Goal: Task Accomplishment & Management: Manage account settings

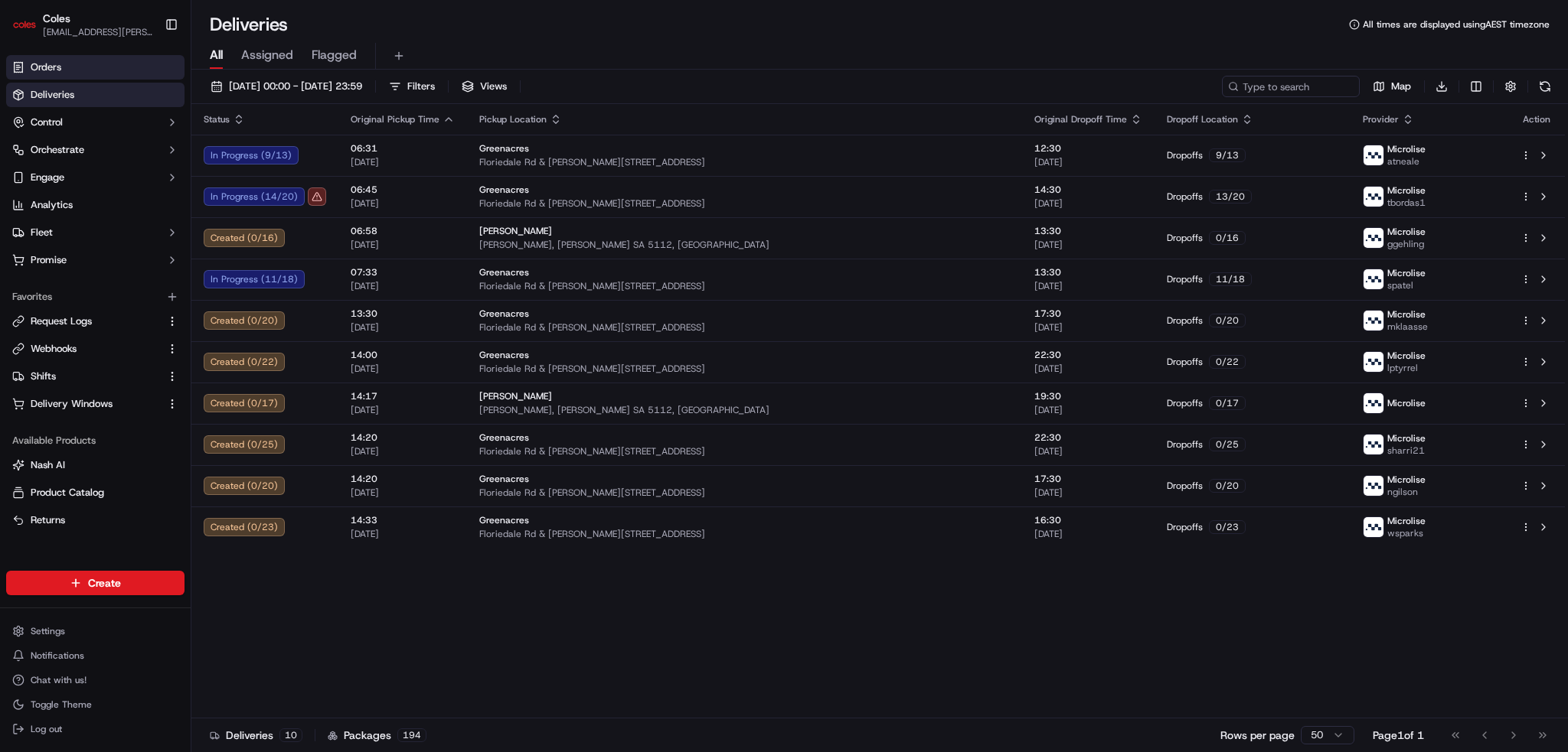
click at [70, 69] on link "Orders" at bounding box center [95, 68] width 179 height 24
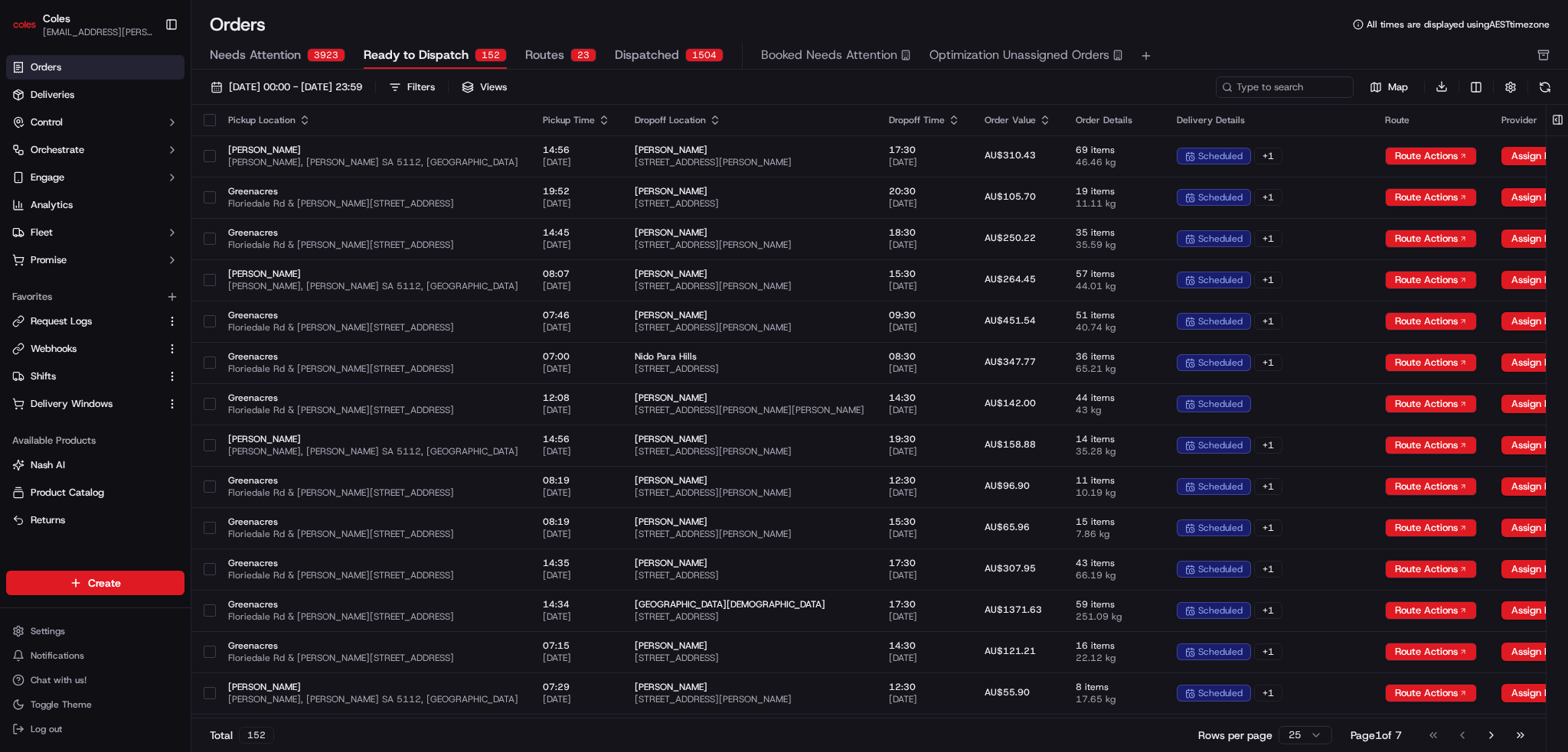
click at [545, 53] on span "Routes" at bounding box center [544, 55] width 39 height 18
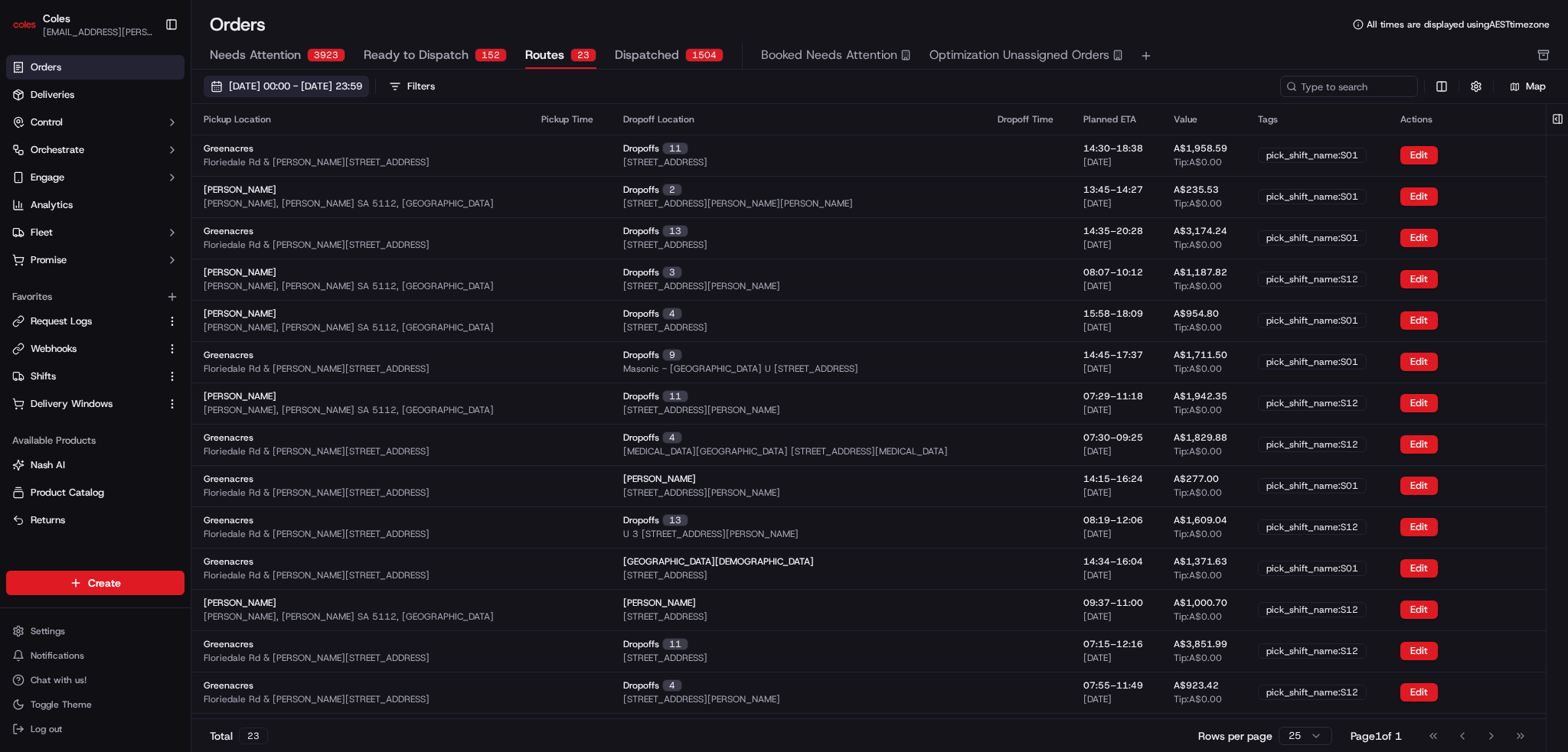
click at [362, 86] on span "01/09/2025 00:00 - 30/09/2025 23:59" at bounding box center [296, 87] width 133 height 14
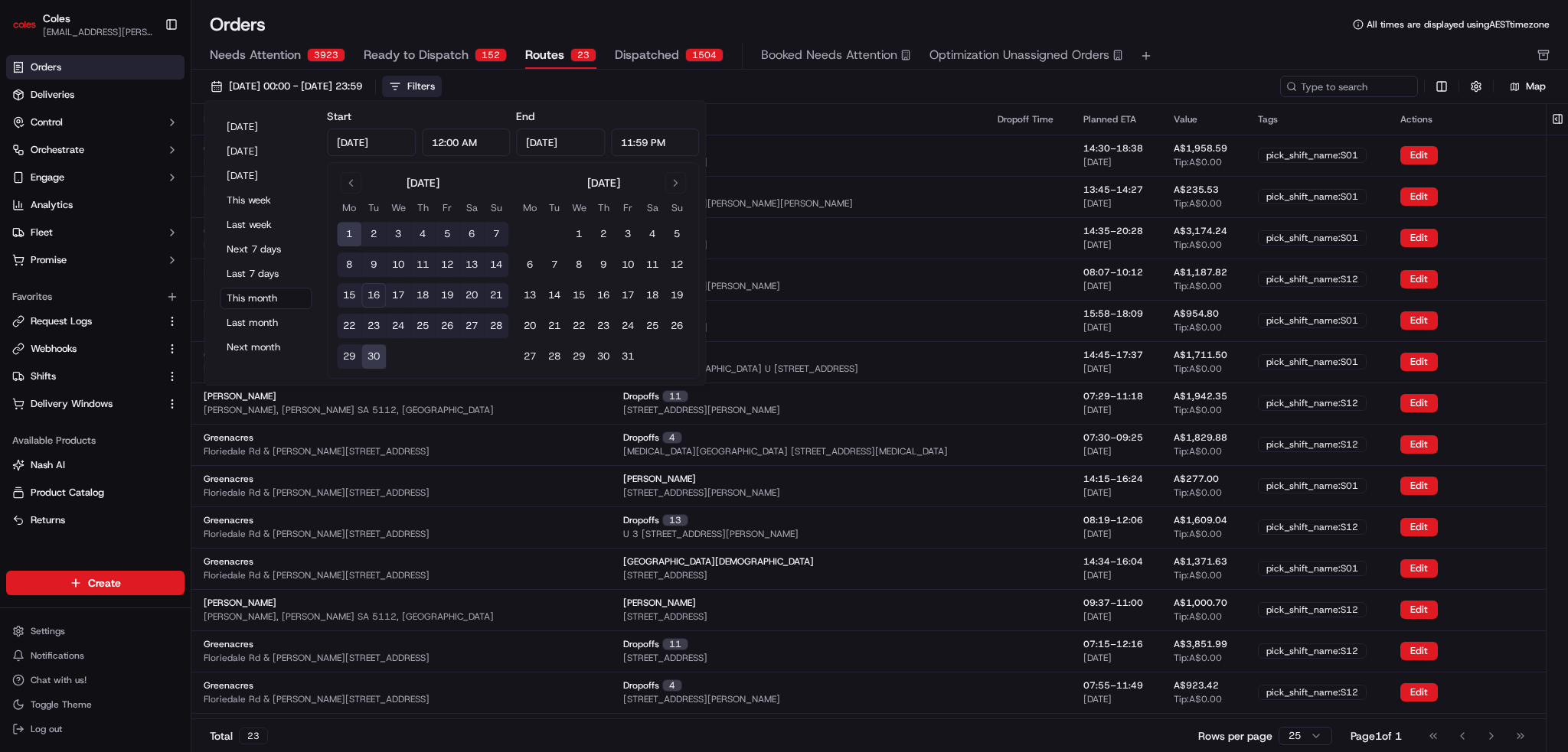
click at [435, 85] on div "Filters" at bounding box center [421, 87] width 28 height 14
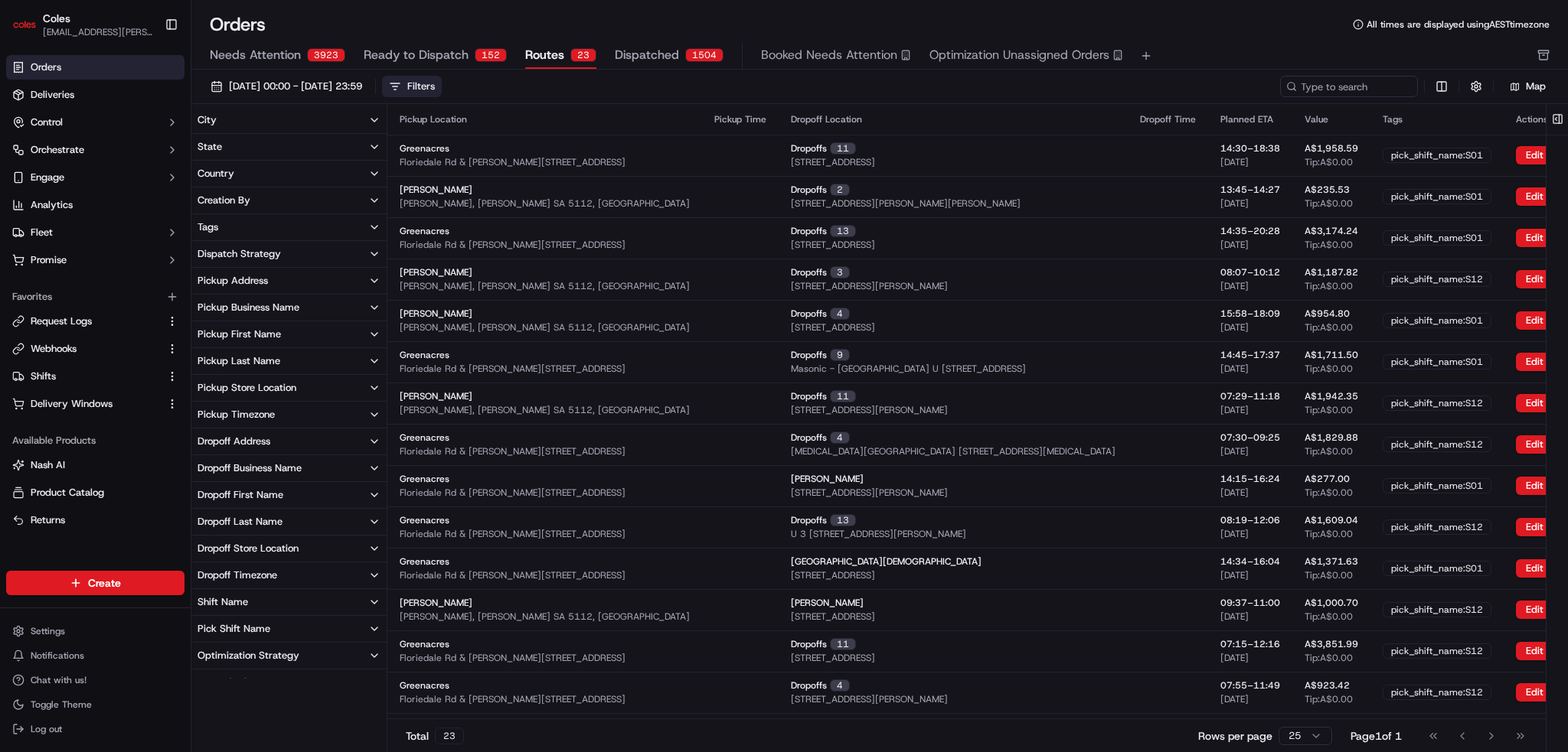
click at [257, 274] on div "Pickup Address" at bounding box center [232, 281] width 70 height 14
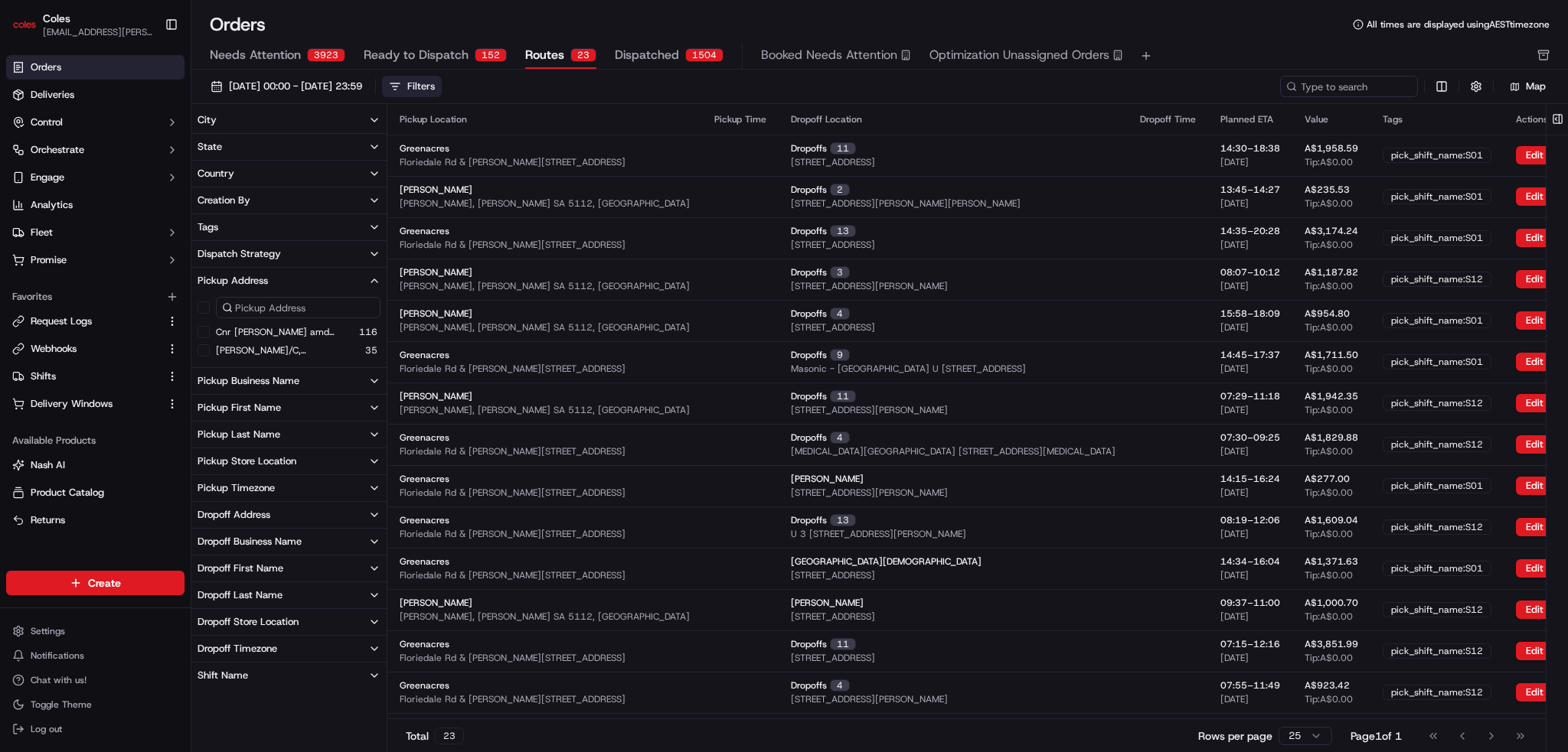
click at [256, 274] on div "Pickup Address" at bounding box center [232, 281] width 70 height 14
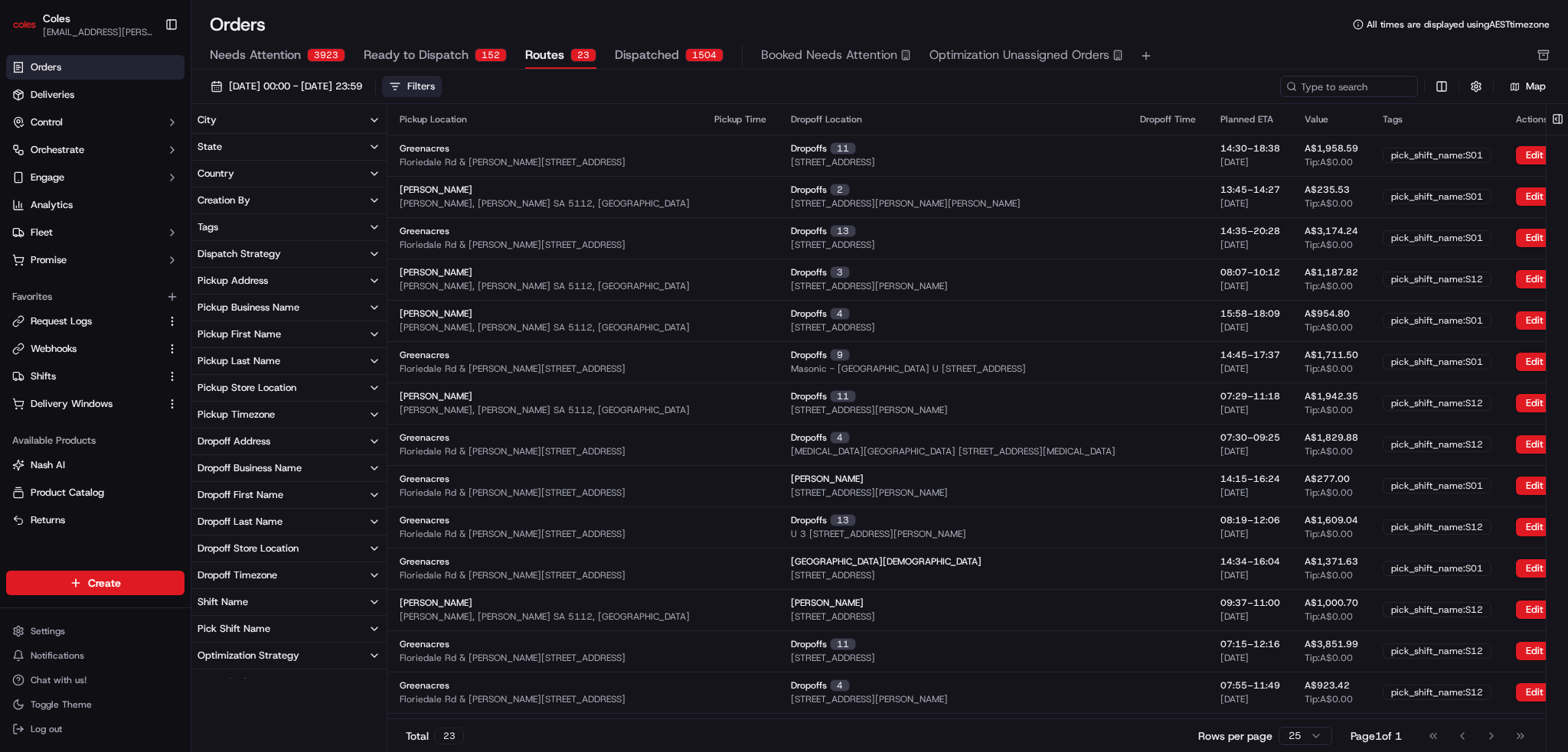
click at [253, 308] on div "Pickup Business Name" at bounding box center [248, 308] width 101 height 14
click at [198, 376] on button "[PERSON_NAME]" at bounding box center [204, 377] width 12 height 12
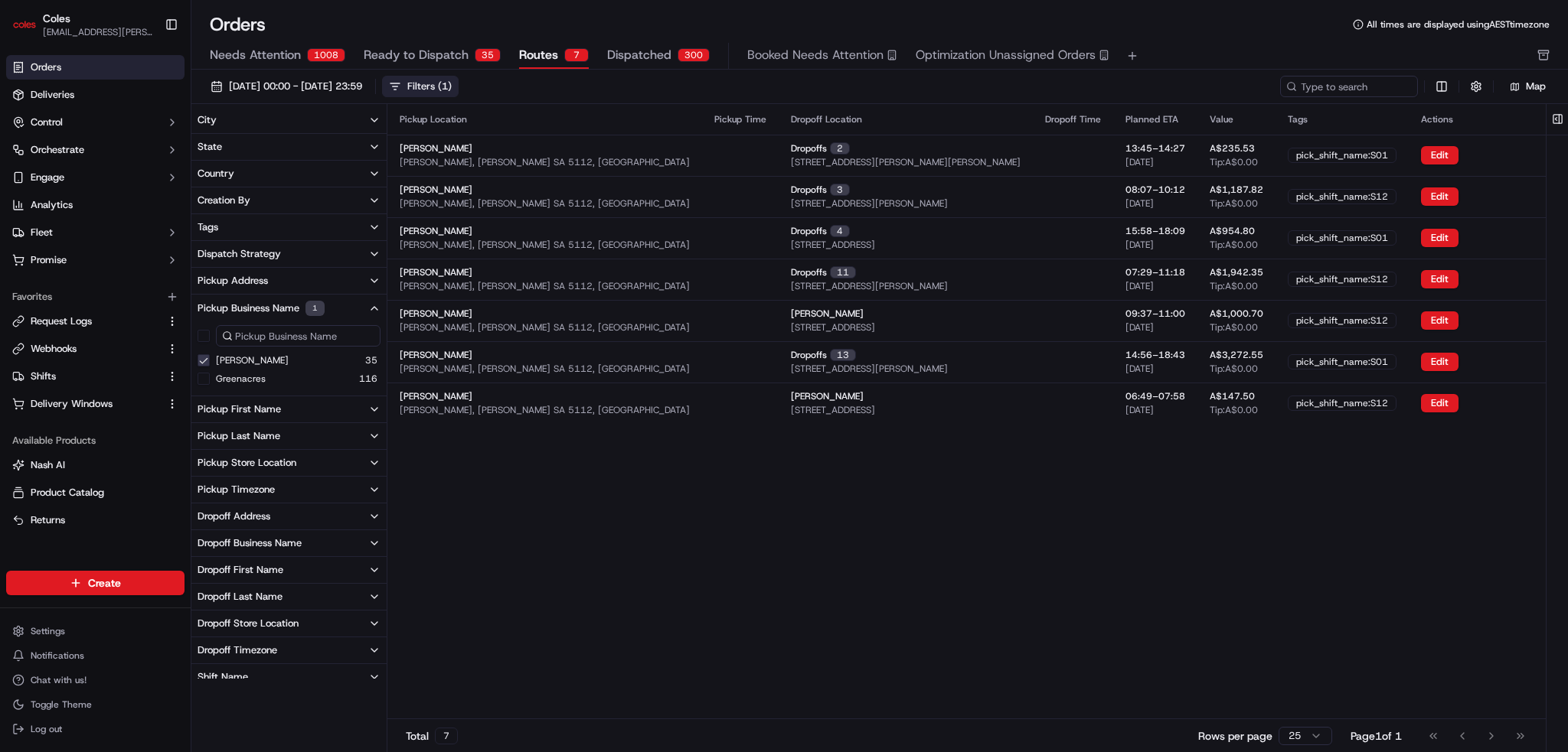
click at [712, 82] on div "01/09/2025 00:00 - 30/09/2025 23:59 Filters ( 1 )" at bounding box center [742, 86] width 1077 height 22
click at [374, 99] on div "01/09/2025 00:00 - 30/09/2025 23:59 Filters ( 1 ) Map" at bounding box center [880, 87] width 1376 height 35
click at [362, 88] on span "[DATE] 00:00 - [DATE] 23:59" at bounding box center [296, 87] width 133 height 14
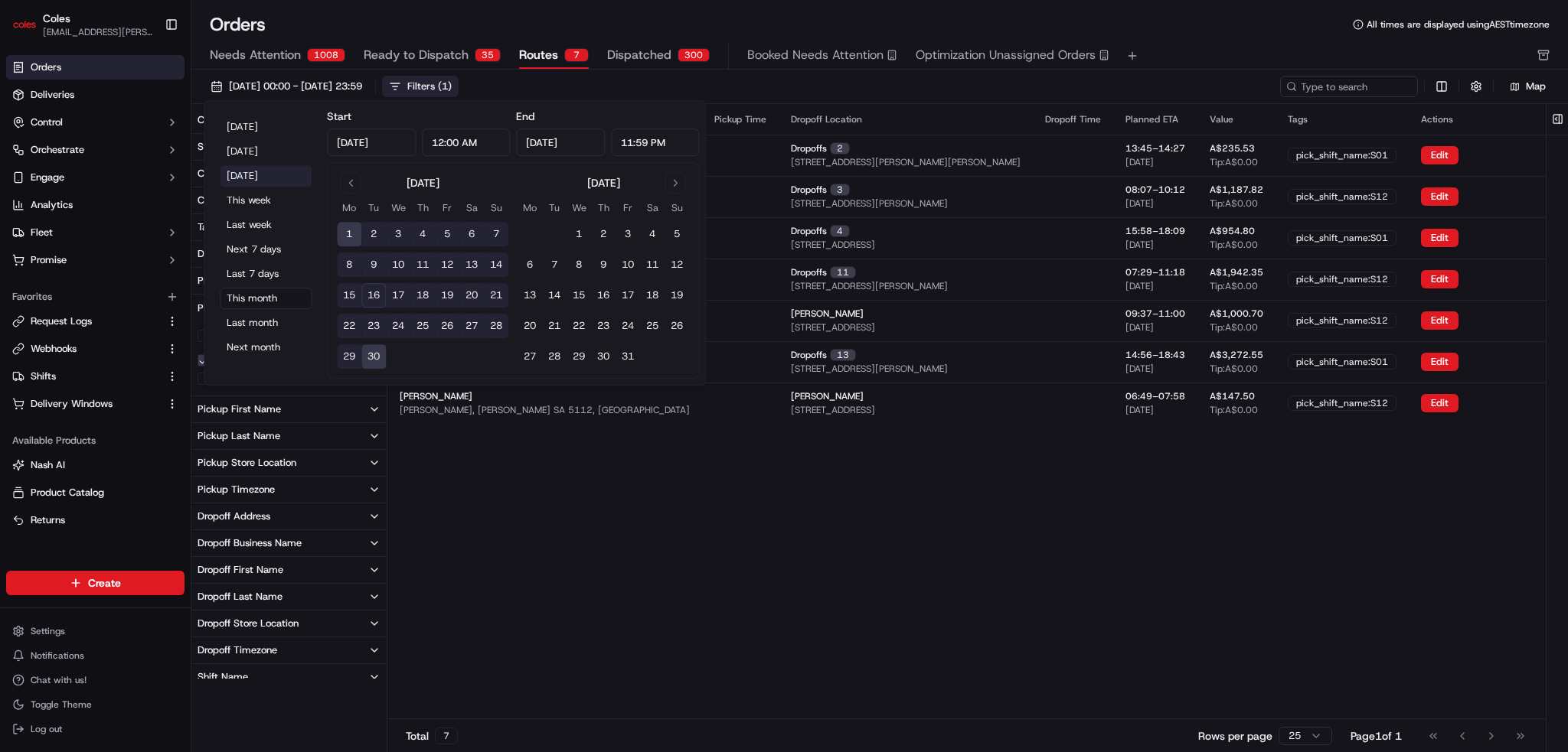
click at [236, 180] on button "[DATE]" at bounding box center [266, 176] width 92 height 22
type input "[DATE]"
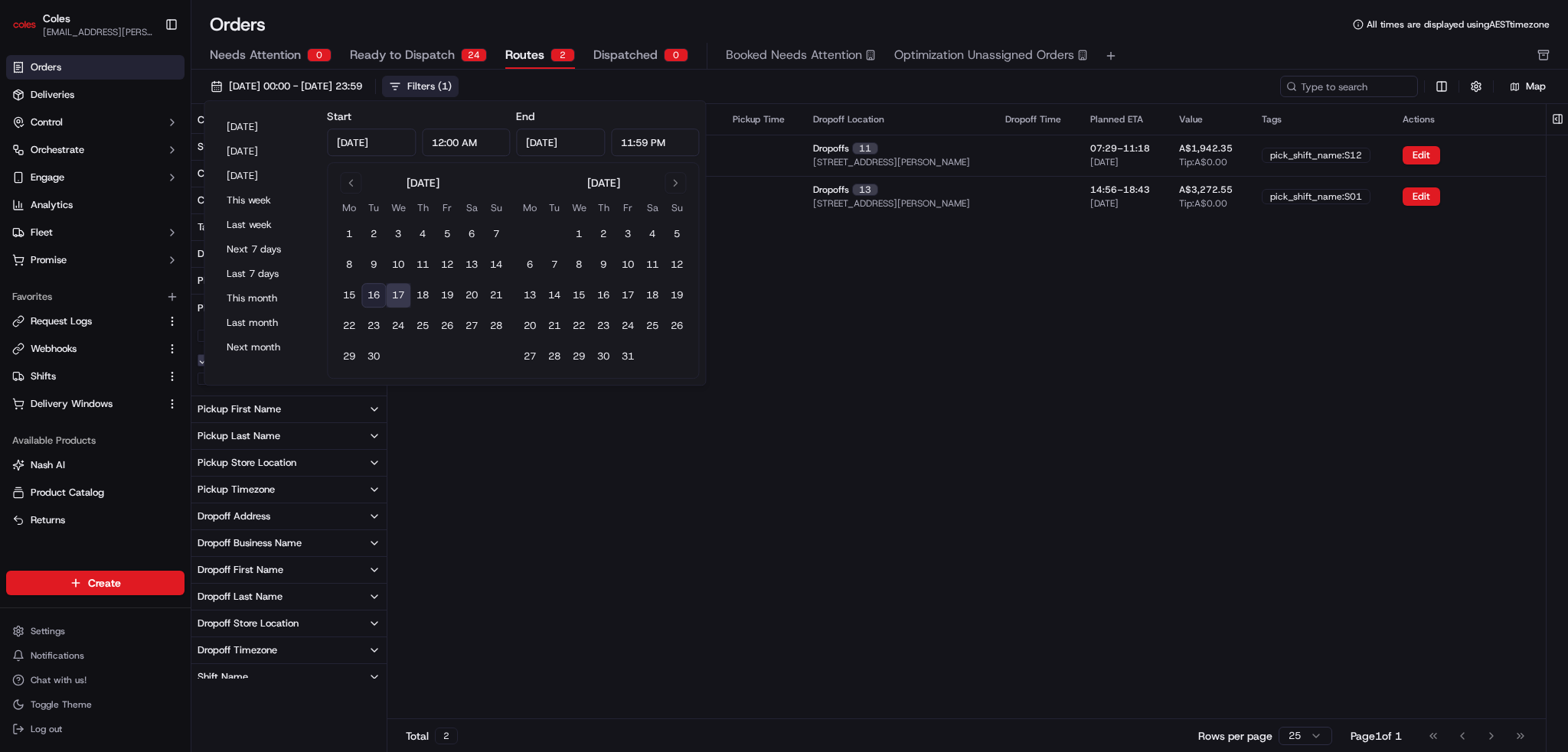
click at [699, 88] on div "17/09/2025 00:00 - 17/09/2025 23:59 Filters ( 1 )" at bounding box center [742, 86] width 1077 height 22
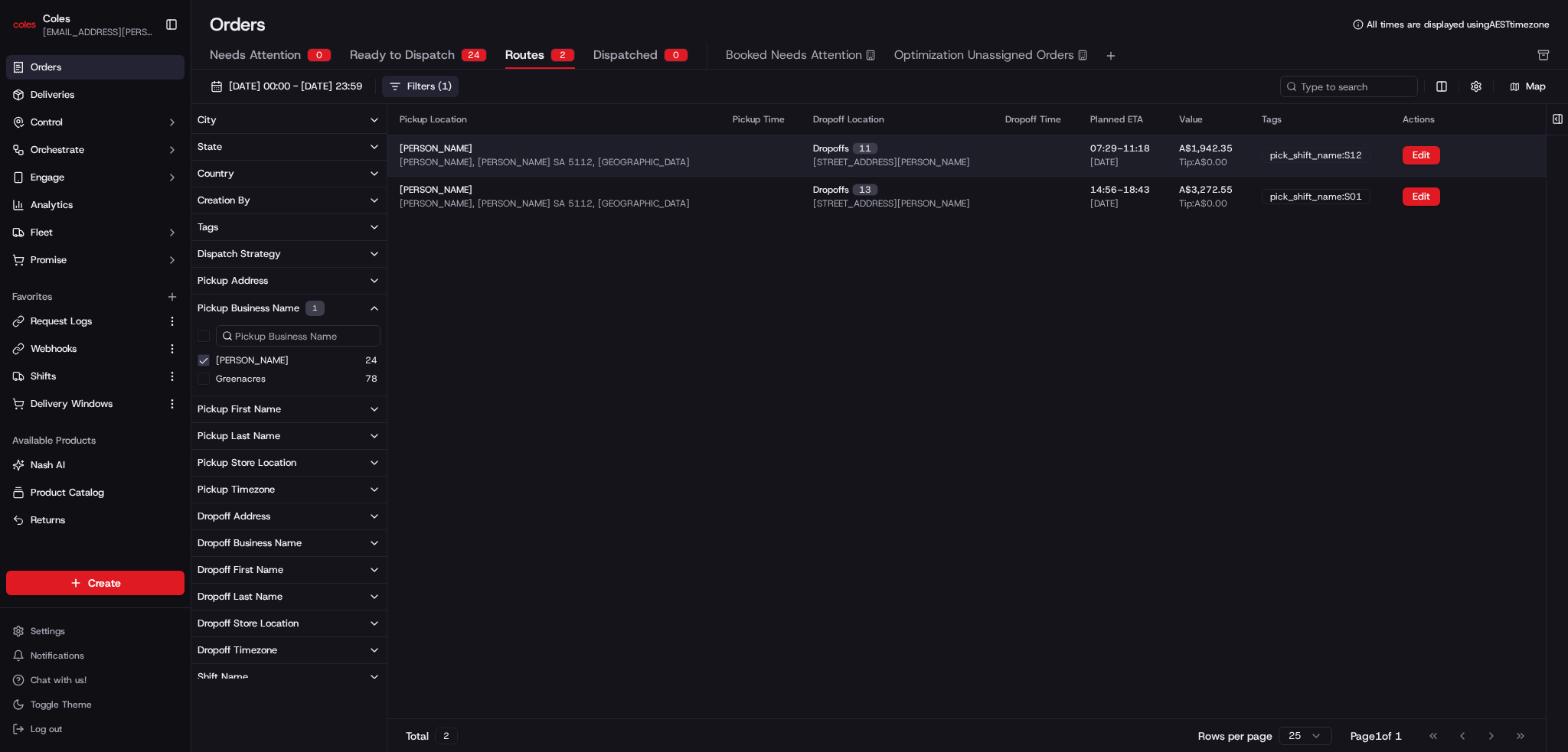
click at [720, 161] on td at bounding box center [761, 155] width 81 height 42
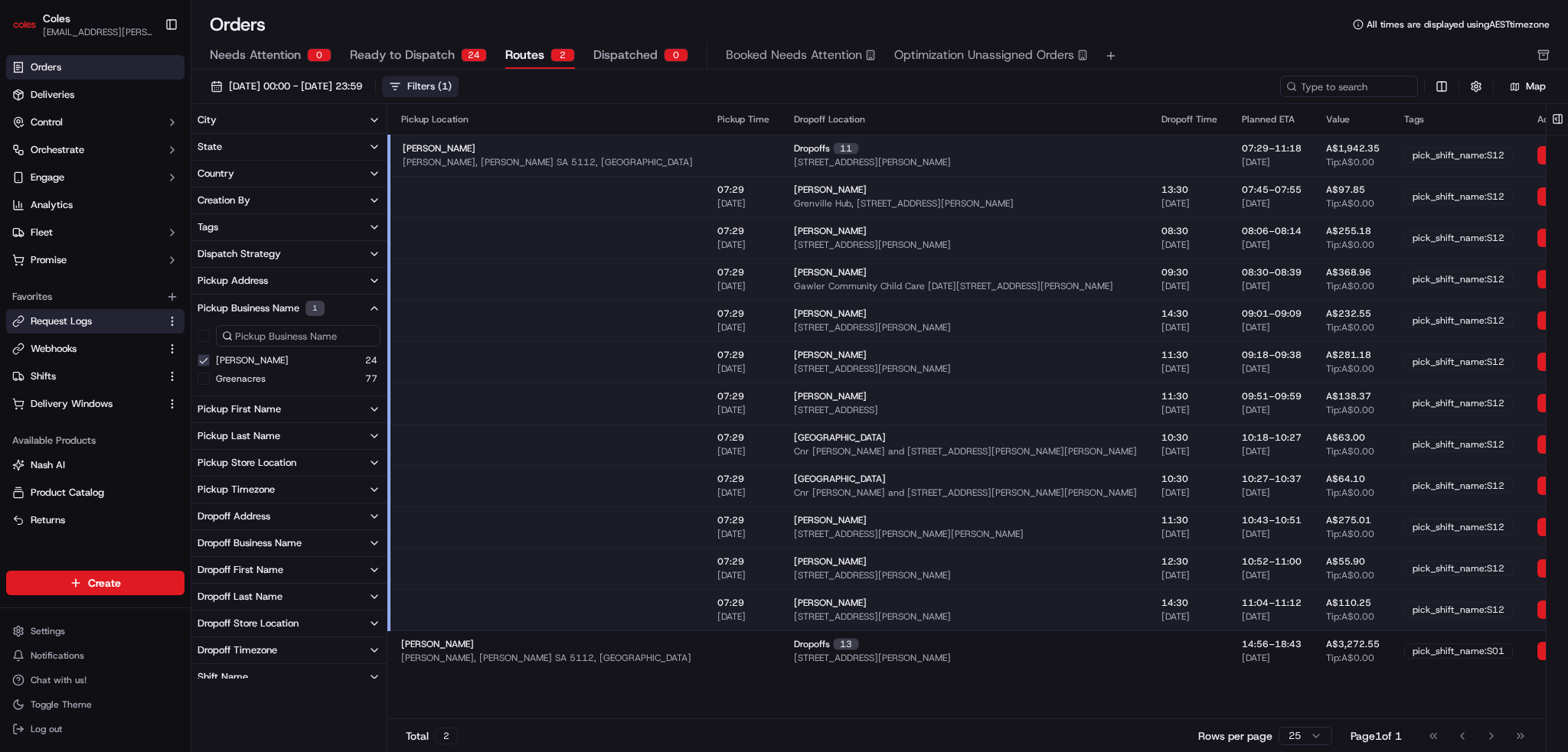
click at [62, 324] on span "Request Logs" at bounding box center [61, 321] width 62 height 14
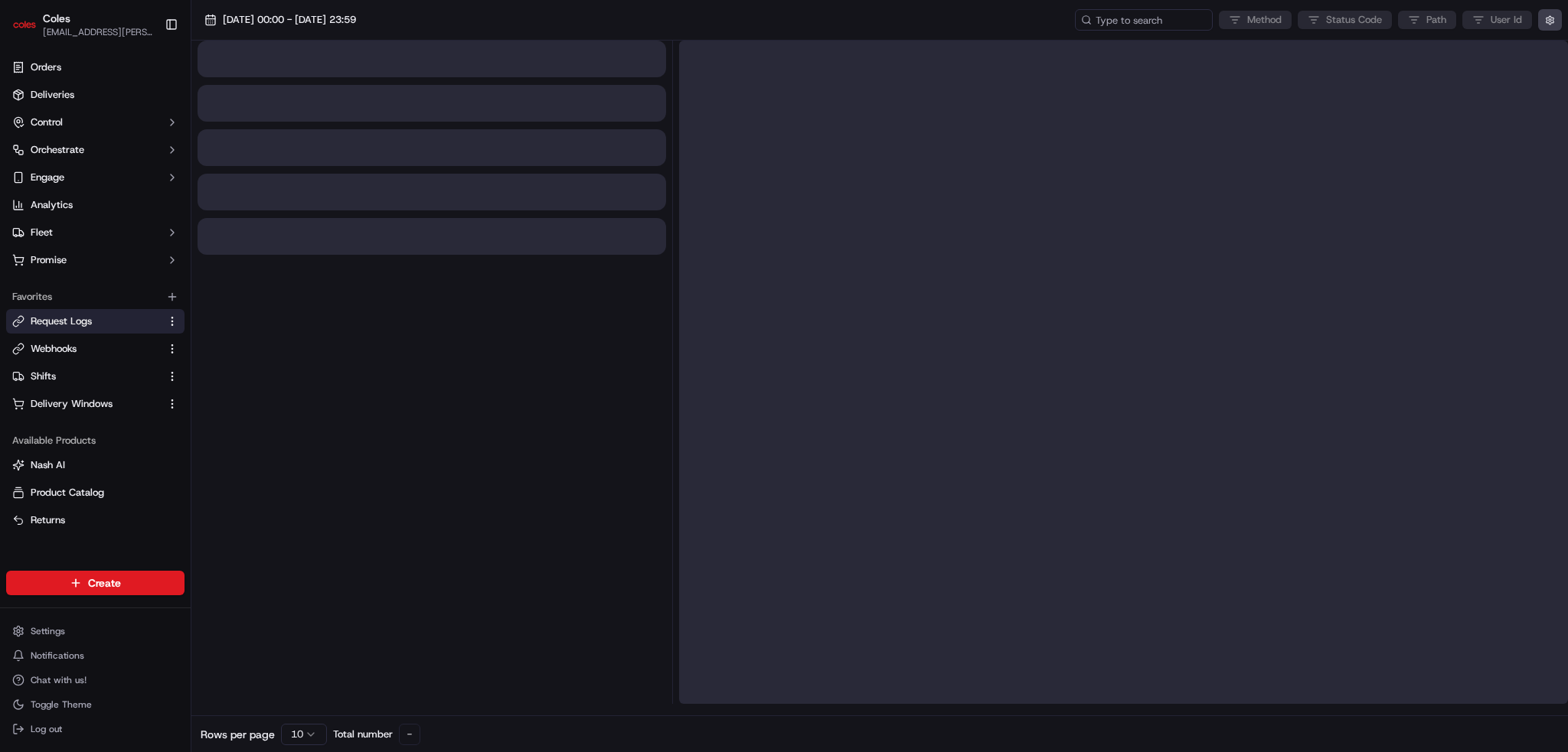
click at [1354, 15] on div "Method Status Code Path User Id" at bounding box center [1318, 20] width 487 height 22
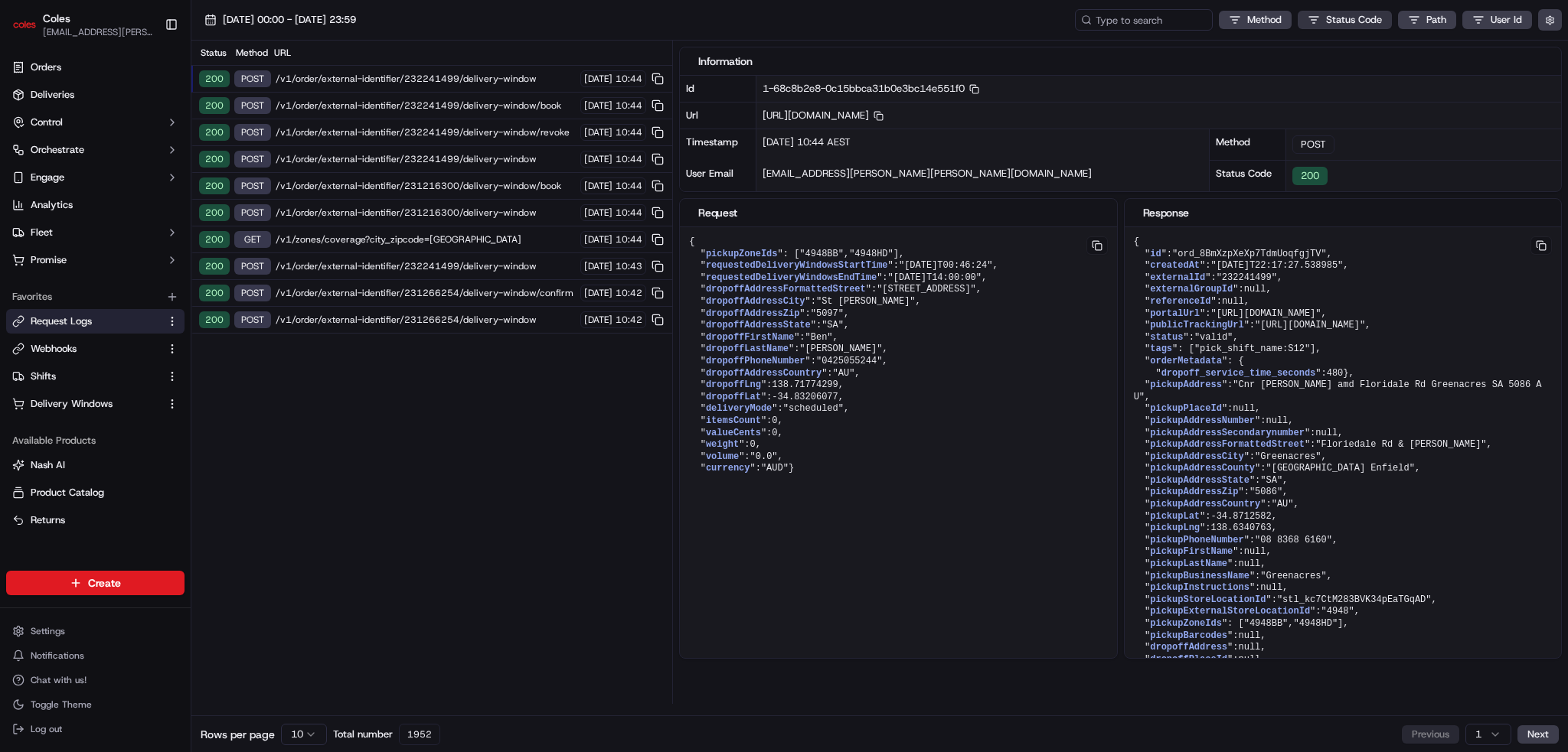
click at [1324, 14] on html "Coles ben.ellis@coles.com.au Toggle Sidebar Orders Deliveries Control Orchestra…" at bounding box center [784, 376] width 1568 height 752
click at [1323, 69] on div "1" at bounding box center [1315, 71] width 23 height 16
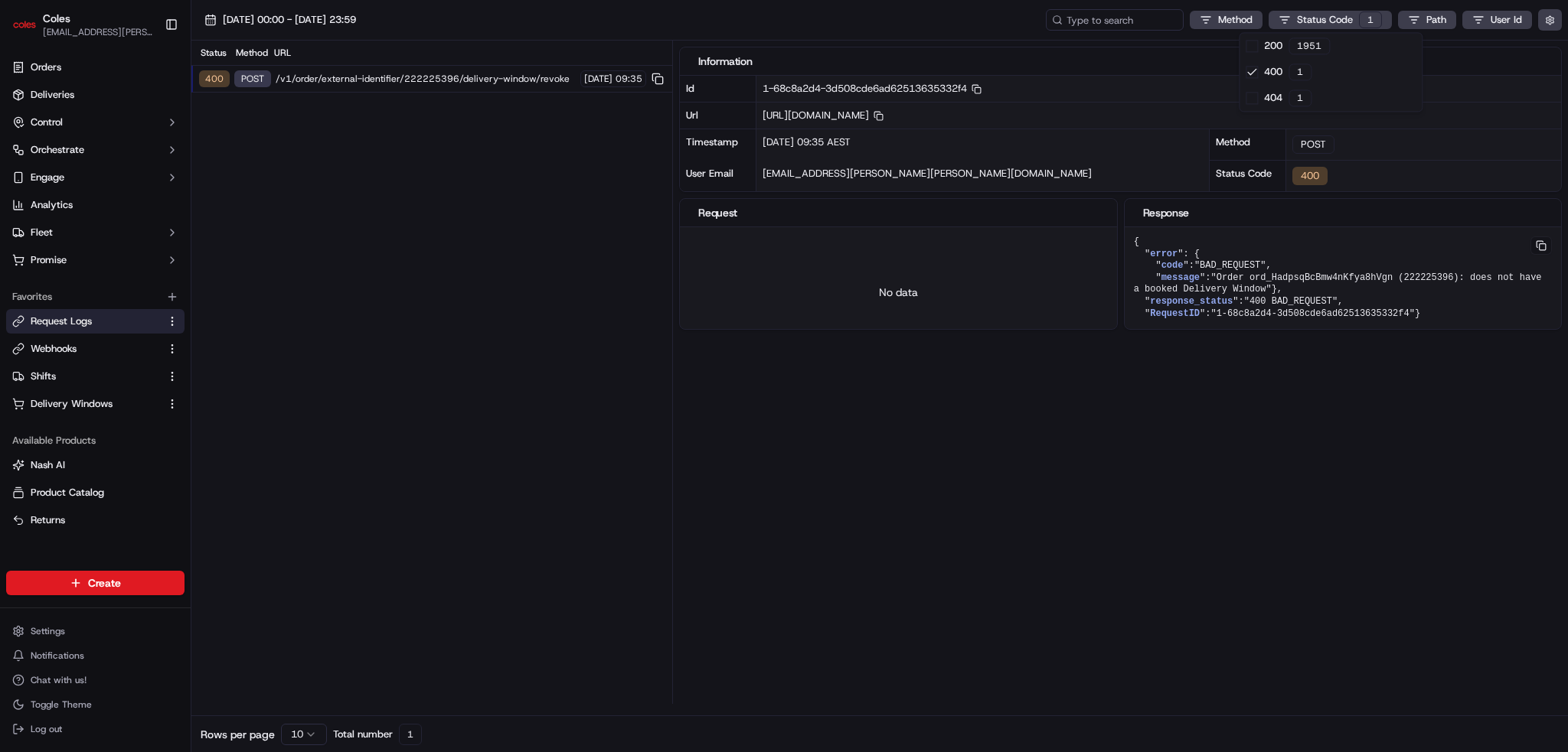
click at [491, 82] on html "Coles ben.ellis@coles.com.au Toggle Sidebar Orders Deliveries Control Orchestra…" at bounding box center [784, 376] width 1568 height 752
click at [499, 73] on span "/v1/order/external-identifier/222225396/delivery-window/revoke" at bounding box center [426, 79] width 300 height 12
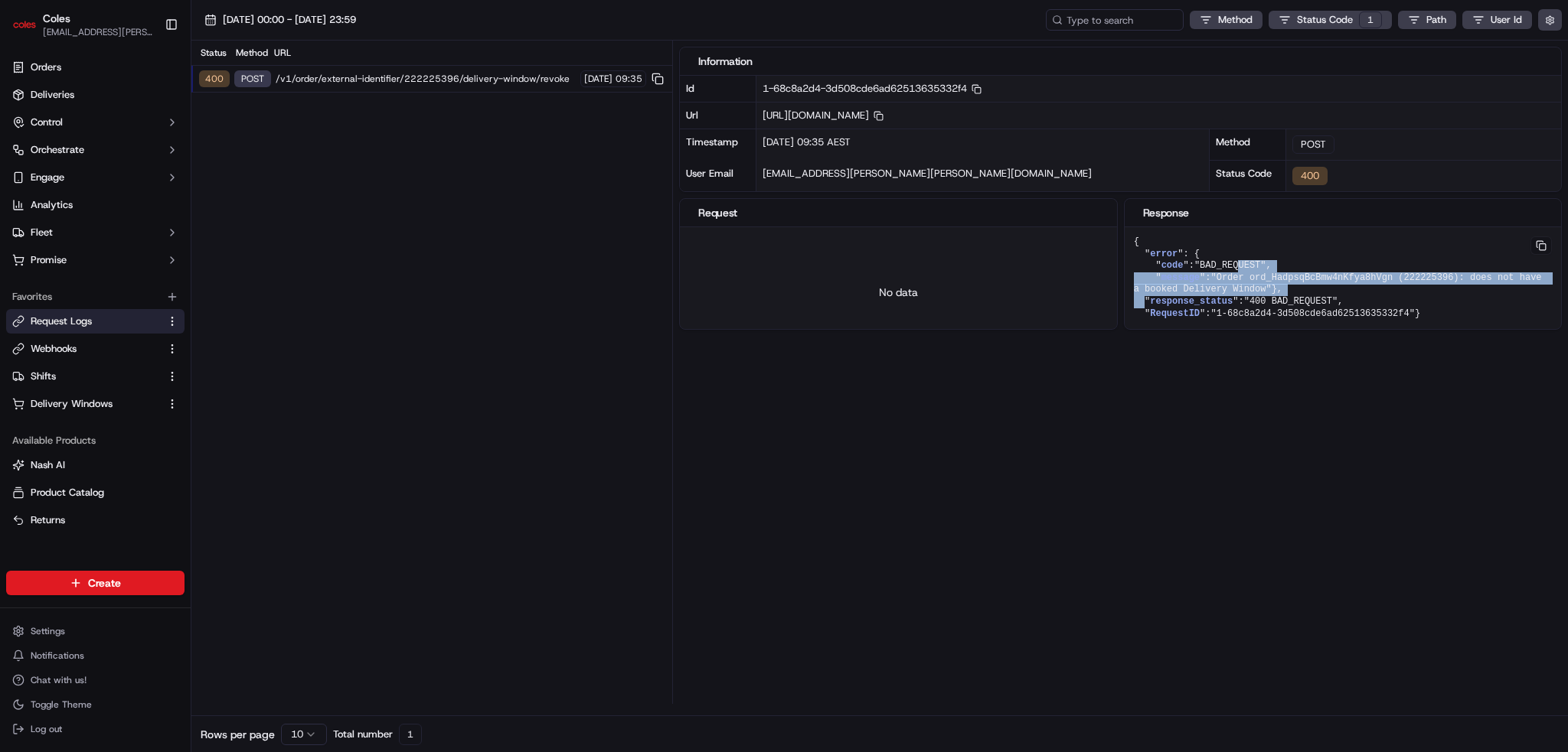
drag, startPoint x: 1252, startPoint y: 281, endPoint x: 1284, endPoint y: 299, distance: 36.7
click at [1284, 299] on pre "{ " error ": { " code ": "BAD_REQUEST" , " message ": "Order ord_HadpsqBcBmw4nK…" at bounding box center [1344, 277] width 437 height 101
click at [1342, 23] on html "Coles ben.ellis@coles.com.au Toggle Sidebar Orders Deliveries Control Orchestra…" at bounding box center [784, 376] width 1568 height 752
click at [1279, 94] on span "404" at bounding box center [1272, 98] width 18 height 14
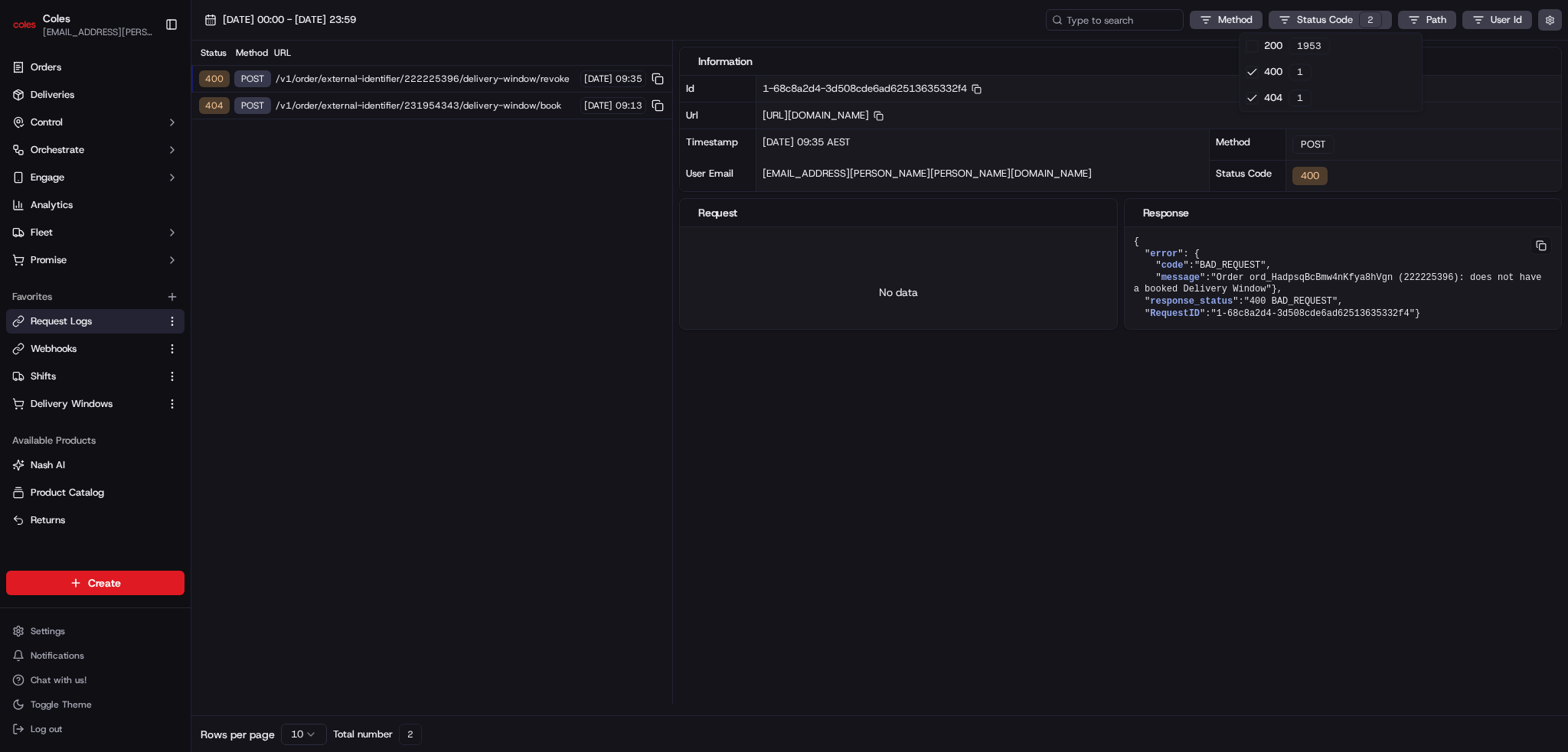
click at [510, 95] on html "Coles ben.ellis@coles.com.au Toggle Sidebar Orders Deliveries Control Orchestra…" at bounding box center [784, 376] width 1568 height 752
click at [509, 103] on span "/v1/order/external-identifier/231954343/delivery-window/book" at bounding box center [426, 106] width 300 height 12
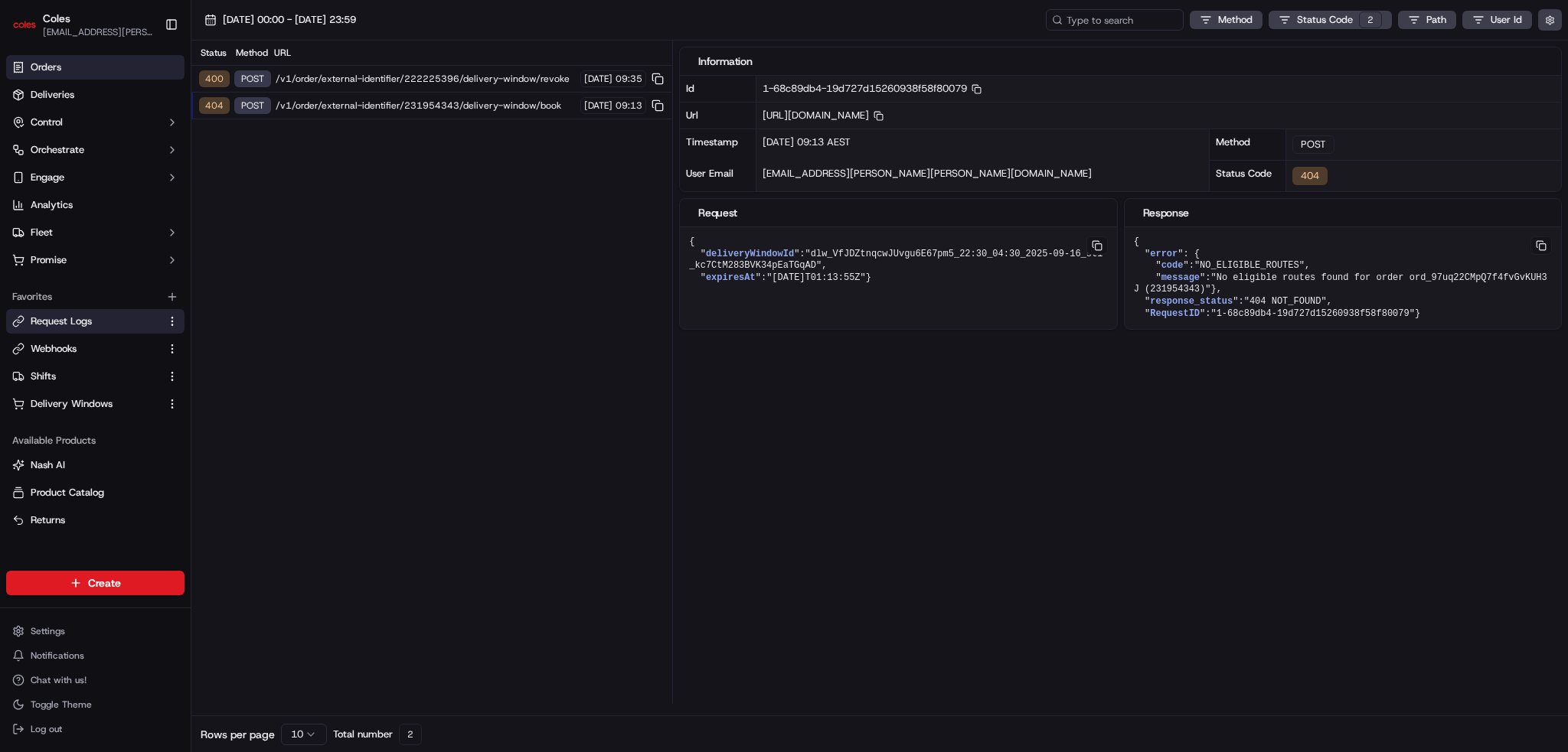
click at [34, 61] on span "Orders" at bounding box center [45, 68] width 30 height 14
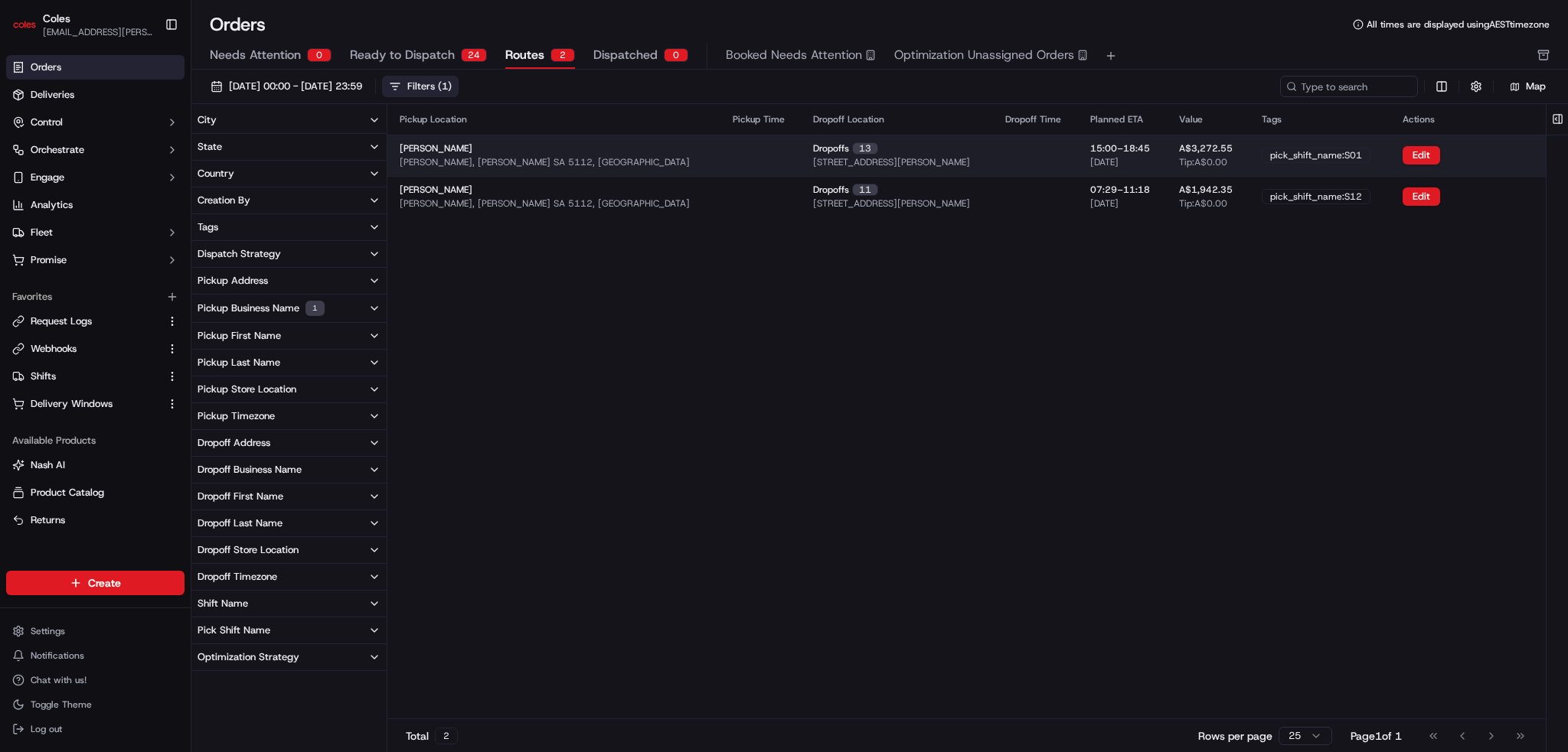
click at [603, 148] on td "[PERSON_NAME], [PERSON_NAME] SA 5112, [GEOGRAPHIC_DATA]" at bounding box center [554, 155] width 333 height 42
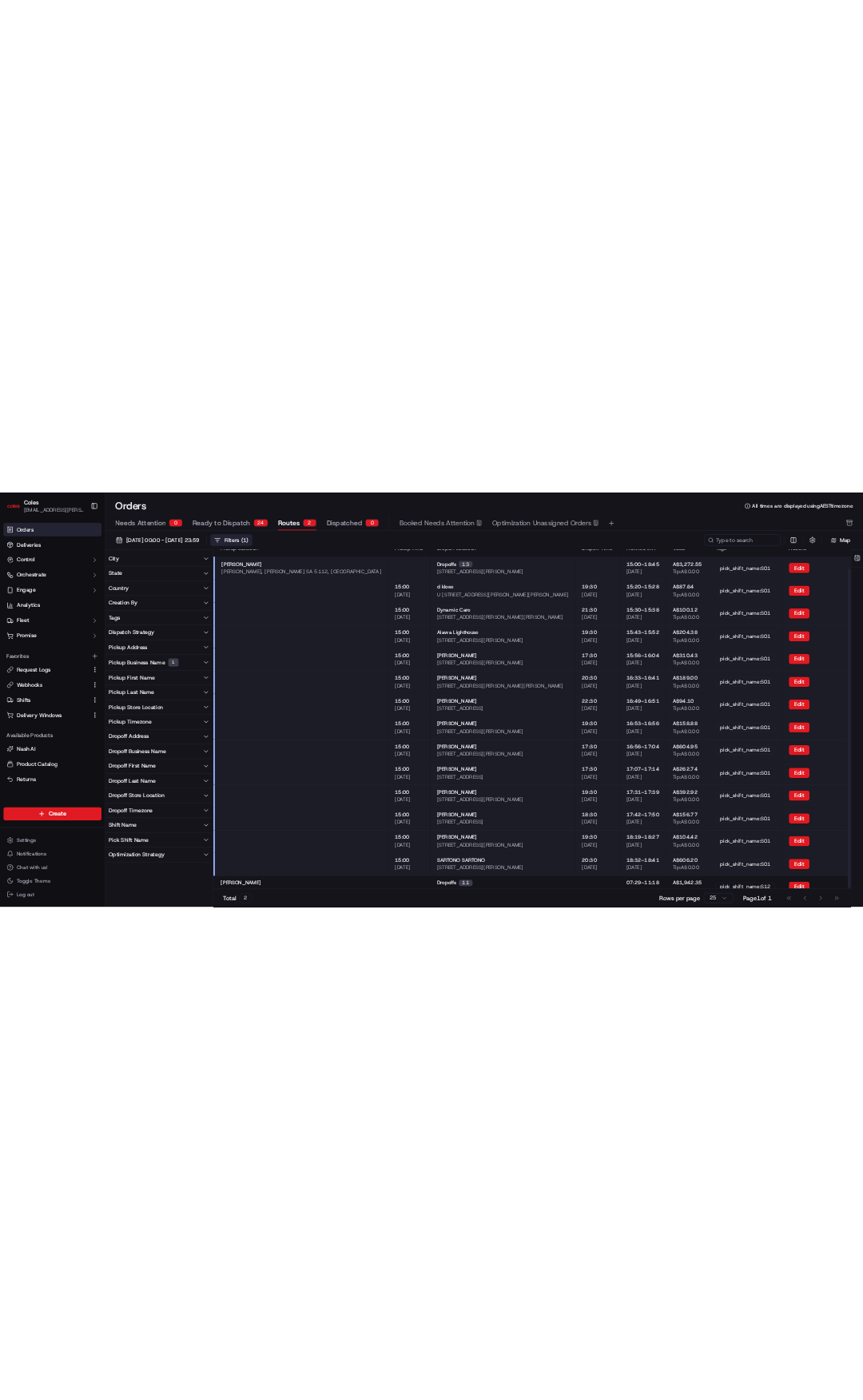
scroll to position [37, 0]
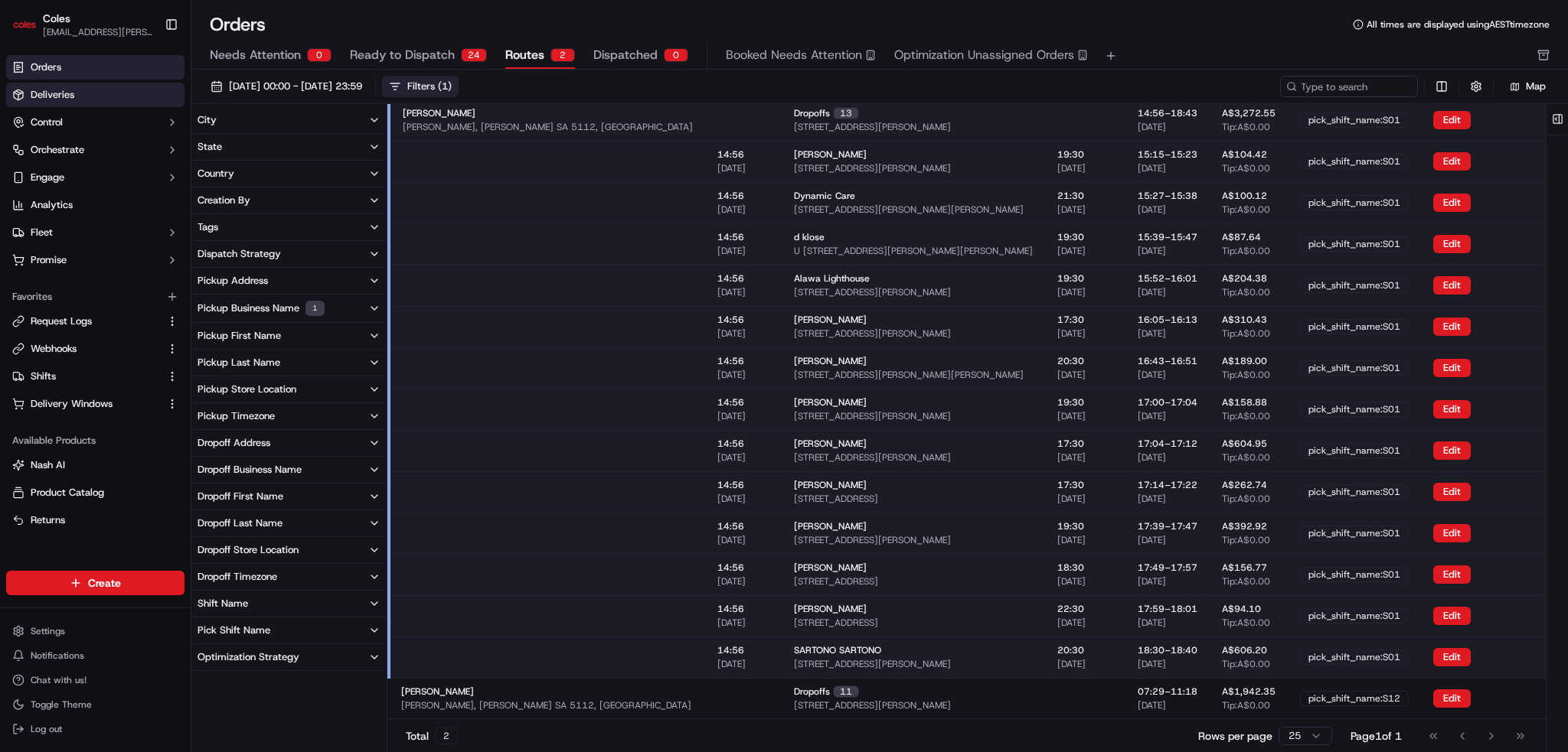
click at [42, 88] on span "Deliveries" at bounding box center [52, 95] width 43 height 14
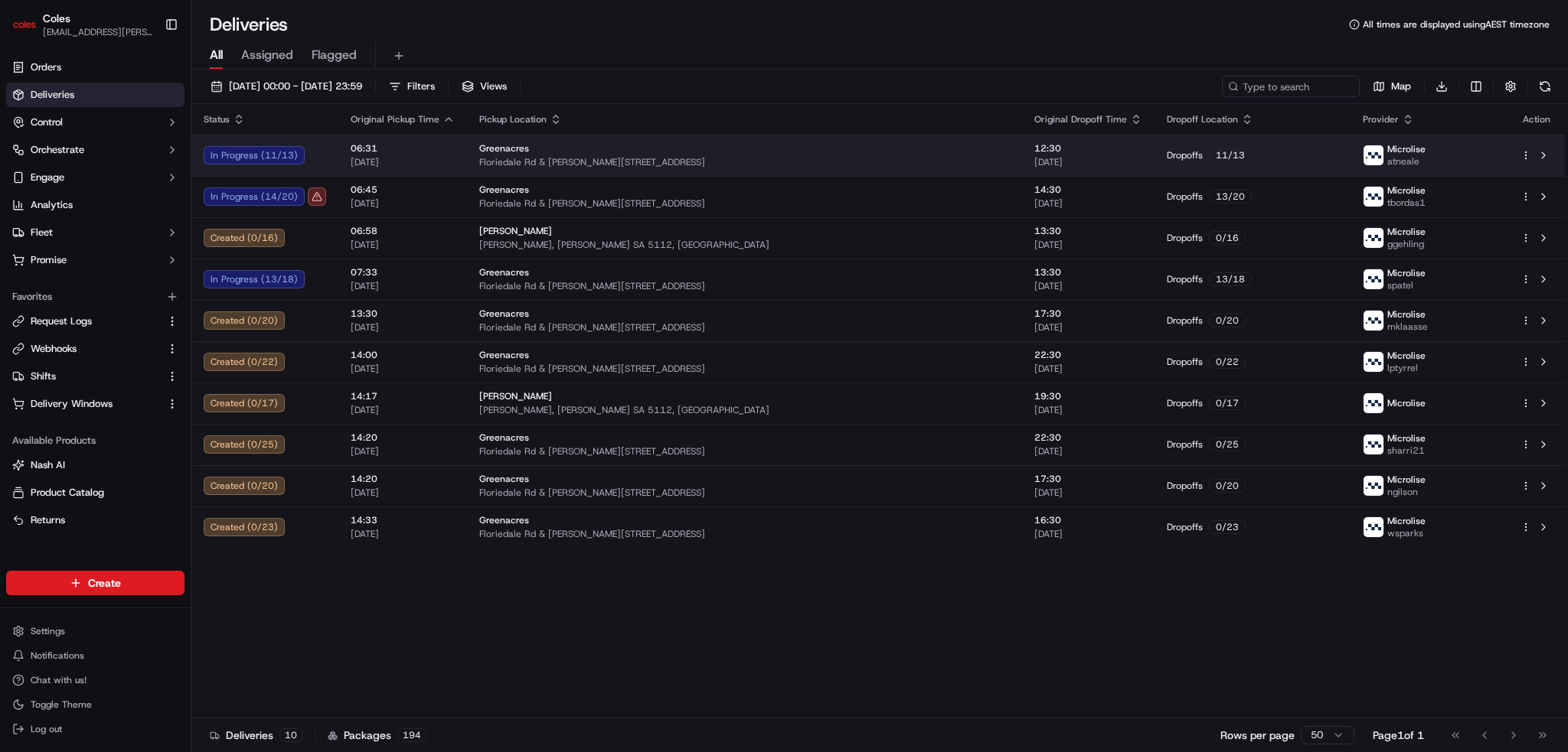
click at [693, 147] on div "Greenacres" at bounding box center [745, 148] width 530 height 12
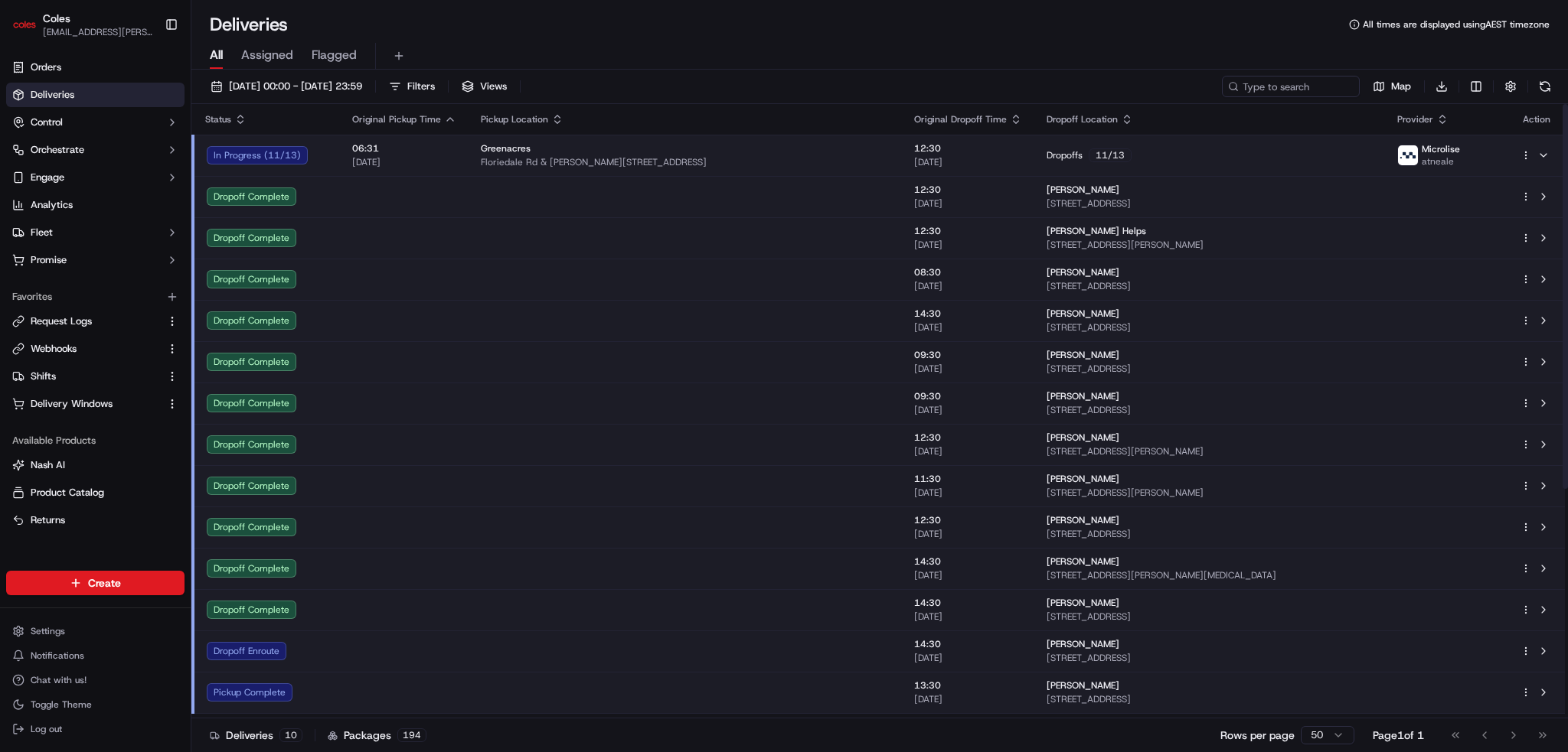
click at [682, 195] on td at bounding box center [686, 197] width 433 height 42
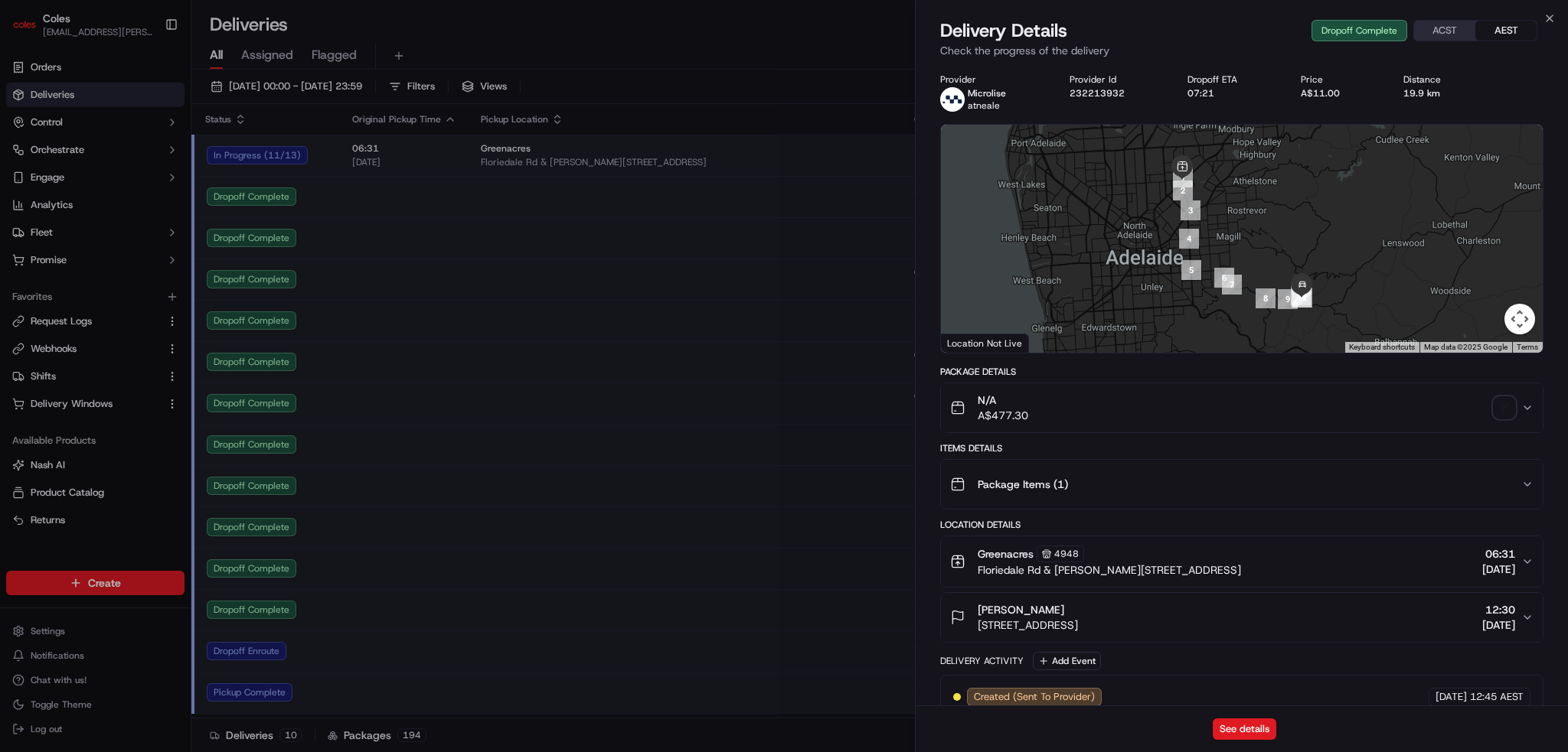
click at [1103, 483] on div "Package Items ( 1 )" at bounding box center [1235, 484] width 571 height 30
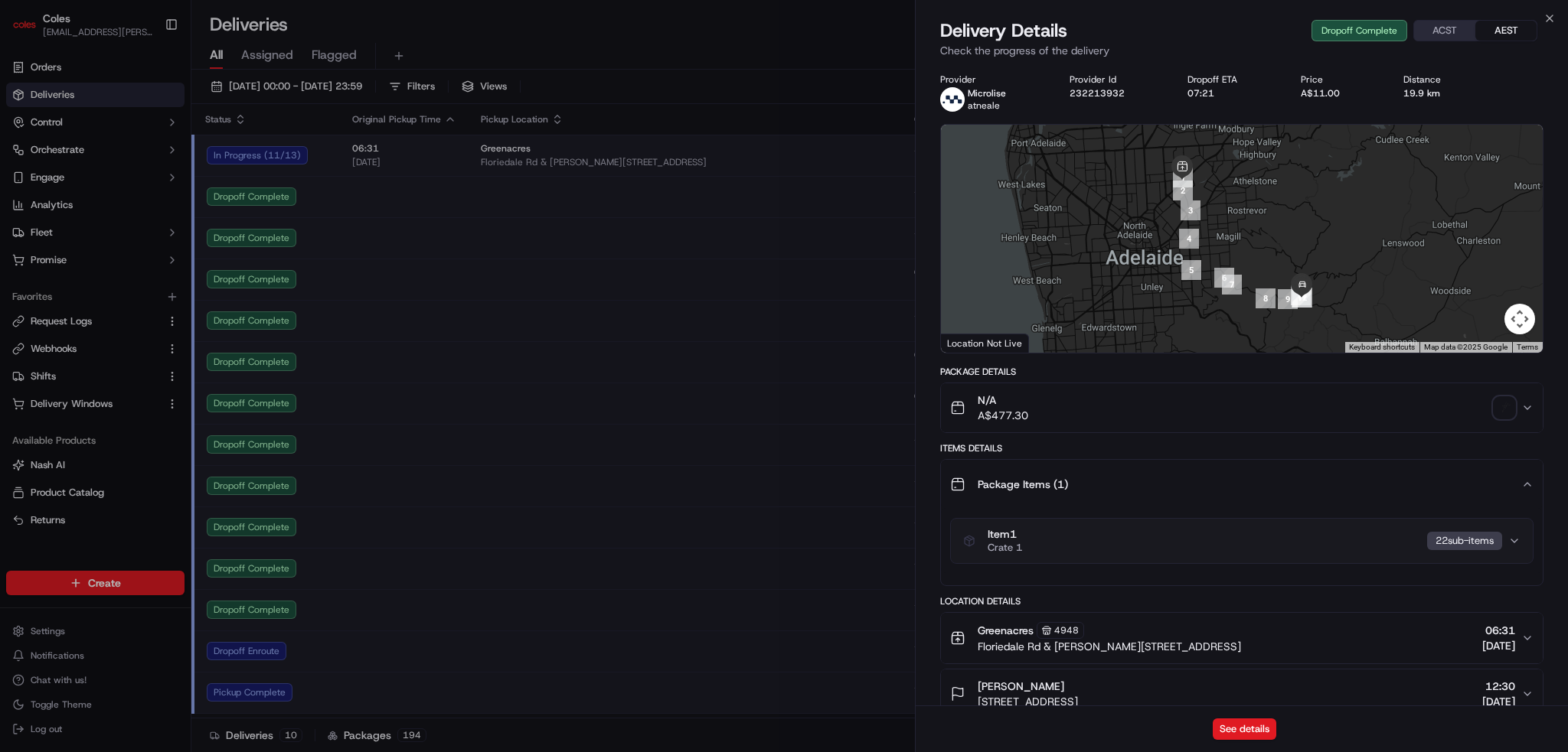
click at [1112, 538] on div "Item 1 Crate 1 22 sub-item s" at bounding box center [1235, 541] width 545 height 26
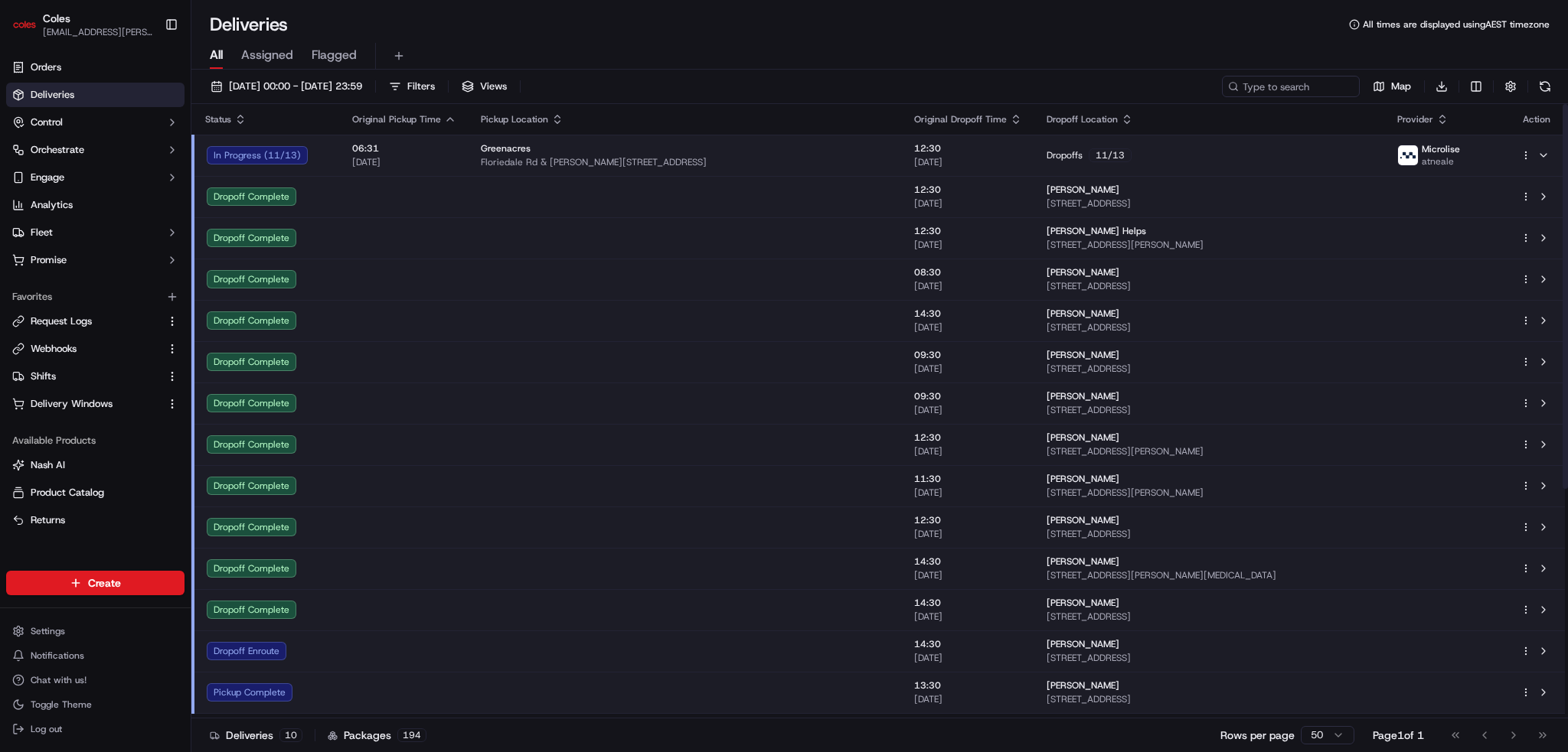
click at [551, 156] on span "Floriedale Rd & [PERSON_NAME][STREET_ADDRESS]" at bounding box center [686, 162] width 409 height 12
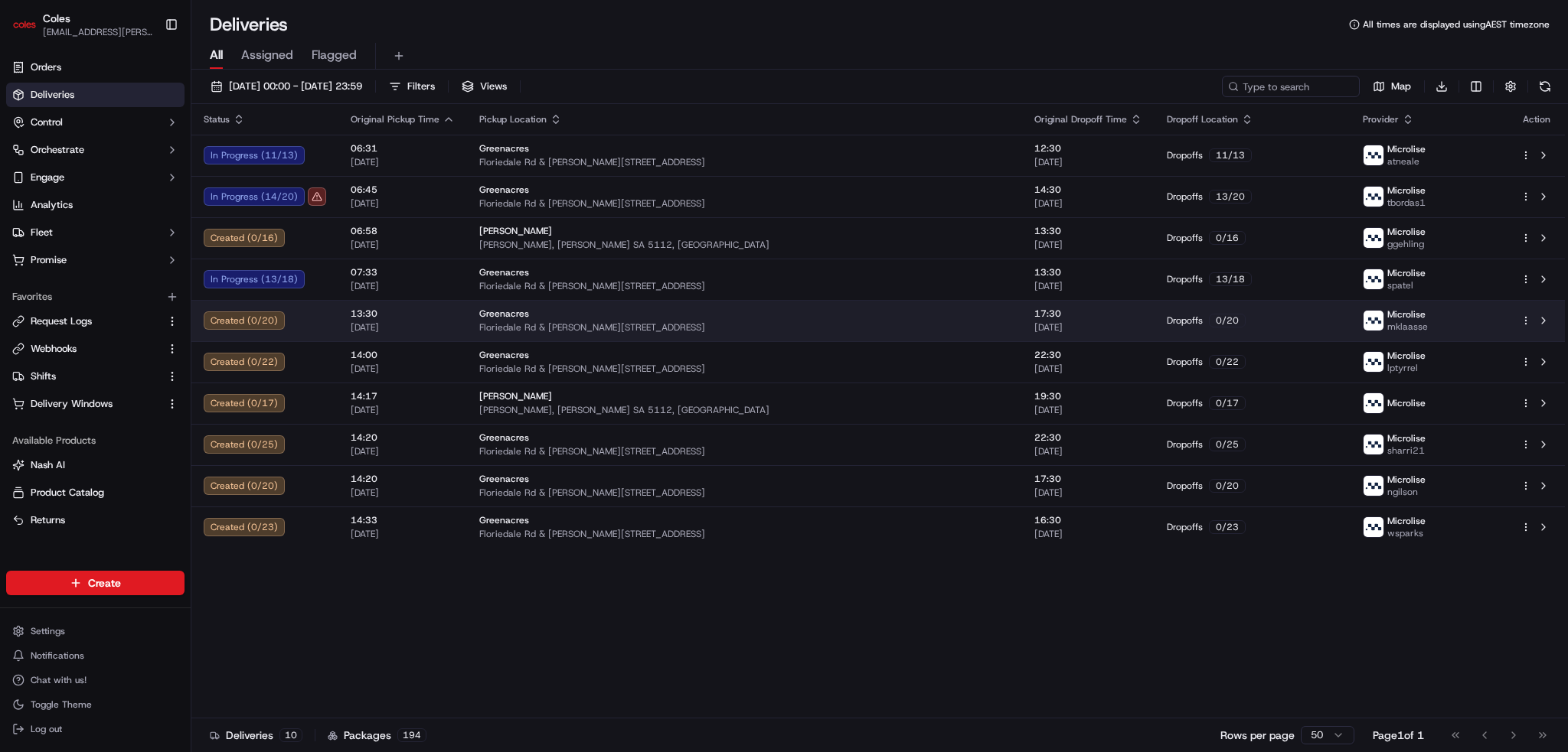
click at [577, 324] on span "Floriedale Rd & [PERSON_NAME][STREET_ADDRESS]" at bounding box center [745, 327] width 530 height 12
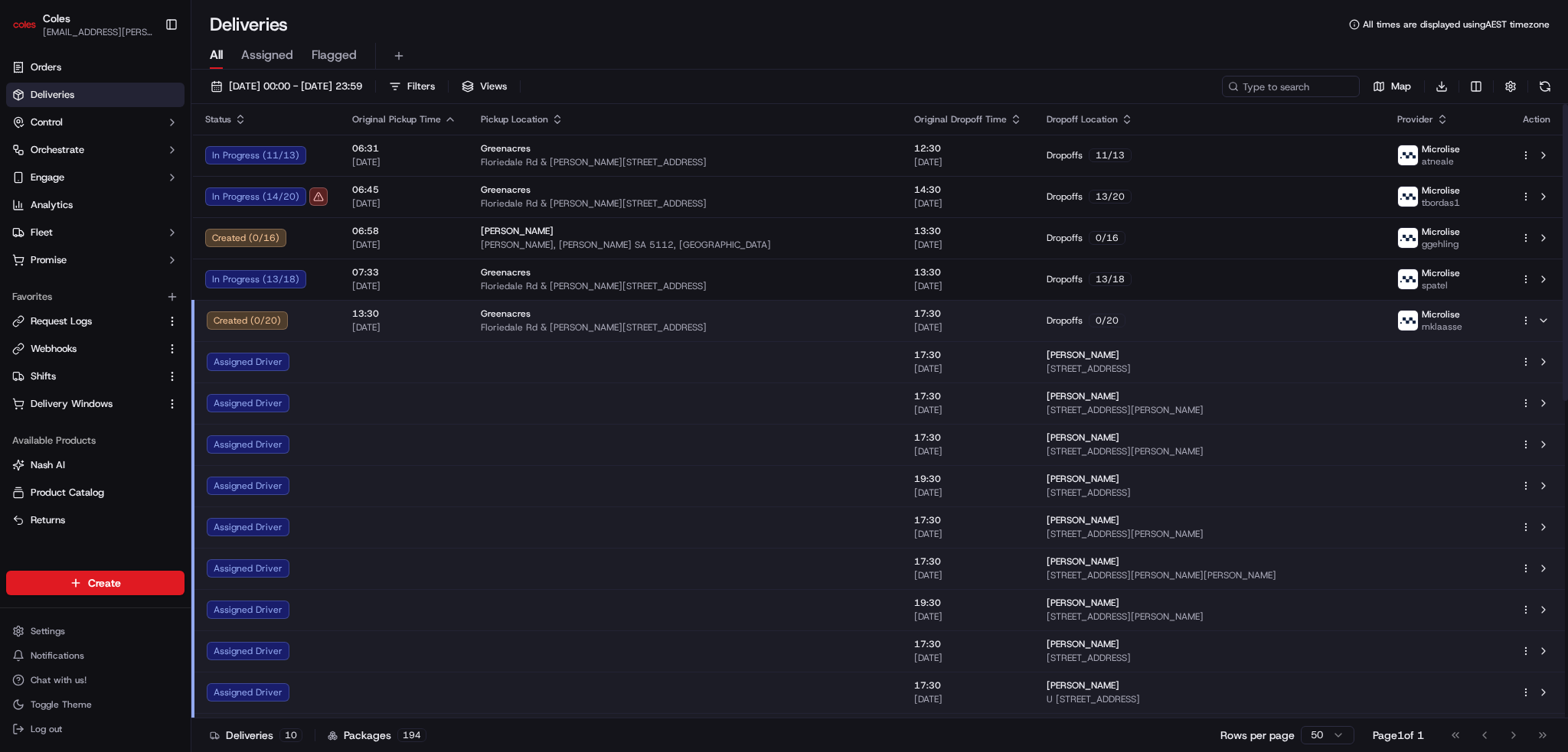
click at [499, 356] on td at bounding box center [686, 362] width 433 height 42
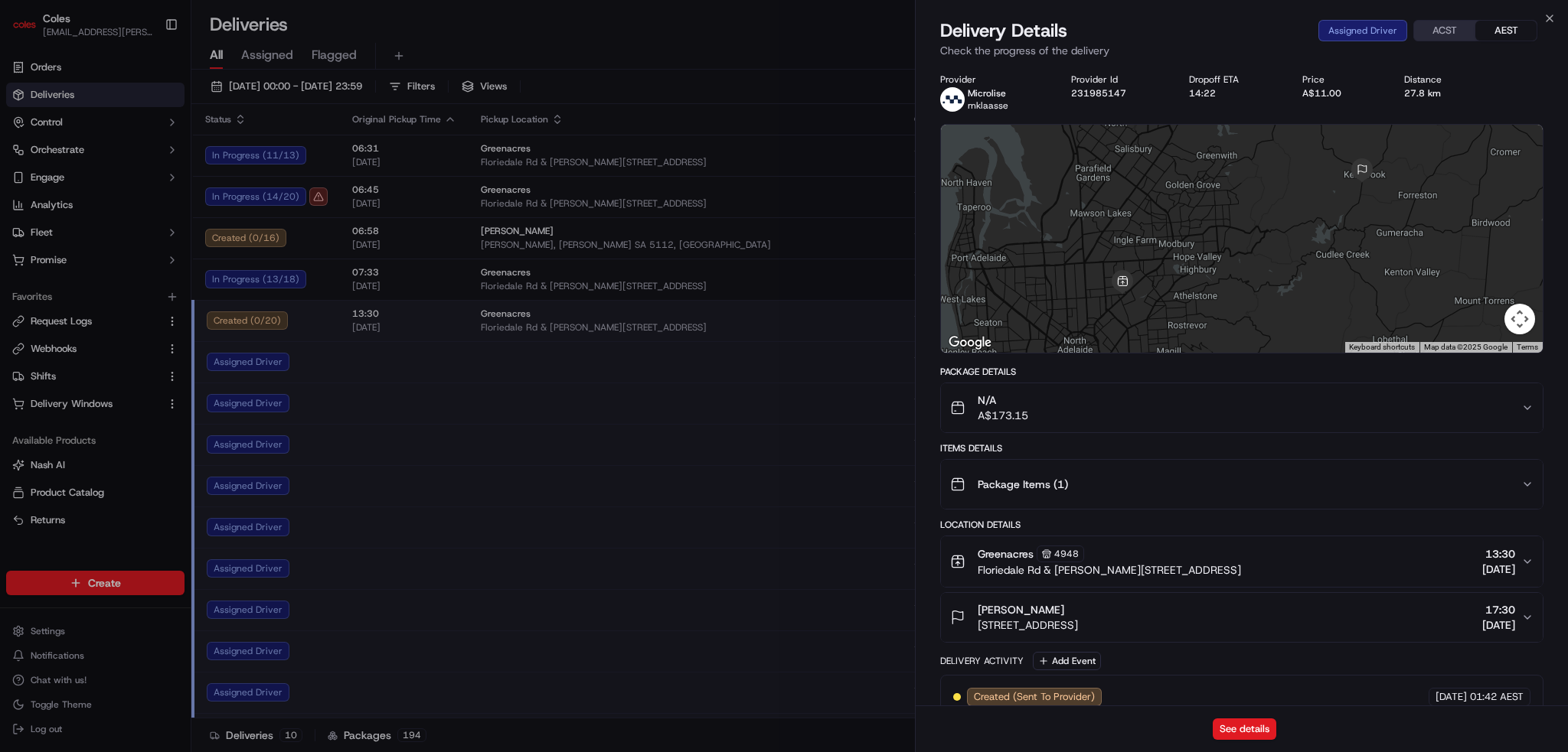
click at [1113, 479] on div "Package Items ( 1 )" at bounding box center [1235, 484] width 571 height 30
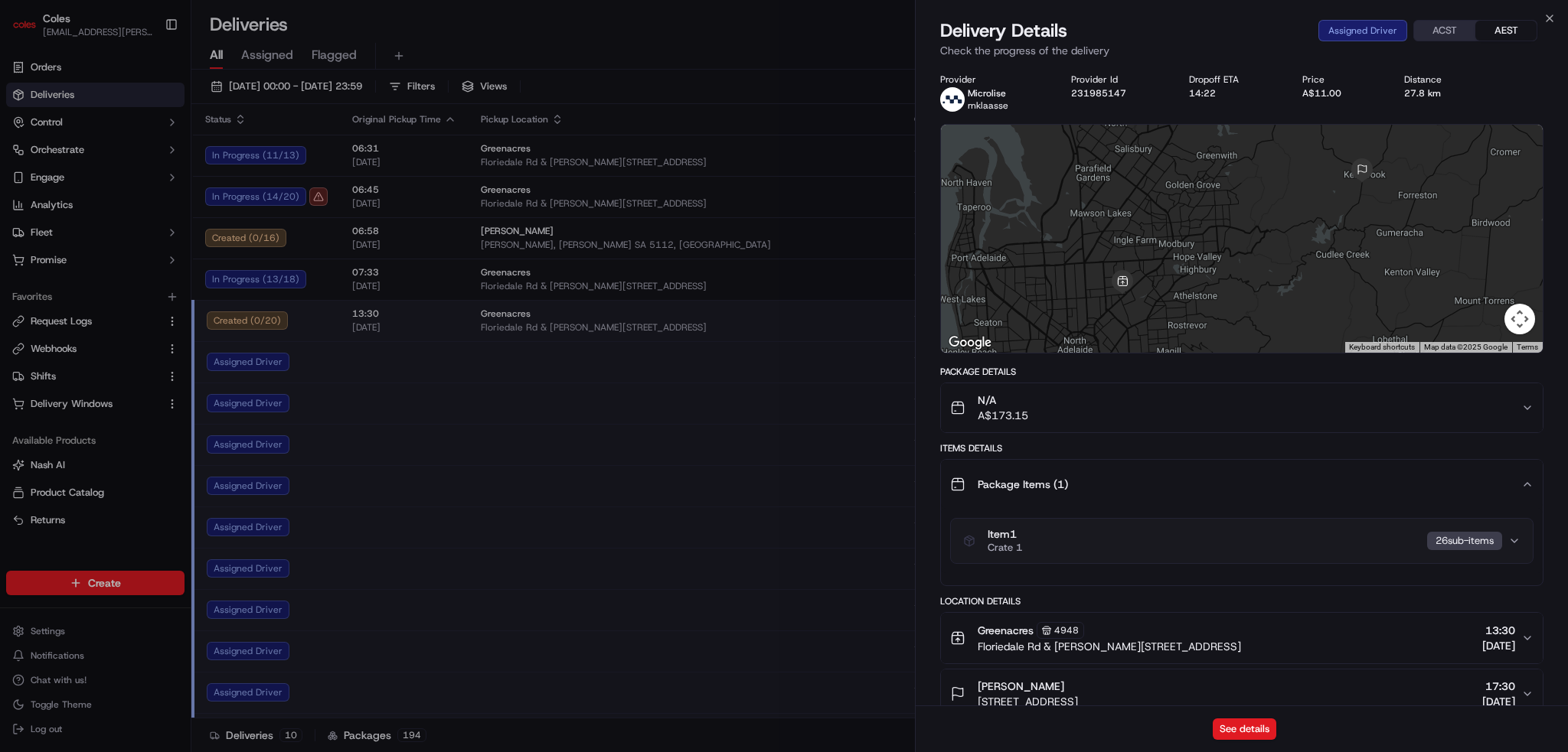
click at [1109, 479] on div "Package Items ( 1 )" at bounding box center [1235, 484] width 571 height 30
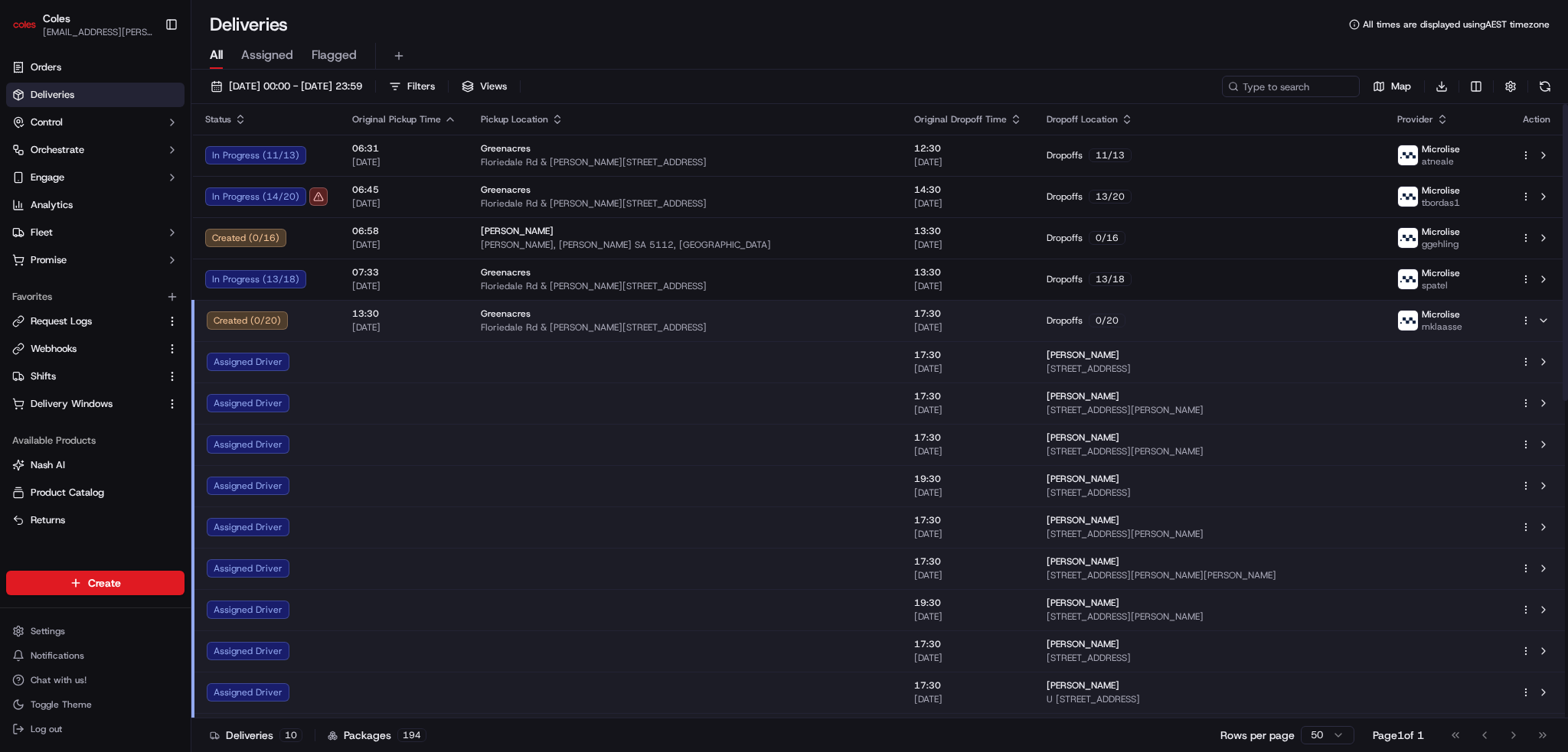
click at [550, 318] on div "Greenacres" at bounding box center [686, 314] width 409 height 12
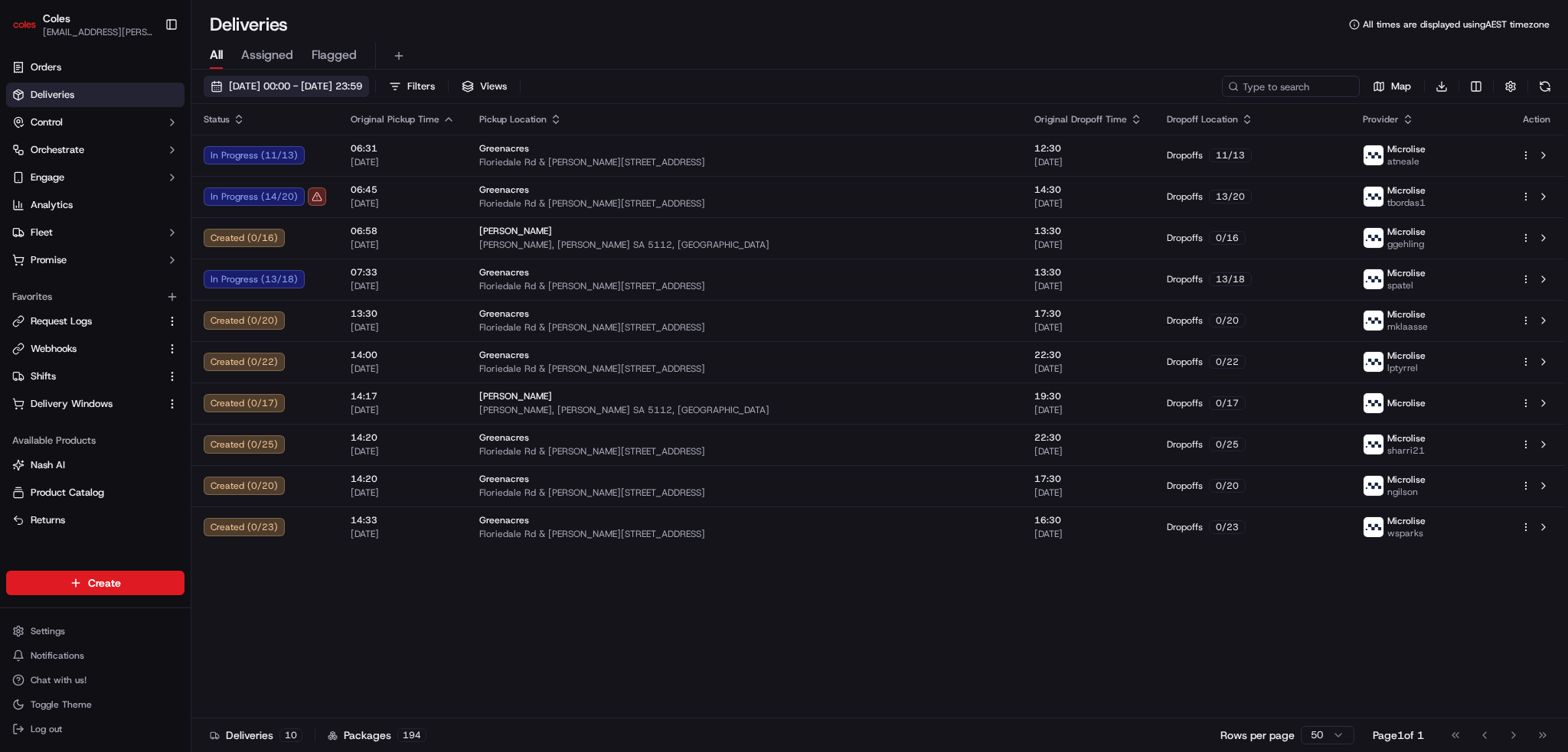
click at [252, 82] on span "[DATE] 00:00 - [DATE] 23:59" at bounding box center [296, 87] width 133 height 14
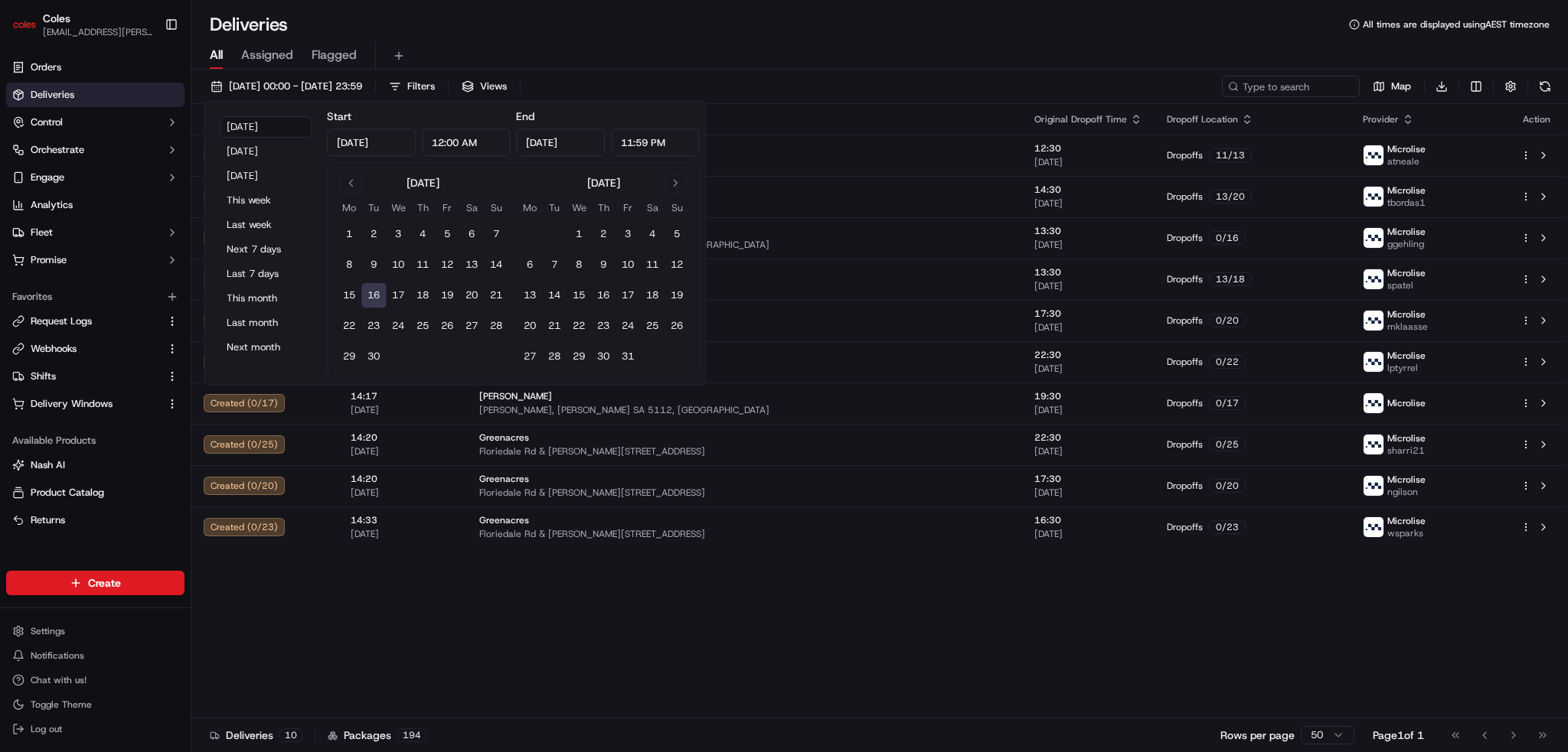
click at [524, 580] on div "Status Original Pickup Time Pickup Location Original Dropoff Time Dropoff Locat…" at bounding box center [878, 411] width 1374 height 614
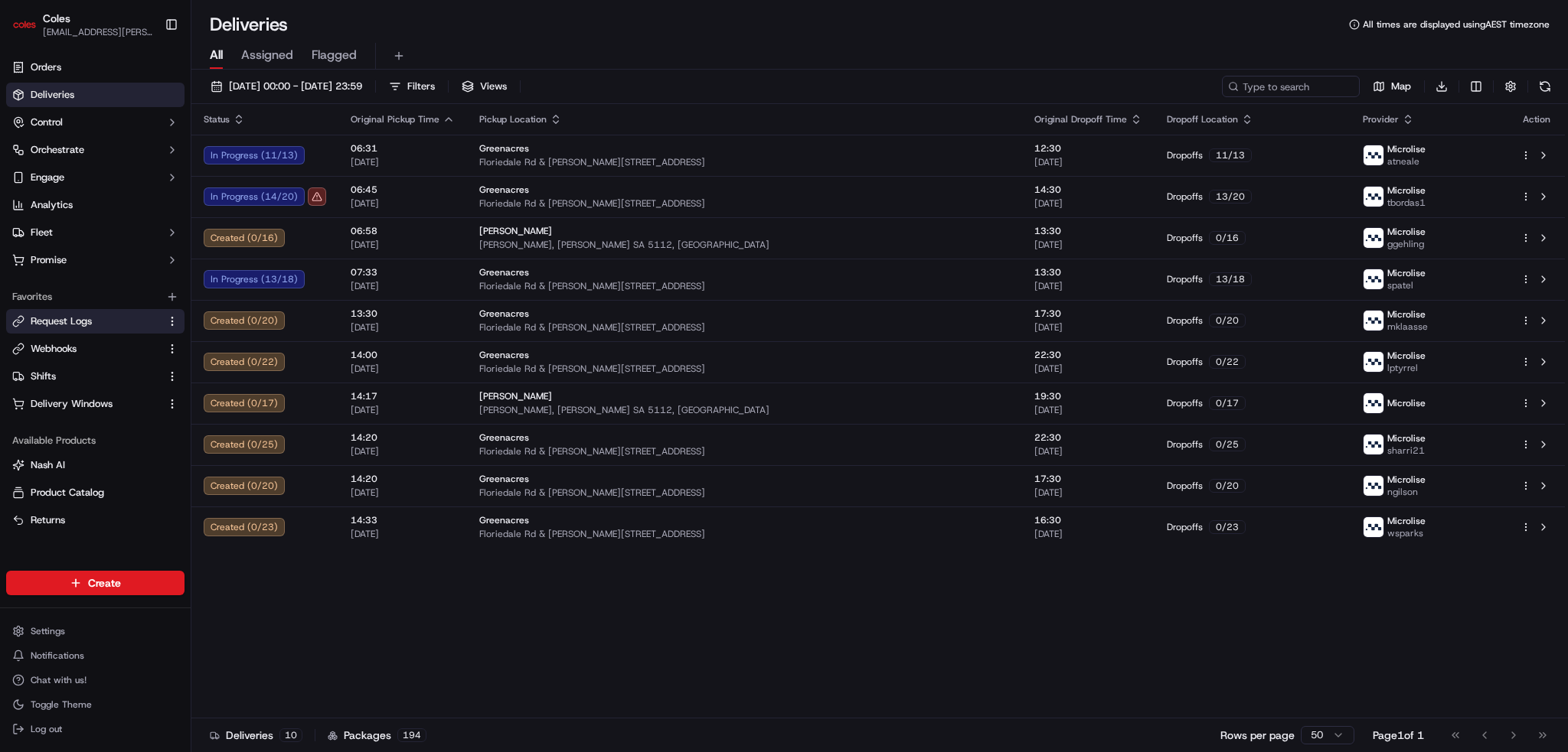
click at [90, 323] on span "Request Logs" at bounding box center [61, 321] width 62 height 14
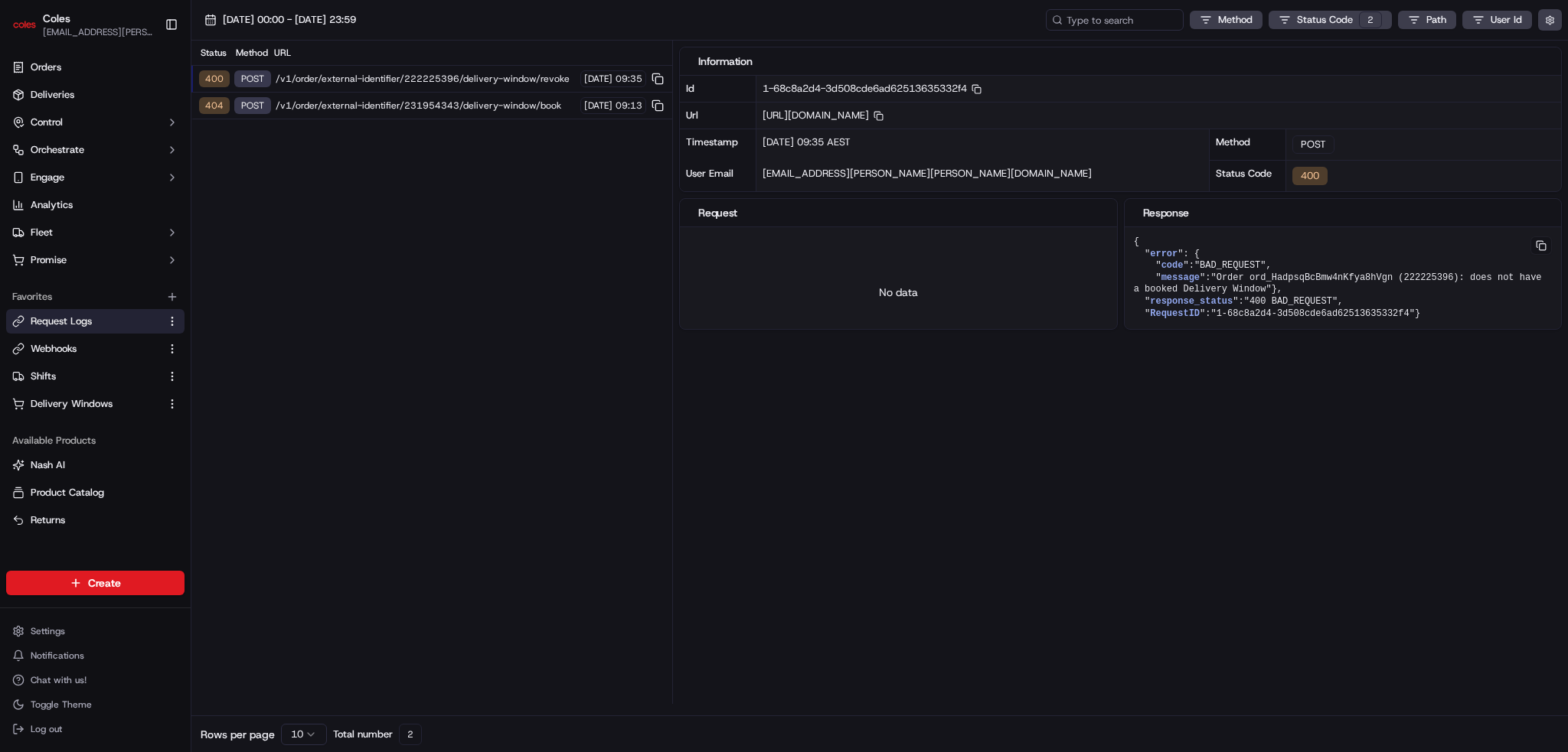
click at [1318, 29] on div "Method Status Code 2 Path User Id" at bounding box center [1304, 20] width 516 height 22
click at [1329, 20] on html "Coles ben.ellis@coles.com.au Toggle Sidebar Orders Deliveries Control Orchestra…" at bounding box center [784, 376] width 1568 height 752
click at [1311, 44] on div "1953" at bounding box center [1310, 45] width 42 height 16
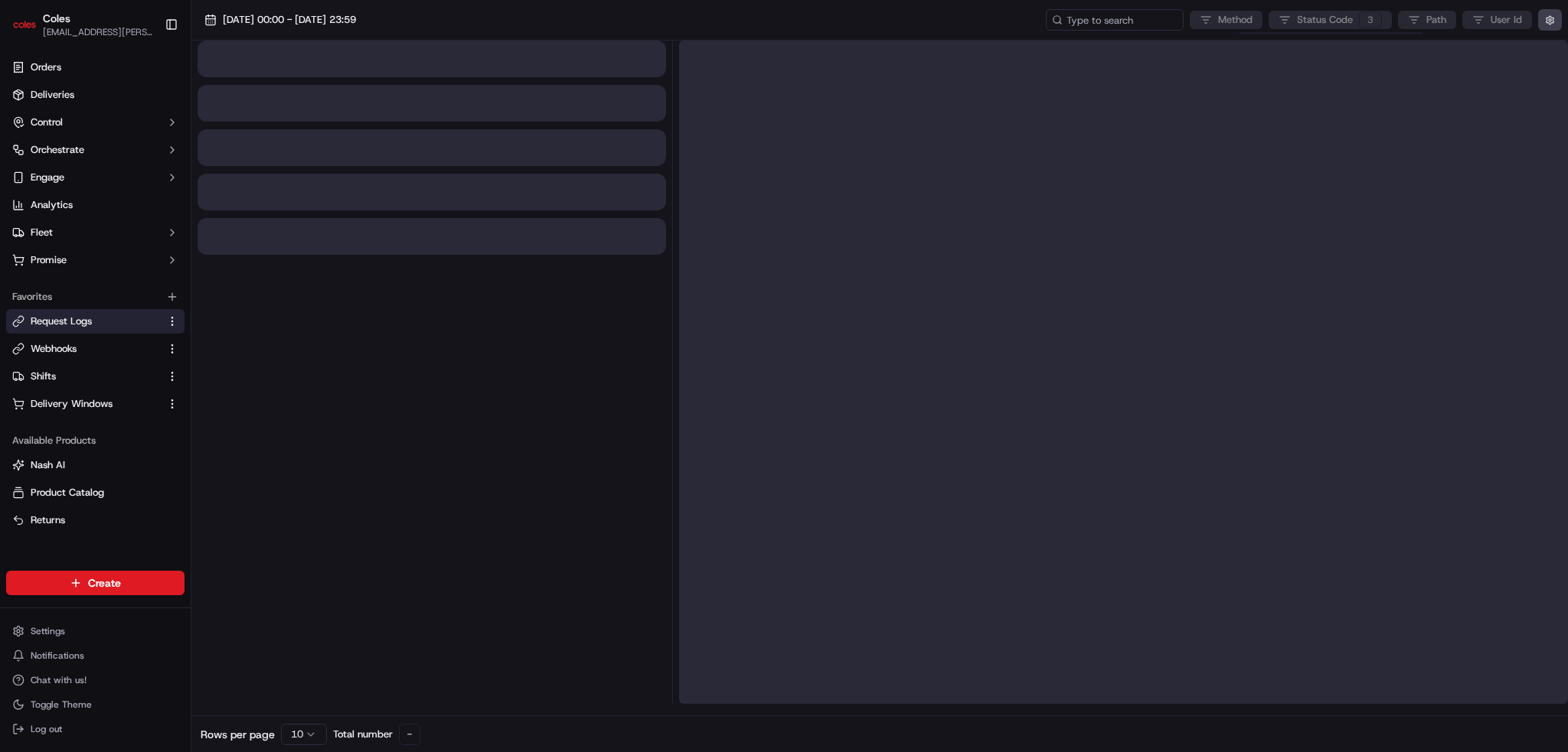
click at [1293, 19] on html "Coles ben.ellis@coles.com.au Toggle Sidebar Orders Deliveries Control Orchestra…" at bounding box center [784, 376] width 1568 height 752
click at [23, 345] on icon at bounding box center [18, 349] width 12 height 12
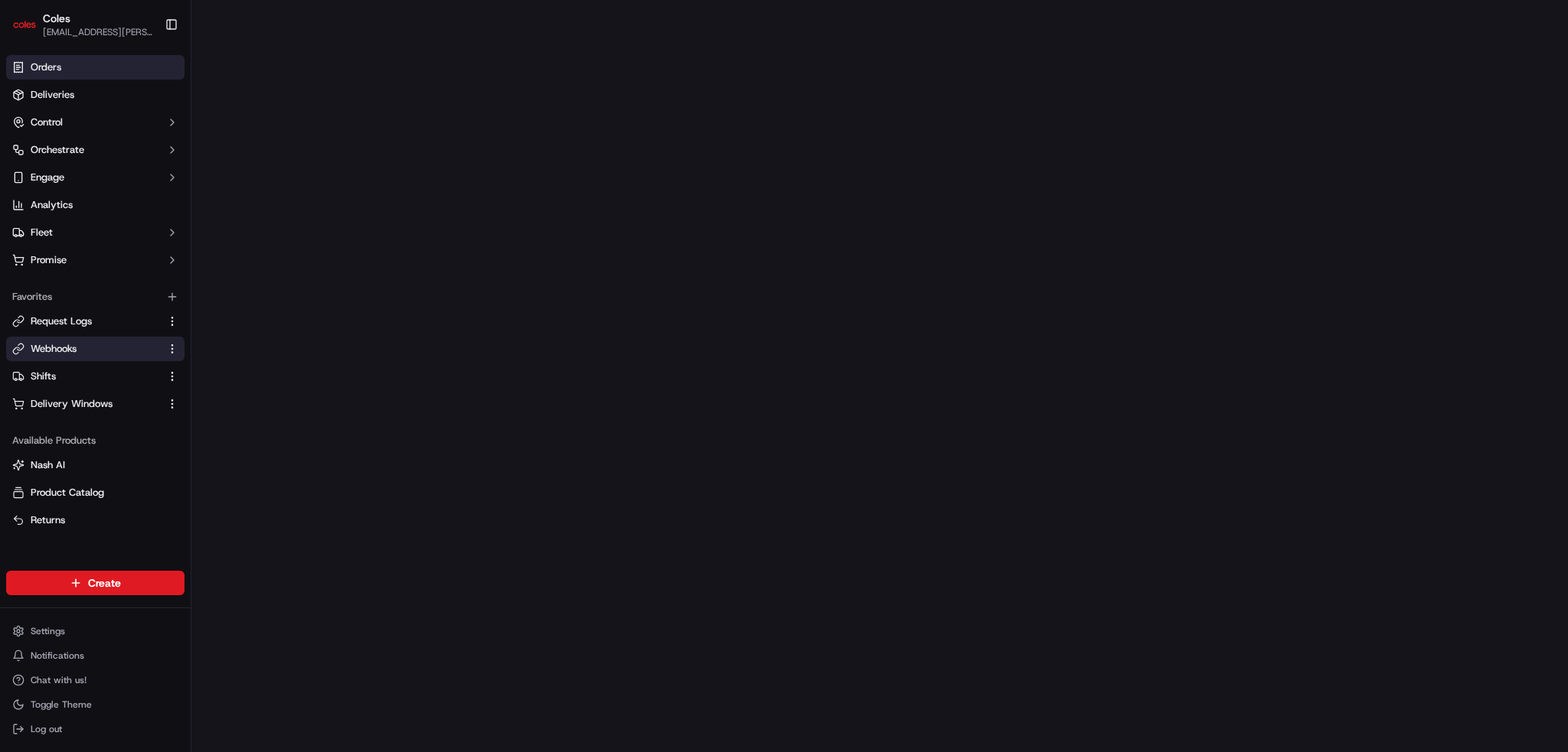
click at [49, 63] on span "Orders" at bounding box center [45, 68] width 30 height 14
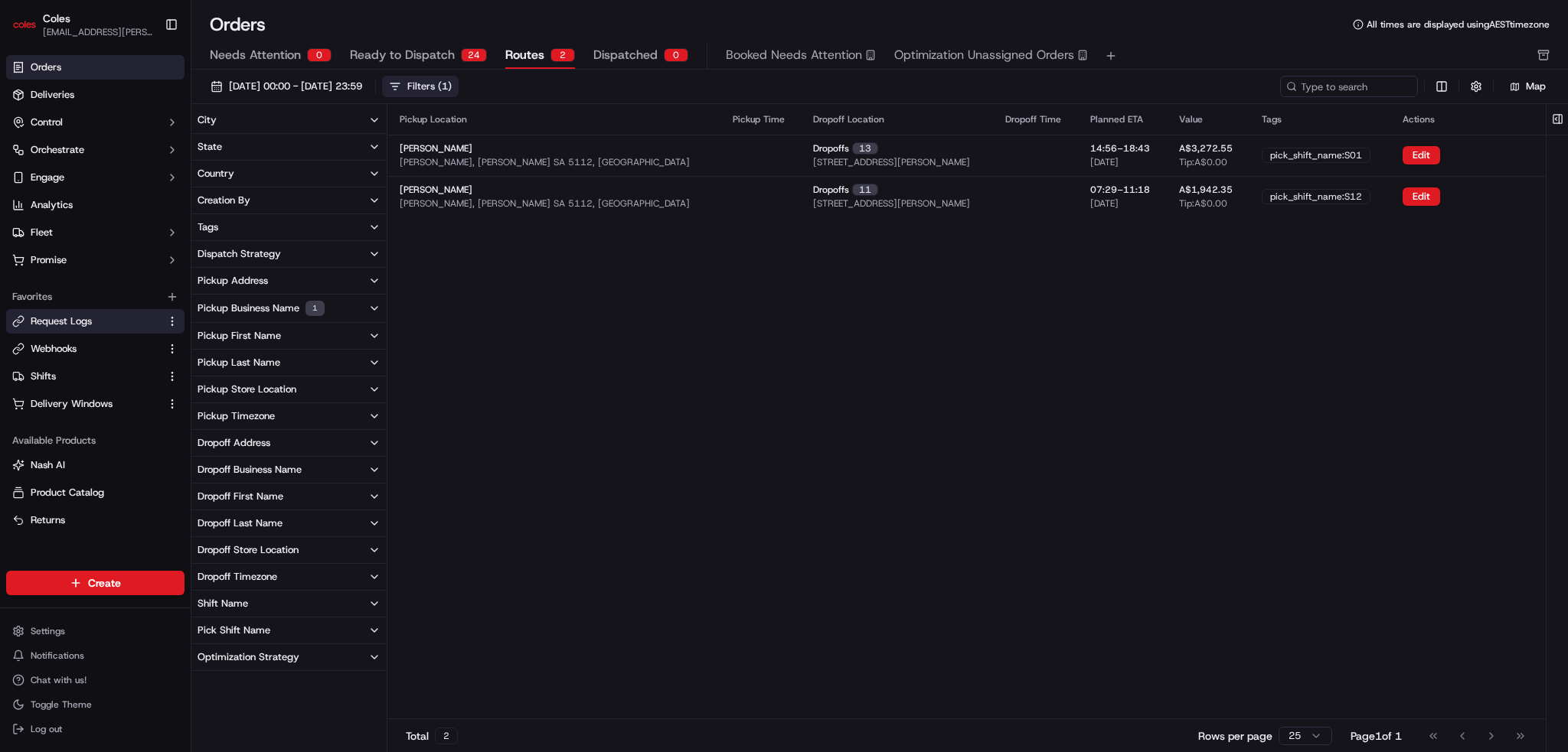
click at [46, 323] on span "Request Logs" at bounding box center [61, 321] width 62 height 14
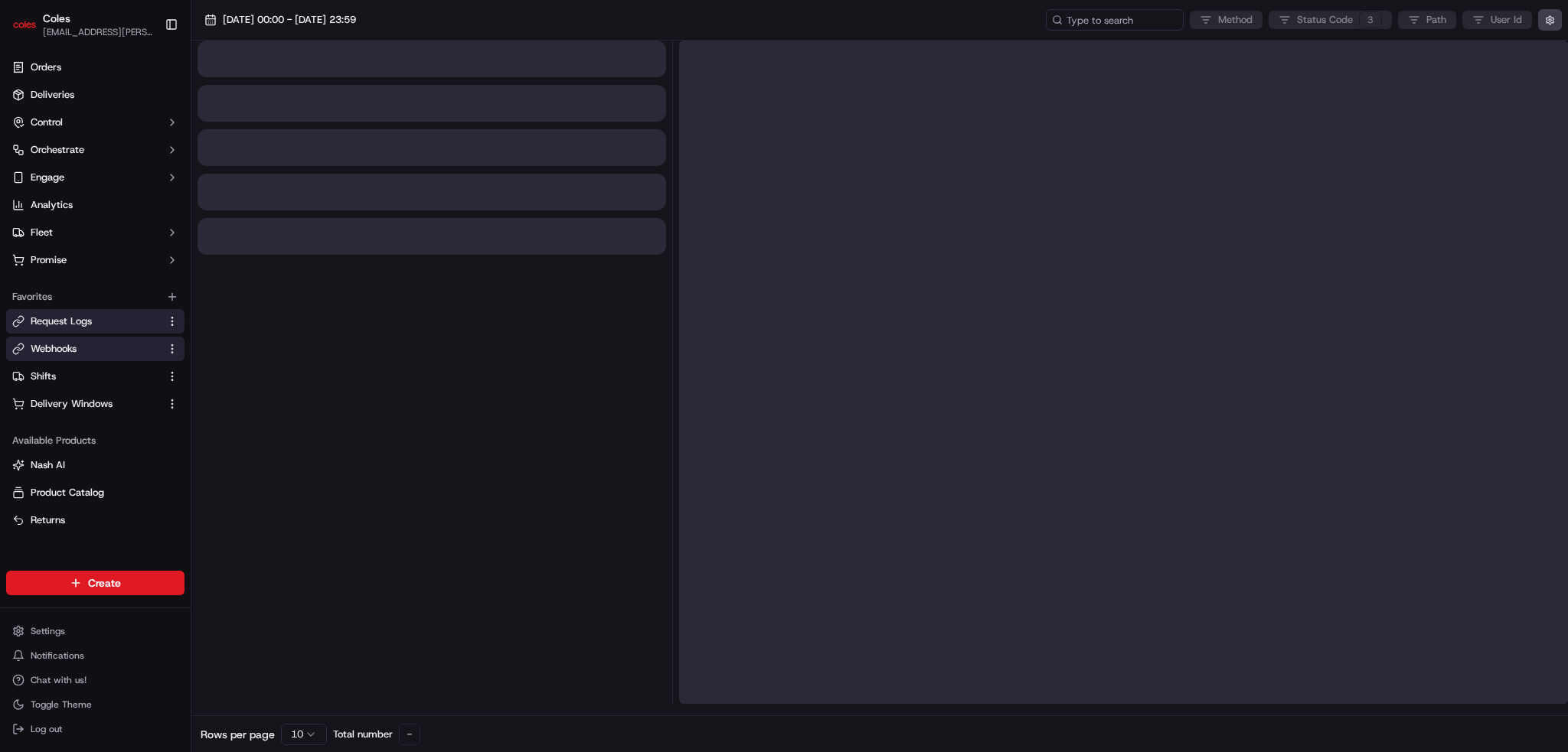
click at [48, 342] on span "Webhooks" at bounding box center [53, 349] width 46 height 14
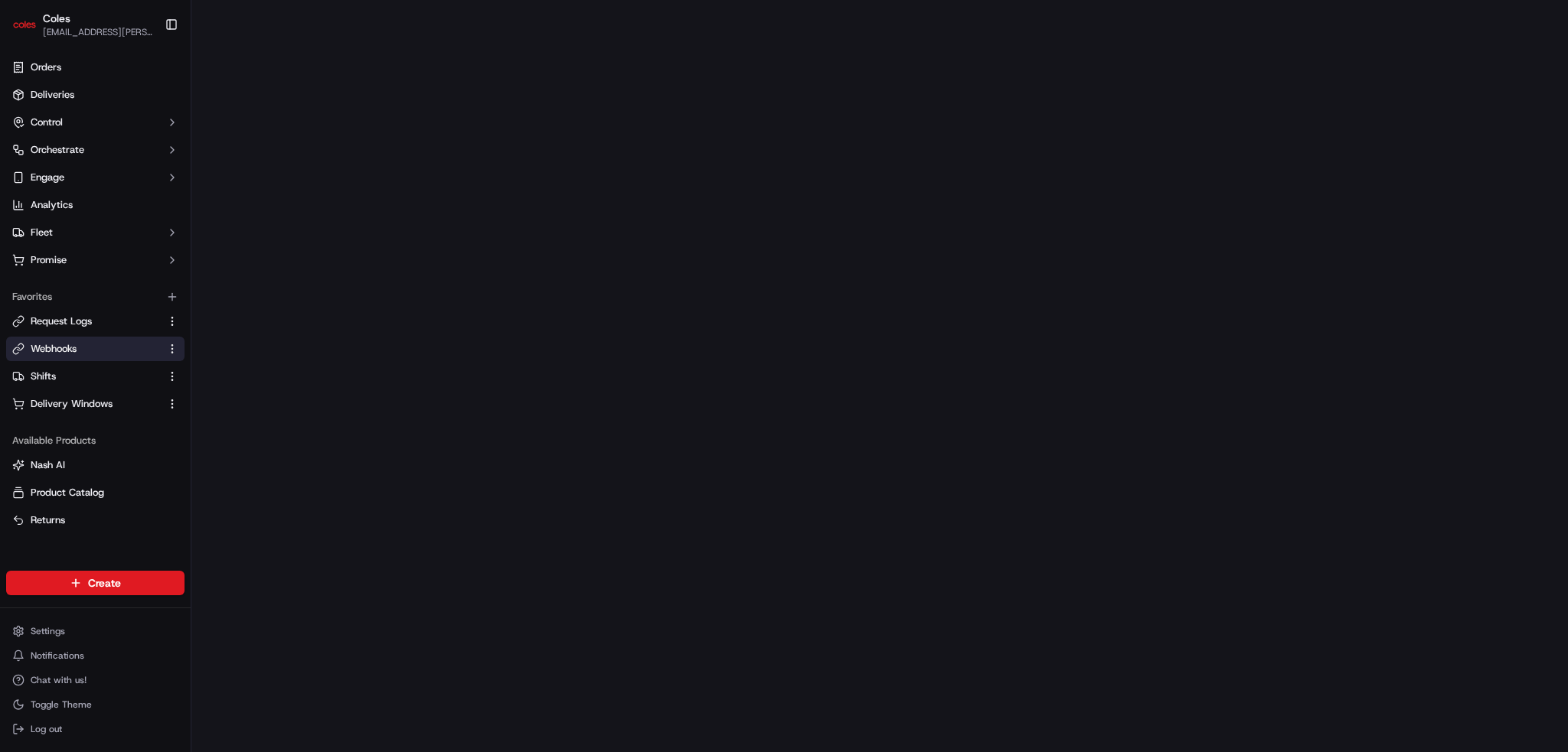
click at [101, 343] on link "Webhooks" at bounding box center [86, 349] width 147 height 14
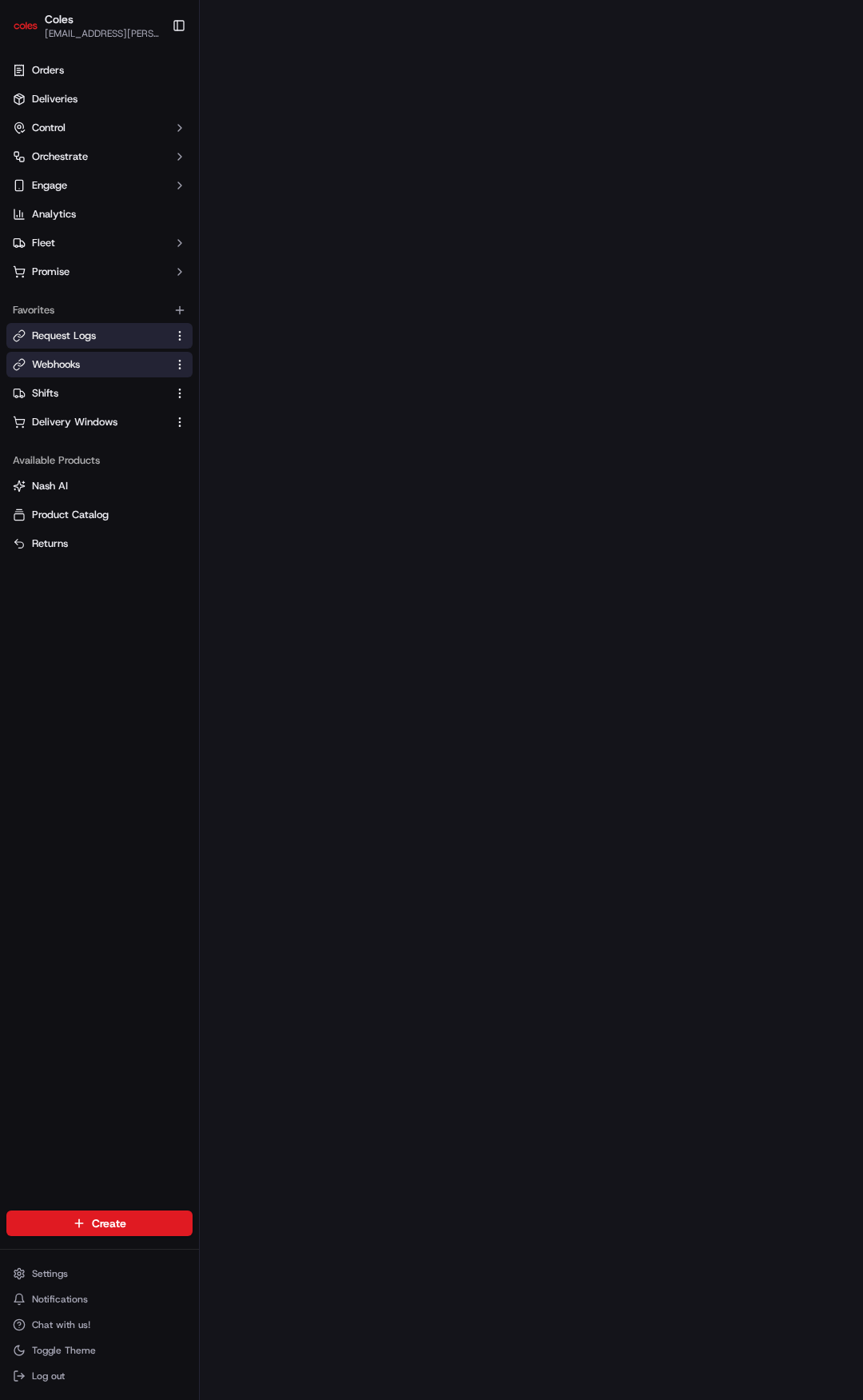
click at [68, 337] on span "Request Logs" at bounding box center [63, 336] width 64 height 14
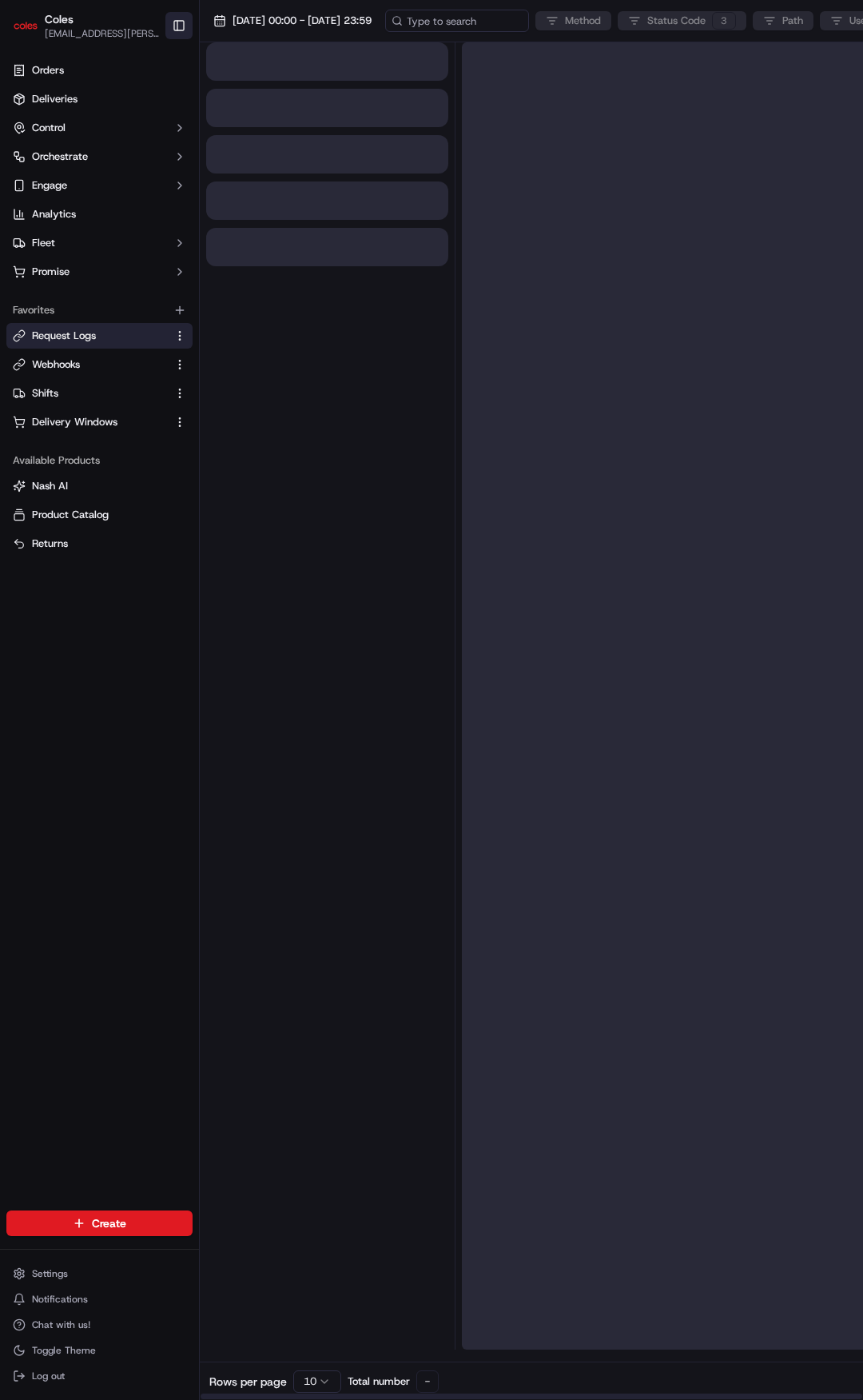
click at [177, 28] on button "Toggle Sidebar" at bounding box center [179, 25] width 27 height 27
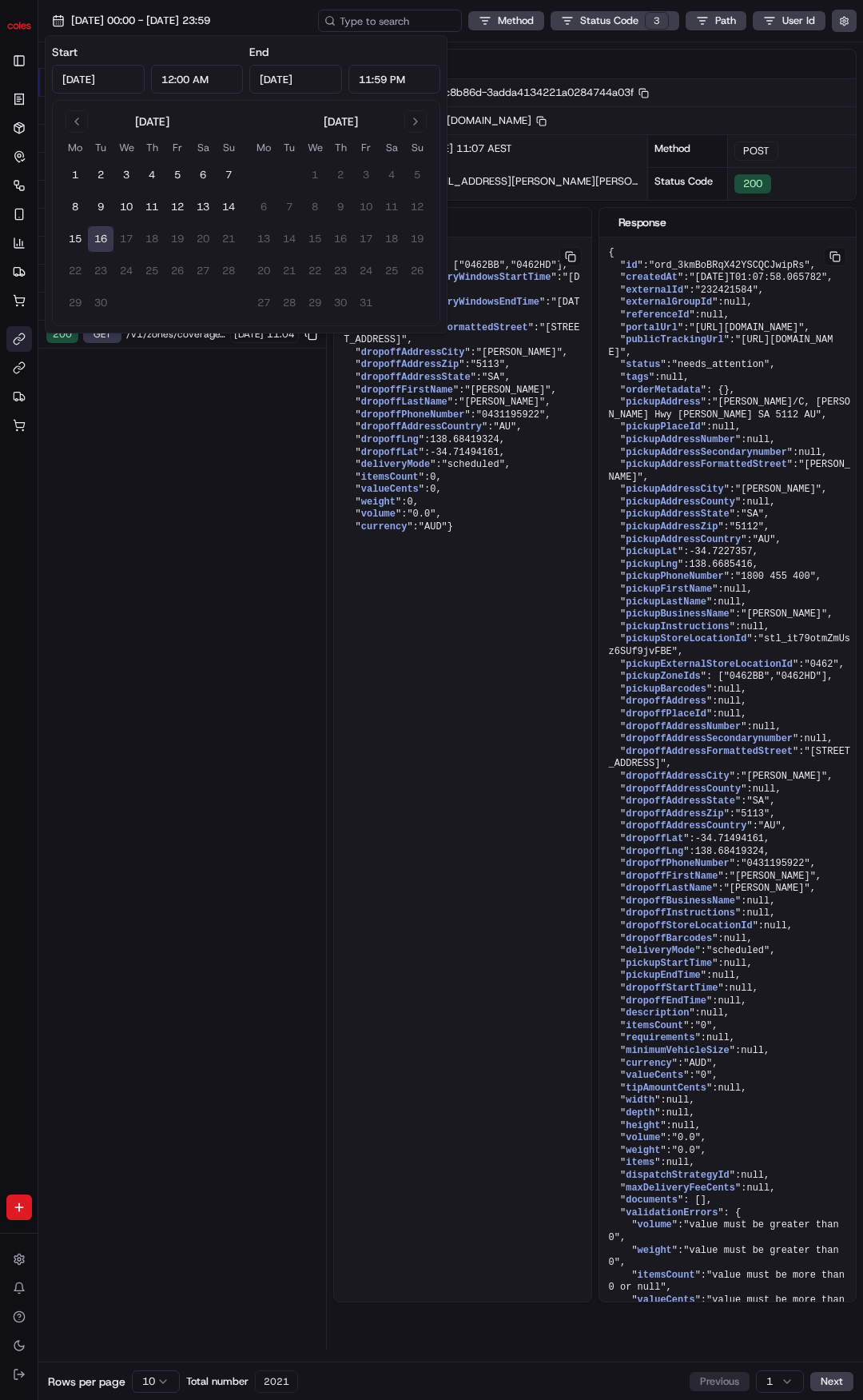
click at [171, 710] on div "Status Method URL 200 POST /v1/order/external-identifier/232421584/delivery-win…" at bounding box center [182, 696] width 288 height 1307
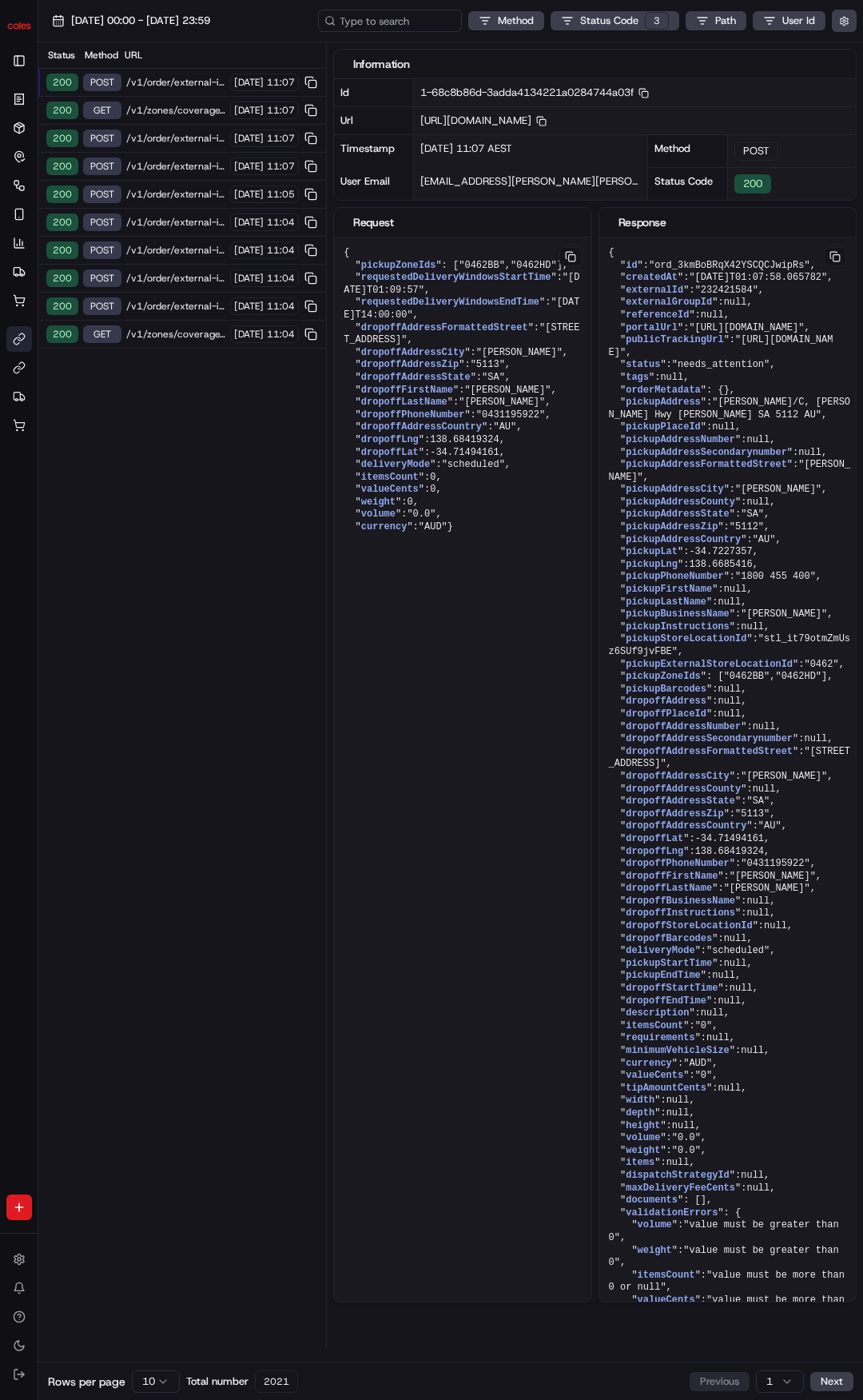
click at [156, 1389] on html "Coles ben.ellis@coles.com.au Toggle Sidebar Orders Deliveries Control Orchestra…" at bounding box center [432, 700] width 863 height 1400
click at [160, 1380] on html "Coles ben.ellis@coles.com.au Toggle Sidebar Orders Deliveries Control Orchestra…" at bounding box center [432, 700] width 863 height 1400
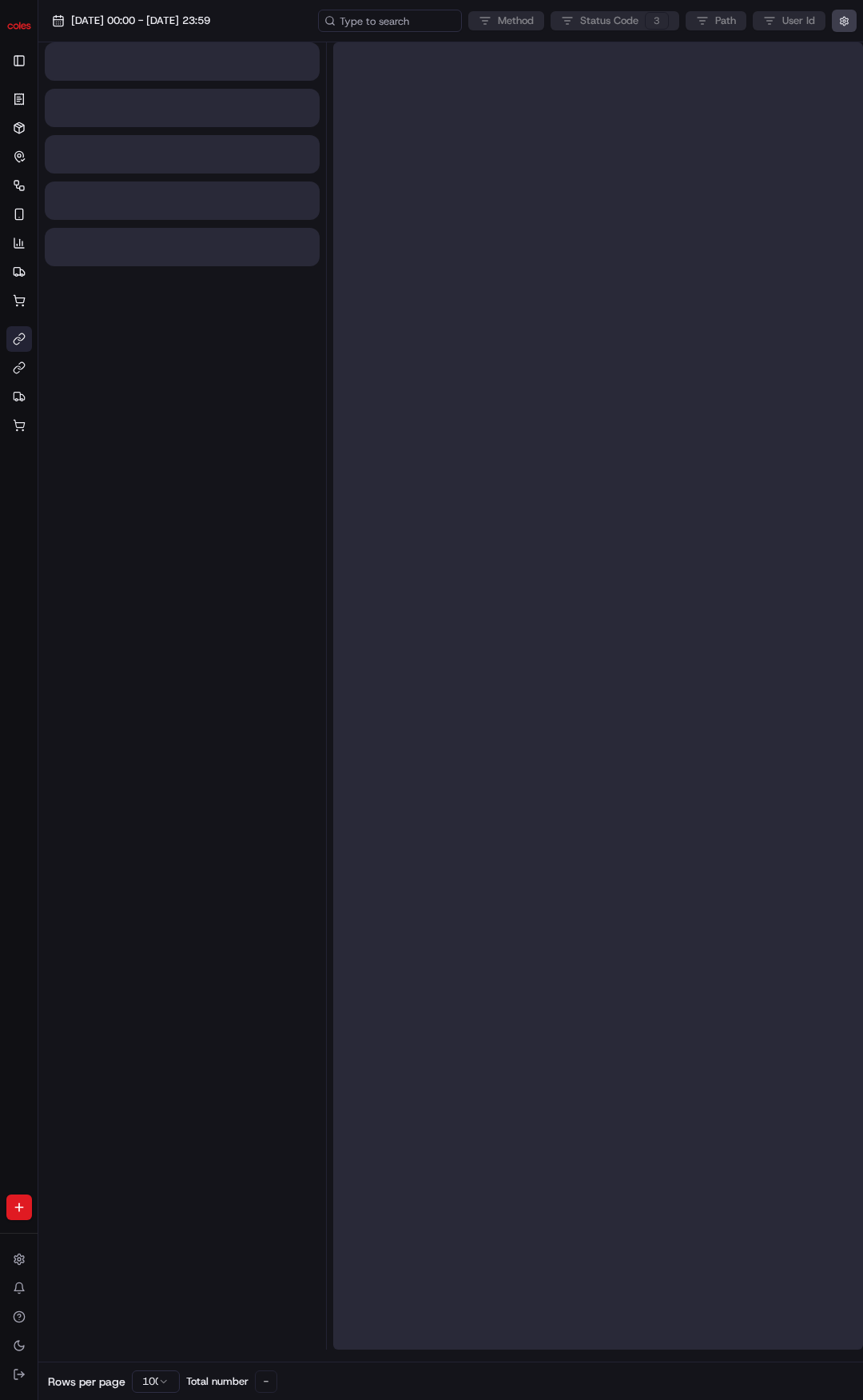
click at [362, 1111] on div at bounding box center [598, 696] width 530 height 1307
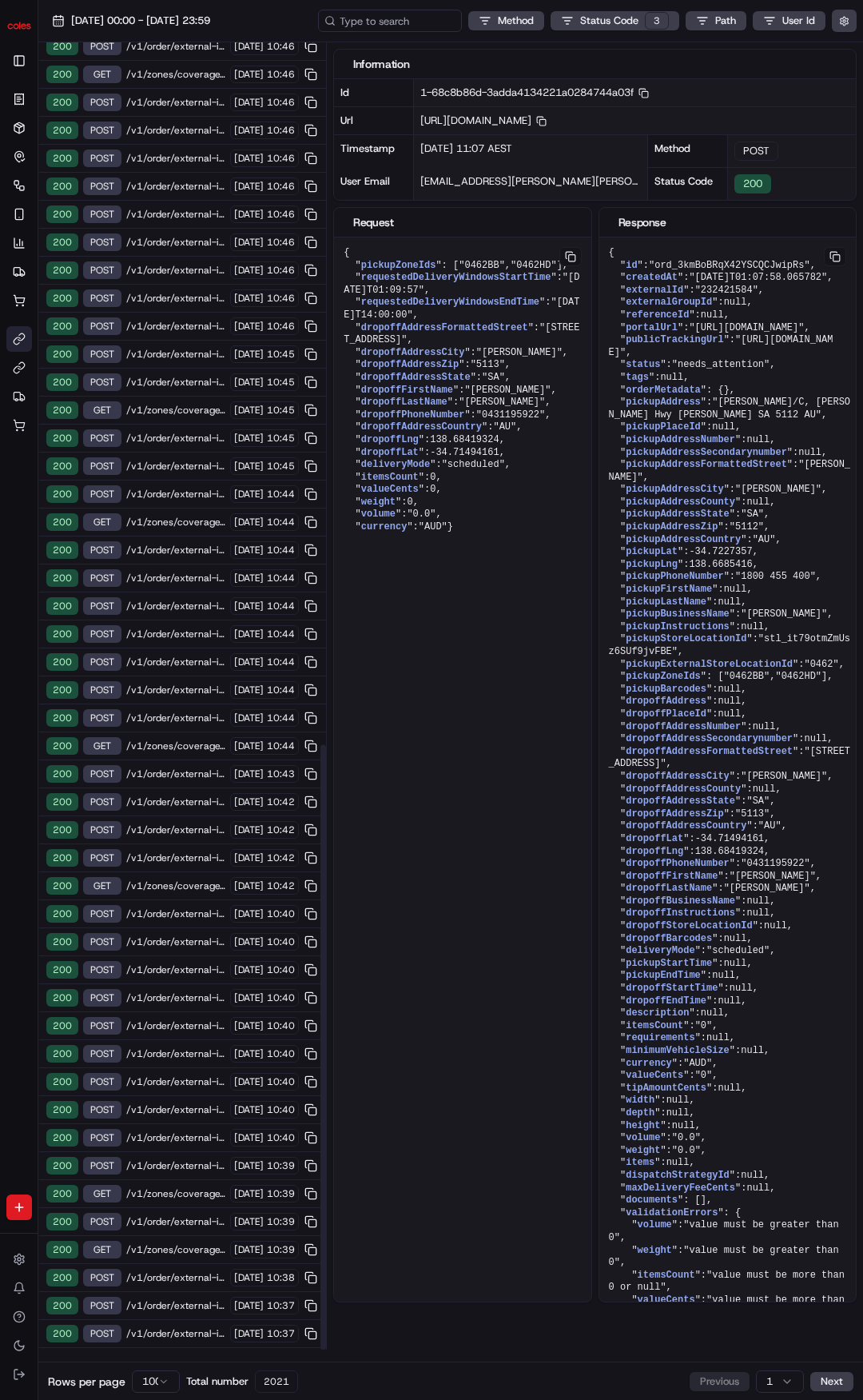
scroll to position [1518, 0]
click at [838, 1368] on div "Rows per page 100 Total number 2021 Previous 1 Next" at bounding box center [450, 1380] width 825 height 38
click at [783, 1378] on html "Coles ben.ellis@coles.com.au Toggle Sidebar Orders Deliveries Control Orchestra…" at bounding box center [432, 700] width 863 height 1400
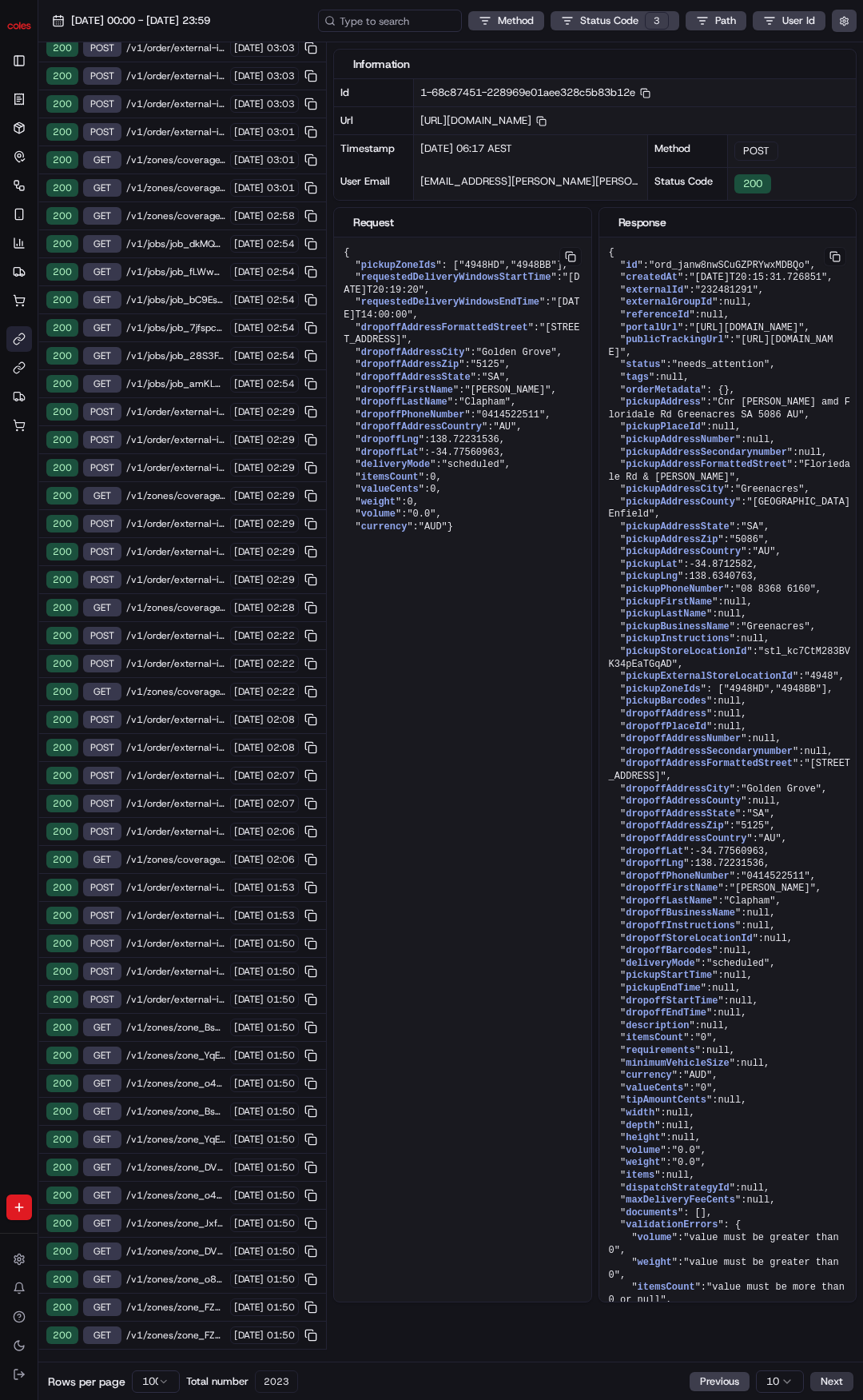
click at [827, 1375] on button "Next" at bounding box center [832, 1381] width 43 height 19
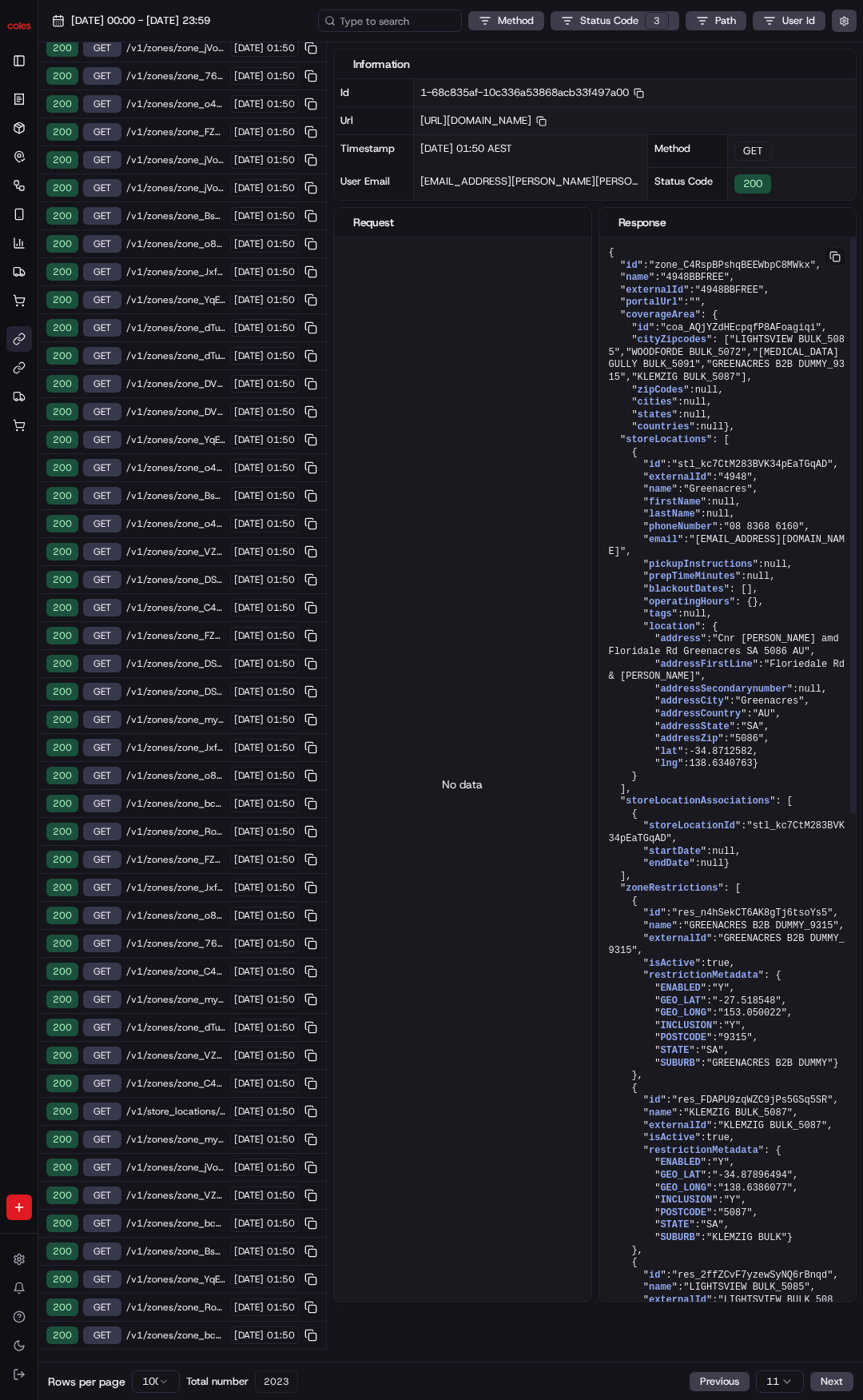
click at [835, 1375] on button "Next" at bounding box center [832, 1381] width 43 height 19
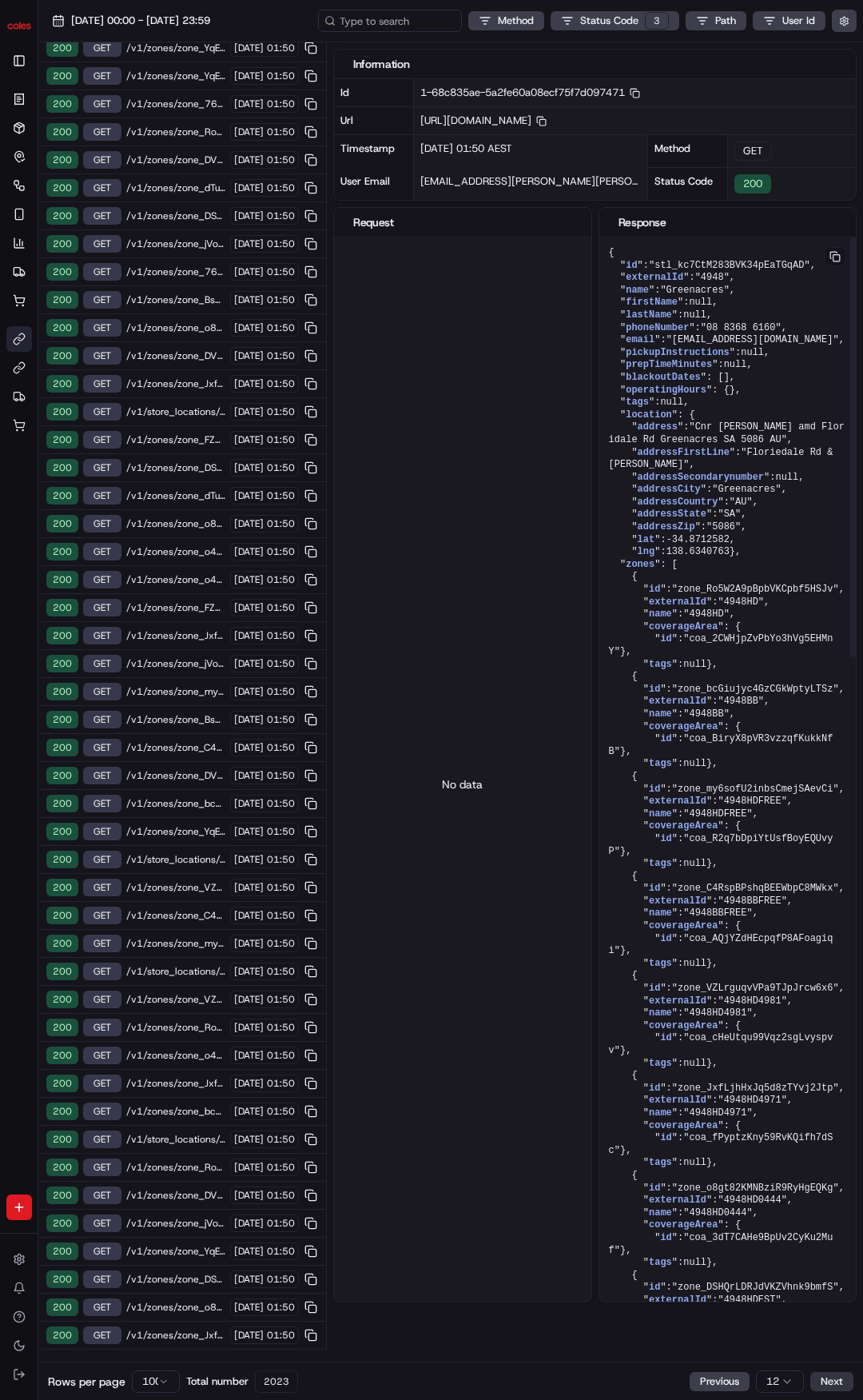
click at [843, 1380] on button "Next" at bounding box center [832, 1381] width 43 height 19
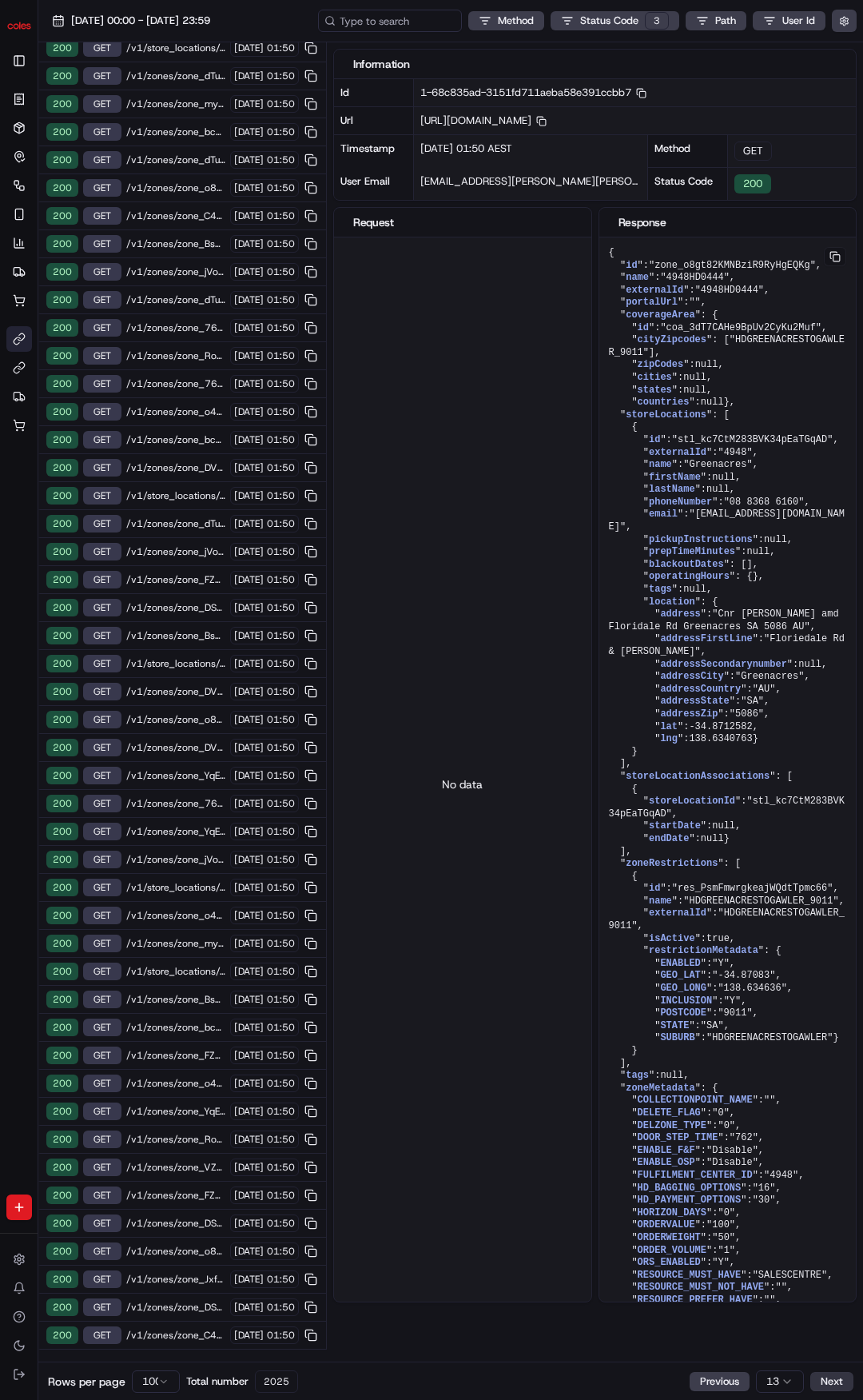
click at [826, 1381] on button "Next" at bounding box center [832, 1381] width 43 height 19
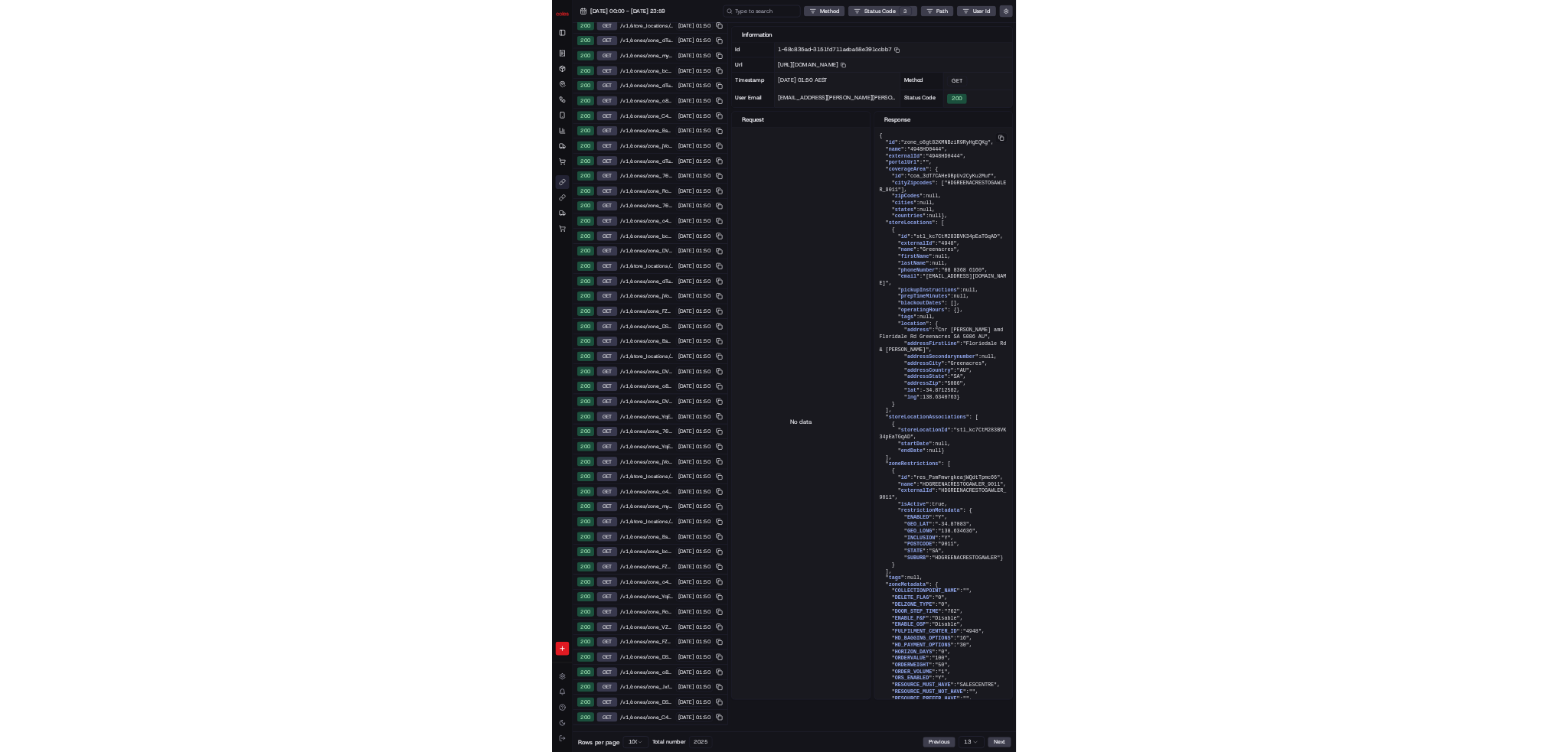
scroll to position [0, 0]
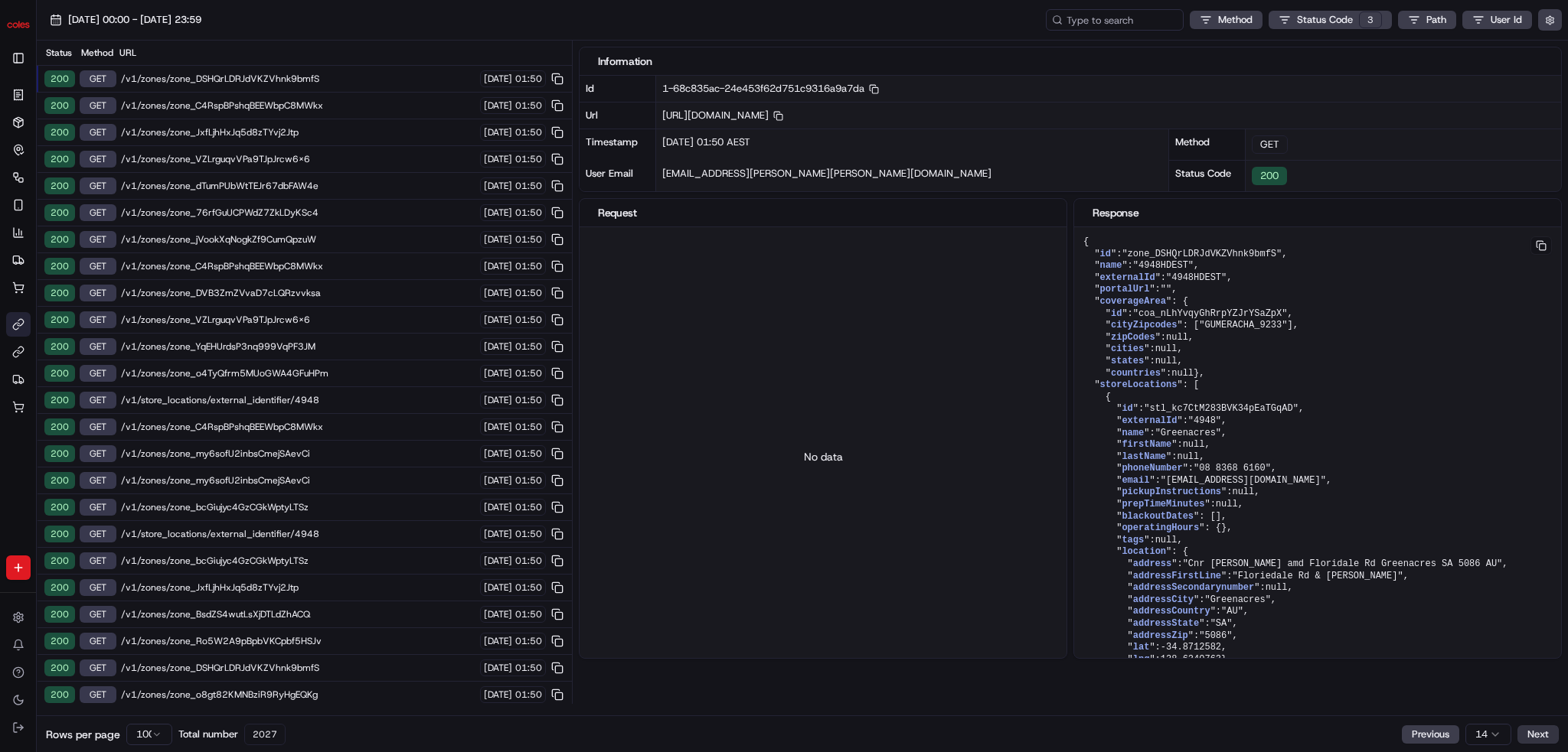
click at [826, 733] on button "Next" at bounding box center [1539, 734] width 42 height 18
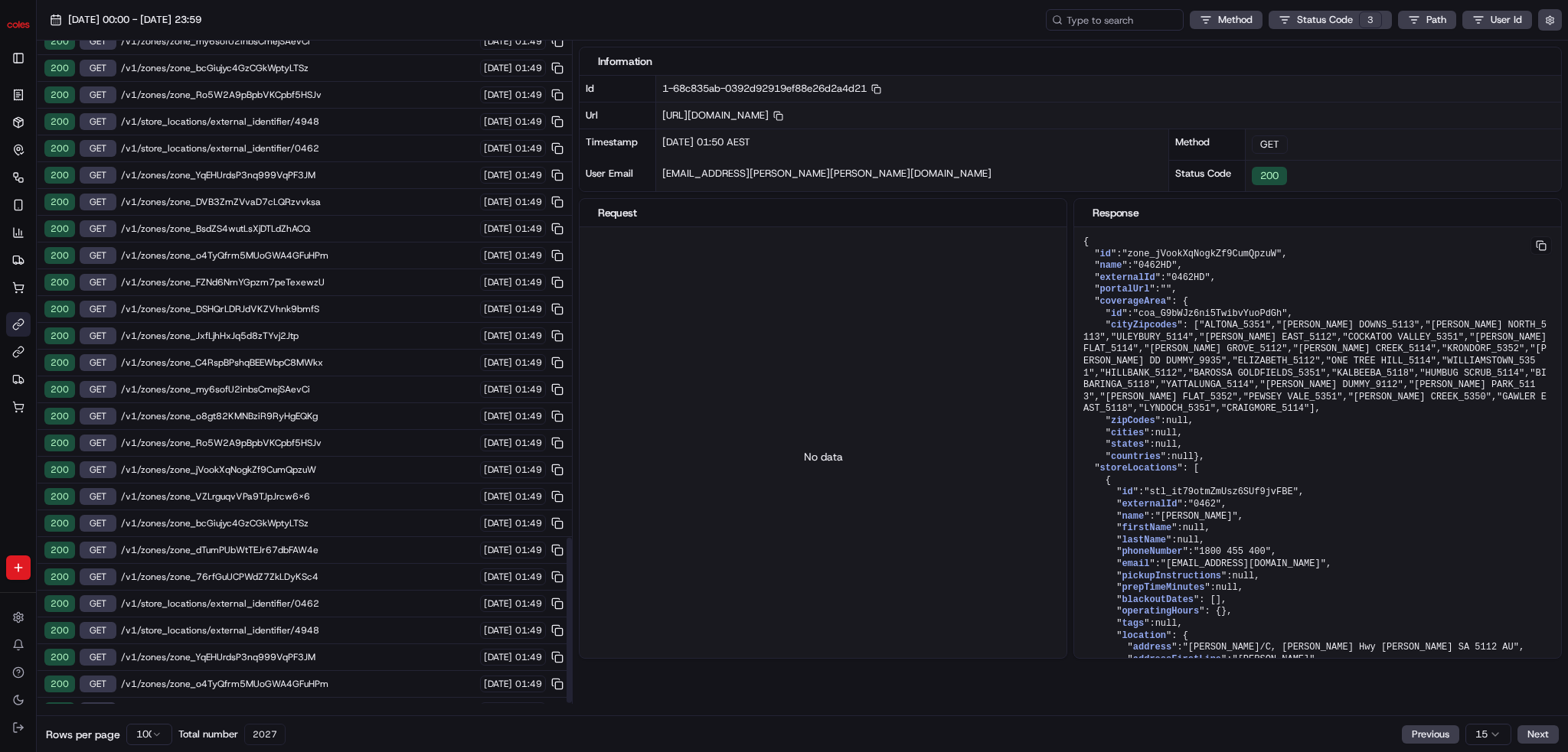
scroll to position [1993, 0]
click at [826, 737] on button "Next" at bounding box center [1539, 734] width 42 height 18
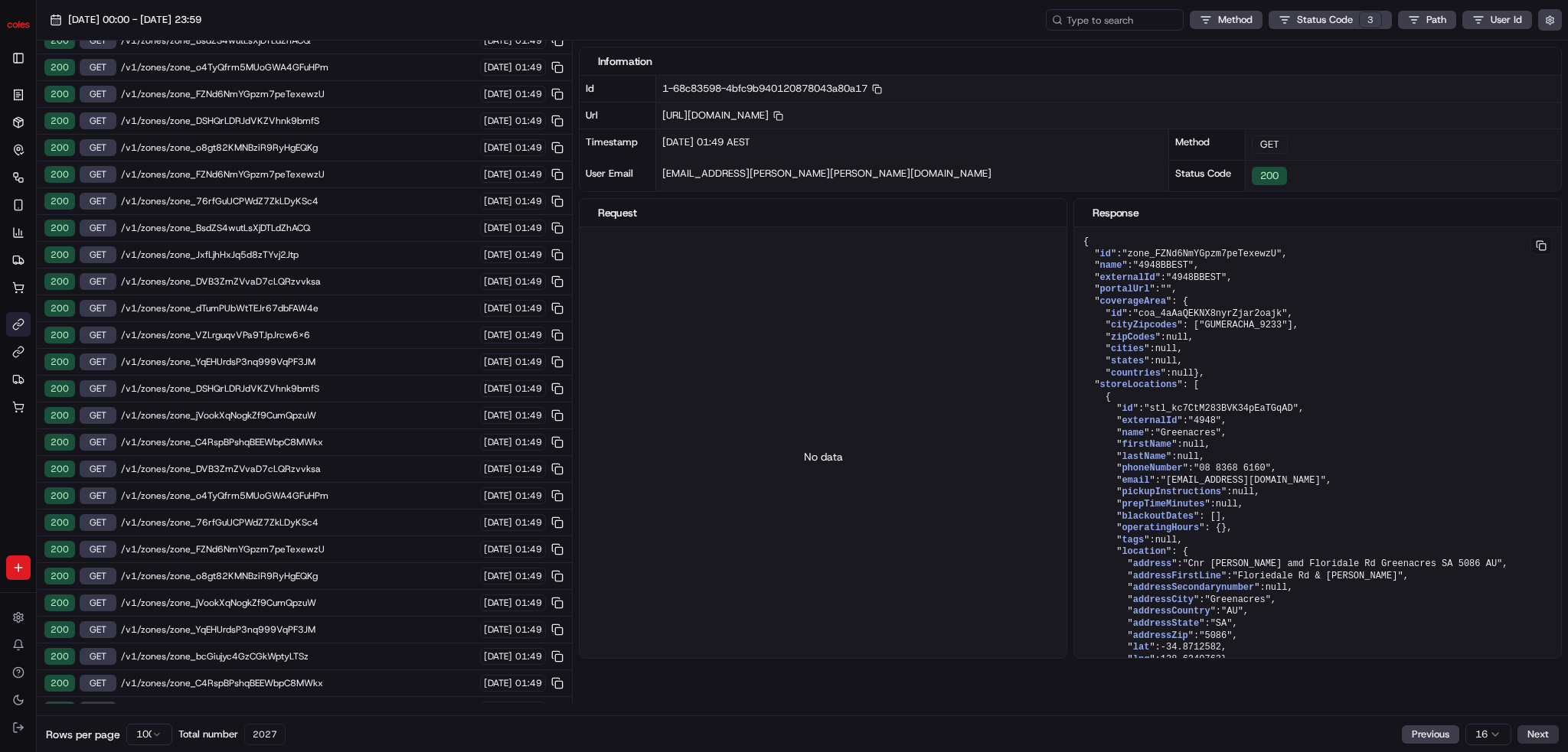
click at [826, 733] on button "Next" at bounding box center [1539, 734] width 42 height 18
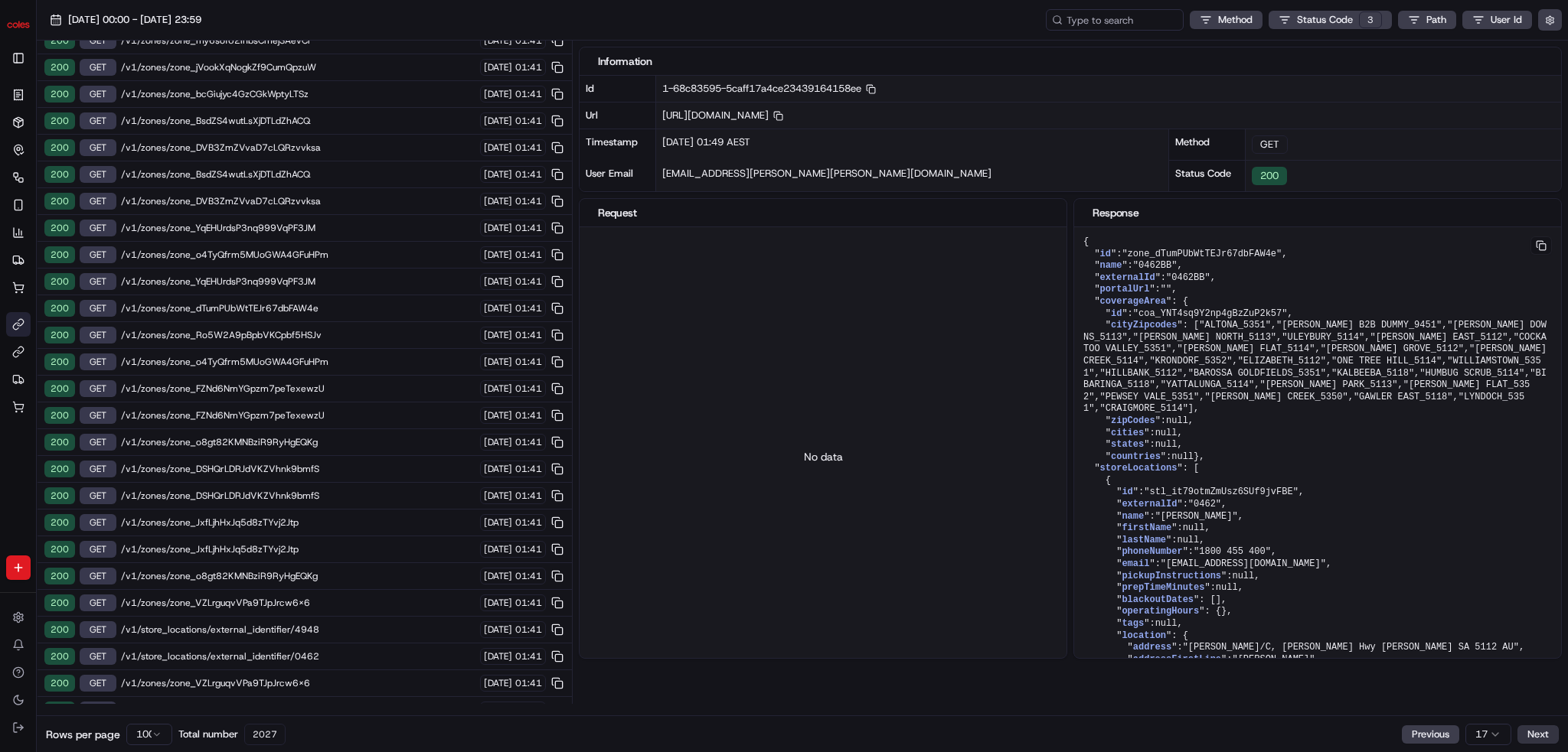
click at [826, 733] on button "Next" at bounding box center [1539, 734] width 42 height 18
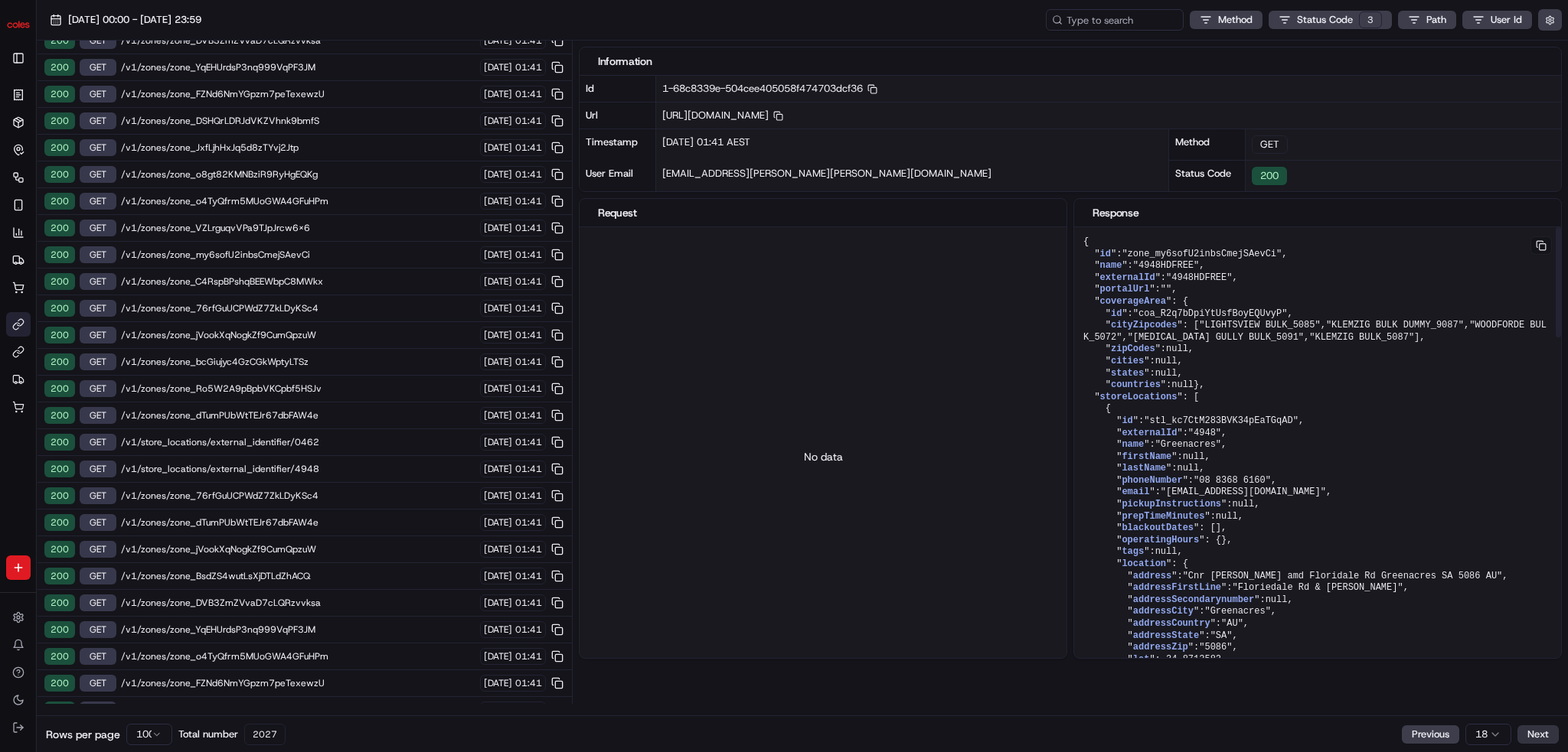
click at [826, 732] on button "Next" at bounding box center [1539, 734] width 42 height 18
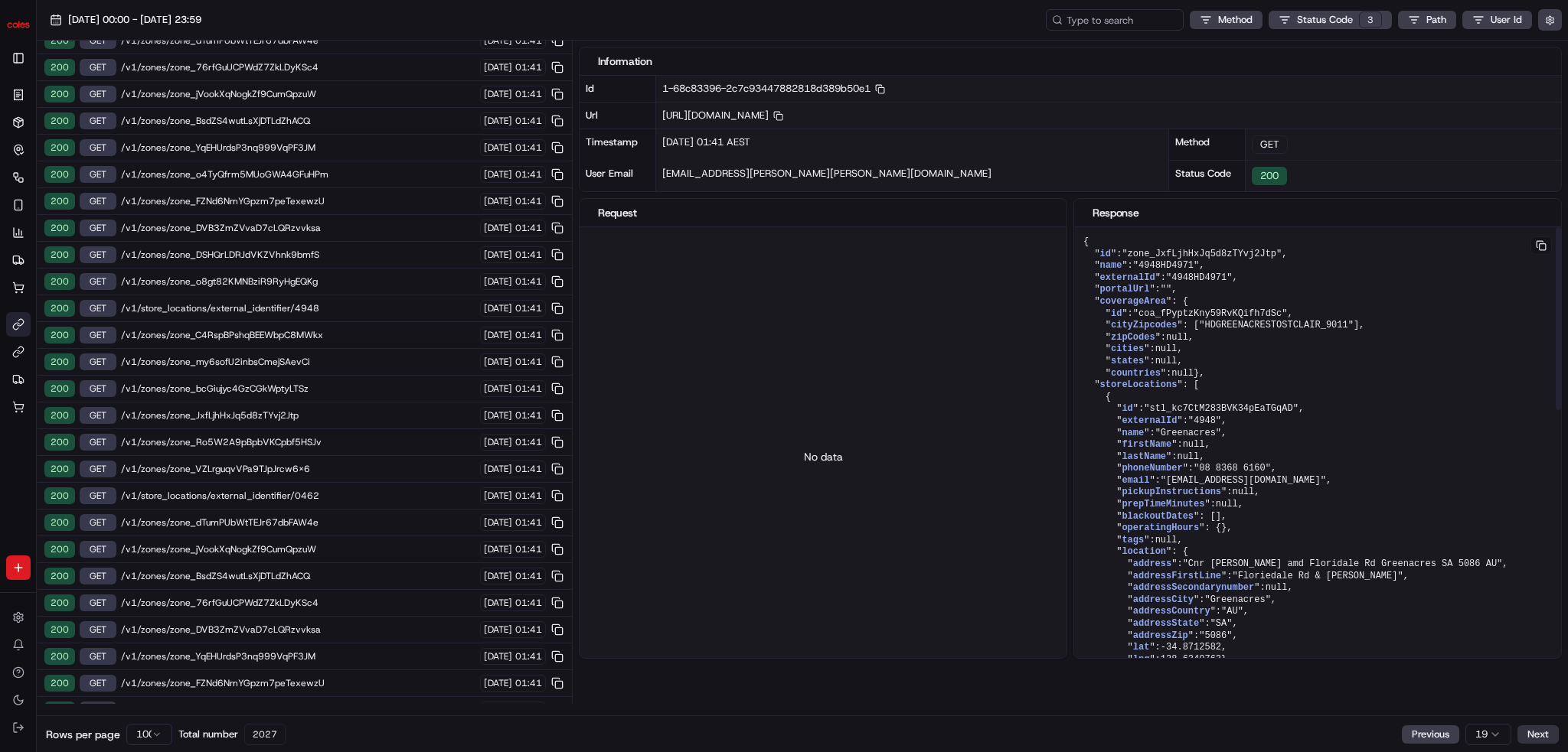
click at [826, 735] on button "Next" at bounding box center [1539, 734] width 42 height 18
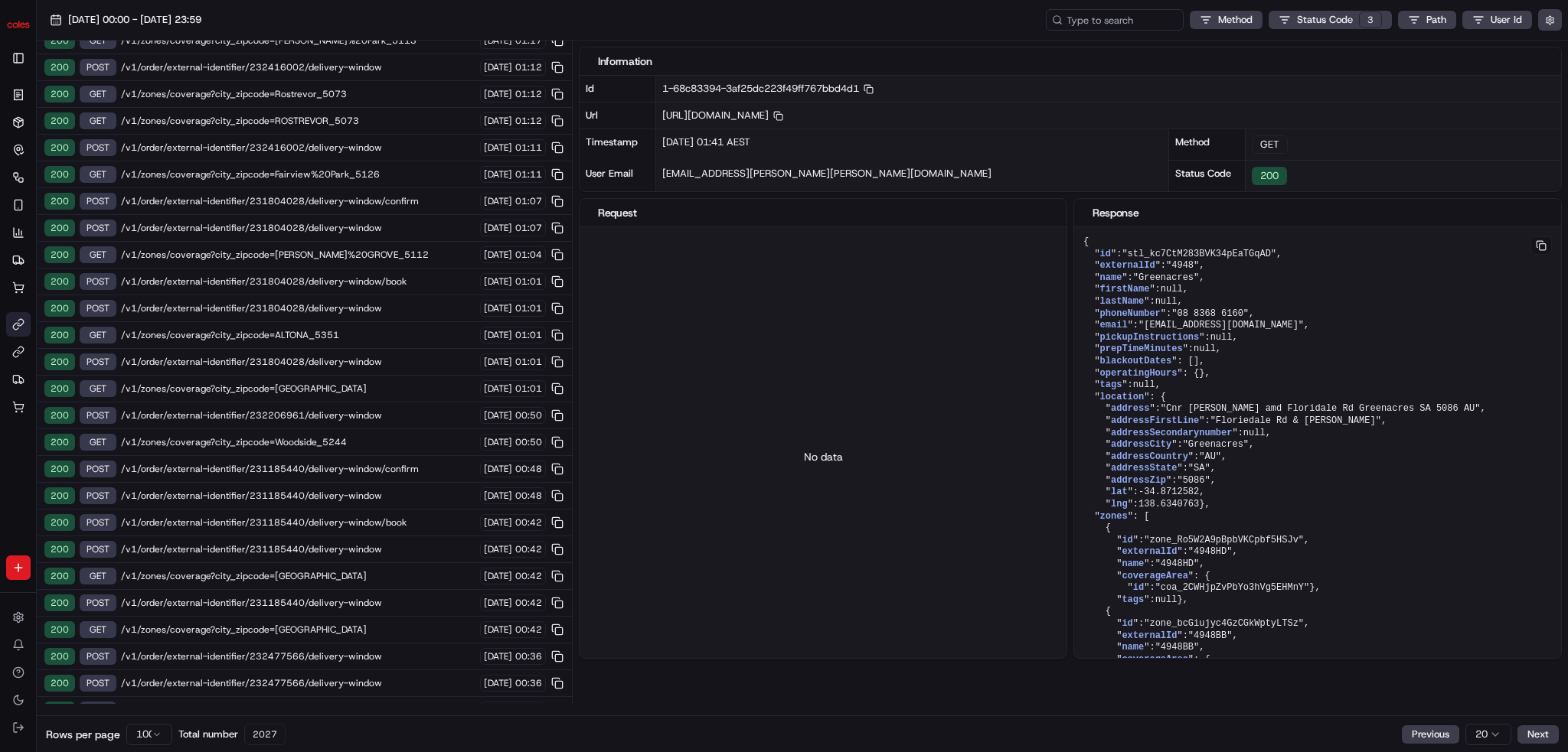
drag, startPoint x: 1526, startPoint y: 732, endPoint x: 1464, endPoint y: 735, distance: 62.1
click at [826, 733] on button "Next" at bounding box center [1539, 734] width 42 height 18
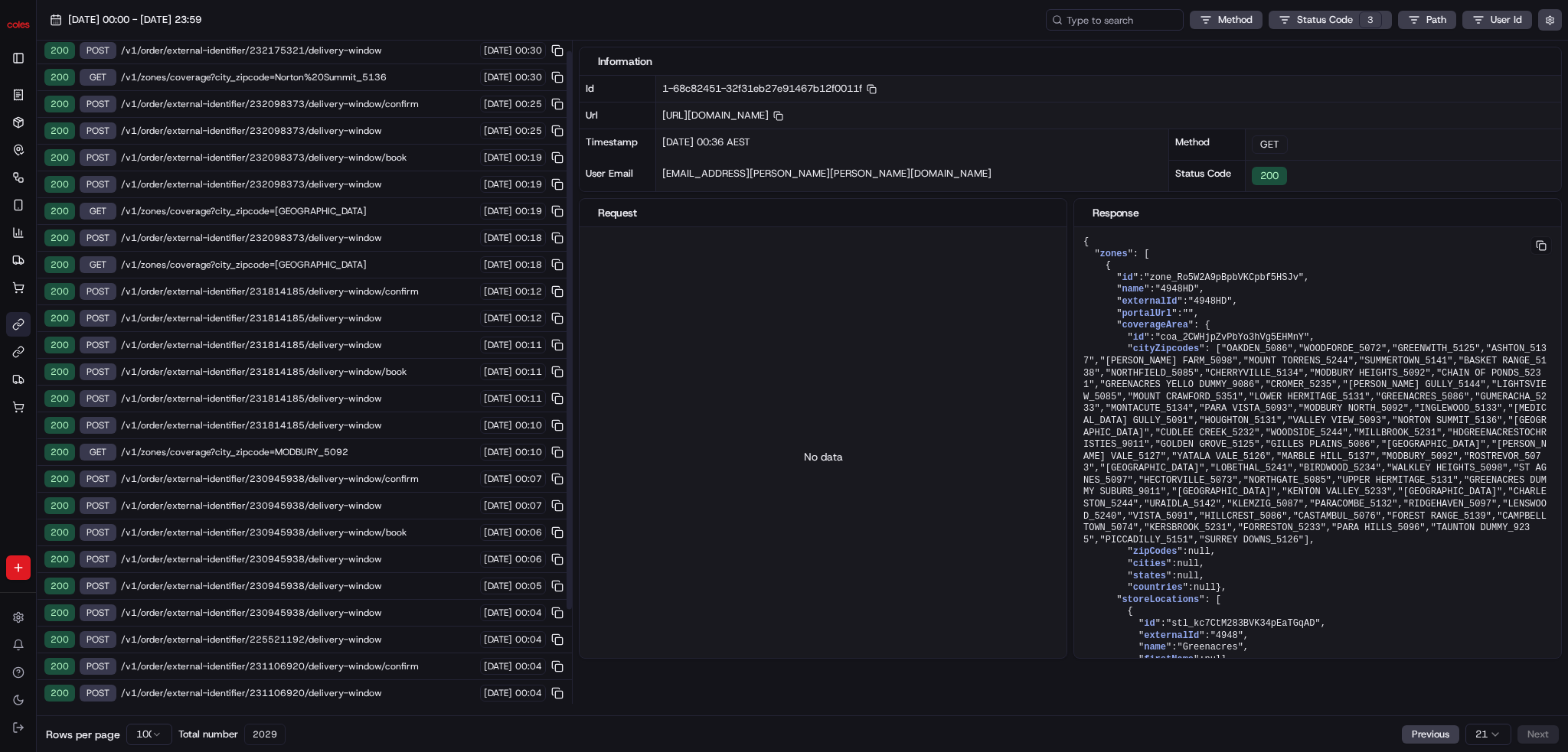
scroll to position [125, 0]
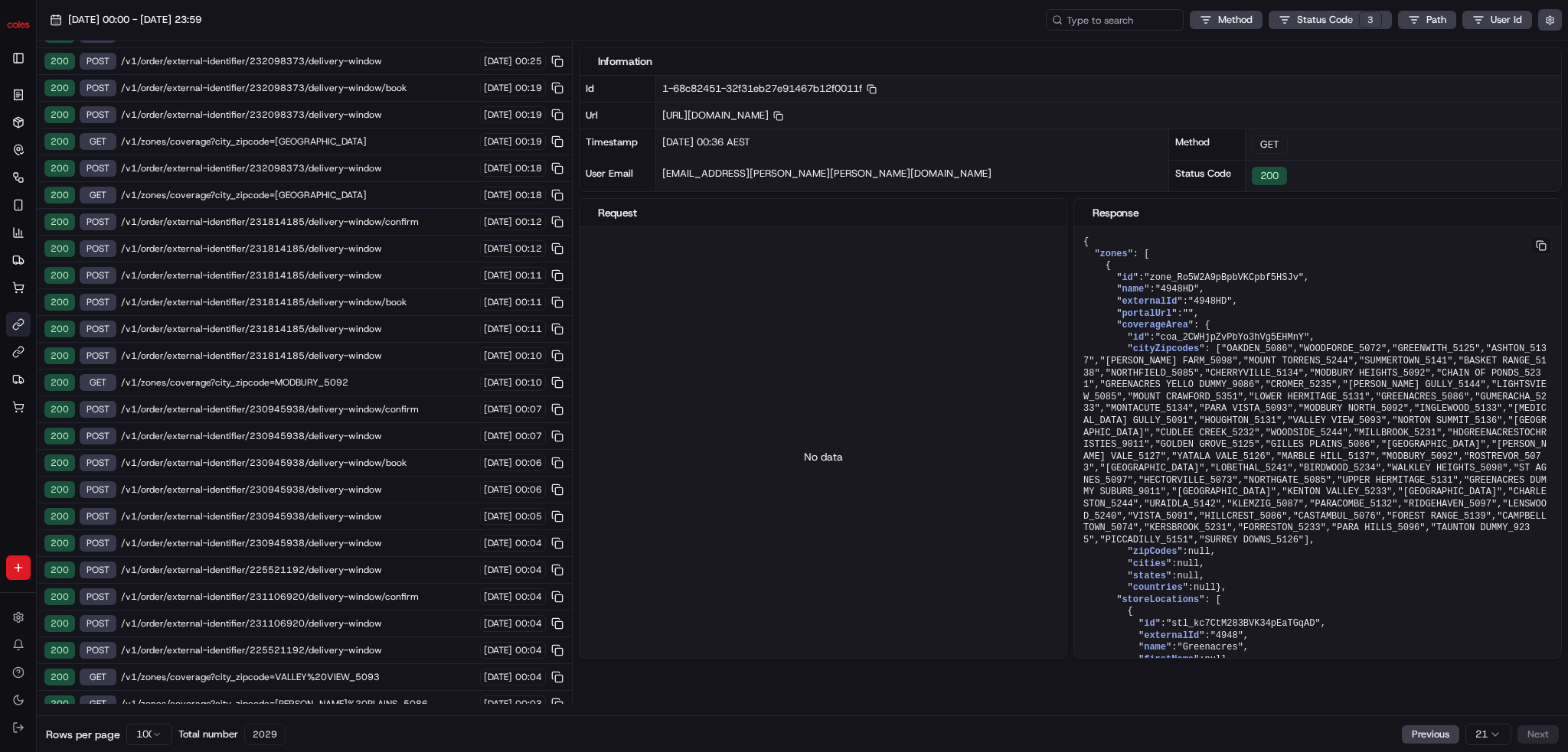
click at [826, 729] on div "Previous 21 Next" at bounding box center [1480, 735] width 157 height 22
click at [327, 466] on div "200 POST /v1/order/external-identifier/230945938/delivery-window/book 16/09/202…" at bounding box center [303, 463] width 535 height 27
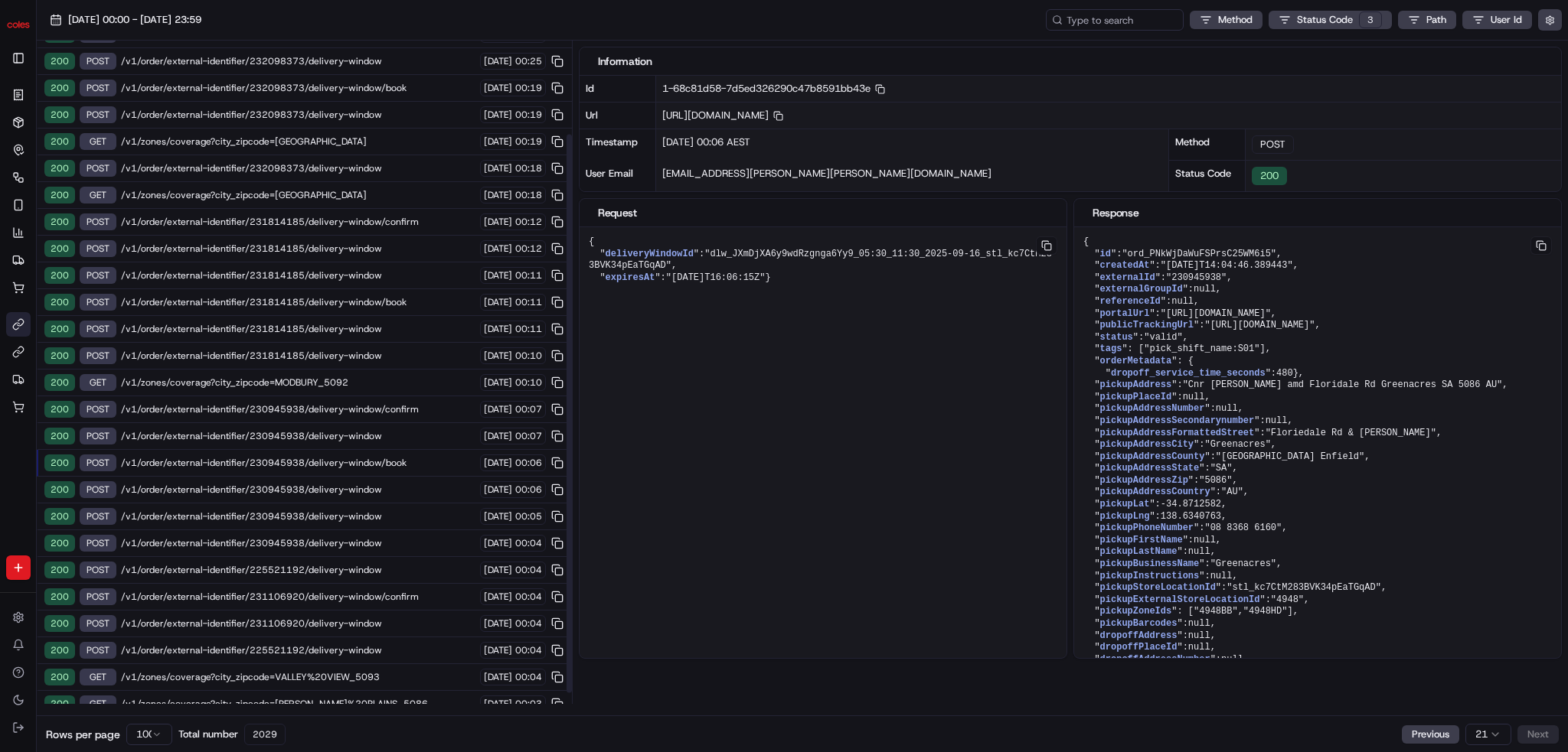
scroll to position [0, 0]
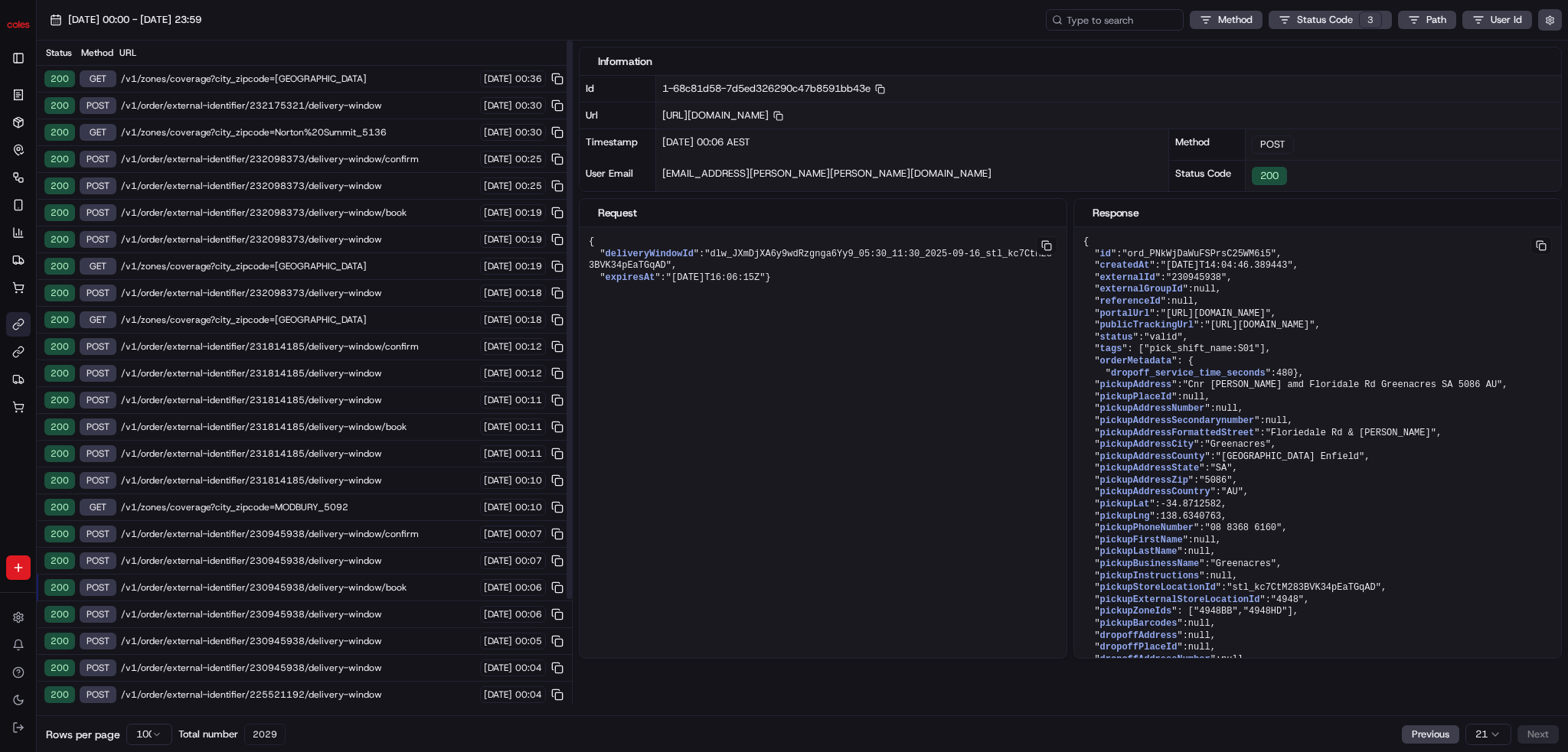
click at [306, 287] on span "/v1/order/external-identifier/232098373/delivery-window" at bounding box center [298, 293] width 355 height 12
click at [348, 226] on div "200 POST /v1/order/external-identifier/232098373/delivery-window 16/09/2025 00:…" at bounding box center [303, 239] width 535 height 27
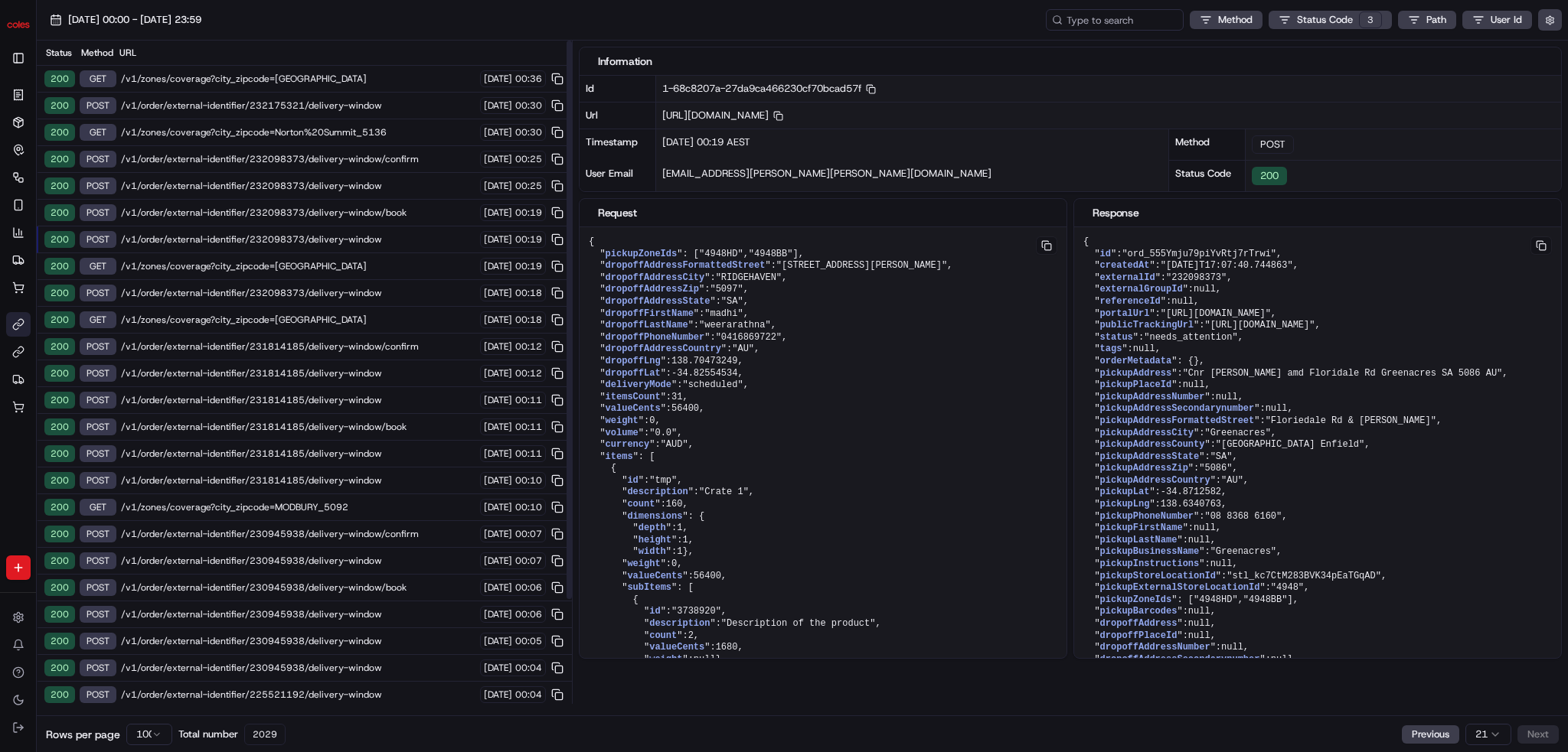
click at [355, 209] on span "/v1/order/external-identifier/232098373/delivery-window/book" at bounding box center [298, 213] width 355 height 12
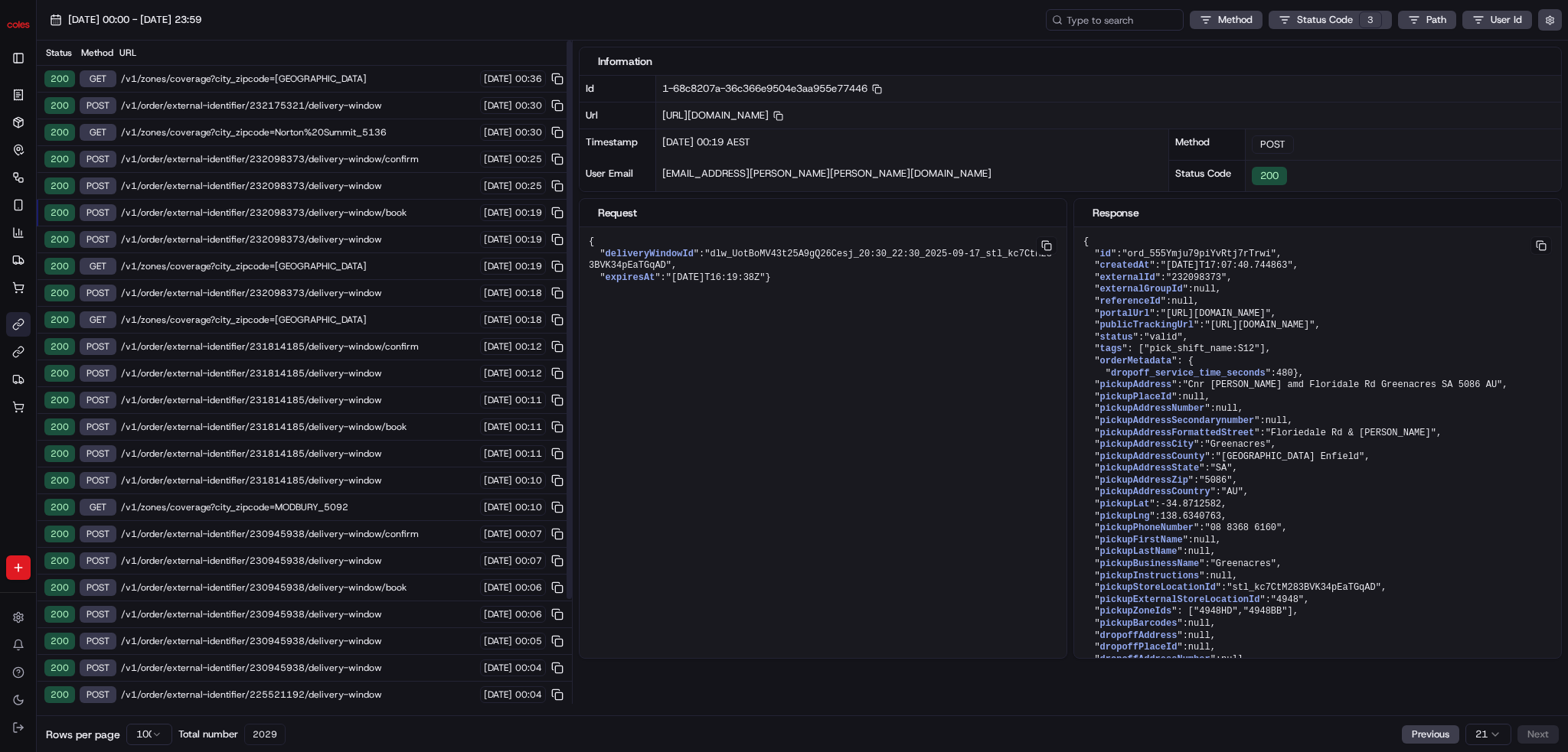
click at [355, 182] on span "/v1/order/external-identifier/232098373/delivery-window" at bounding box center [298, 186] width 355 height 12
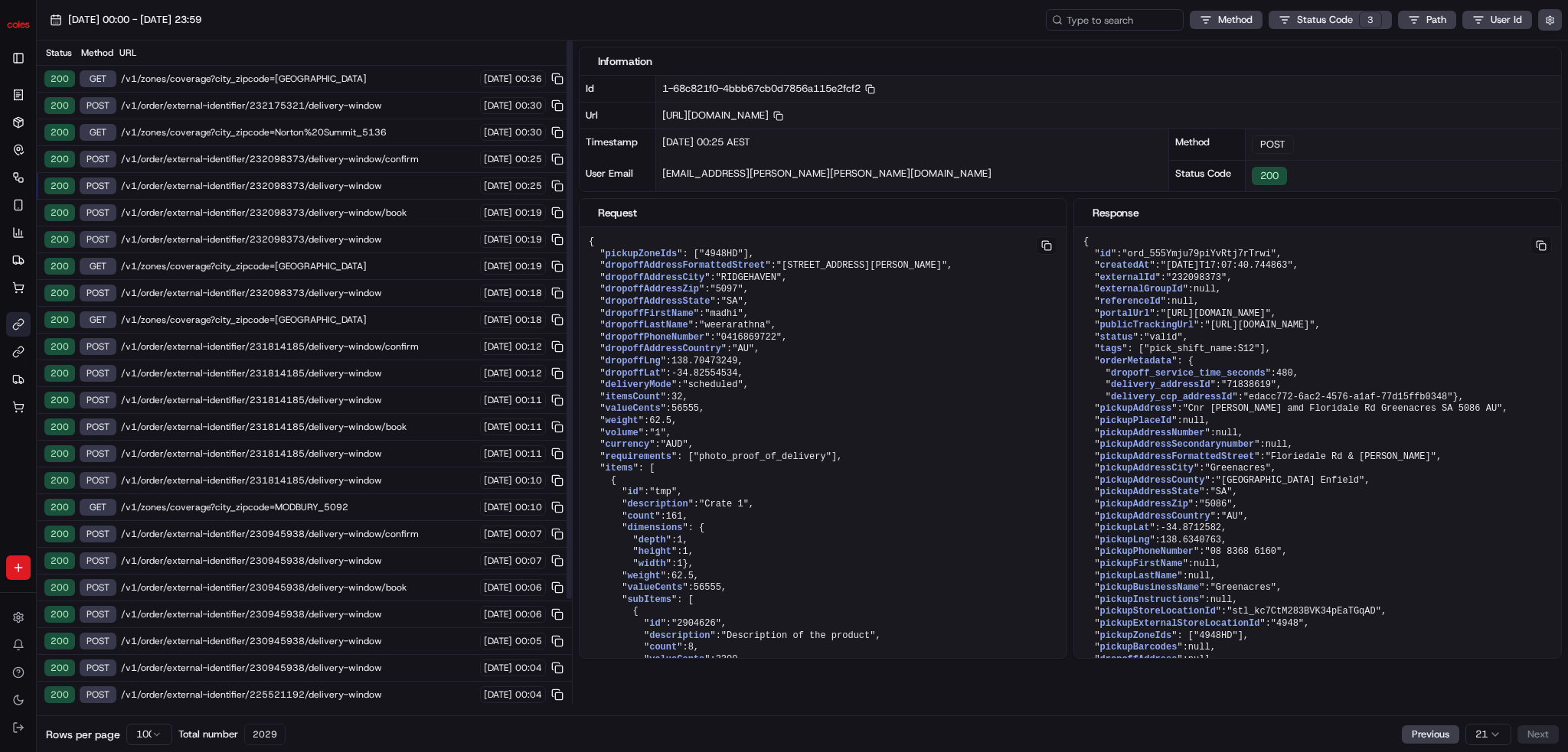
click at [355, 81] on span "/v1/zones/coverage?city_zipcode=Campbelltown_5074" at bounding box center [298, 79] width 355 height 12
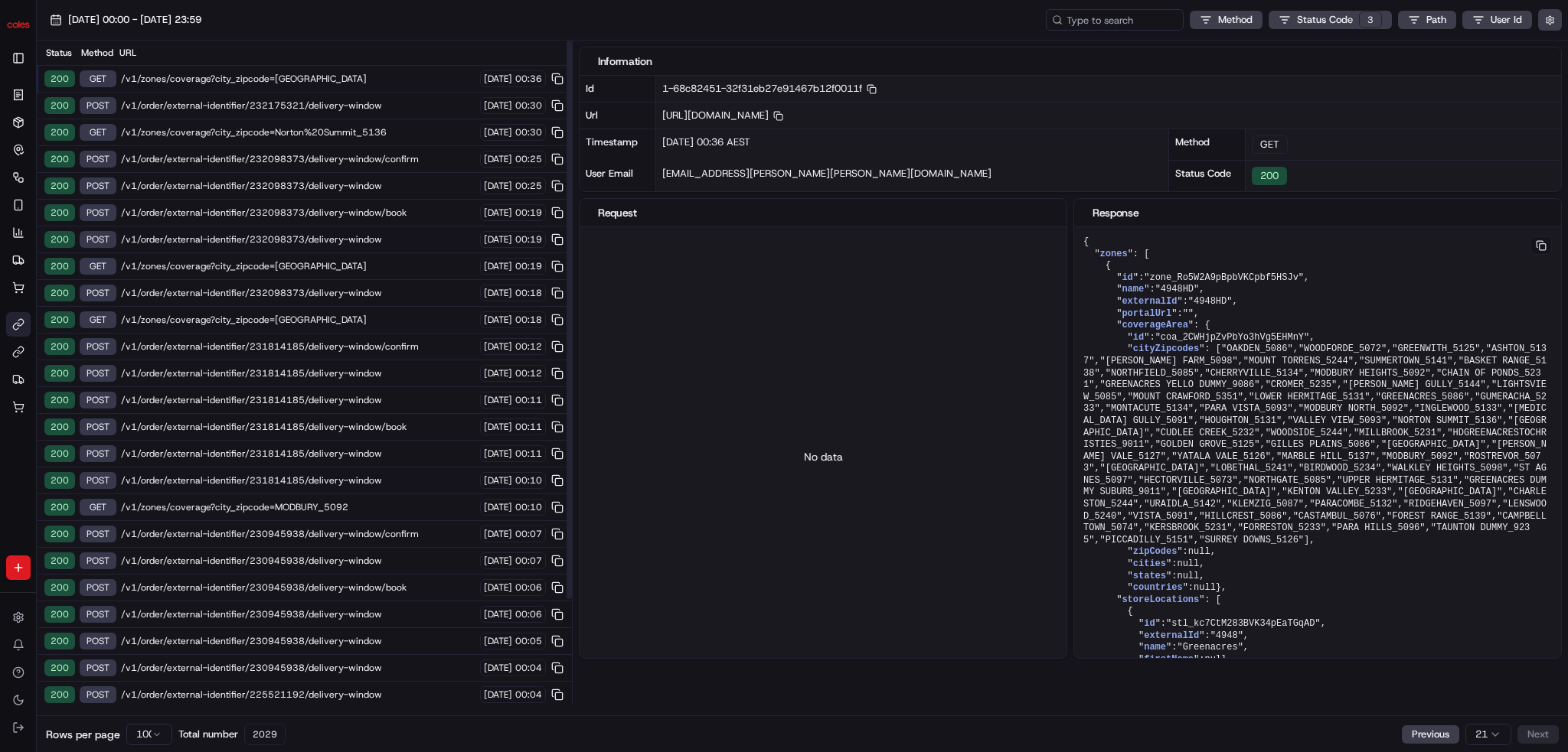
click at [352, 107] on span "/v1/order/external-identifier/232175321/delivery-window" at bounding box center [298, 106] width 355 height 12
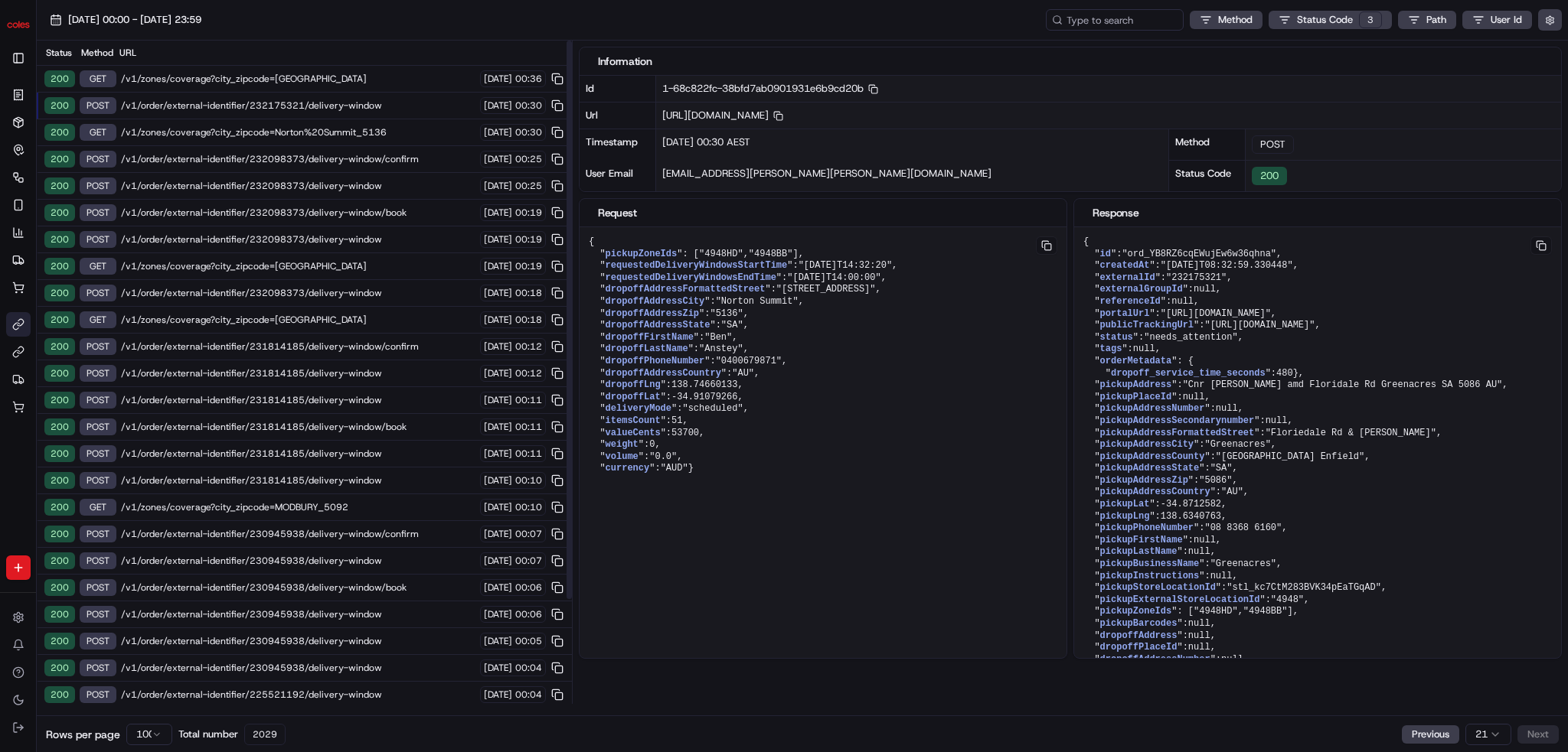
click at [384, 104] on span "/v1/order/external-identifier/232175321/delivery-window" at bounding box center [298, 106] width 355 height 12
click at [377, 153] on span "/v1/order/external-identifier/232098373/delivery-window/confirm" at bounding box center [298, 159] width 355 height 12
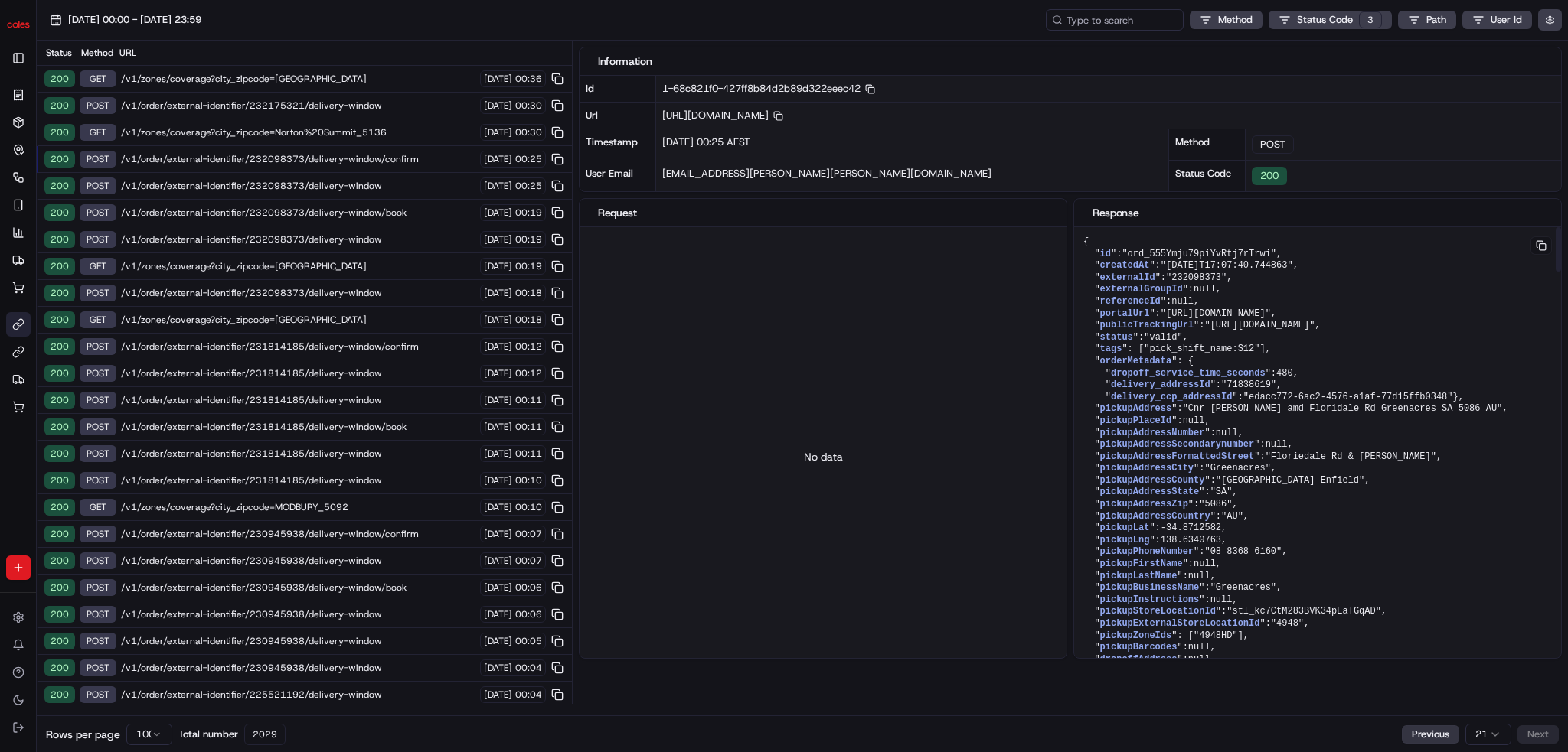
click at [826, 730] on button "Previous" at bounding box center [1430, 734] width 57 height 18
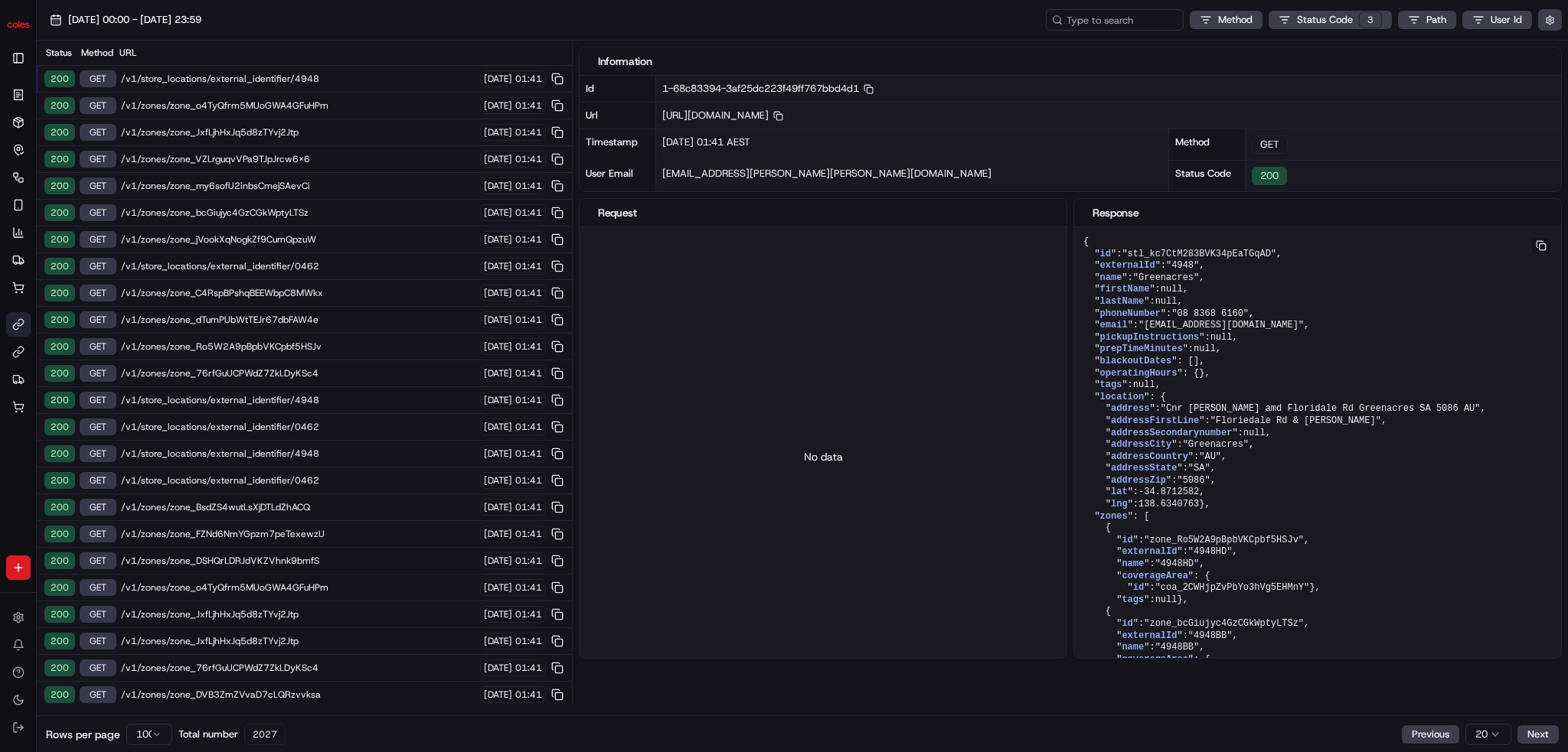
click at [3, 21] on div "Coles ben.ellis@coles.com.au Toggle Sidebar" at bounding box center [18, 38] width 36 height 76
click at [8, 21] on img "button" at bounding box center [18, 24] width 24 height 24
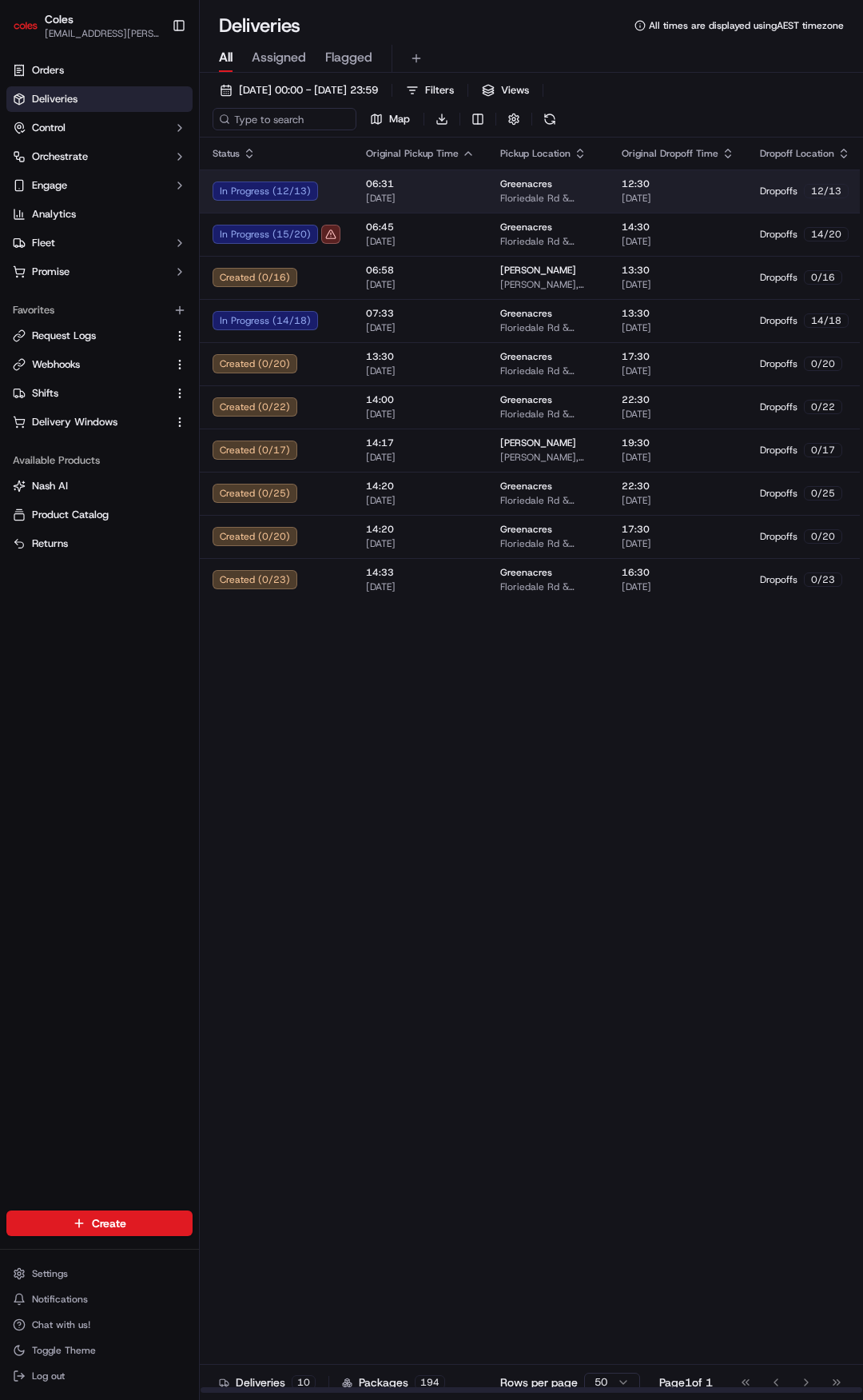
click at [422, 188] on span "06:31" at bounding box center [421, 184] width 109 height 13
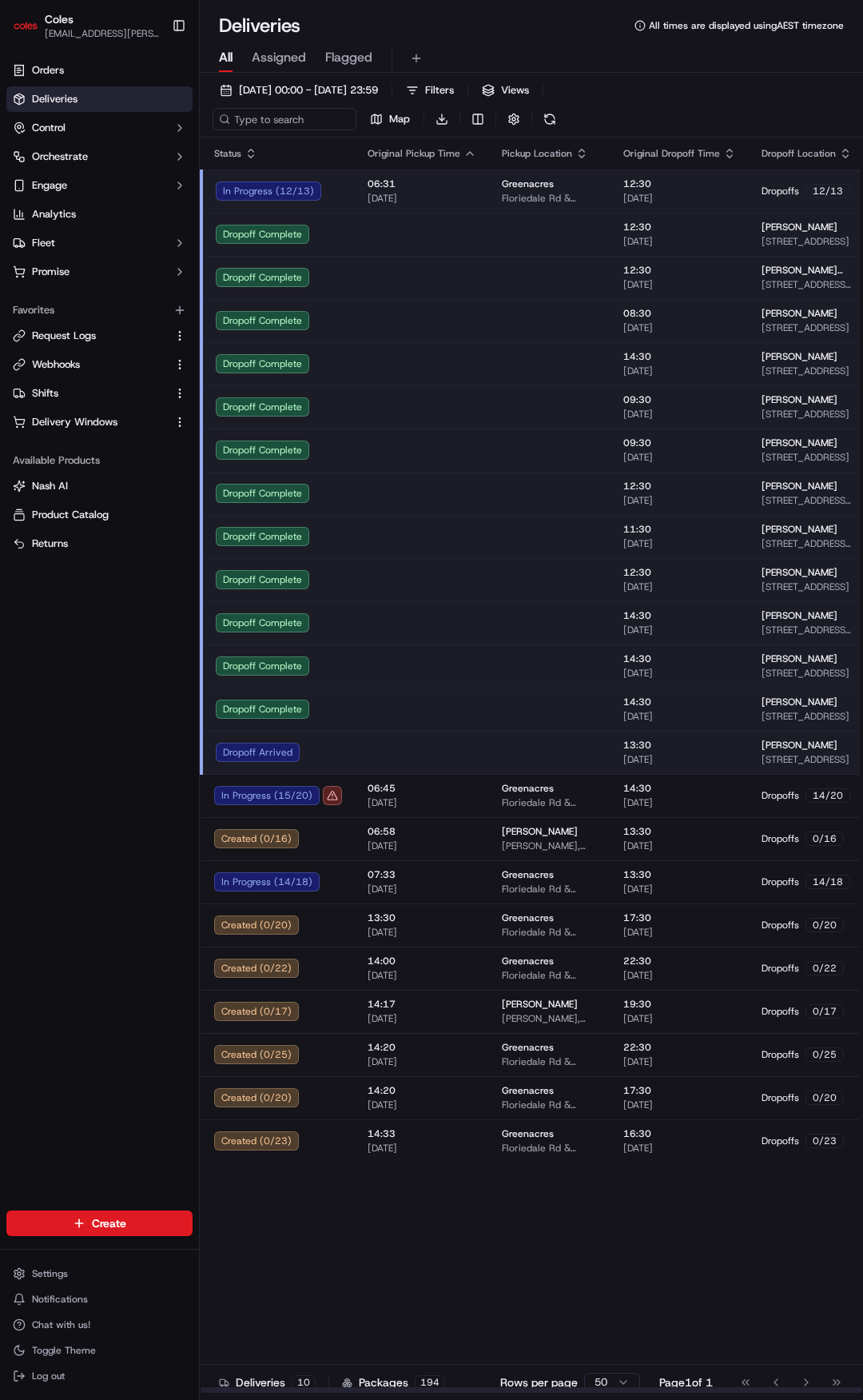
click at [405, 432] on td at bounding box center [422, 450] width 134 height 43
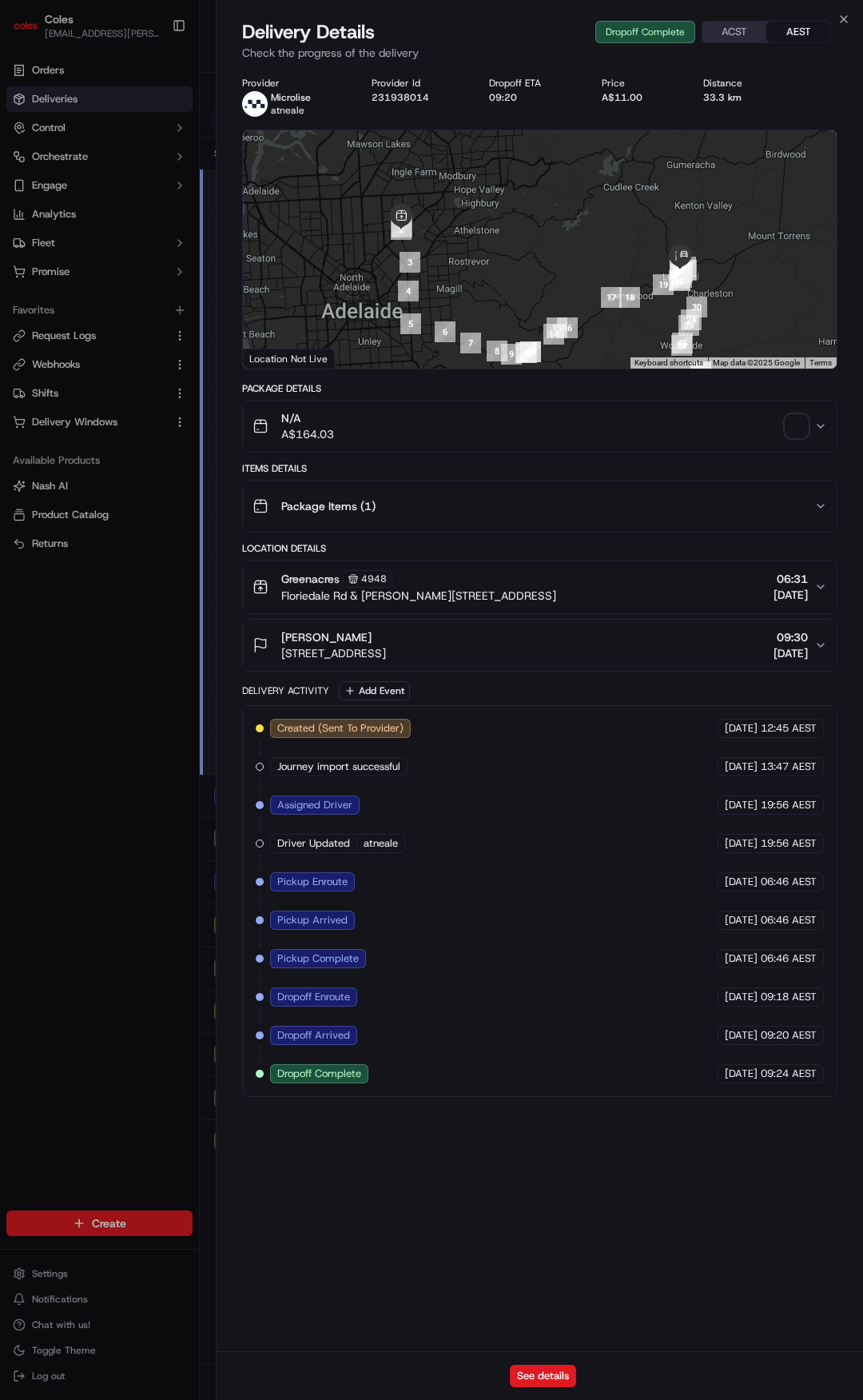
click at [474, 504] on div "Package Items ( 1 )" at bounding box center [533, 506] width 562 height 32
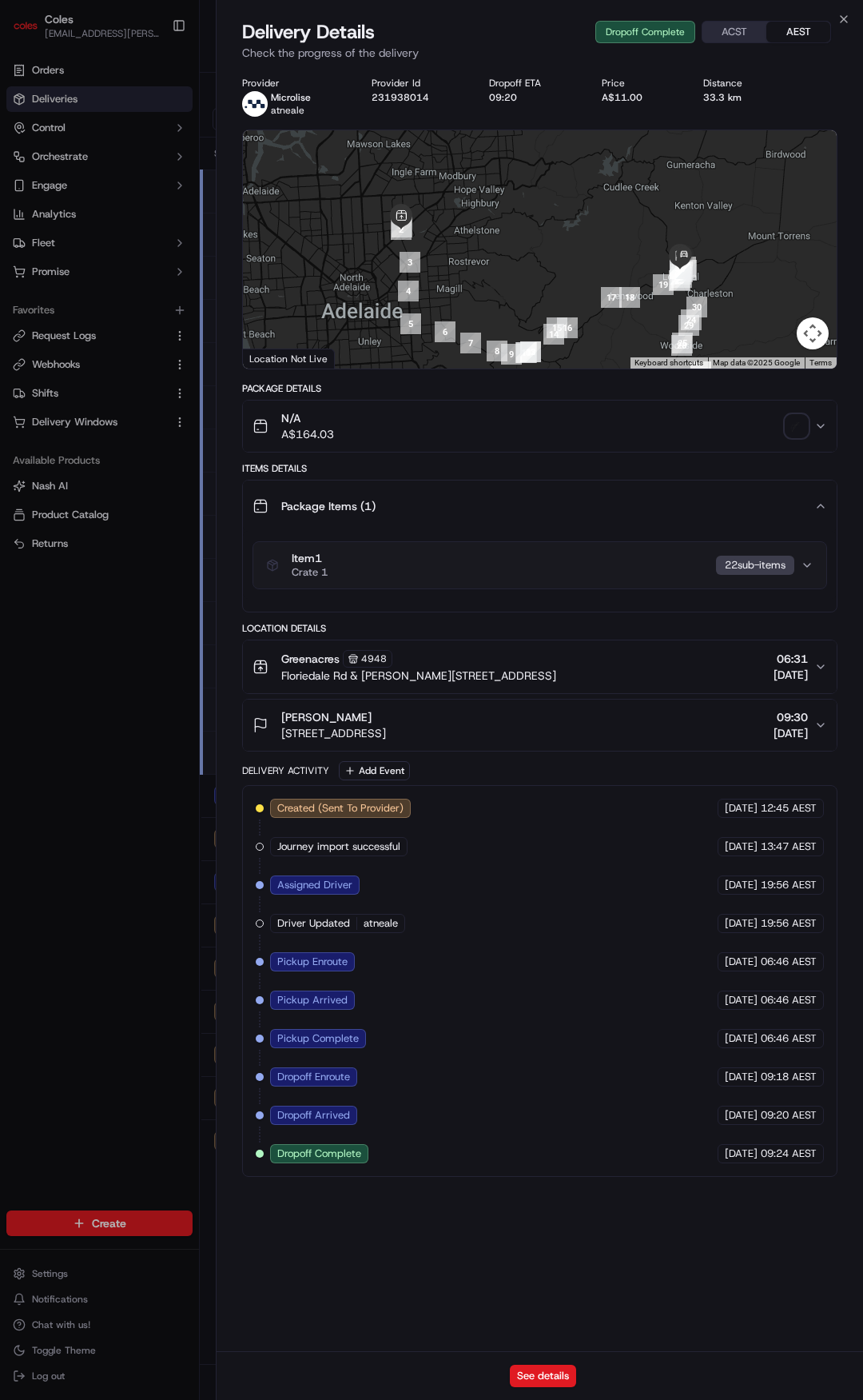
click at [455, 558] on div "Item 1 Crate 1 22 sub-item s" at bounding box center [533, 566] width 535 height 27
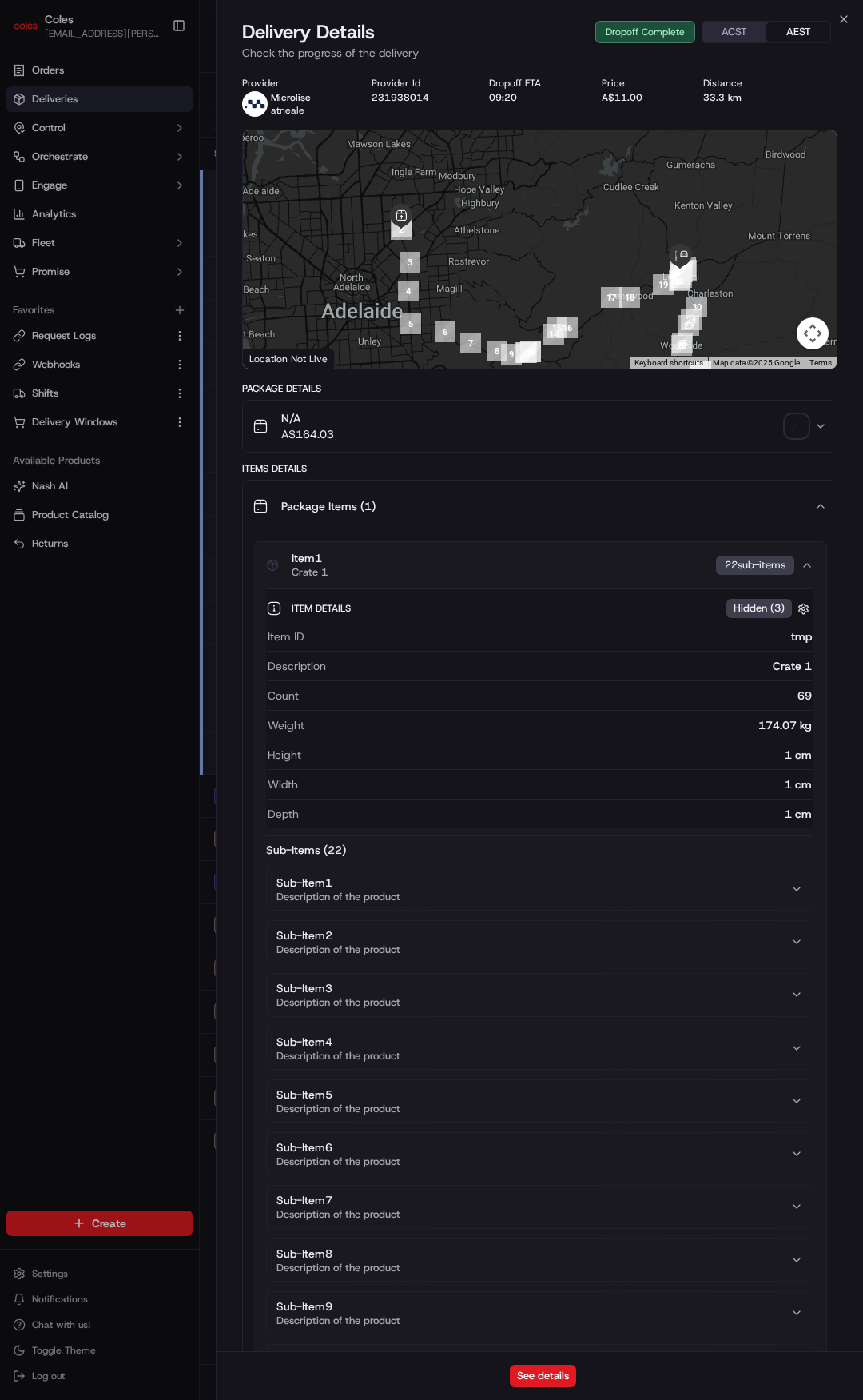
click at [492, 495] on div "Package Items ( 1 )" at bounding box center [533, 506] width 562 height 32
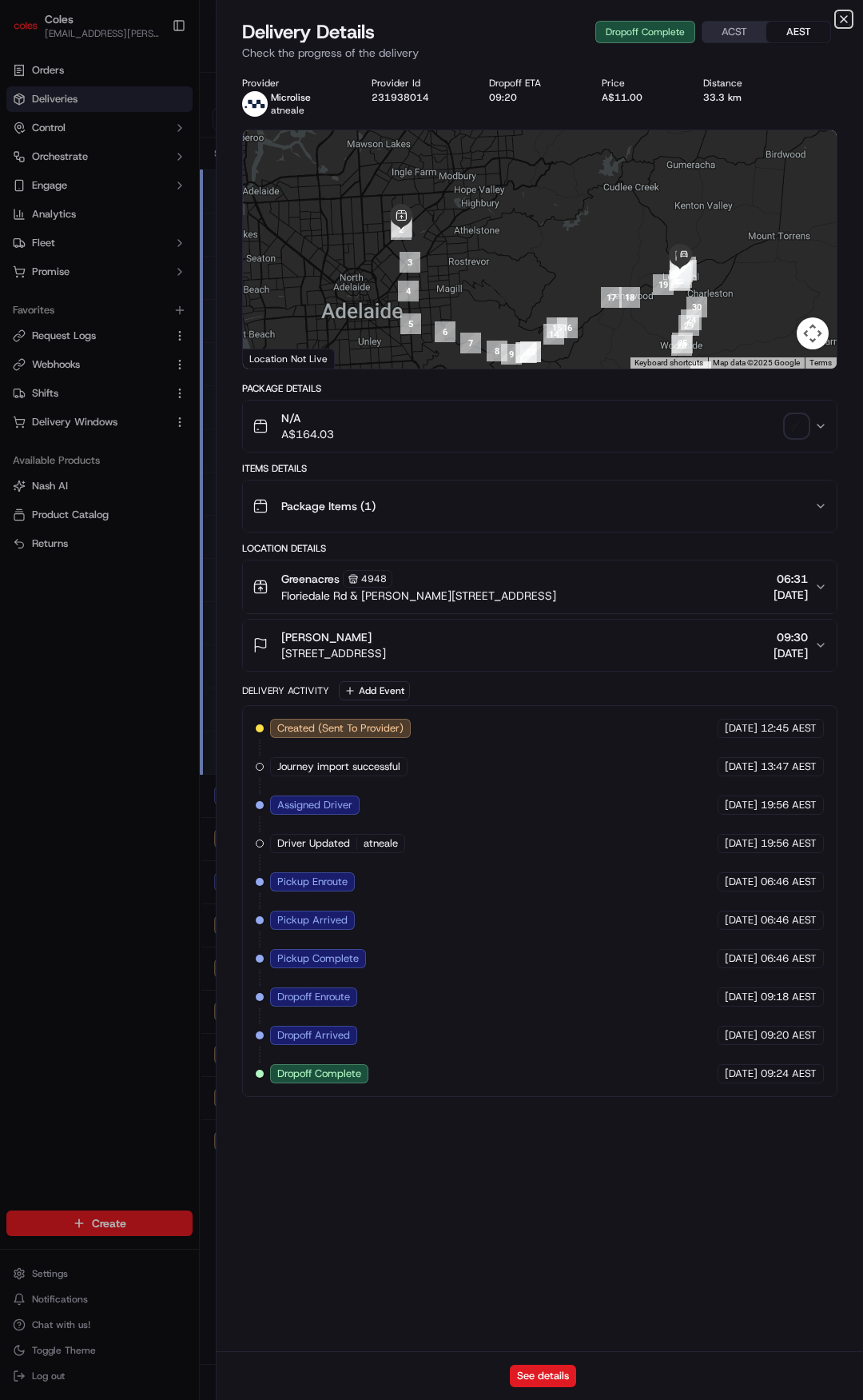
click at [844, 17] on icon "button" at bounding box center [844, 19] width 13 height 13
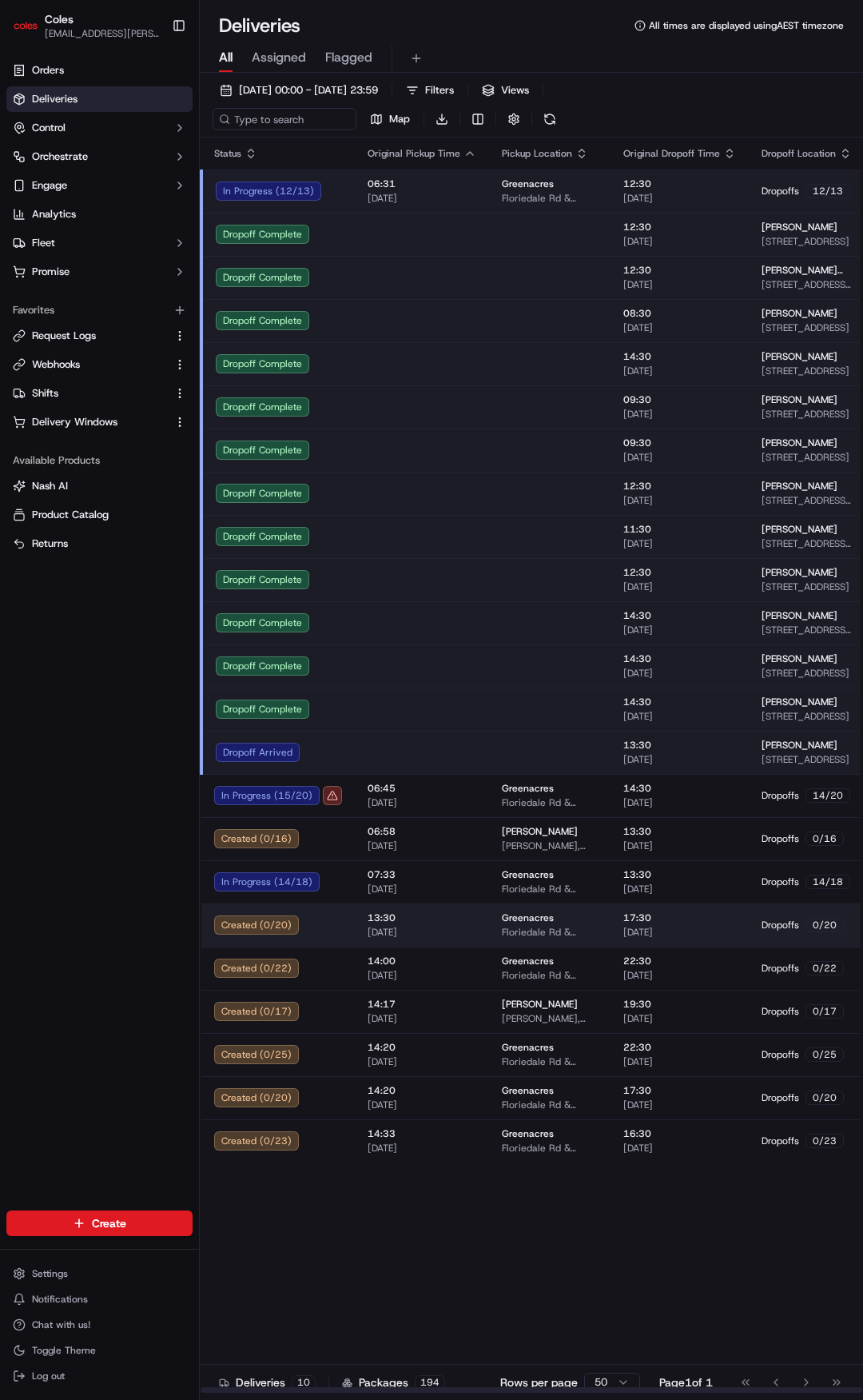
click at [323, 937] on td "Created ( 0 / 20 )" at bounding box center [279, 925] width 154 height 43
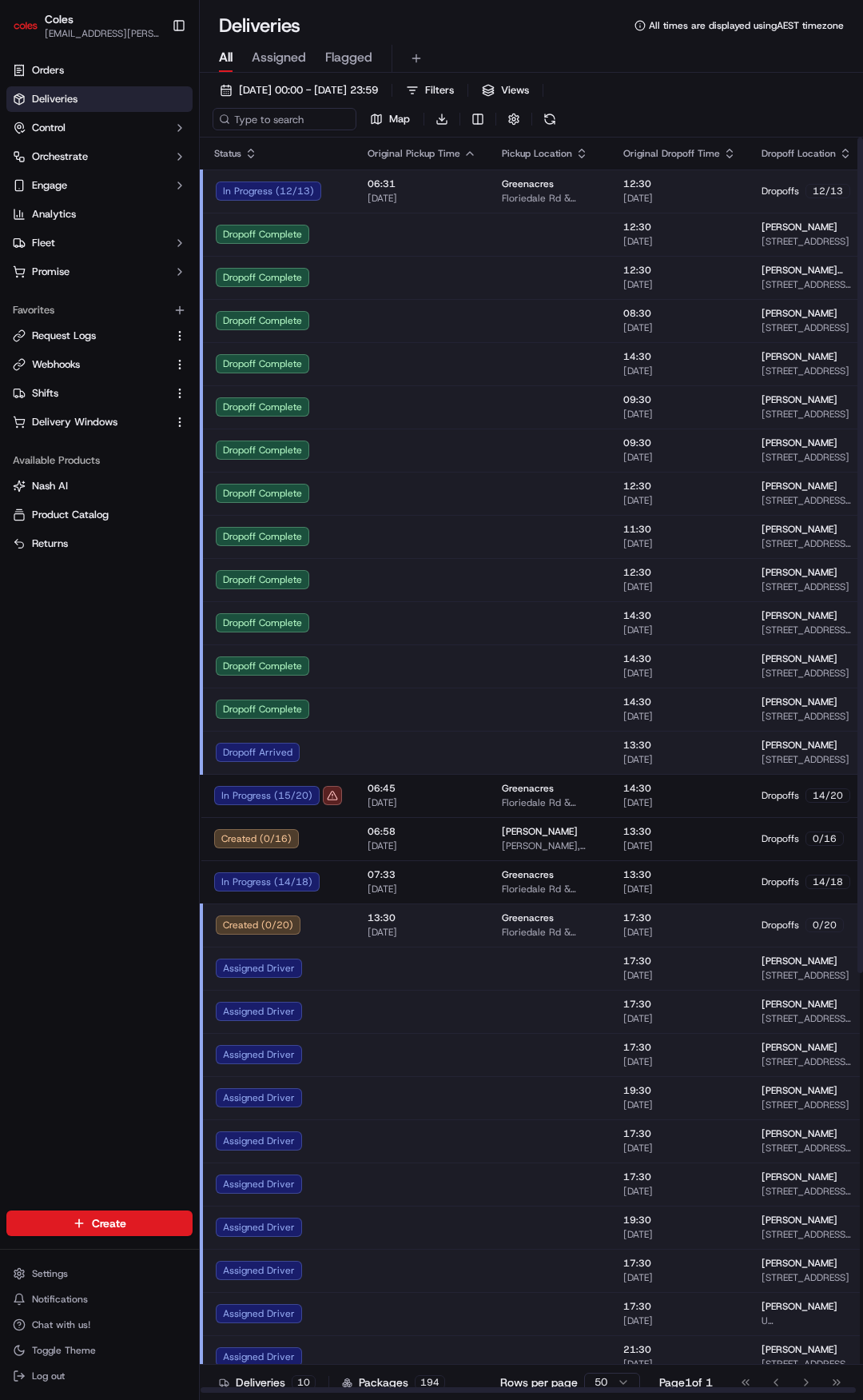
click at [380, 1052] on td at bounding box center [422, 1054] width 134 height 43
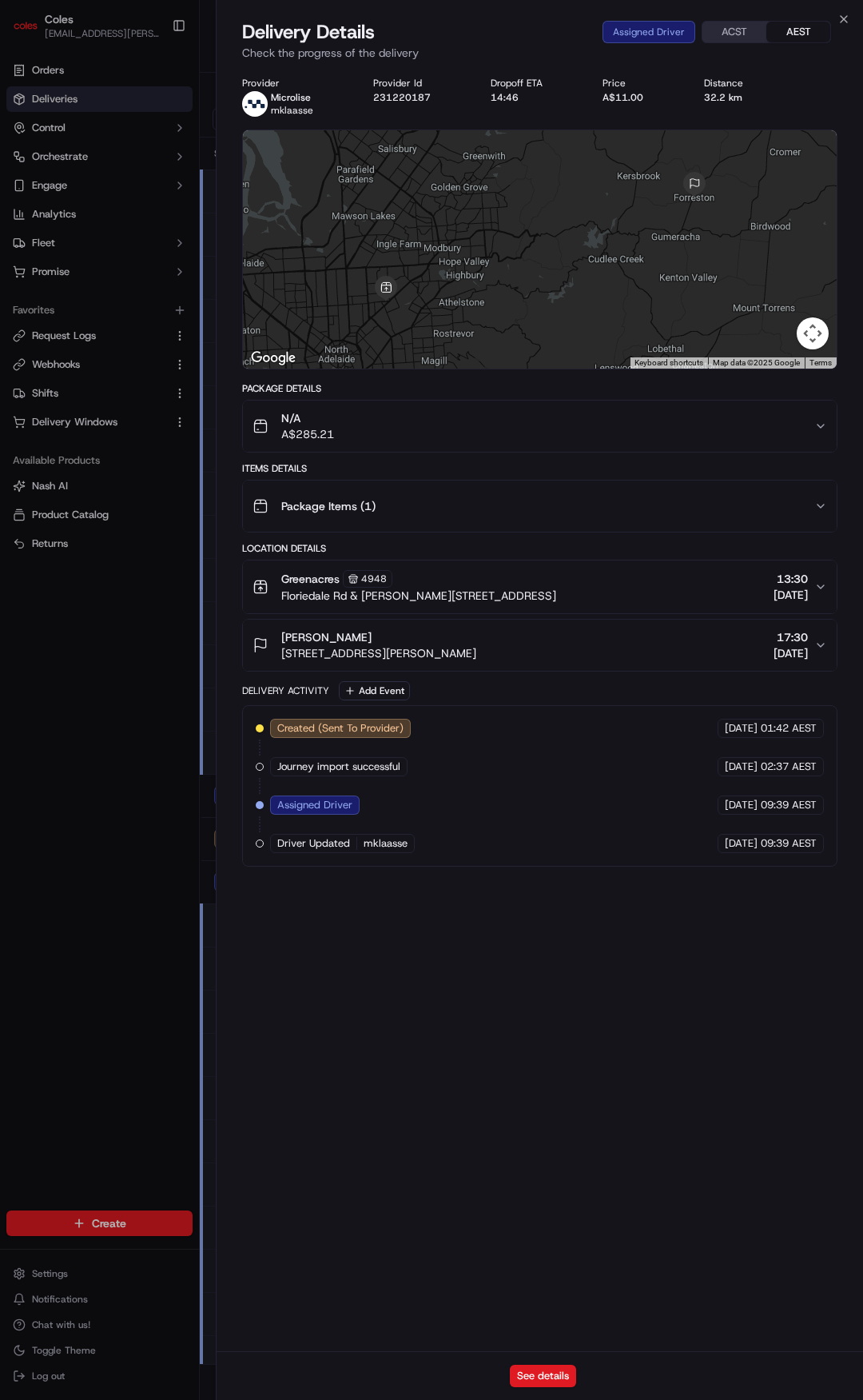
click at [478, 505] on div "Package Items ( 1 )" at bounding box center [533, 506] width 562 height 32
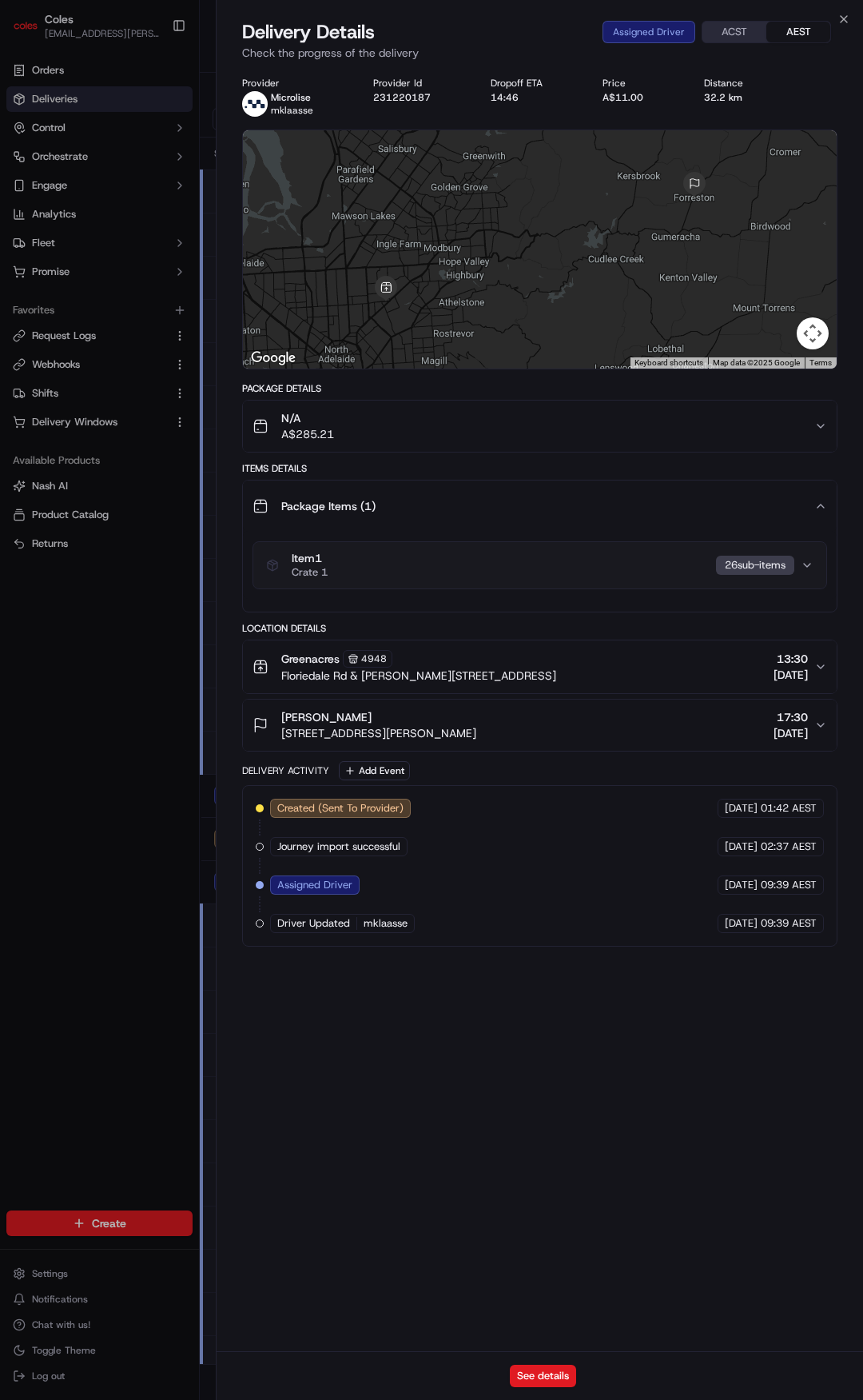
click at [478, 505] on div "Package Items ( 1 )" at bounding box center [533, 506] width 562 height 32
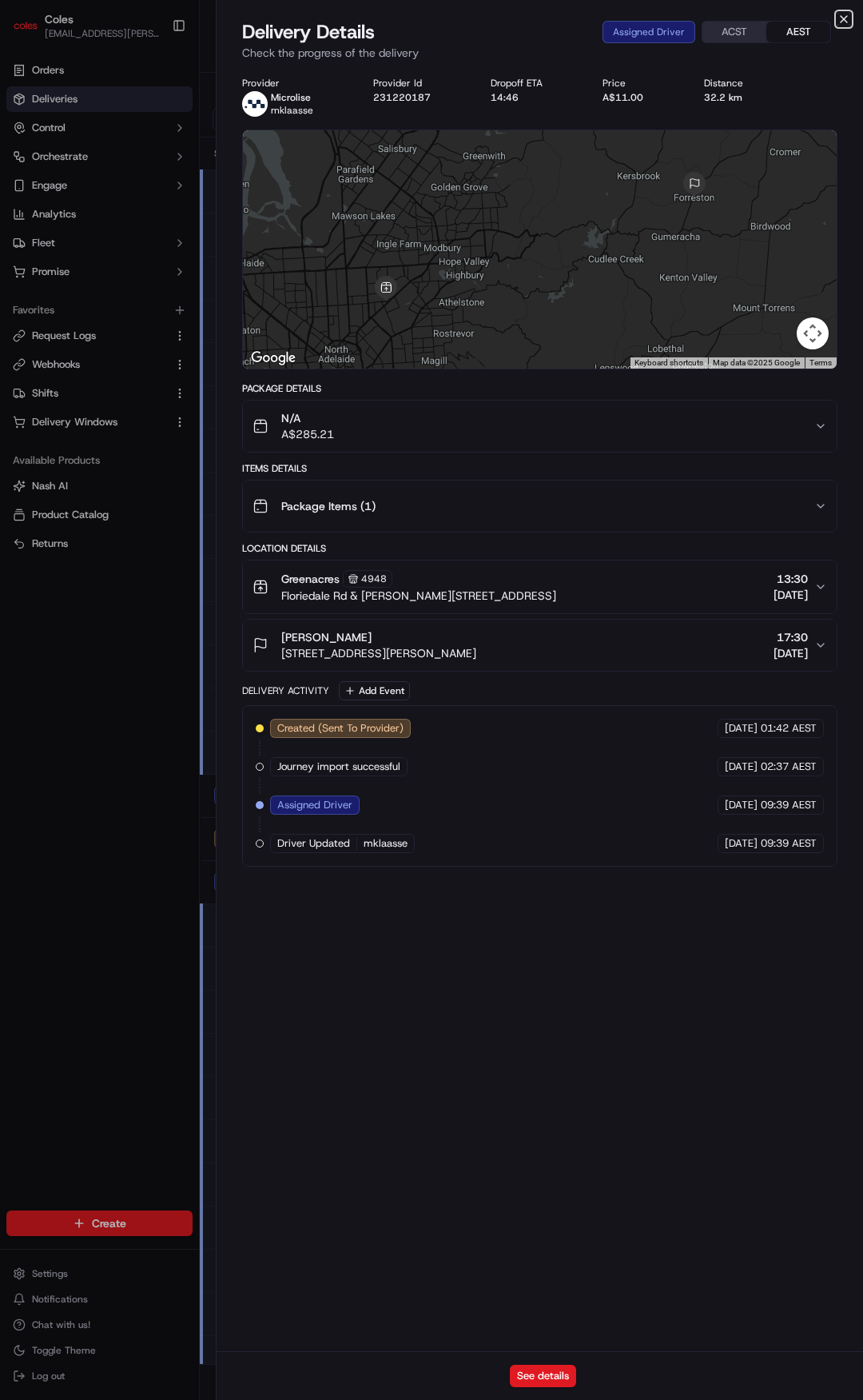
click at [839, 20] on icon "button" at bounding box center [844, 19] width 13 height 13
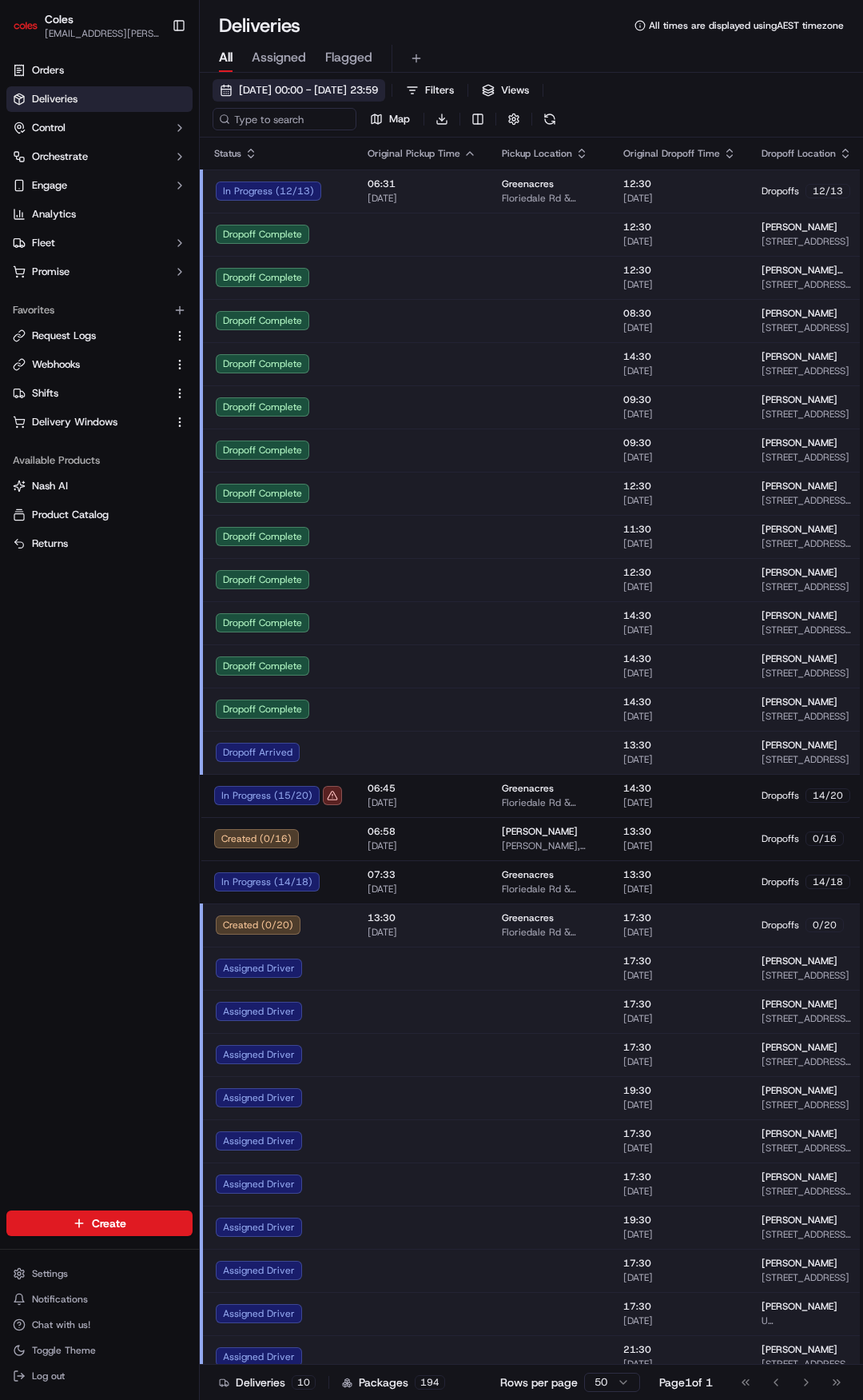
click at [293, 87] on span "[DATE] 00:00 - [DATE] 23:59" at bounding box center [308, 90] width 139 height 14
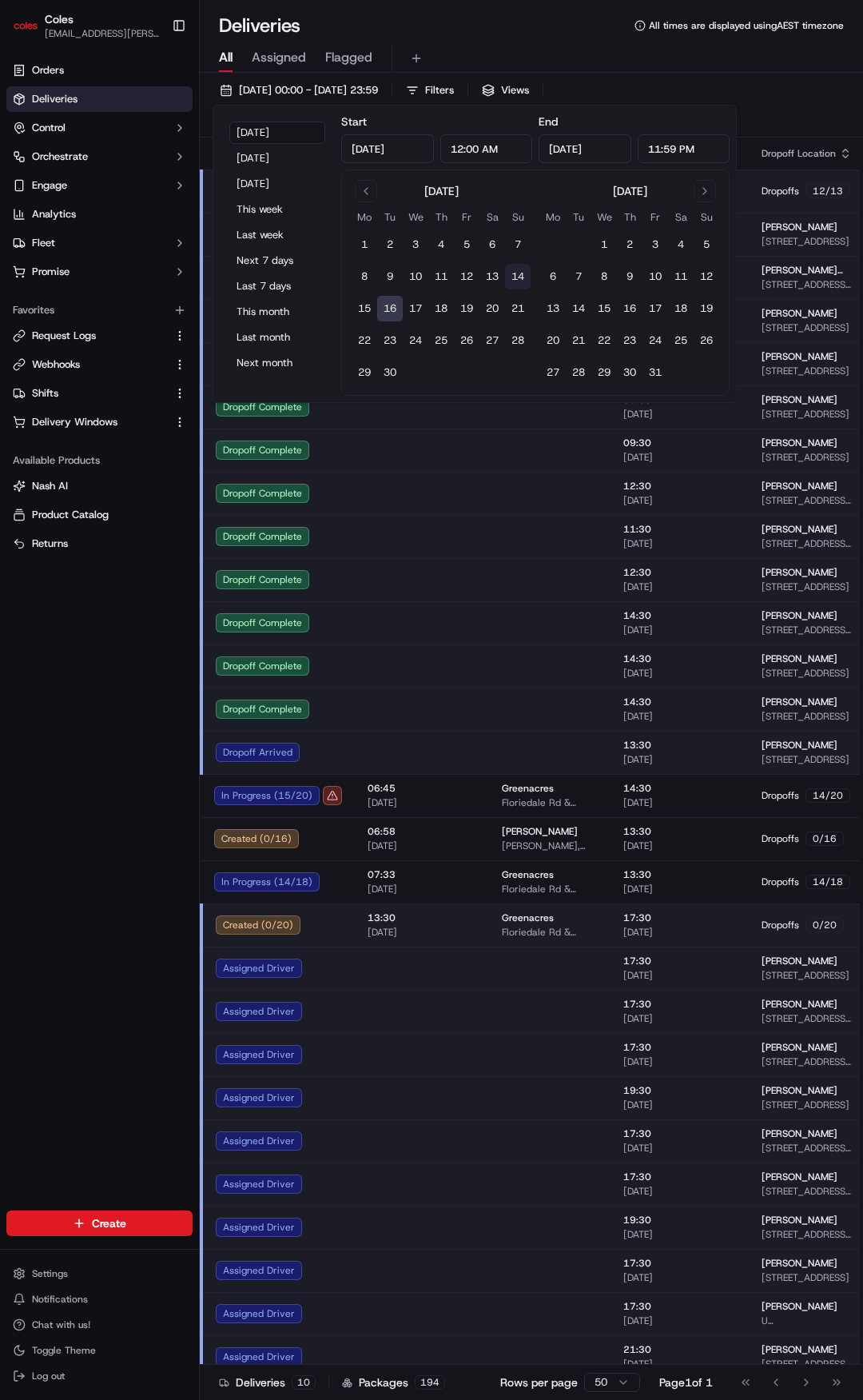
click at [518, 273] on button "14" at bounding box center [517, 277] width 25 height 25
type input "[DATE]"
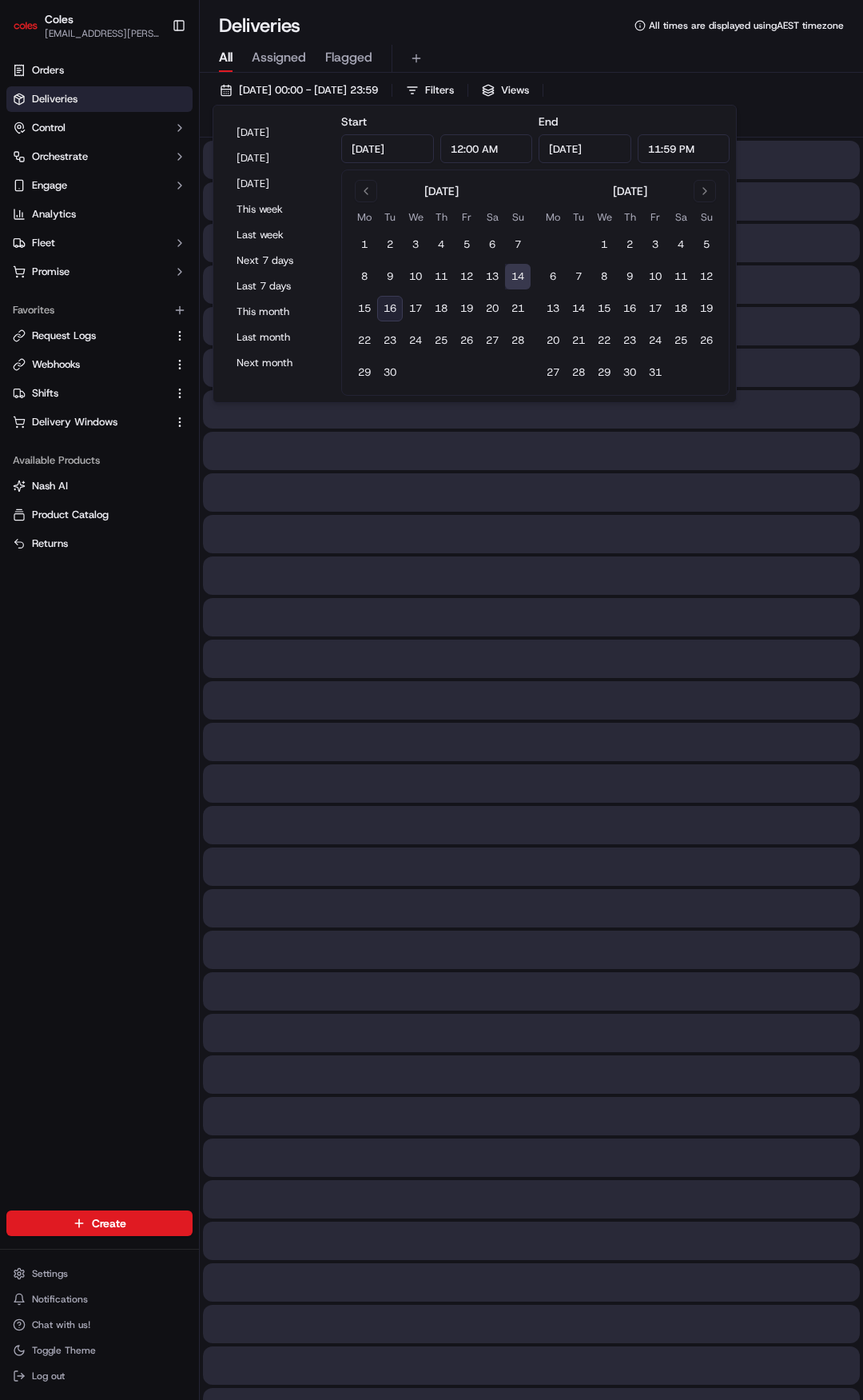
click at [119, 698] on div "Orders Deliveries Control Orchestrate Engage Analytics Fleet Promise Favorites …" at bounding box center [100, 624] width 199 height 1147
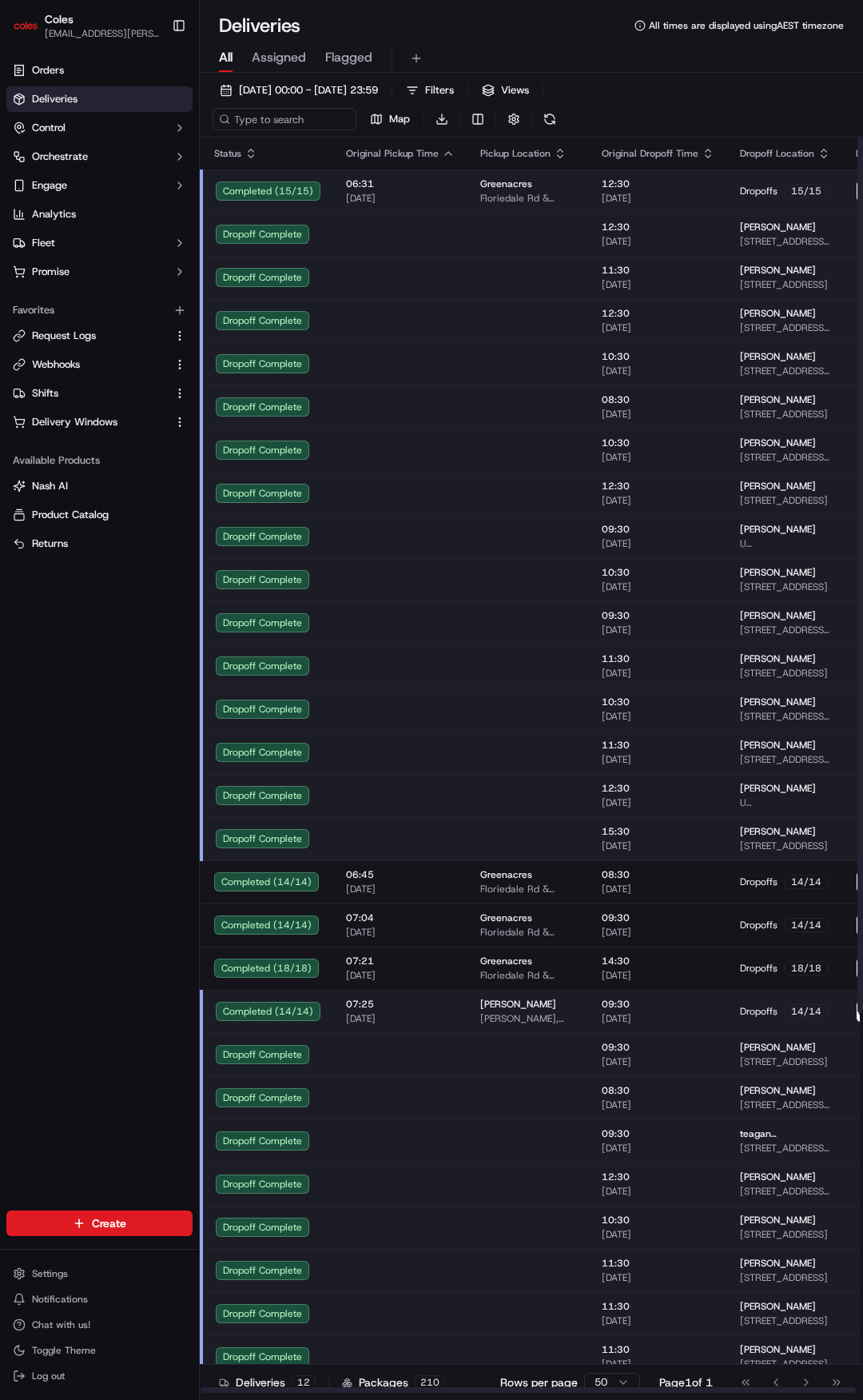
click at [399, 374] on td at bounding box center [400, 364] width 134 height 43
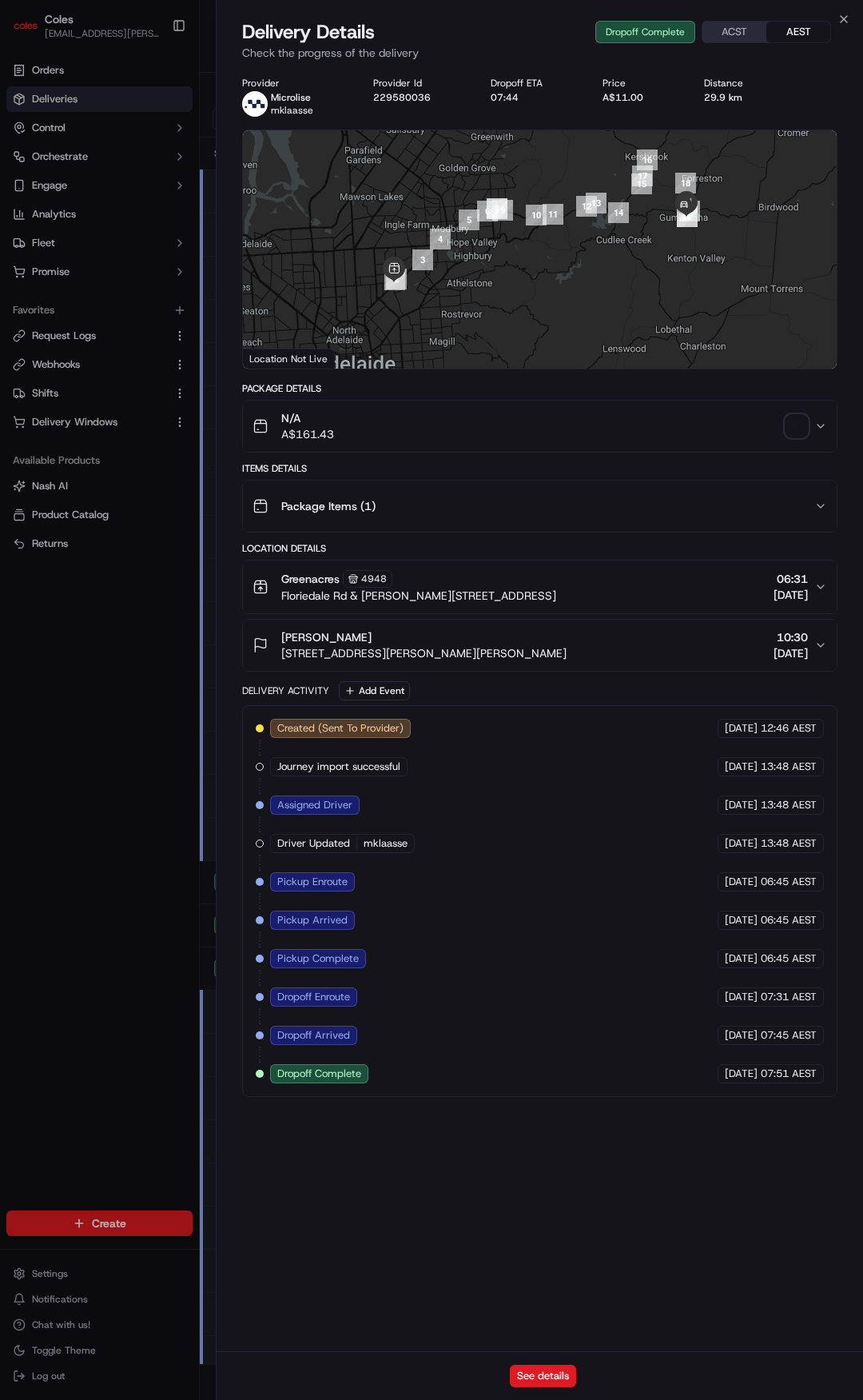
click at [441, 510] on div "Package Items ( 1 )" at bounding box center [533, 506] width 562 height 32
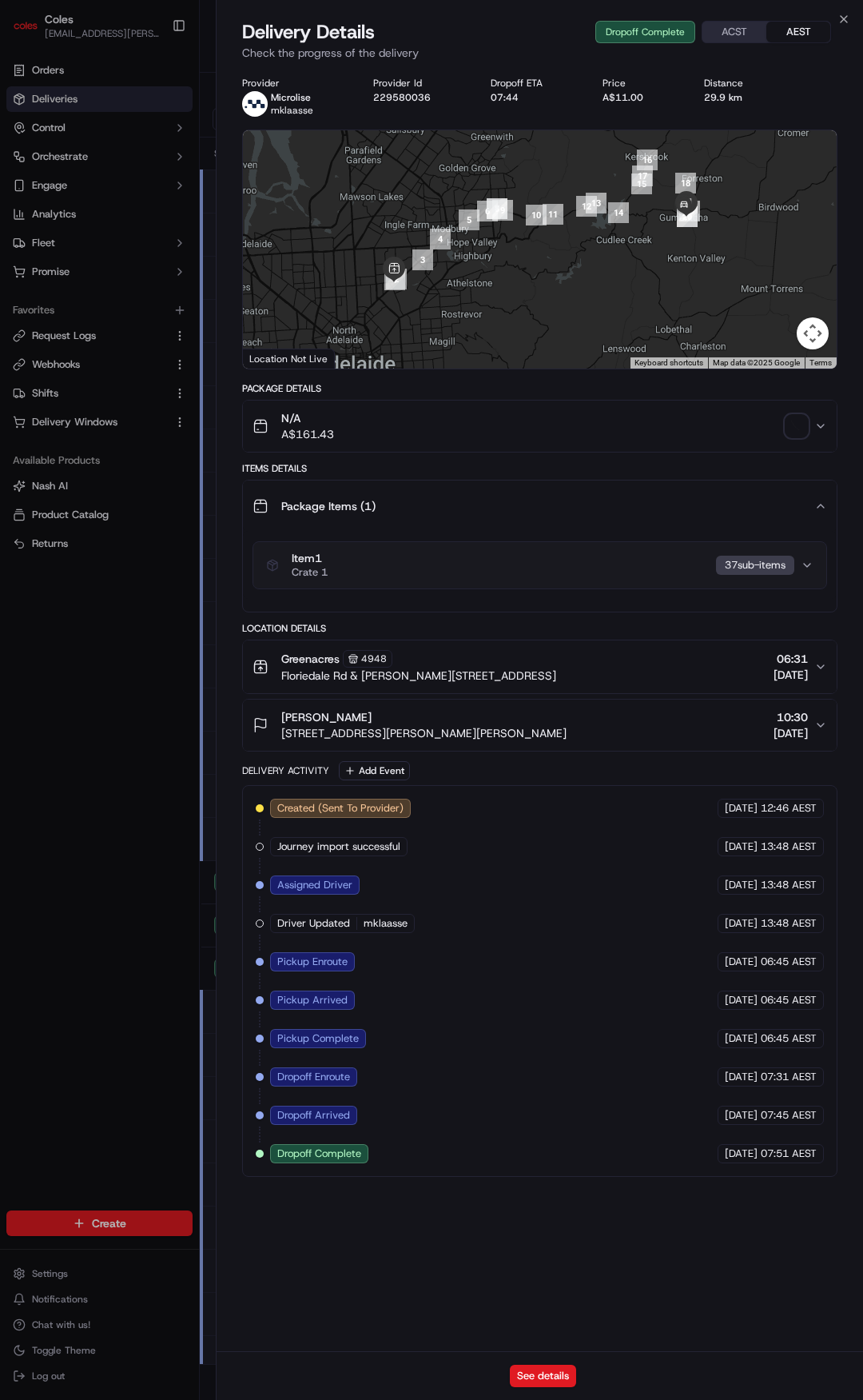
click at [438, 578] on div "Item 1 Crate 1 37 sub-item s" at bounding box center [533, 566] width 535 height 27
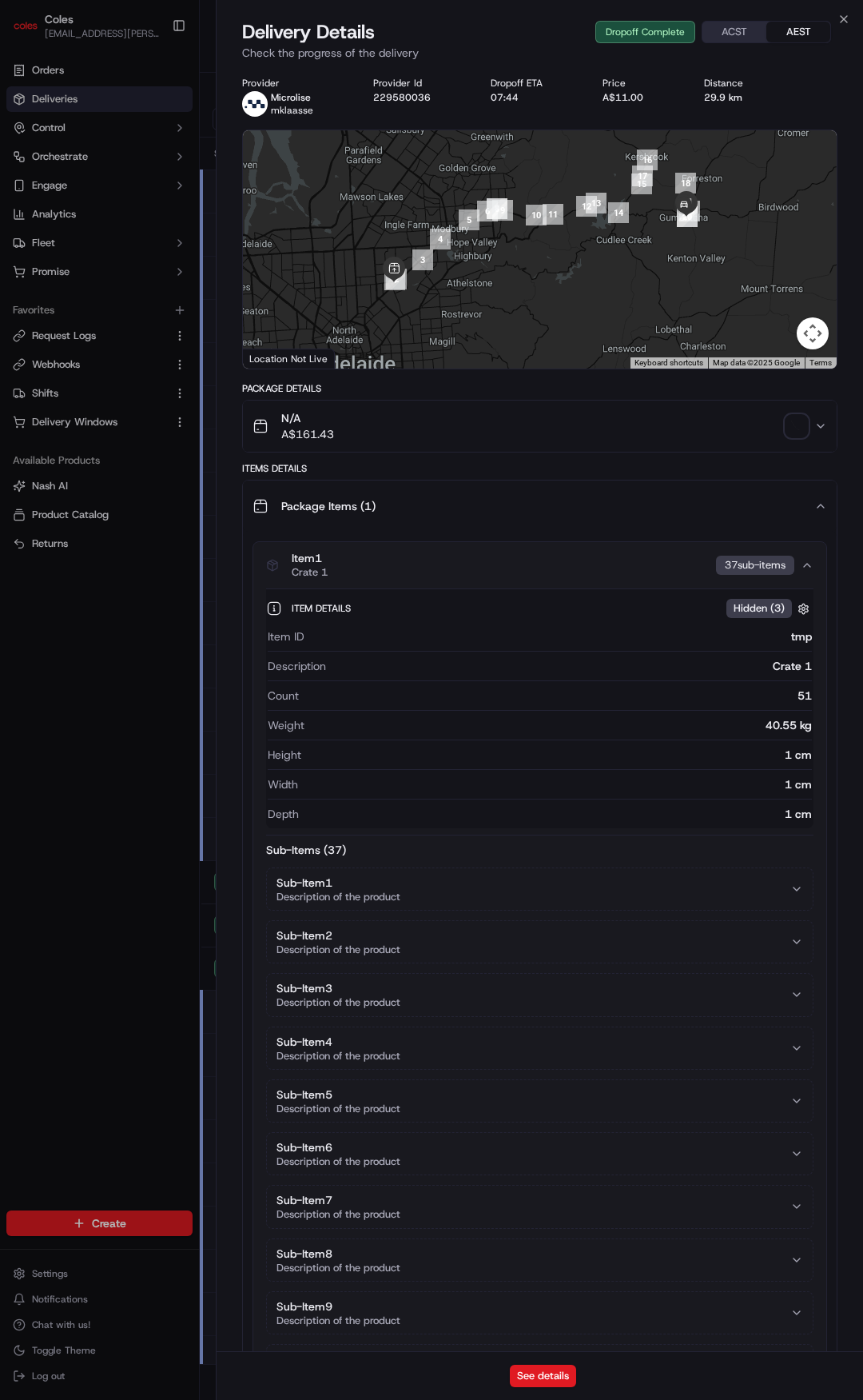
click at [438, 578] on div "Item 1 Crate 1 37 sub-item s" at bounding box center [533, 566] width 535 height 27
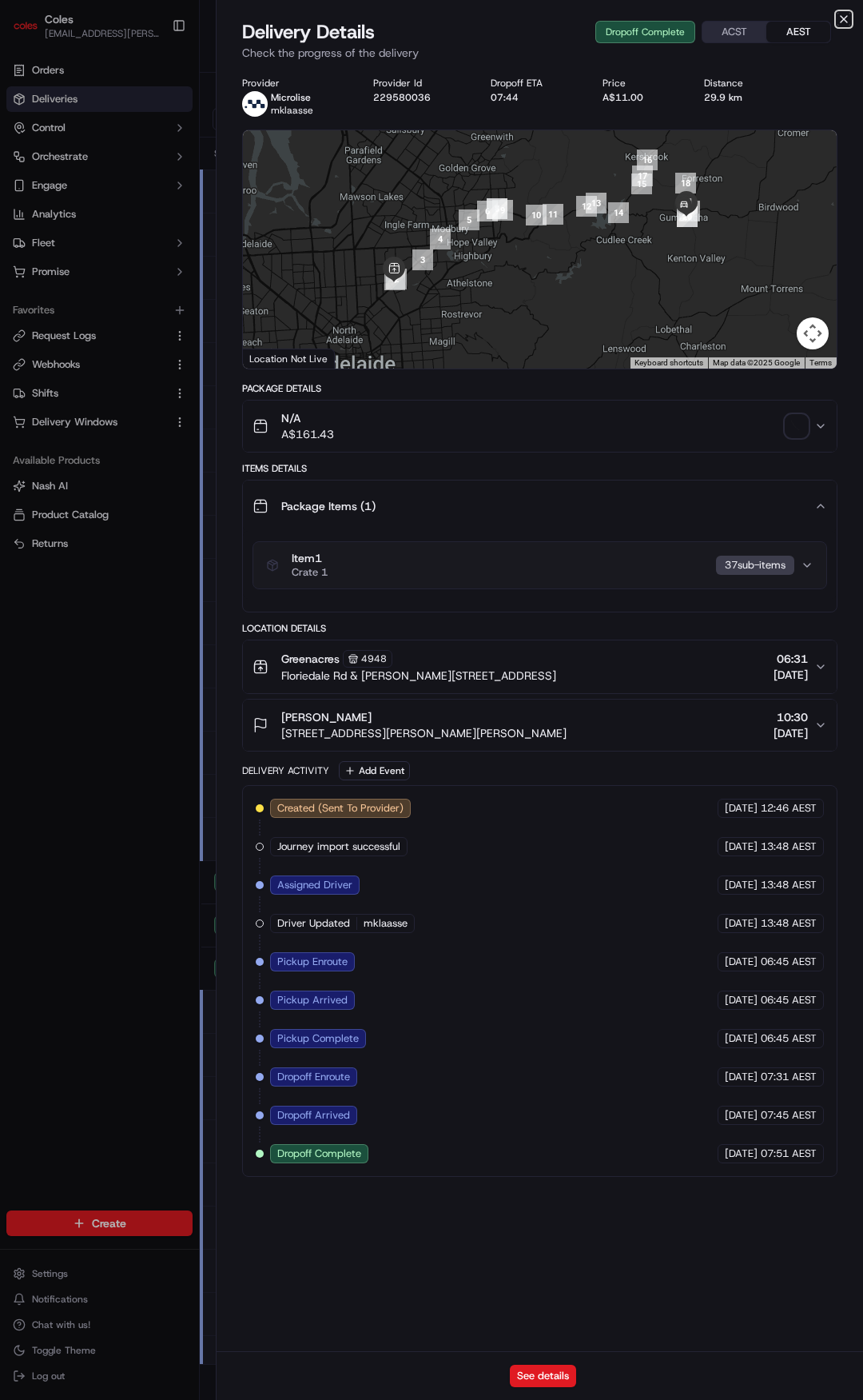
click at [840, 14] on icon "button" at bounding box center [844, 19] width 13 height 13
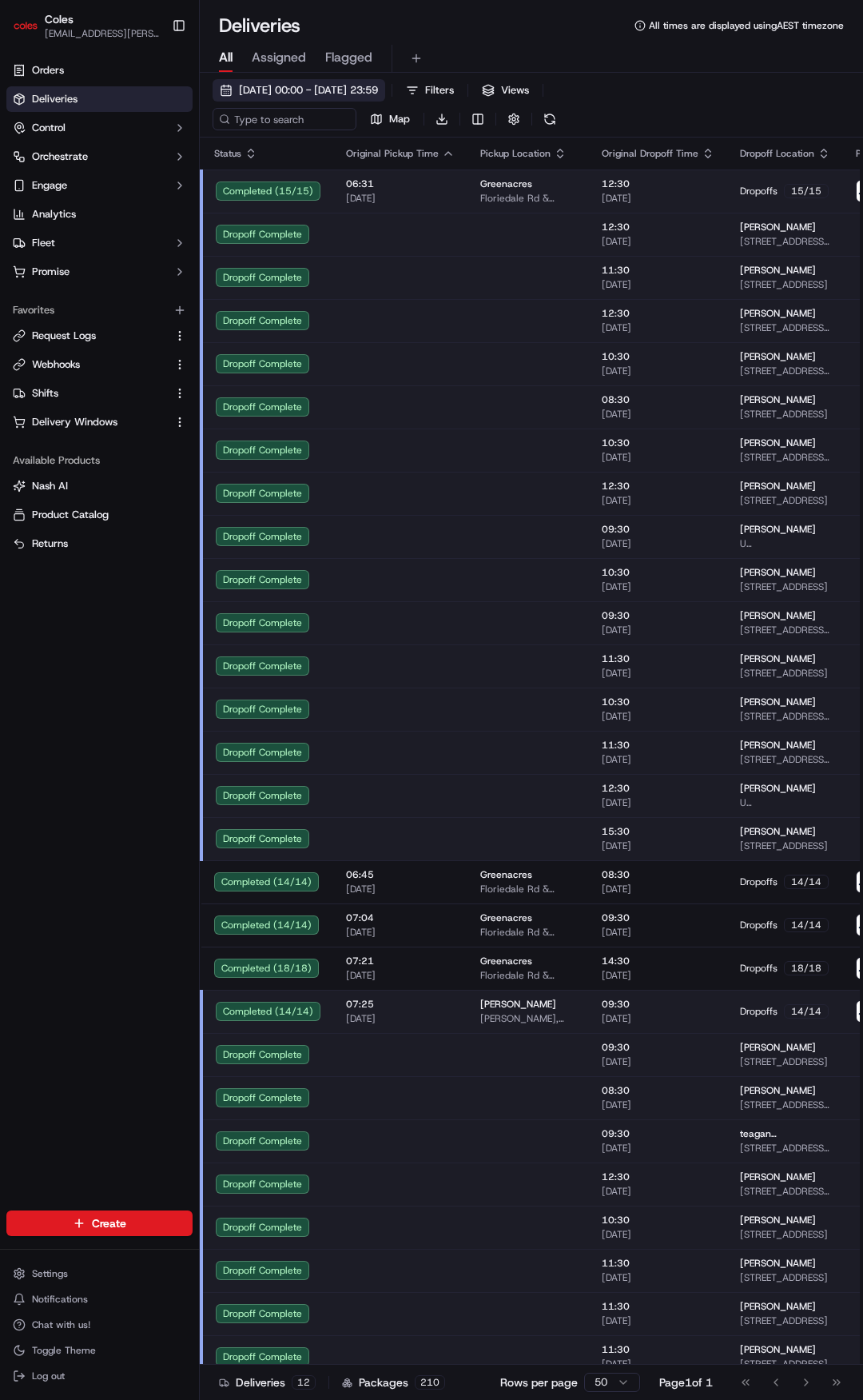
click at [262, 91] on span "[DATE] 00:00 - [DATE] 23:59" at bounding box center [308, 90] width 139 height 14
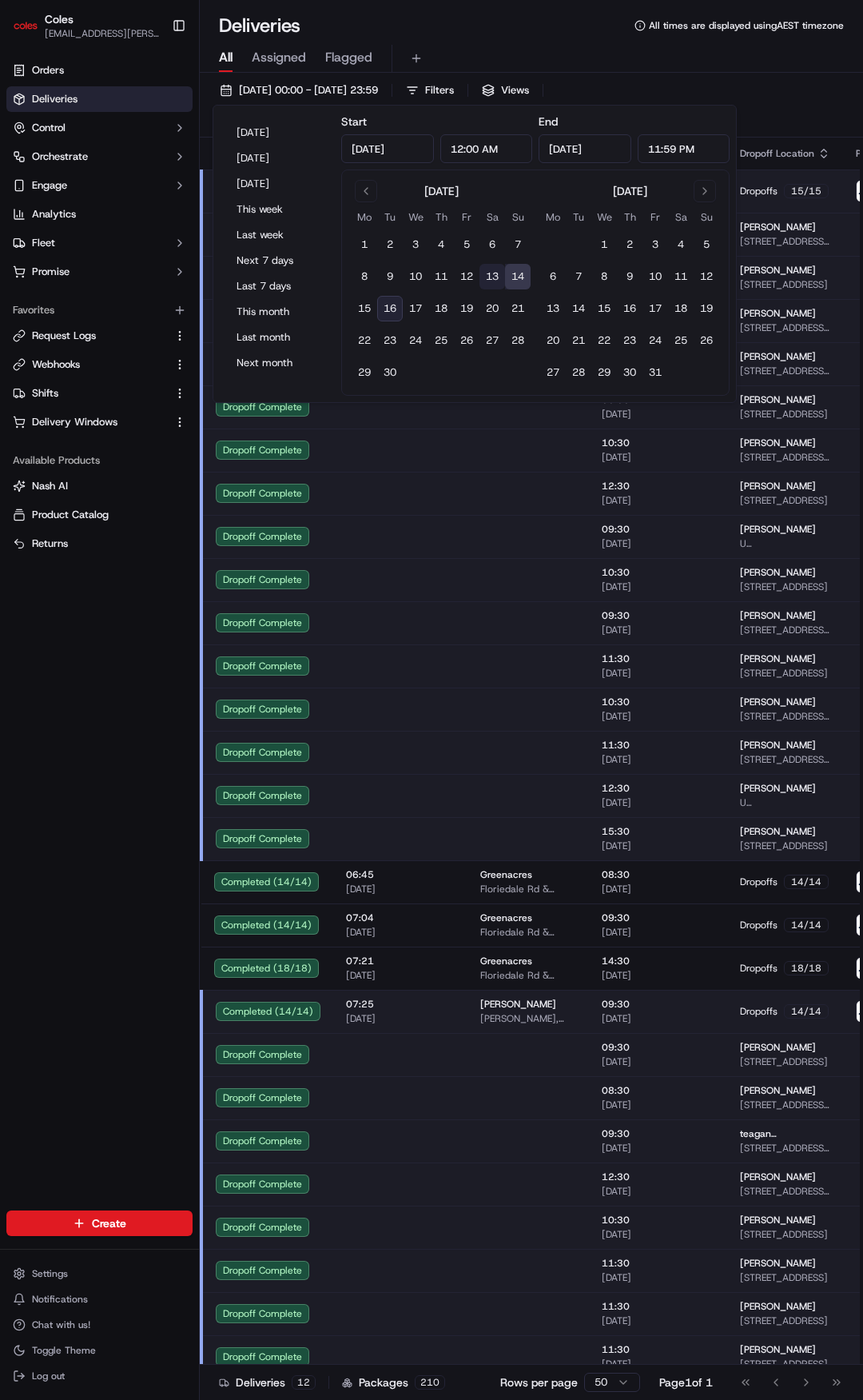
click at [490, 272] on button "13" at bounding box center [492, 277] width 25 height 25
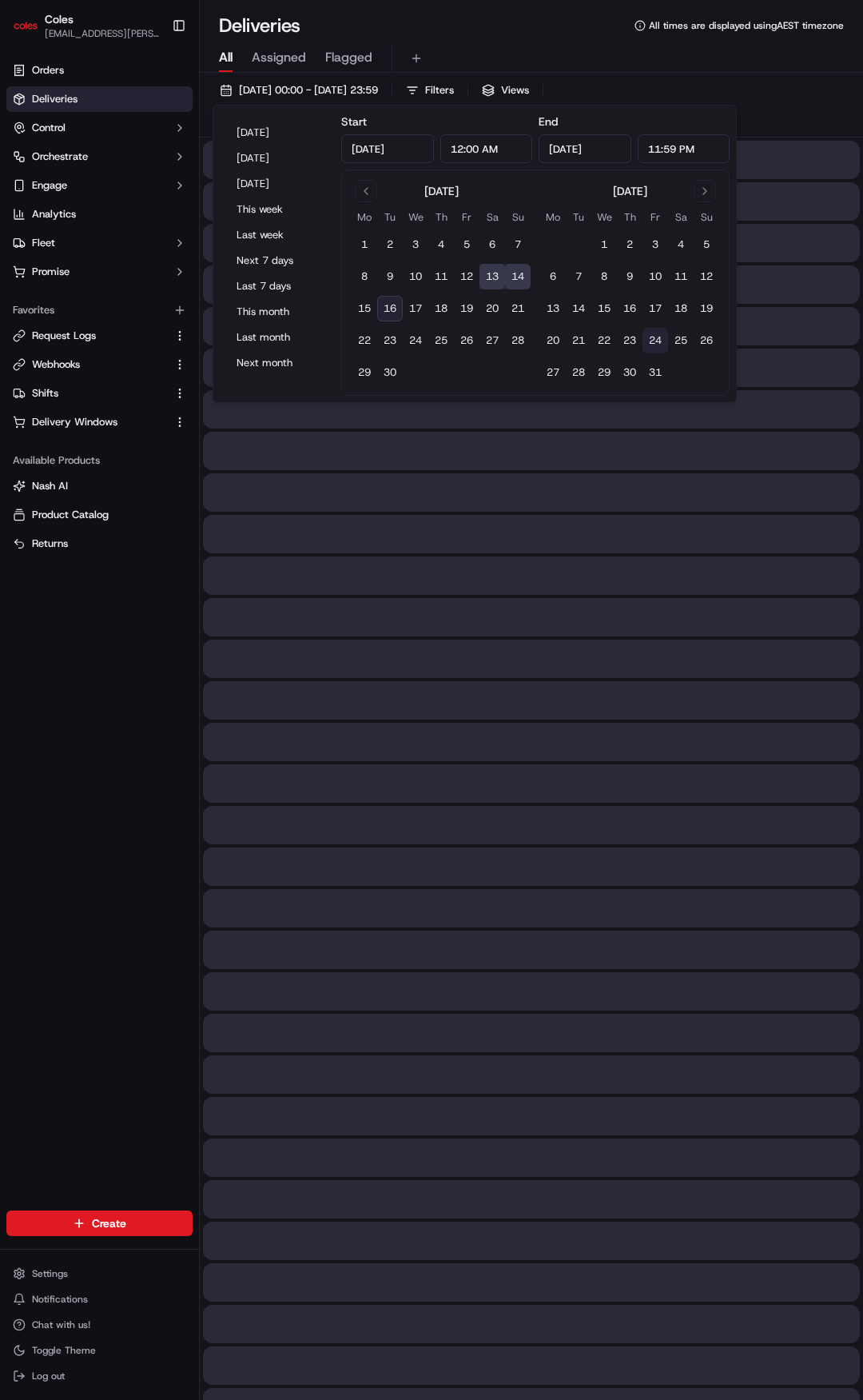
click at [522, 277] on button "14" at bounding box center [517, 277] width 25 height 25
click at [107, 704] on div "Orders Deliveries Control Orchestrate Engage Analytics Fleet Promise Favorites …" at bounding box center [100, 624] width 199 height 1147
type input "[DATE]"
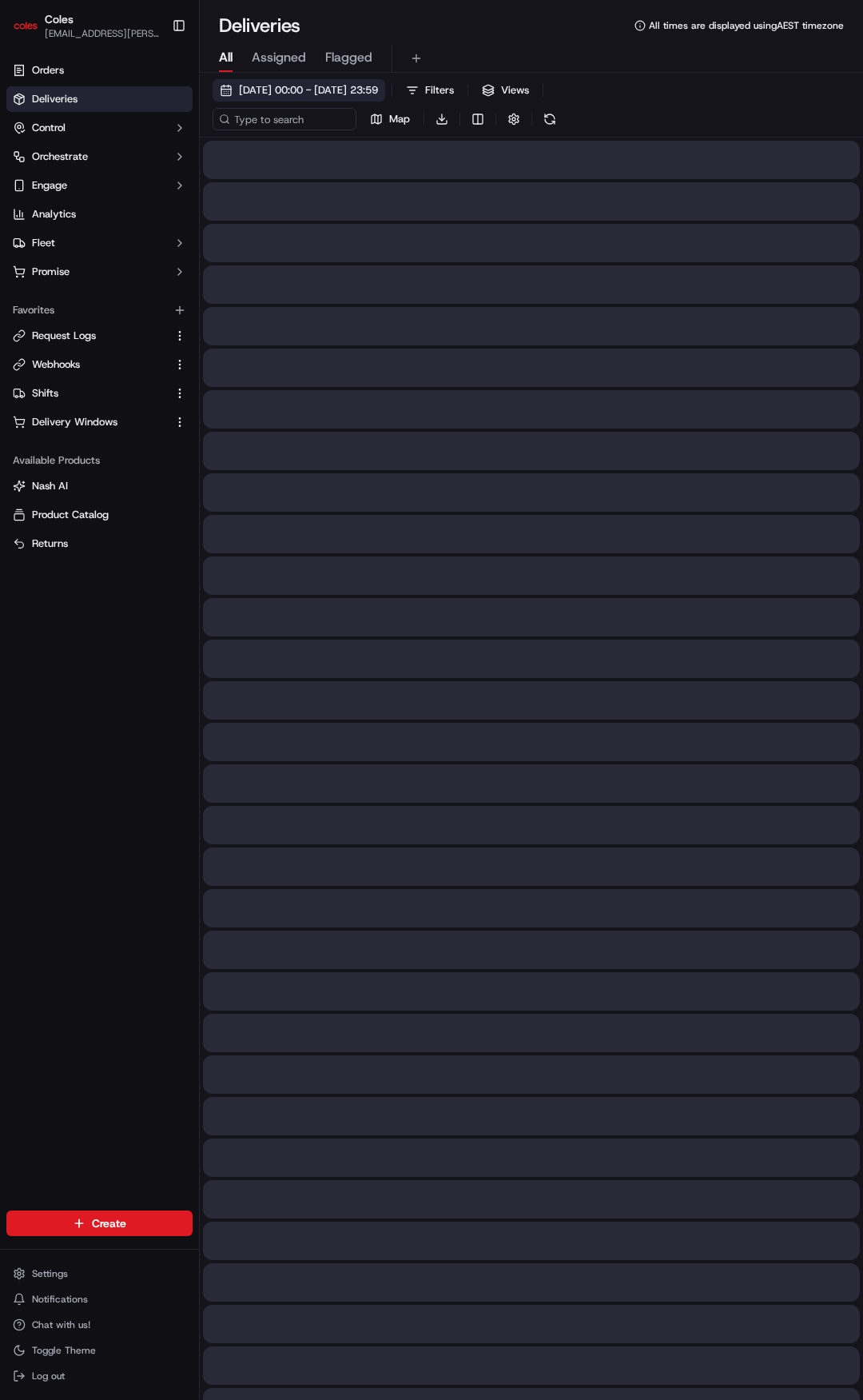
click at [299, 82] on button "[DATE] 00:00 - [DATE] 23:59" at bounding box center [299, 90] width 173 height 23
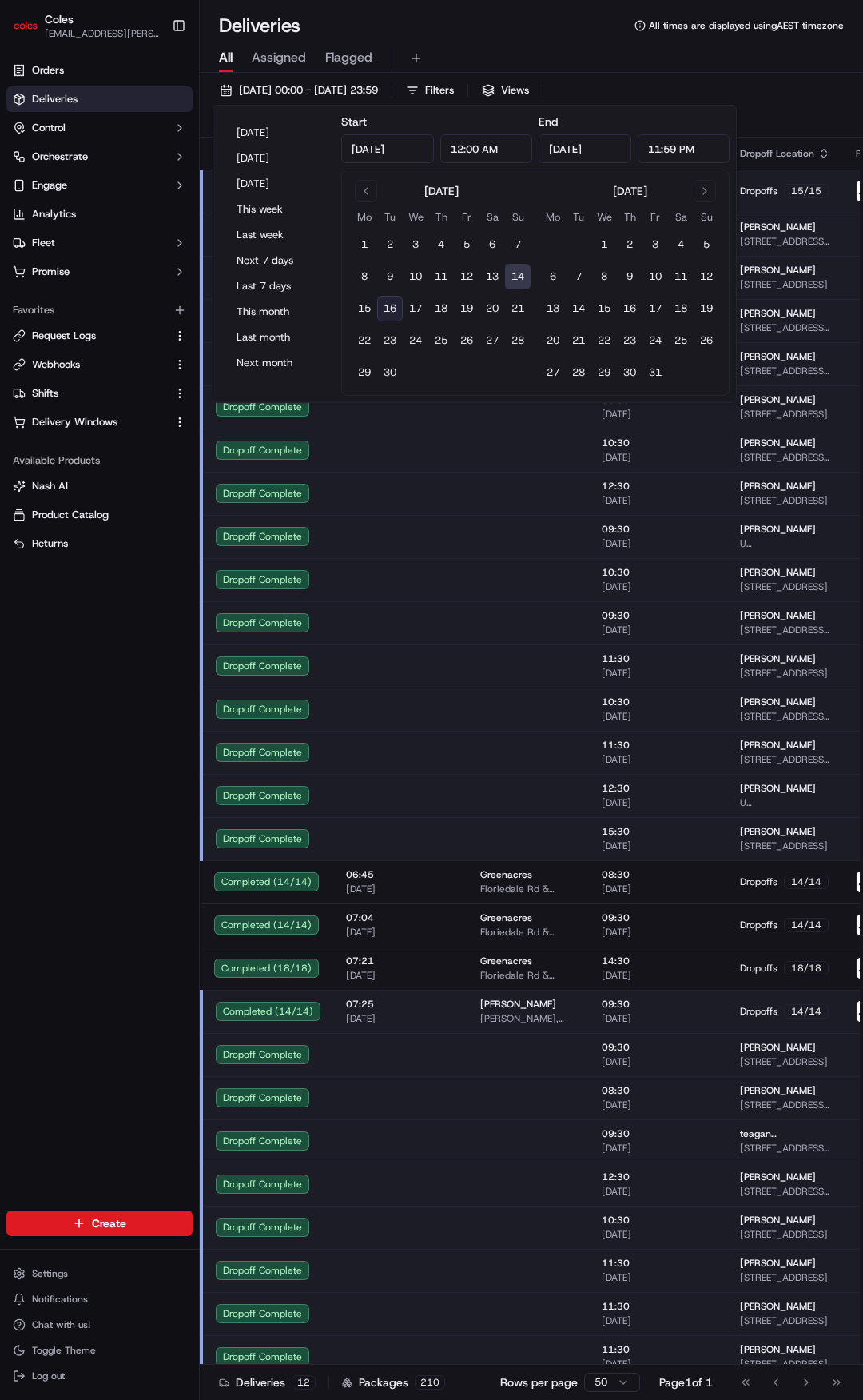
type input "[DATE]"
type input "12:00 AM"
type input "[DATE]"
type input "11:59 PM"
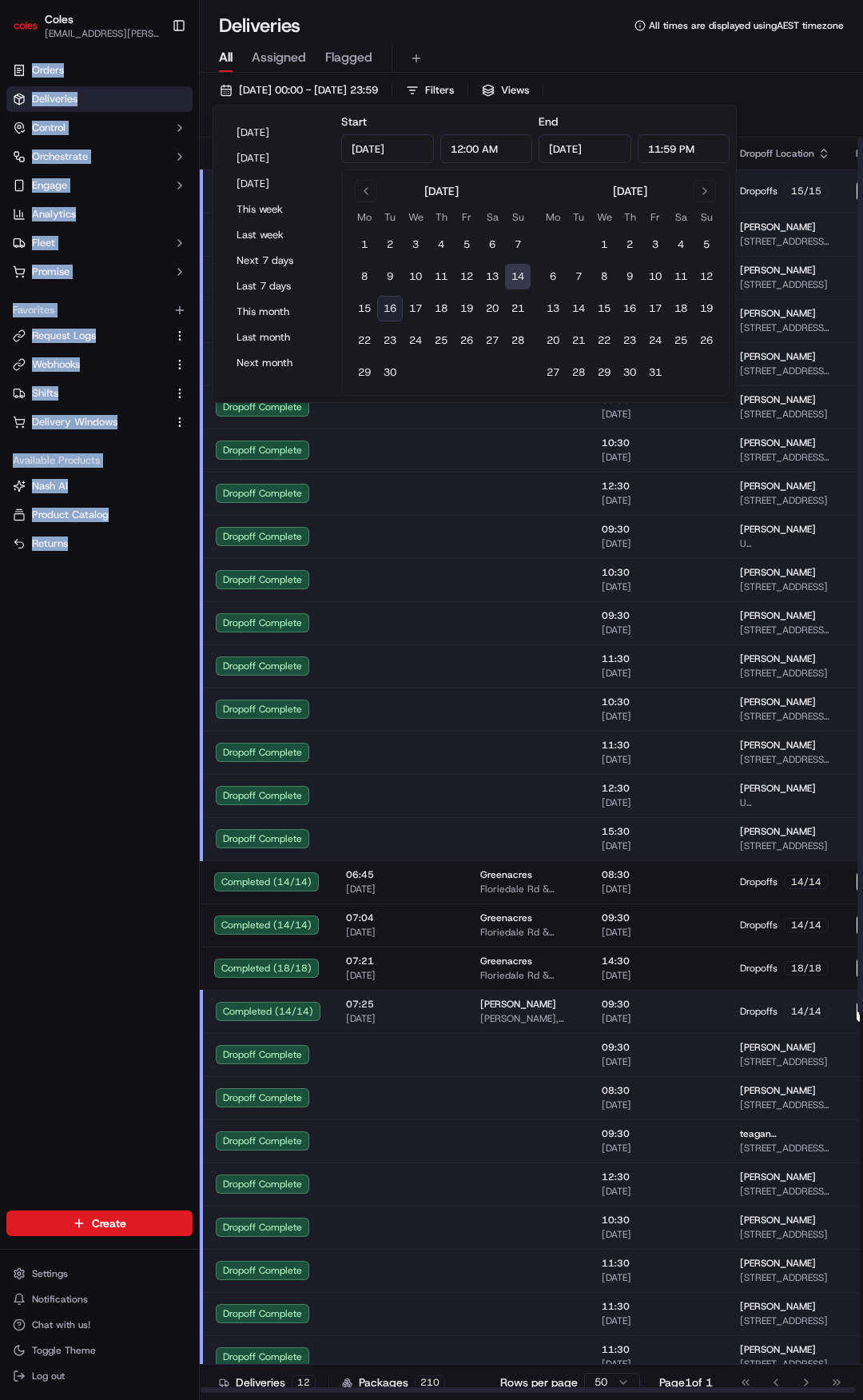
click at [102, 799] on div "Orders Deliveries Control Orchestrate Engage Analytics Fleet Promise Favorites …" at bounding box center [100, 624] width 199 height 1147
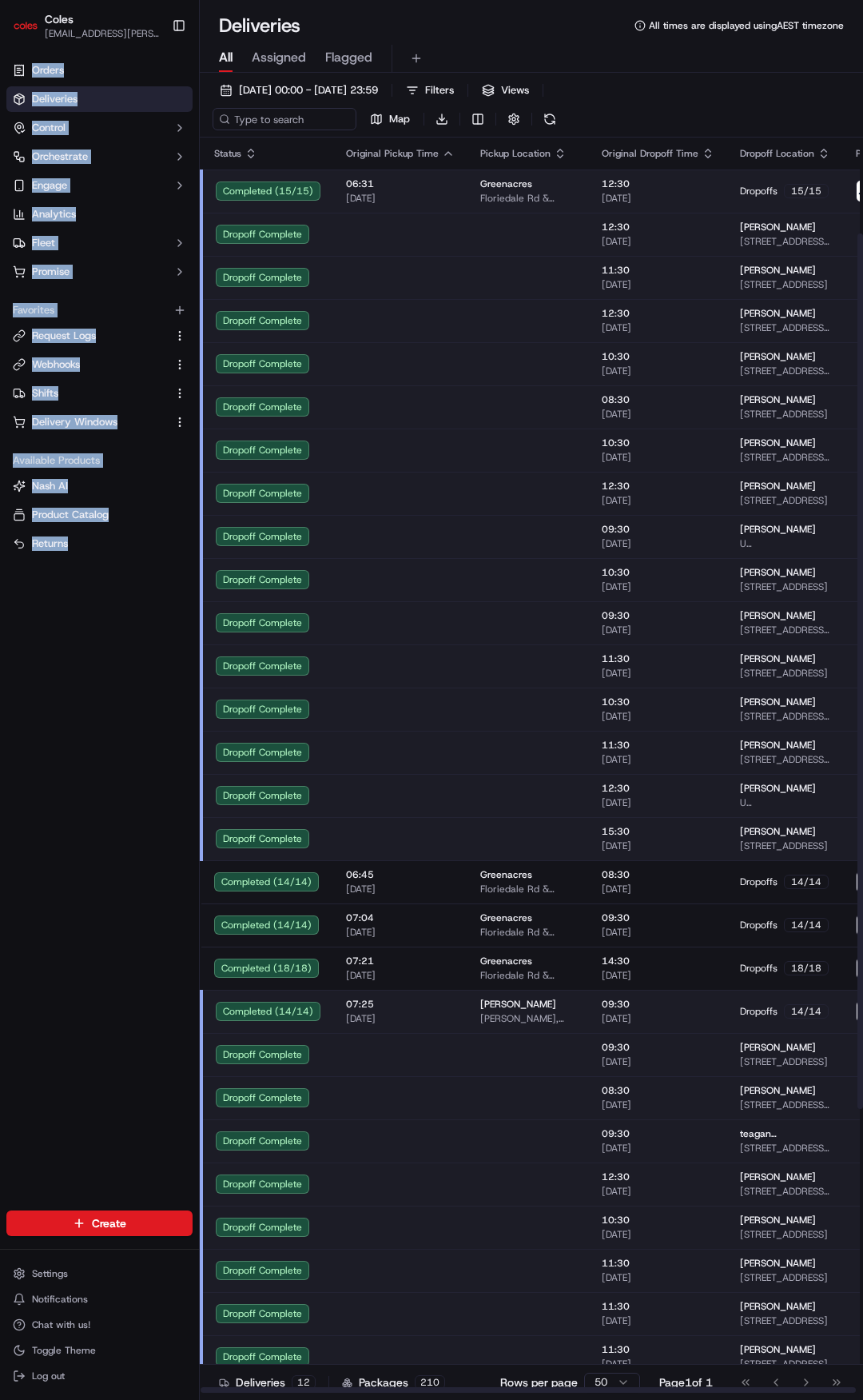
scroll to position [546, 0]
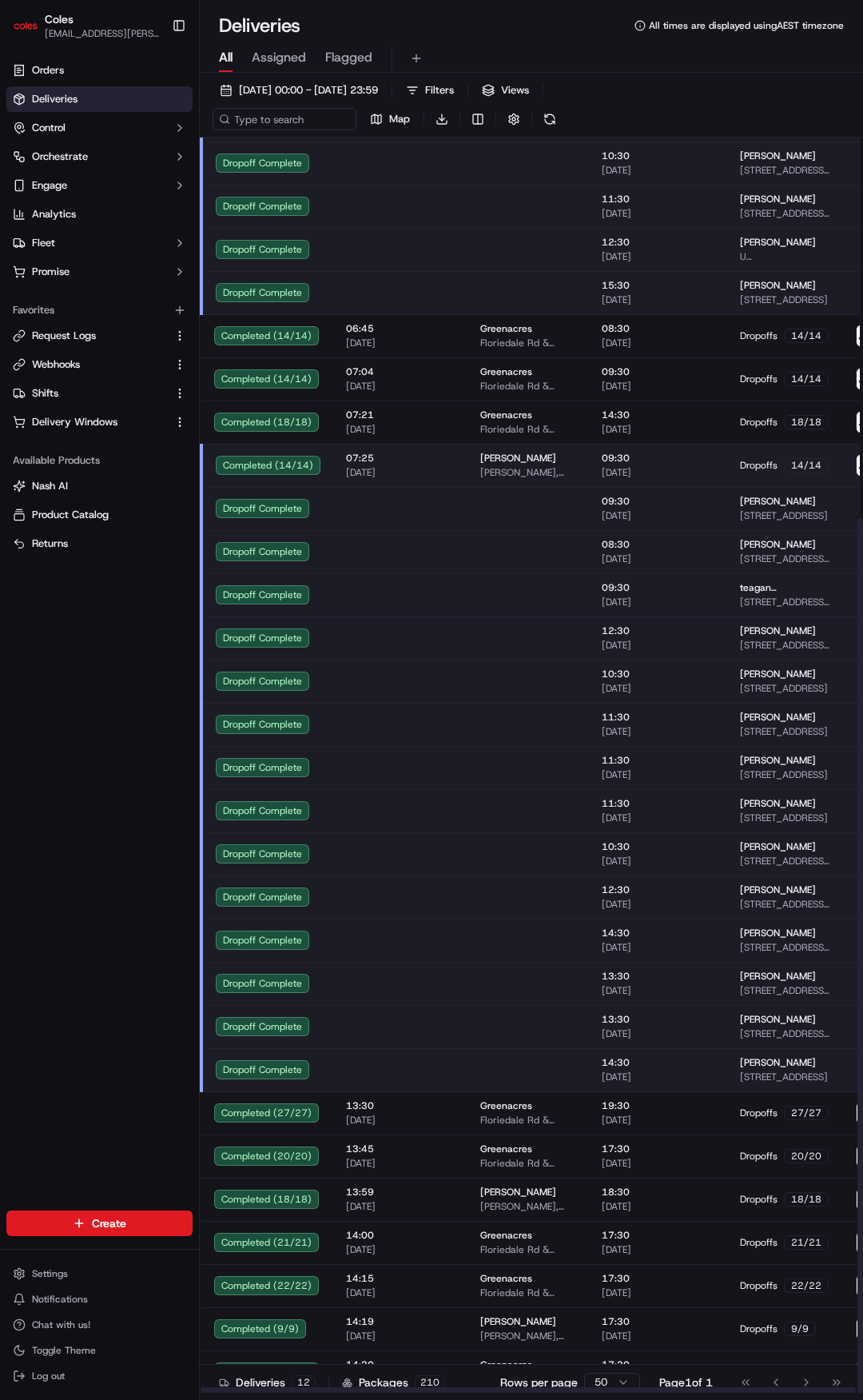
click at [413, 777] on td at bounding box center [400, 767] width 134 height 43
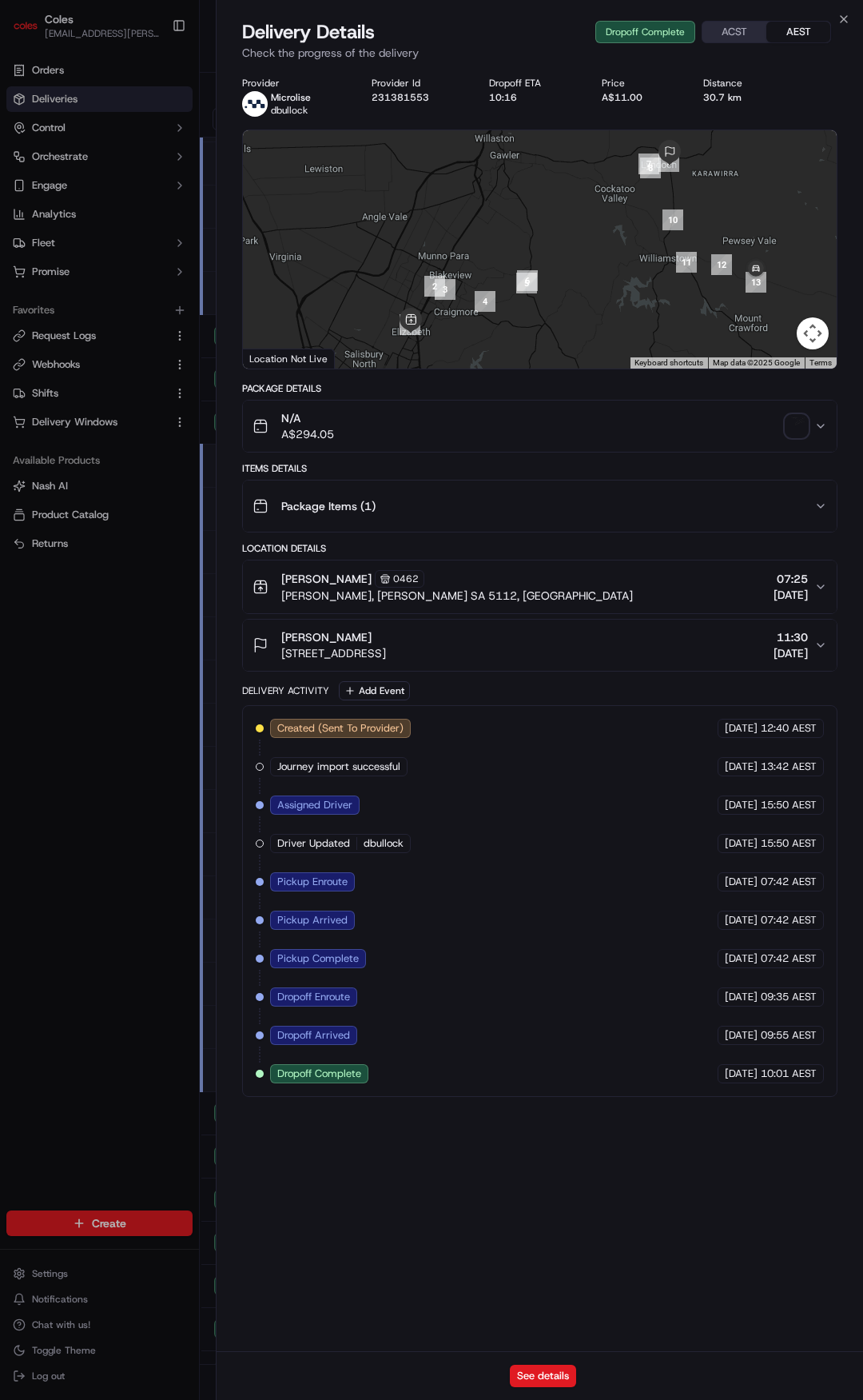
click at [520, 504] on div "Package Items ( 1 )" at bounding box center [533, 506] width 562 height 32
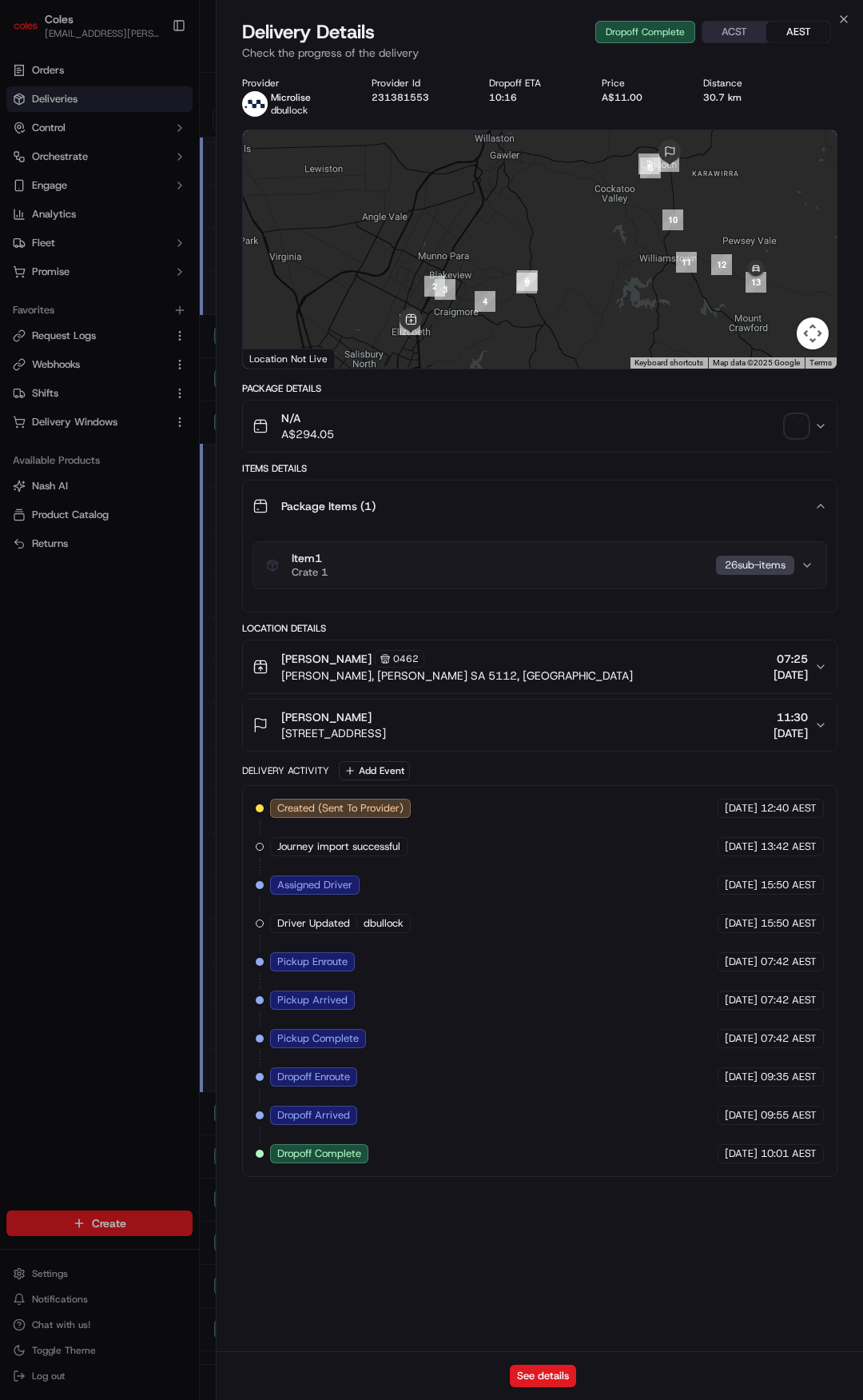
click at [510, 579] on button "Item 1 Crate 1 26 sub-item s" at bounding box center [539, 565] width 573 height 46
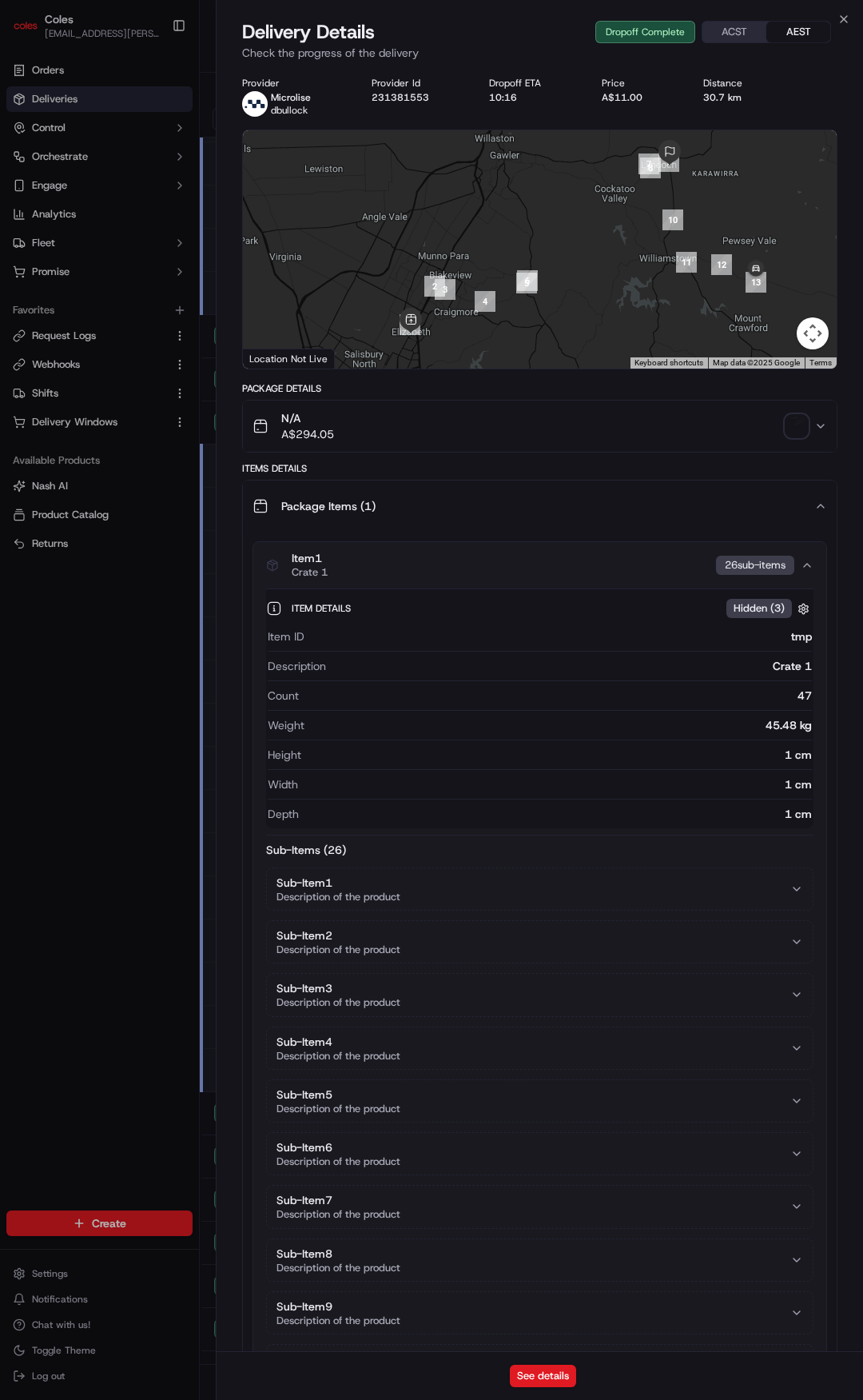
click at [600, 938] on button "Sub-Item 2 Description of the product" at bounding box center [539, 942] width 545 height 42
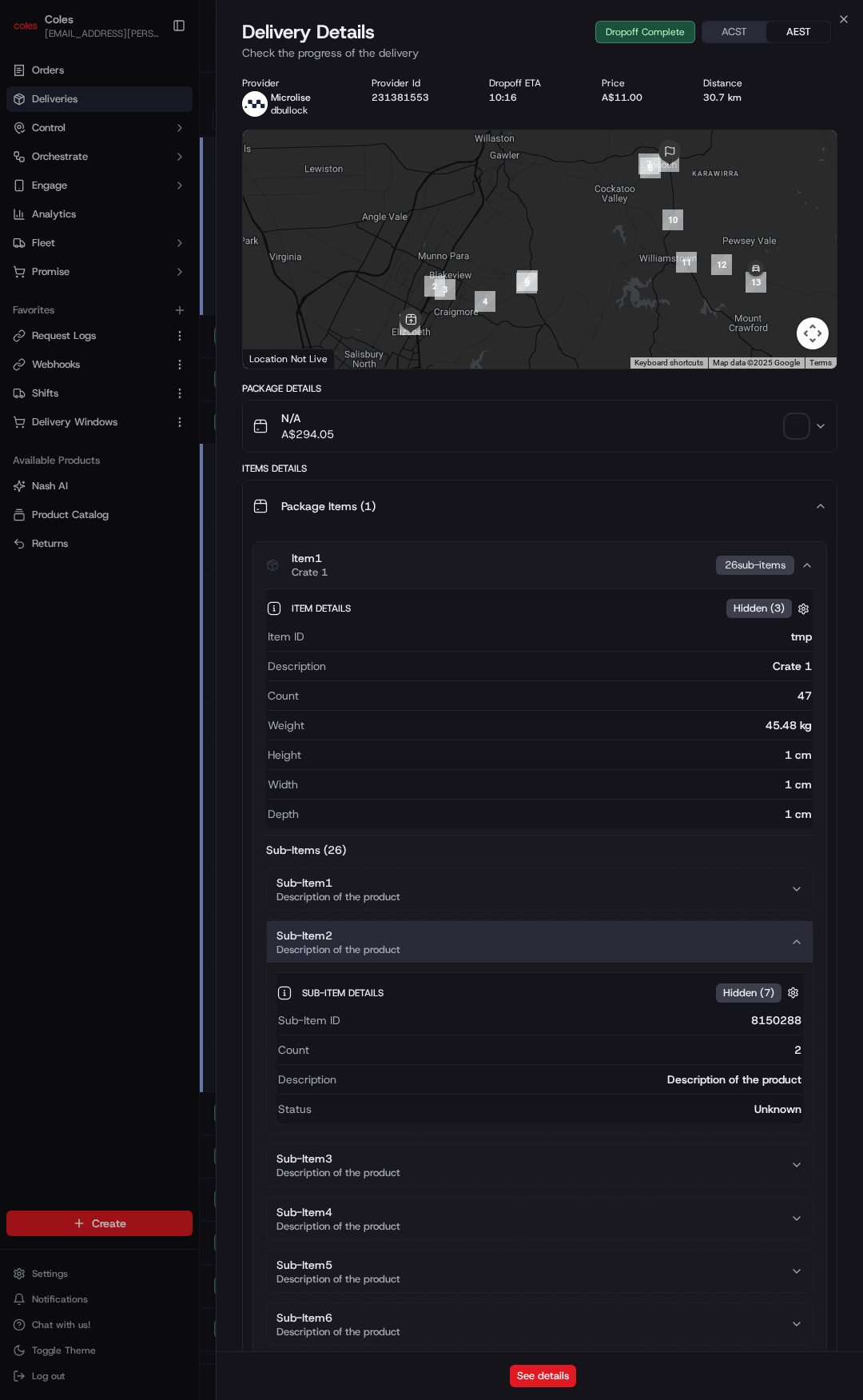
click at [594, 891] on button "Sub-Item 1 Description of the product" at bounding box center [539, 889] width 545 height 42
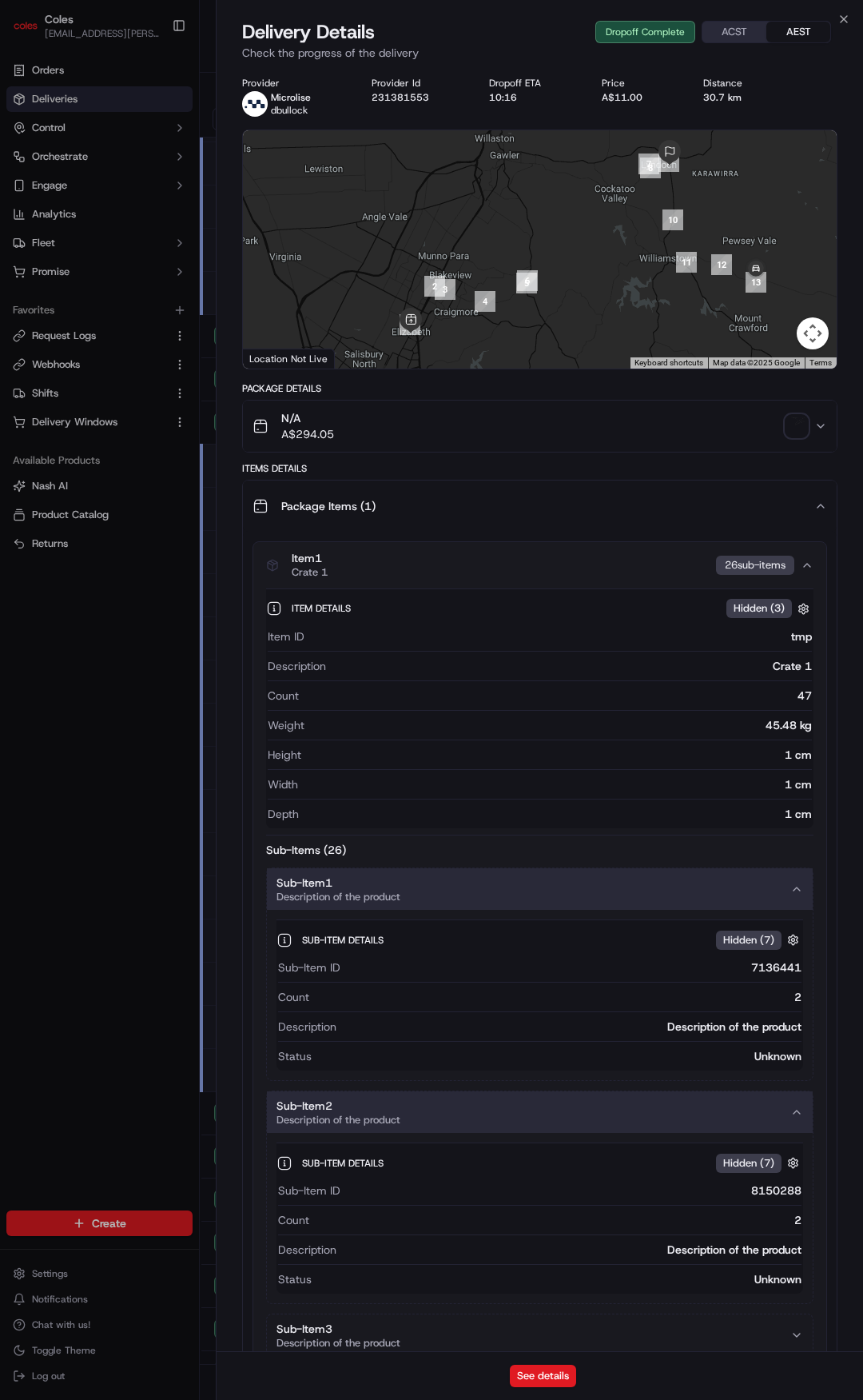
click at [583, 844] on div "Sub-Items ( 26 )" at bounding box center [539, 850] width 547 height 16
click at [572, 852] on div "Sub-Items ( 26 )" at bounding box center [539, 850] width 547 height 16
click at [793, 884] on button "Sub-Item 1 Description of the product" at bounding box center [539, 889] width 545 height 42
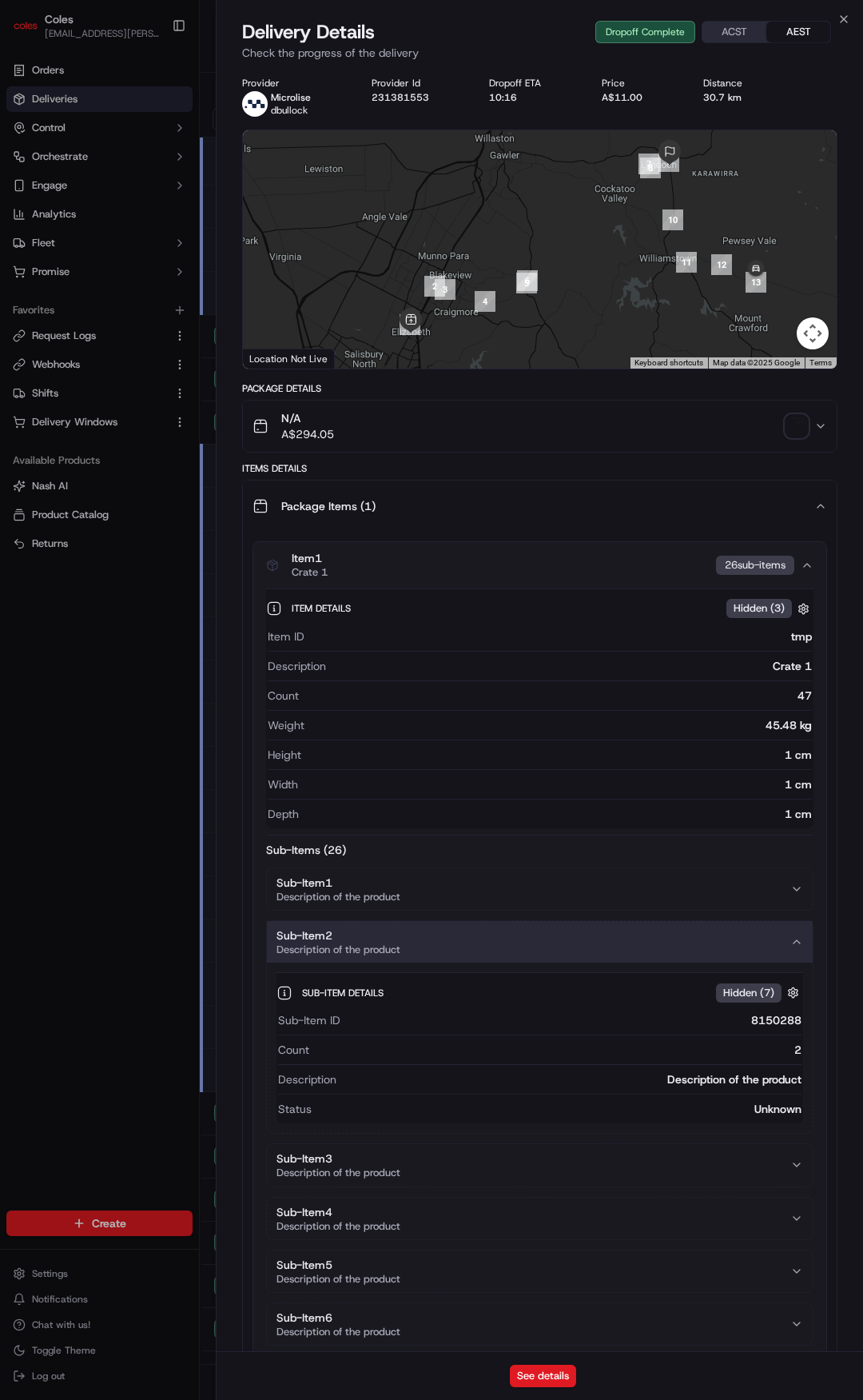
click at [793, 852] on div "Sub-Items ( 26 )" at bounding box center [539, 850] width 547 height 16
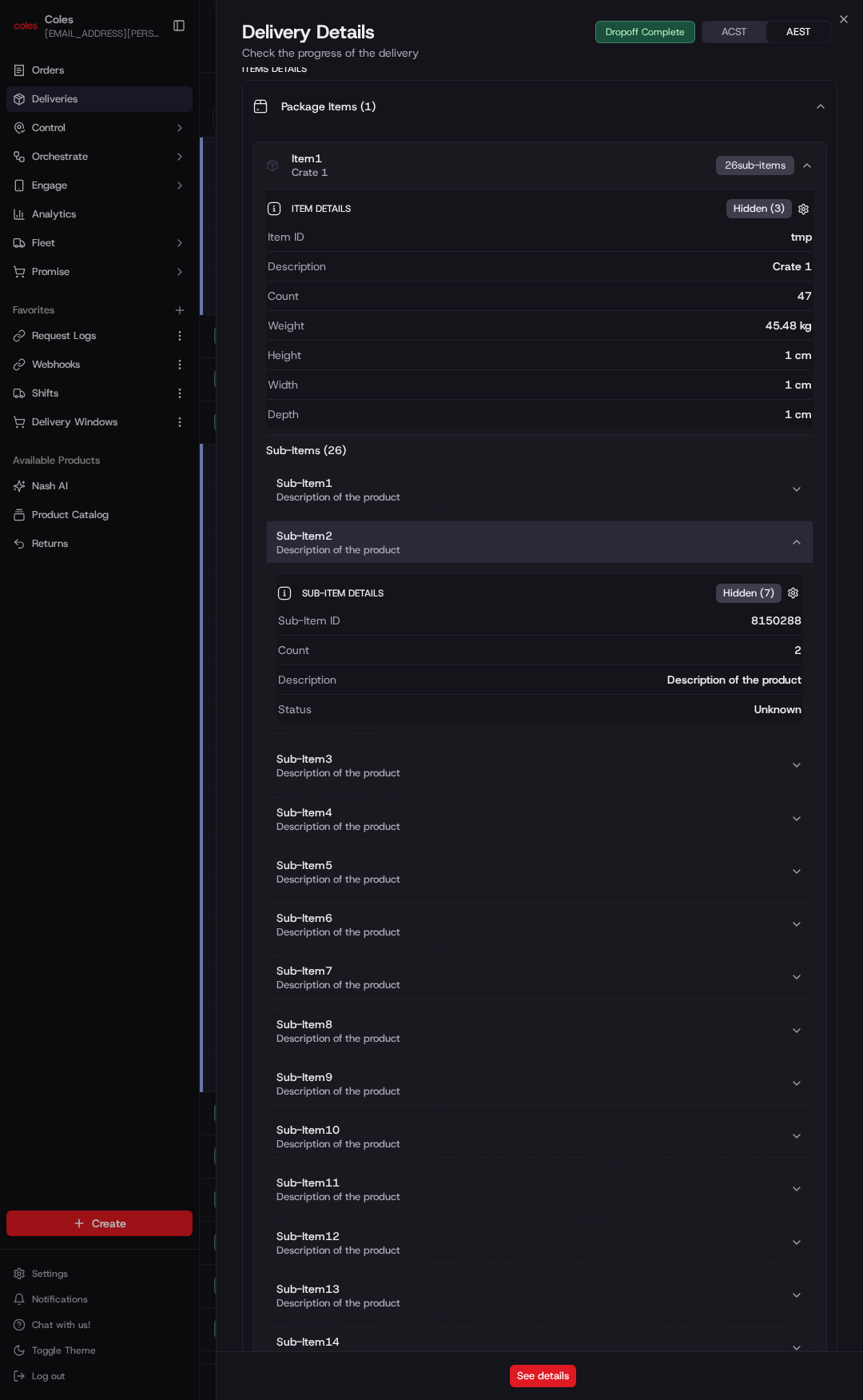
click at [801, 545] on icon "button" at bounding box center [797, 542] width 13 height 13
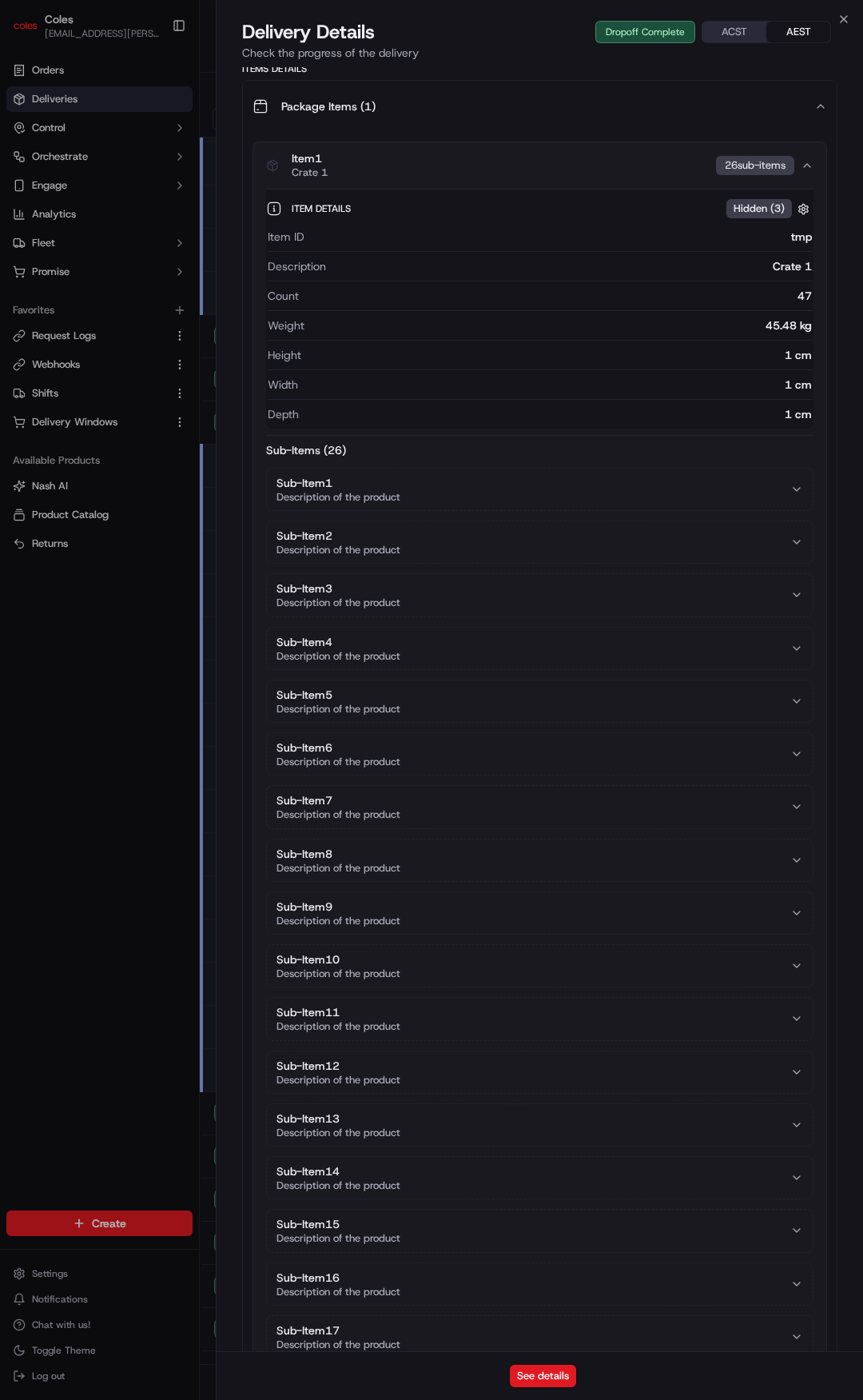
click at [327, 458] on div "Sub-Items ( 26 ) Sub-Item 1 Description of the product Sub-Item 2 Description o…" at bounding box center [539, 1139] width 547 height 1394
click at [379, 450] on div "Sub-Items ( 26 )" at bounding box center [539, 451] width 547 height 16
click at [807, 158] on button "Item 1 Crate 1 26 sub-item s" at bounding box center [539, 165] width 573 height 46
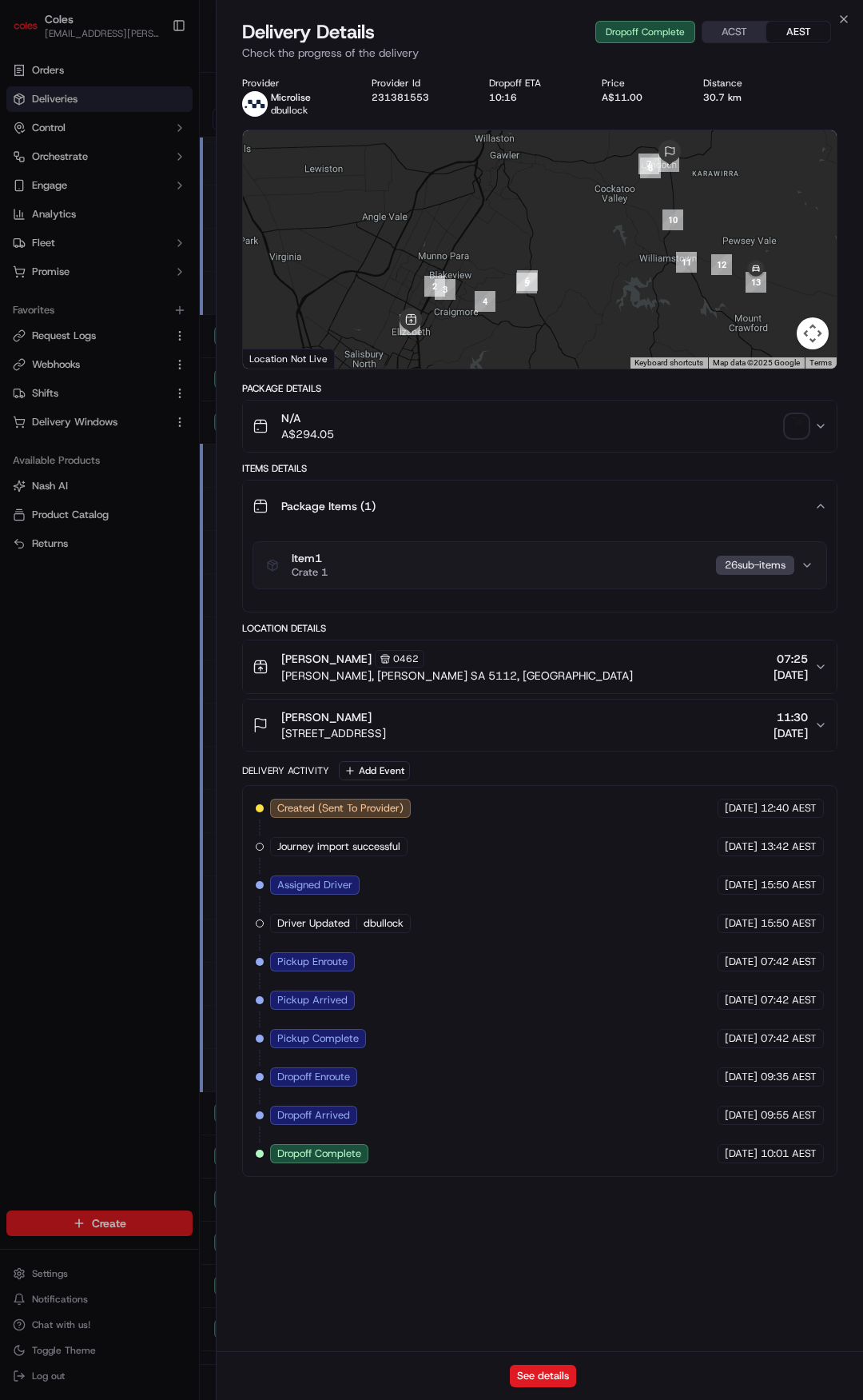
click at [817, 663] on icon "button" at bounding box center [820, 667] width 13 height 13
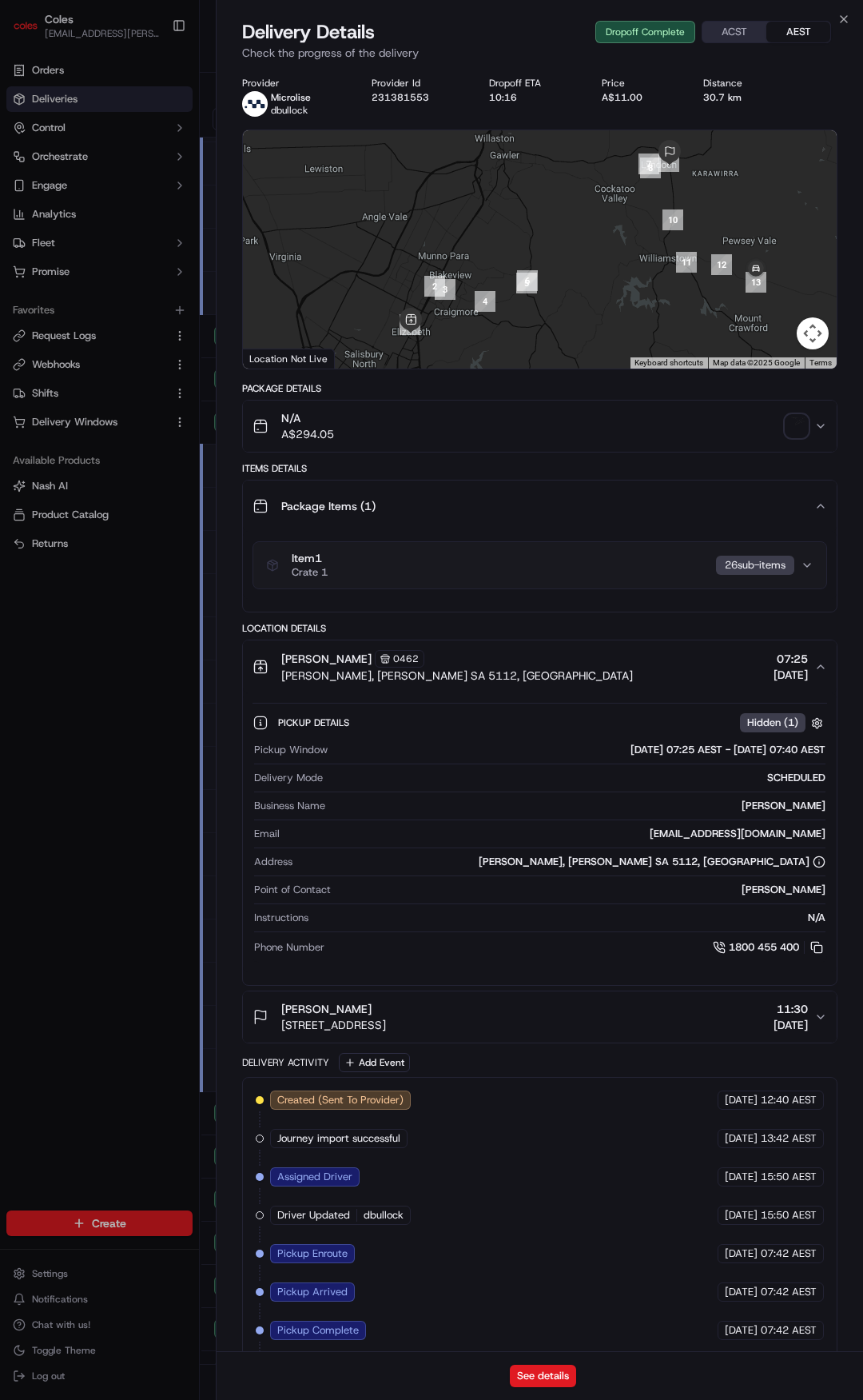
click at [755, 497] on div "Package Items ( 1 )" at bounding box center [533, 506] width 562 height 32
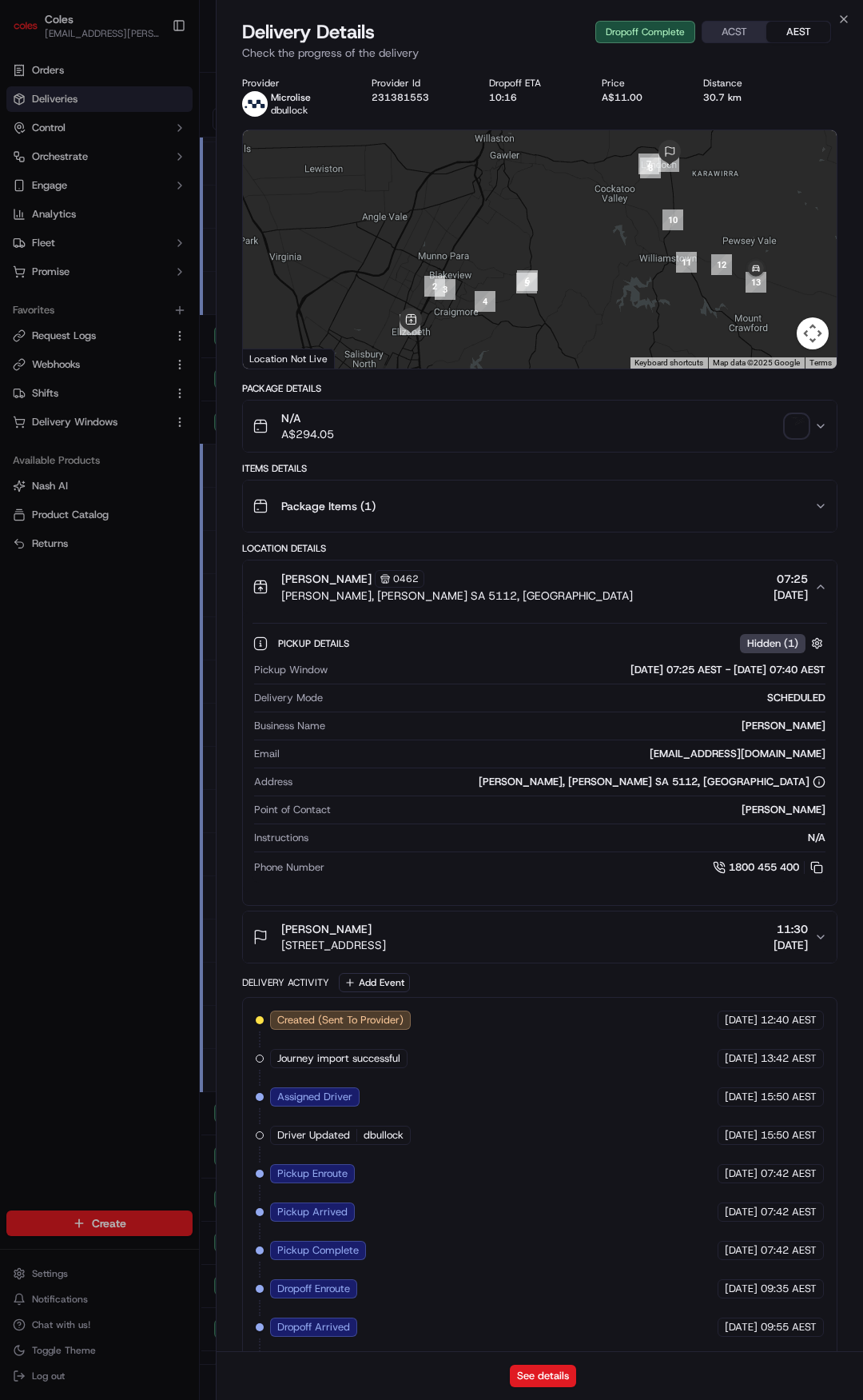
click at [755, 497] on div "Package Items ( 1 )" at bounding box center [533, 506] width 562 height 32
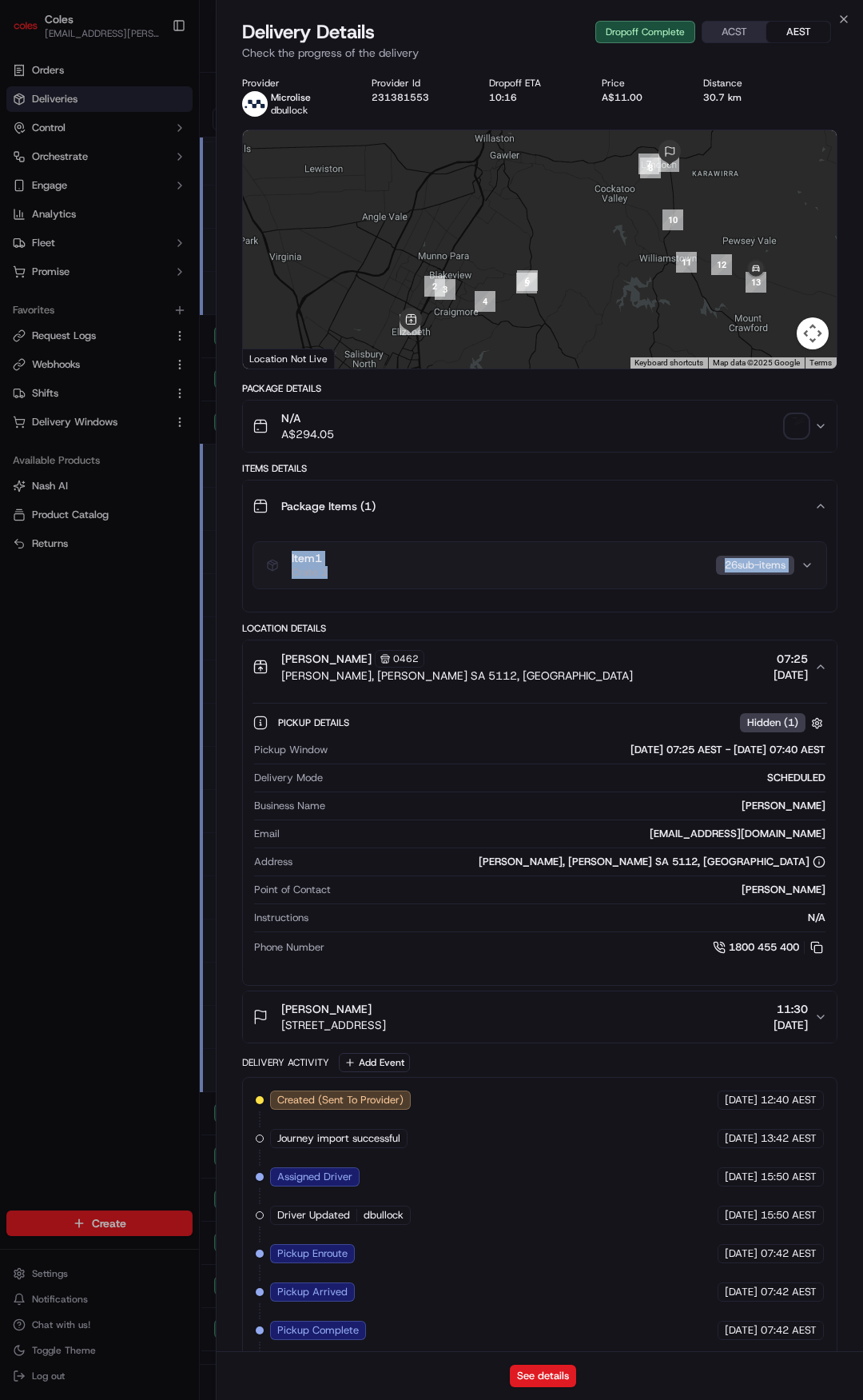
click at [810, 556] on button "Item 1 Crate 1 26 sub-item s" at bounding box center [539, 565] width 573 height 46
click at [807, 565] on icon "button" at bounding box center [807, 565] width 13 height 13
click at [808, 558] on button "Item 1 Crate 1 26 sub-item s" at bounding box center [539, 565] width 573 height 46
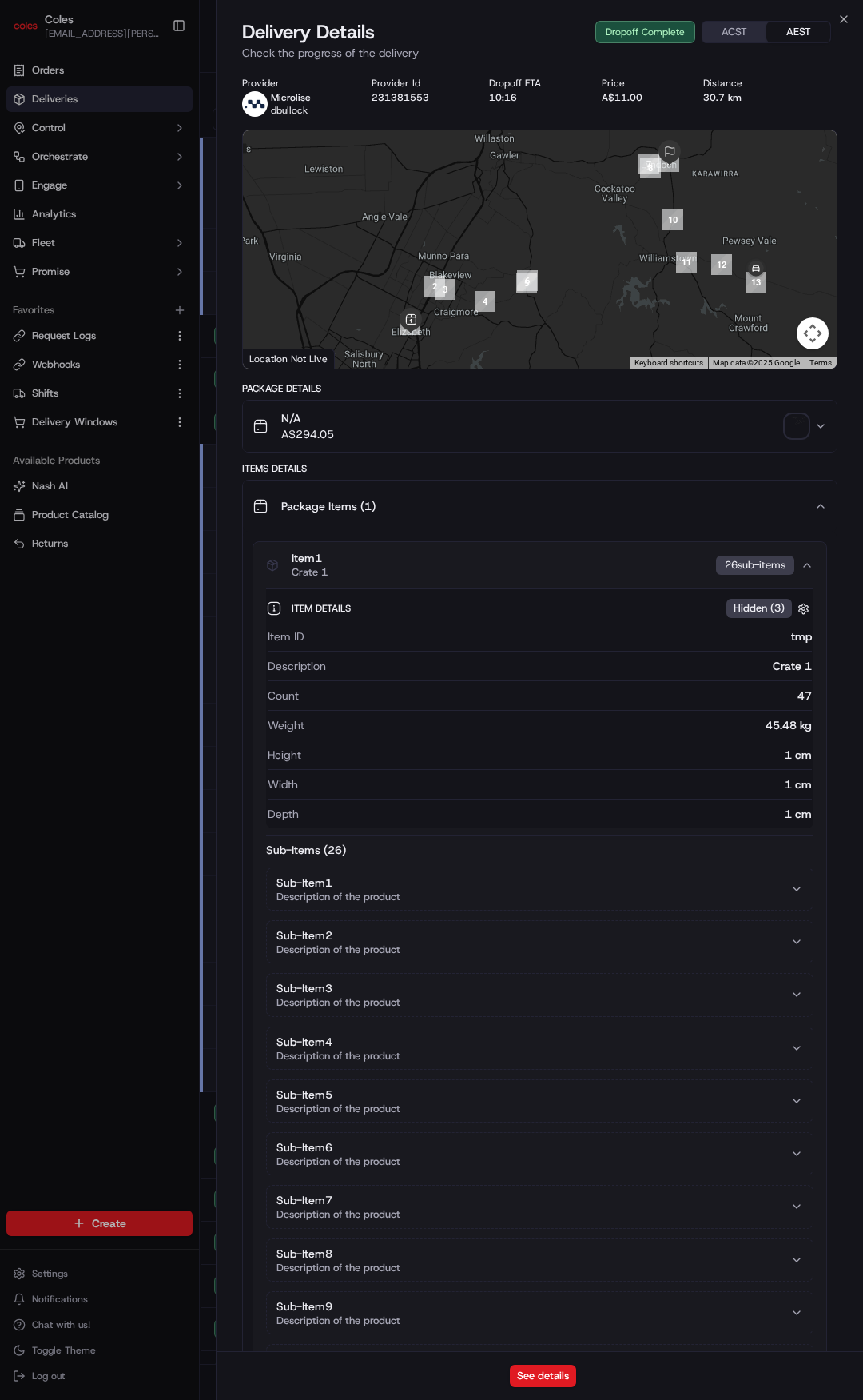
click at [810, 557] on button "Item 1 Crate 1 26 sub-item s" at bounding box center [539, 565] width 573 height 46
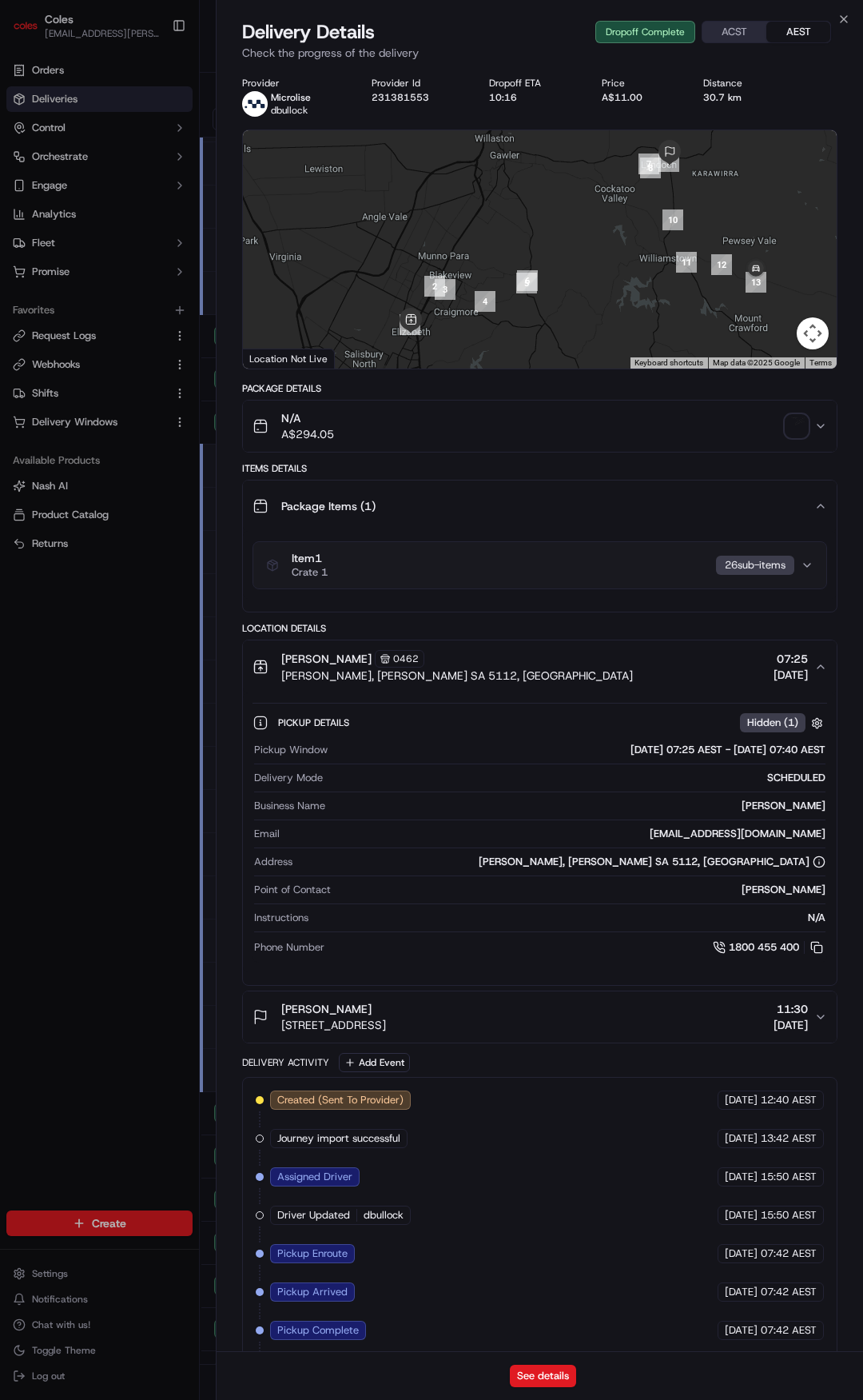
click at [217, 593] on div "Provider Microlise dbullock Provider Id 231381553 Dropoff ETA 10:16 Price A$11.…" at bounding box center [539, 772] width 647 height 1411
click at [550, 570] on div "Item 1 Crate 1 26 sub-item s" at bounding box center [533, 566] width 535 height 27
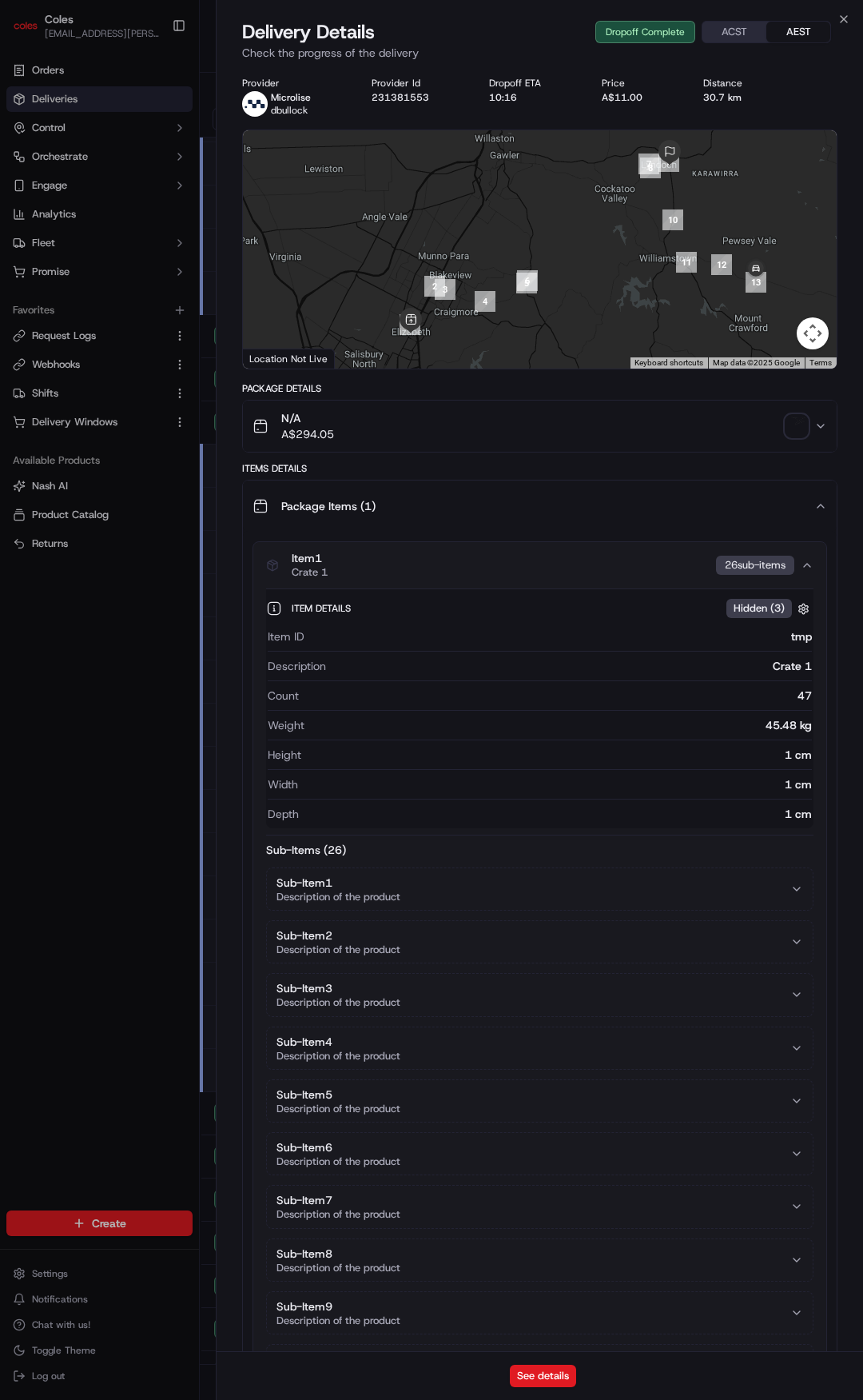
click at [550, 570] on div "Item 1 Crate 1 26 sub-item s" at bounding box center [533, 566] width 535 height 27
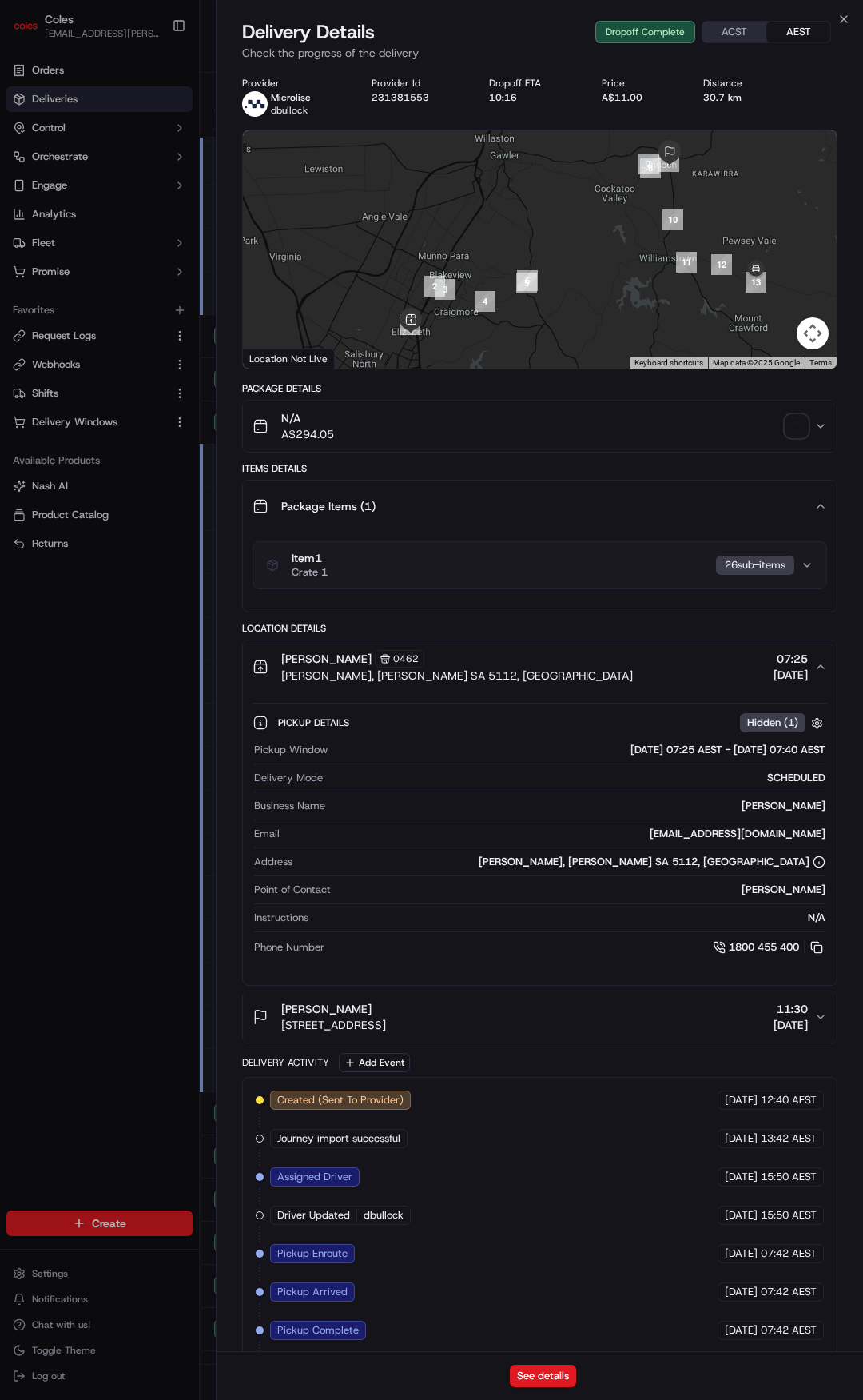
click at [600, 500] on div "Package Items ( 1 )" at bounding box center [533, 506] width 562 height 32
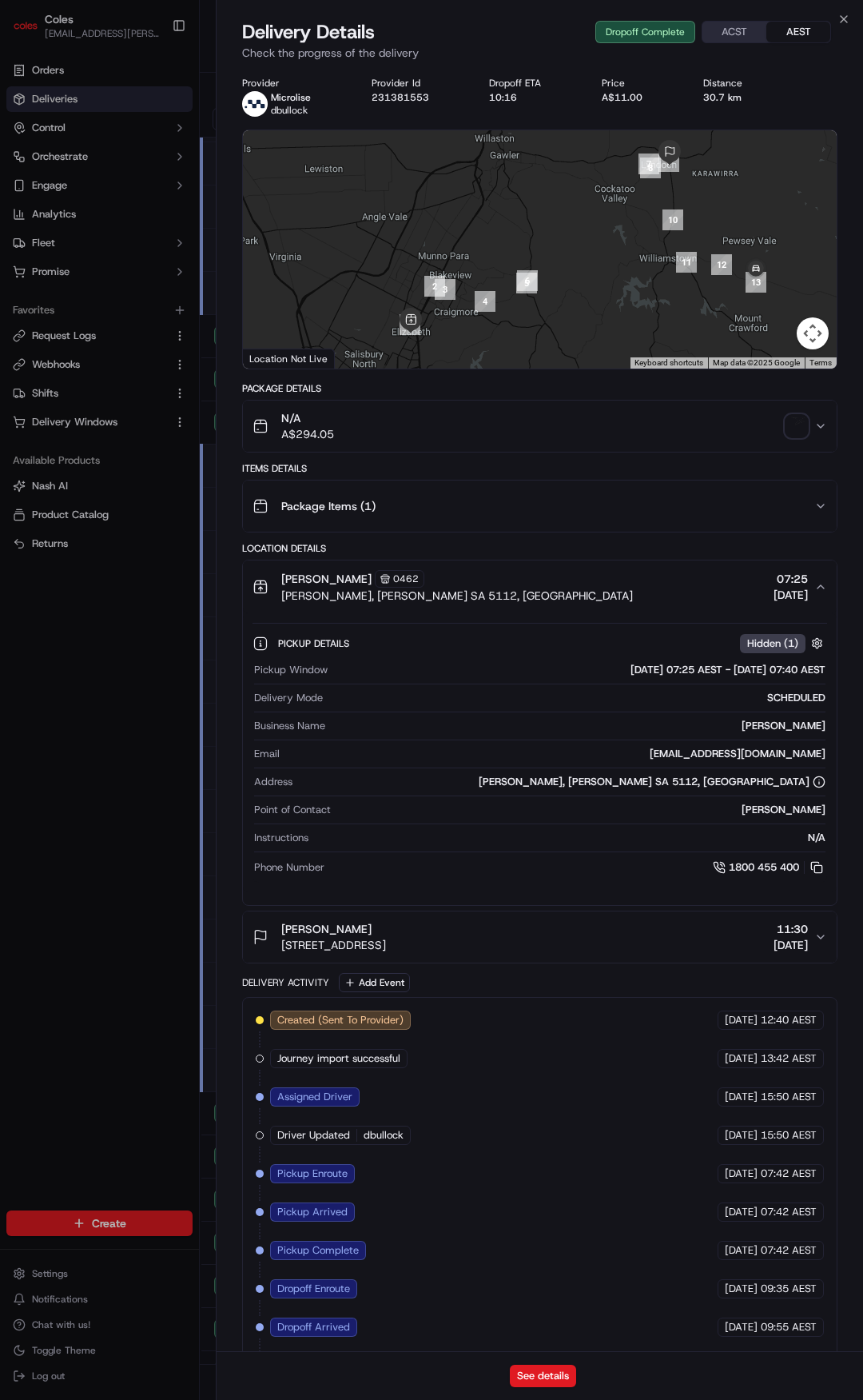
click at [503, 490] on div "Package Items ( 1 )" at bounding box center [533, 506] width 562 height 32
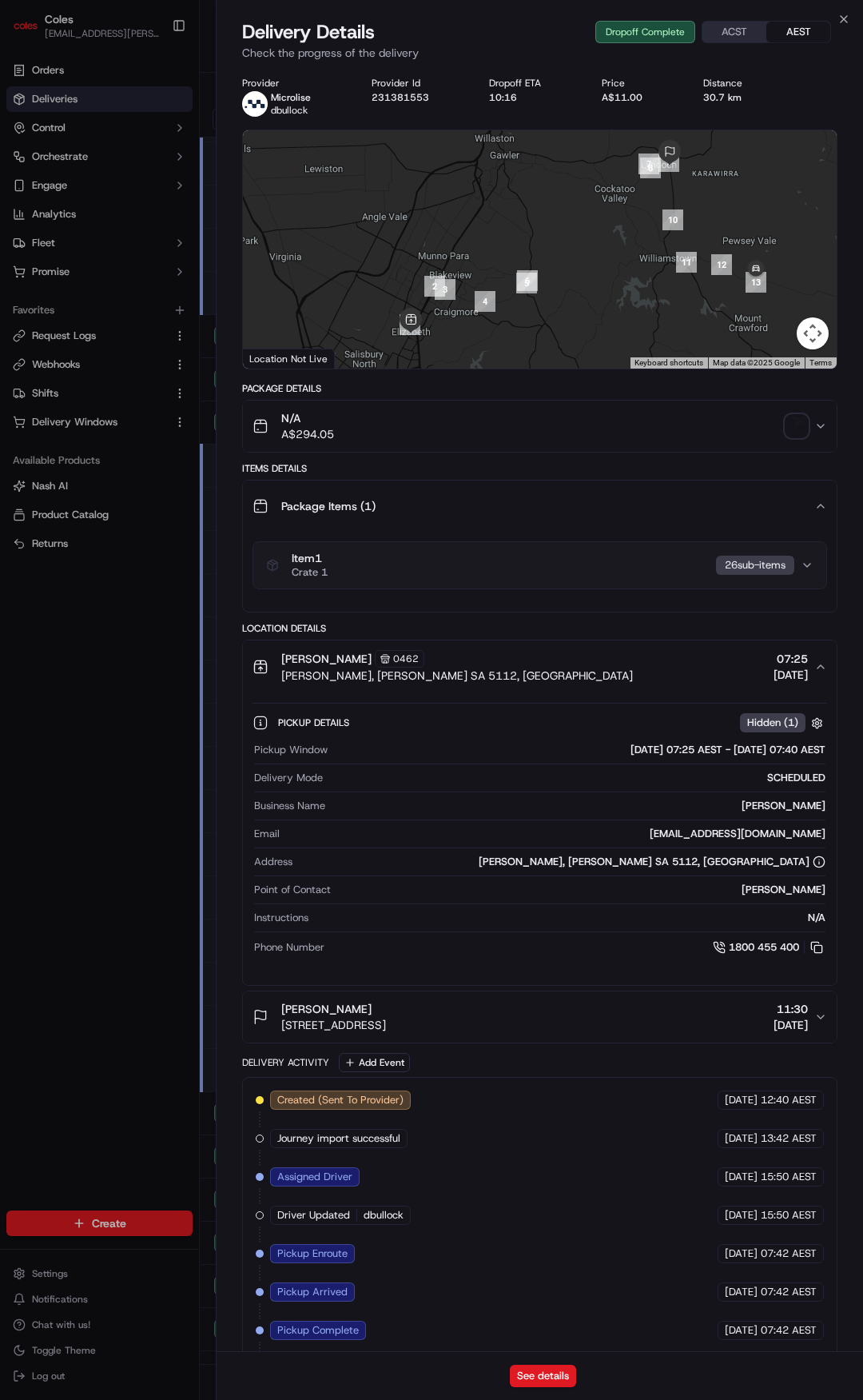
click at [517, 554] on div "Item 1 Crate 1 26 sub-item s" at bounding box center [533, 566] width 535 height 27
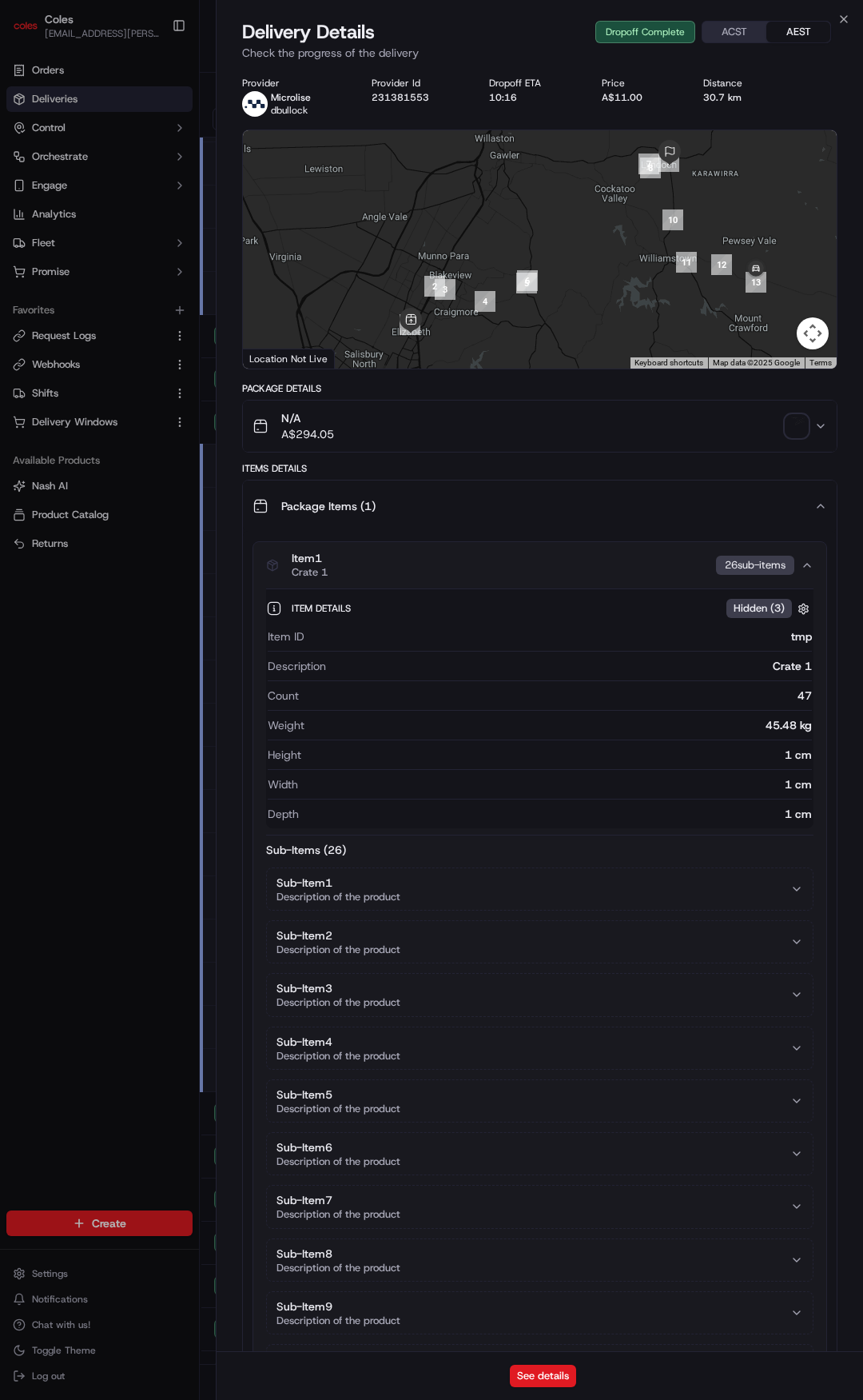
click at [519, 557] on div "Item 1 Crate 1 26 sub-item s" at bounding box center [533, 566] width 535 height 27
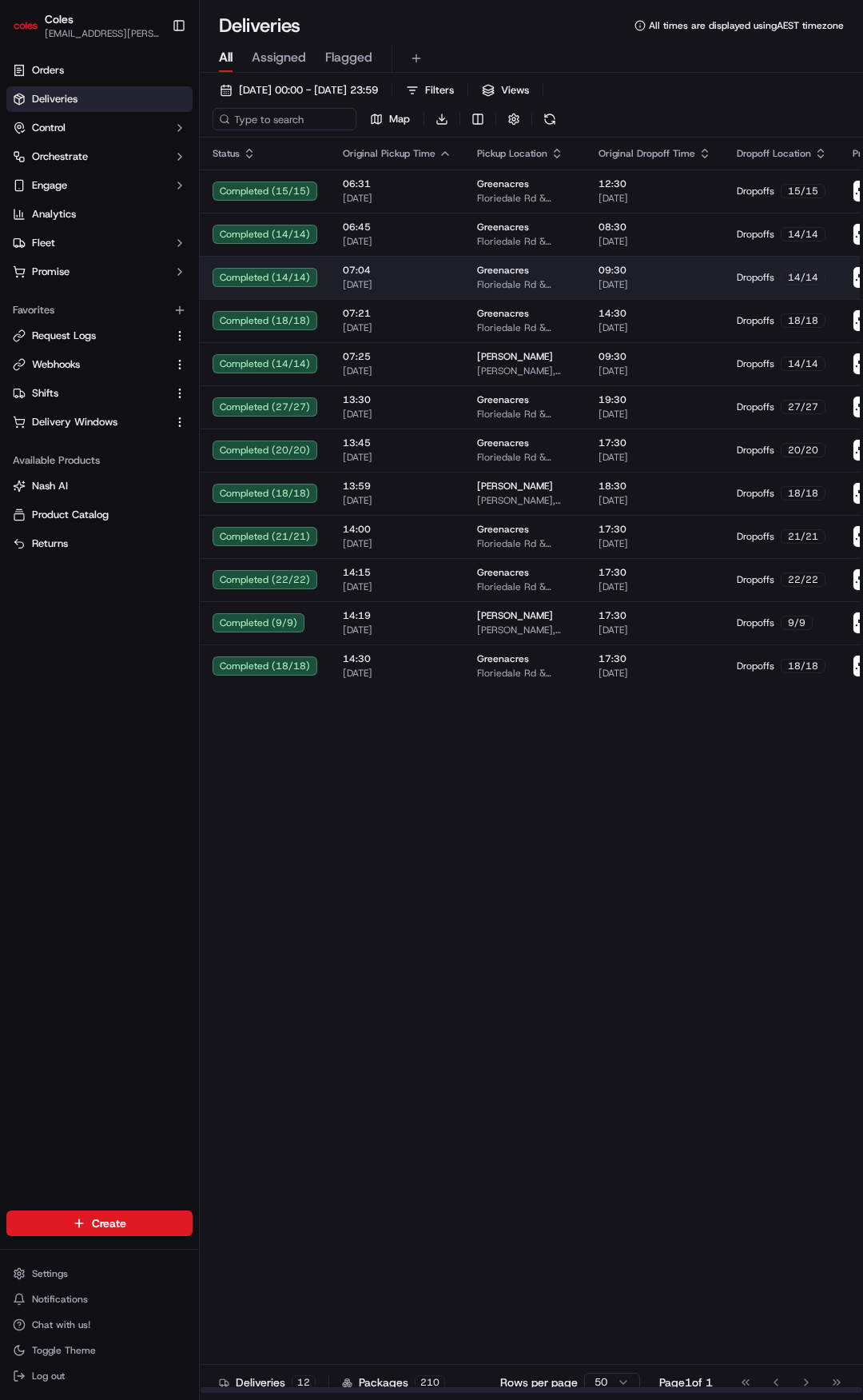
click at [425, 276] on span "07:04" at bounding box center [397, 271] width 109 height 13
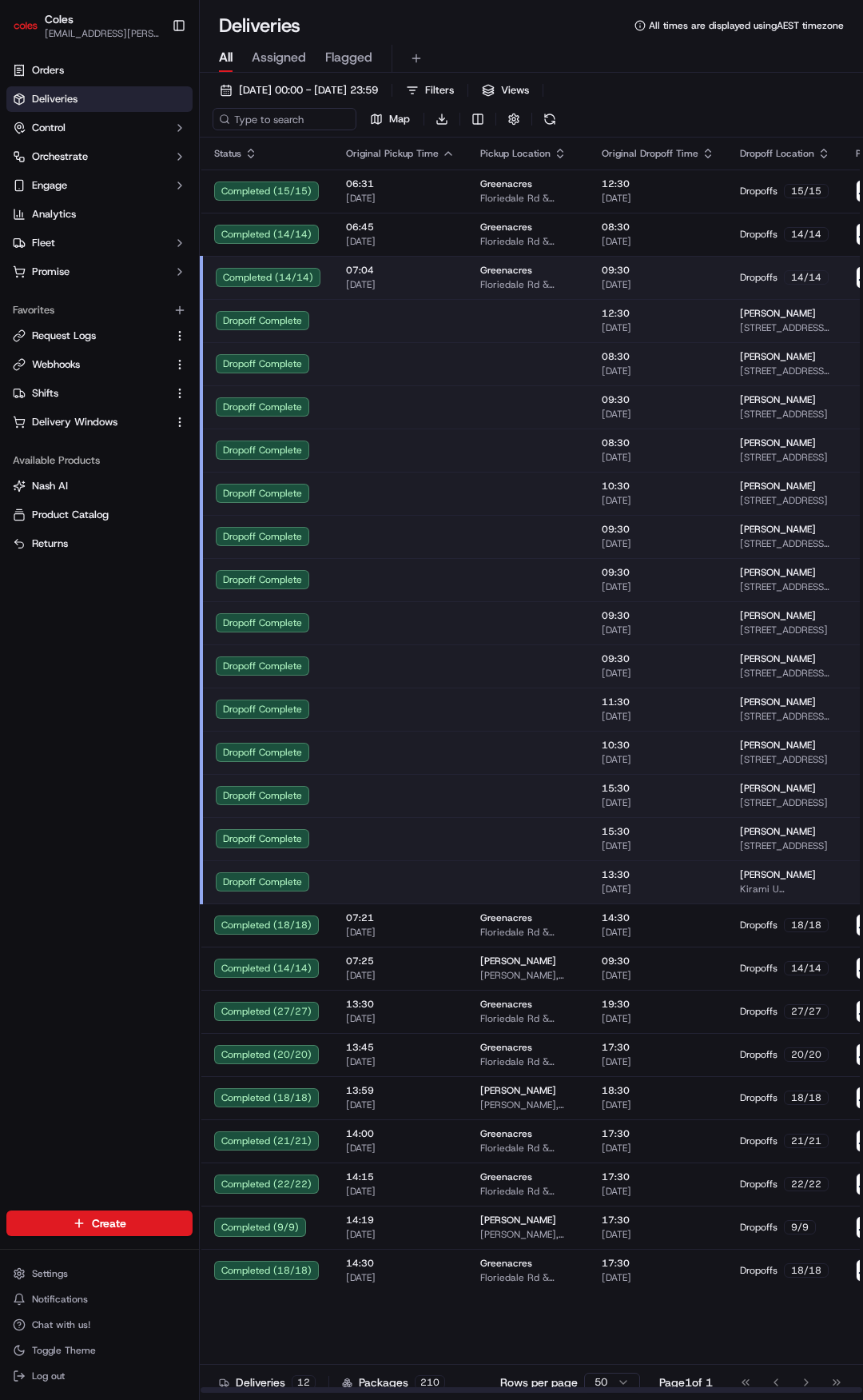
click at [408, 386] on td at bounding box center [400, 407] width 134 height 43
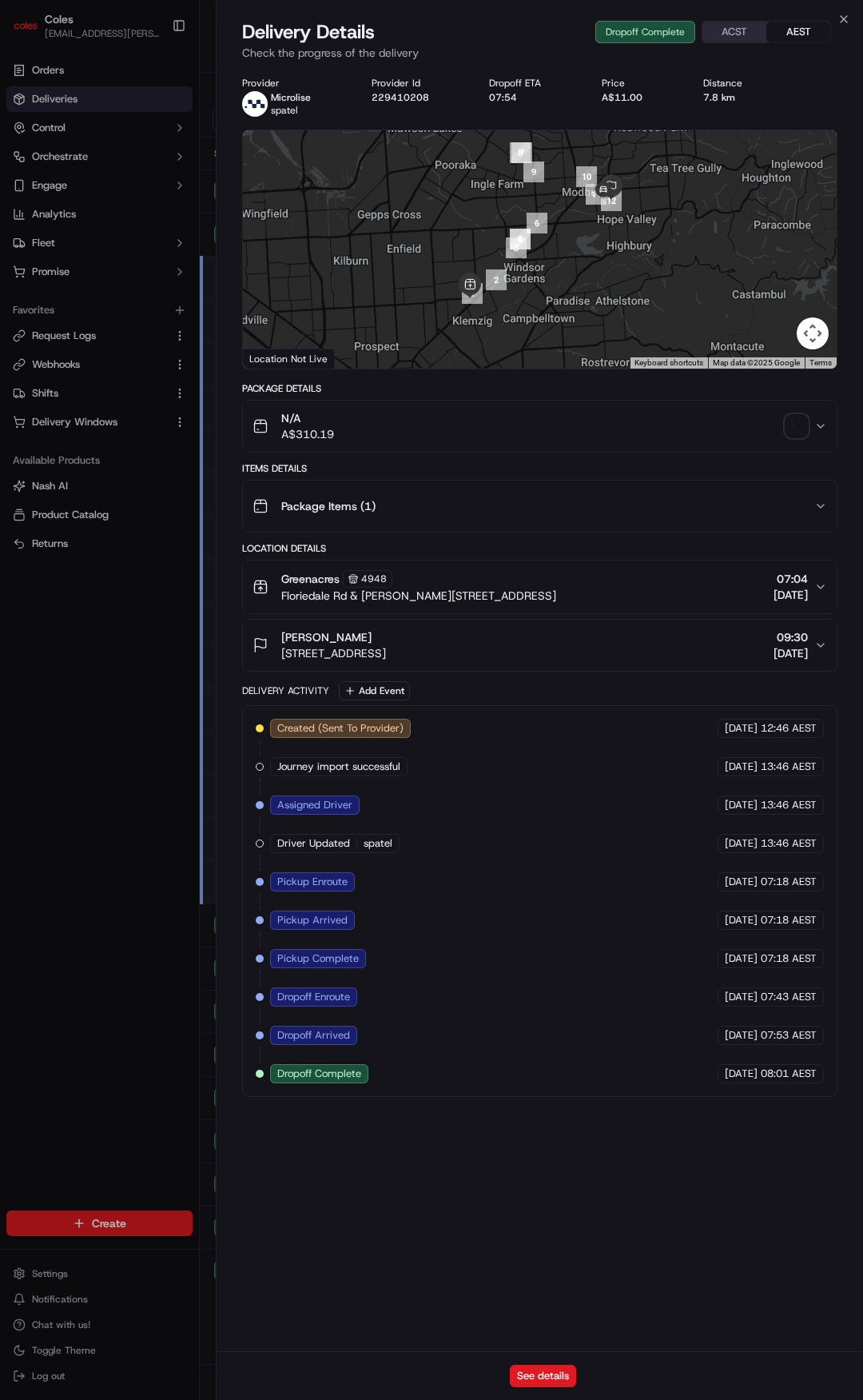
click at [601, 583] on div "Greenacres 4948 Floriedale Rd & Muller Rd, Greenacres SA 5086, Australia 07:04 …" at bounding box center [533, 586] width 562 height 33
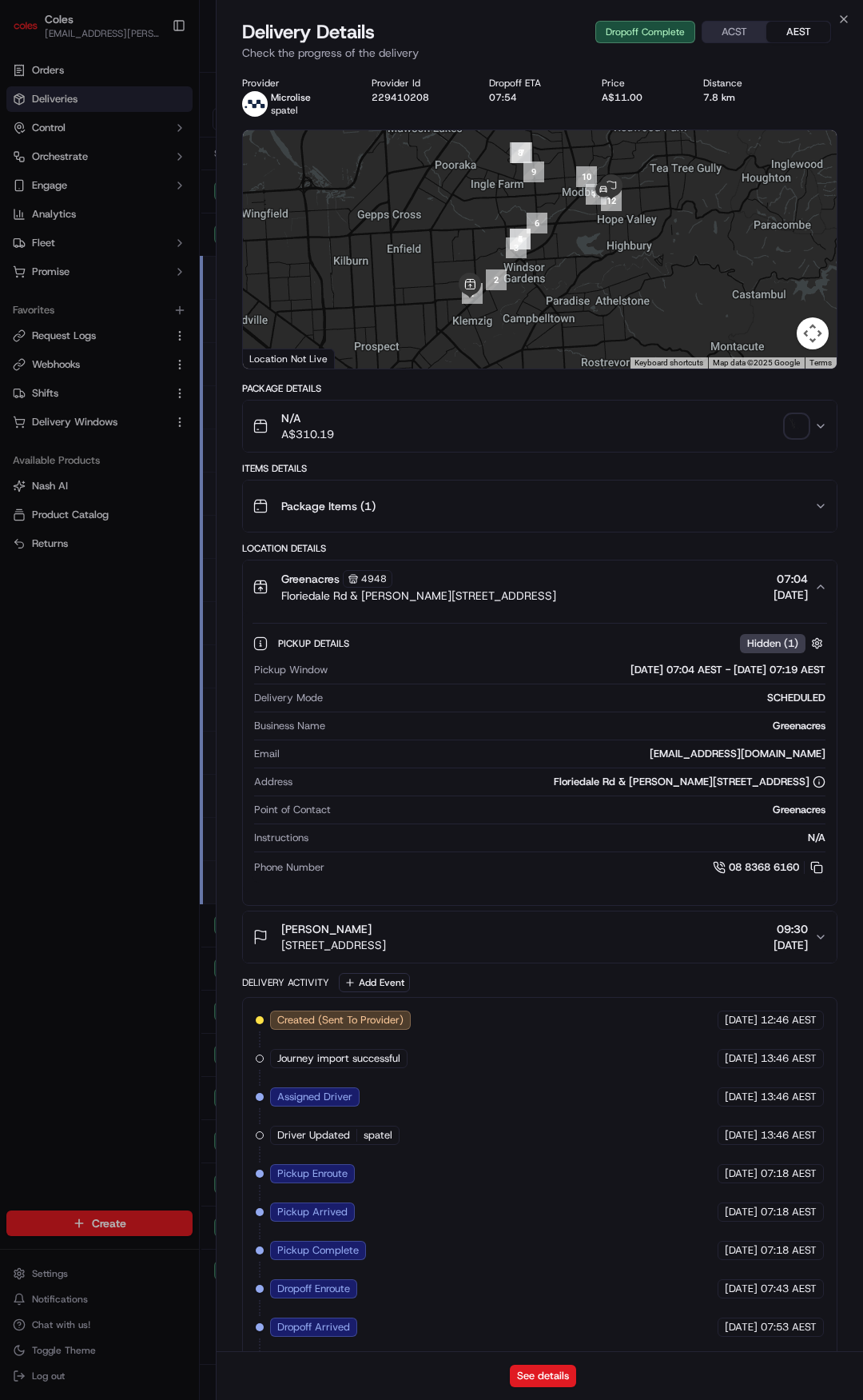
click at [591, 577] on div "Greenacres 4948 Floriedale Rd & Muller Rd, Greenacres SA 5086, Australia 07:04 …" at bounding box center [533, 586] width 562 height 33
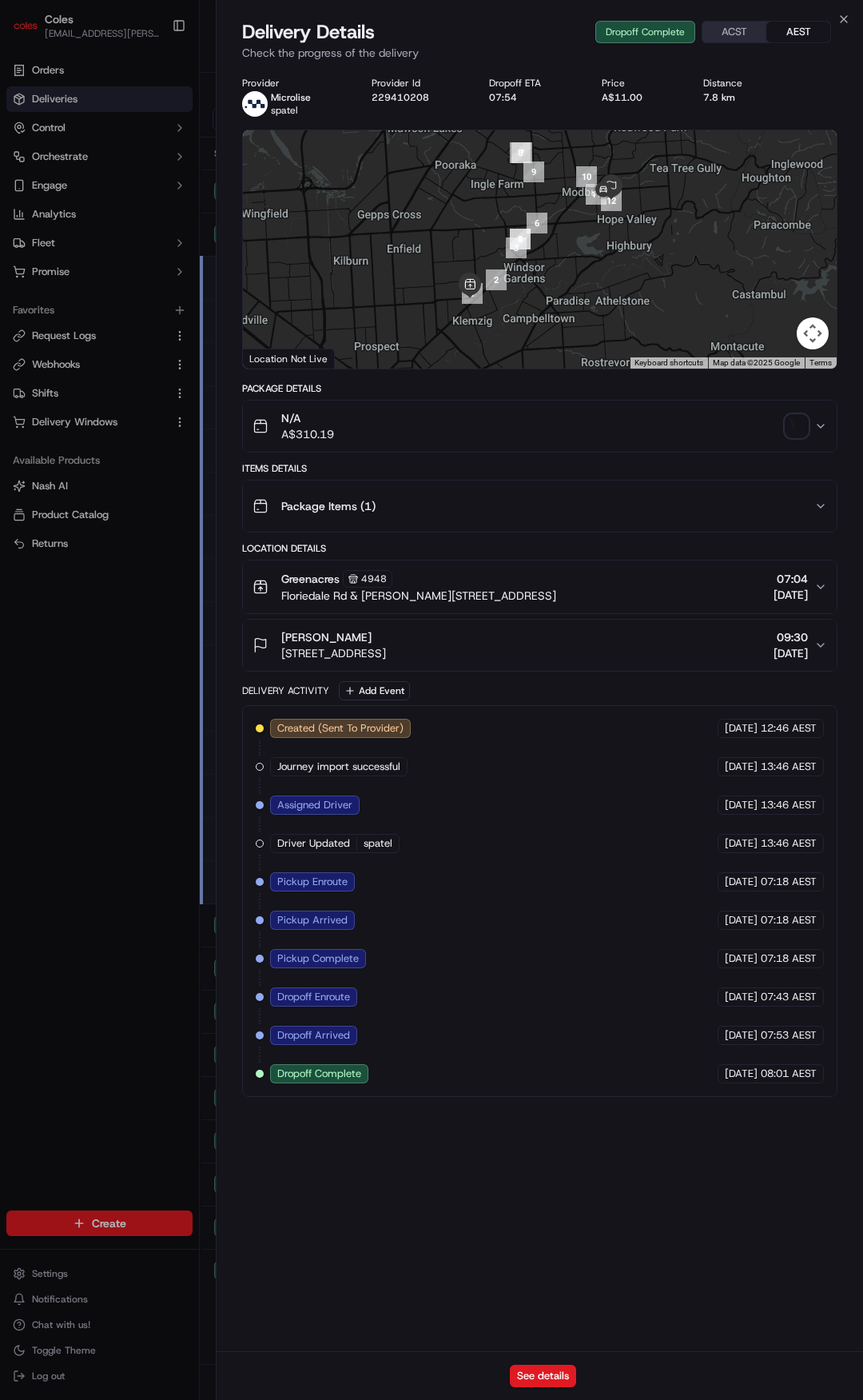
click at [526, 510] on div "Package Items ( 1 )" at bounding box center [533, 506] width 562 height 32
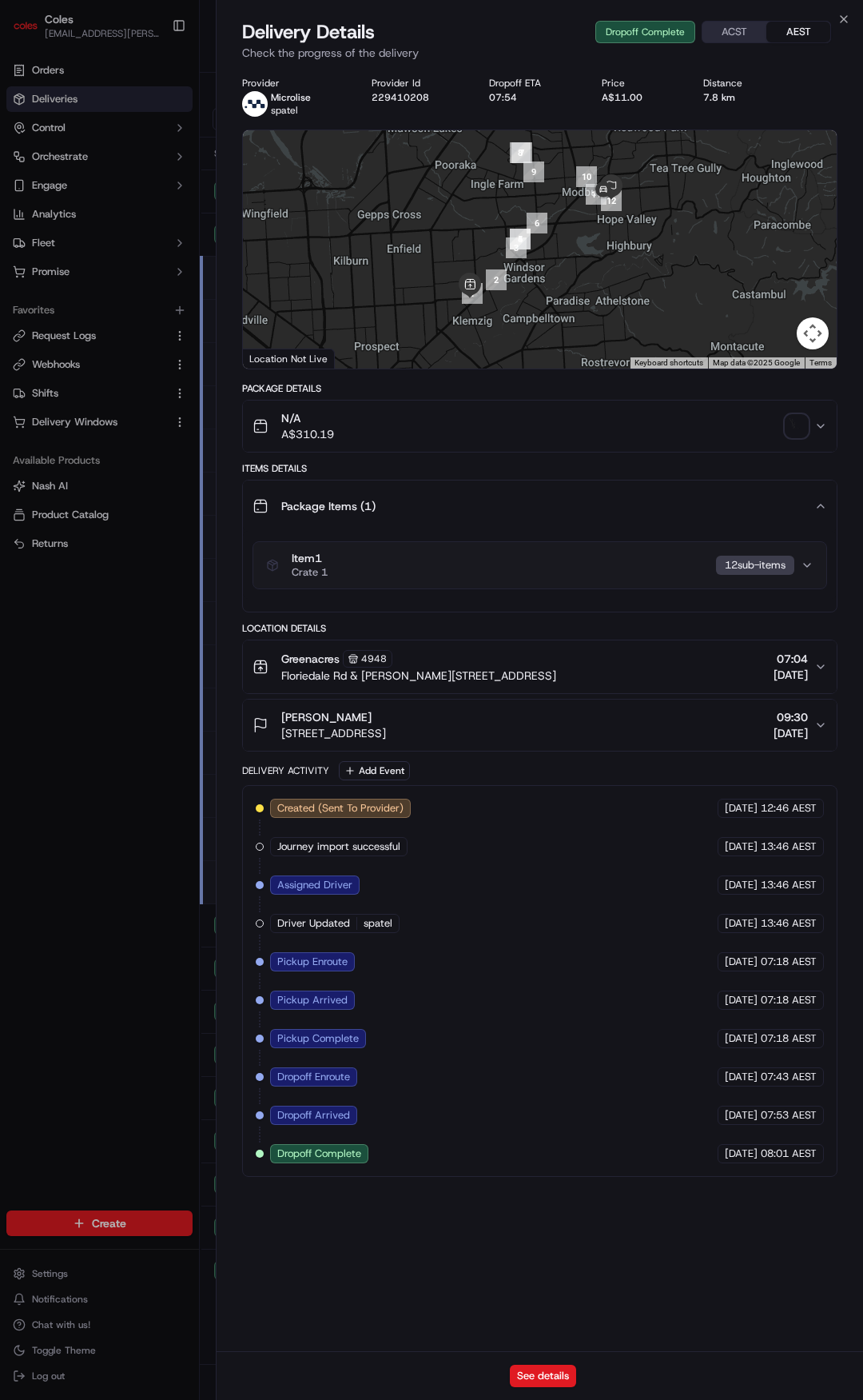
click at [531, 589] on div "Item 1 Crate 1 12 sub-item s" at bounding box center [540, 565] width 593 height 67
click at [528, 567] on div "Item 1 Crate 1 12 sub-item s" at bounding box center [533, 566] width 535 height 27
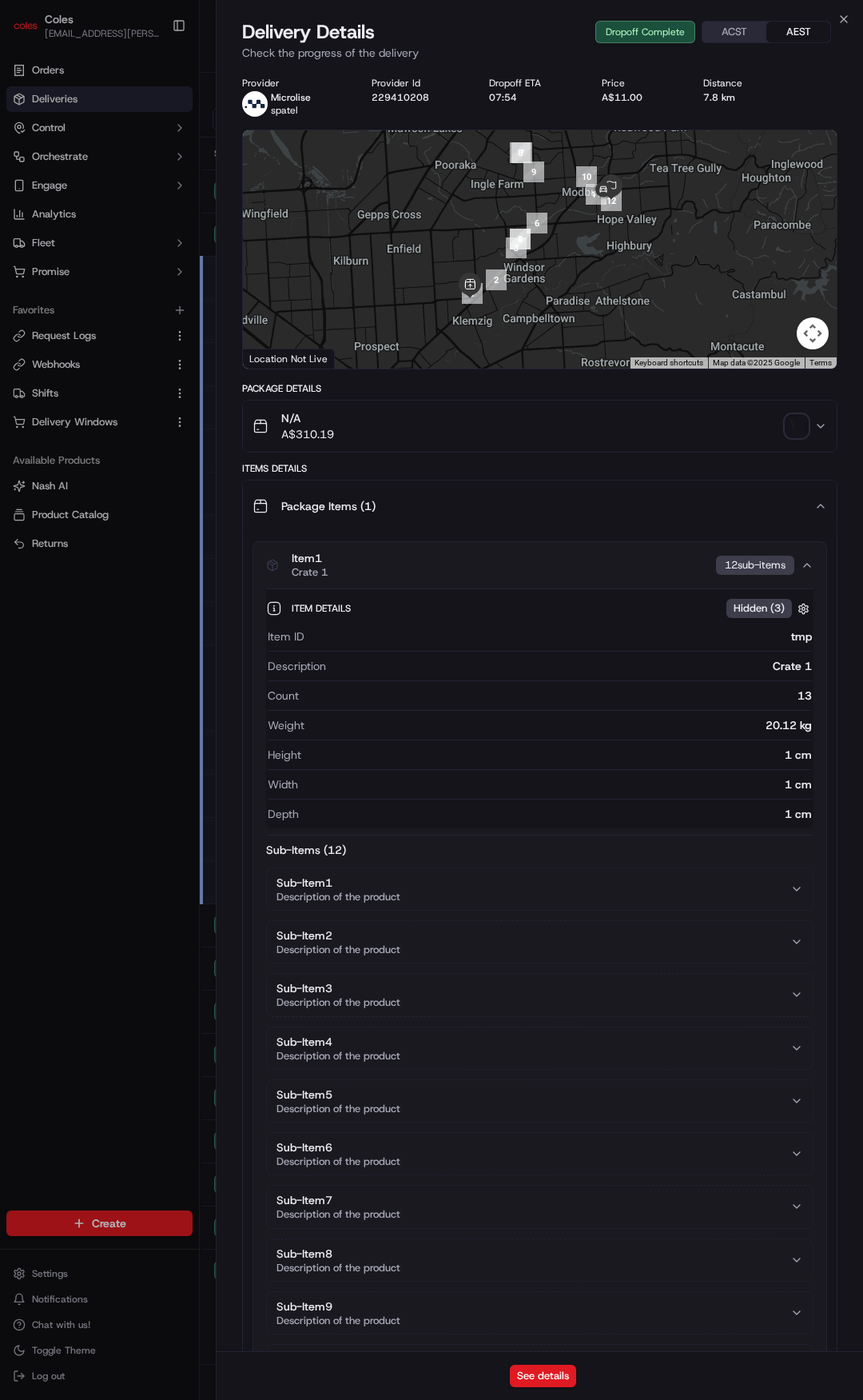
drag, startPoint x: 526, startPoint y: 549, endPoint x: 534, endPoint y: 533, distance: 17.9
click at [525, 552] on button "Item 1 Crate 1 12 sub-item s" at bounding box center [539, 565] width 573 height 46
click at [578, 509] on div "Package Items ( 1 )" at bounding box center [533, 506] width 562 height 32
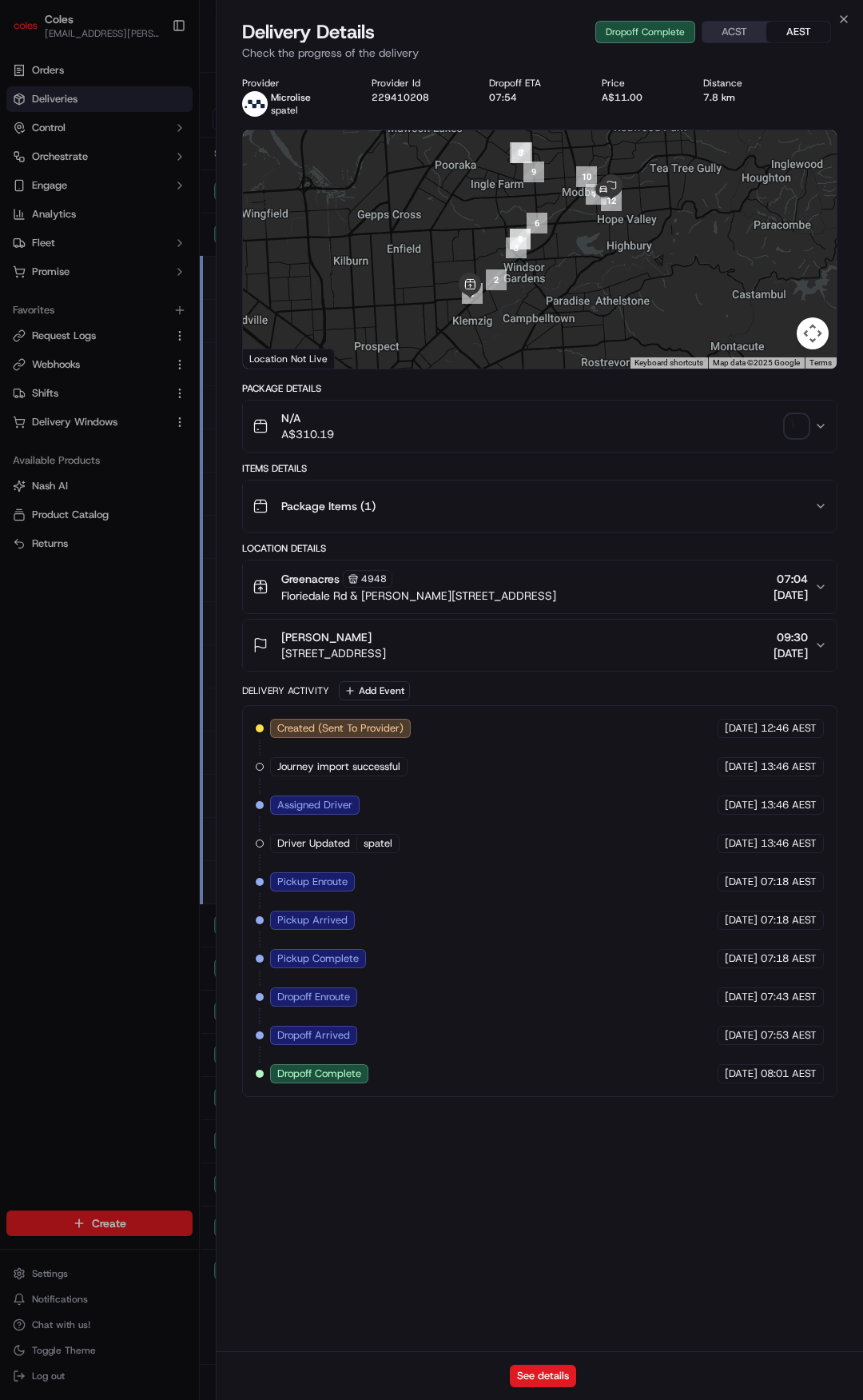
click at [499, 591] on span "Floriedale Rd & [PERSON_NAME][STREET_ADDRESS]" at bounding box center [419, 595] width 275 height 16
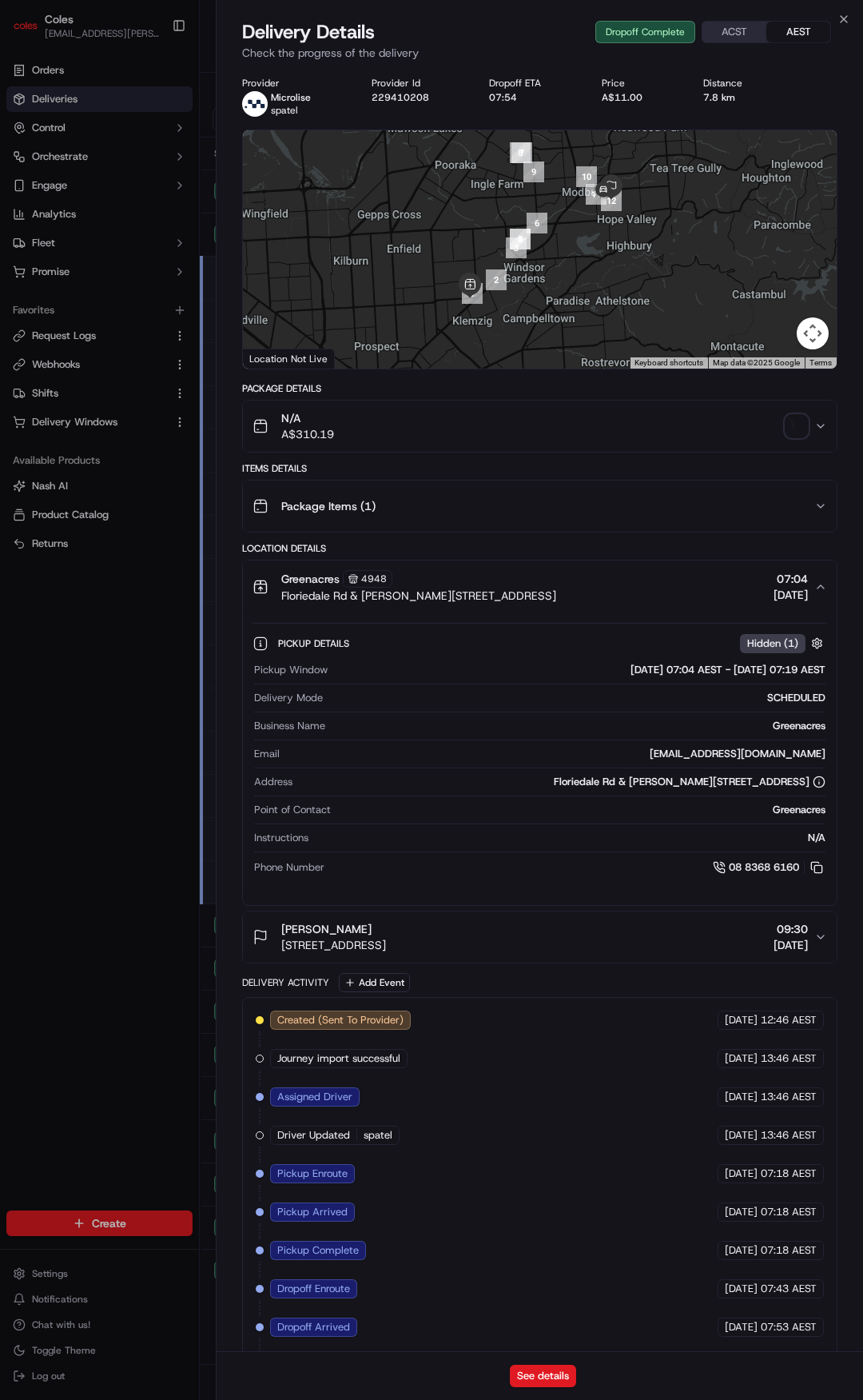
drag, startPoint x: 497, startPoint y: 584, endPoint x: 483, endPoint y: 573, distance: 17.8
click at [492, 587] on div "Greenacres 4948 Floriedale Rd & Muller Rd, Greenacres SA 5086, Australia" at bounding box center [419, 586] width 275 height 33
click at [455, 505] on div "Package Items ( 1 )" at bounding box center [533, 506] width 562 height 32
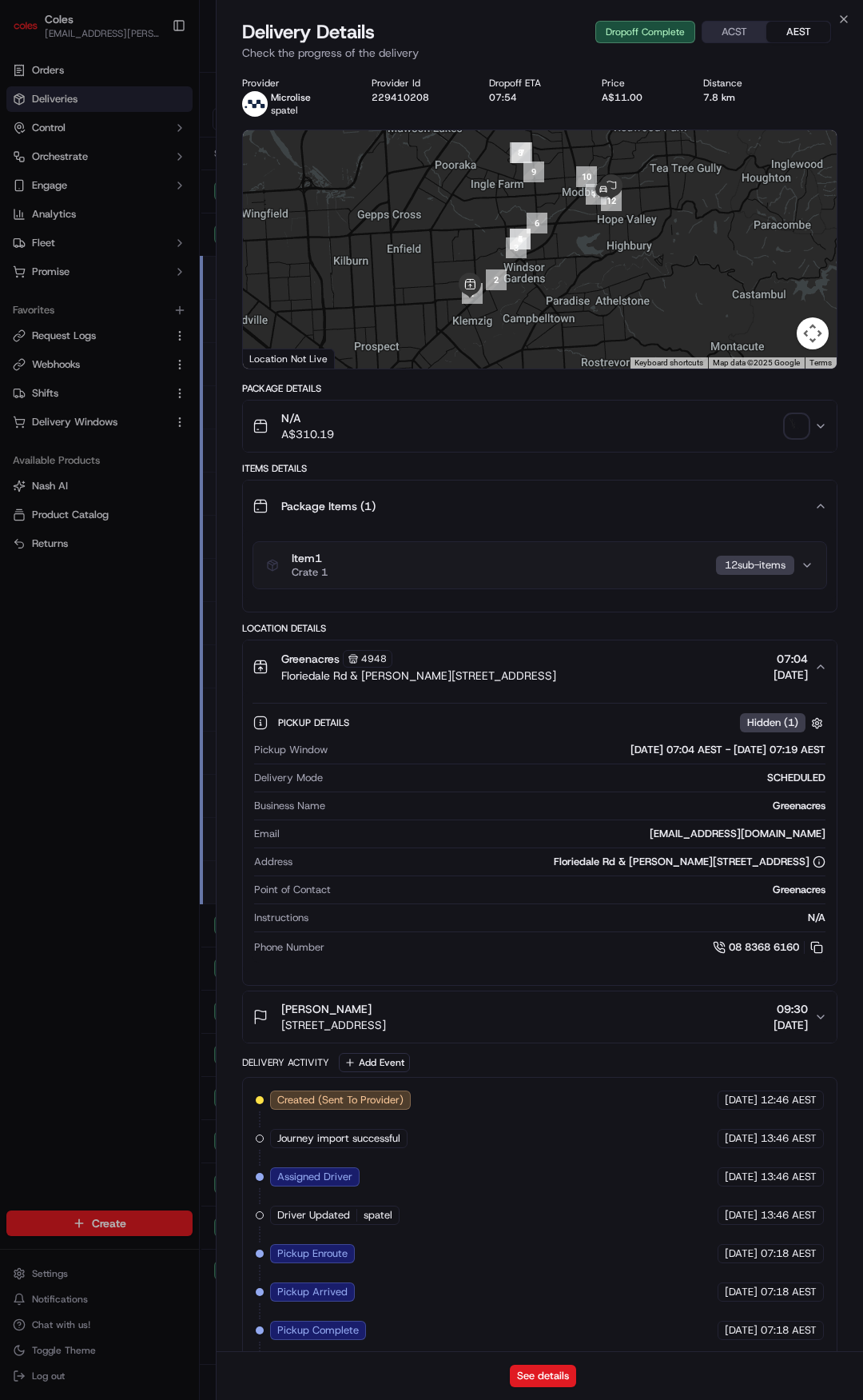
click at [454, 504] on div "Package Items ( 1 )" at bounding box center [533, 506] width 562 height 32
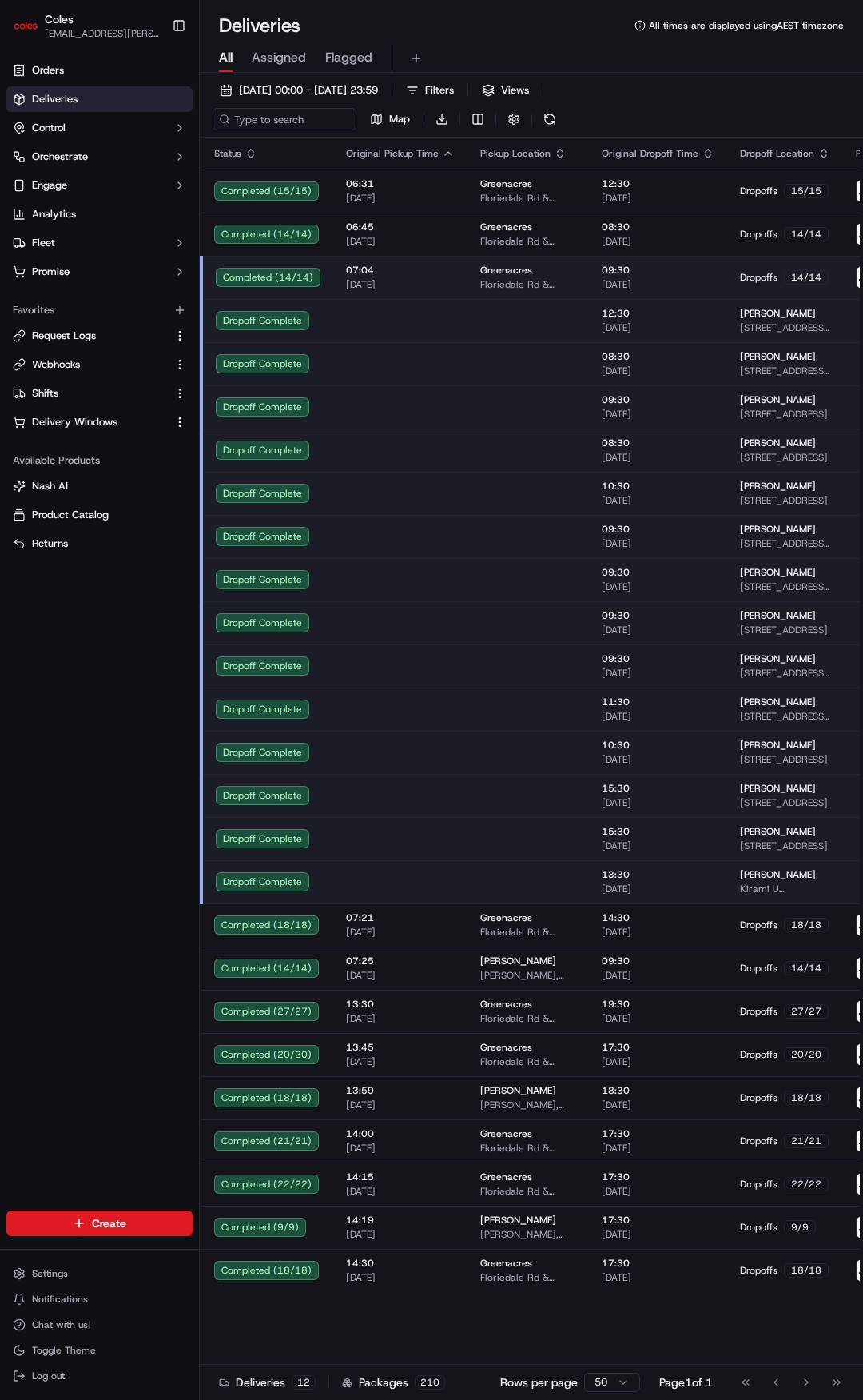
click at [58, 100] on span "Deliveries" at bounding box center [54, 100] width 45 height 14
click at [384, 269] on span "07:04" at bounding box center [400, 271] width 109 height 13
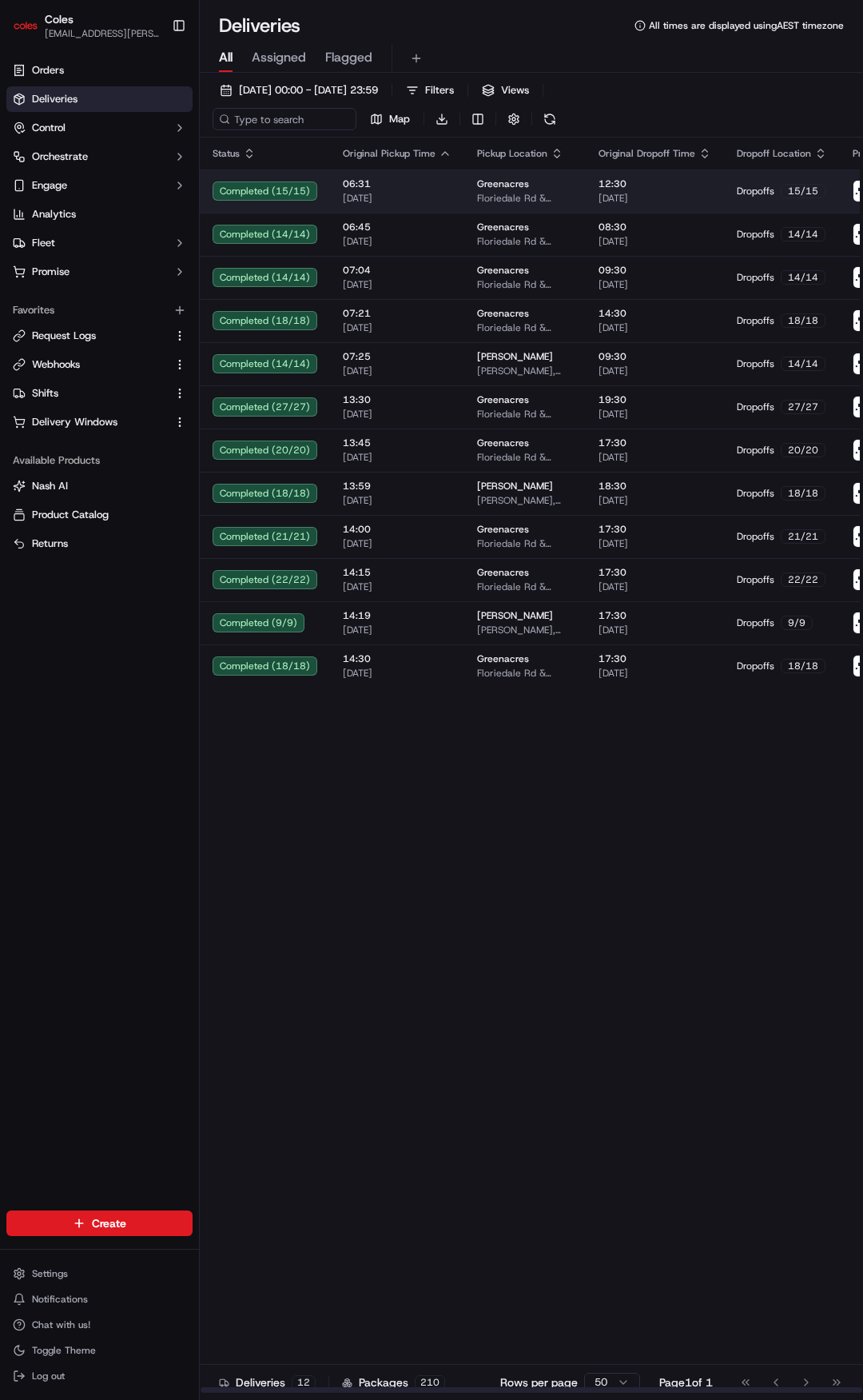
click at [413, 176] on td "06:31 14/09/2025" at bounding box center [397, 191] width 134 height 43
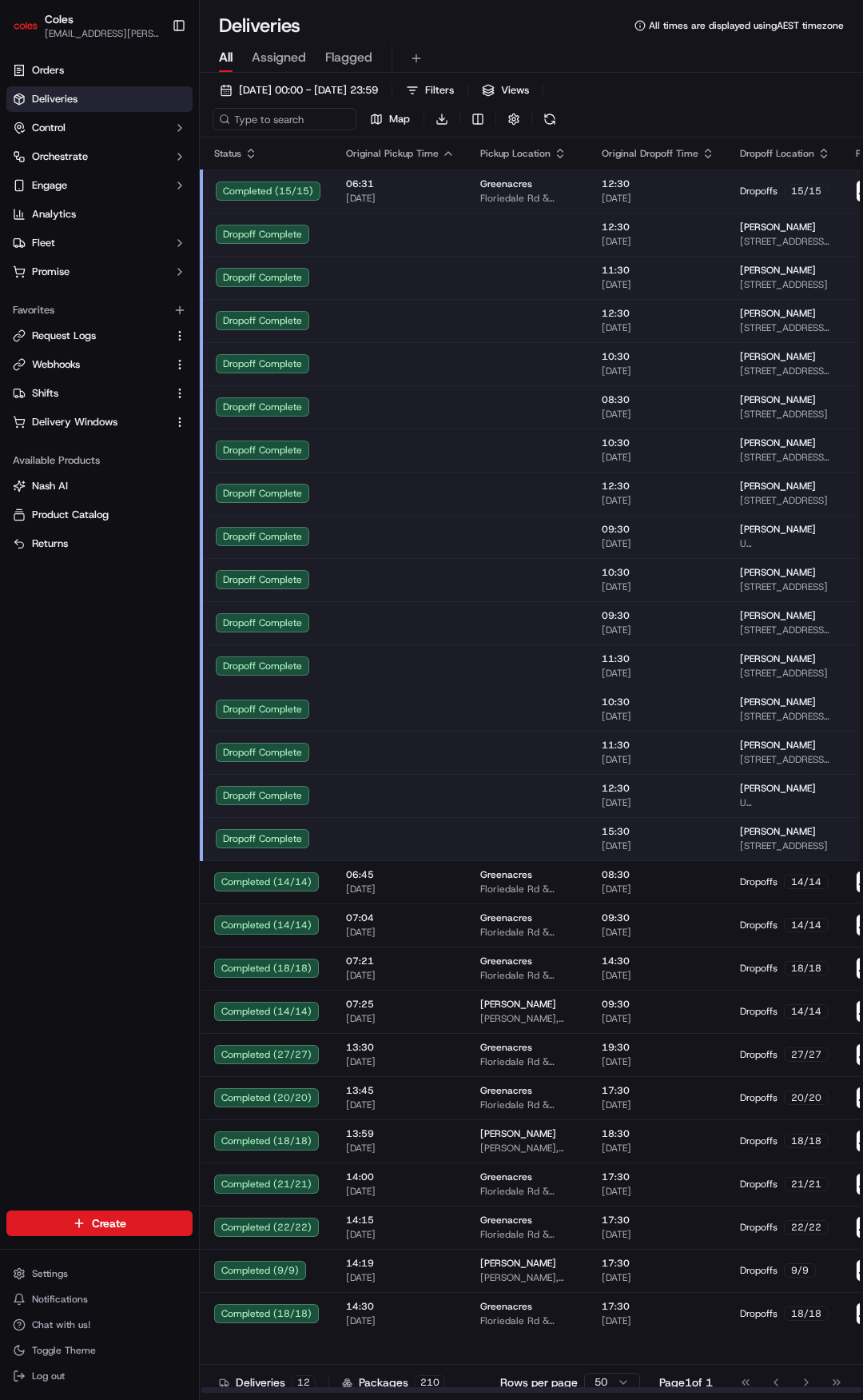
click at [440, 399] on td at bounding box center [400, 407] width 134 height 43
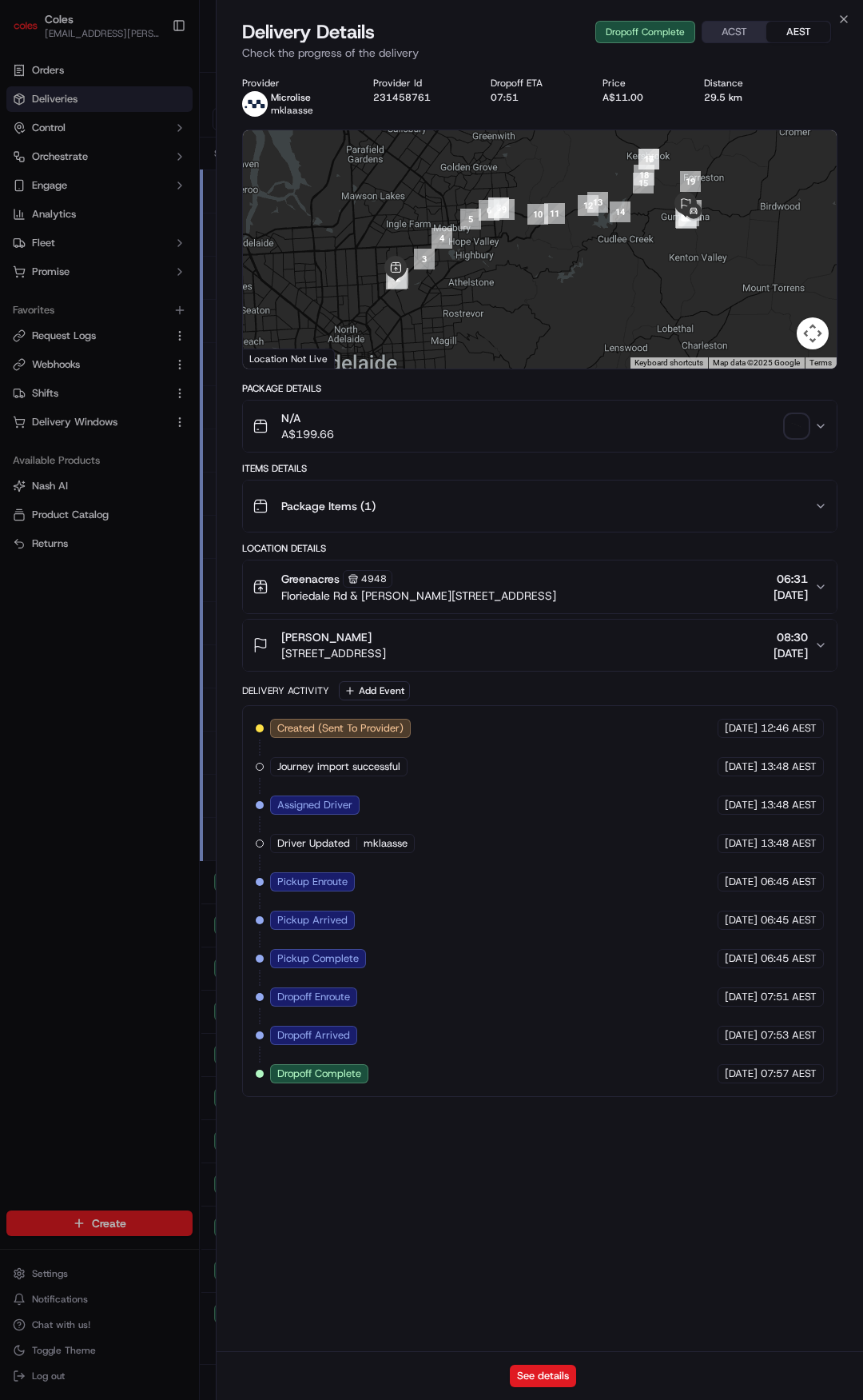
click at [448, 500] on div "Package Items ( 1 )" at bounding box center [533, 506] width 562 height 32
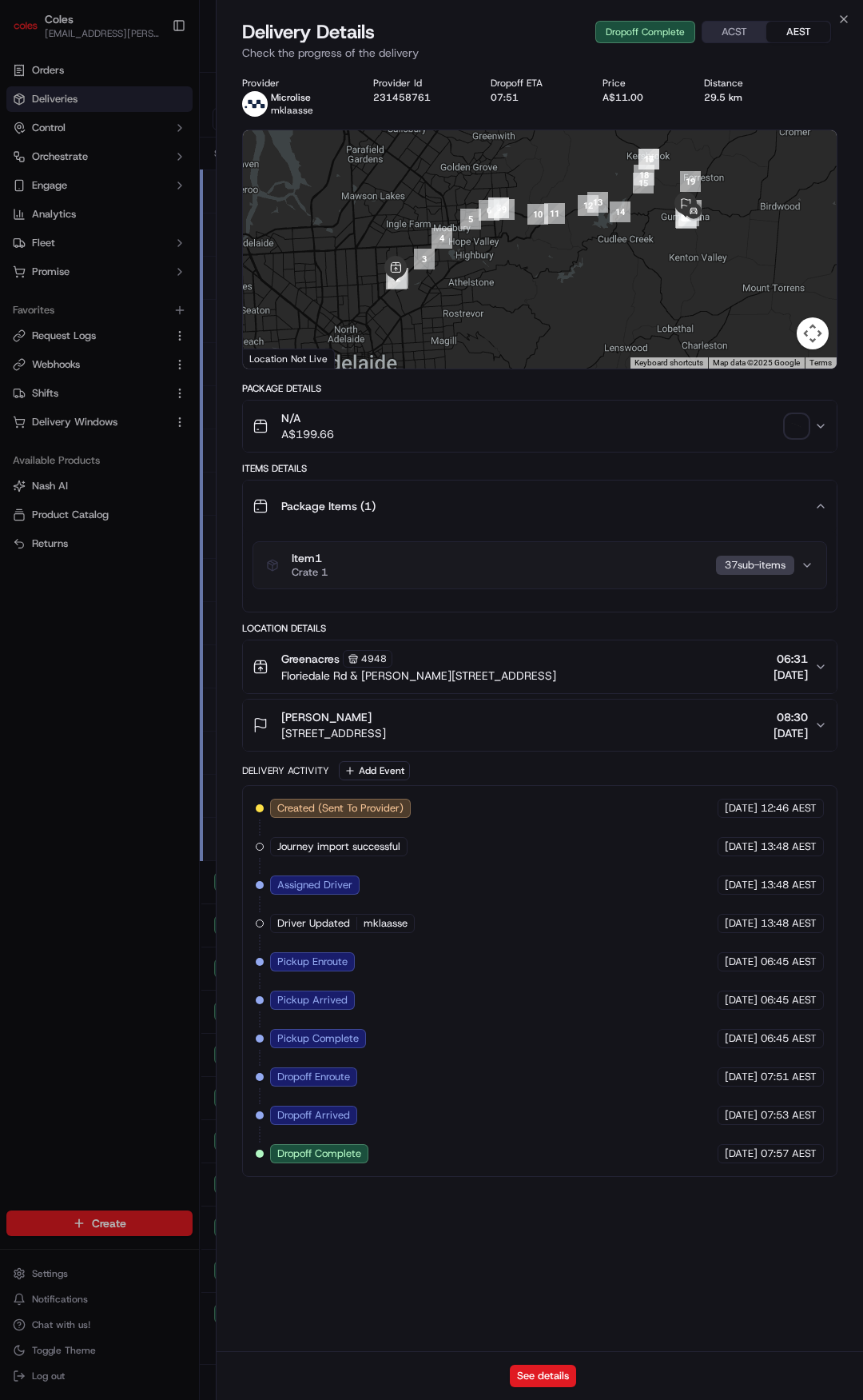
click at [432, 549] on button "Item 1 Crate 1 37 sub-item s" at bounding box center [539, 565] width 573 height 46
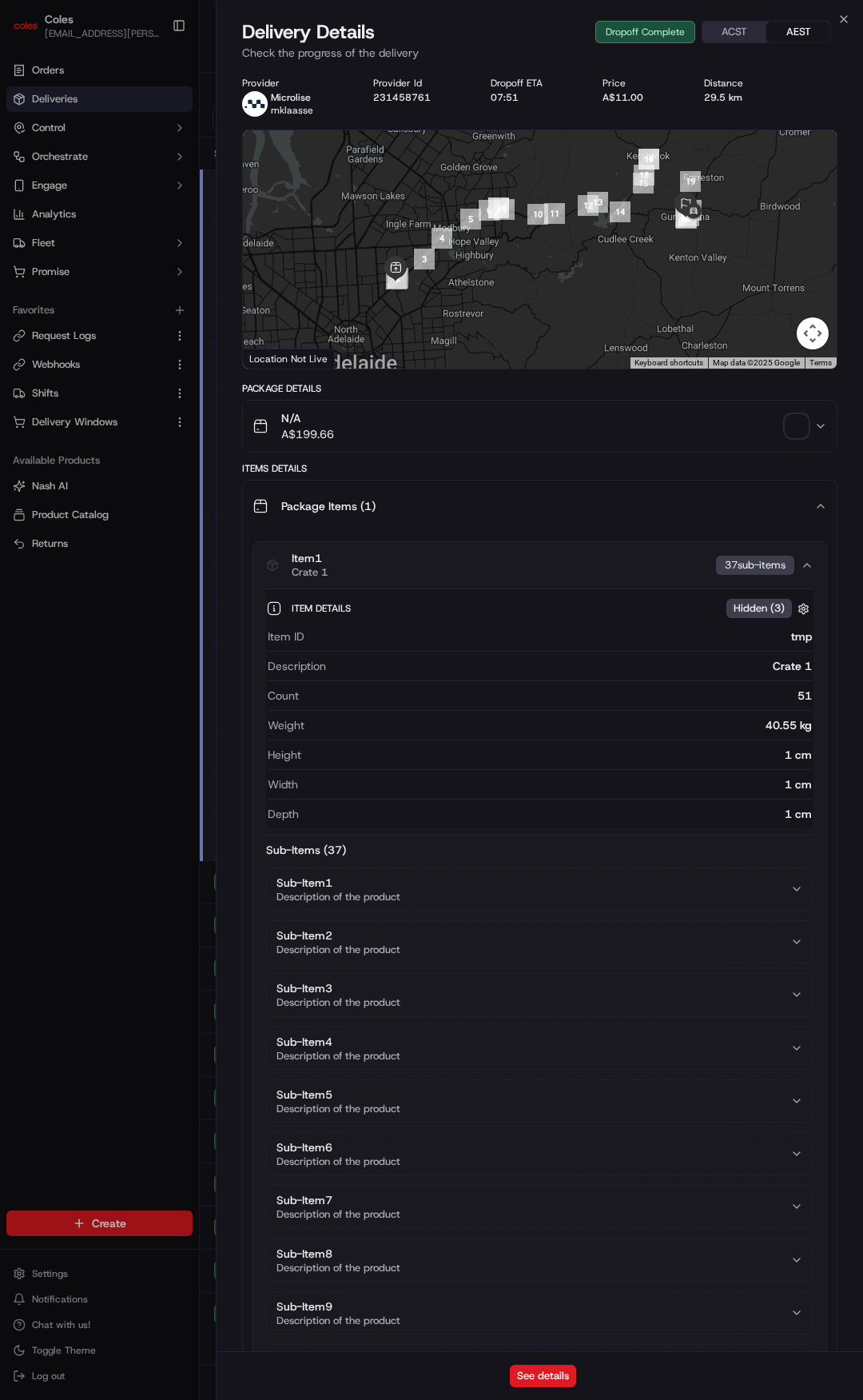
click at [434, 547] on button "Item 1 Crate 1 37 sub-item s" at bounding box center [539, 565] width 573 height 46
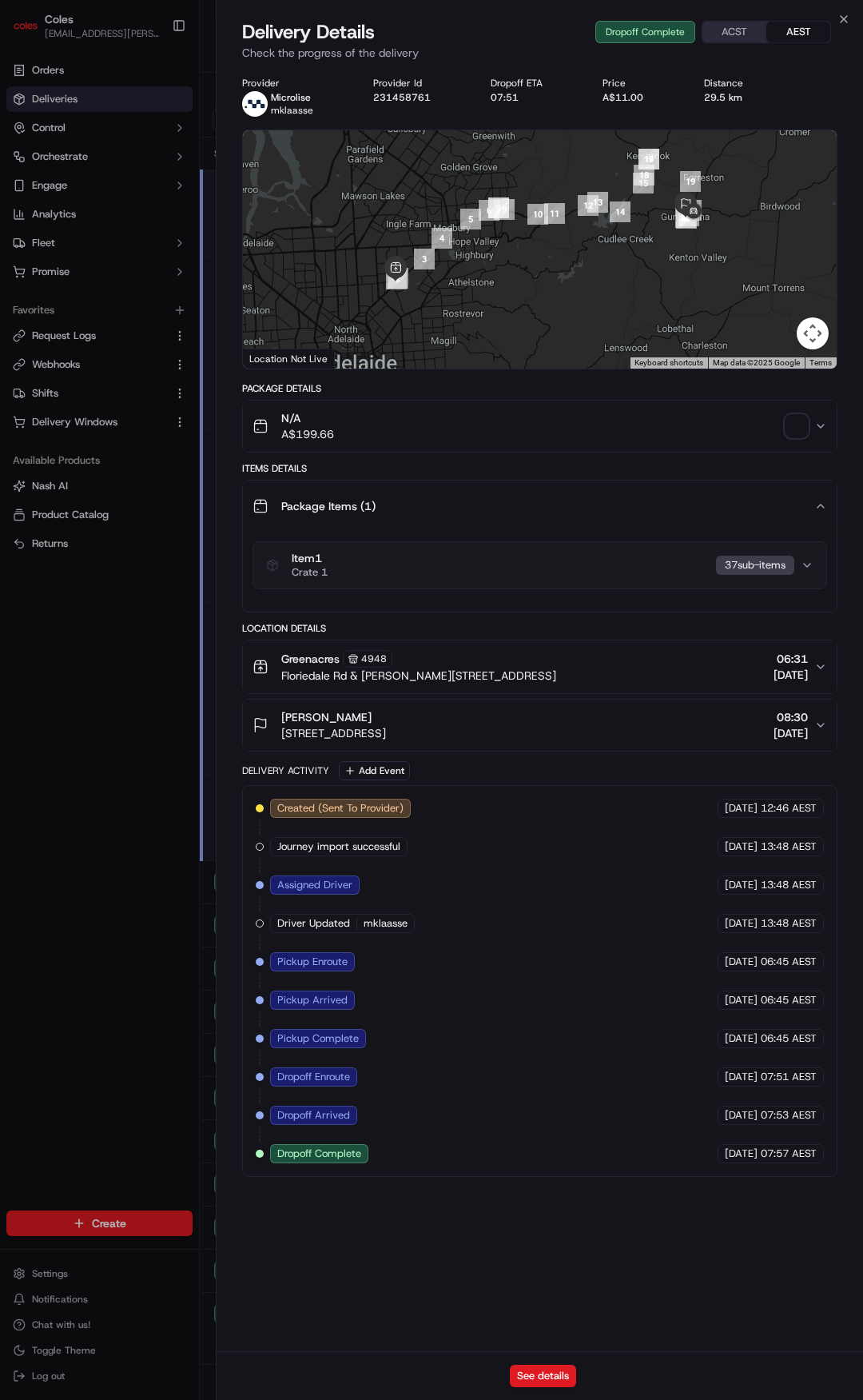
click at [448, 508] on div "Package Items ( 1 )" at bounding box center [533, 506] width 562 height 32
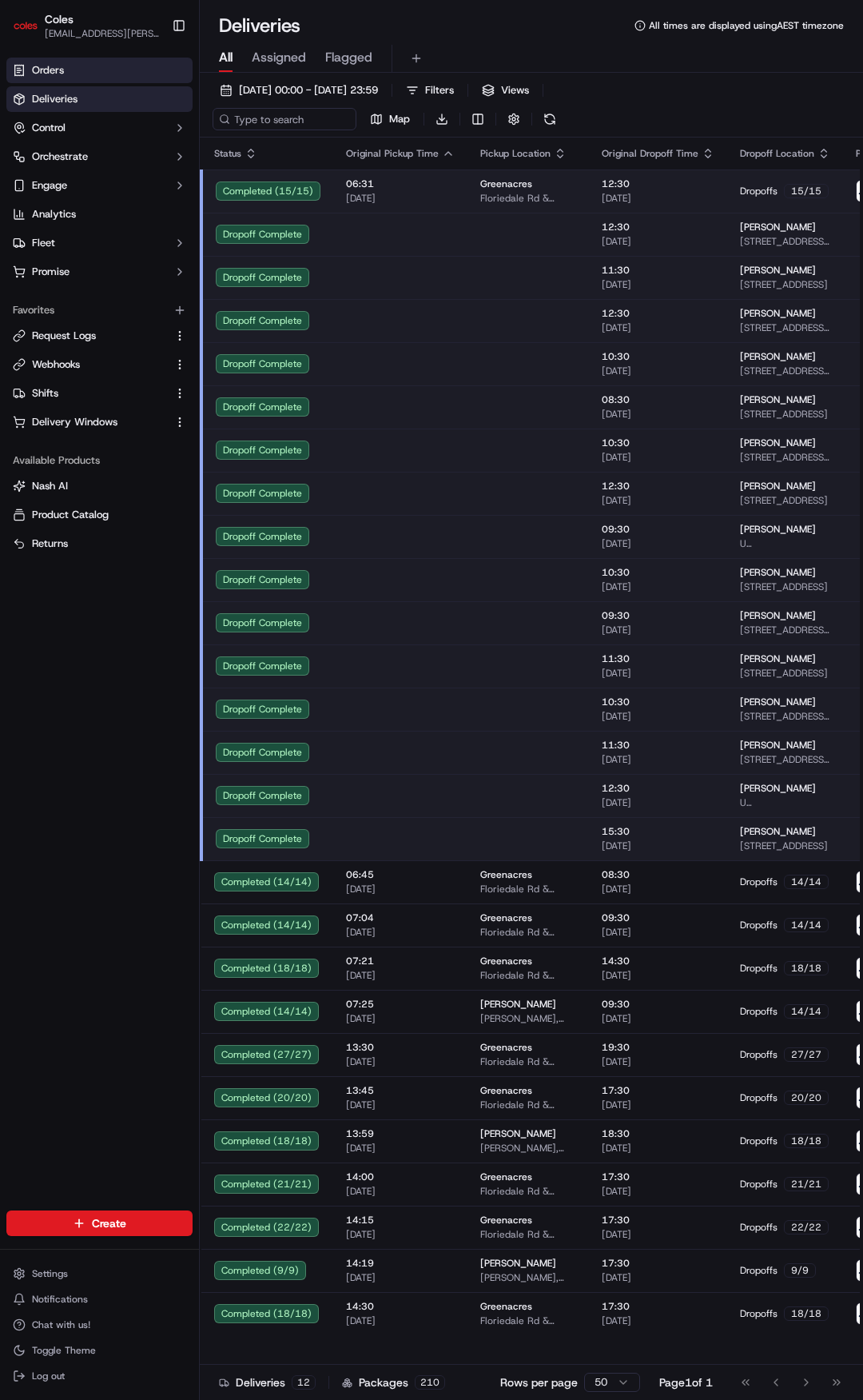
click at [38, 67] on span "Orders" at bounding box center [47, 71] width 32 height 14
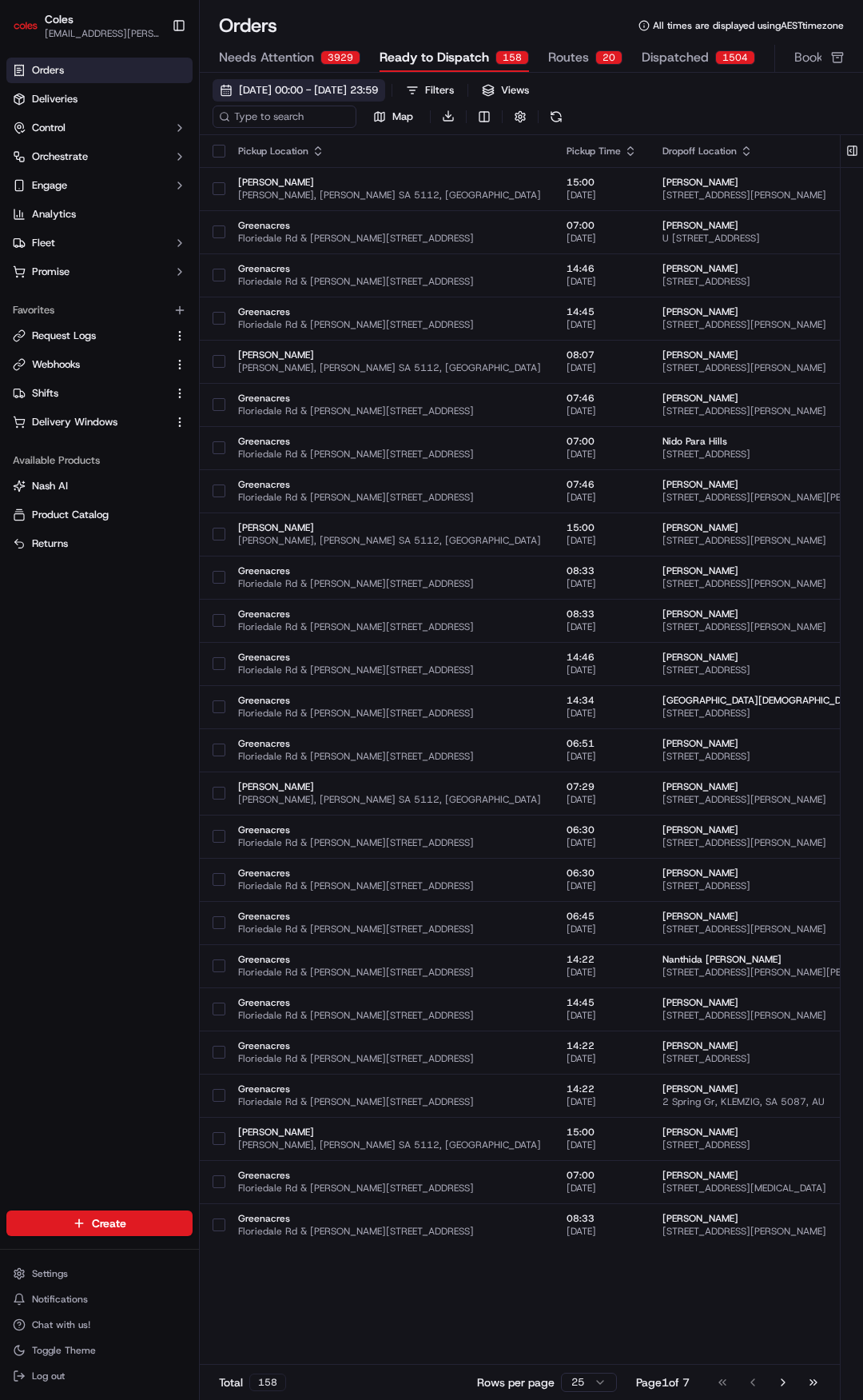
click at [354, 87] on span "[DATE] 00:00 - [DATE] 23:59" at bounding box center [308, 90] width 139 height 14
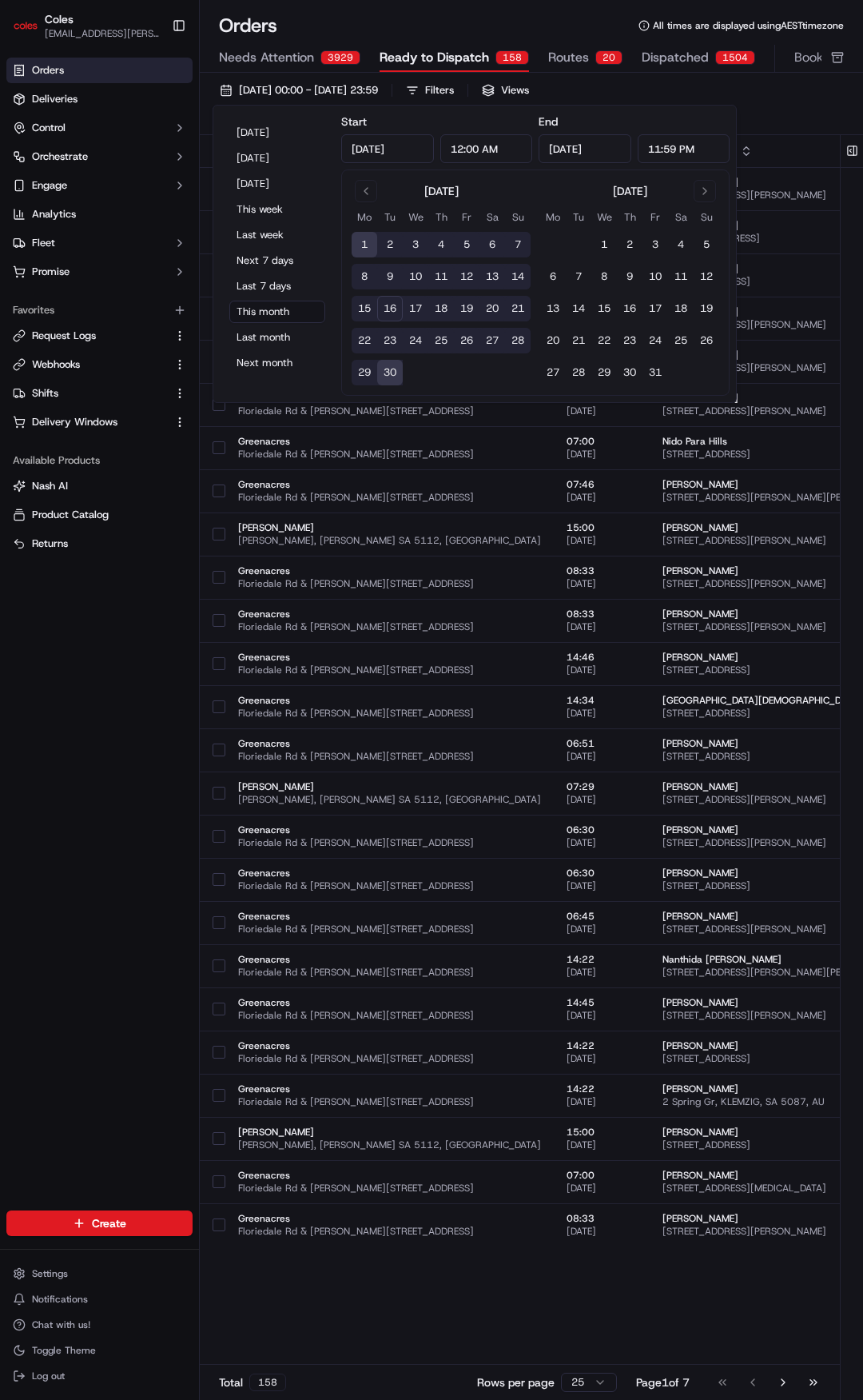
click at [414, 302] on button "17" at bounding box center [415, 309] width 25 height 25
type input "Sep 17, 2025"
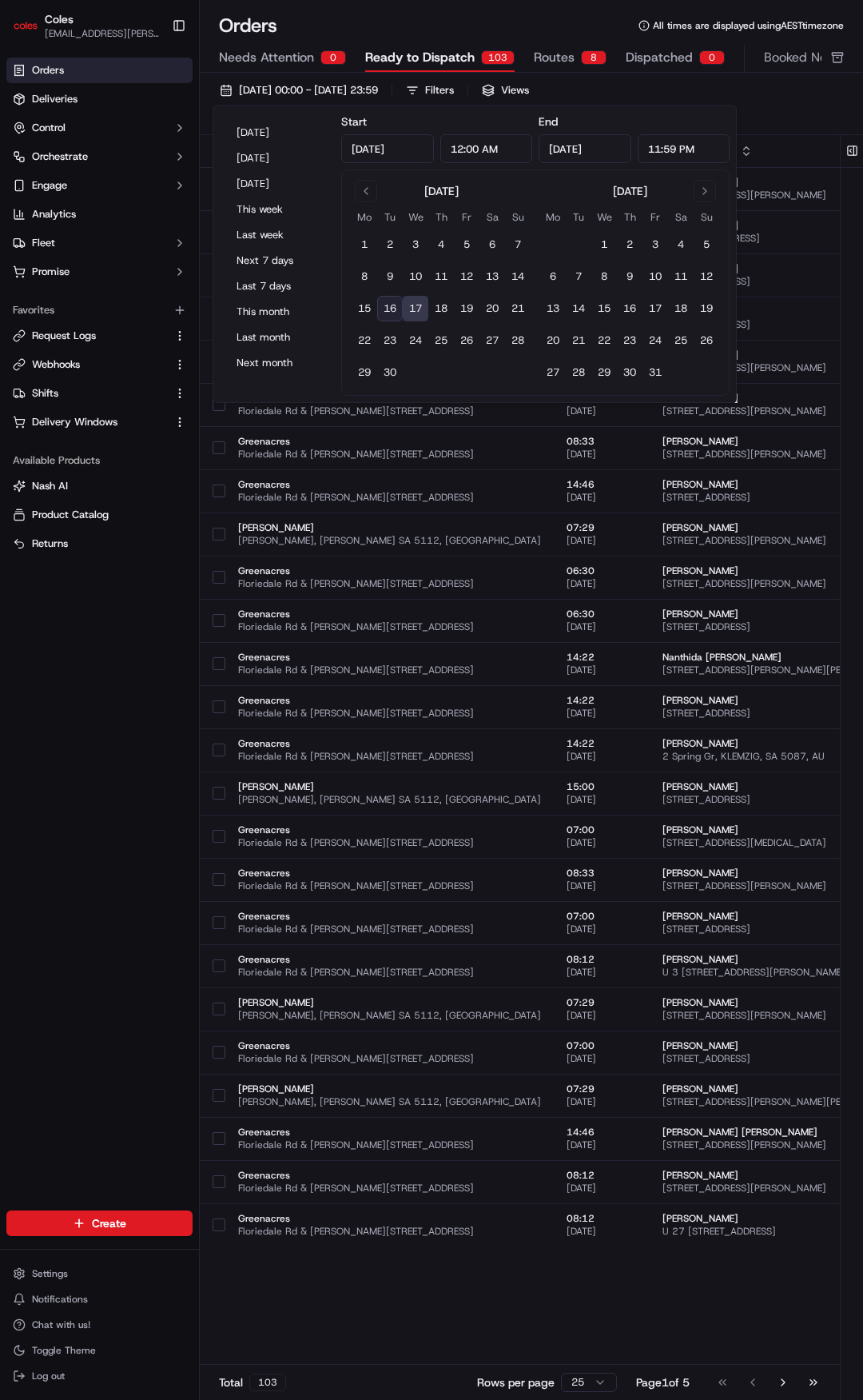
click at [121, 802] on div "Orders Deliveries Control Orchestrate Engage Analytics Fleet Promise Favorites …" at bounding box center [100, 624] width 199 height 1147
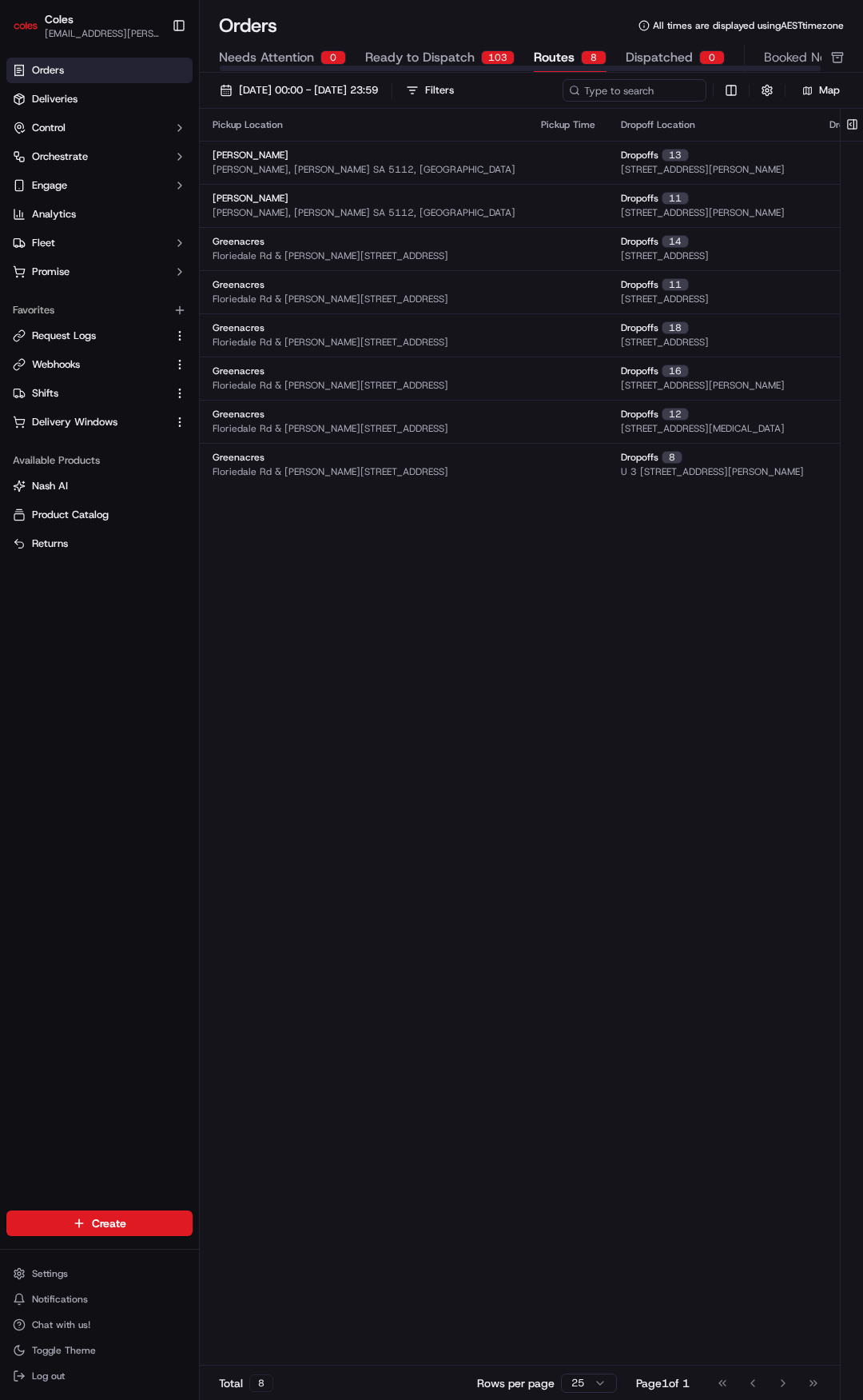
click at [567, 54] on span "Routes" at bounding box center [554, 57] width 41 height 19
click at [57, 101] on span "Deliveries" at bounding box center [54, 100] width 45 height 14
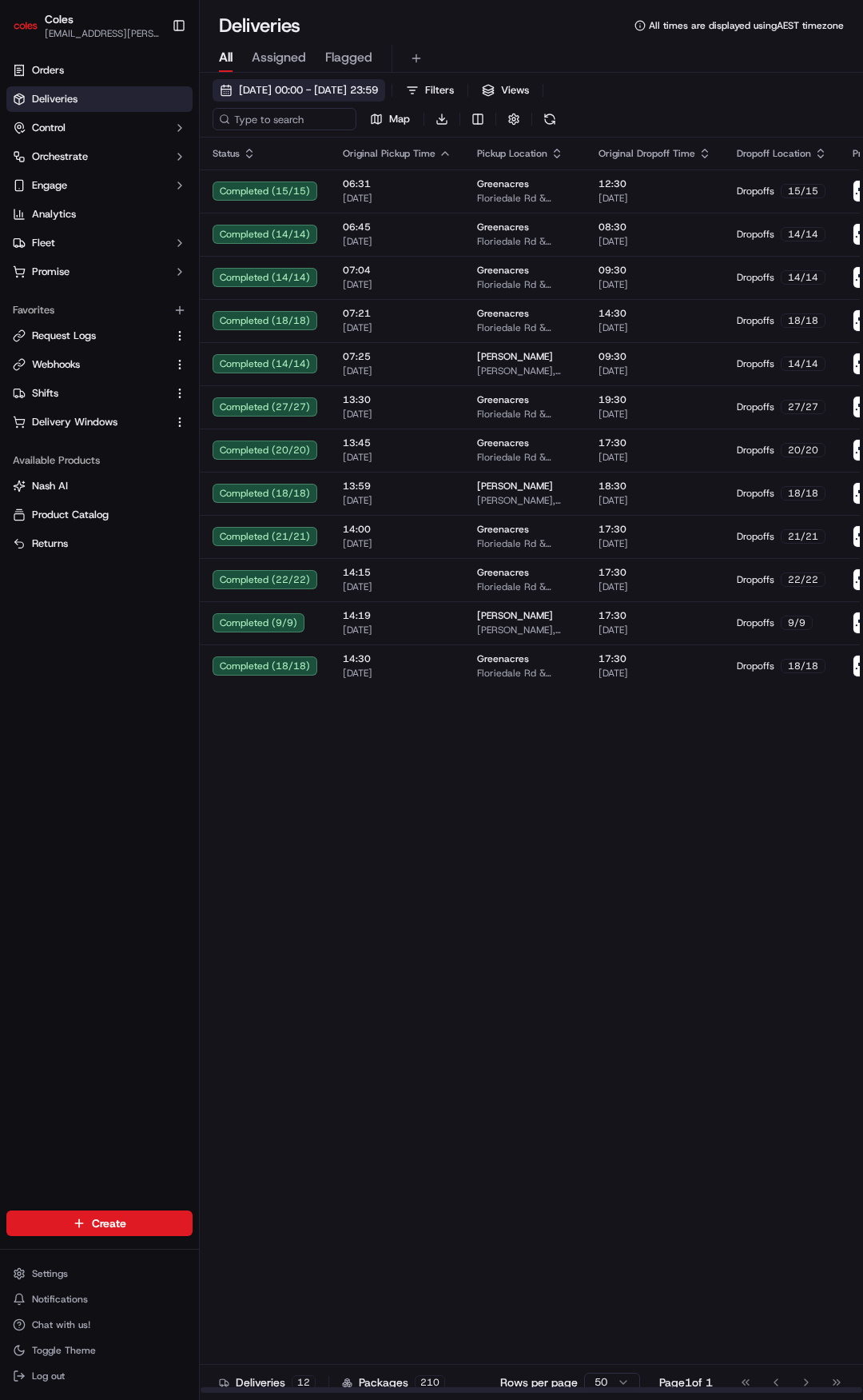
click at [374, 84] on span "14/09/2025 00:00 - 14/09/2025 23:59" at bounding box center [308, 90] width 139 height 14
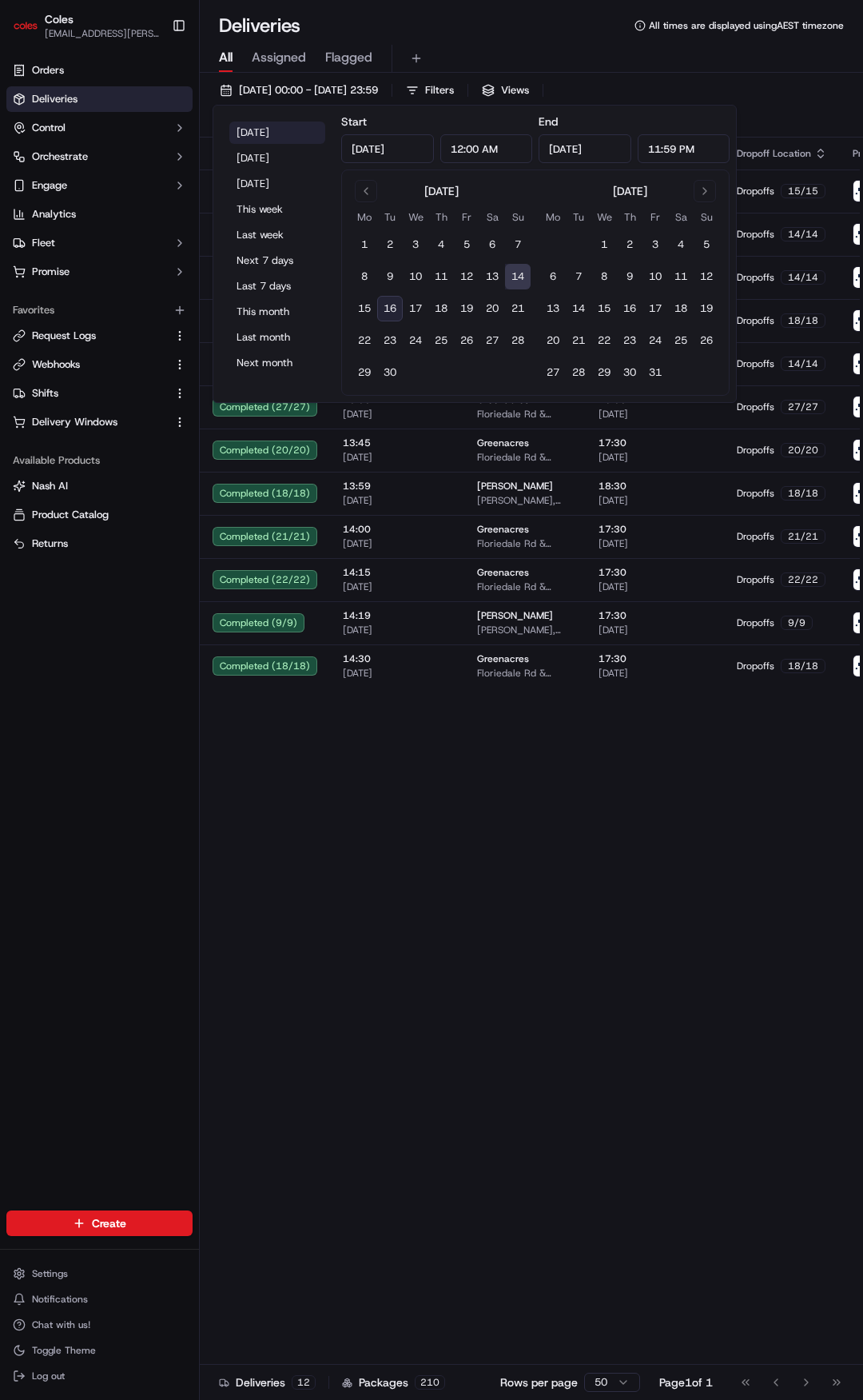
click at [268, 129] on button "Today" at bounding box center [278, 132] width 96 height 23
type input "Sep 16, 2025"
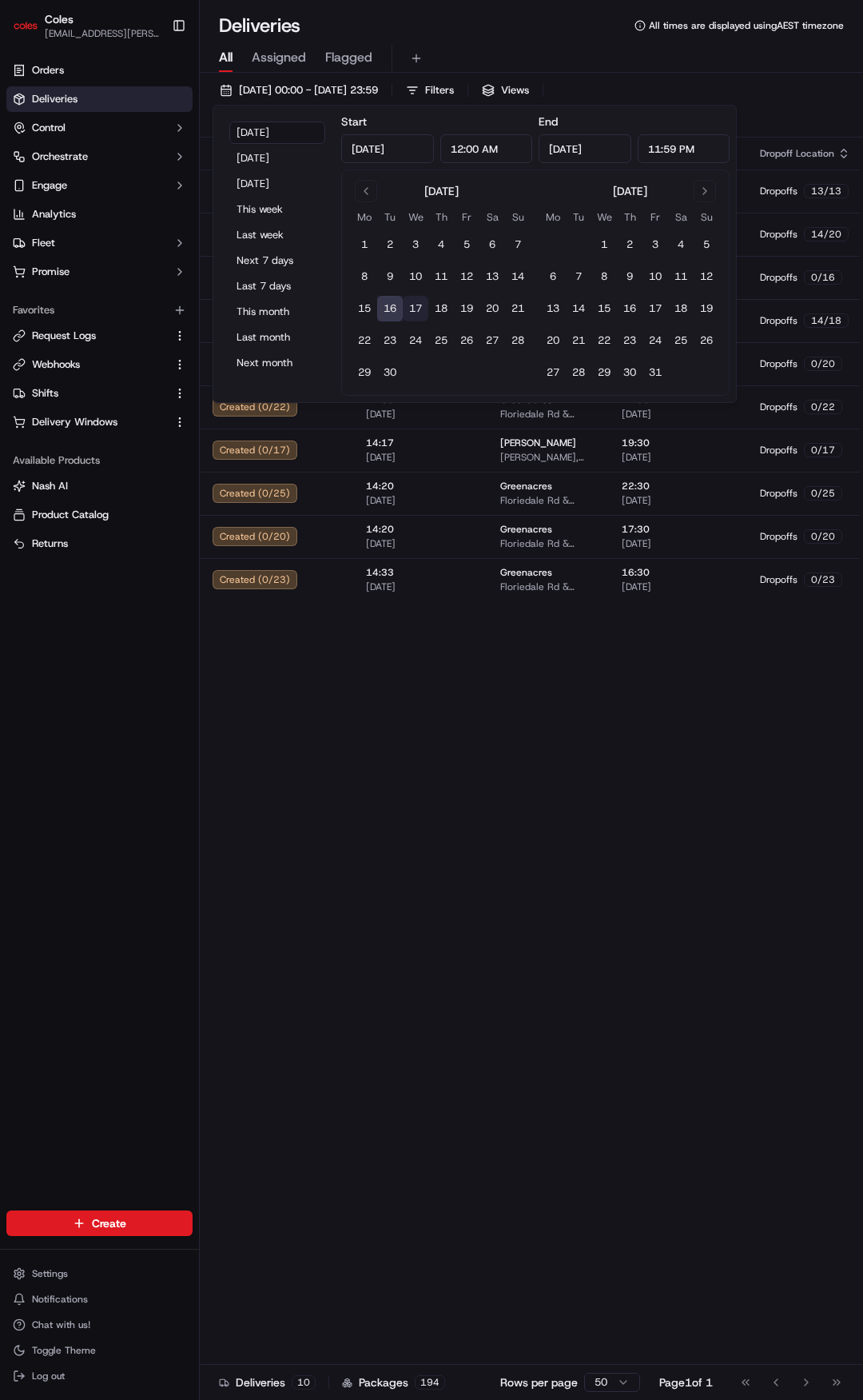
click at [416, 306] on button "17" at bounding box center [415, 309] width 25 height 25
type input "Sep 17, 2025"
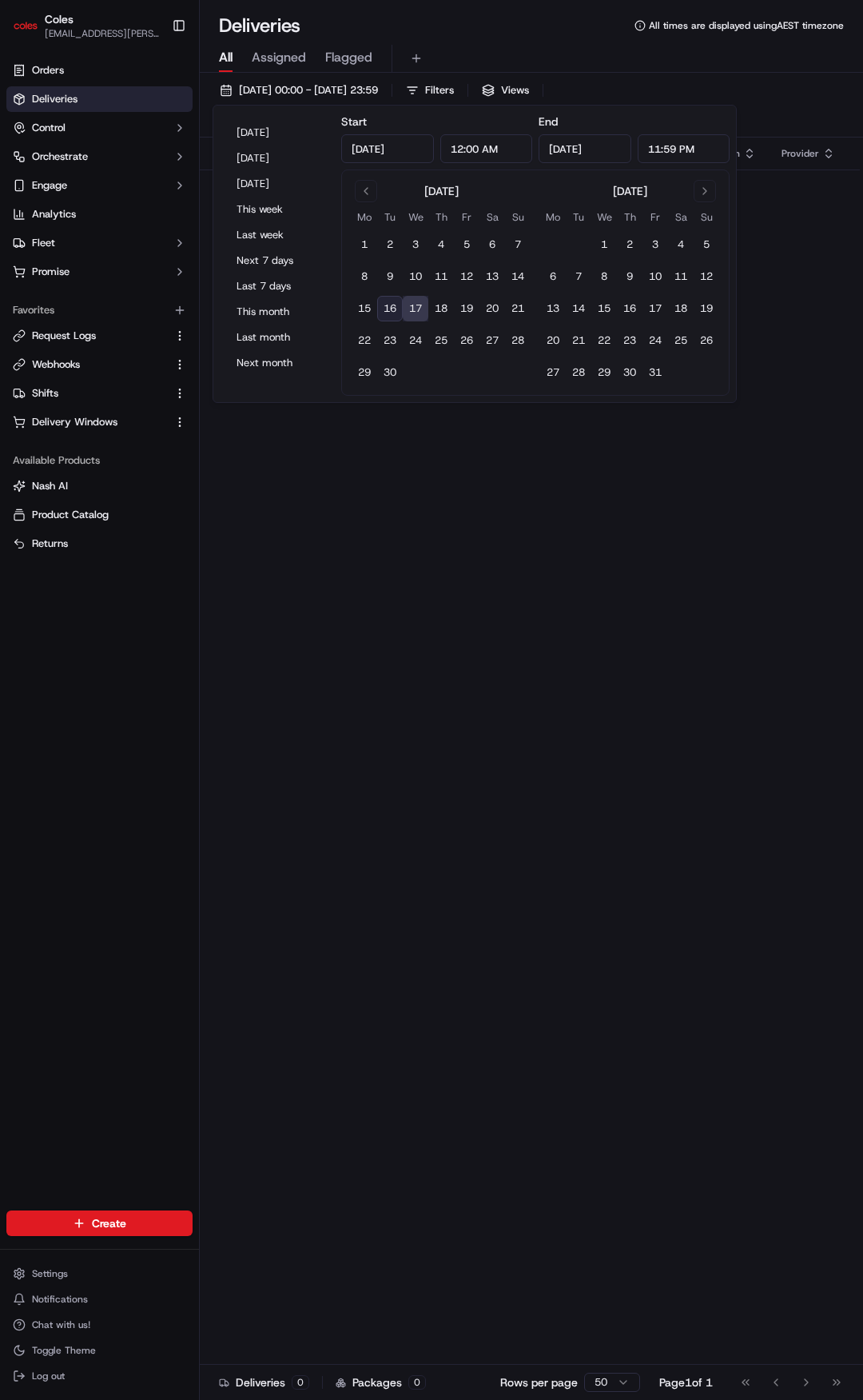
click at [395, 299] on button "16" at bounding box center [390, 309] width 25 height 25
type input "Sep 16, 2025"
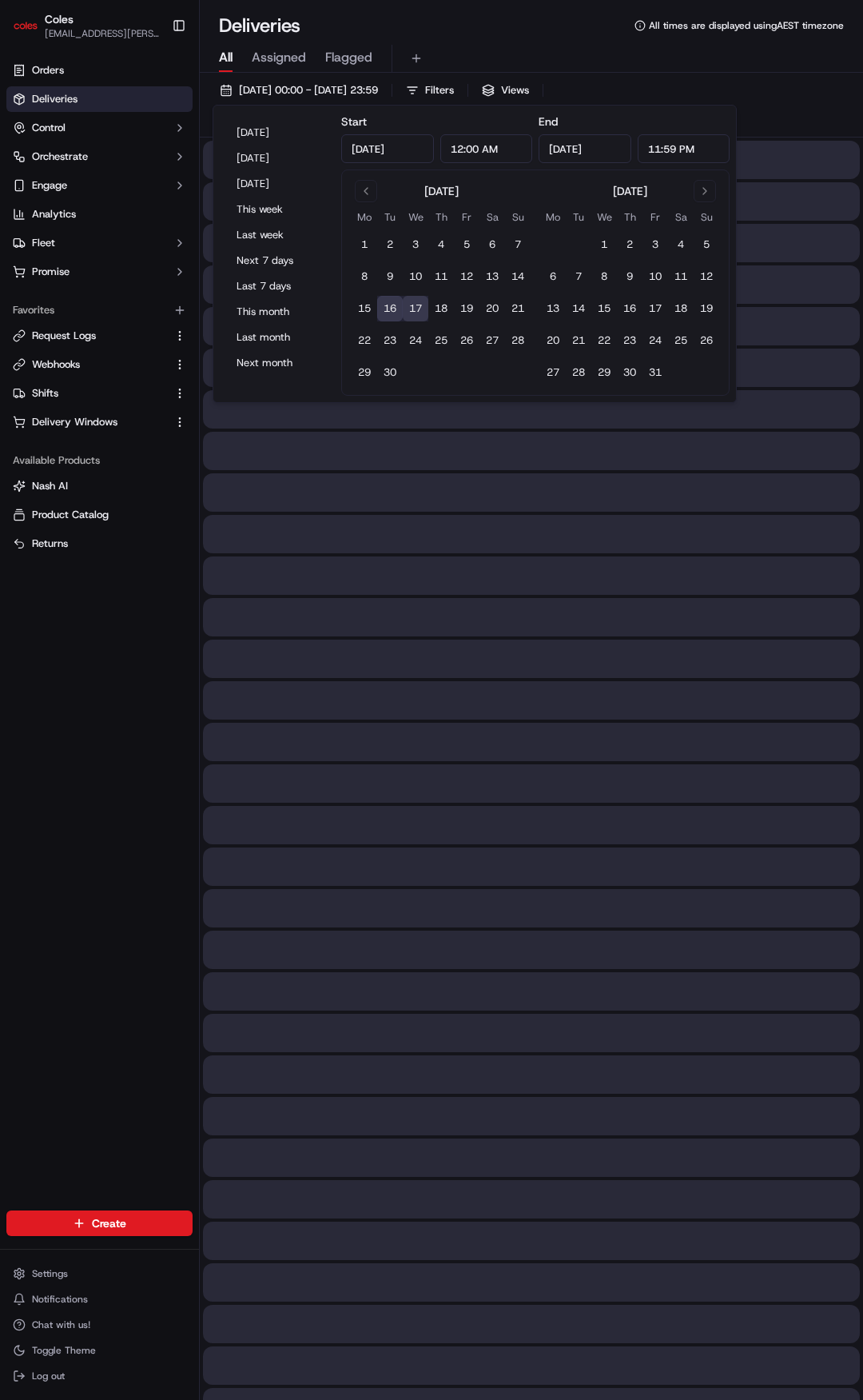
click at [394, 300] on button "16" at bounding box center [390, 309] width 25 height 25
type input "Sep 16, 2025"
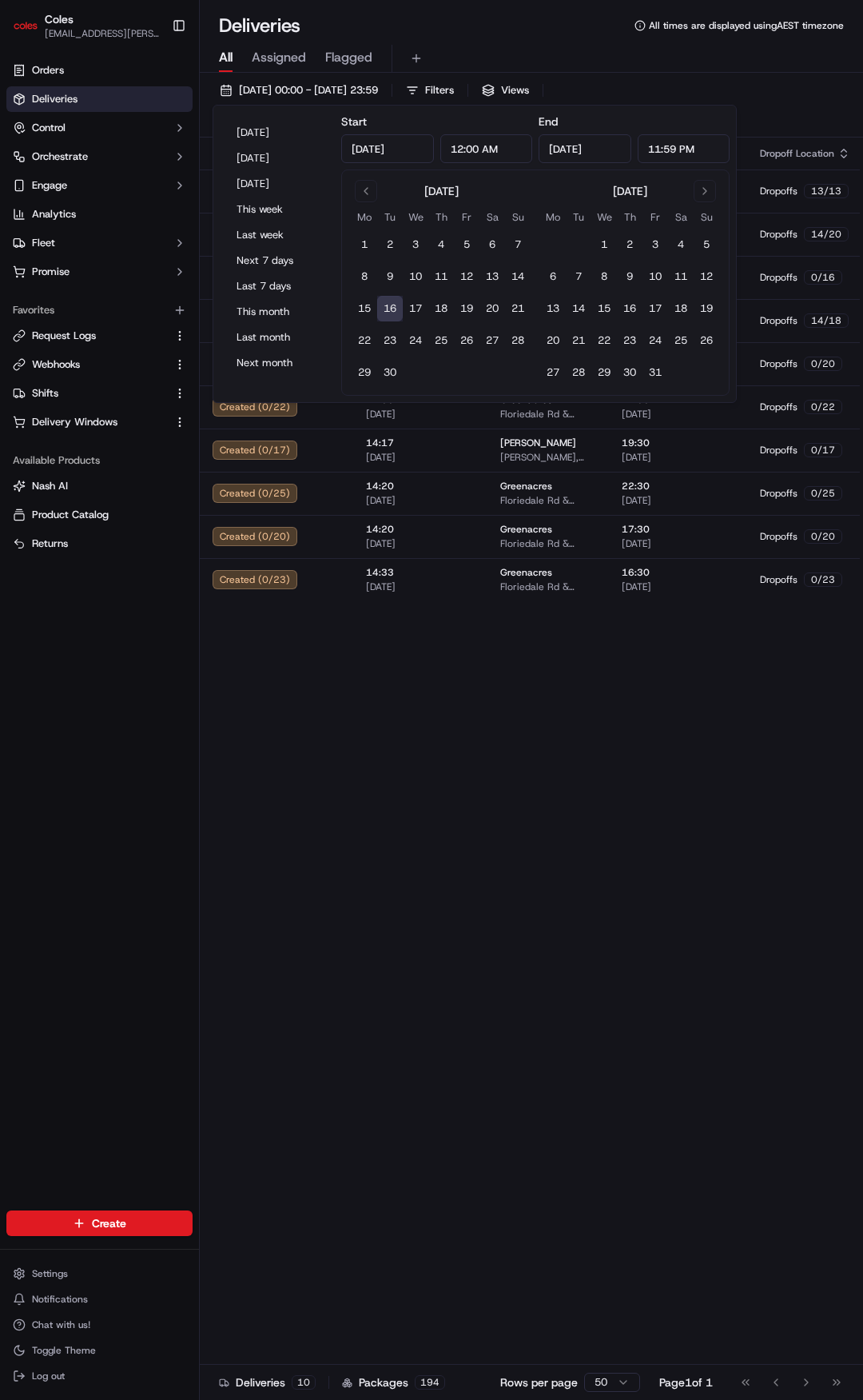
click at [167, 653] on div "Orders Deliveries Control Orchestrate Engage Analytics Fleet Promise Favorites …" at bounding box center [100, 624] width 199 height 1147
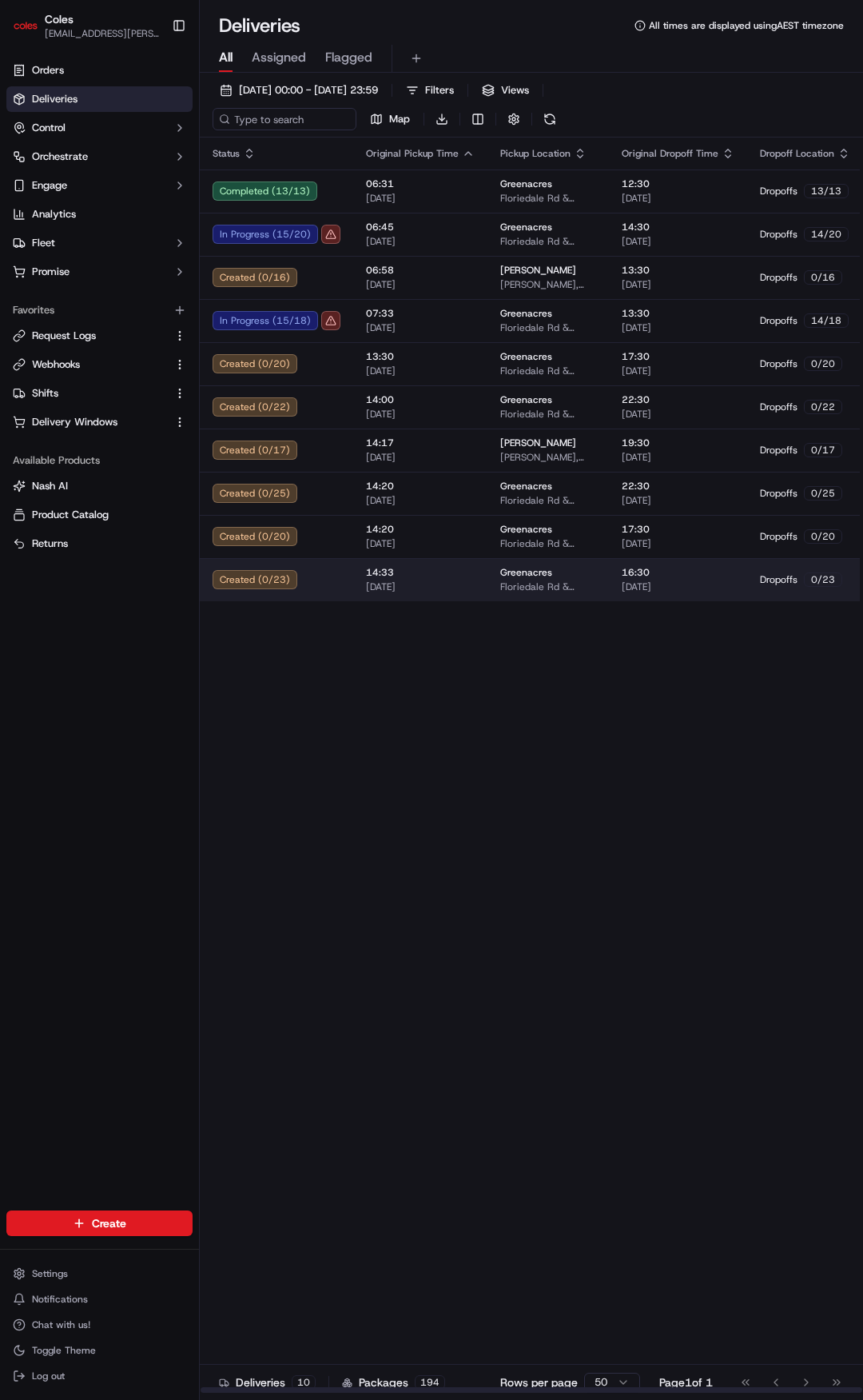
click at [317, 590] on td "Created ( 0 / 23 )" at bounding box center [277, 580] width 154 height 43
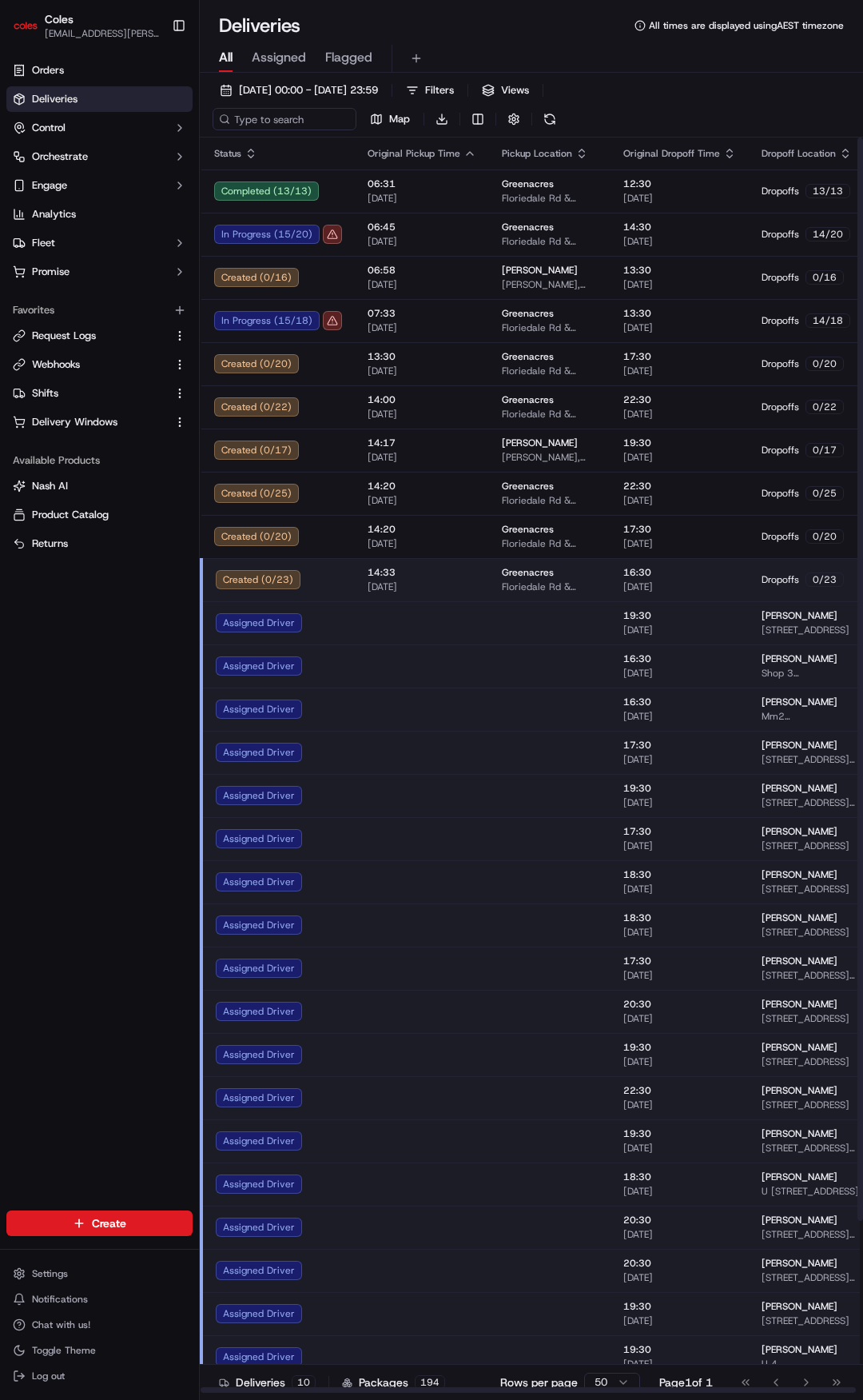
click at [346, 634] on td "Assigned Driver" at bounding box center [279, 623] width 154 height 43
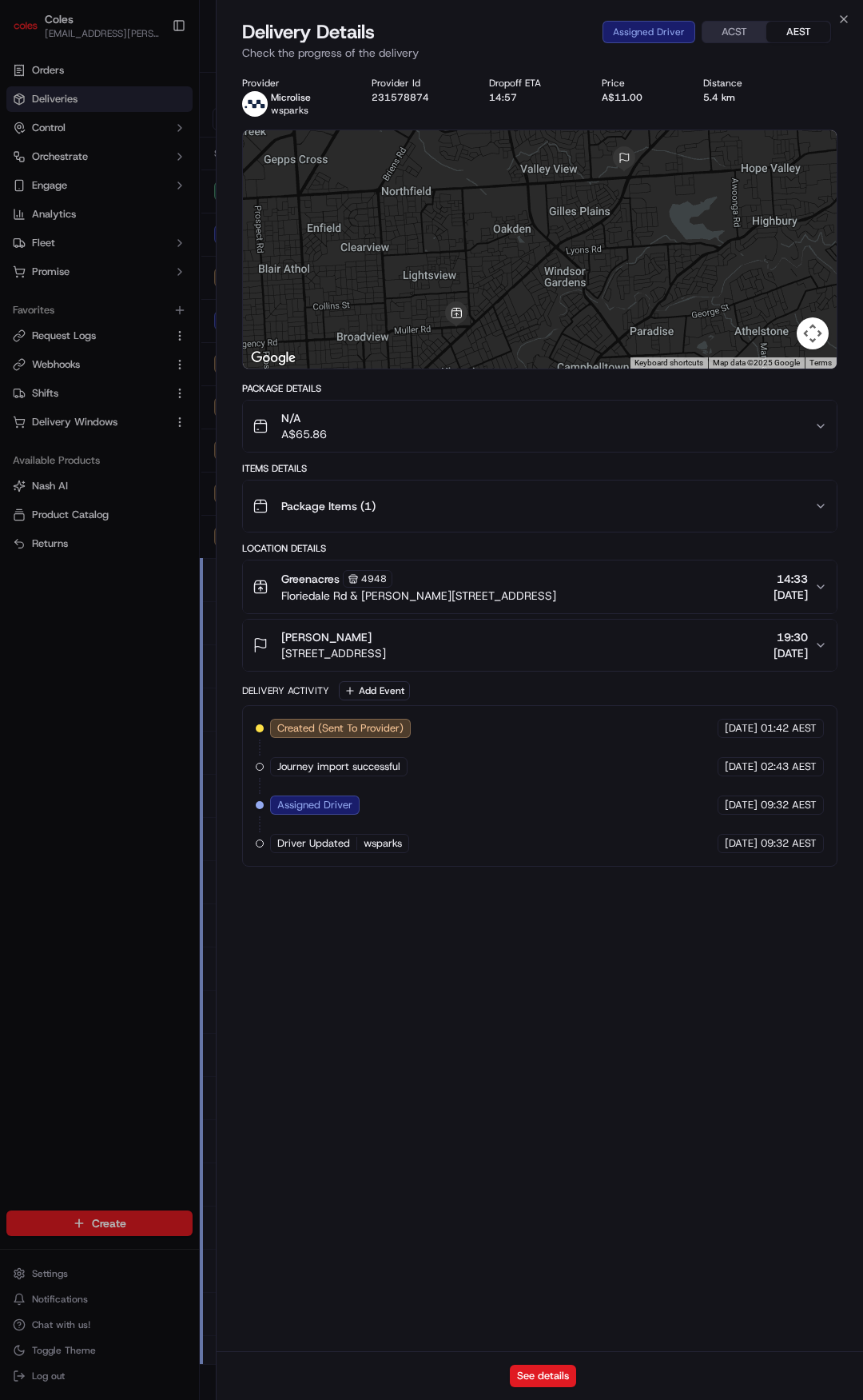
click at [454, 504] on div "Package Items ( 1 )" at bounding box center [533, 506] width 562 height 32
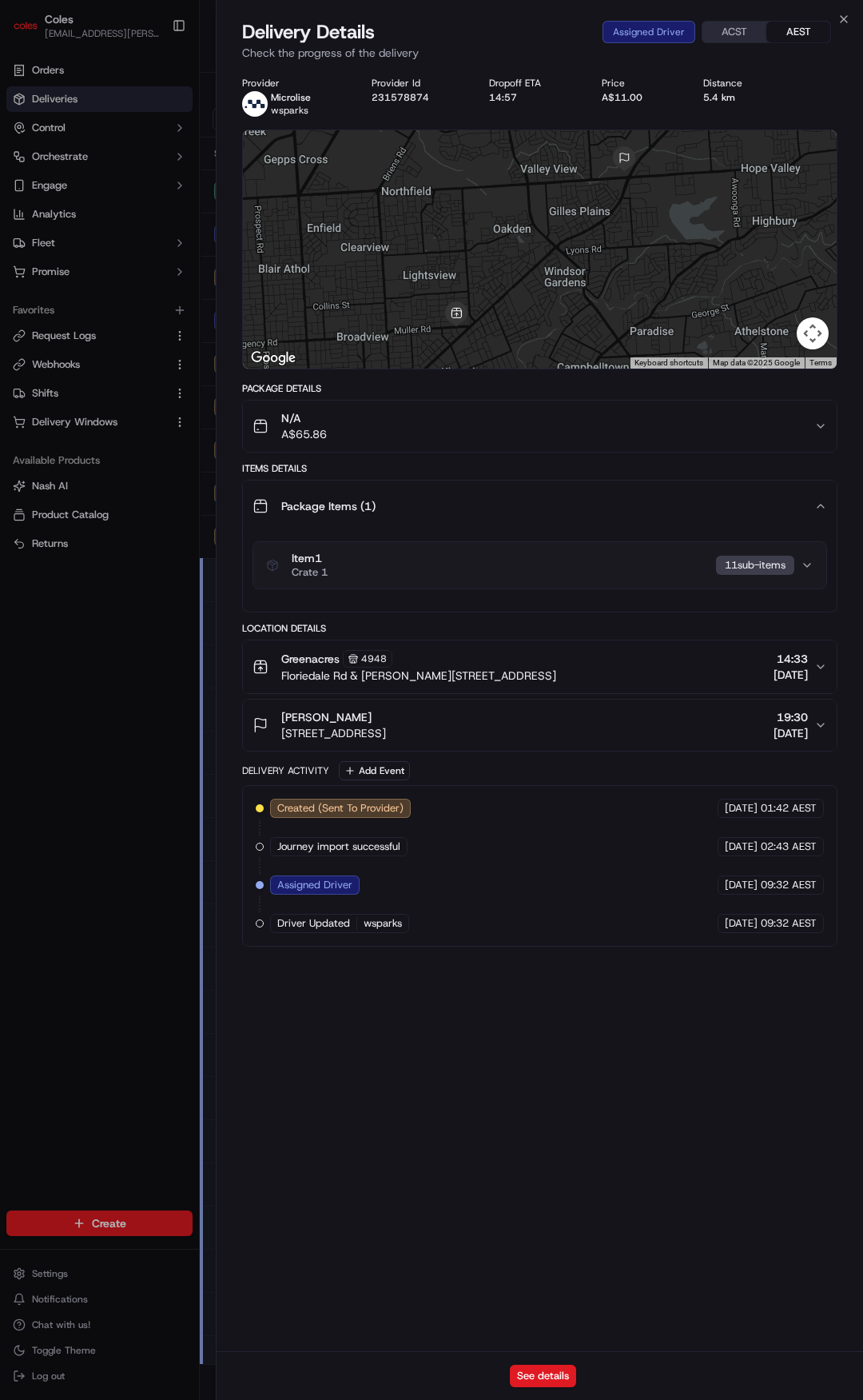
click at [453, 558] on div "Item 1 Crate 1 11 sub-item s" at bounding box center [533, 566] width 535 height 27
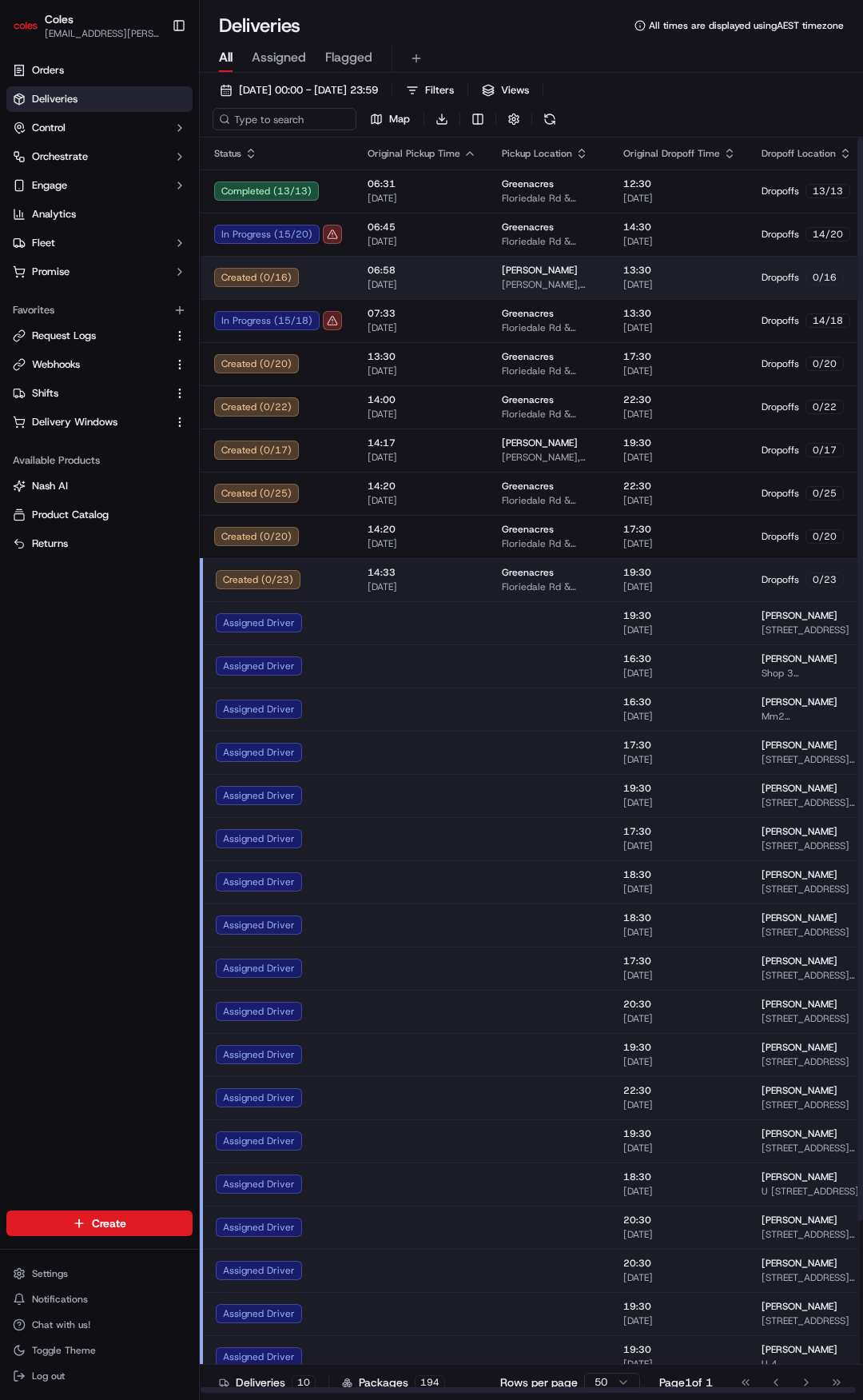
click at [310, 267] on td "Created ( 0 / 16 )" at bounding box center [279, 278] width 154 height 43
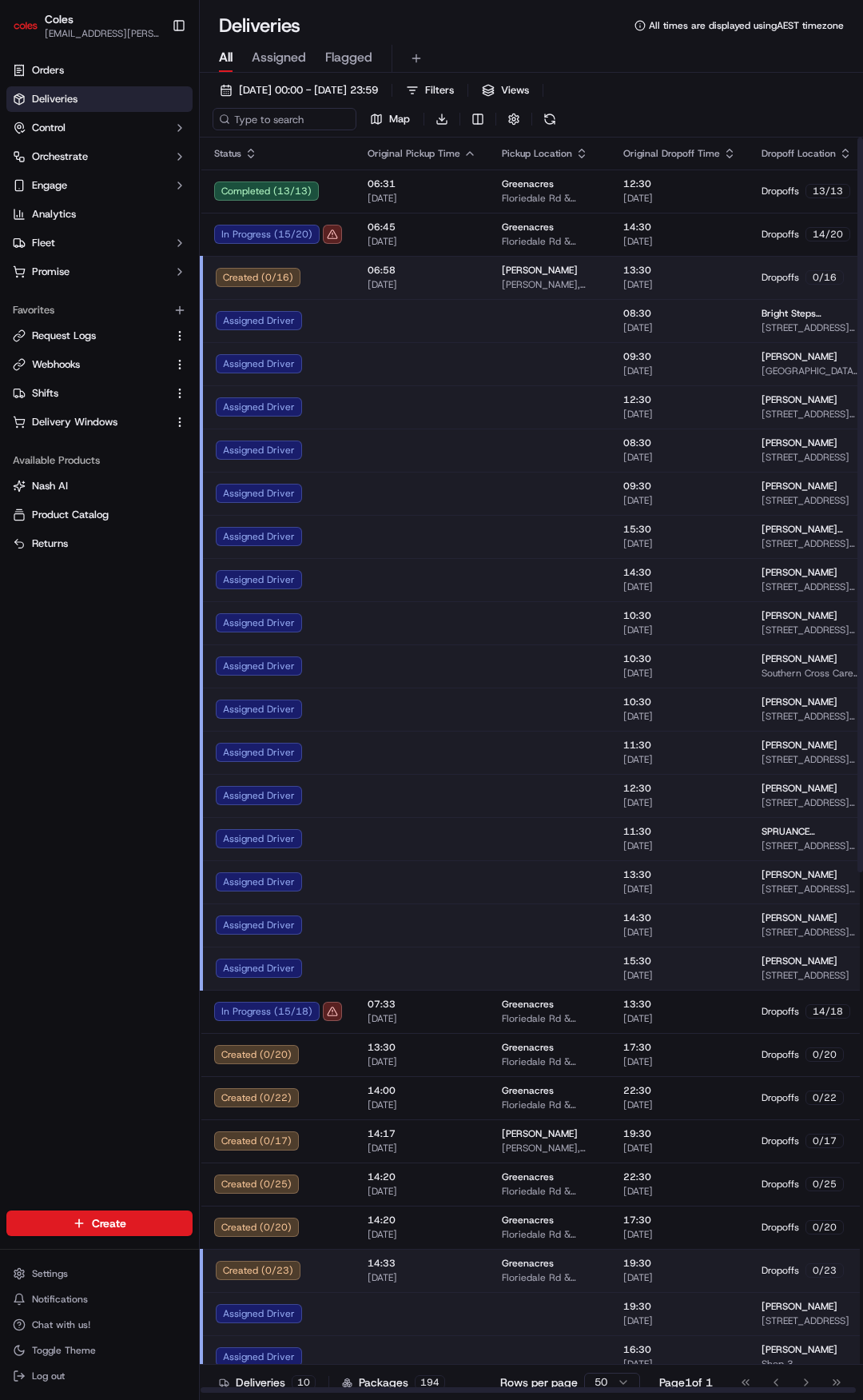
click at [387, 321] on td at bounding box center [422, 320] width 134 height 43
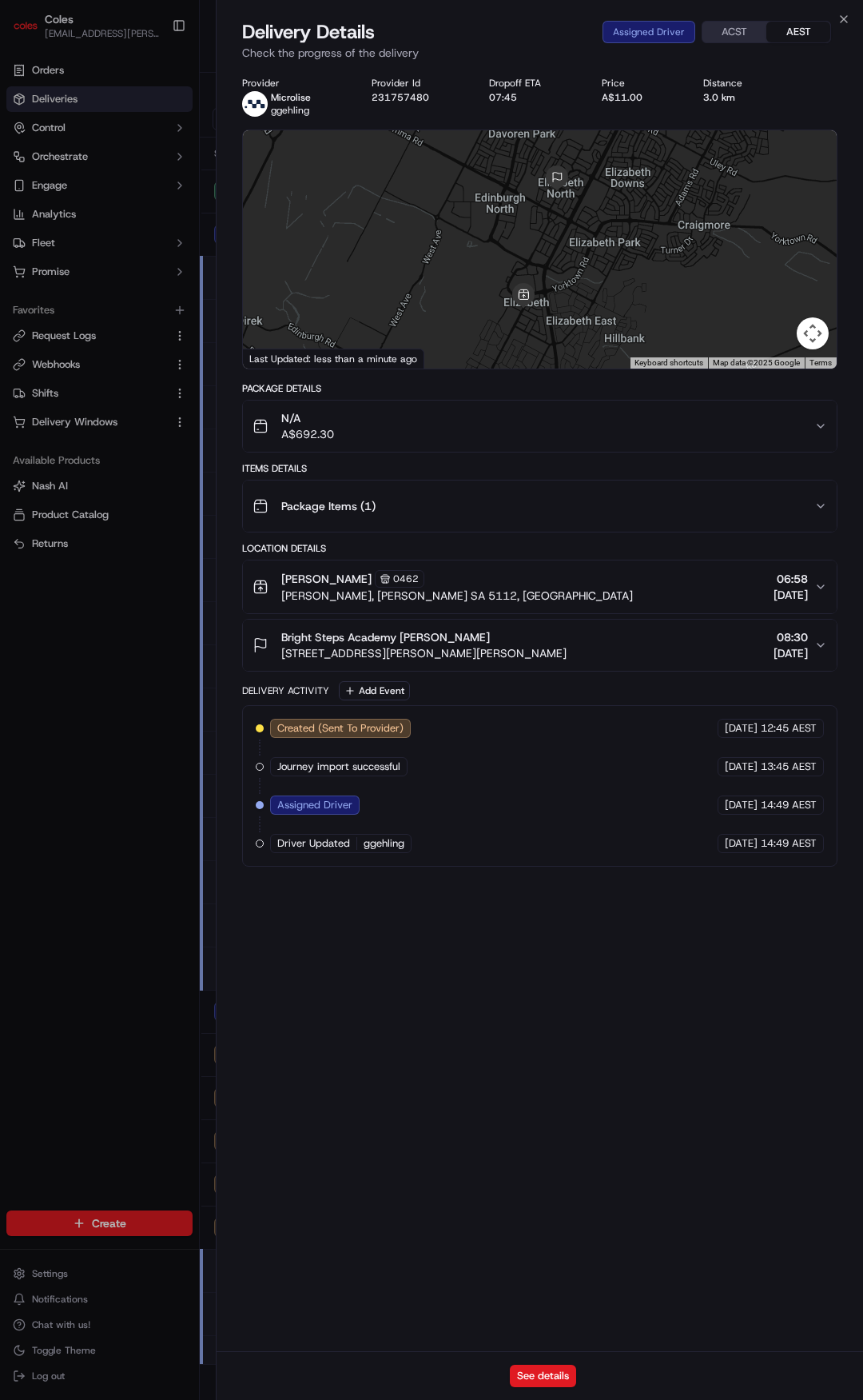
click at [512, 660] on span "161 Woodford Rd, ELIZABETH NORTH, SA 5113, AU" at bounding box center [423, 653] width 285 height 16
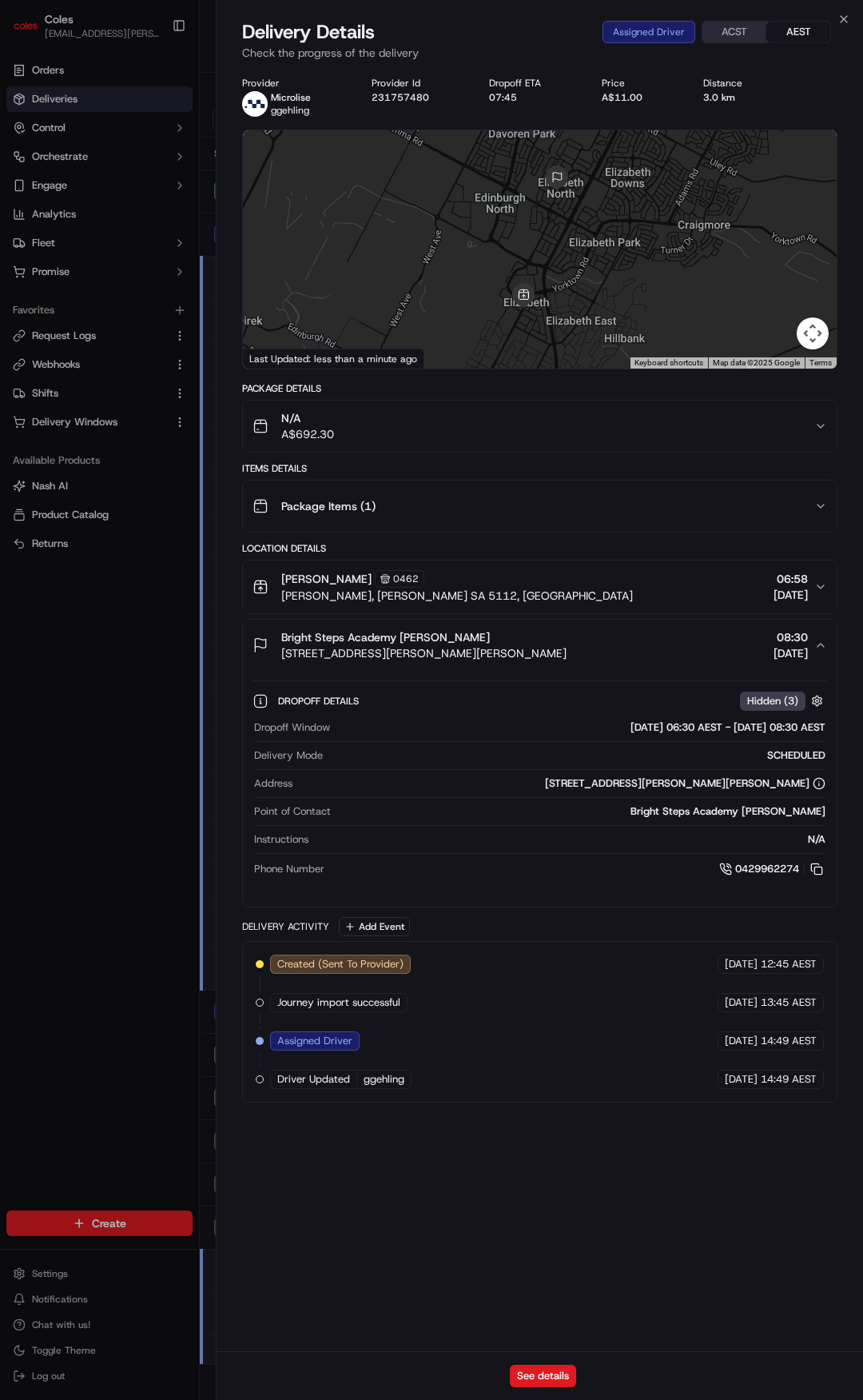
click at [519, 647] on span "161 Woodford Rd, ELIZABETH NORTH, SA 5113, AU" at bounding box center [423, 653] width 285 height 16
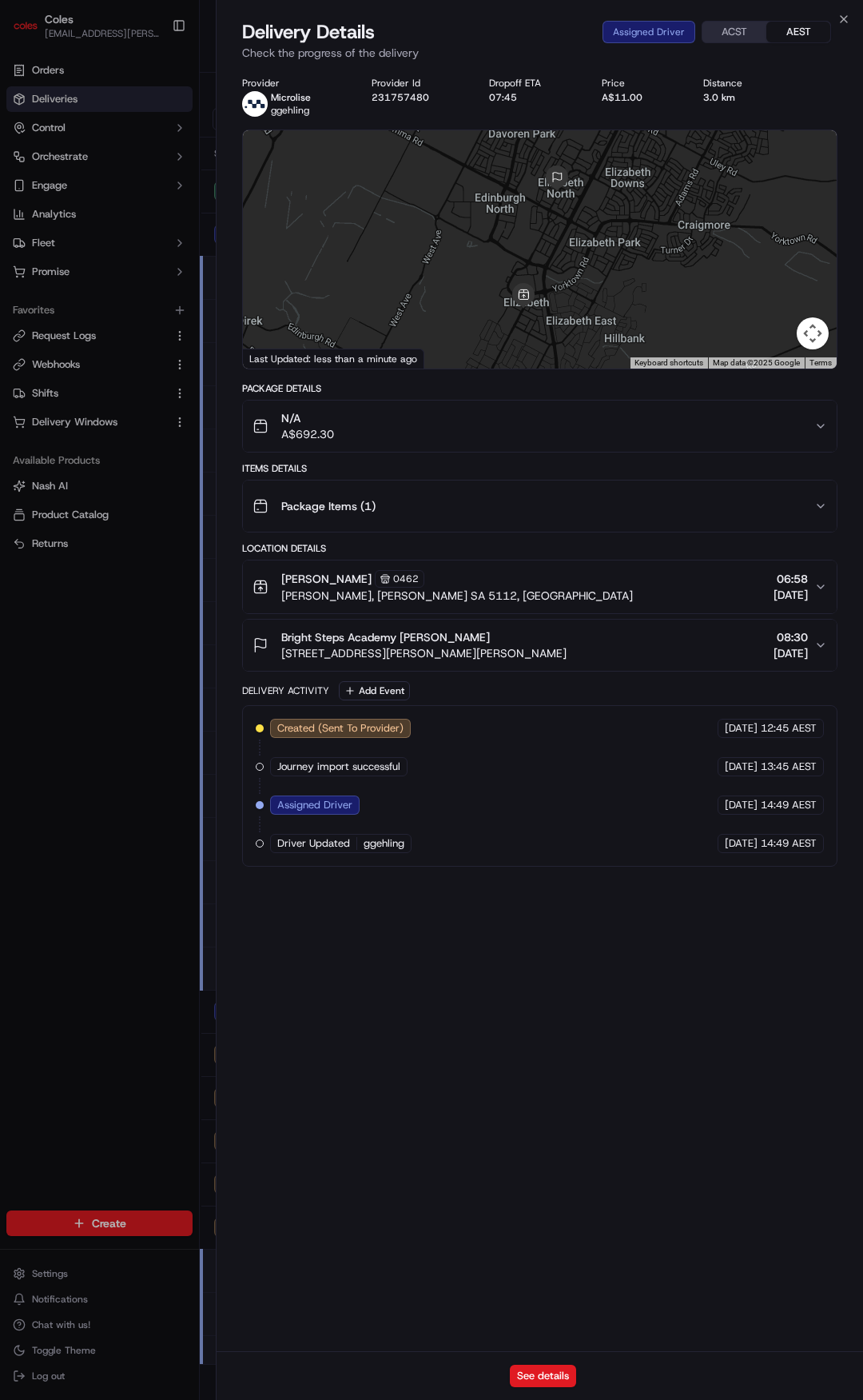
click at [562, 589] on div "Elizabeth 0462 Philip Hwy, Elizabeth SA 5112, Australia 06:58 16/09/2025" at bounding box center [533, 586] width 562 height 33
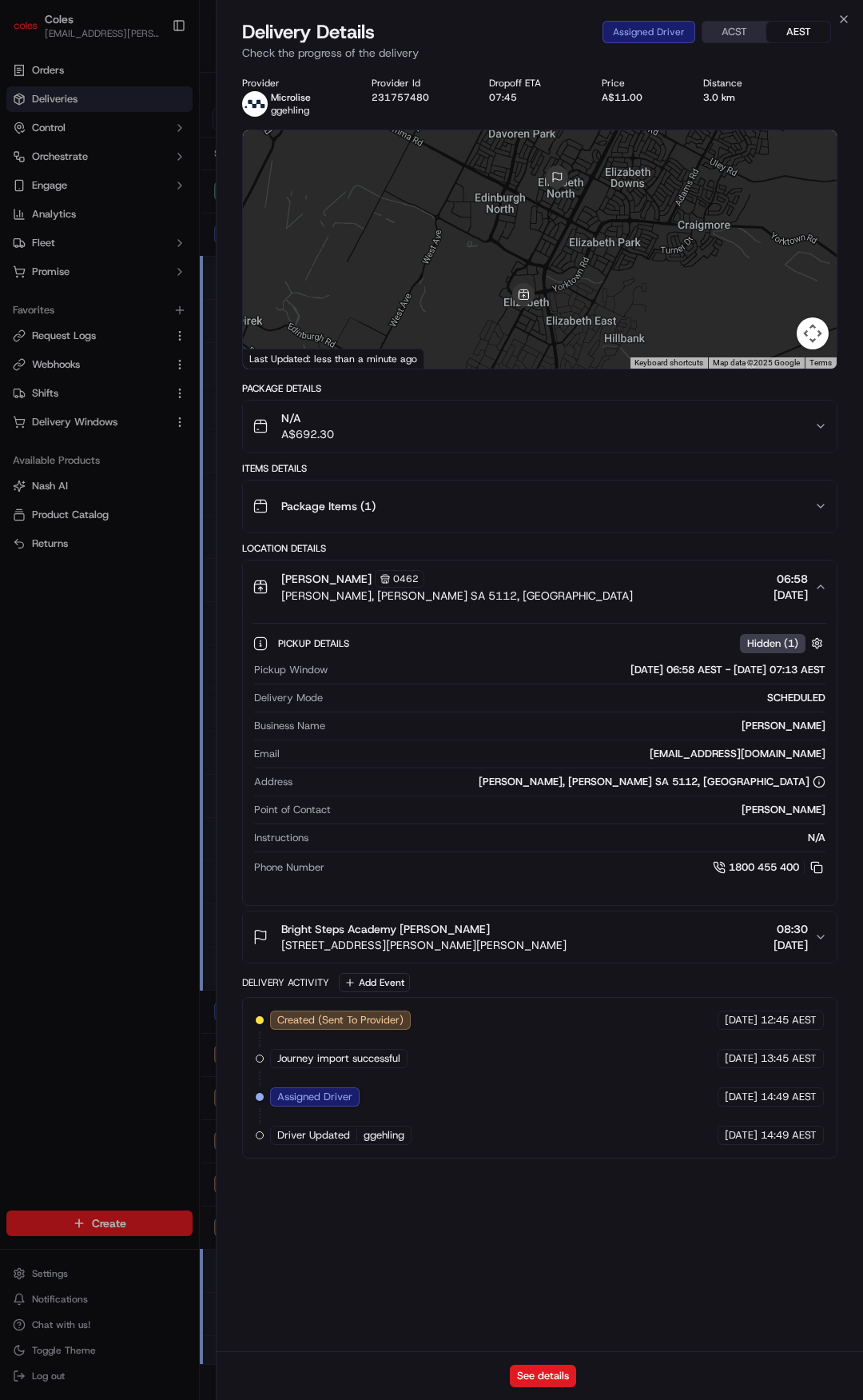
click at [562, 589] on div "Elizabeth 0462 Philip Hwy, Elizabeth SA 5112, Australia 06:58 16/09/2025" at bounding box center [533, 586] width 562 height 33
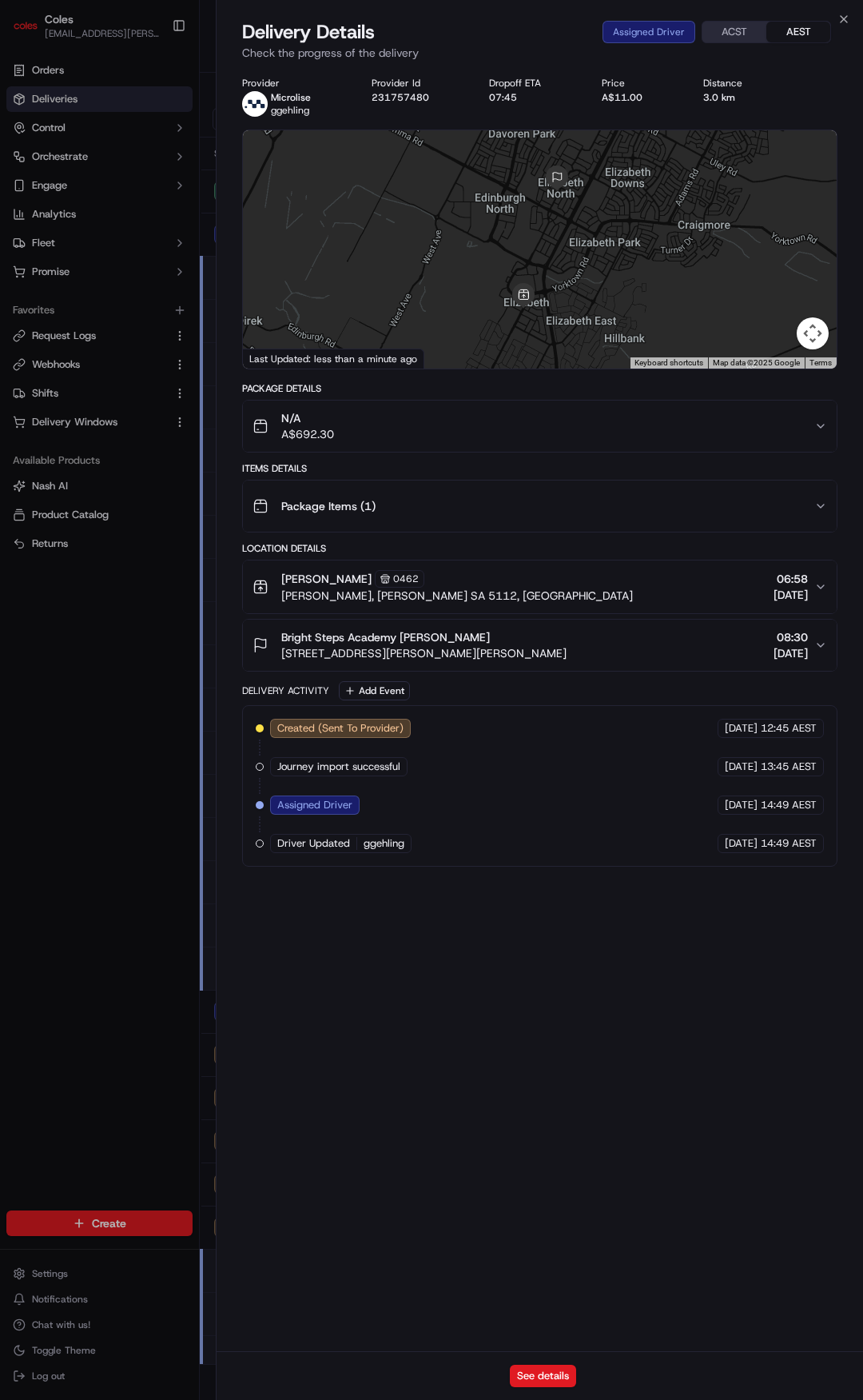
click at [532, 497] on div "Package Items ( 1 )" at bounding box center [533, 506] width 562 height 32
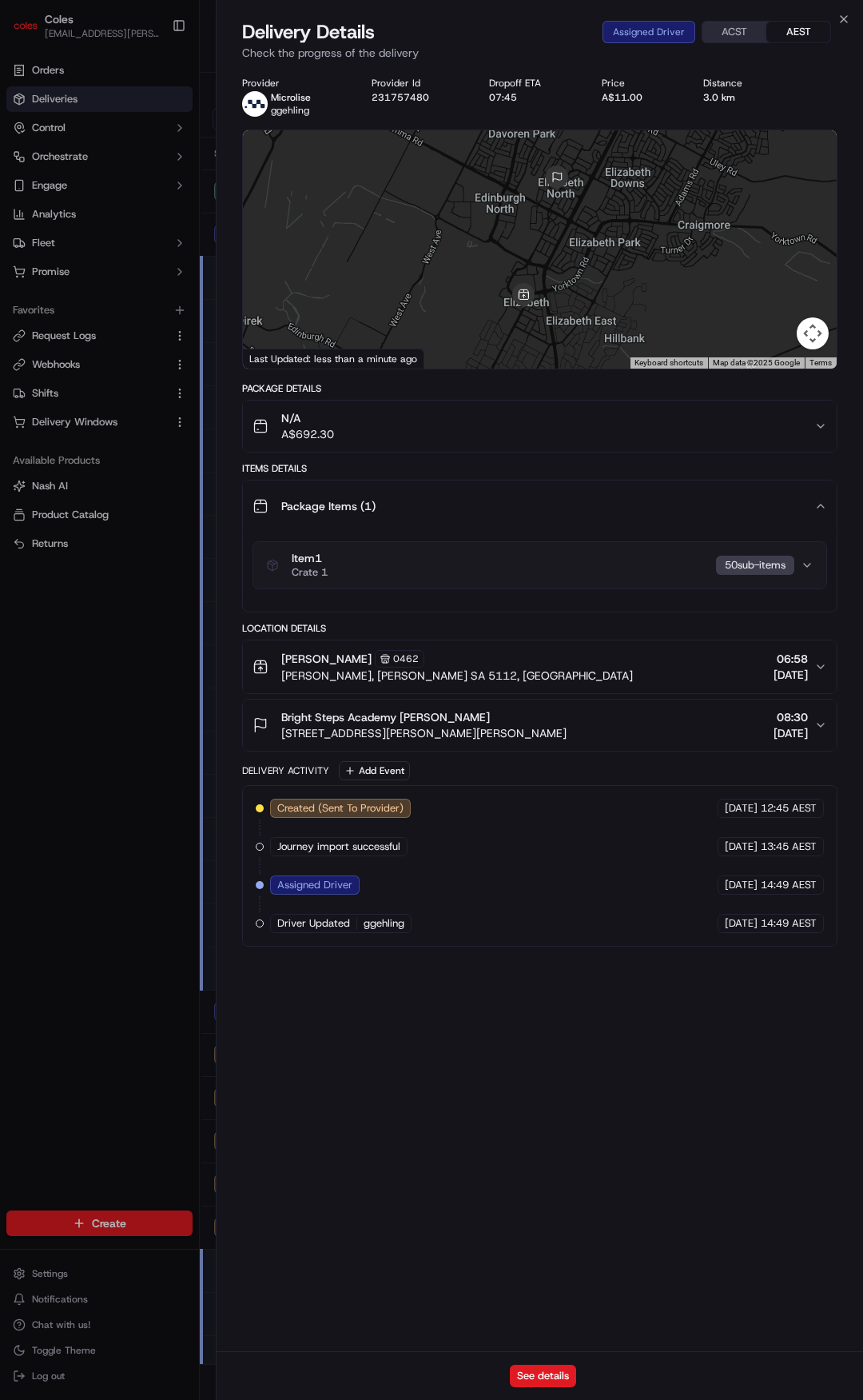
click at [532, 498] on div "Package Items ( 1 )" at bounding box center [533, 506] width 562 height 32
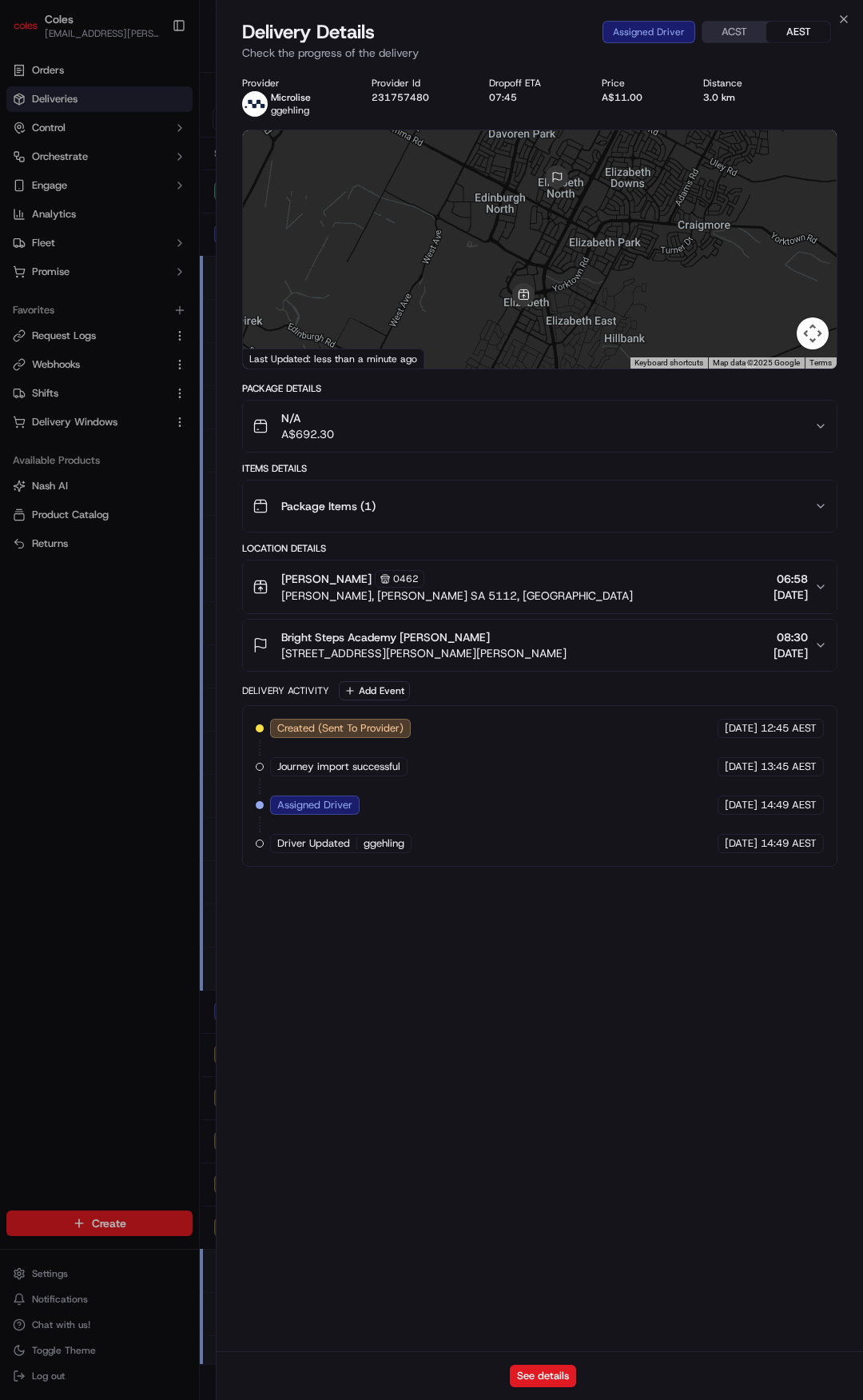
click at [536, 510] on div "Package Items ( 1 )" at bounding box center [533, 506] width 562 height 32
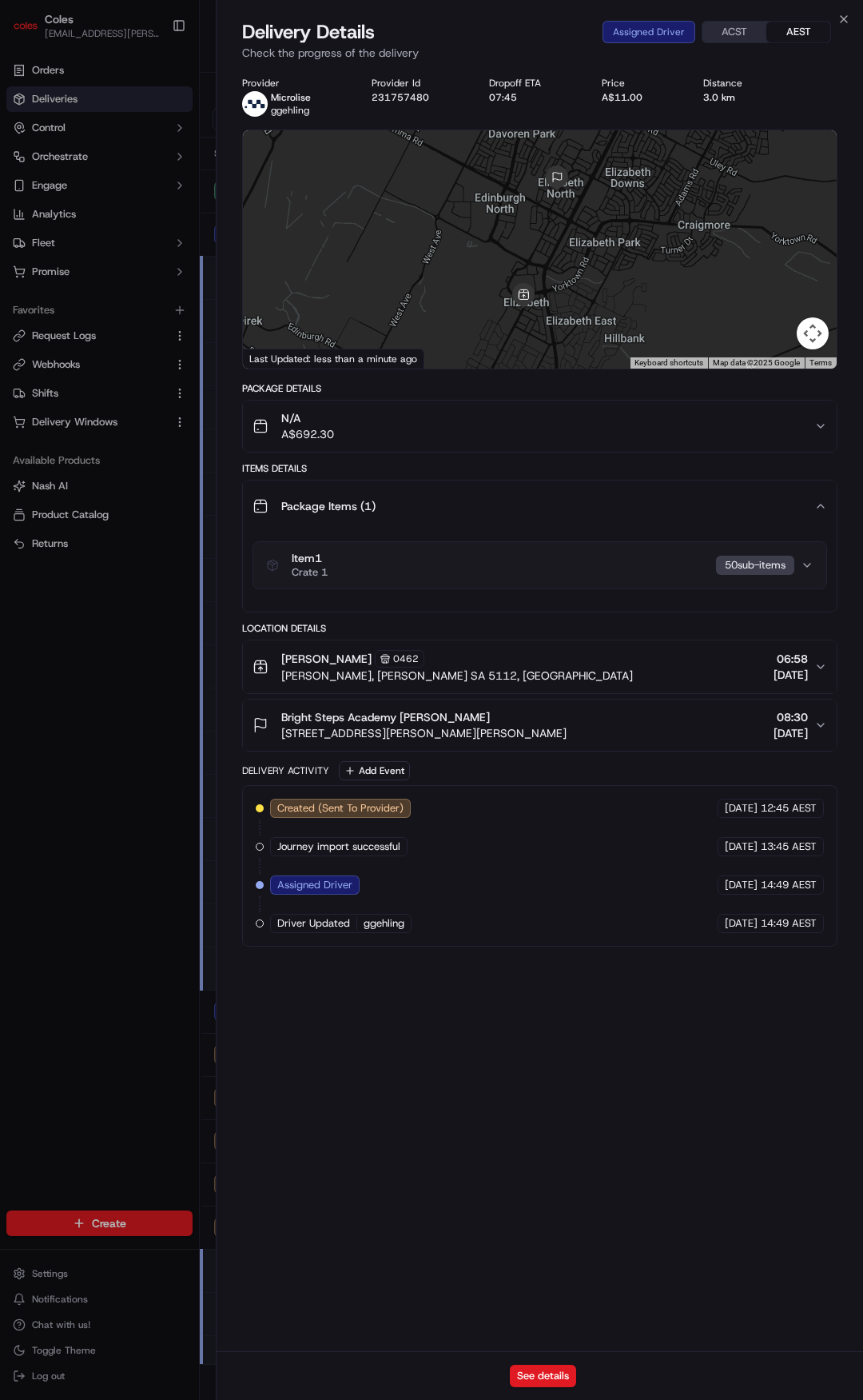
click at [531, 568] on div "Item 1 Crate 1 50 sub-item s" at bounding box center [533, 566] width 535 height 27
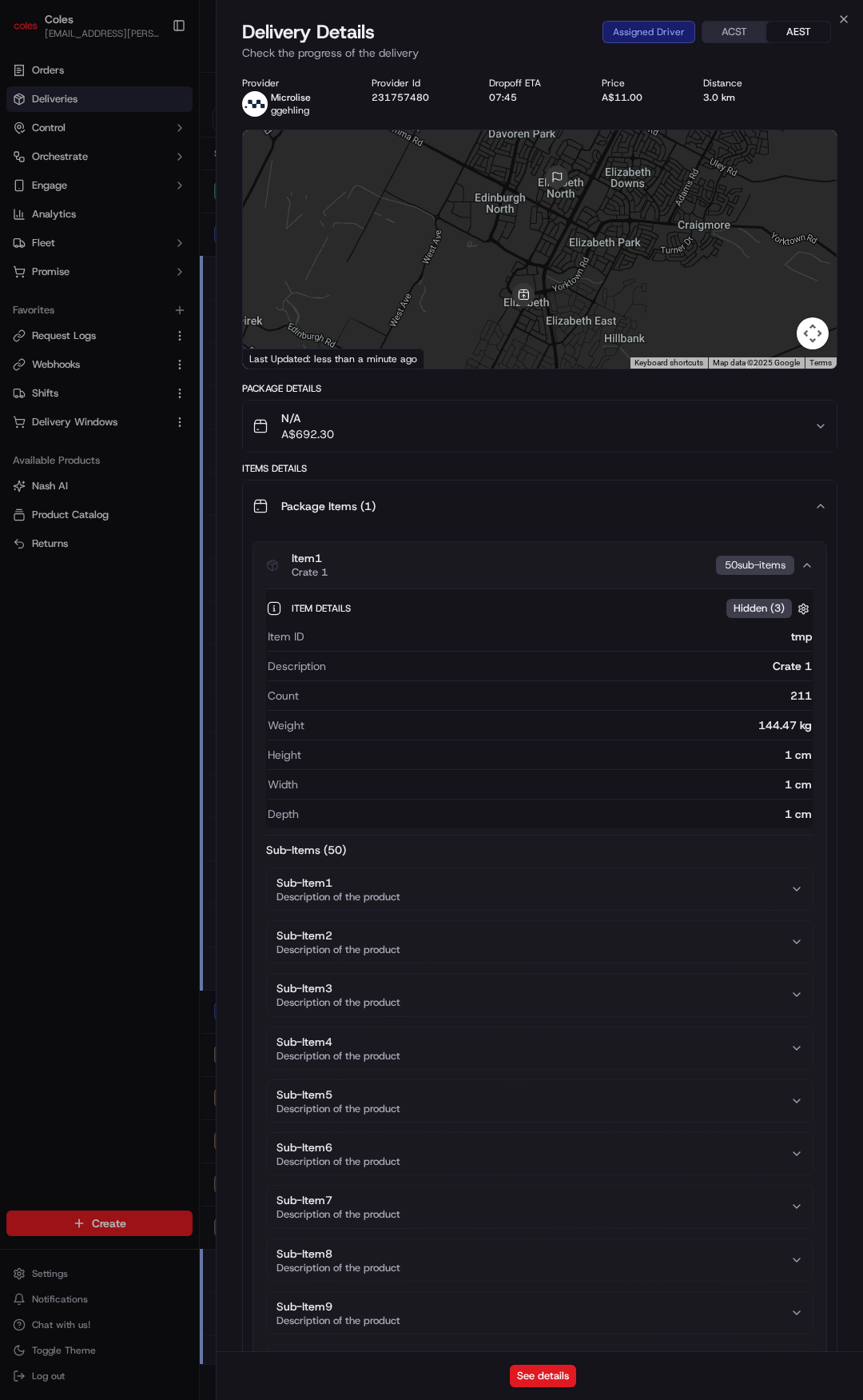
click at [531, 568] on div "Item 1 Crate 1 50 sub-item s" at bounding box center [533, 566] width 535 height 27
click at [544, 524] on button "Package Items ( 1 )" at bounding box center [540, 506] width 593 height 52
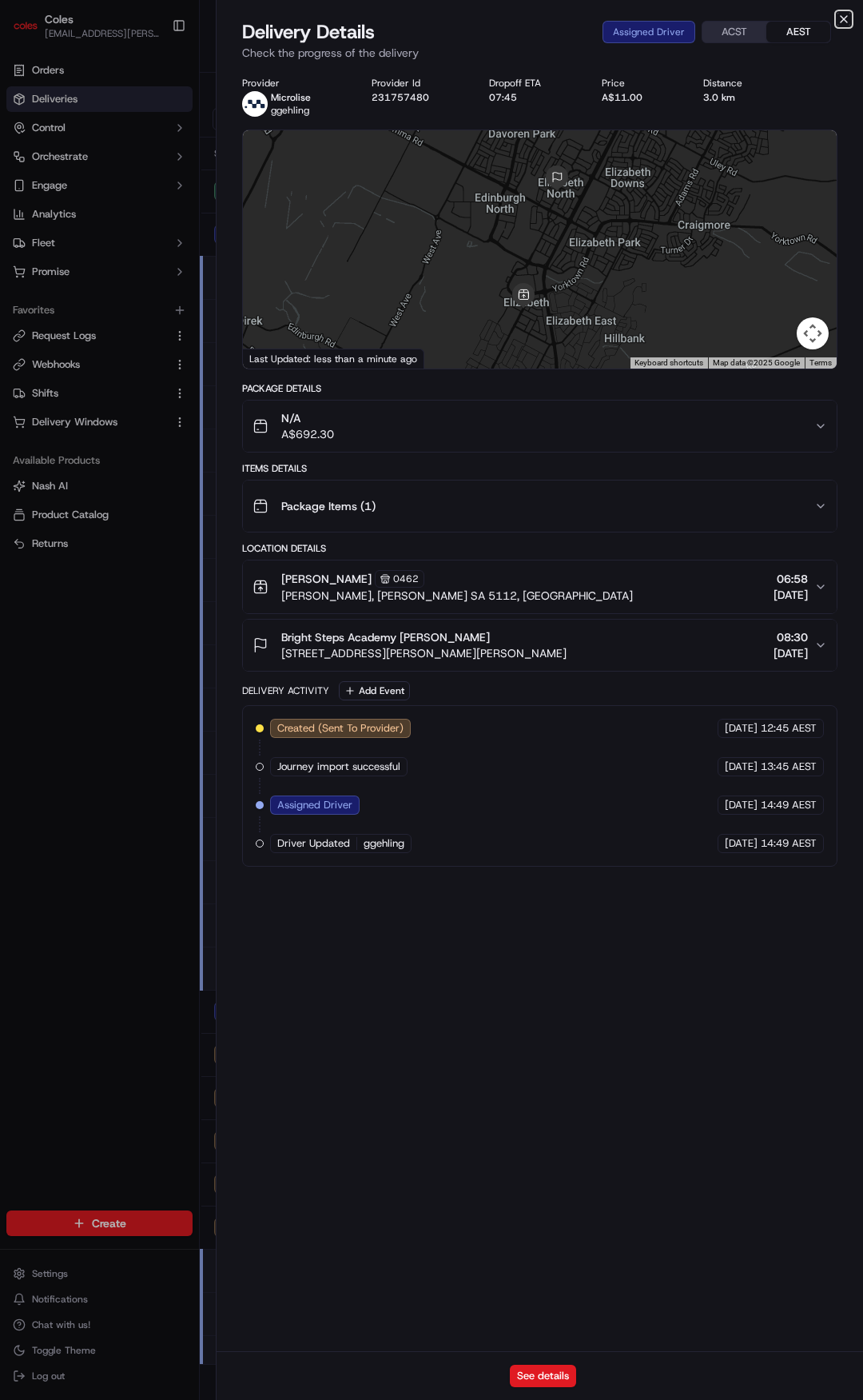
click at [841, 18] on icon "button" at bounding box center [844, 19] width 13 height 13
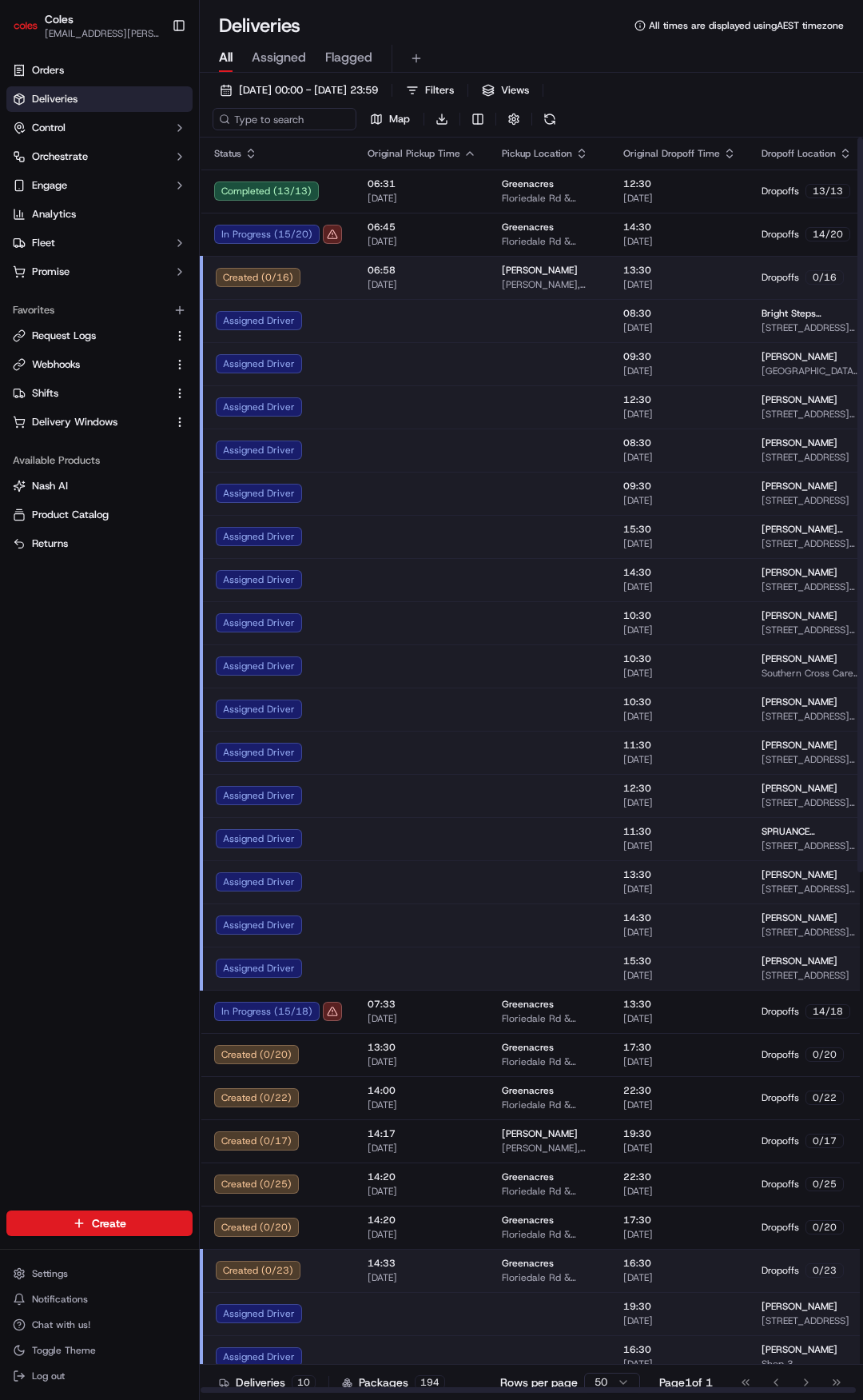
click at [394, 625] on td at bounding box center [422, 623] width 134 height 43
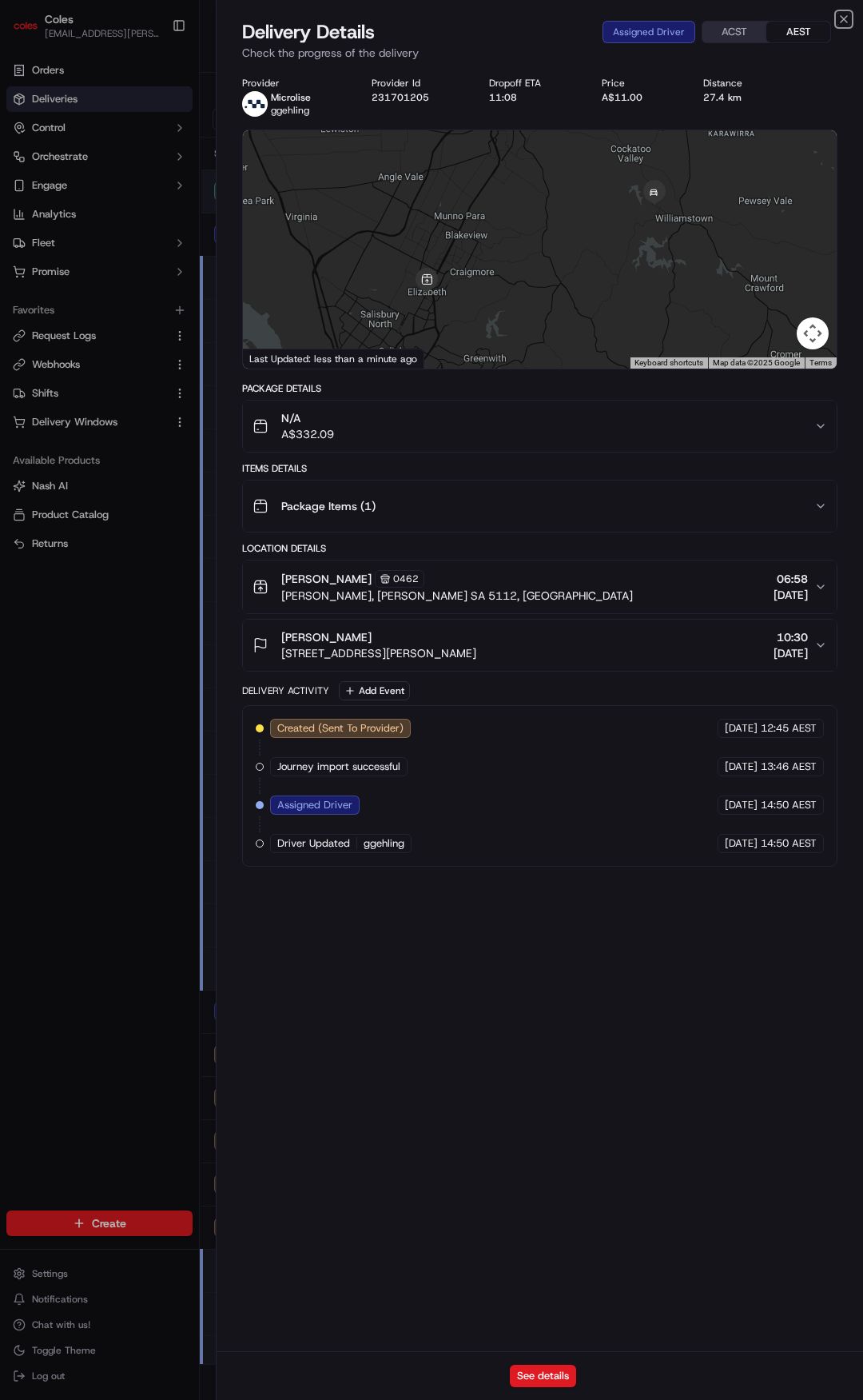
click at [839, 21] on icon "button" at bounding box center [844, 19] width 13 height 13
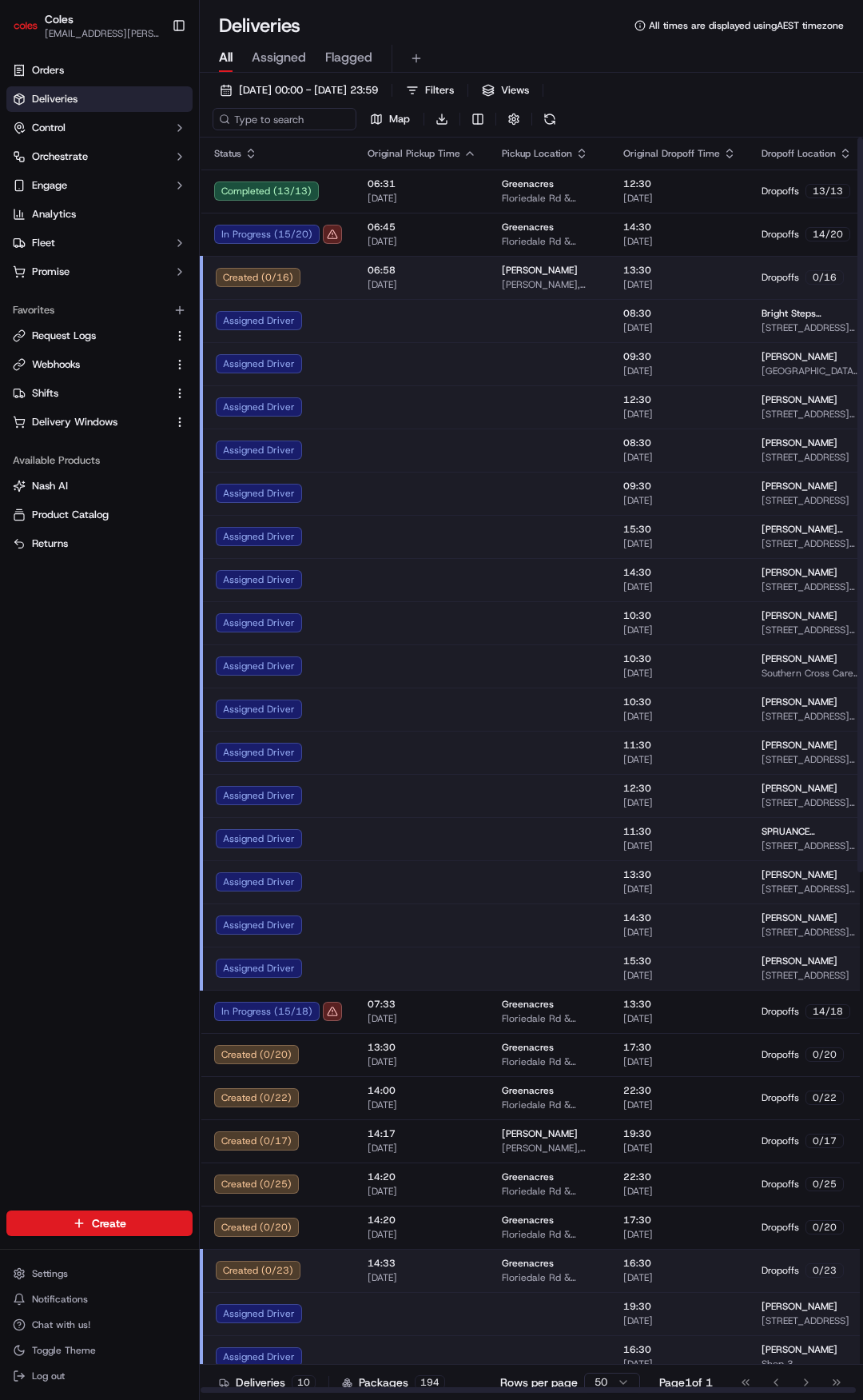
click at [70, 813] on div "Orders Deliveries Control Orchestrate Engage Analytics Fleet Promise Favorites …" at bounding box center [100, 624] width 199 height 1147
click at [326, 281] on div "Created ( 0 / 16 )" at bounding box center [280, 277] width 127 height 19
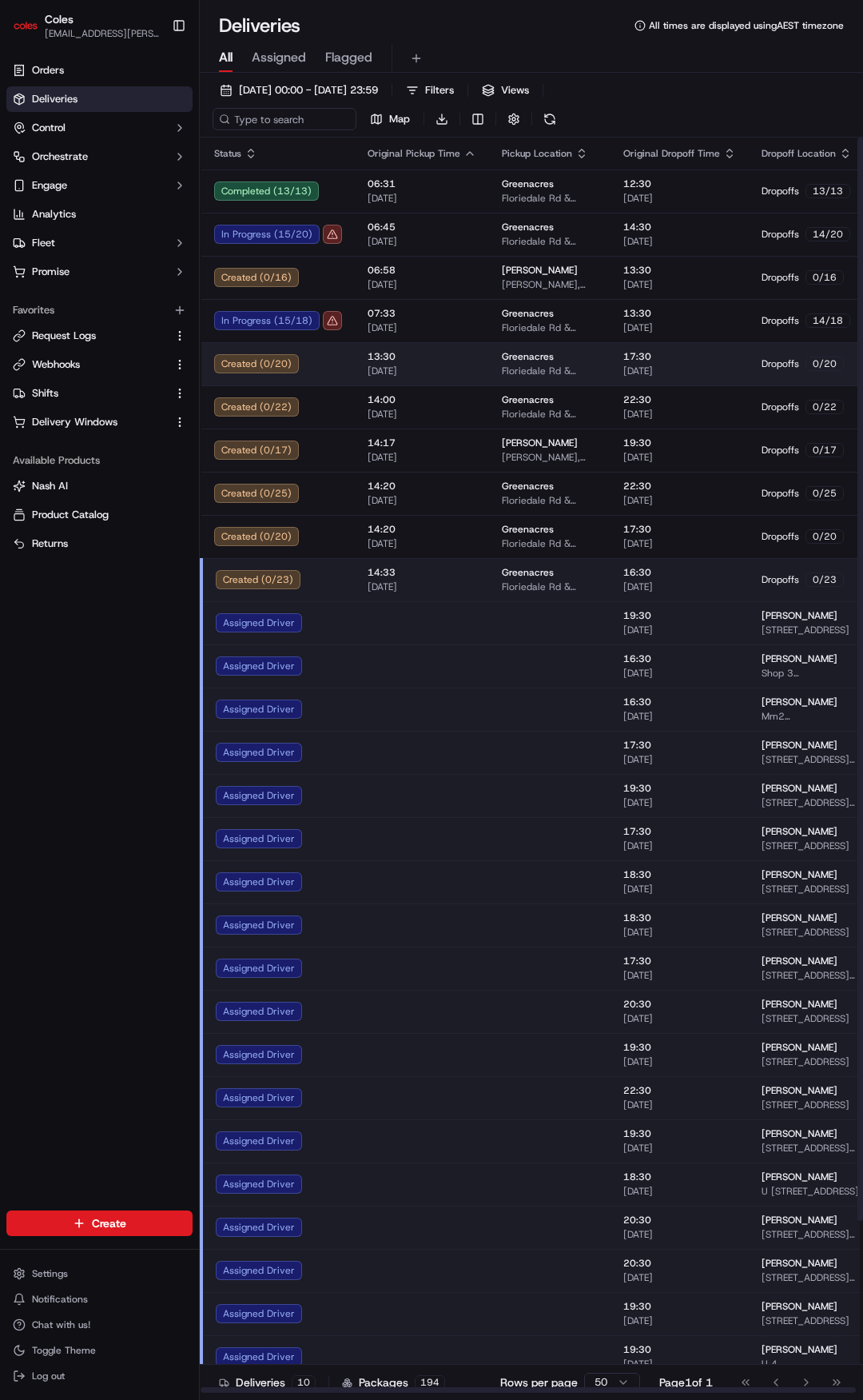
click at [439, 353] on span "13:30" at bounding box center [422, 357] width 109 height 13
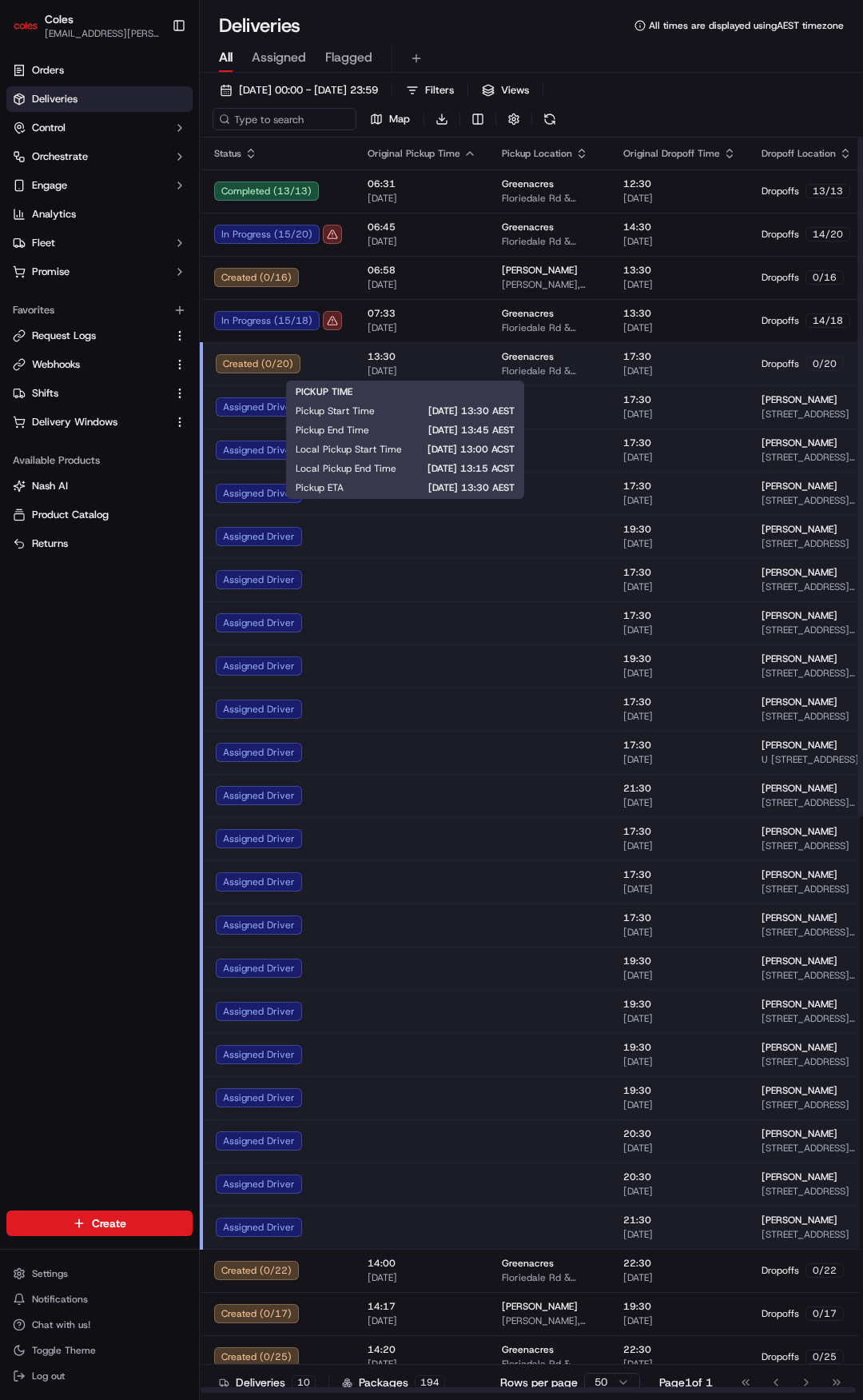
click at [464, 348] on td "13:30 16/09/2025" at bounding box center [422, 364] width 134 height 43
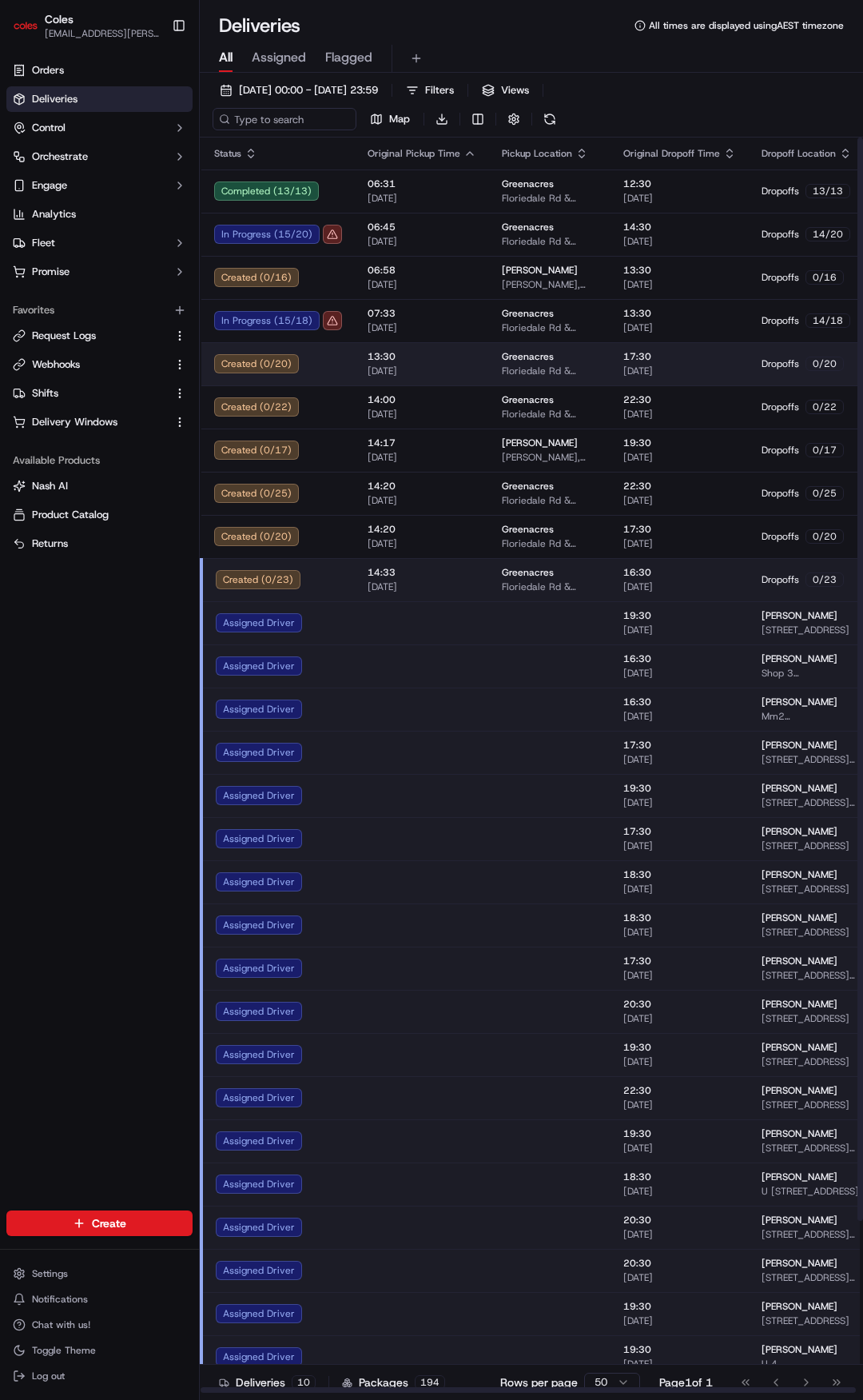
click at [469, 367] on span "16/09/2025" at bounding box center [422, 371] width 109 height 13
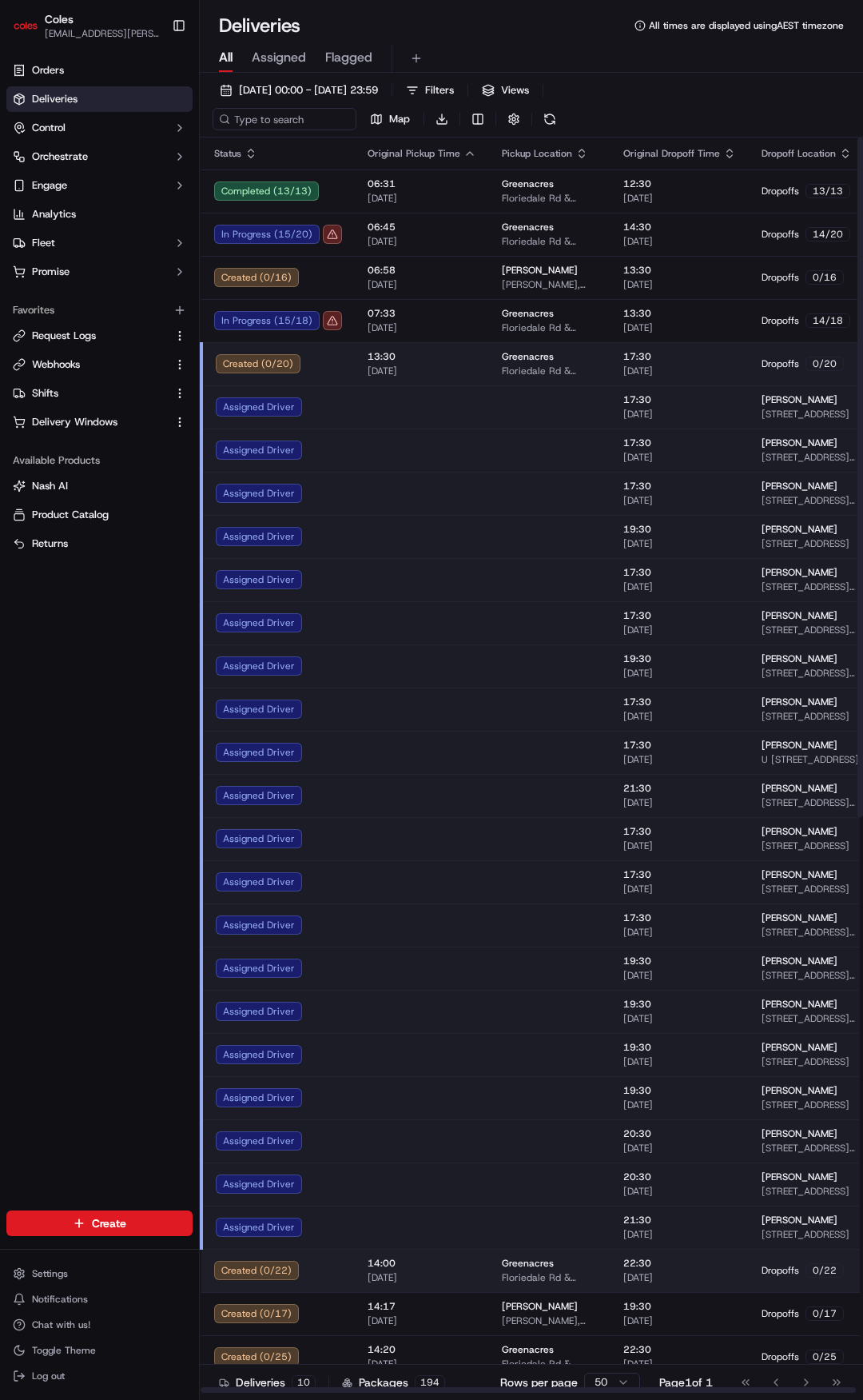
click at [467, 360] on span "13:30" at bounding box center [422, 357] width 109 height 13
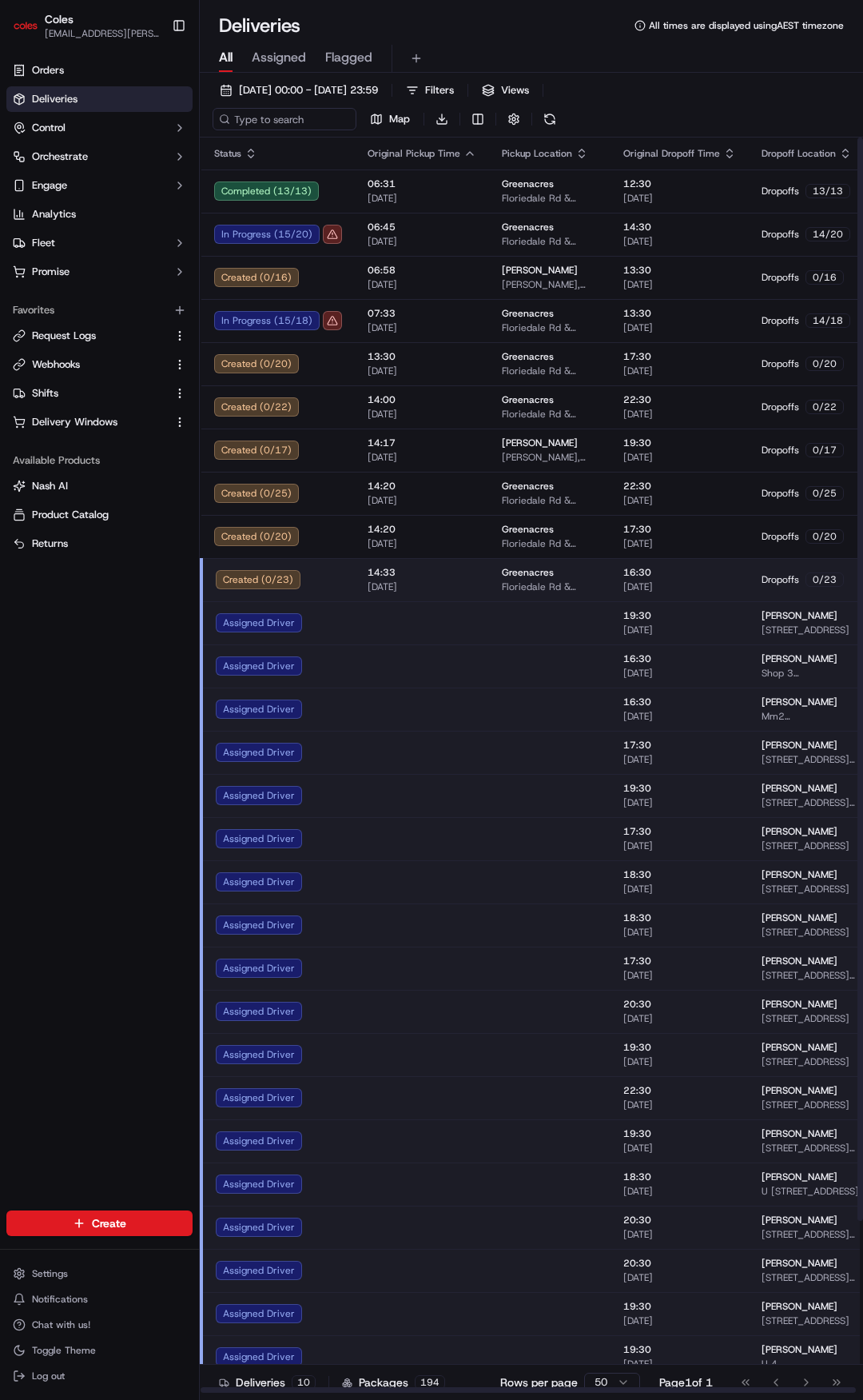
click at [483, 583] on td "14:33 16/09/2025" at bounding box center [422, 580] width 134 height 43
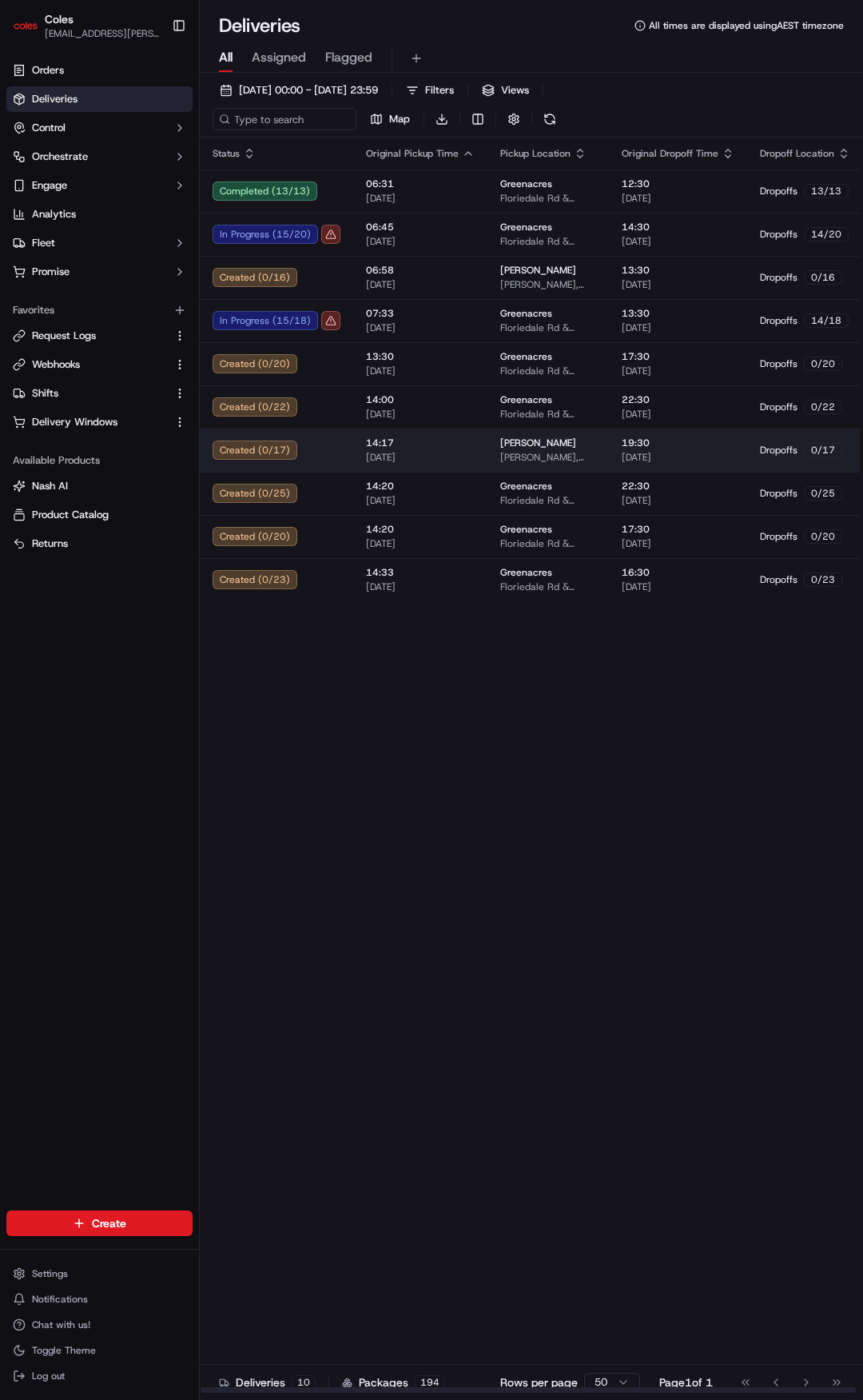
click at [488, 467] on td "Elizabeth Philip Hwy, Elizabeth SA 5112, Australia" at bounding box center [548, 450] width 121 height 43
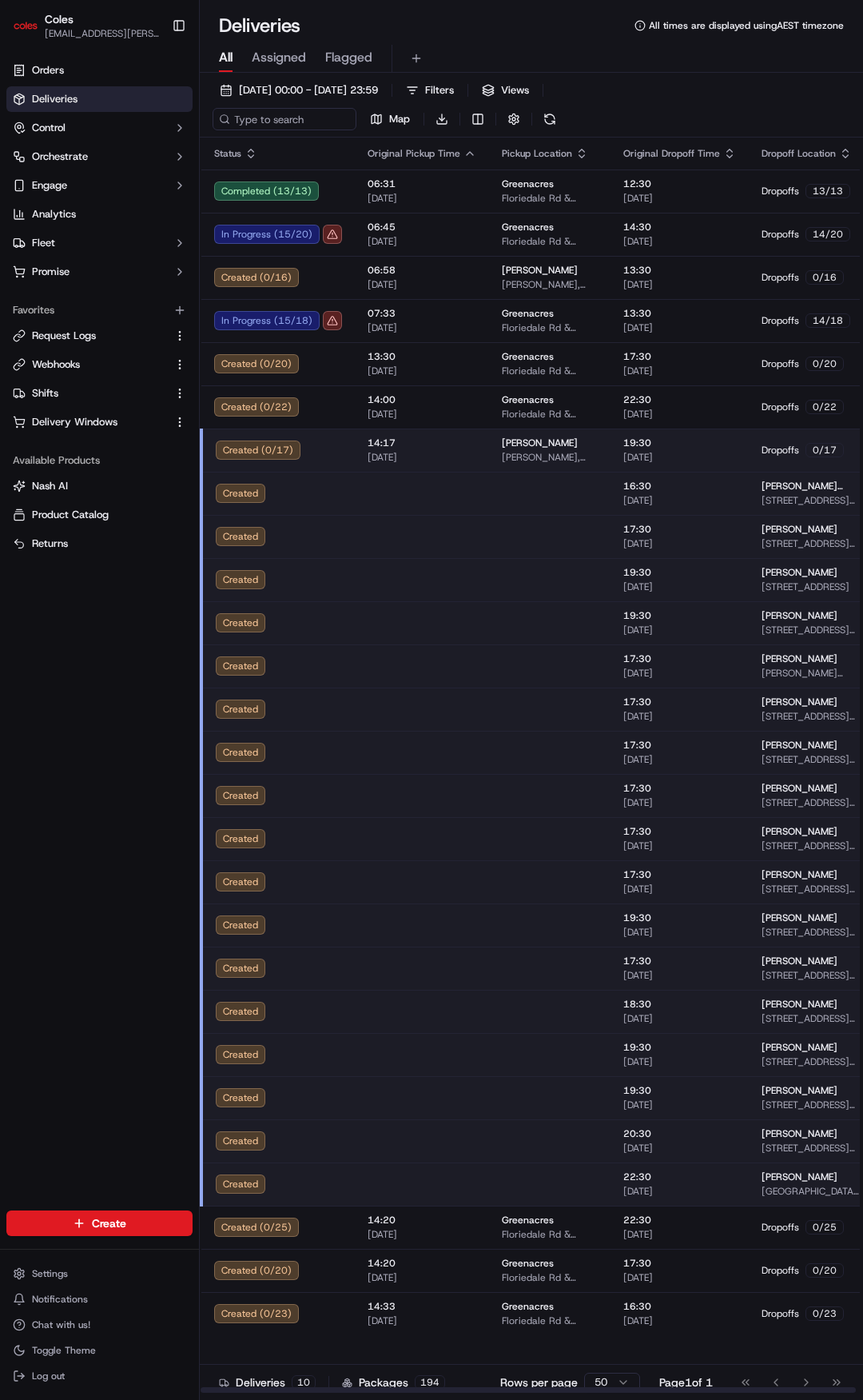
click at [461, 509] on td at bounding box center [422, 493] width 134 height 43
click at [469, 452] on span "16/09/2025" at bounding box center [422, 457] width 109 height 13
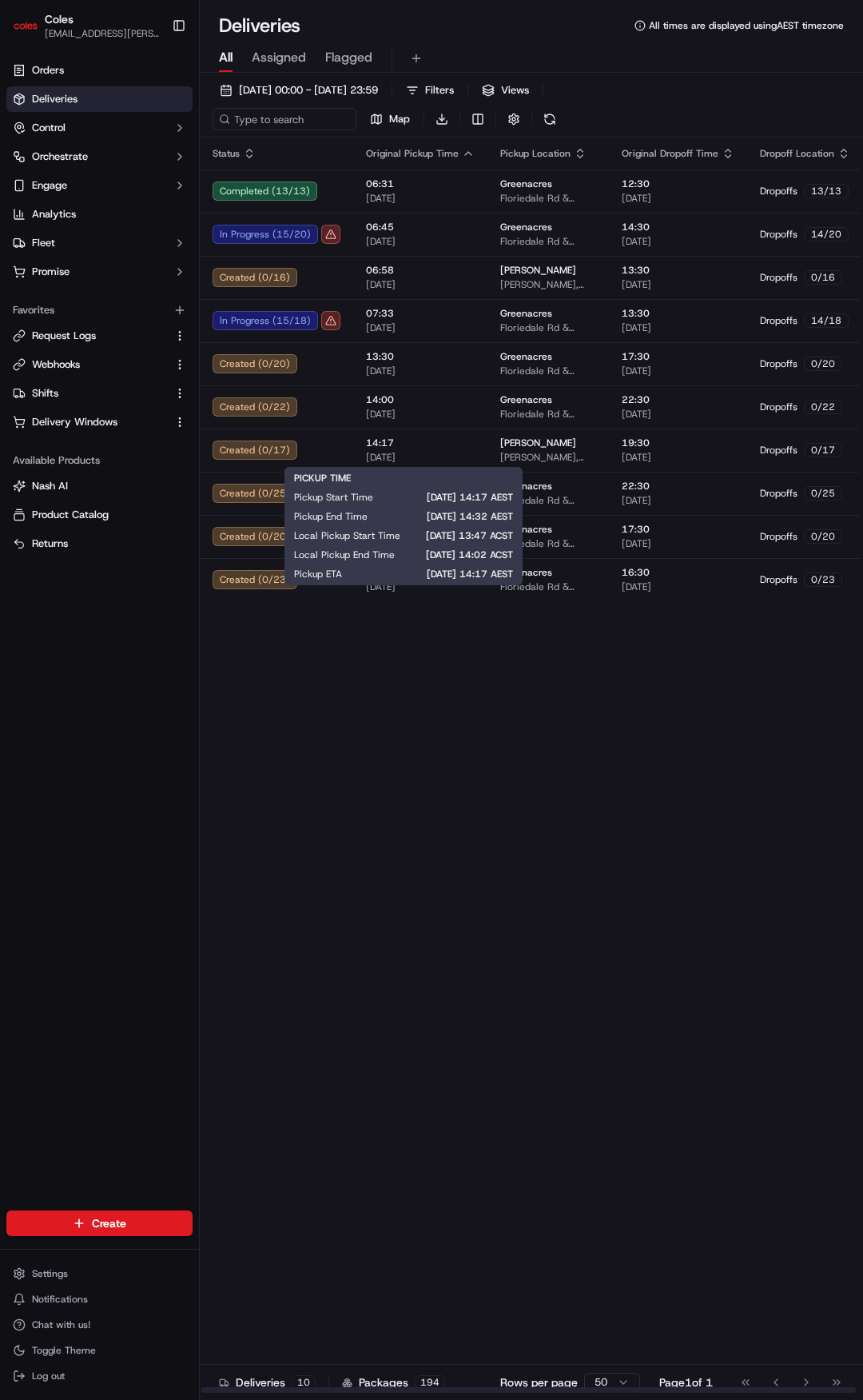
click at [452, 979] on div "Status Original Pickup Time Pickup Location Original Dropoff Time Dropoff Locat…" at bounding box center [608, 766] width 816 height 1256
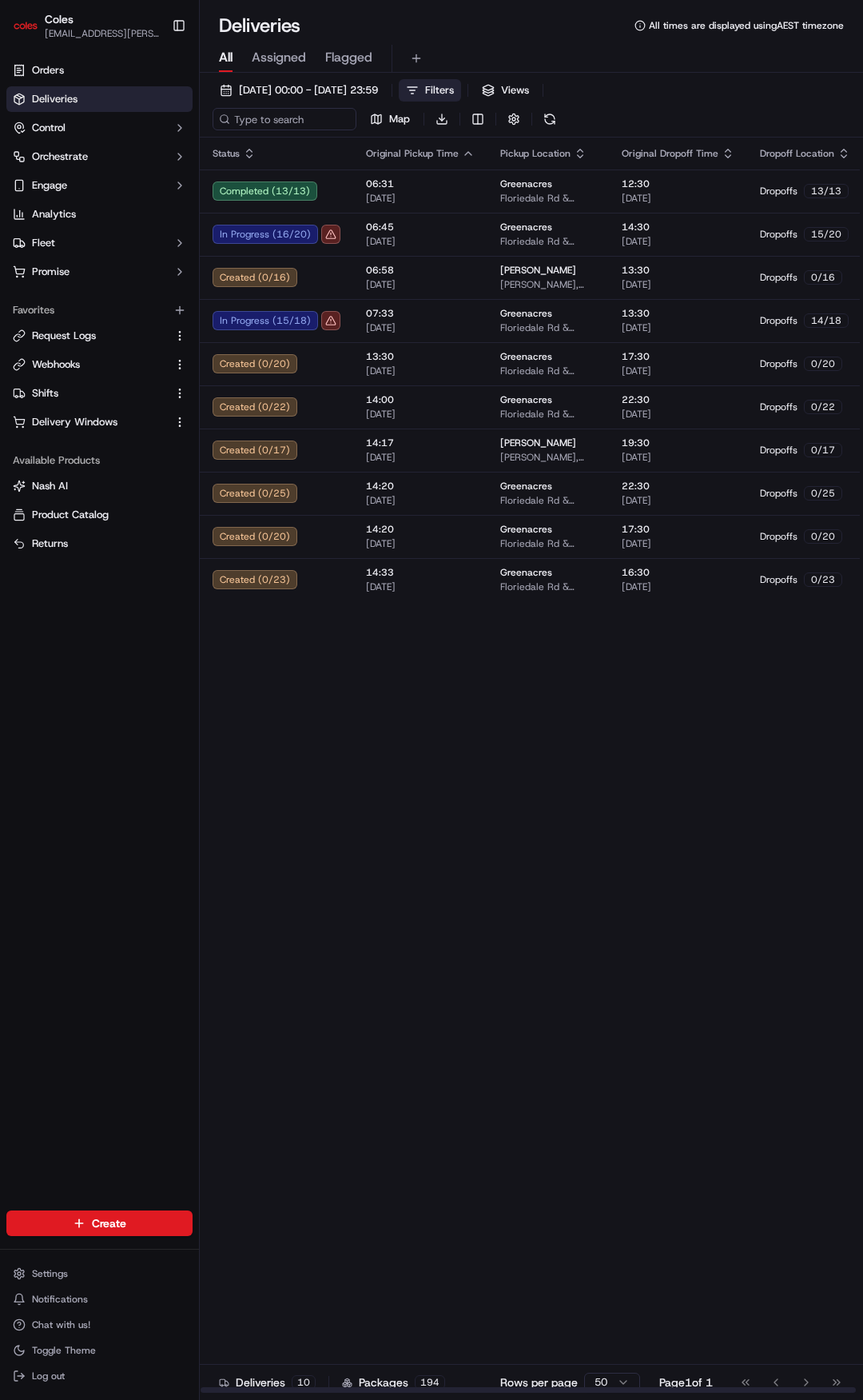
click at [454, 89] on span "Filters" at bounding box center [440, 90] width 29 height 14
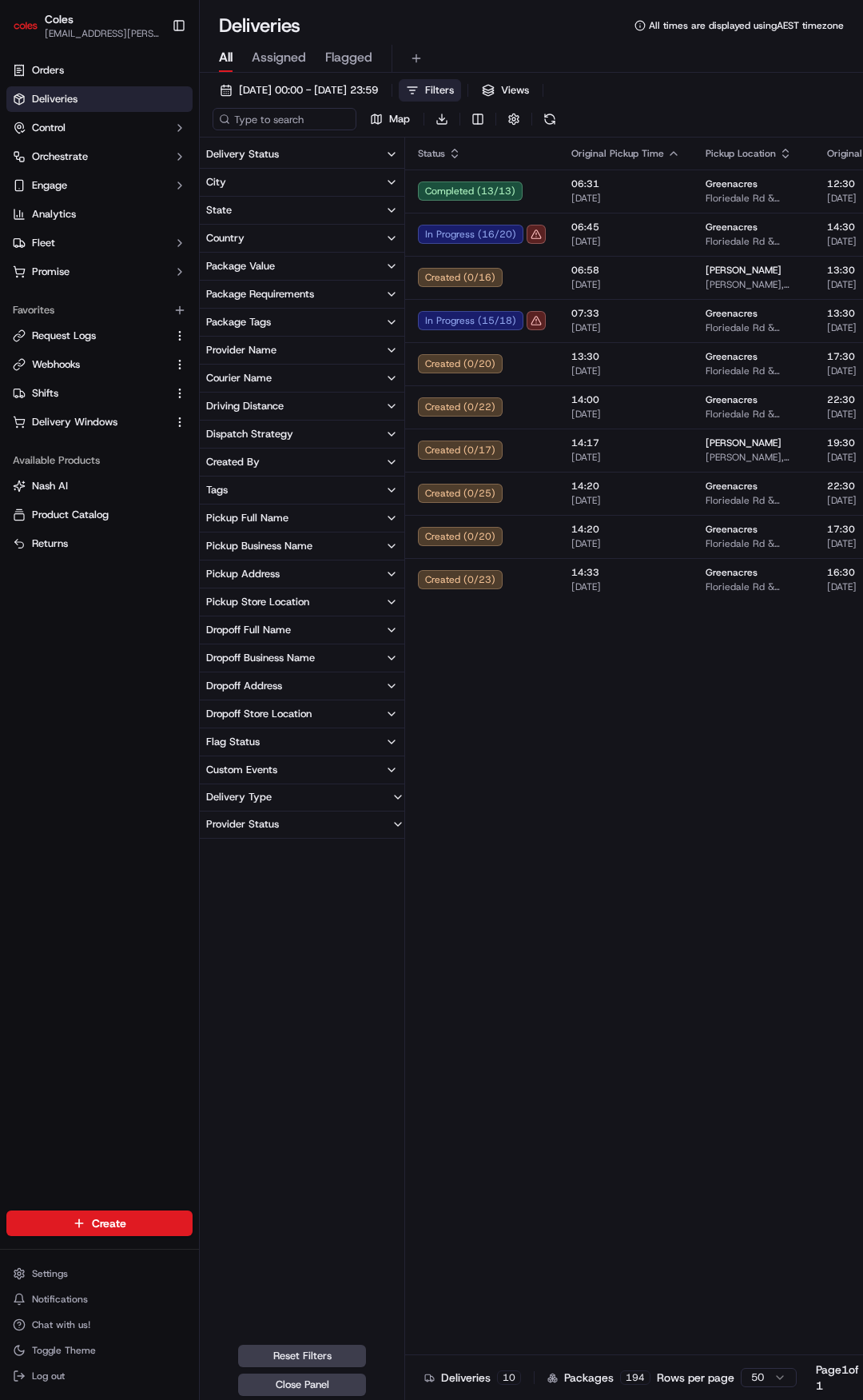
click at [336, 574] on button "Pickup Address" at bounding box center [302, 574] width 204 height 27
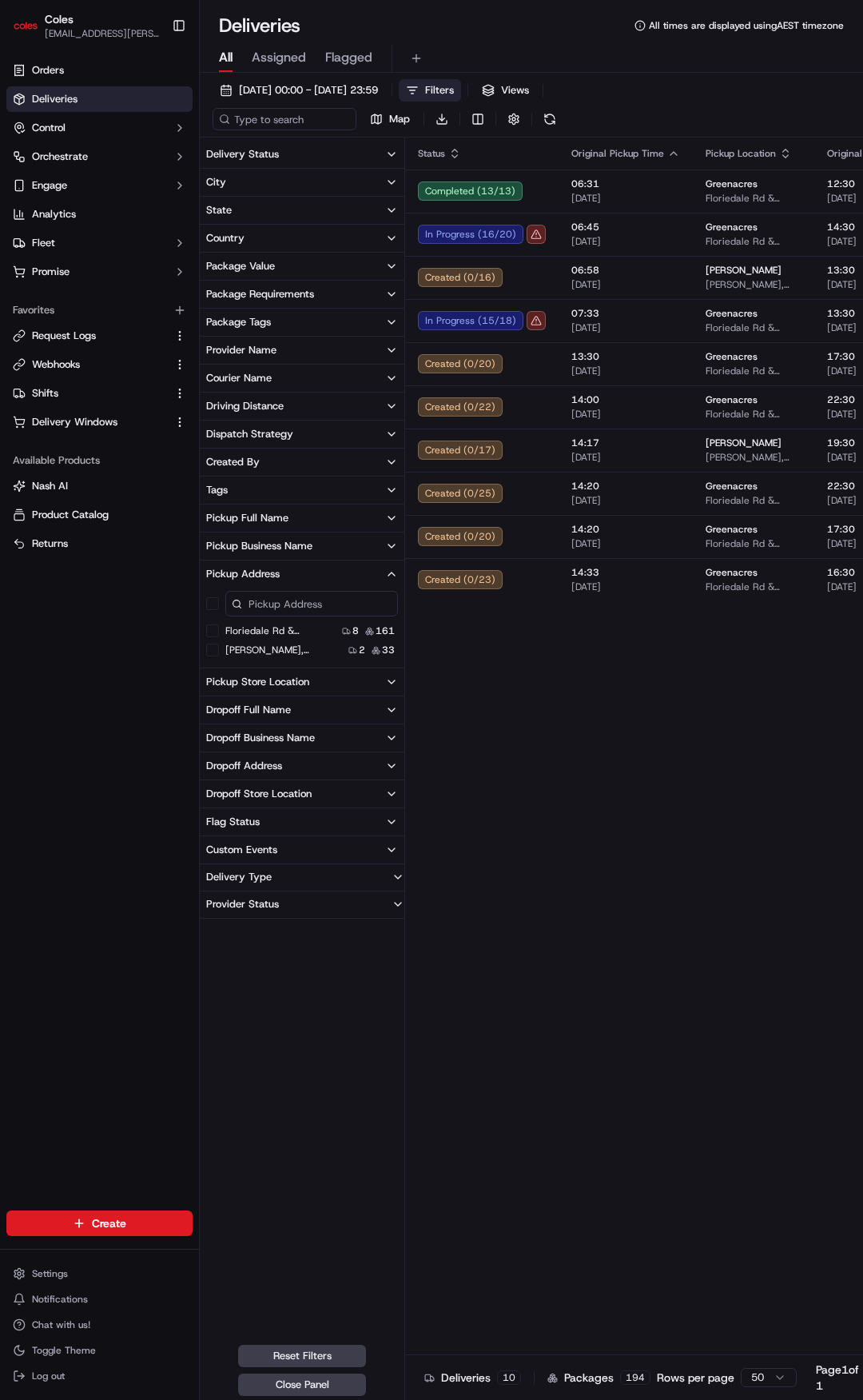
click at [333, 572] on button "Pickup Address" at bounding box center [302, 574] width 204 height 27
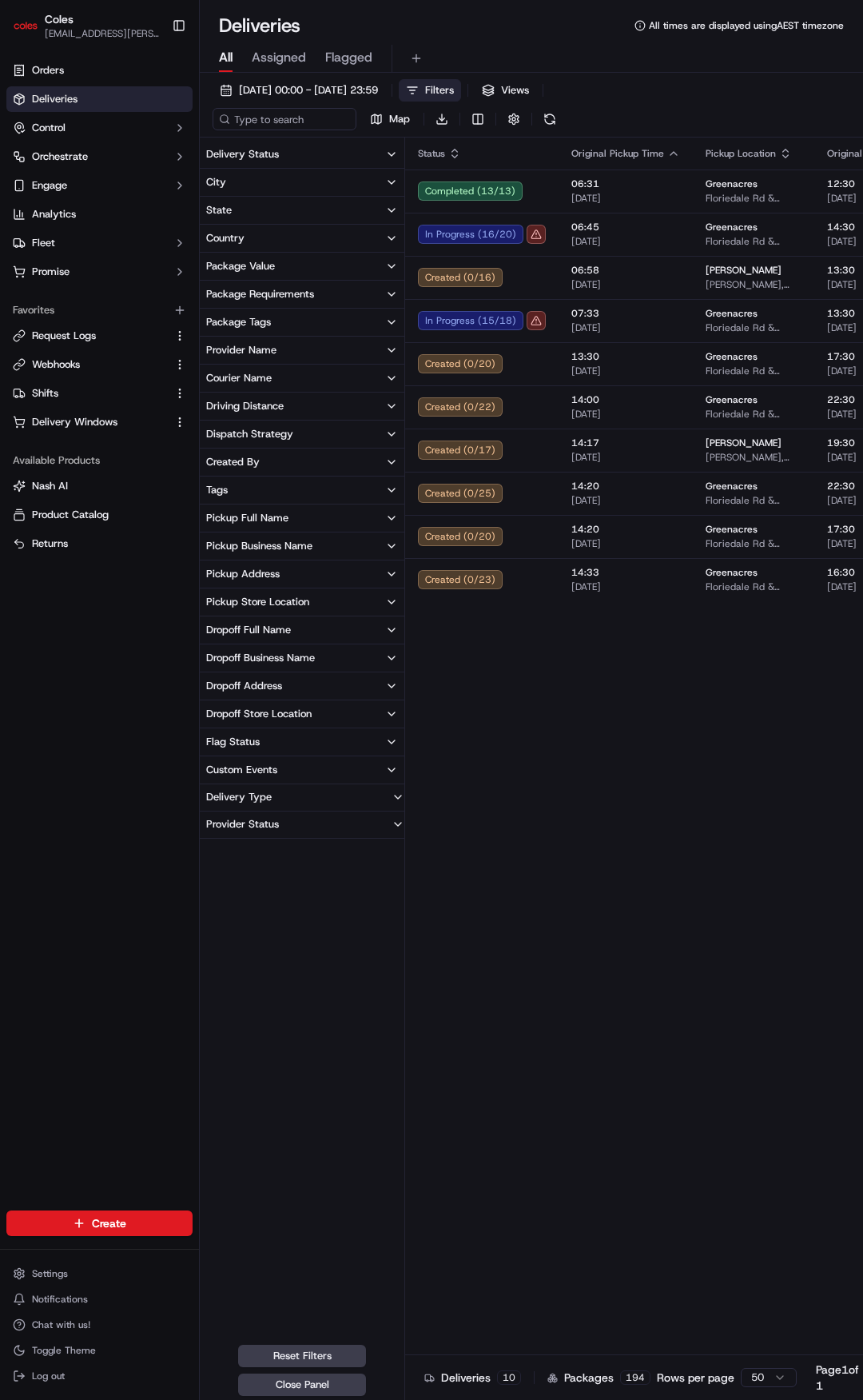
click at [301, 539] on div "Pickup Business Name" at bounding box center [259, 546] width 106 height 14
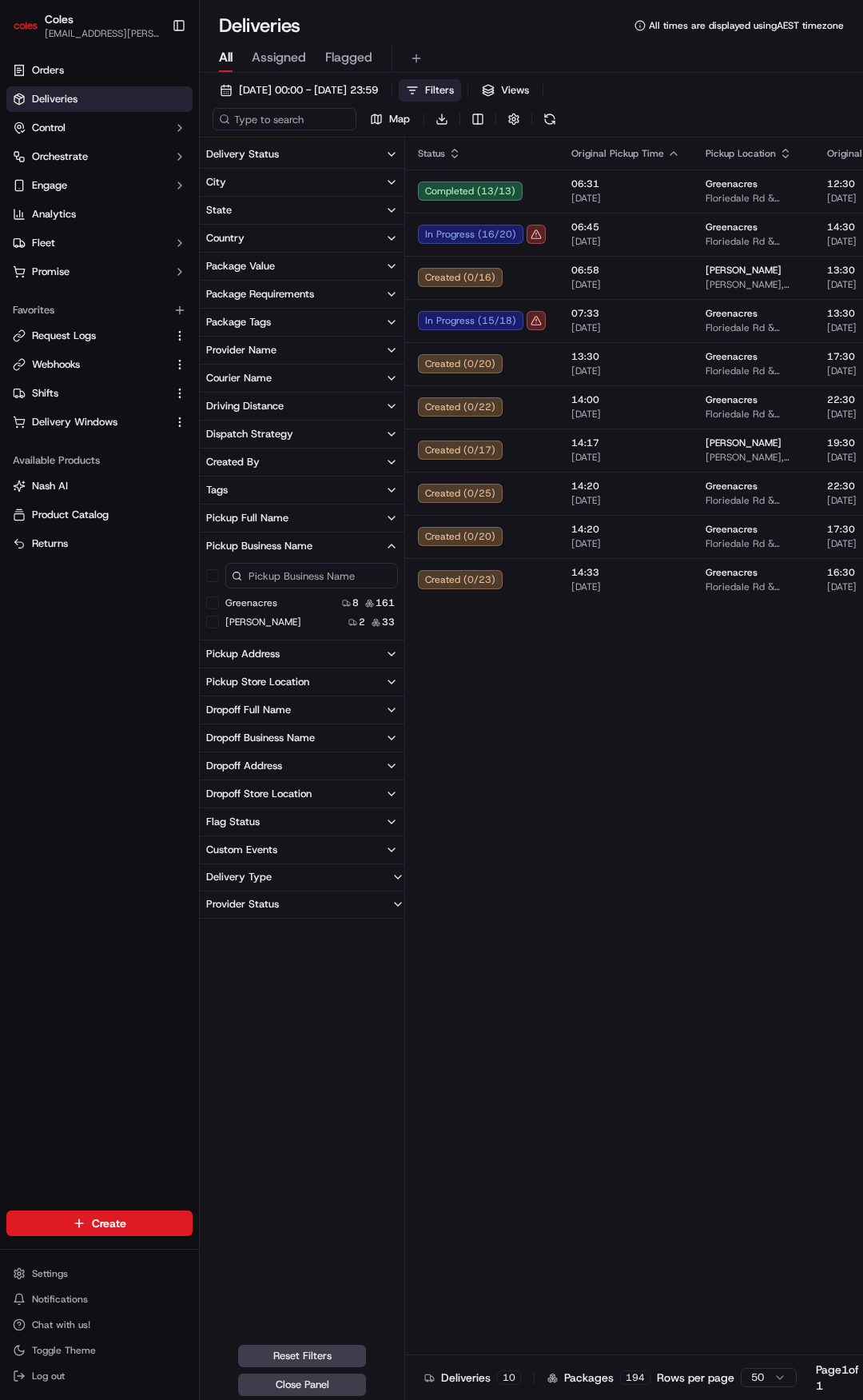
click at [216, 620] on button "[PERSON_NAME]" at bounding box center [213, 622] width 13 height 13
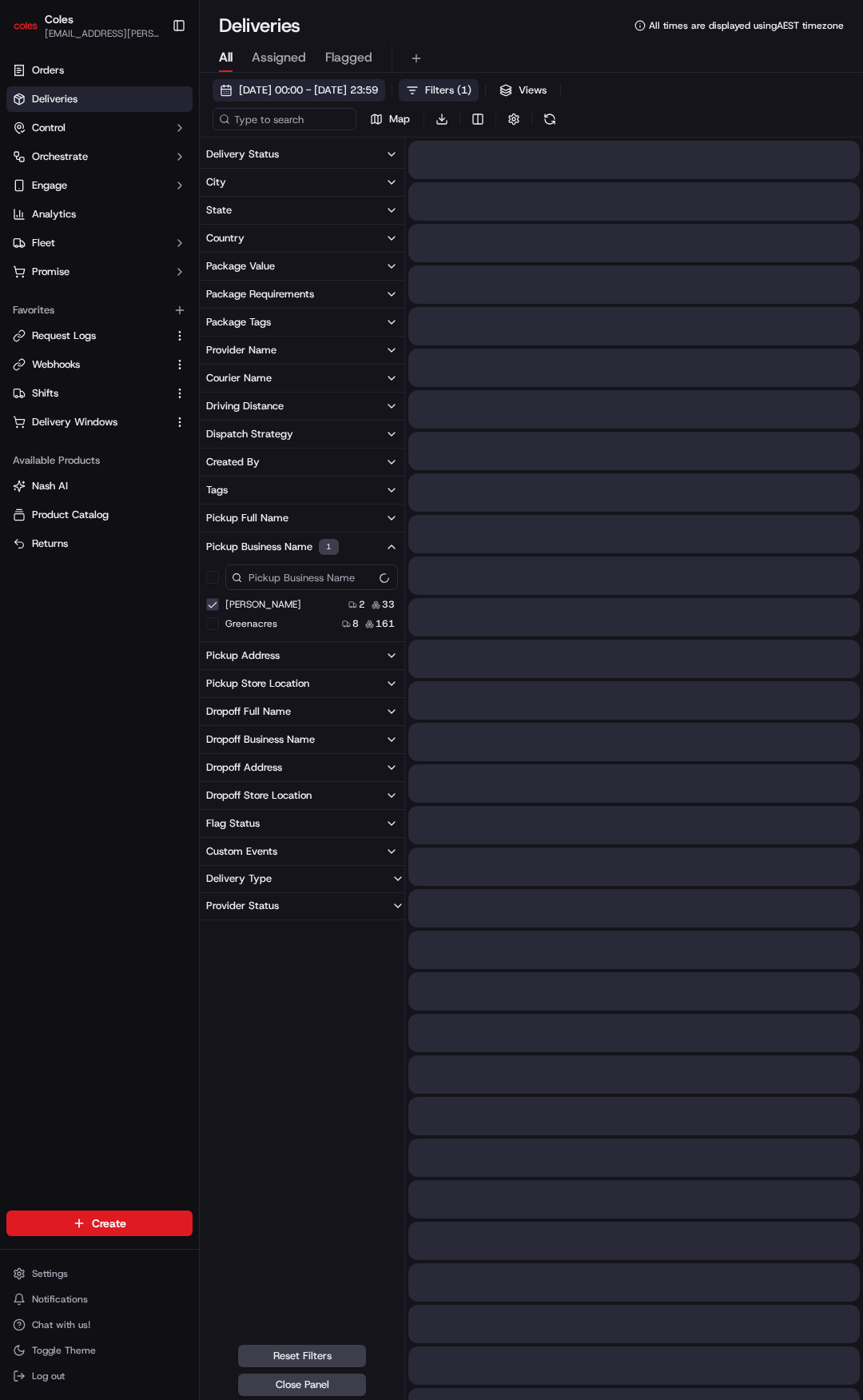
click at [326, 87] on span "16/09/2025 00:00 - 16/09/2025 23:59" at bounding box center [308, 90] width 139 height 14
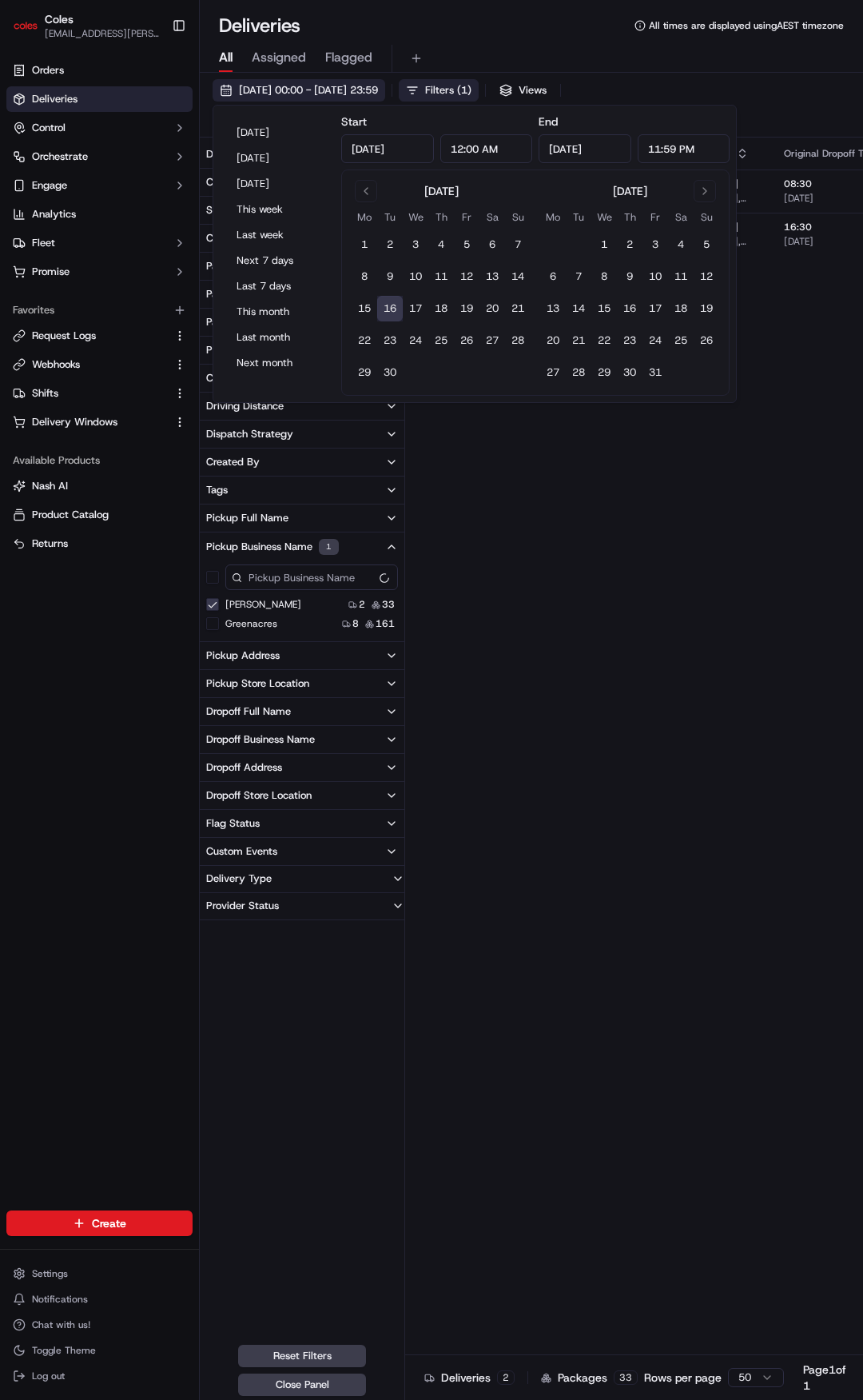
type input "Sep 16, 2025"
type input "12:00 AM"
type input "Sep 16, 2025"
type input "11:59 PM"
click at [463, 278] on button "12" at bounding box center [467, 277] width 25 height 25
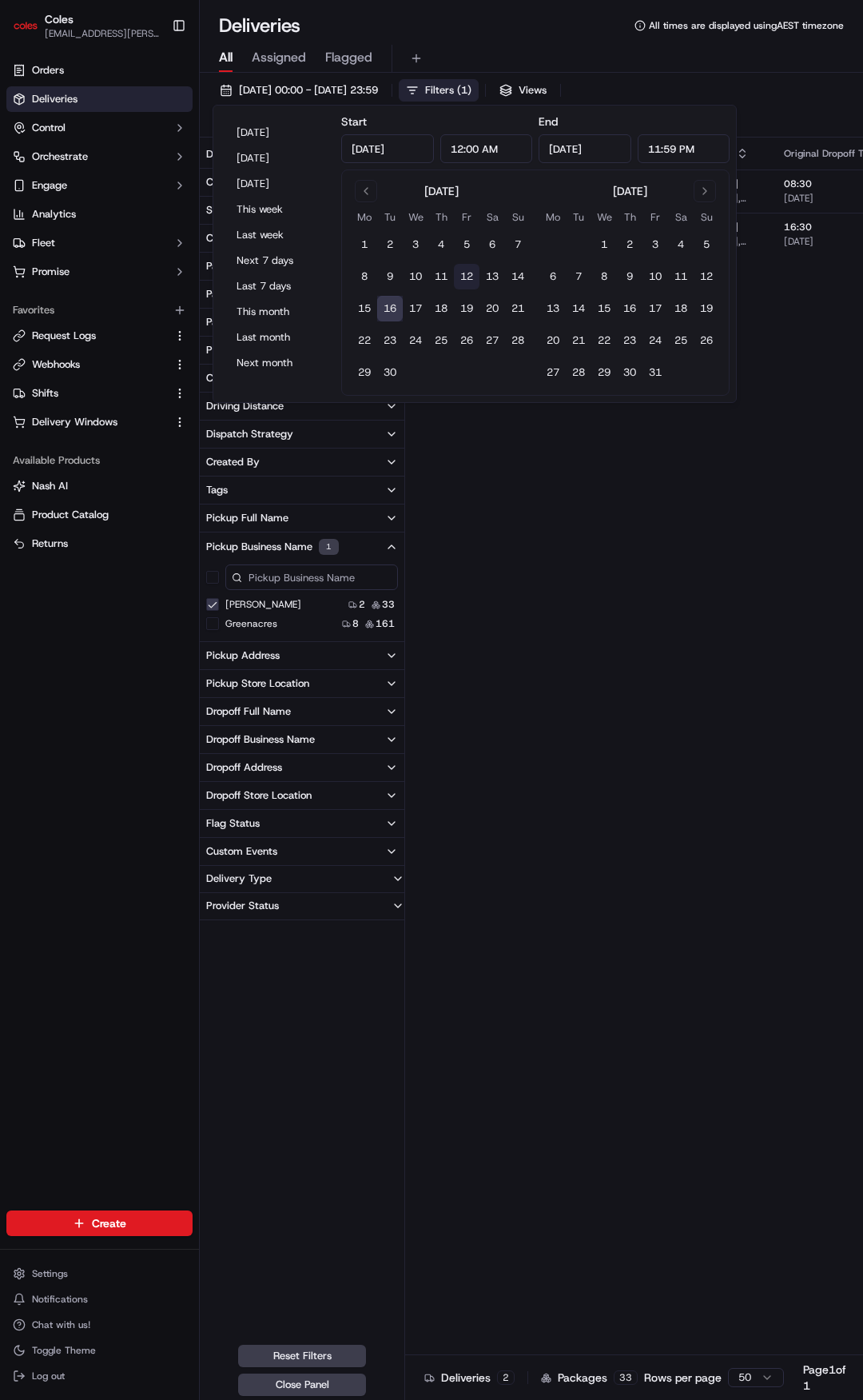
type input "Sep 12, 2025"
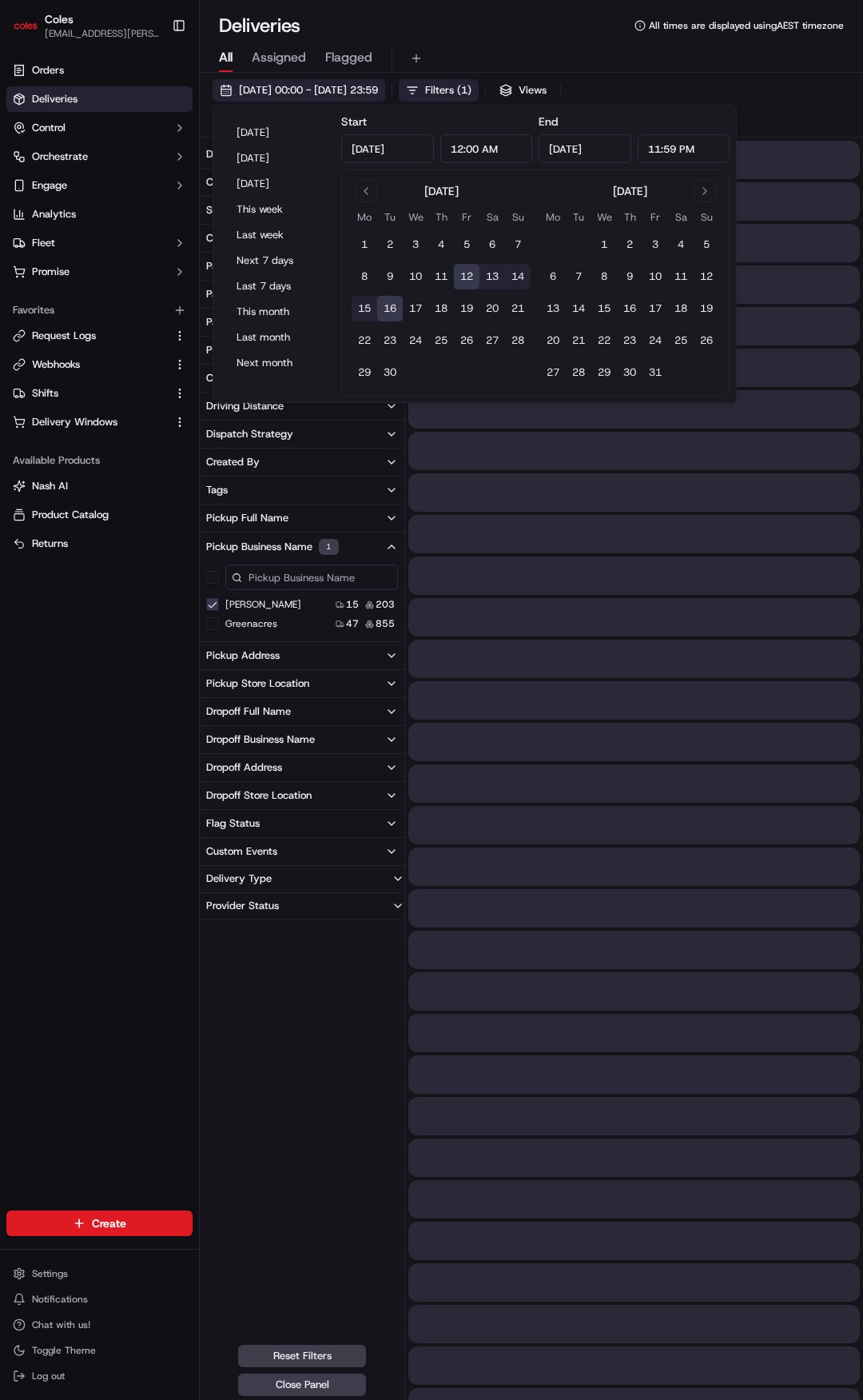
click at [463, 274] on button "12" at bounding box center [467, 277] width 25 height 25
click at [684, 55] on div "All Assigned Flagged" at bounding box center [531, 58] width 663 height 28
type input "Sep 12, 2025"
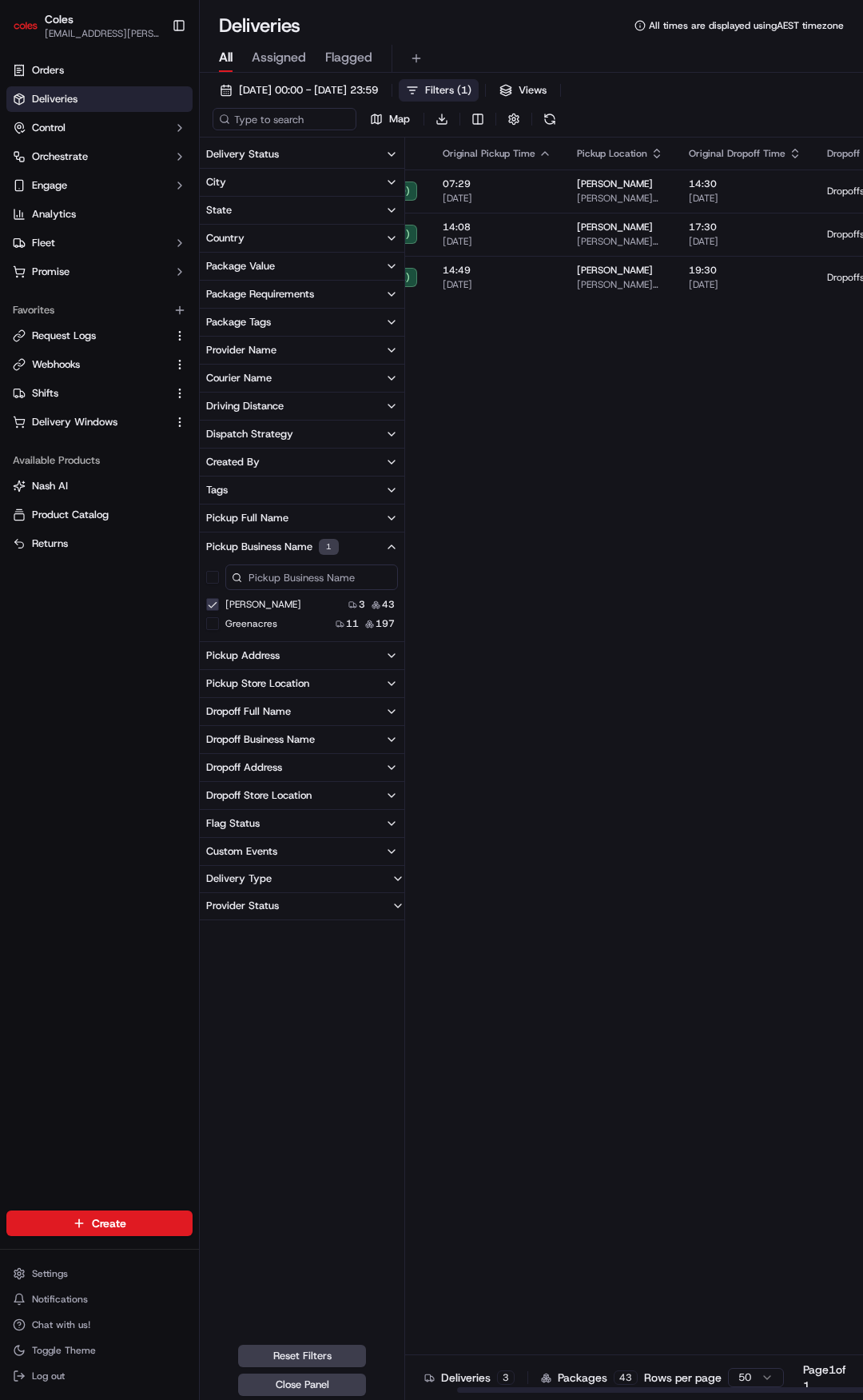
scroll to position [0, 205]
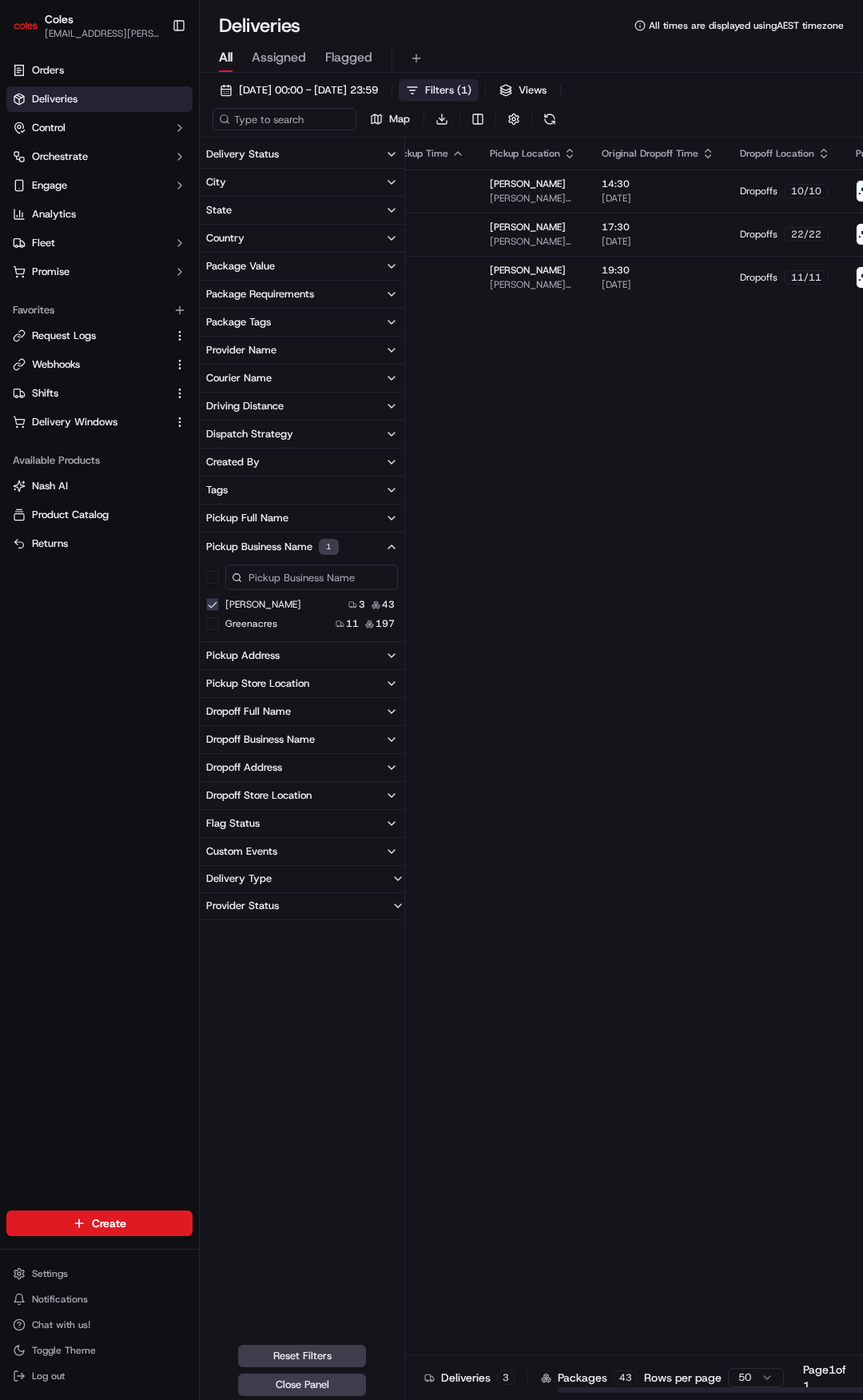
drag, startPoint x: 570, startPoint y: 373, endPoint x: 652, endPoint y: 367, distance: 82.2
drag, startPoint x: 654, startPoint y: 361, endPoint x: 767, endPoint y: 373, distance: 113.6
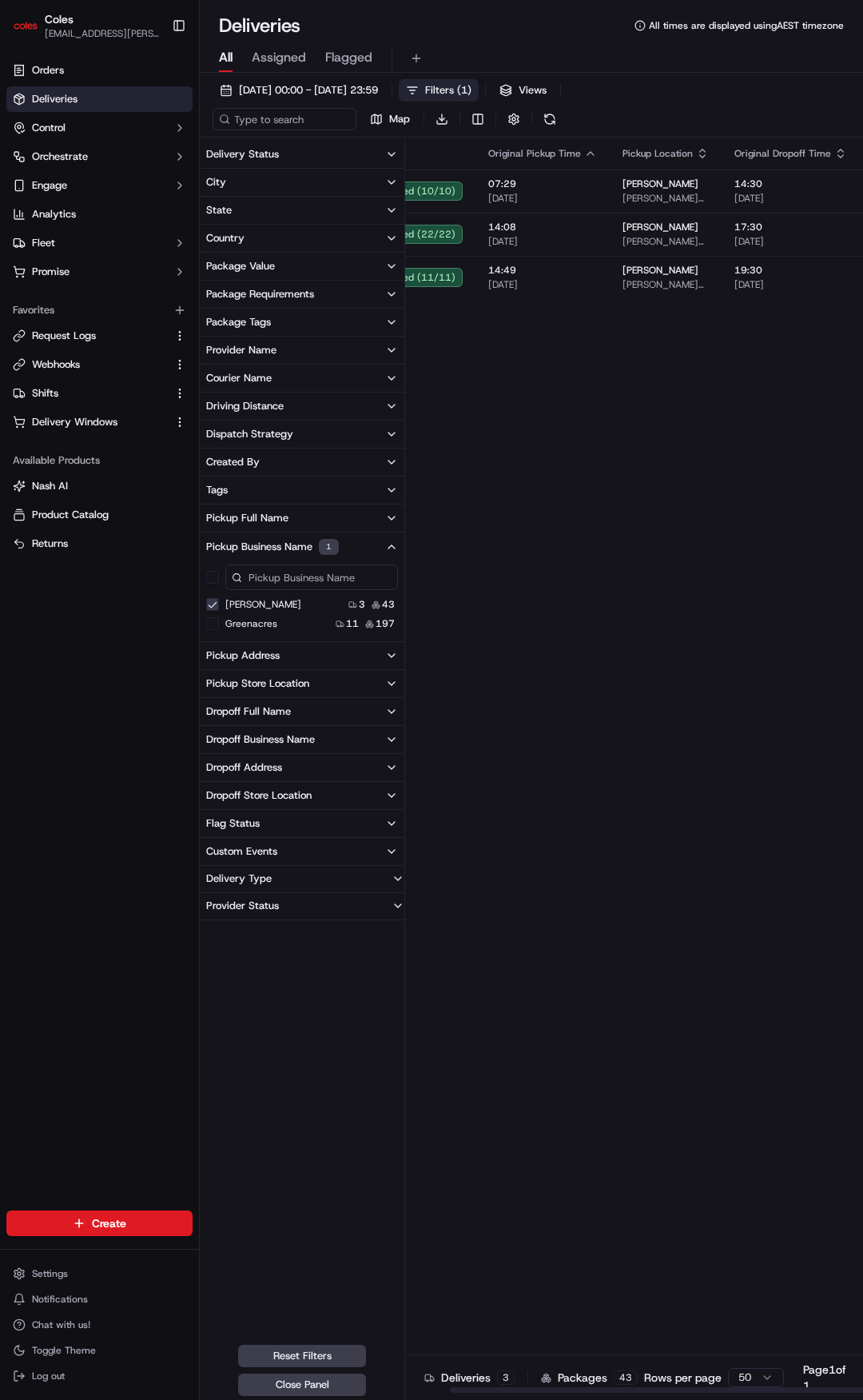
scroll to position [0, 0]
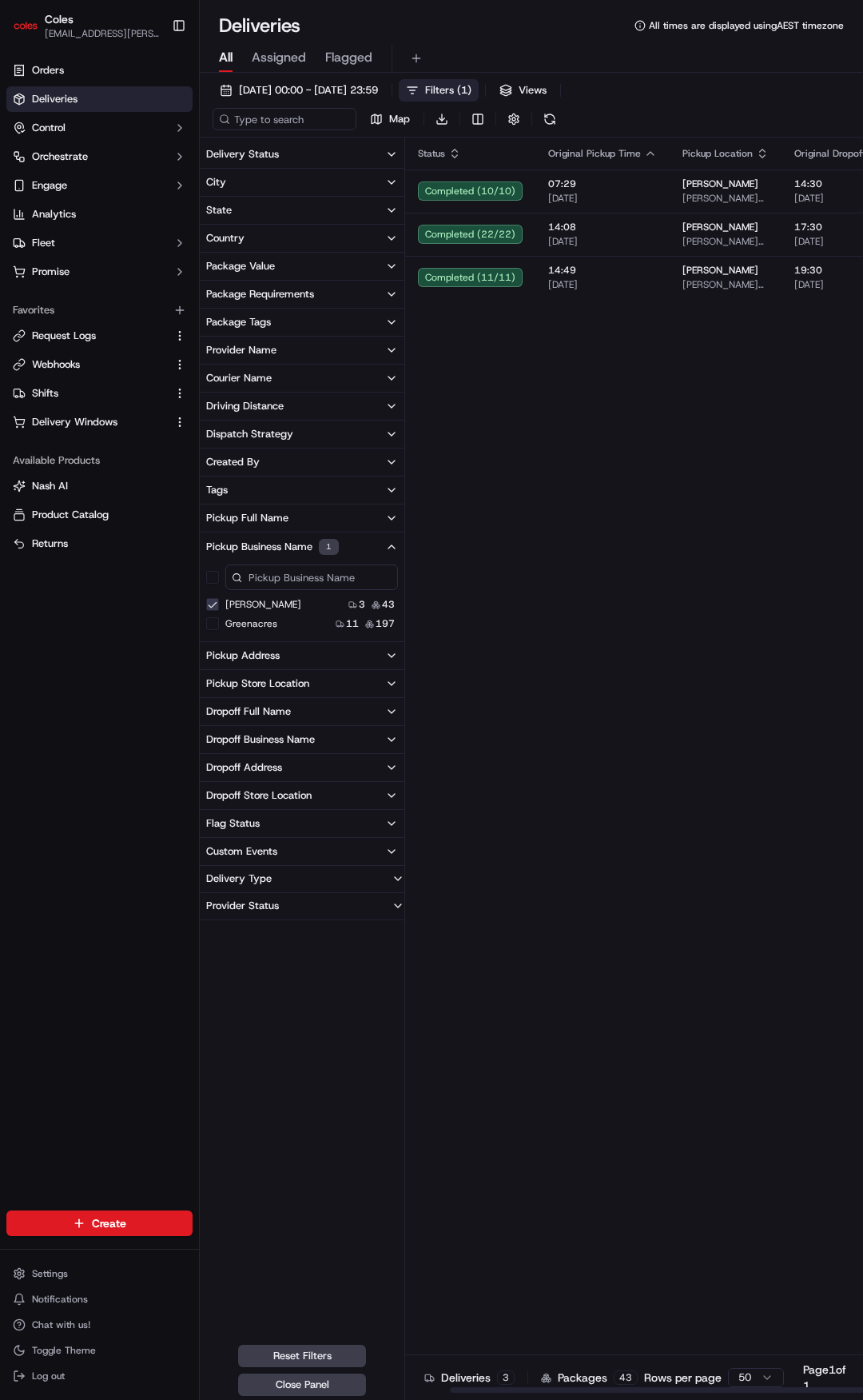
drag, startPoint x: 711, startPoint y: 320, endPoint x: 607, endPoint y: 329, distance: 104.4
drag, startPoint x: 607, startPoint y: 329, endPoint x: 425, endPoint y: 349, distance: 183.1
click at [366, 95] on span "12/09/2025 00:00 - 12/09/2025 23:59" at bounding box center [308, 90] width 139 height 14
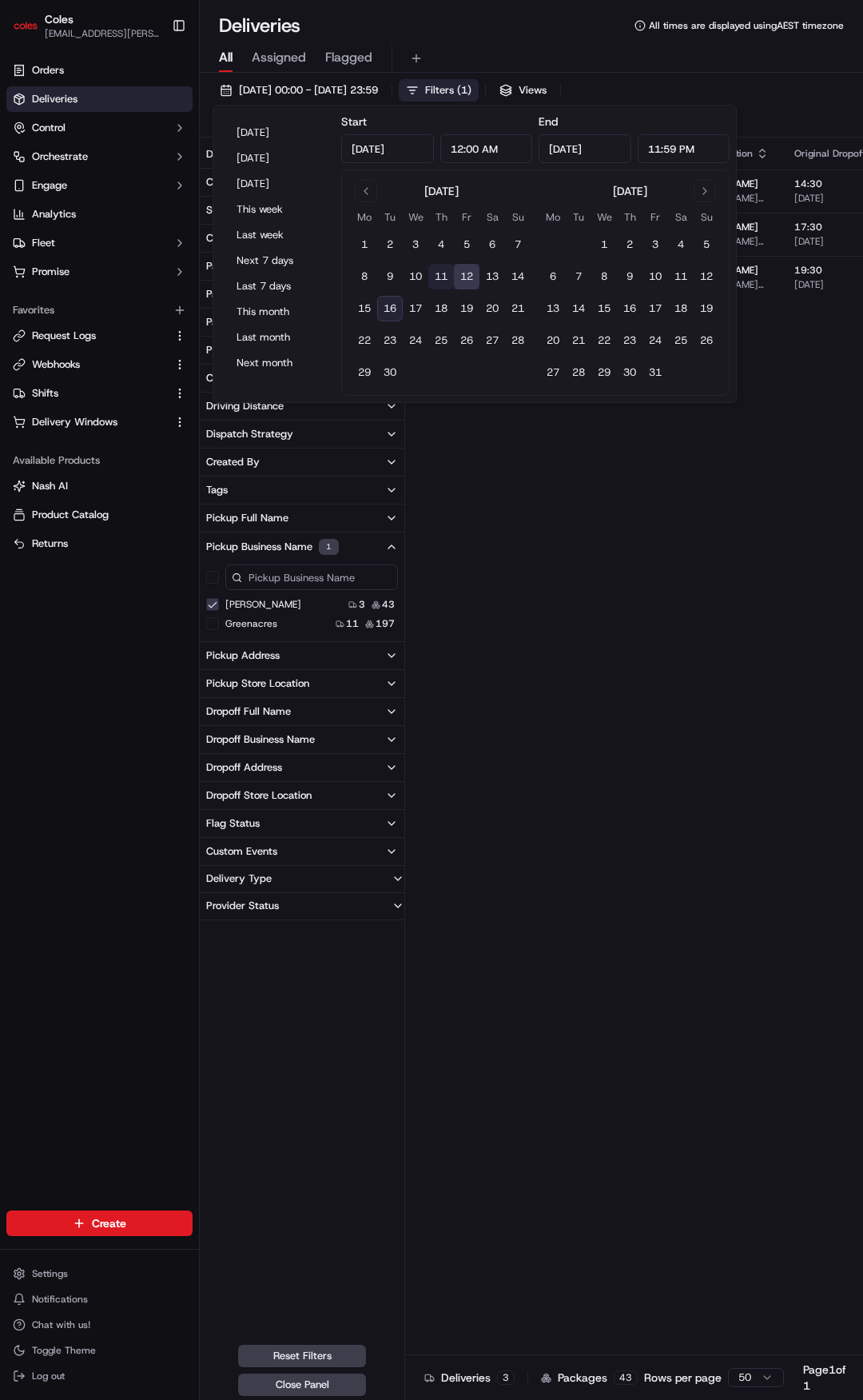
click at [441, 274] on button "11" at bounding box center [441, 277] width 25 height 25
type input "Sep 11, 2025"
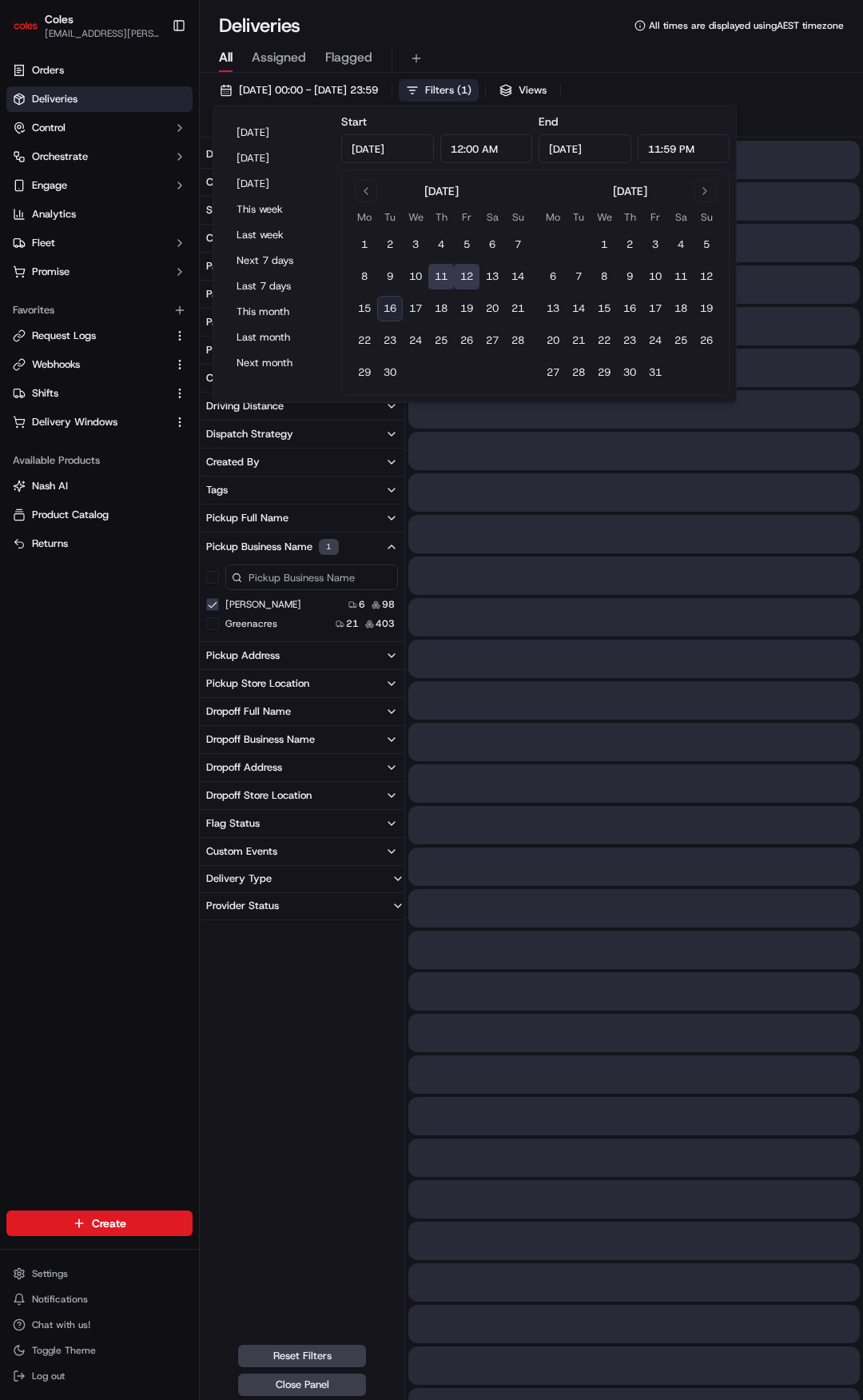
click at [442, 280] on button "11" at bounding box center [441, 277] width 25 height 25
type input "Sep 11, 2025"
click at [442, 272] on button "11" at bounding box center [441, 277] width 25 height 25
click at [727, 79] on div "11/09/2025 00:00 - 11/09/2025 23:59 Filters ( 1 ) Views Map Download Delivery S…" at bounding box center [531, 1165] width 663 height 2185
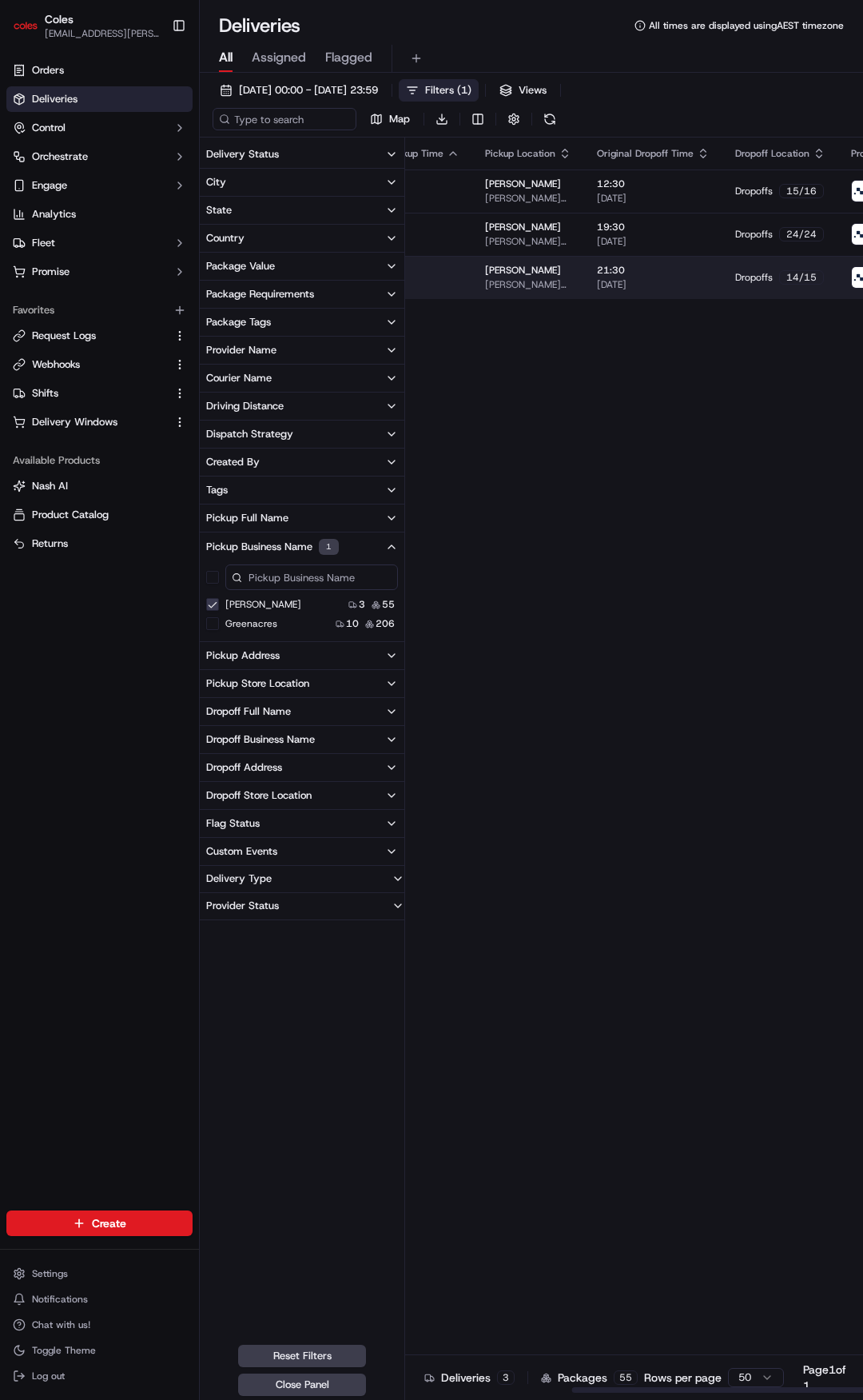
drag, startPoint x: 646, startPoint y: 276, endPoint x: 690, endPoint y: 276, distance: 44.0
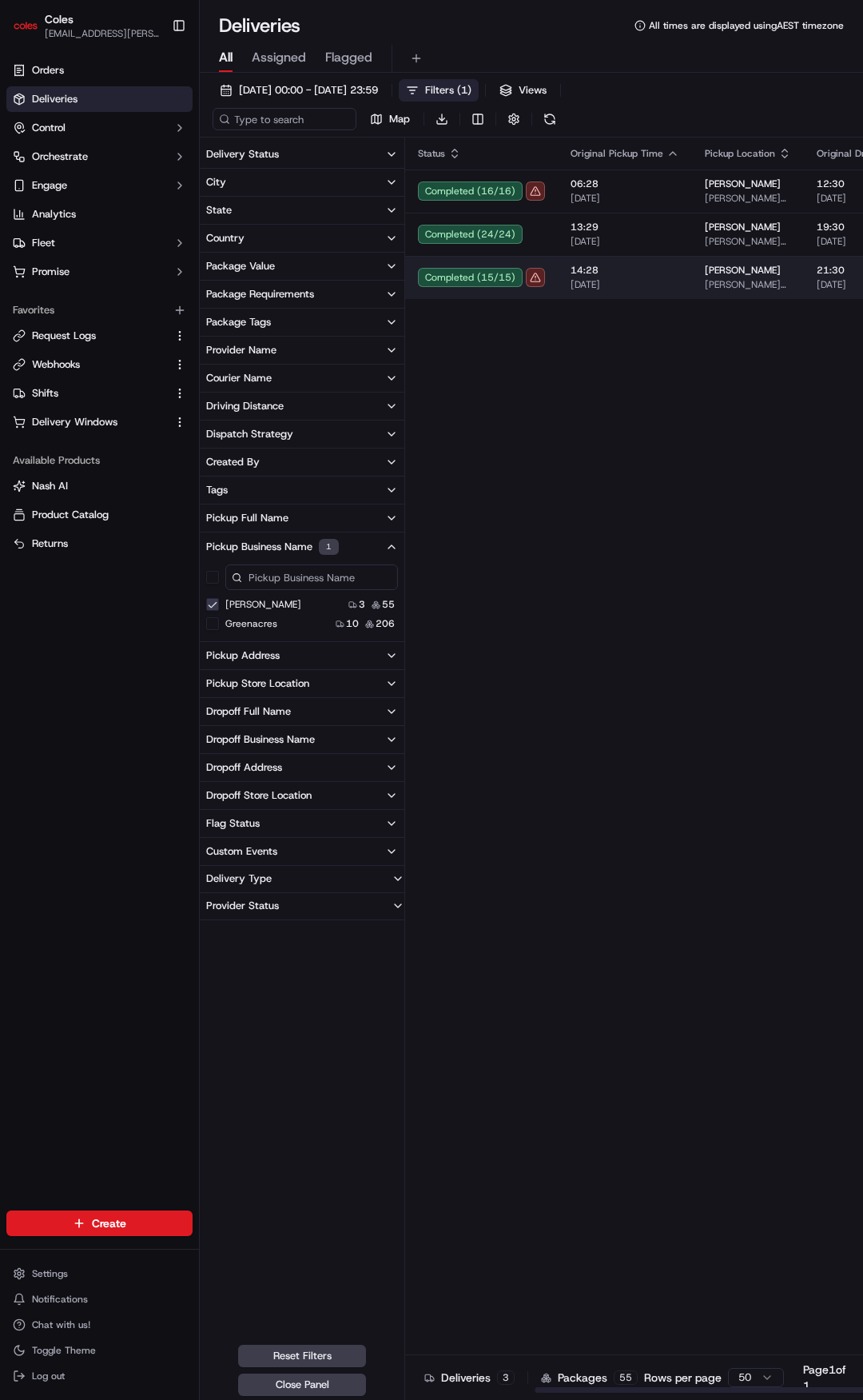
drag, startPoint x: 581, startPoint y: 272, endPoint x: 499, endPoint y: 270, distance: 82.0
click at [471, 90] on span "Filters ( 1 )" at bounding box center [448, 90] width 46 height 14
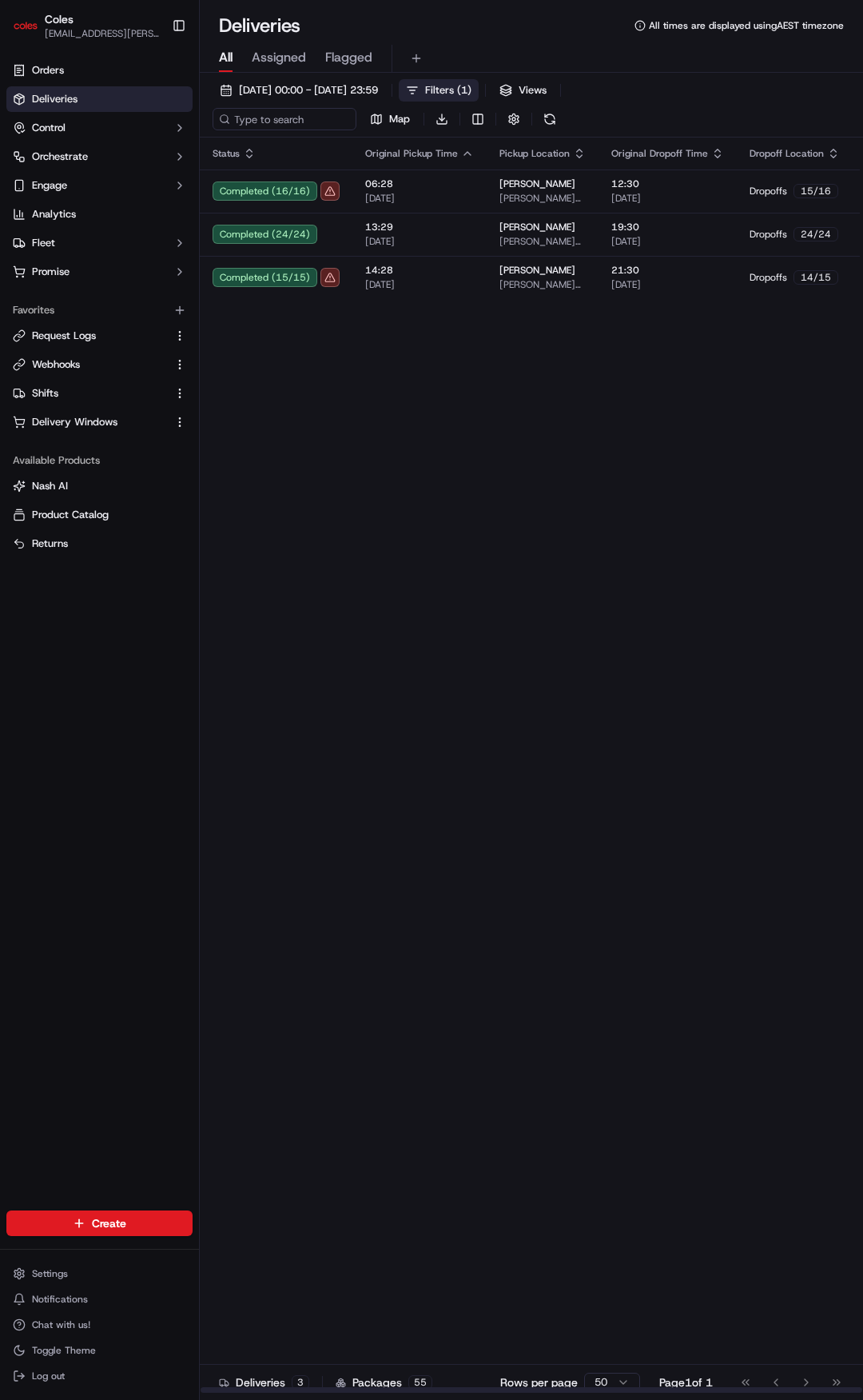
click at [471, 86] on span "Filters ( 1 )" at bounding box center [448, 90] width 46 height 14
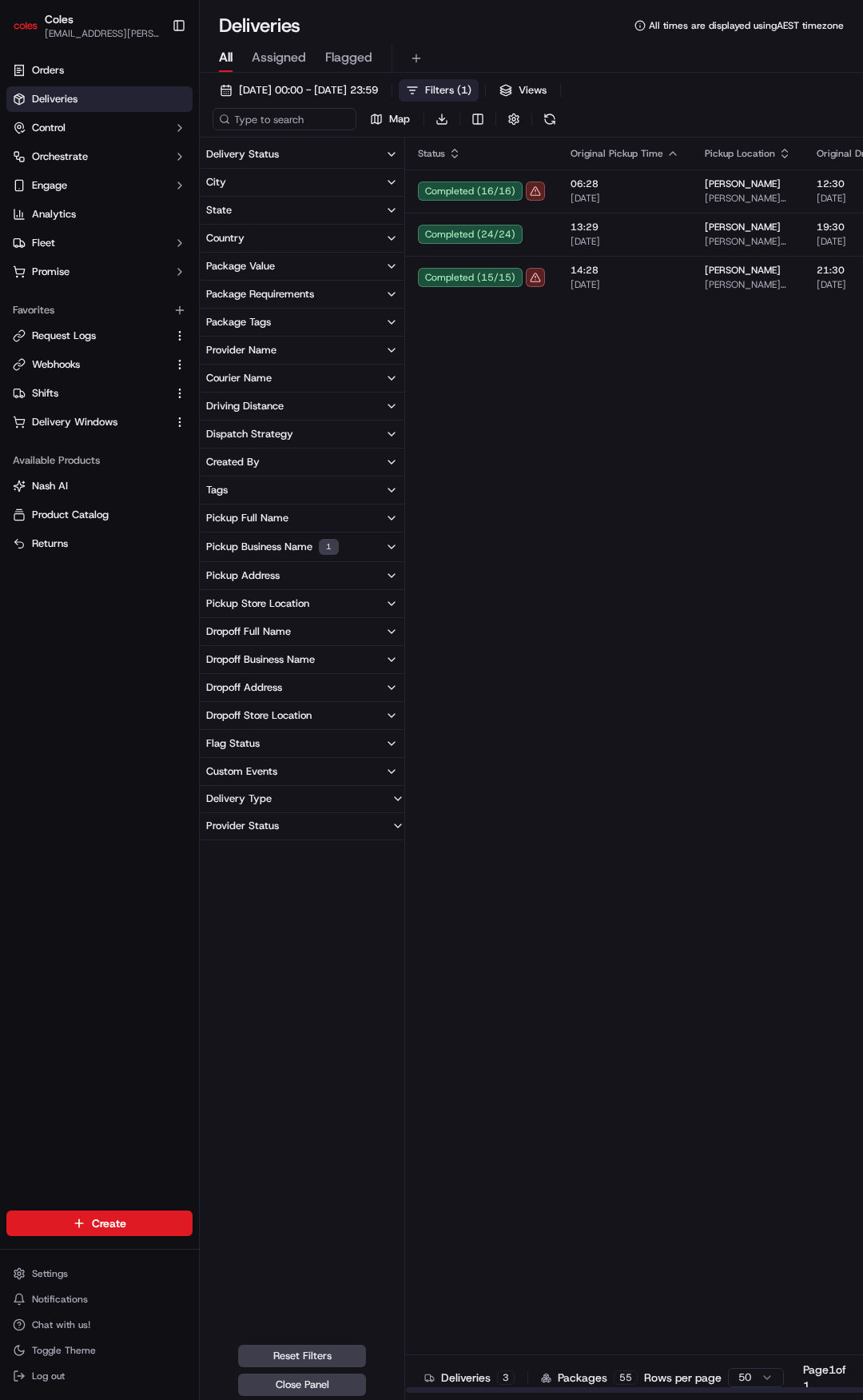
click at [479, 80] on button "Filters ( 1 )" at bounding box center [439, 90] width 80 height 23
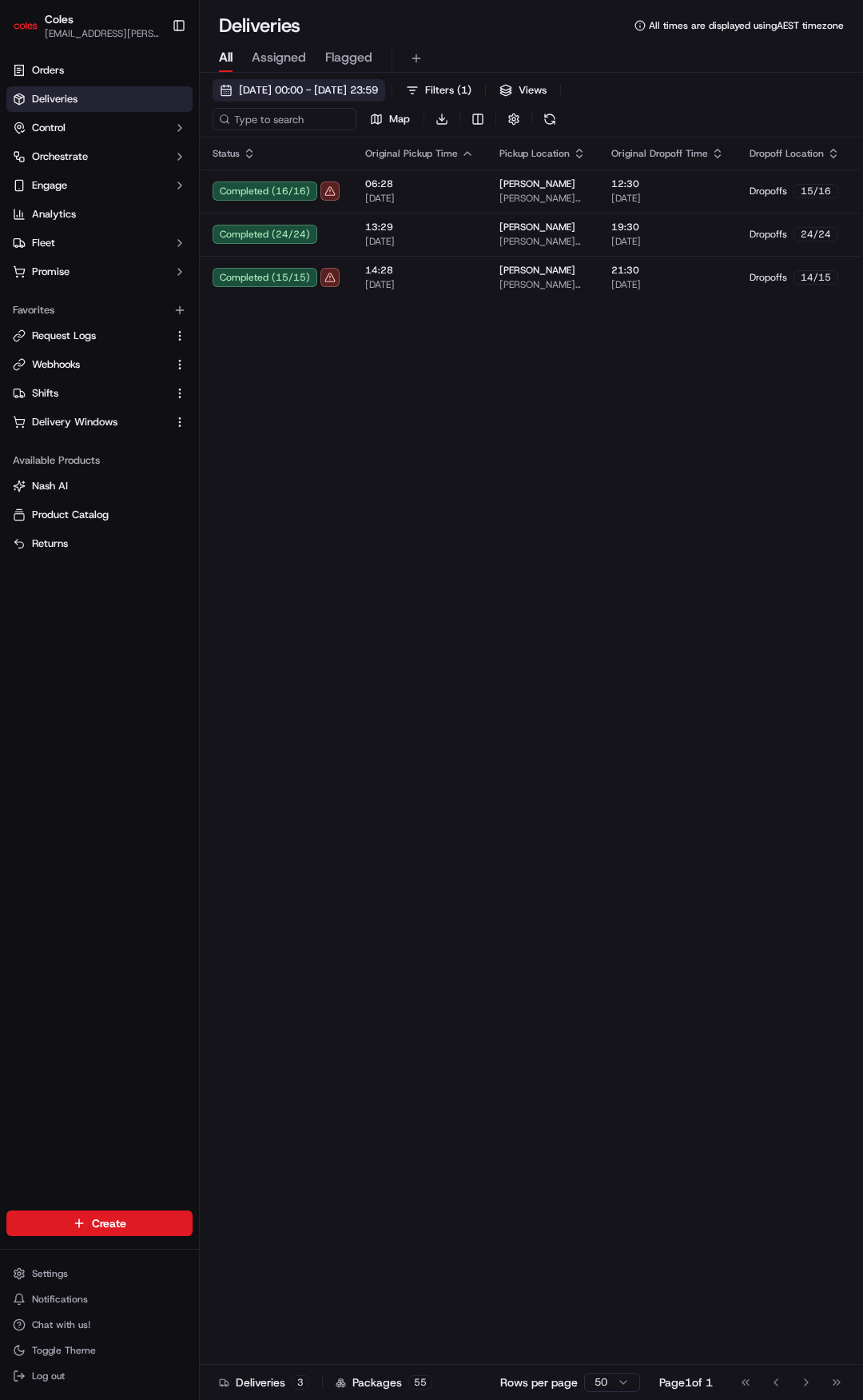
click at [378, 91] on span "11/09/2025 00:00 - 11/09/2025 23:59" at bounding box center [308, 90] width 139 height 14
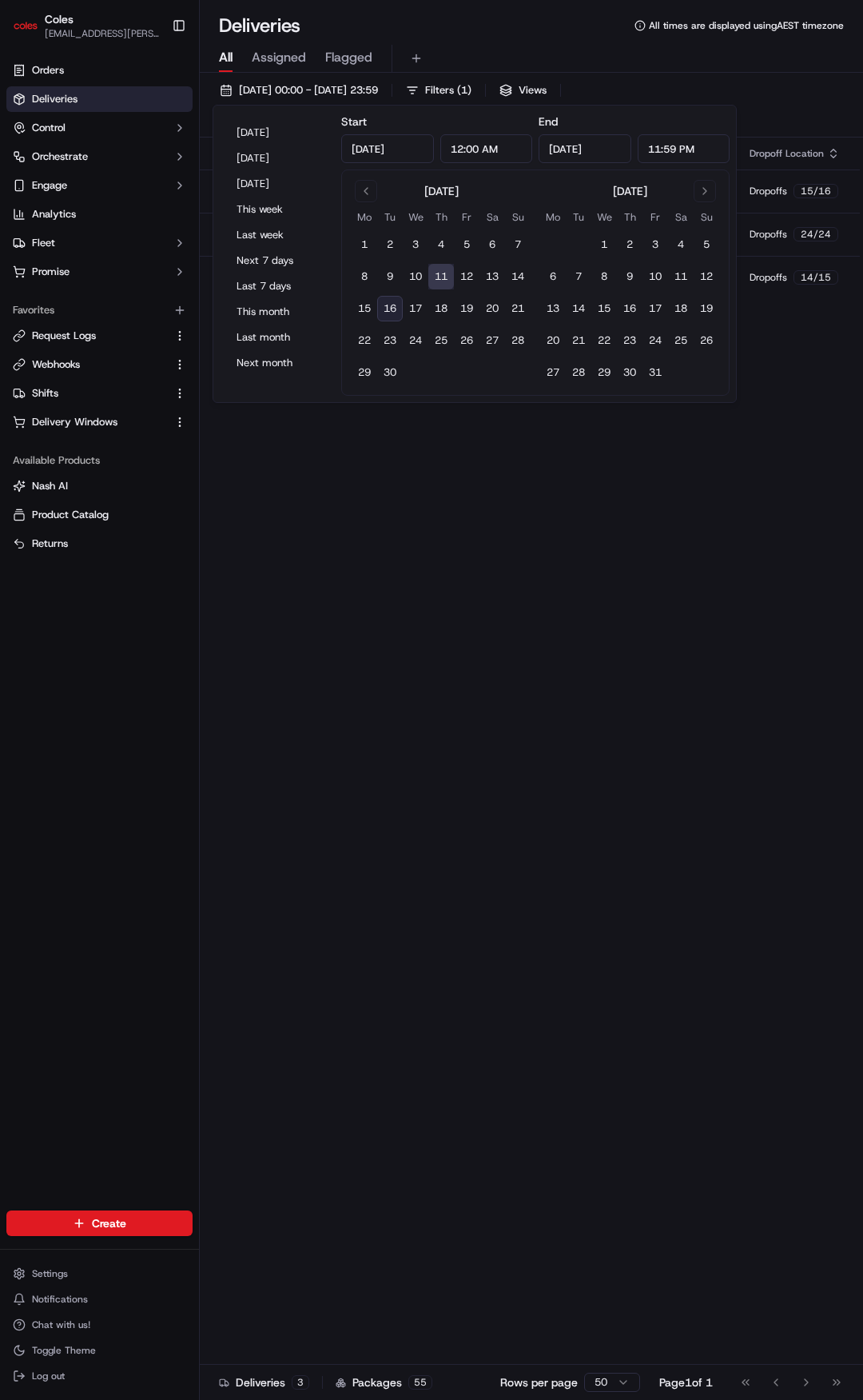
click at [467, 503] on div "Status Original Pickup Time Pickup Location Original Dropoff Time Dropoff Locat…" at bounding box center [603, 766] width 808 height 1256
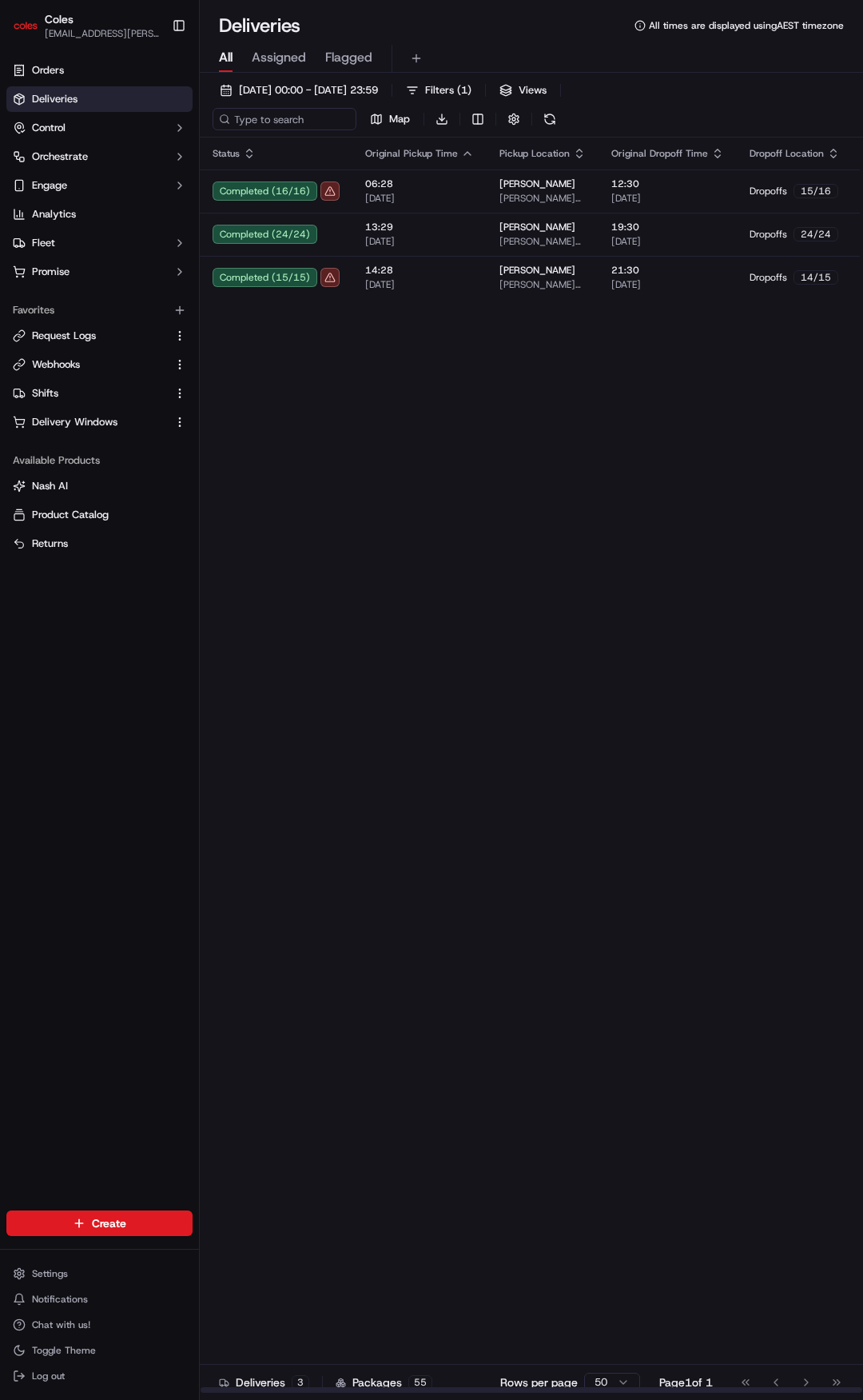
scroll to position [0, 141]
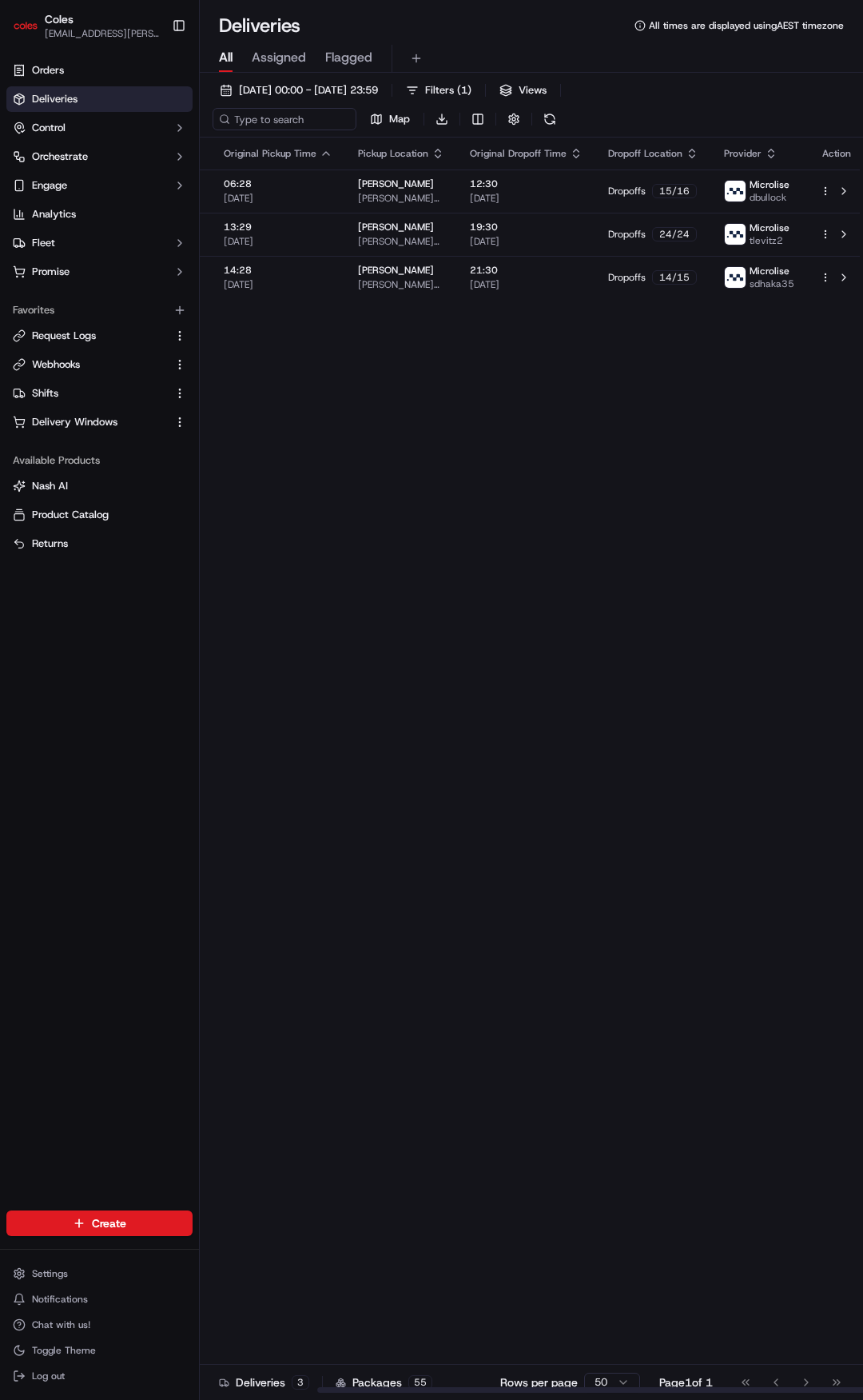
drag, startPoint x: 493, startPoint y: 364, endPoint x: 633, endPoint y: 367, distance: 140.0
click at [360, 92] on span "11/09/2025 00:00 - 11/09/2025 23:59" at bounding box center [308, 90] width 139 height 14
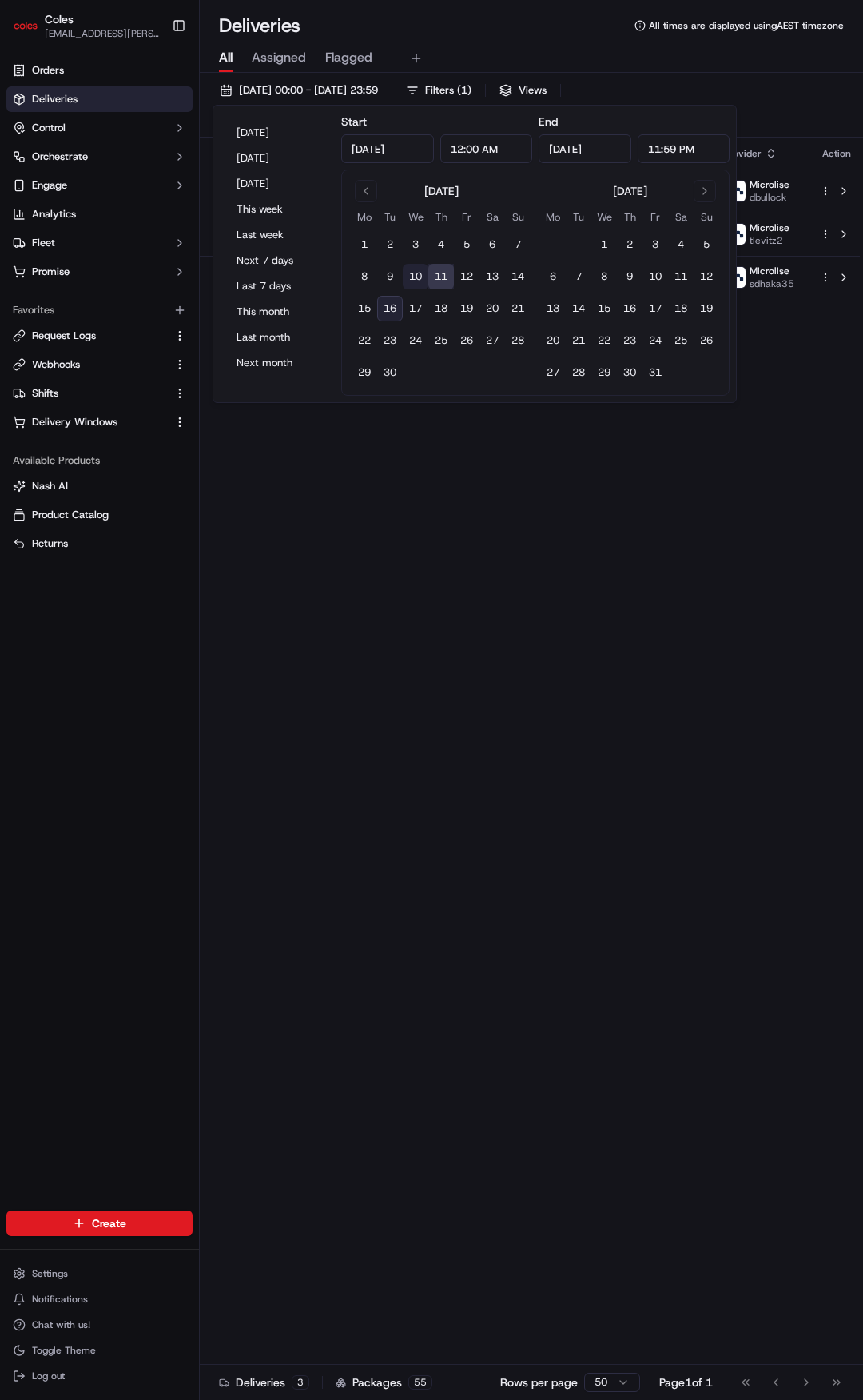
click at [422, 278] on button "10" at bounding box center [415, 277] width 25 height 25
type input "Sep 10, 2025"
click at [505, 37] on div "Deliveries All times are displayed using AEST timezone" at bounding box center [531, 25] width 663 height 25
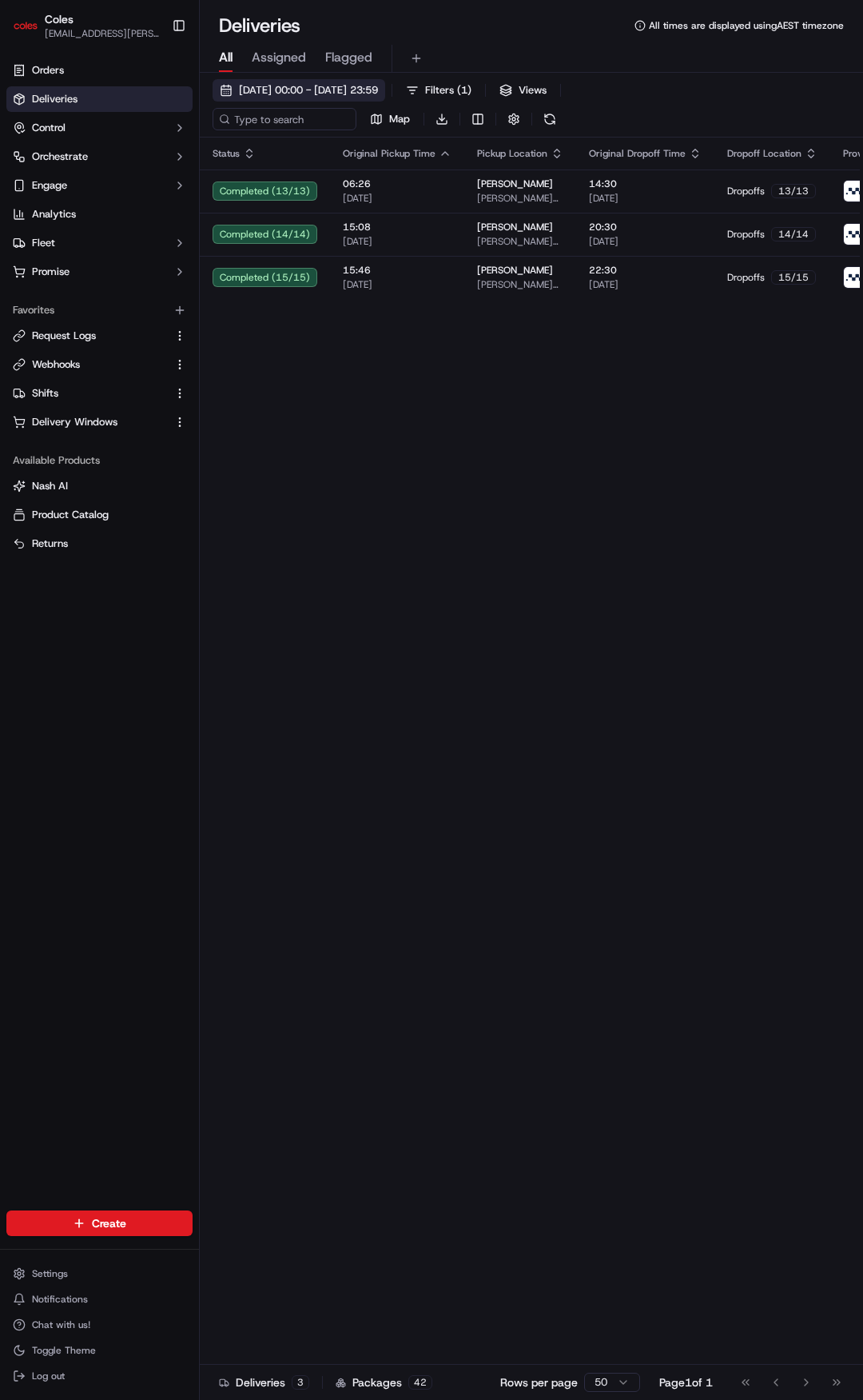
click at [378, 92] on span "10/09/2025 00:00 - 10/09/2025 23:59" at bounding box center [308, 90] width 139 height 14
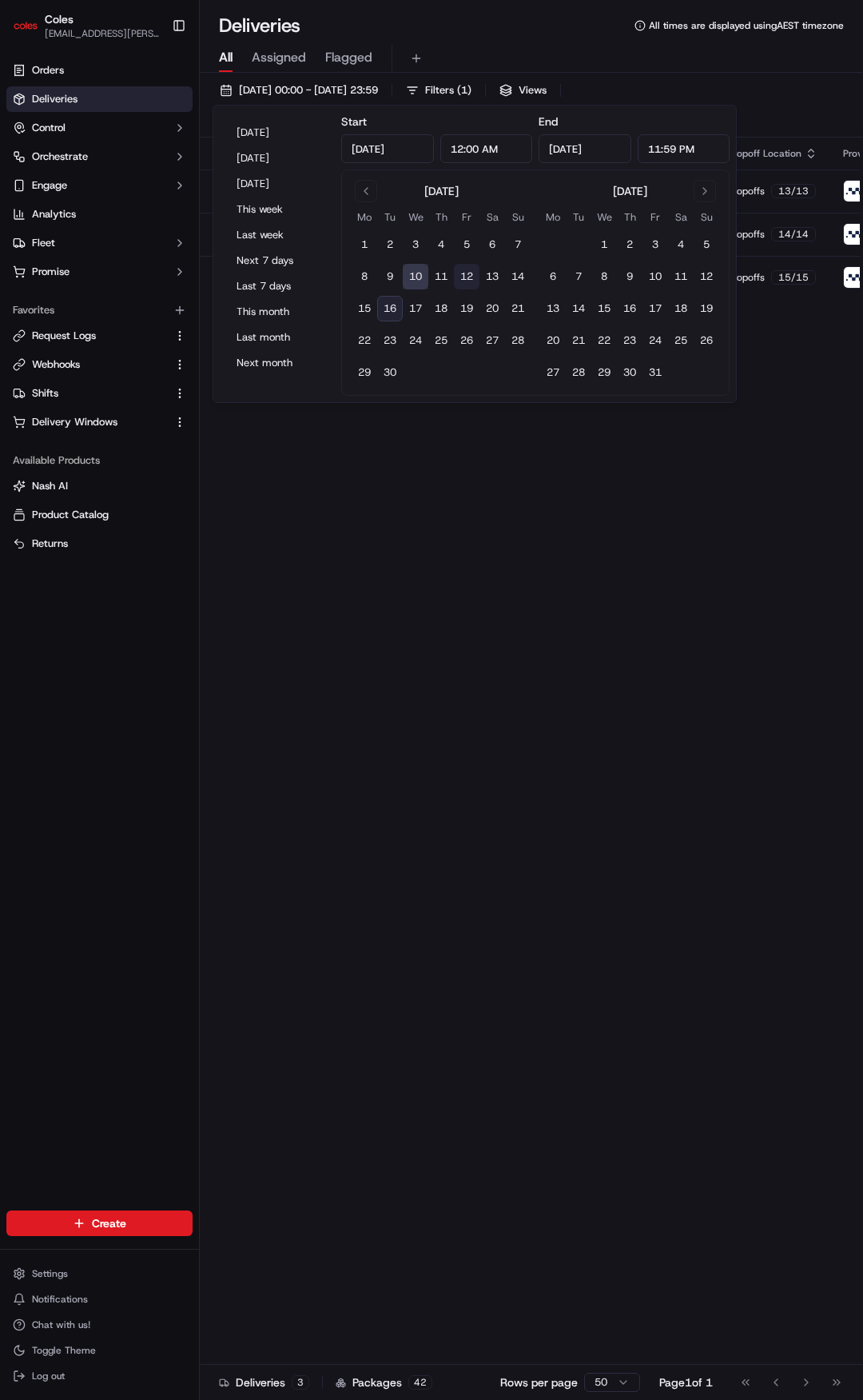
click at [463, 274] on button "12" at bounding box center [467, 277] width 25 height 25
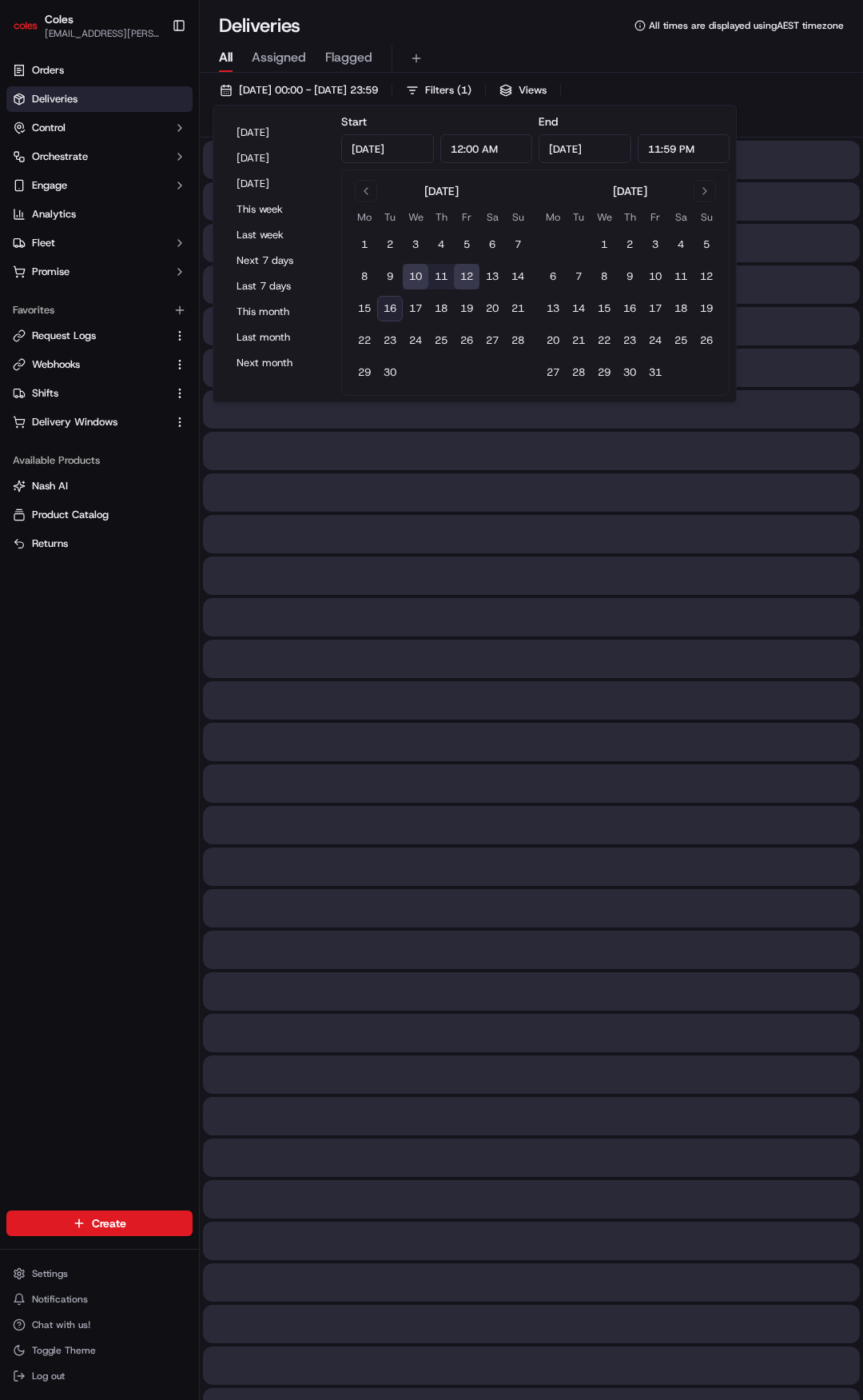
type input "Sep 12, 2025"
click at [545, 22] on div "Deliveries All times are displayed using AEST timezone" at bounding box center [531, 25] width 663 height 25
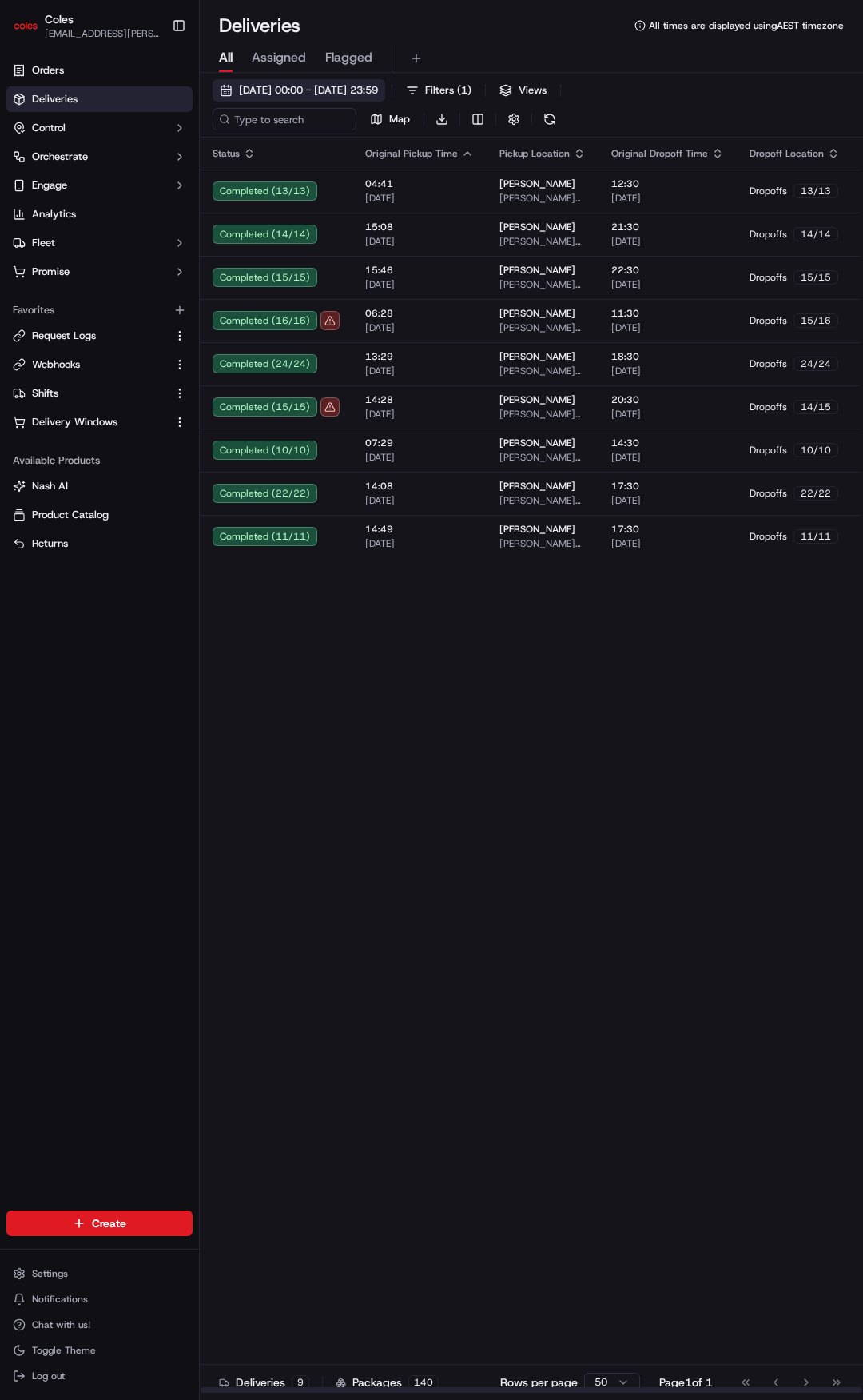
click at [322, 90] on span "10/09/2025 00:00 - 12/09/2025 23:59" at bounding box center [308, 90] width 139 height 14
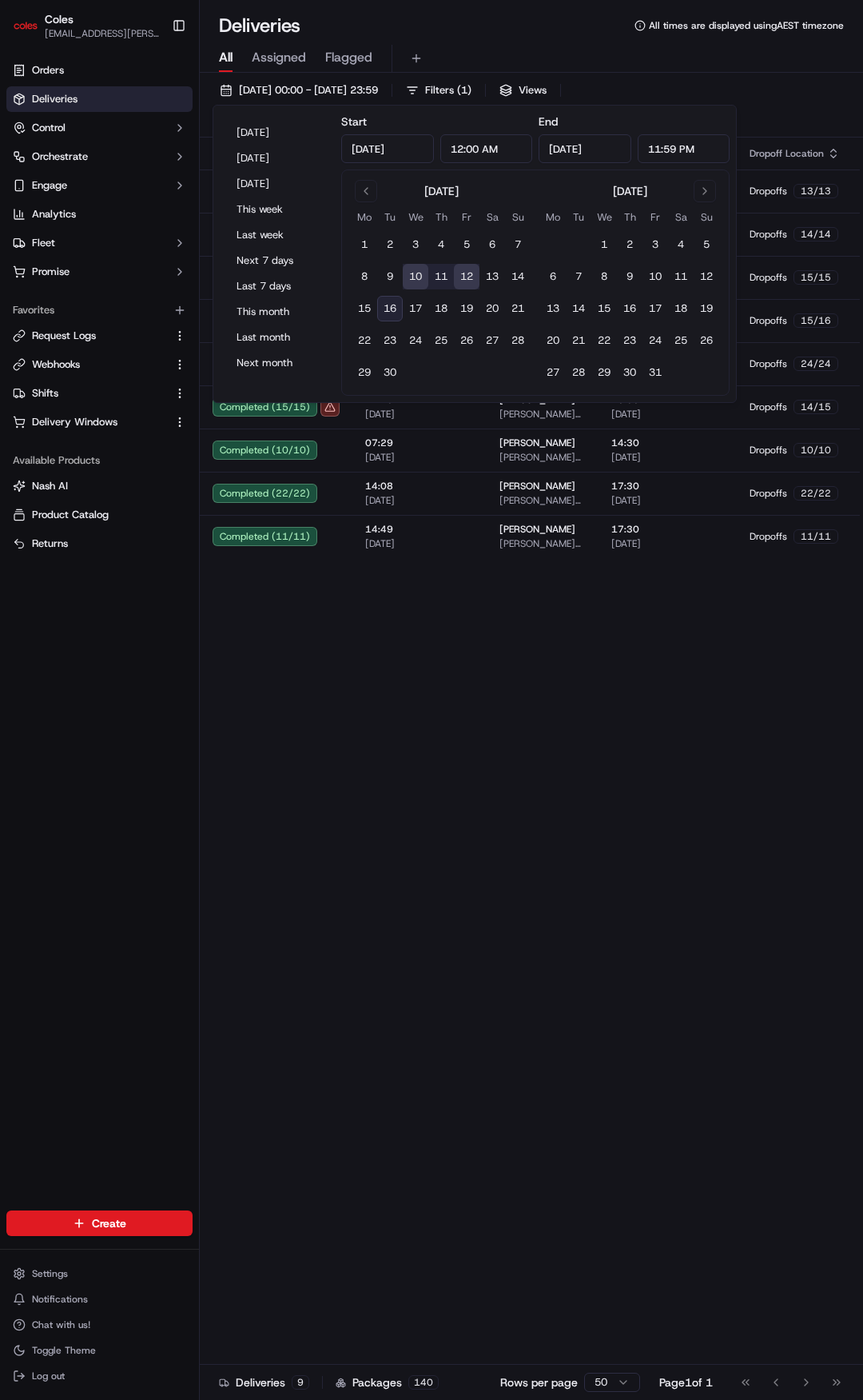
click at [469, 274] on button "12" at bounding box center [467, 277] width 25 height 25
type input "Sep 12, 2025"
click at [469, 274] on button "12" at bounding box center [467, 277] width 25 height 25
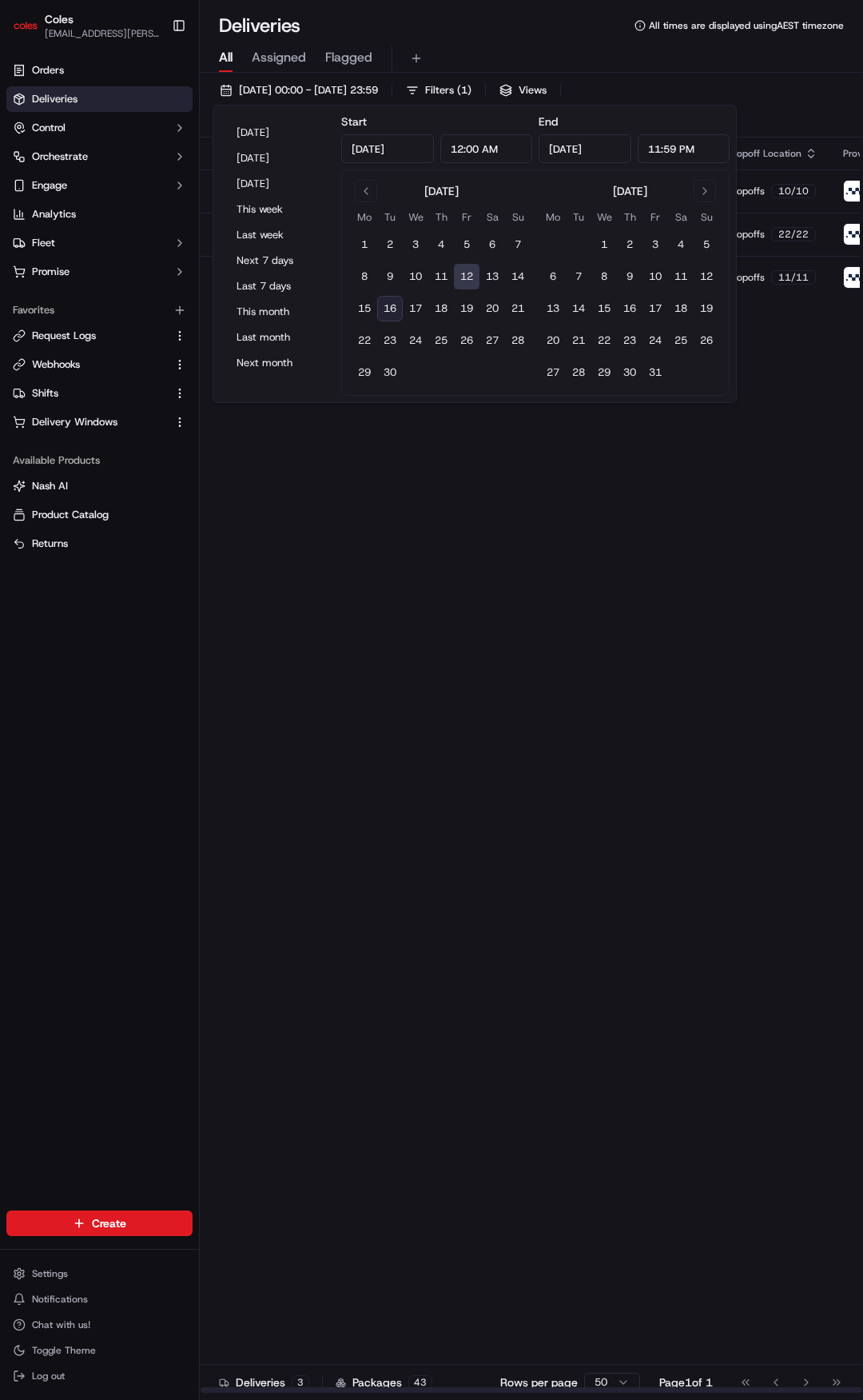
click at [456, 744] on div "Status Original Pickup Time Pickup Location Original Dropoff Time Dropoff Locat…" at bounding box center [590, 766] width 781 height 1256
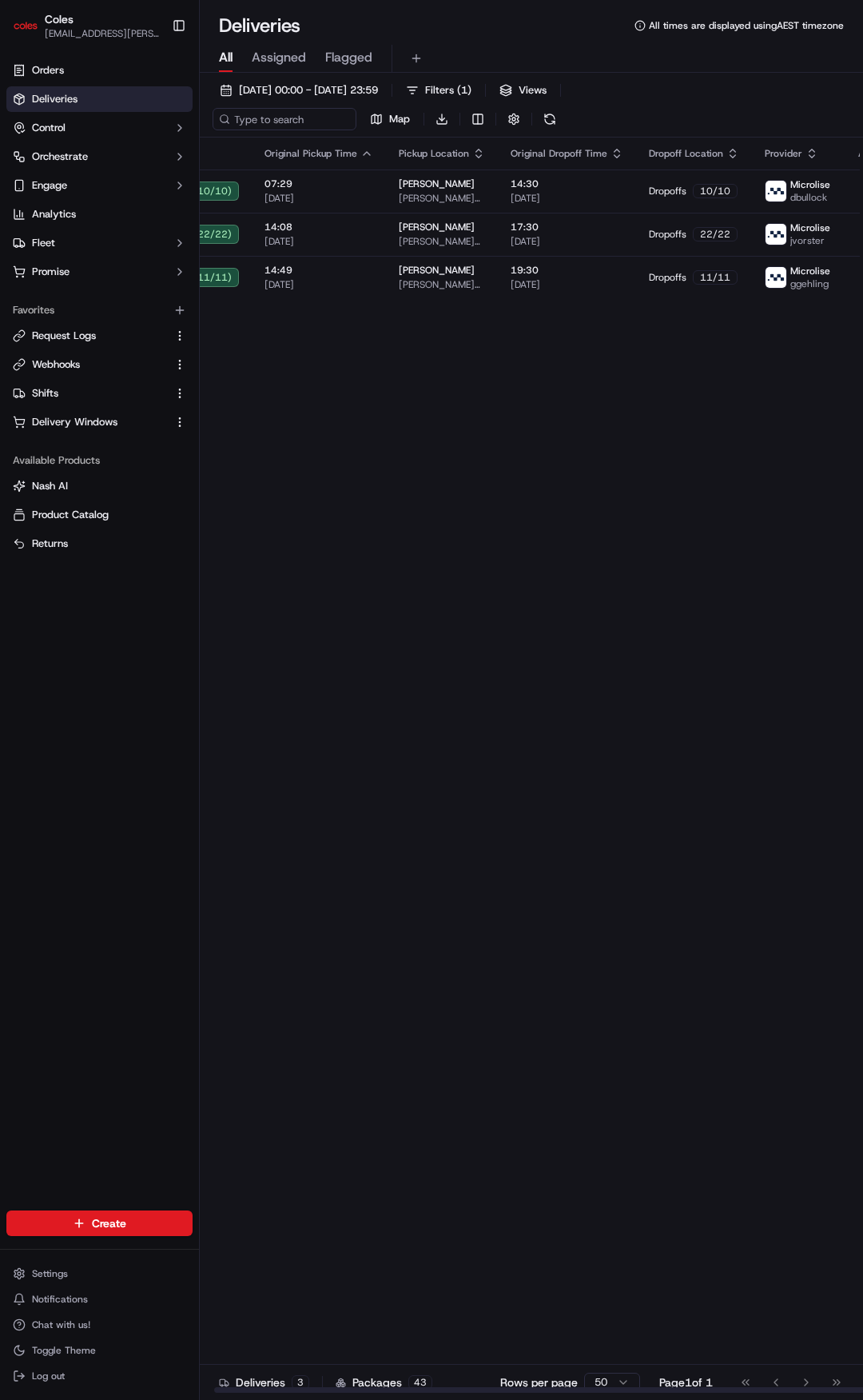
scroll to position [0, 113]
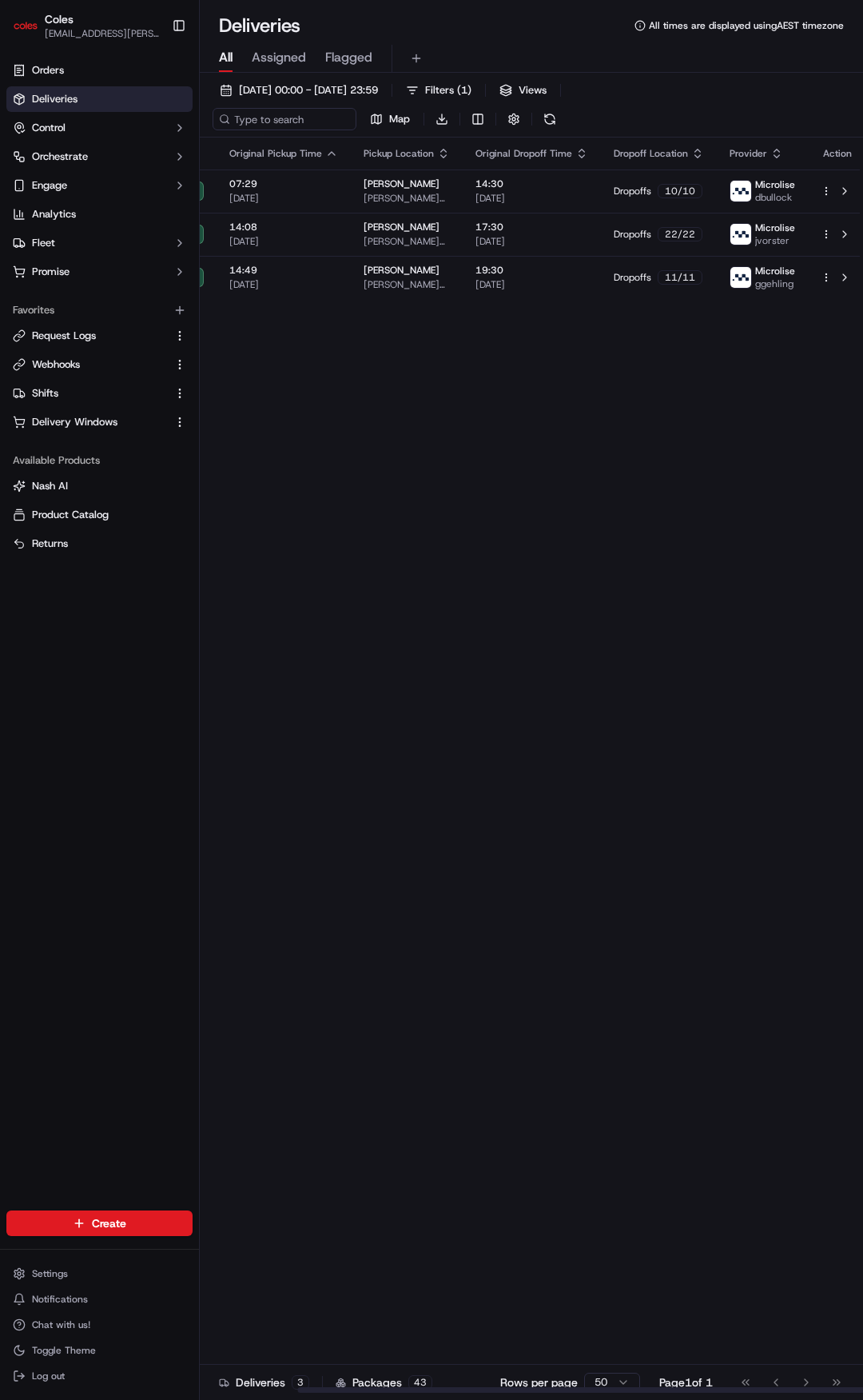
drag, startPoint x: 499, startPoint y: 666, endPoint x: 568, endPoint y: 671, distance: 69.2
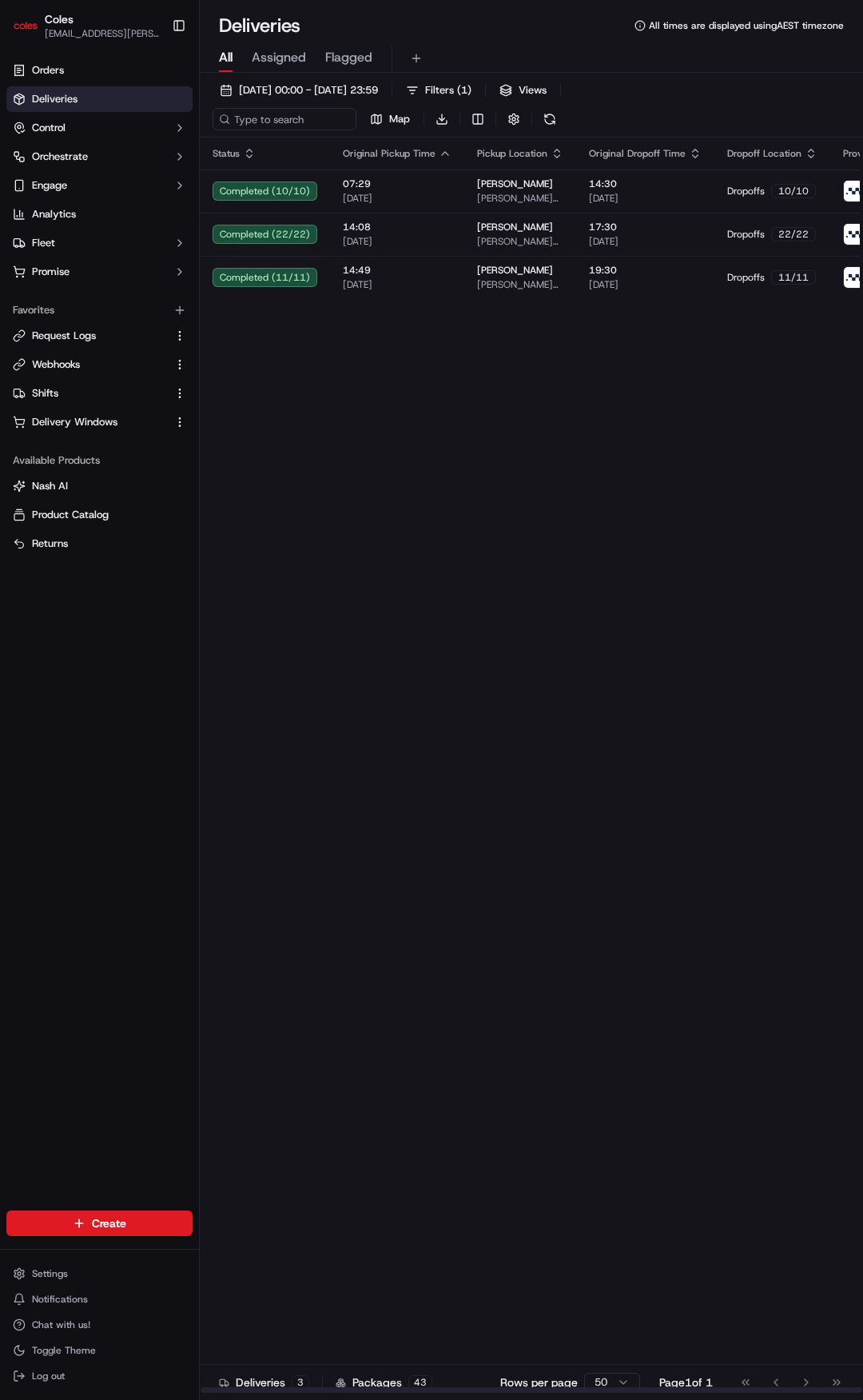
drag, startPoint x: 687, startPoint y: 532, endPoint x: 554, endPoint y: 549, distance: 134.1
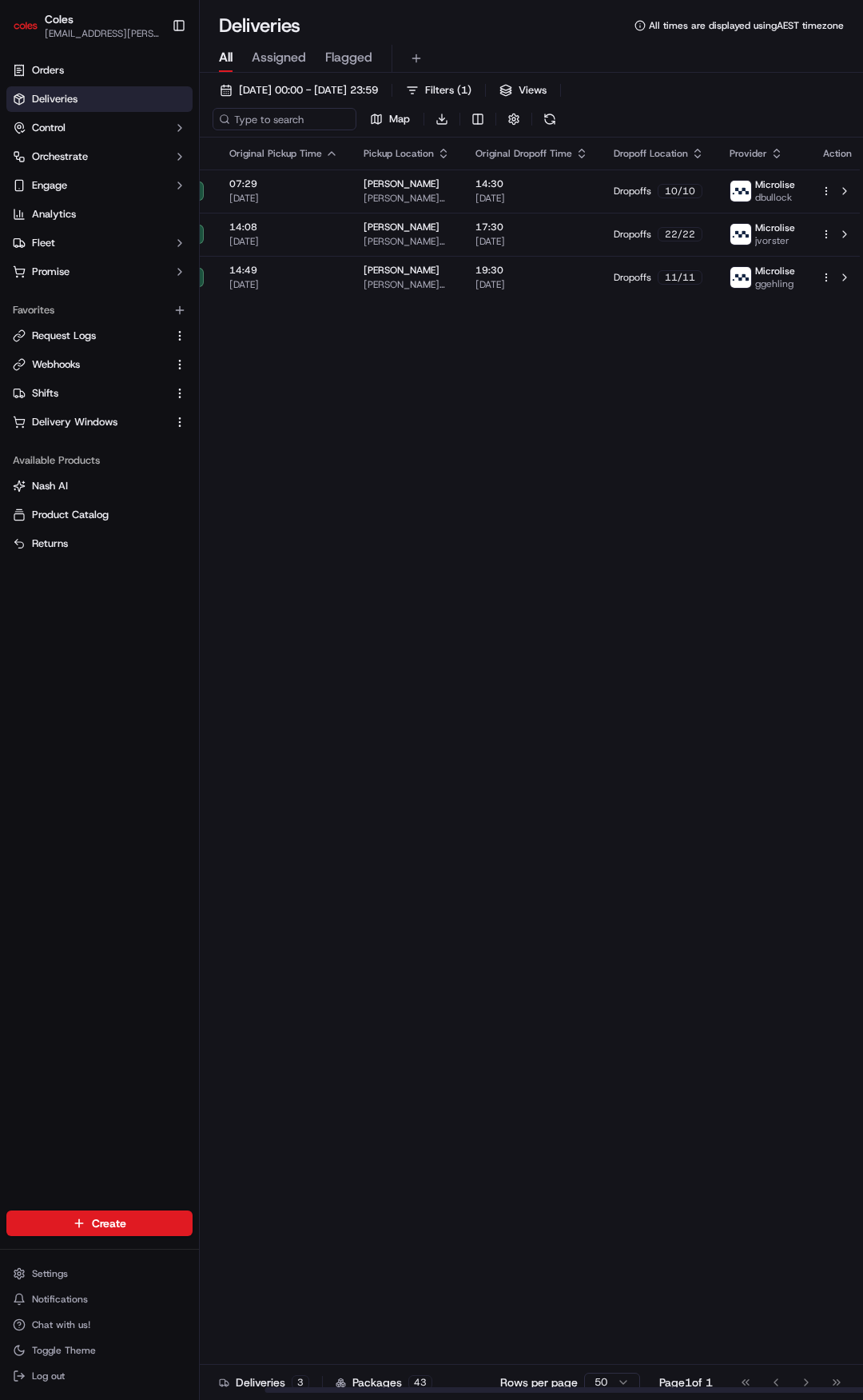
drag, startPoint x: 547, startPoint y: 545, endPoint x: 723, endPoint y: 544, distance: 176.0
click at [378, 88] on span "12/09/2025 00:00 - 12/09/2025 23:59" at bounding box center [308, 90] width 139 height 14
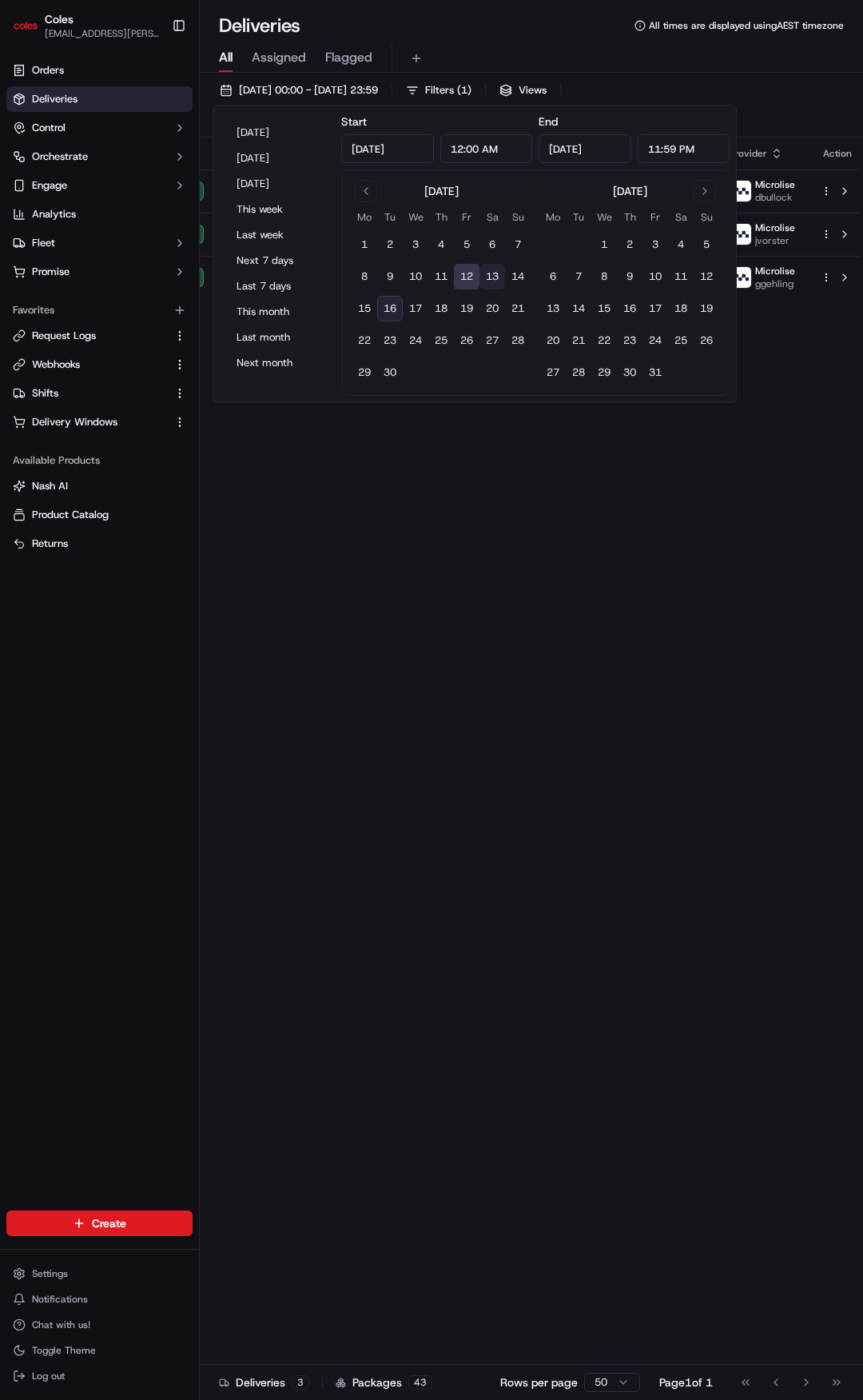
click at [495, 280] on button "13" at bounding box center [492, 277] width 25 height 25
type input "Sep 13, 2025"
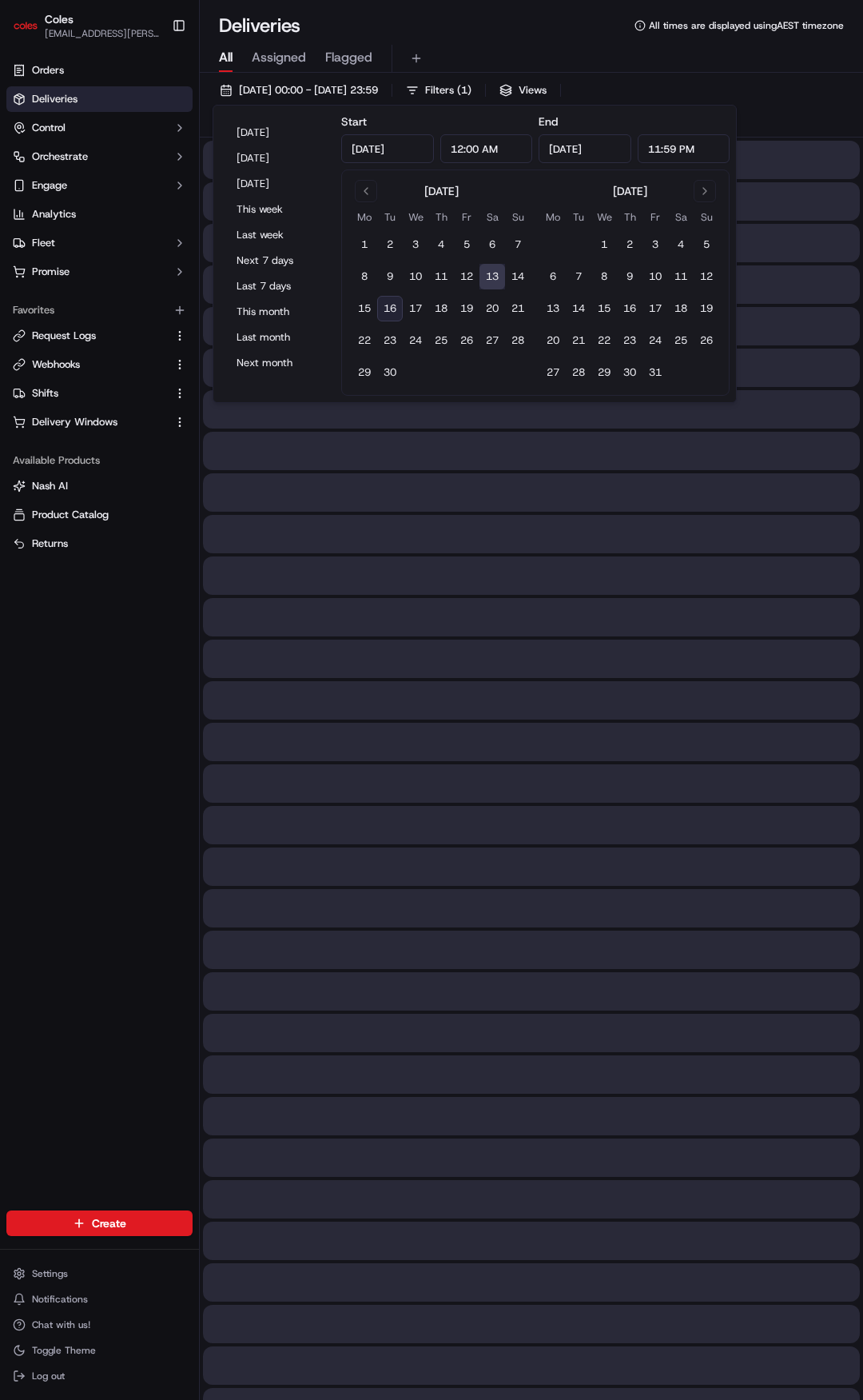
click at [494, 274] on button "13" at bounding box center [492, 277] width 25 height 25
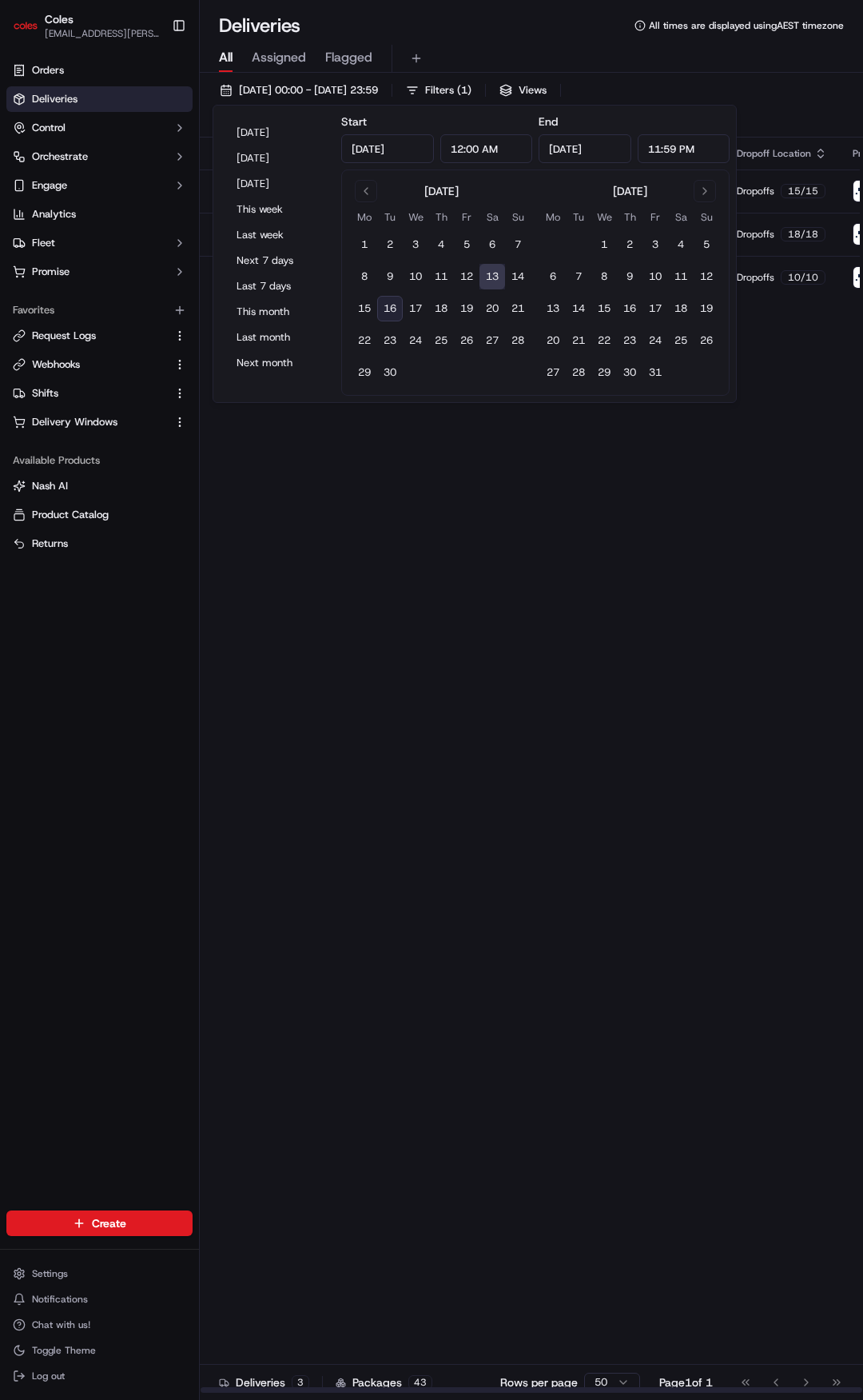
click at [418, 652] on div "Status Original Pickup Time Pickup Location Original Dropoff Time Dropoff Locat…" at bounding box center [595, 766] width 791 height 1256
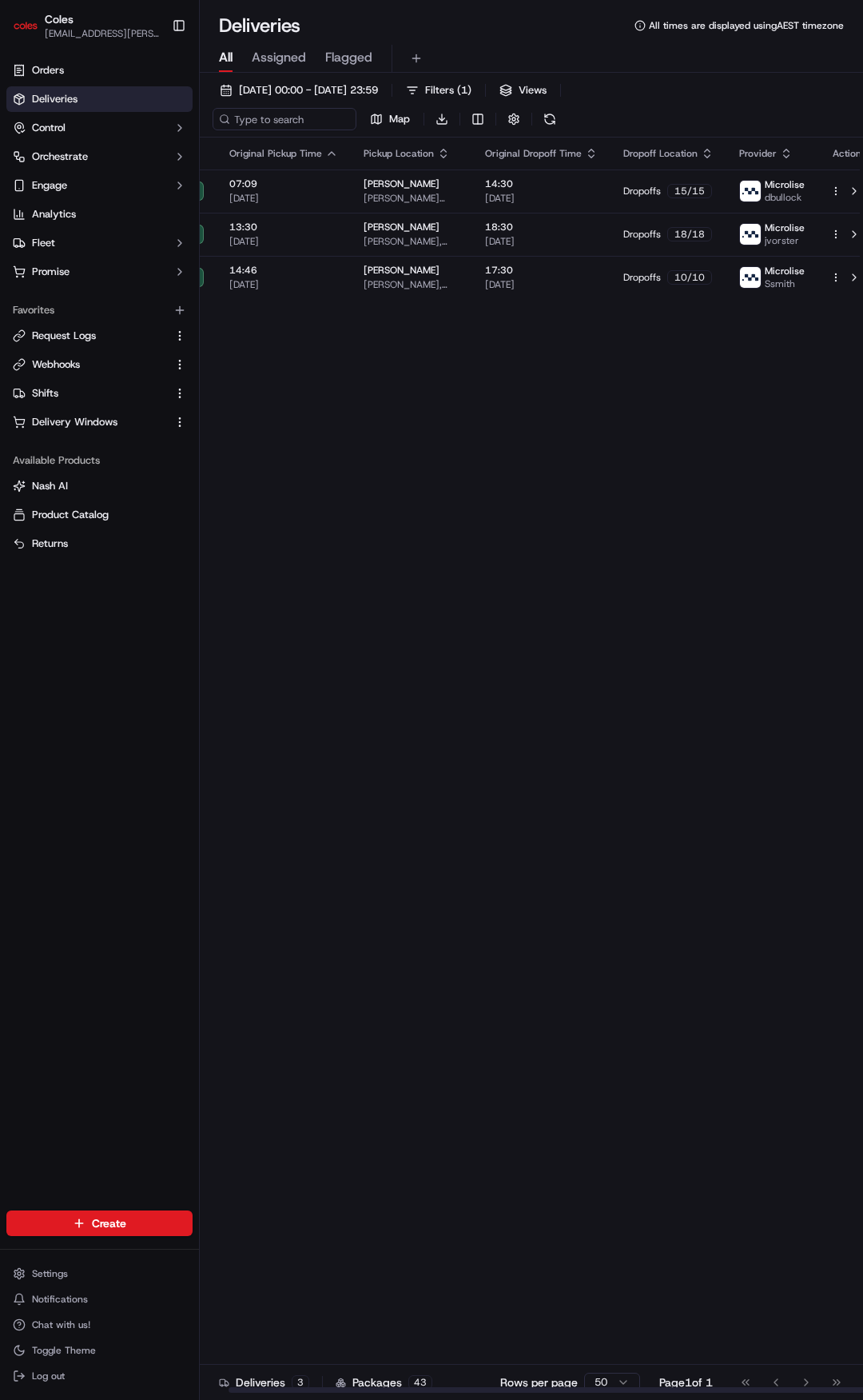
drag, startPoint x: 415, startPoint y: 641, endPoint x: 542, endPoint y: 647, distance: 127.1
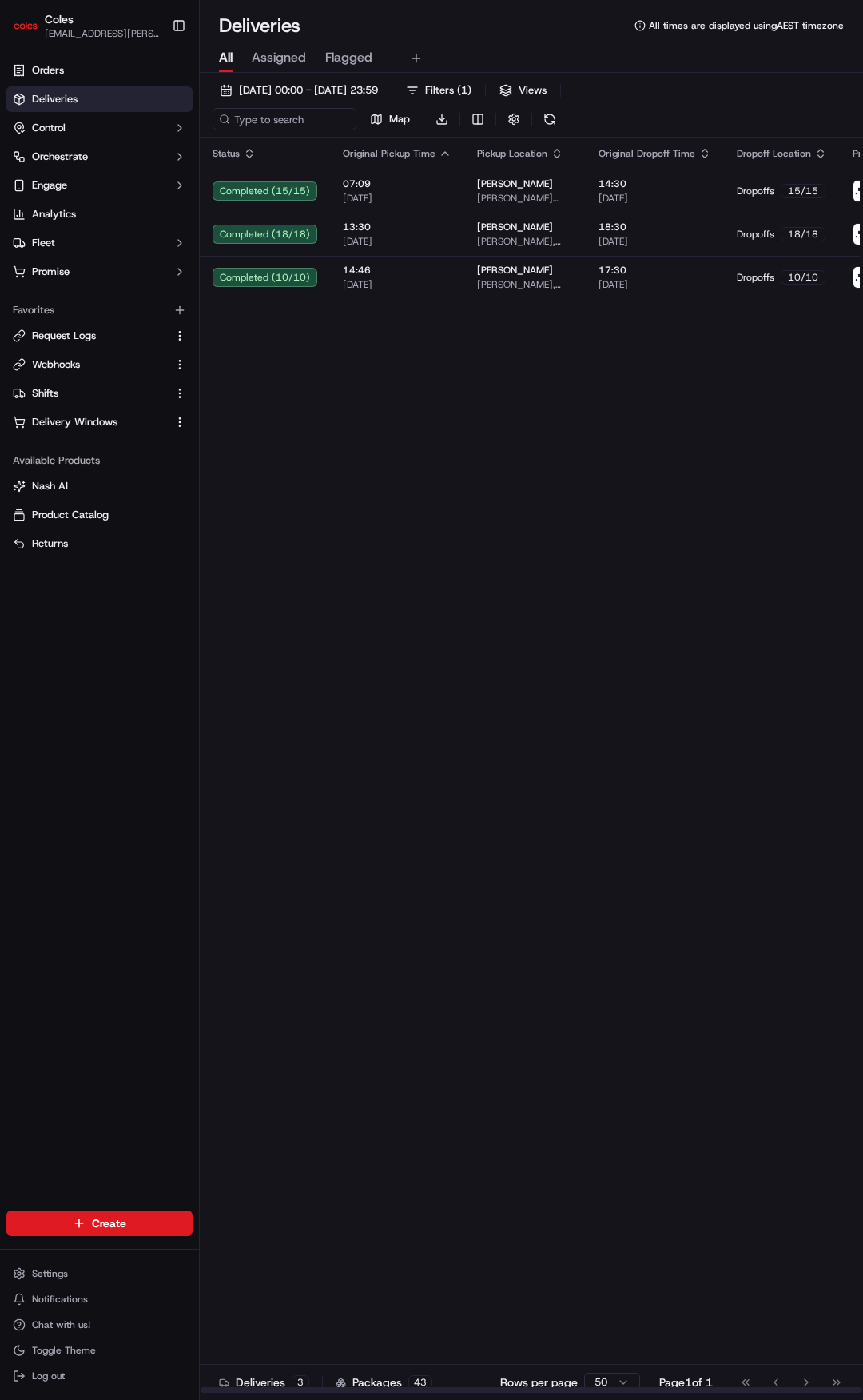
drag, startPoint x: 498, startPoint y: 641, endPoint x: 432, endPoint y: 632, distance: 66.6
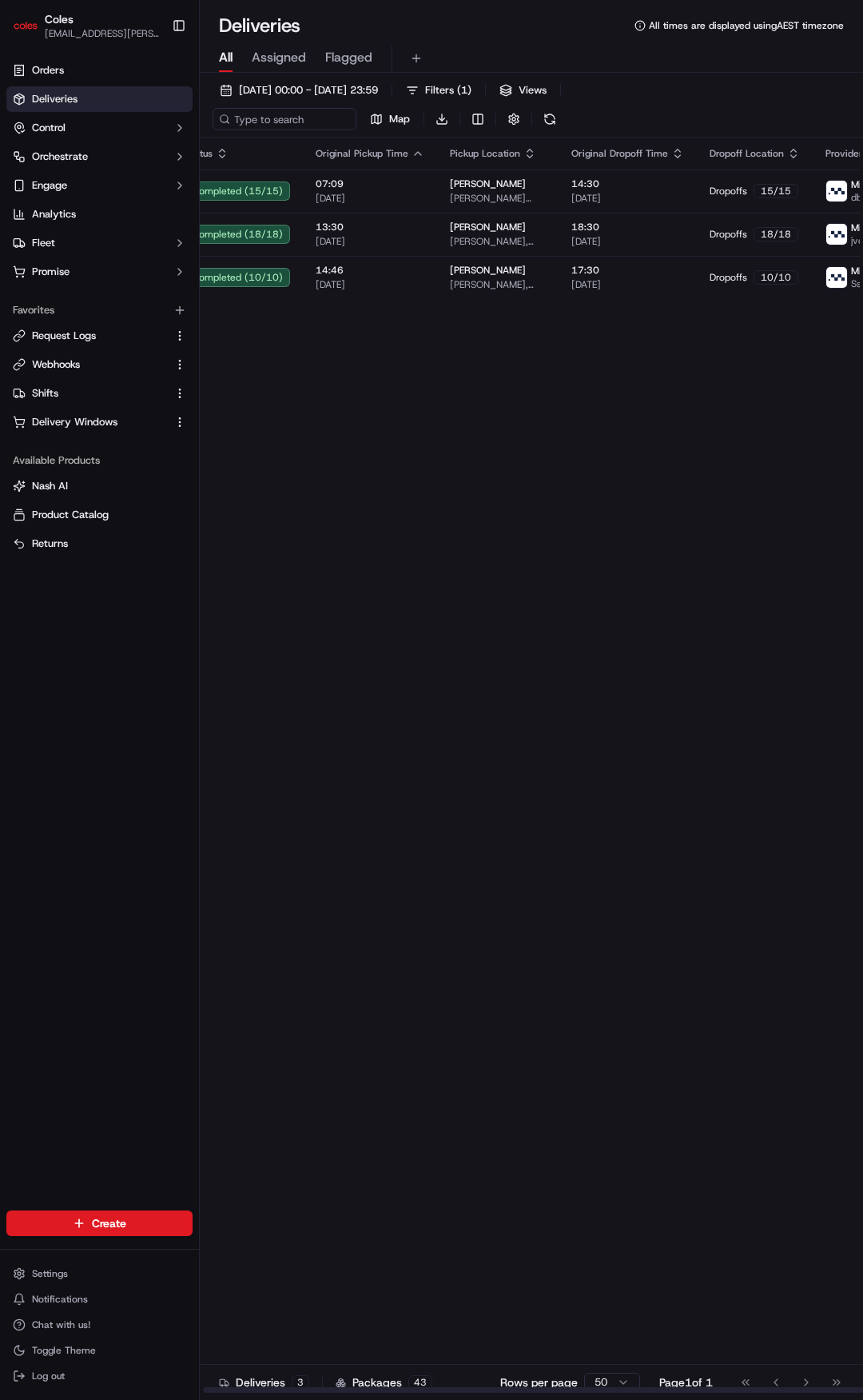
scroll to position [0, 113]
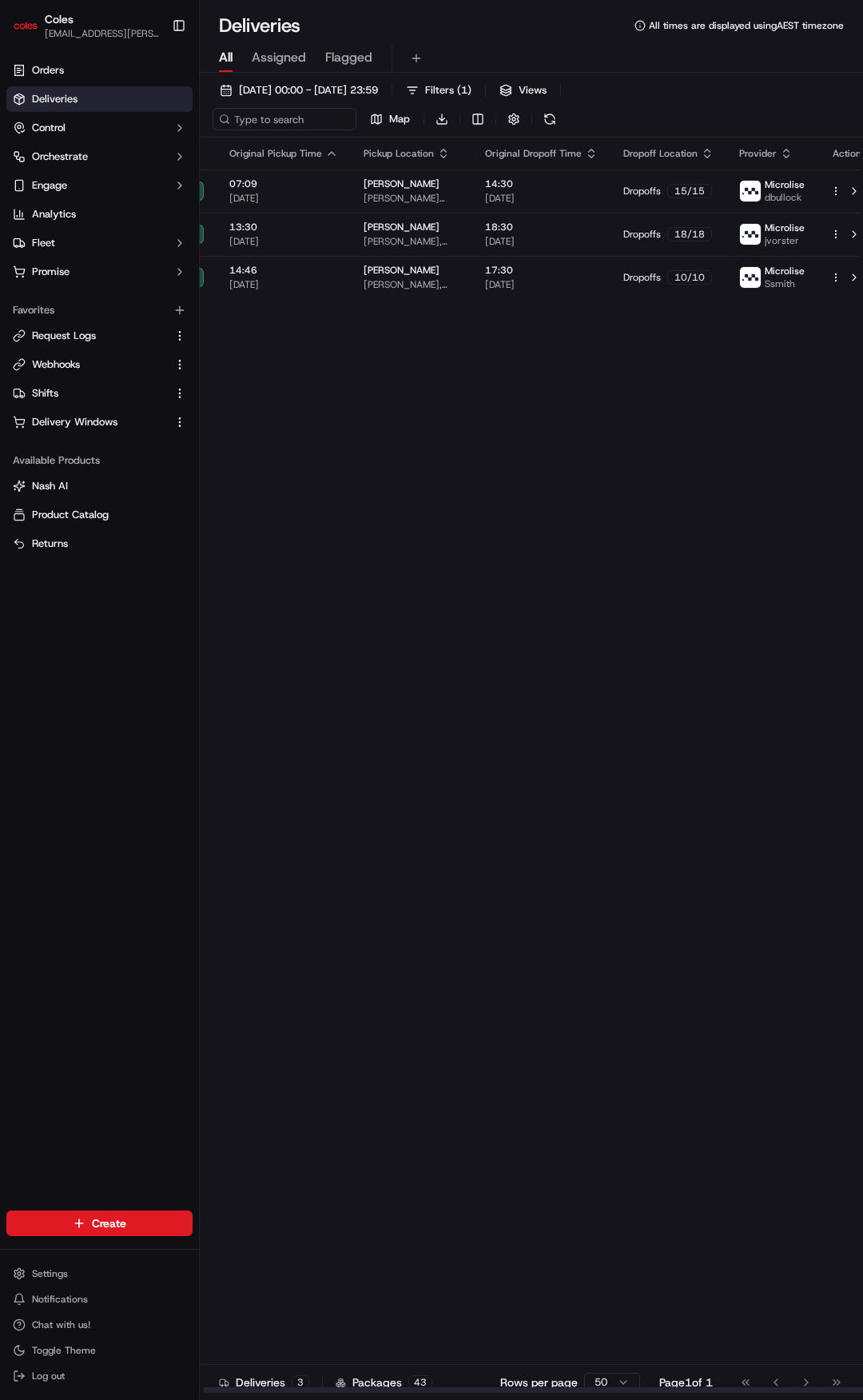
drag, startPoint x: 429, startPoint y: 629, endPoint x: 534, endPoint y: 619, distance: 105.5
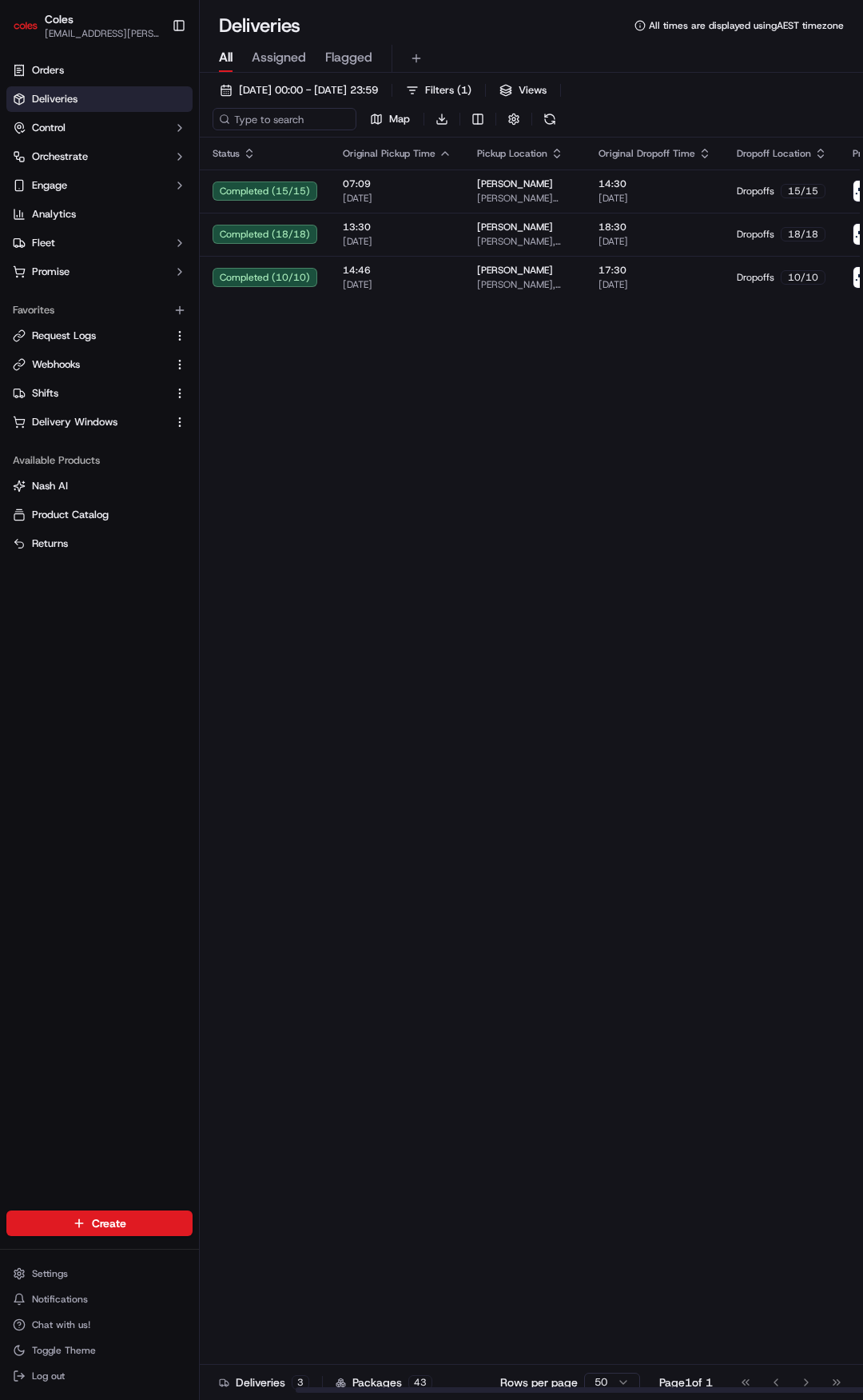
drag, startPoint x: 534, startPoint y: 619, endPoint x: 374, endPoint y: 611, distance: 160.2
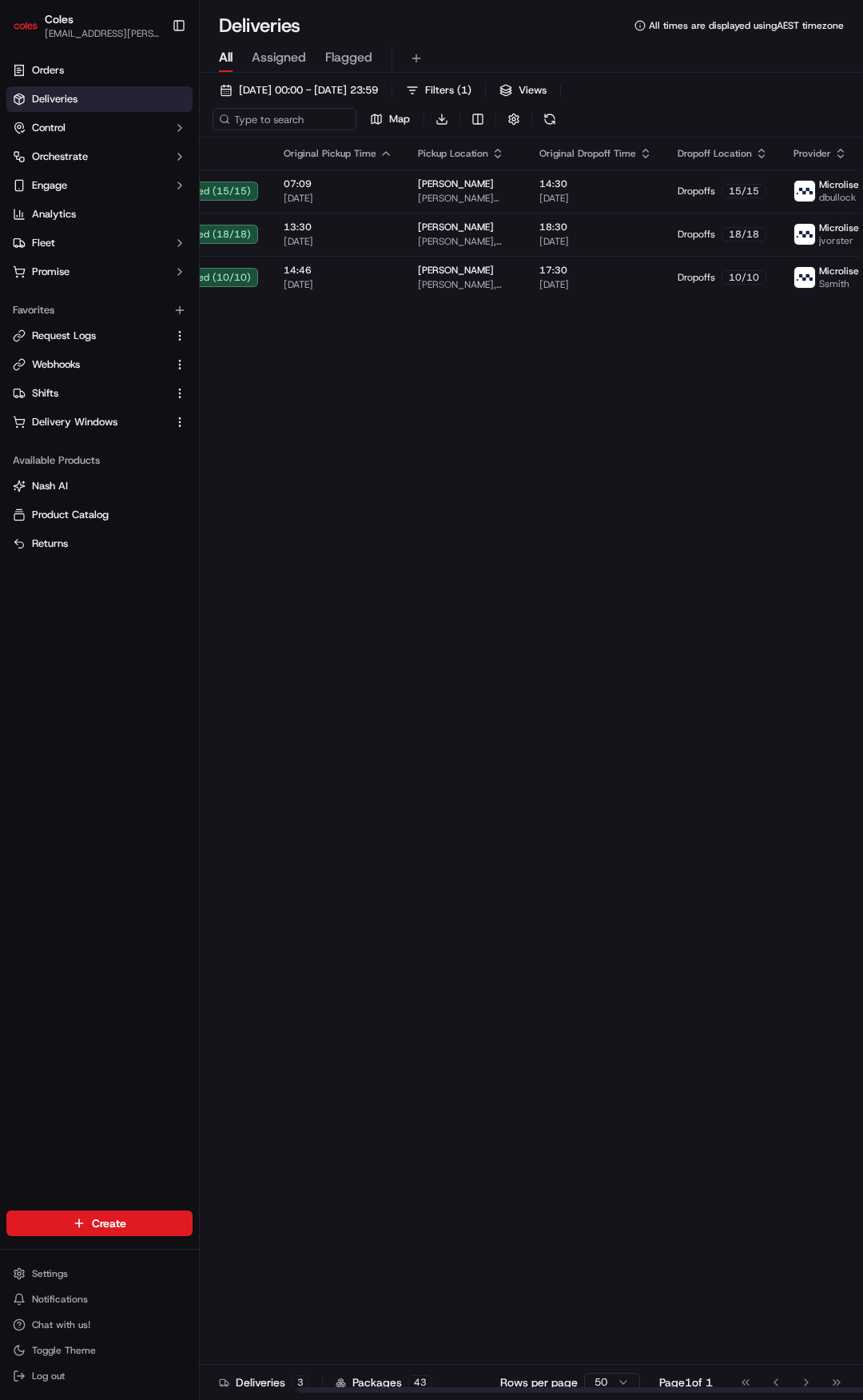
drag, startPoint x: 367, startPoint y: 605, endPoint x: 508, endPoint y: 607, distance: 141.0
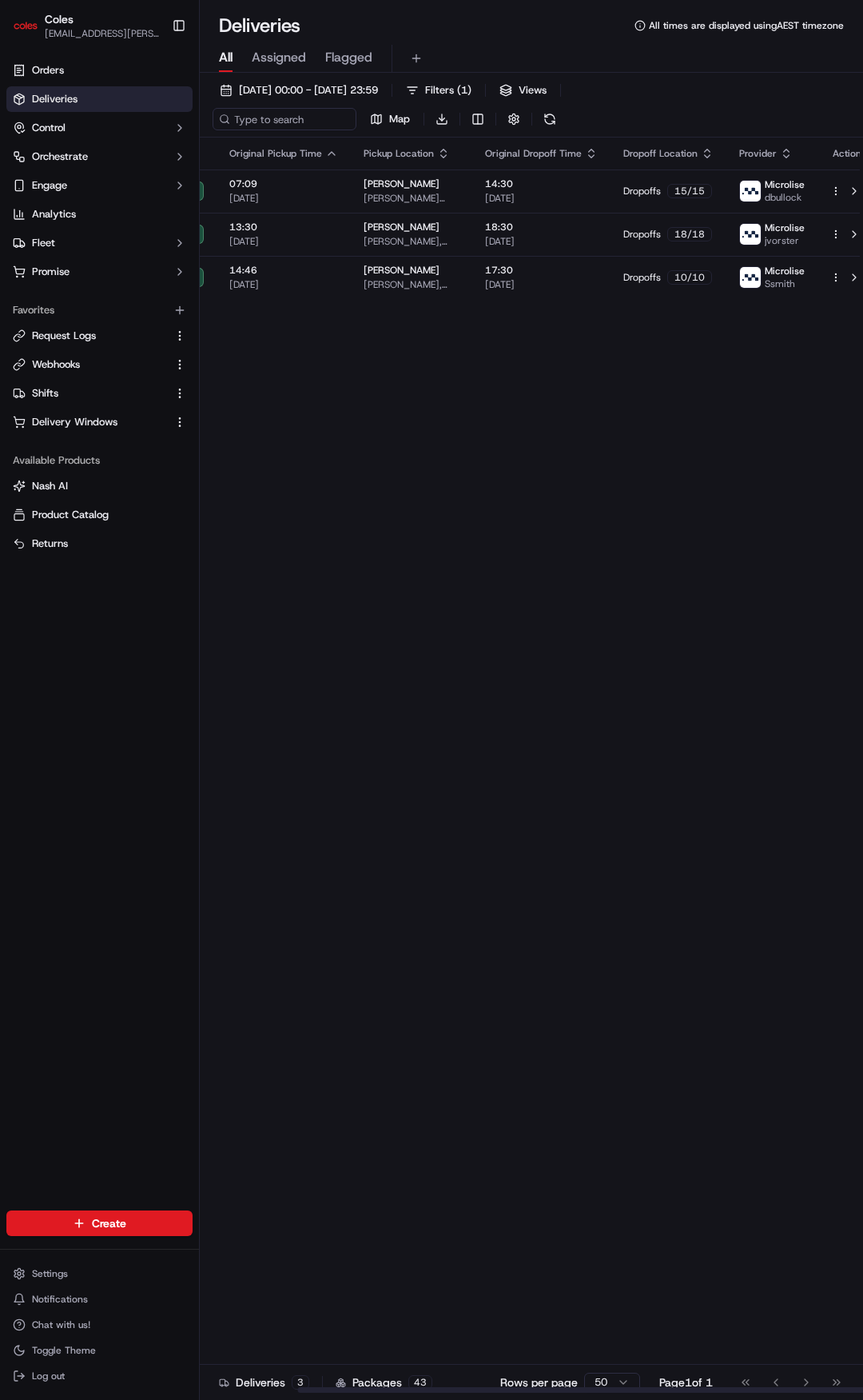
drag, startPoint x: 497, startPoint y: 502, endPoint x: 697, endPoint y: 504, distance: 200.0
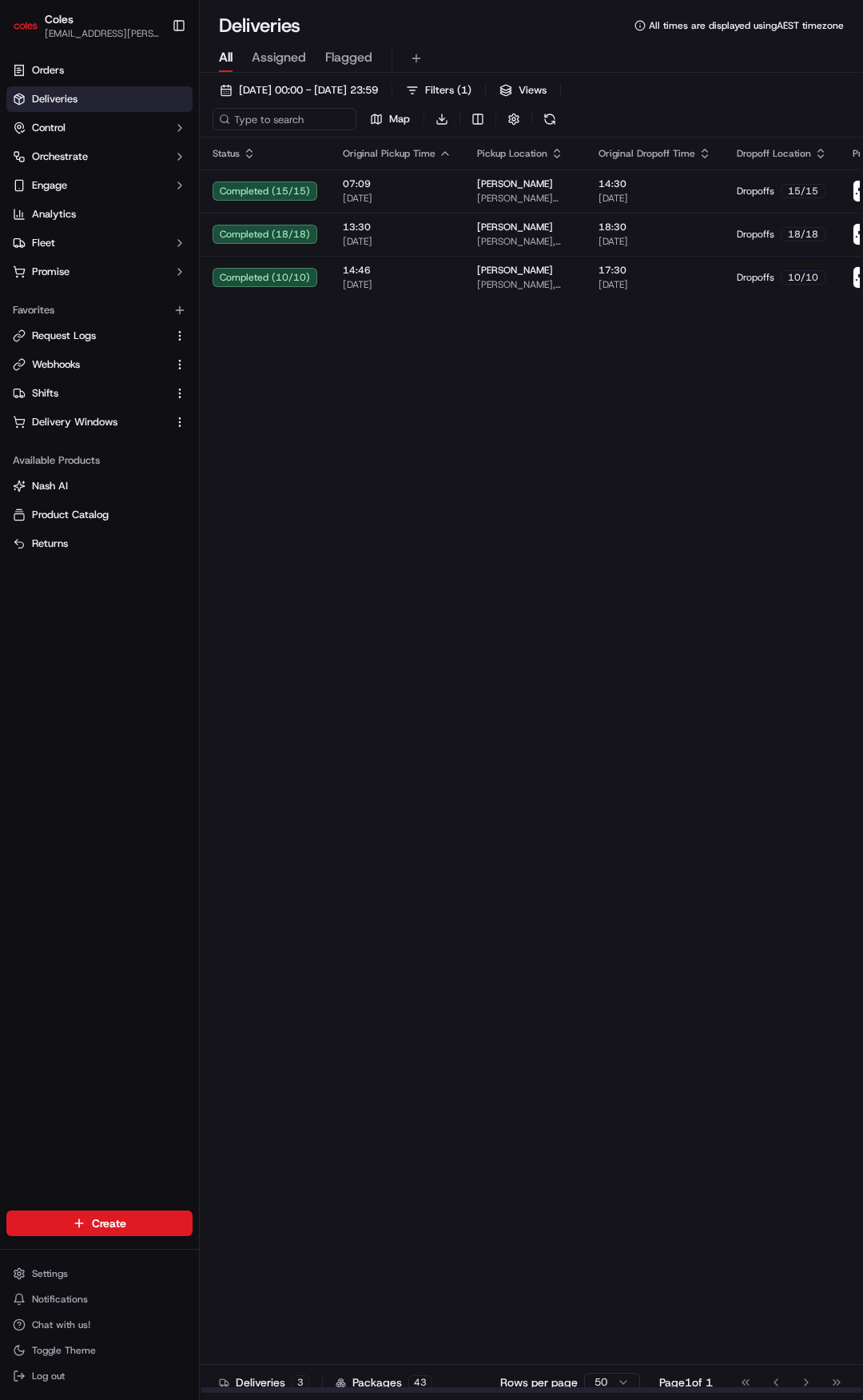
drag, startPoint x: 684, startPoint y: 504, endPoint x: 587, endPoint y: 519, distance: 98.2
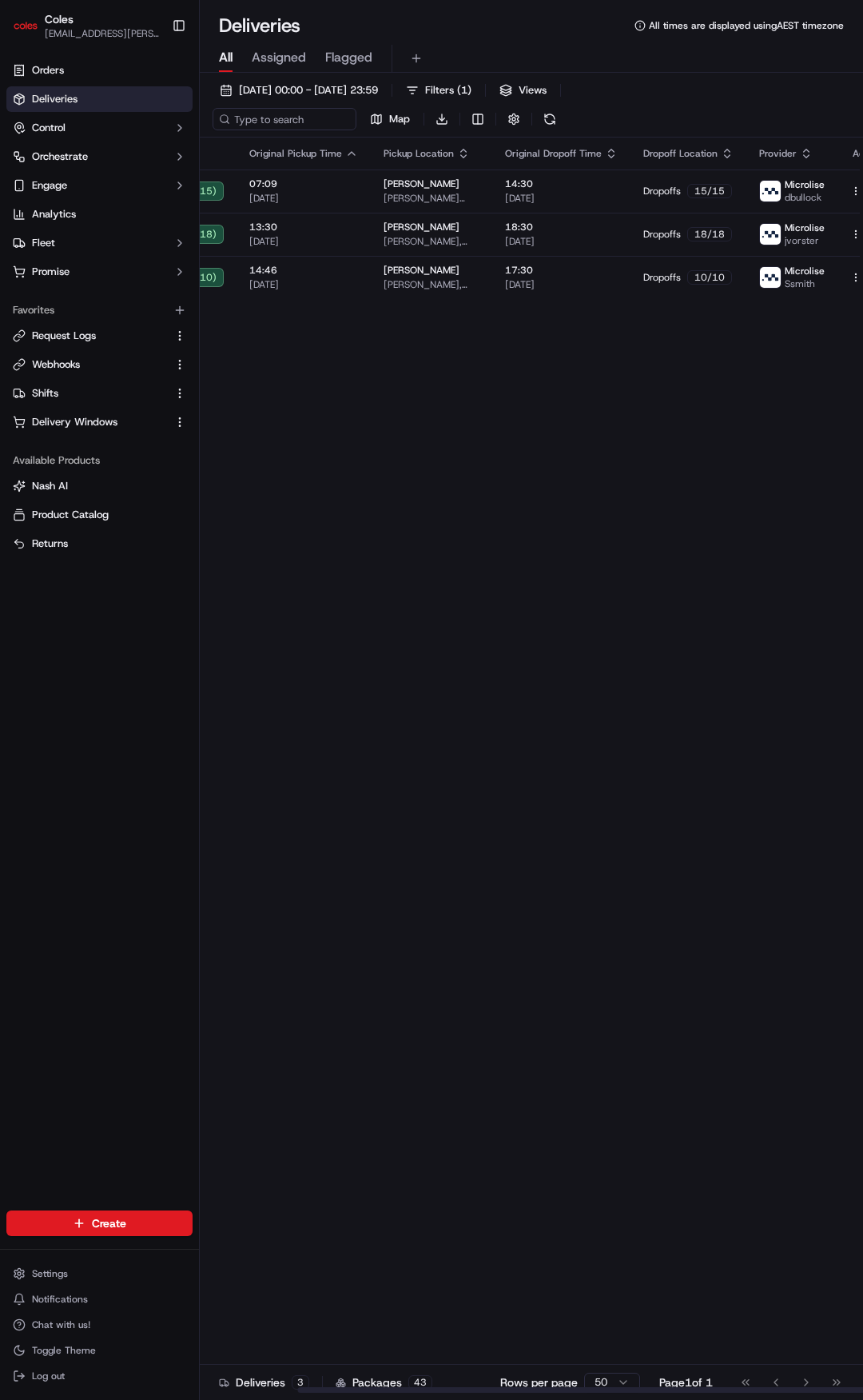
scroll to position [0, 113]
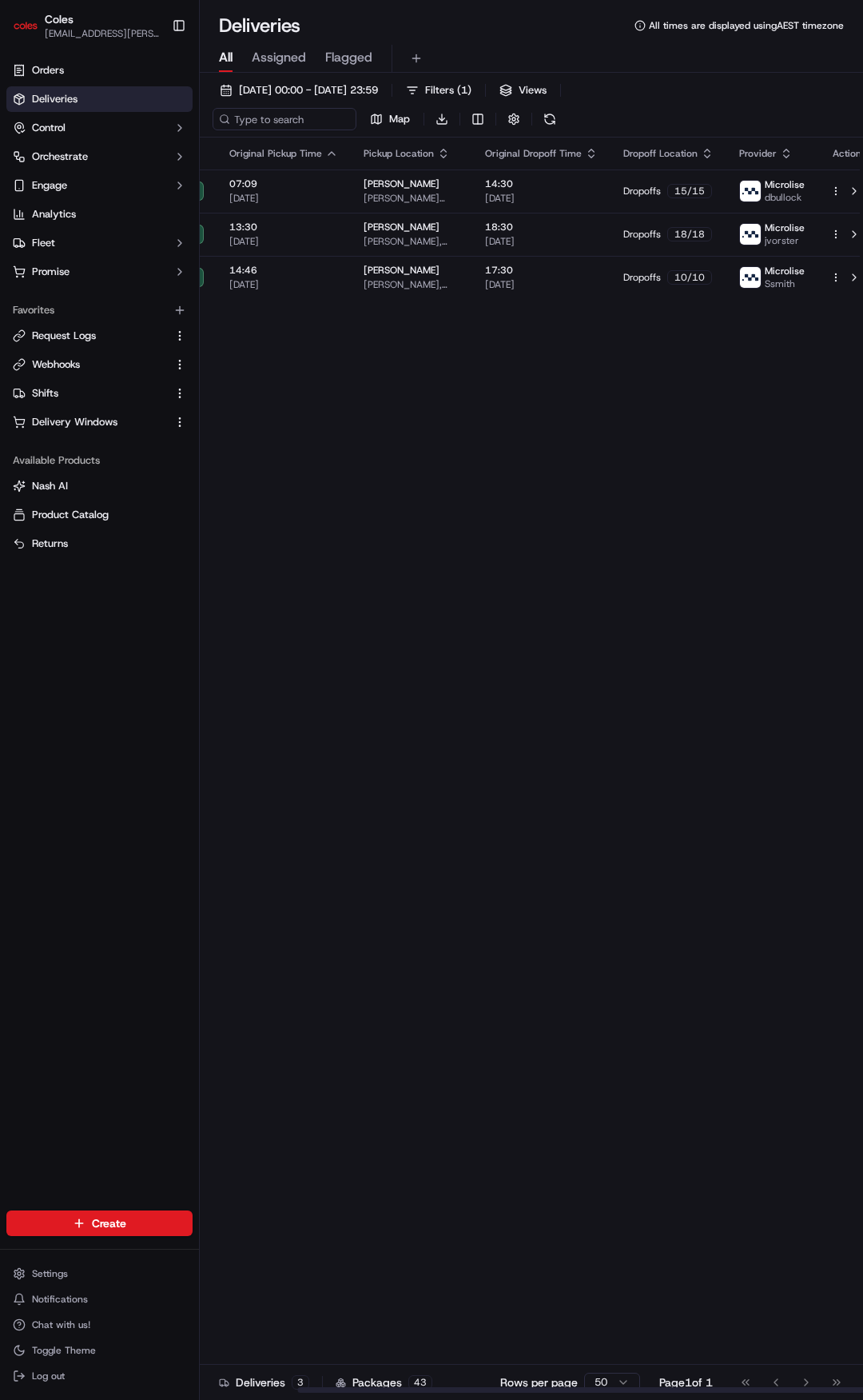
drag, startPoint x: 583, startPoint y: 514, endPoint x: 754, endPoint y: 510, distance: 171.0
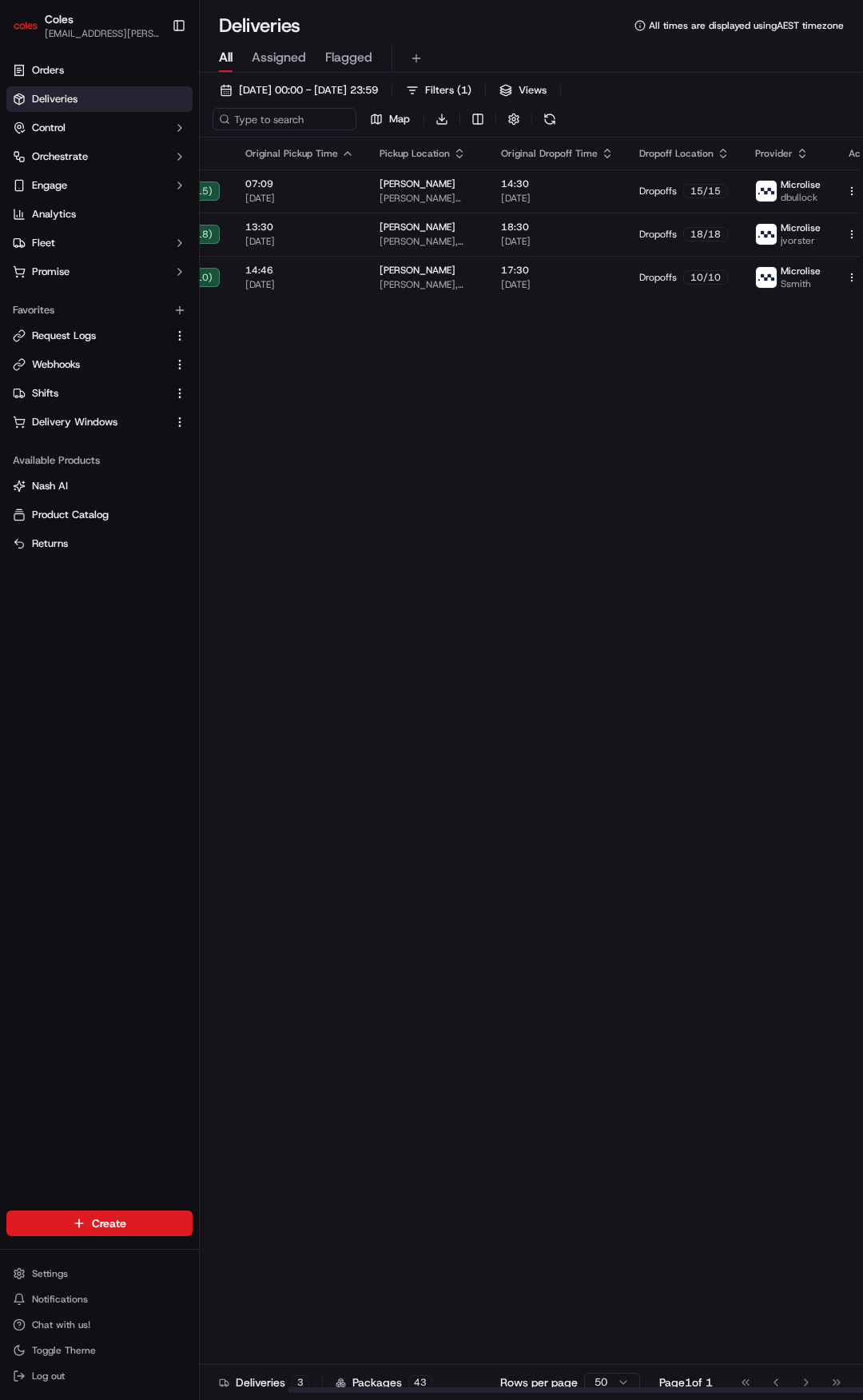
scroll to position [0, 0]
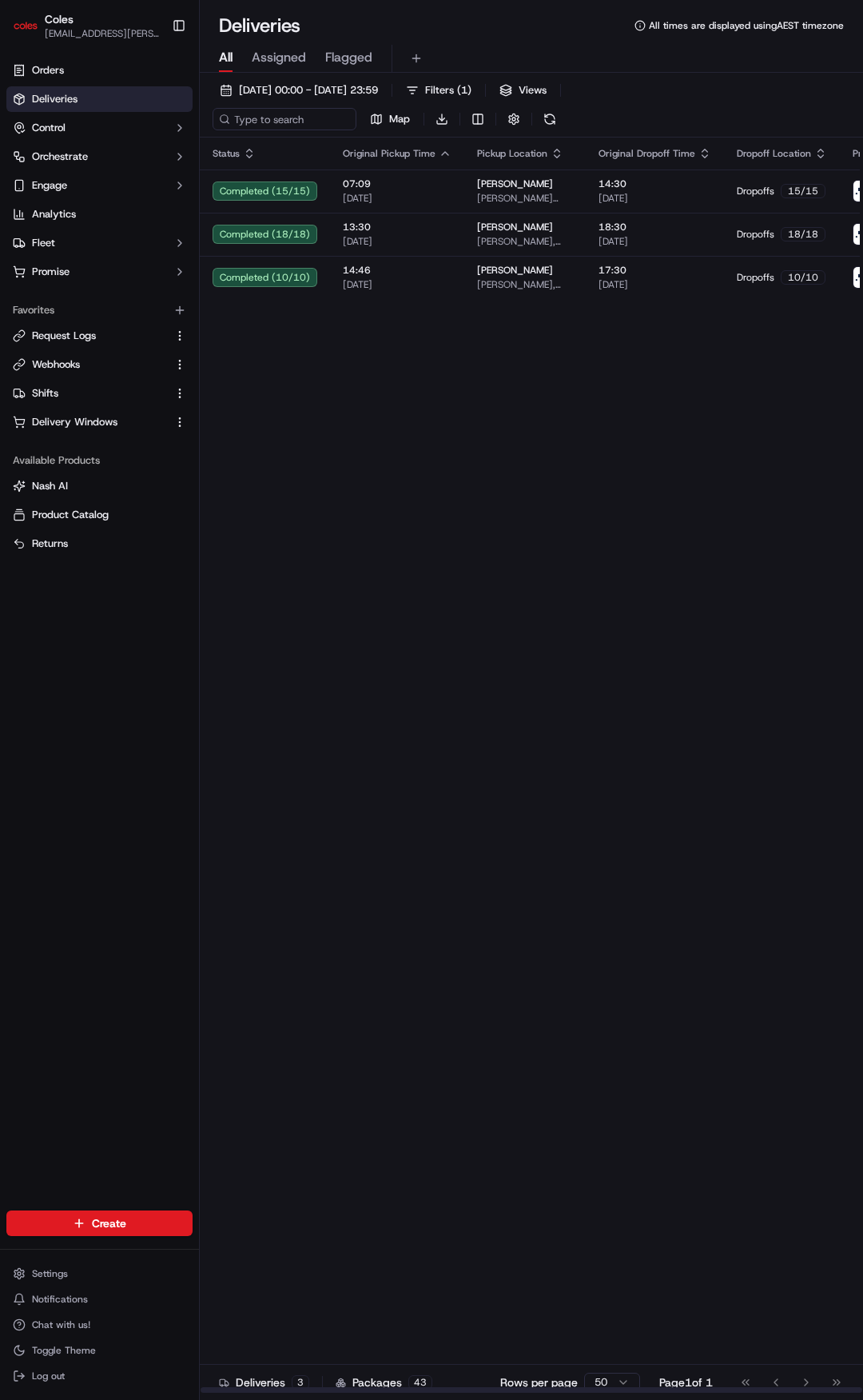
drag, startPoint x: 670, startPoint y: 521, endPoint x: 639, endPoint y: 520, distance: 31.0
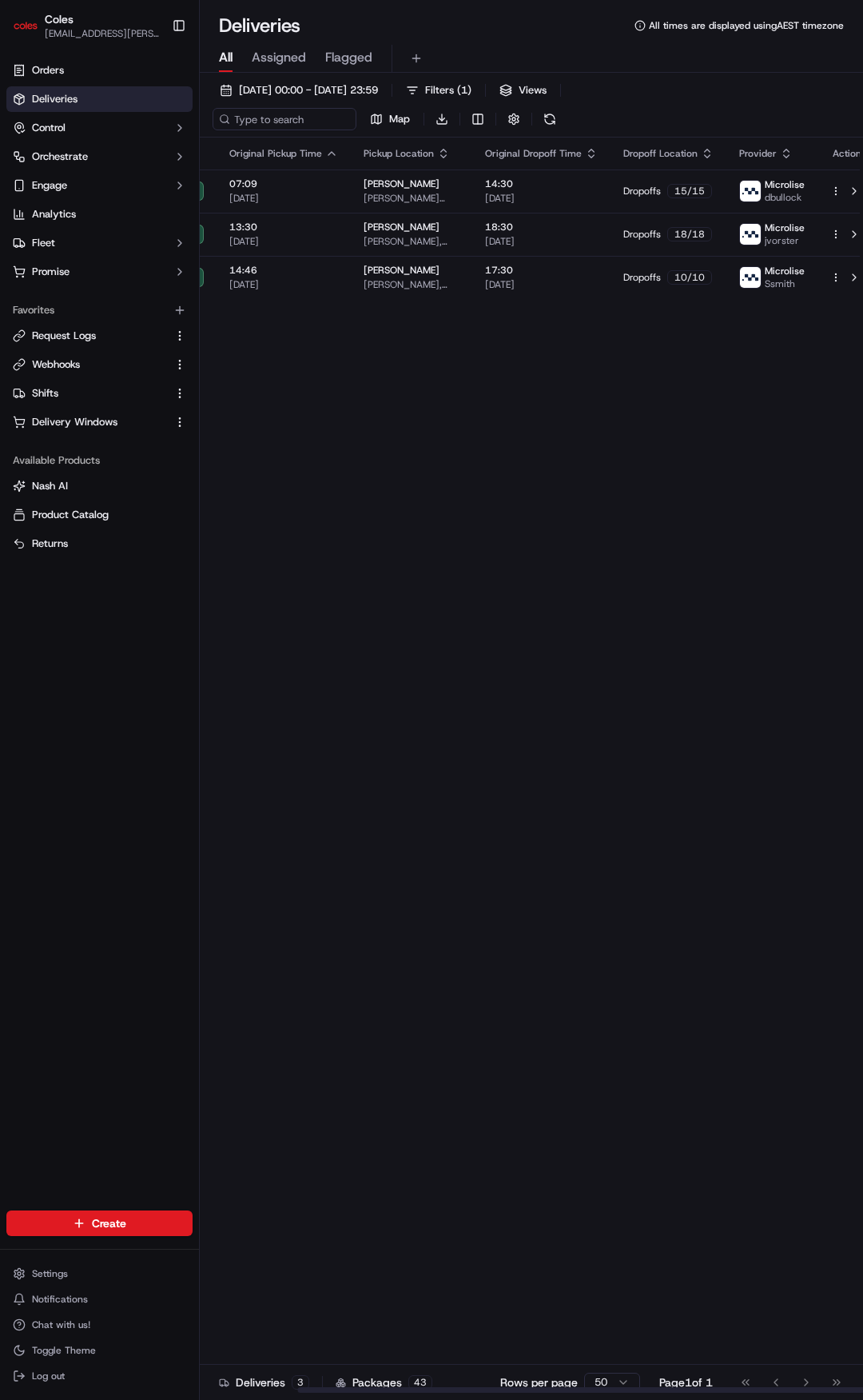
drag, startPoint x: 639, startPoint y: 519, endPoint x: 712, endPoint y: 517, distance: 73.0
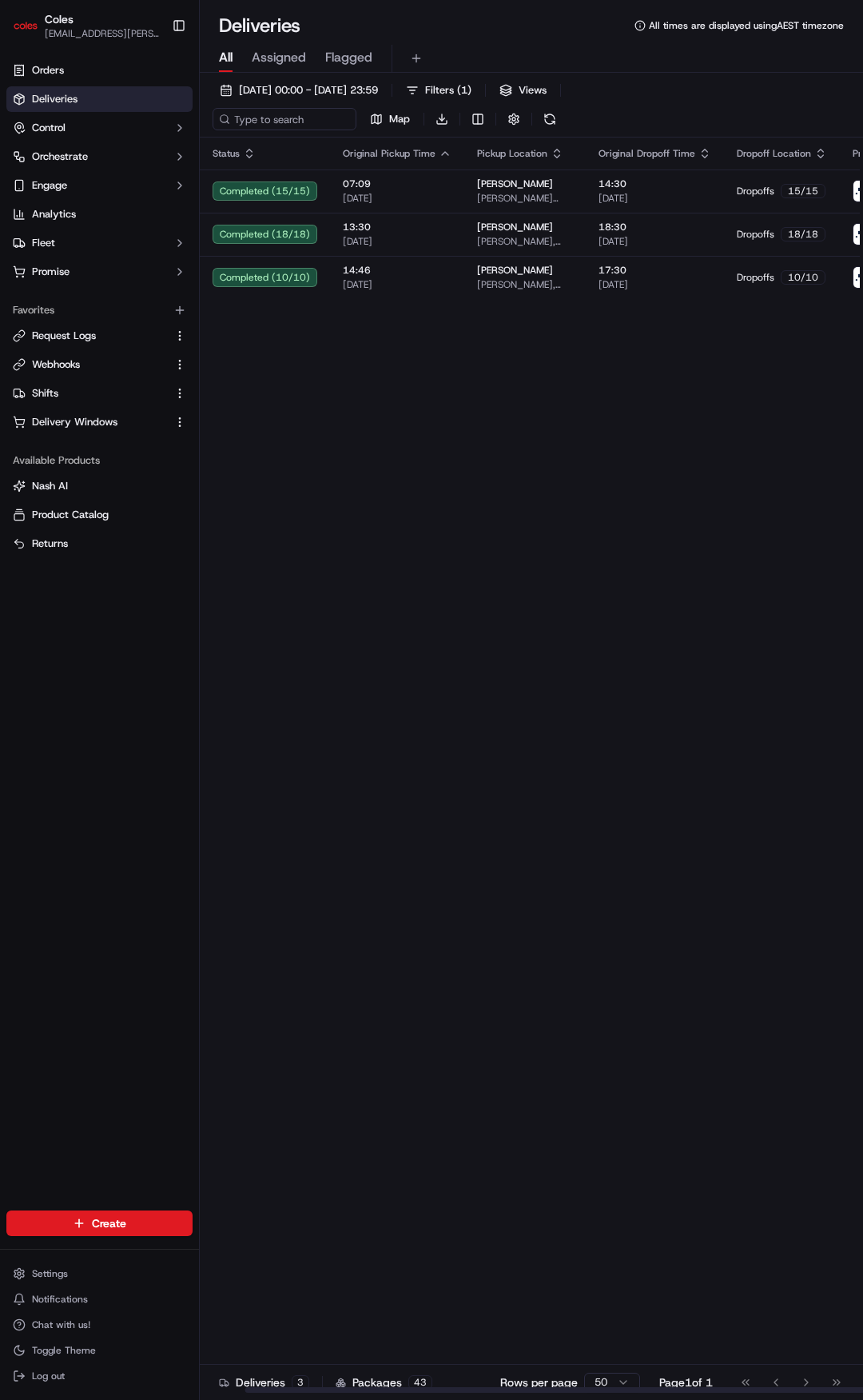
drag, startPoint x: 712, startPoint y: 517, endPoint x: 643, endPoint y: 510, distance: 69.4
click at [423, 446] on div "Status Original Pickup Time Pickup Location Original Dropoff Time Dropoff Locat…" at bounding box center [595, 766] width 791 height 1256
click at [332, 83] on span "13/09/2025 00:00 - 13/09/2025 23:59" at bounding box center [308, 90] width 139 height 14
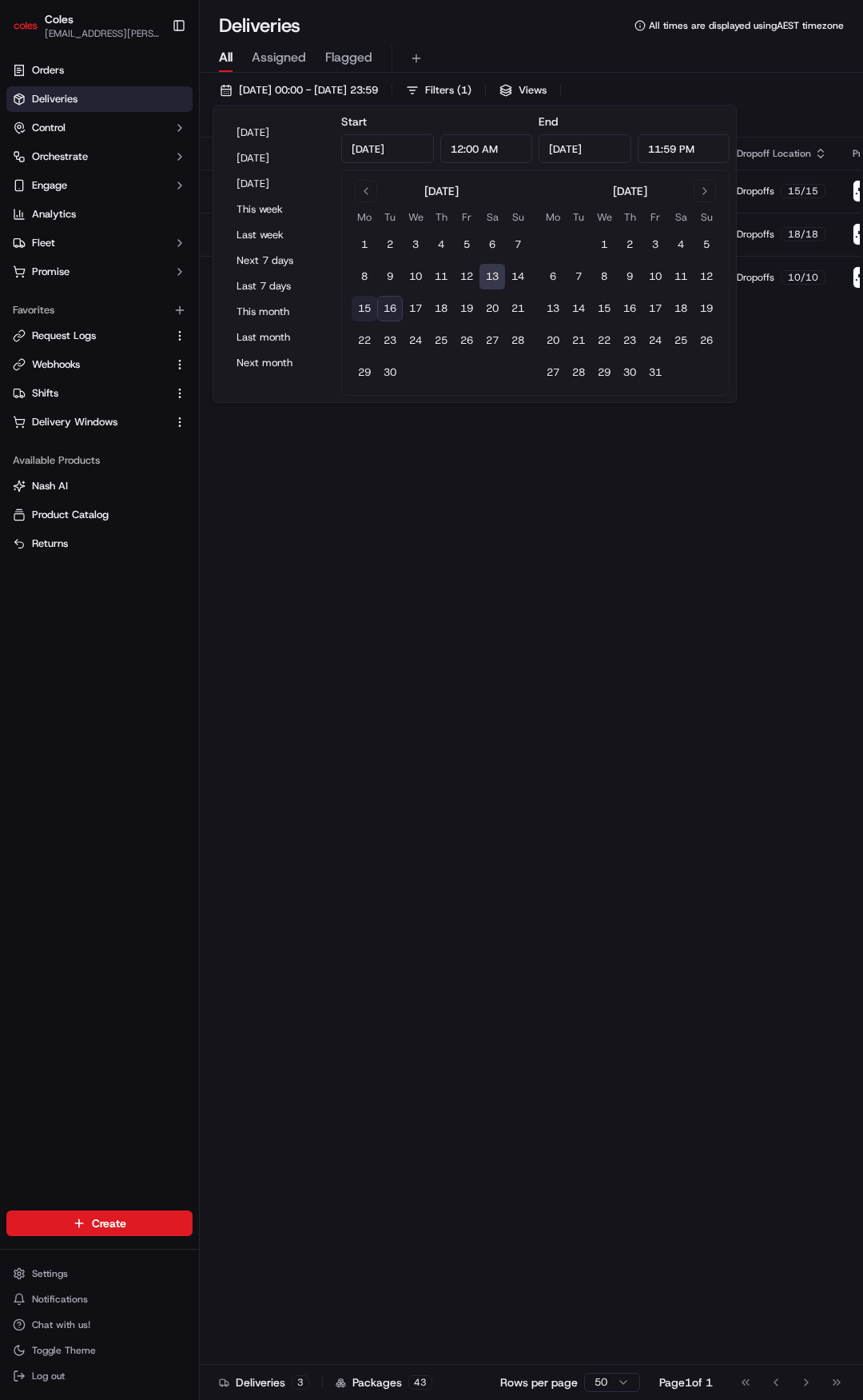
click at [364, 309] on button "15" at bounding box center [365, 309] width 25 height 25
type input "Sep 15, 2025"
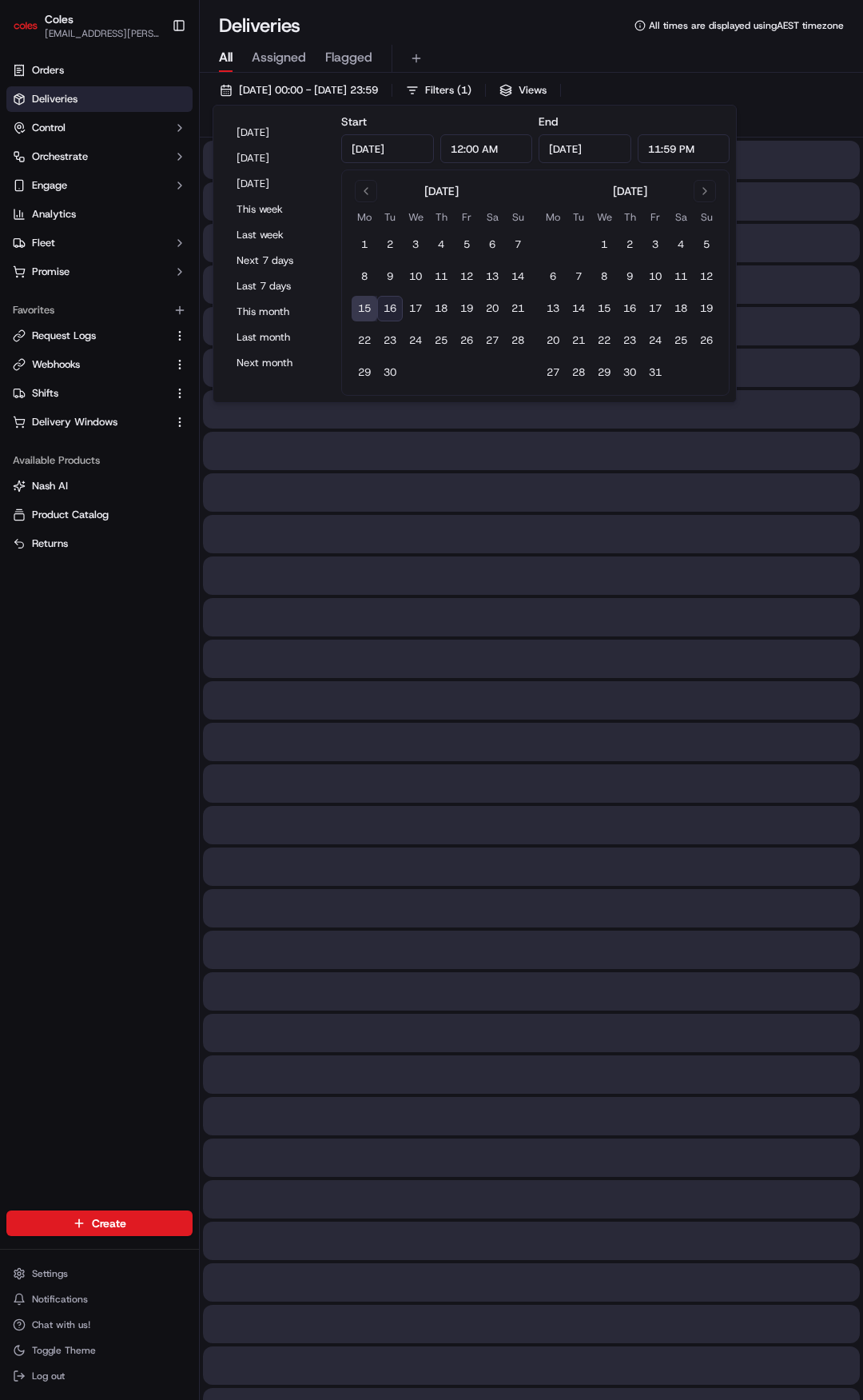
click at [365, 308] on button "15" at bounding box center [365, 309] width 25 height 25
click at [387, 313] on button "16" at bounding box center [390, 309] width 25 height 25
type input "Sep 16, 2025"
click at [387, 313] on button "16" at bounding box center [390, 309] width 25 height 25
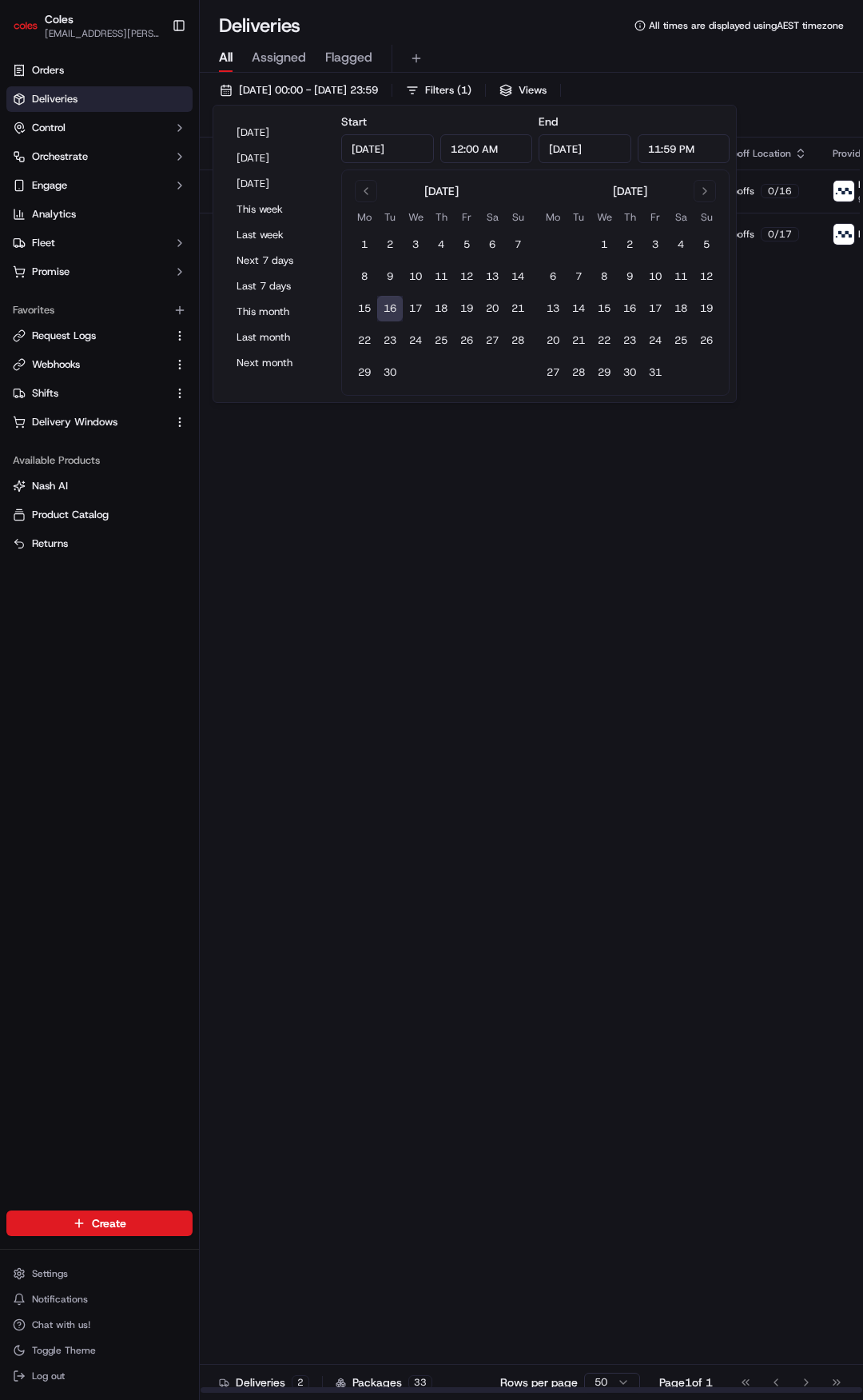
click at [375, 620] on div "Status Original Pickup Time Pickup Location Original Dropoff Time Dropoff Locat…" at bounding box center [585, 766] width 771 height 1256
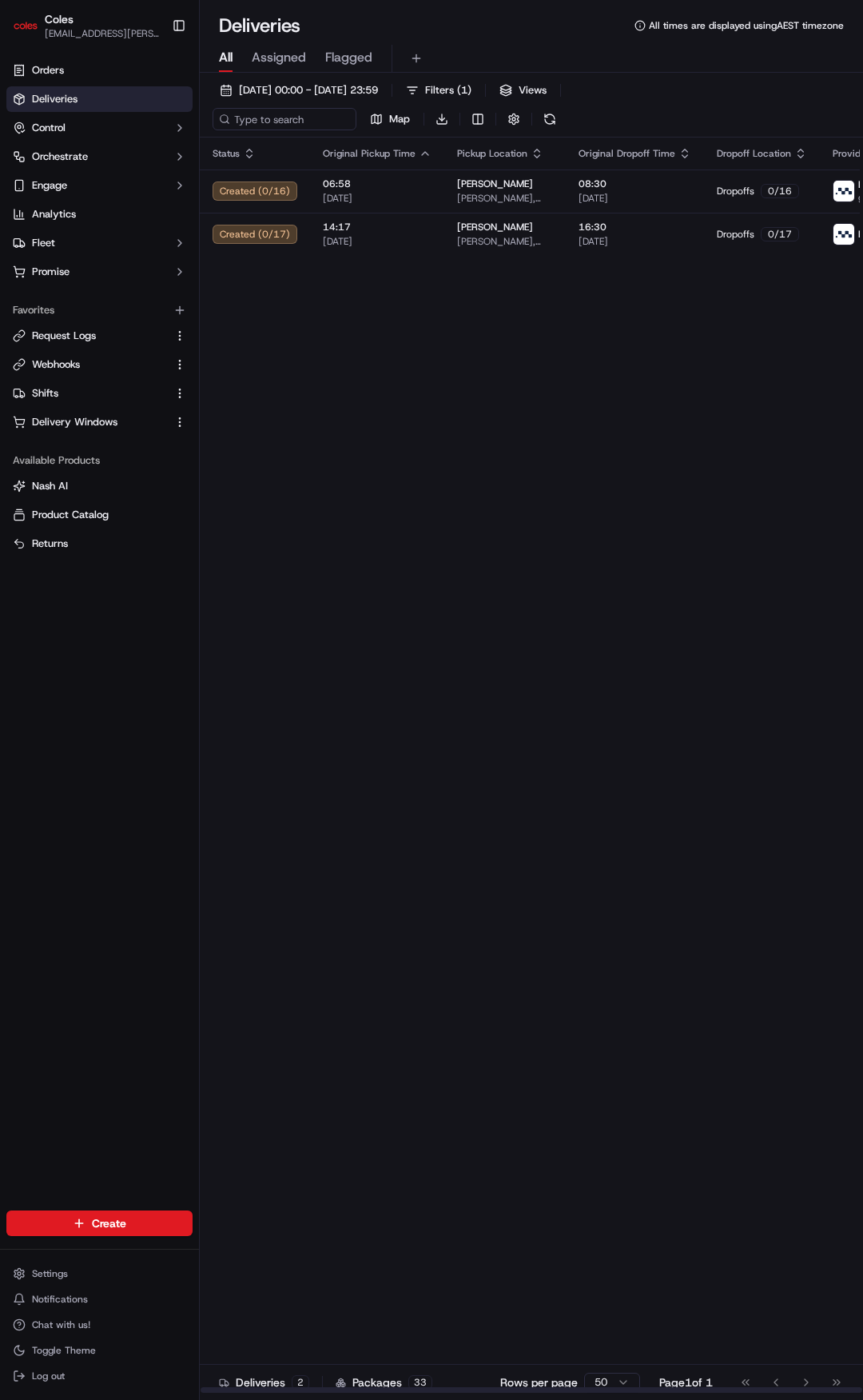
drag, startPoint x: 529, startPoint y: 544, endPoint x: 343, endPoint y: 446, distance: 210.2
click at [529, 977] on div "Status Original Pickup Time Pickup Location Original Dropoff Time Dropoff Locat…" at bounding box center [585, 766] width 771 height 1256
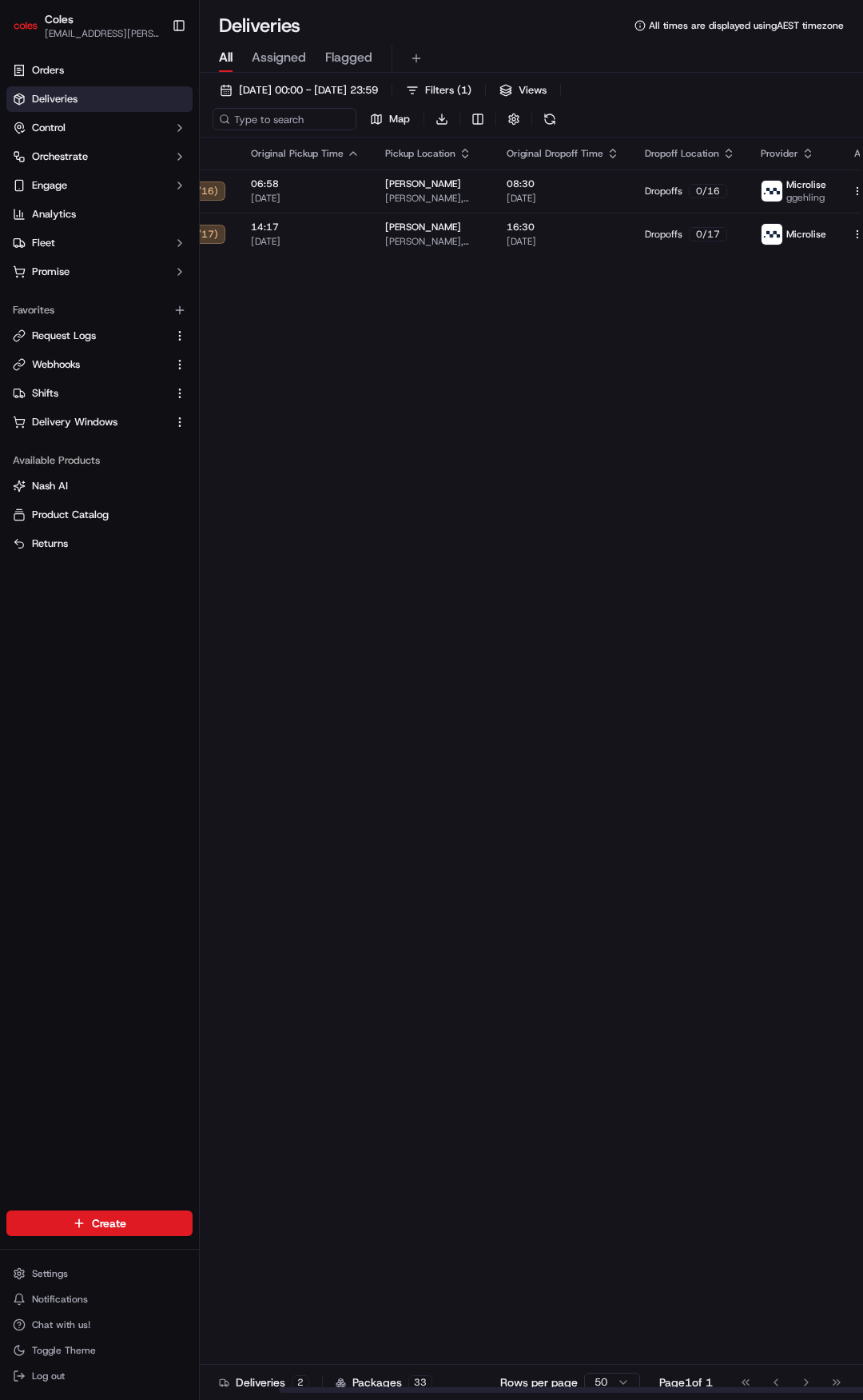
scroll to position [0, 89]
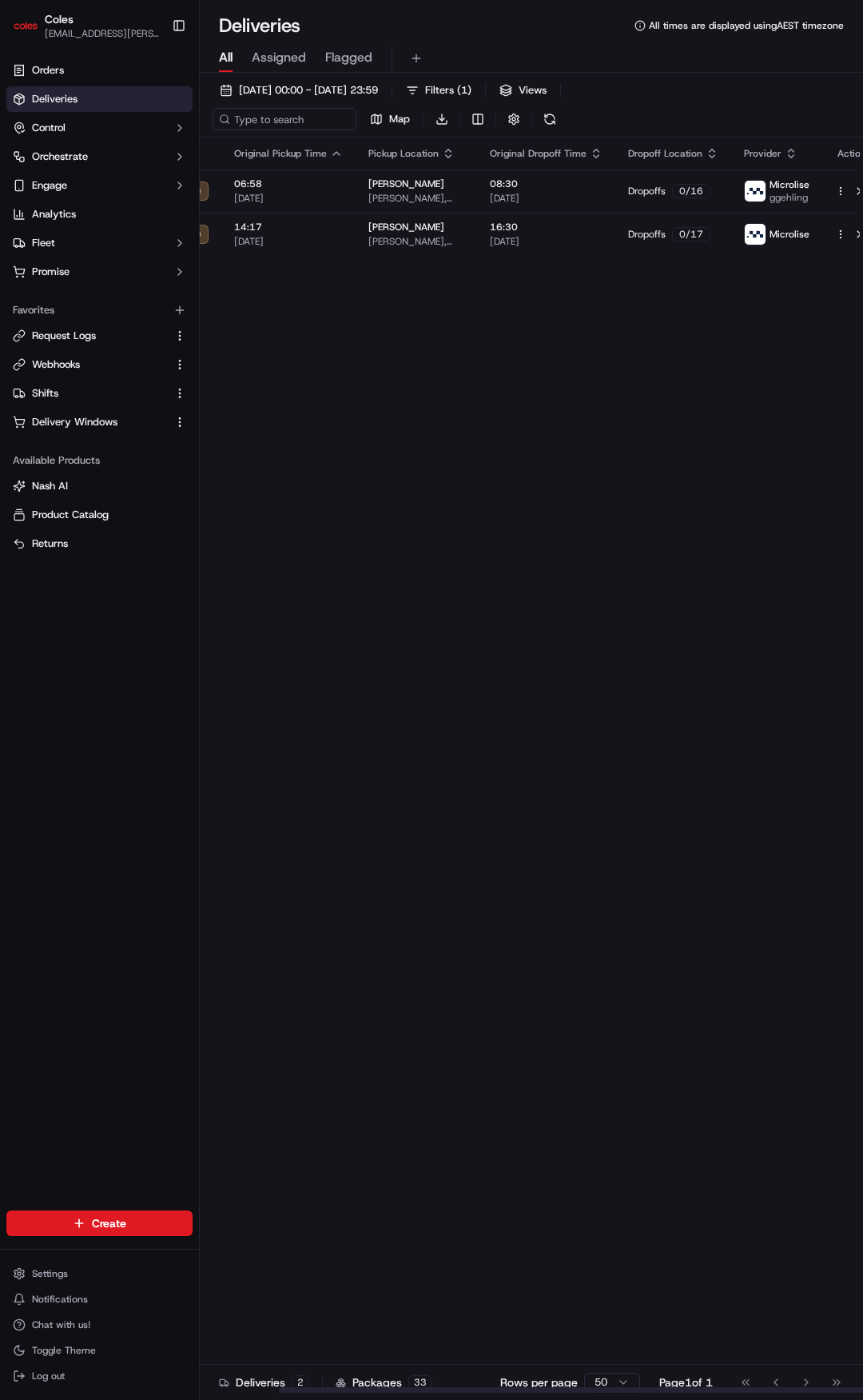
drag, startPoint x: 543, startPoint y: 375, endPoint x: 779, endPoint y: 357, distance: 236.7
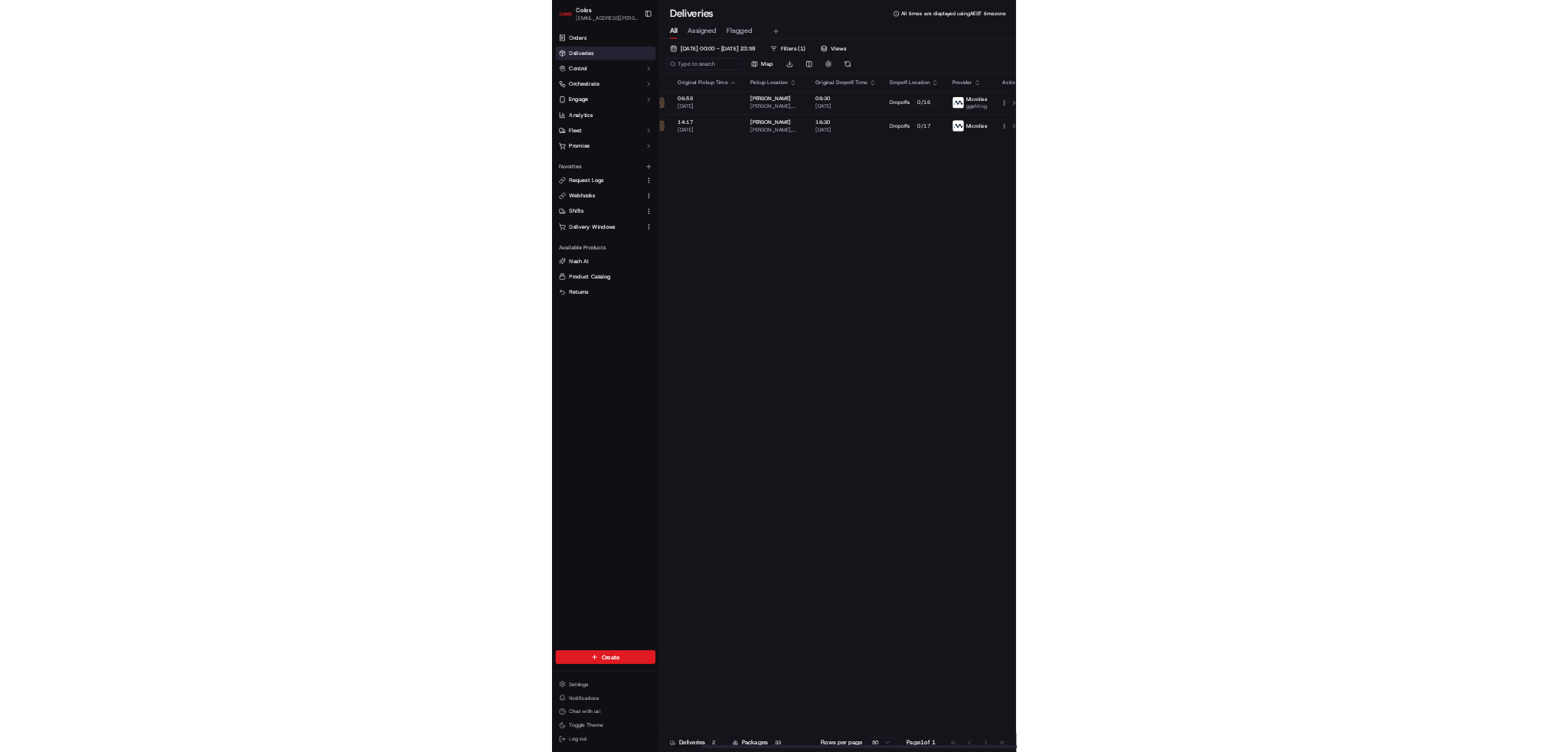
scroll to position [0, 0]
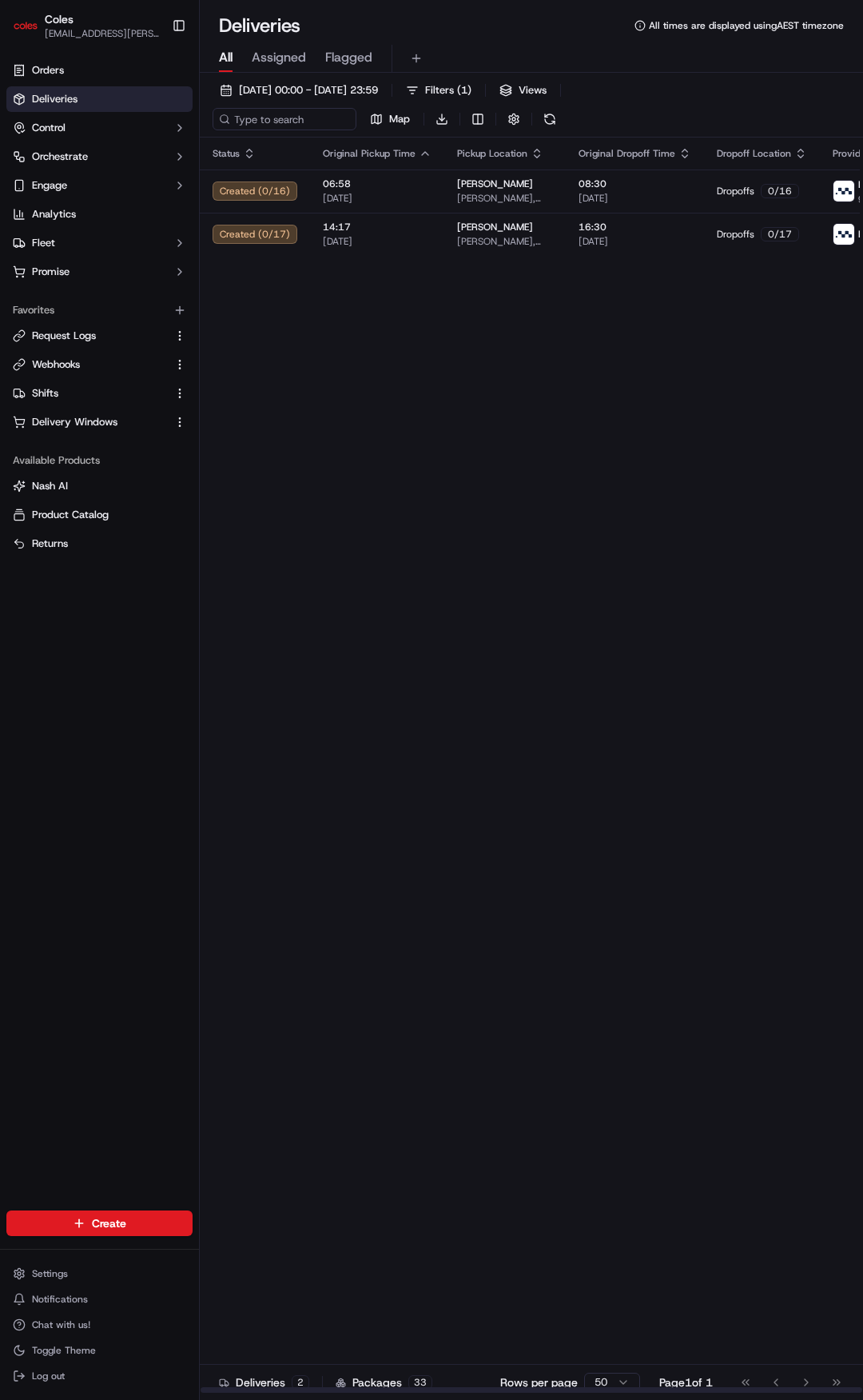
drag, startPoint x: 752, startPoint y: 357, endPoint x: 554, endPoint y: 348, distance: 198.2
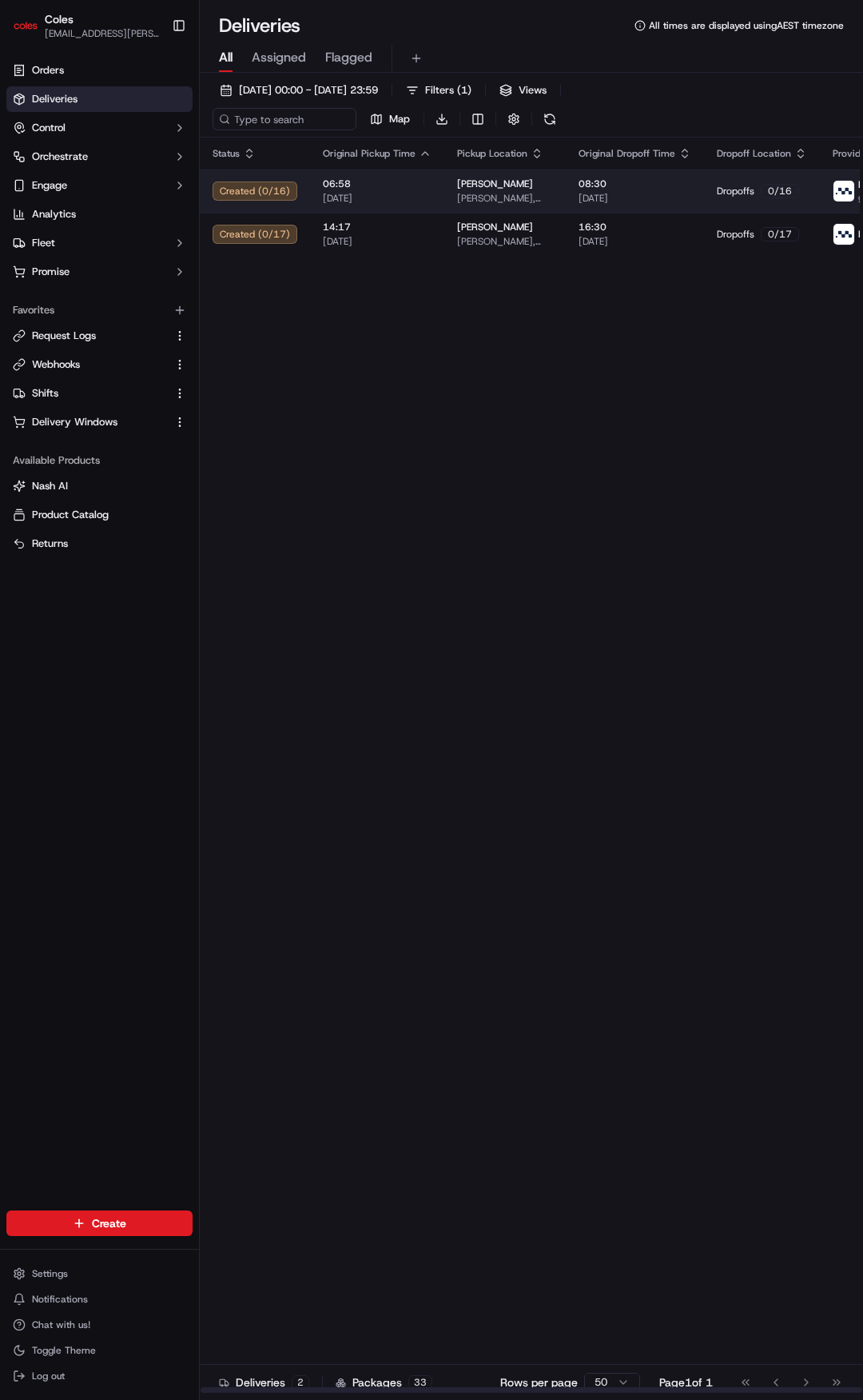
click at [379, 185] on span "06:58" at bounding box center [377, 184] width 109 height 13
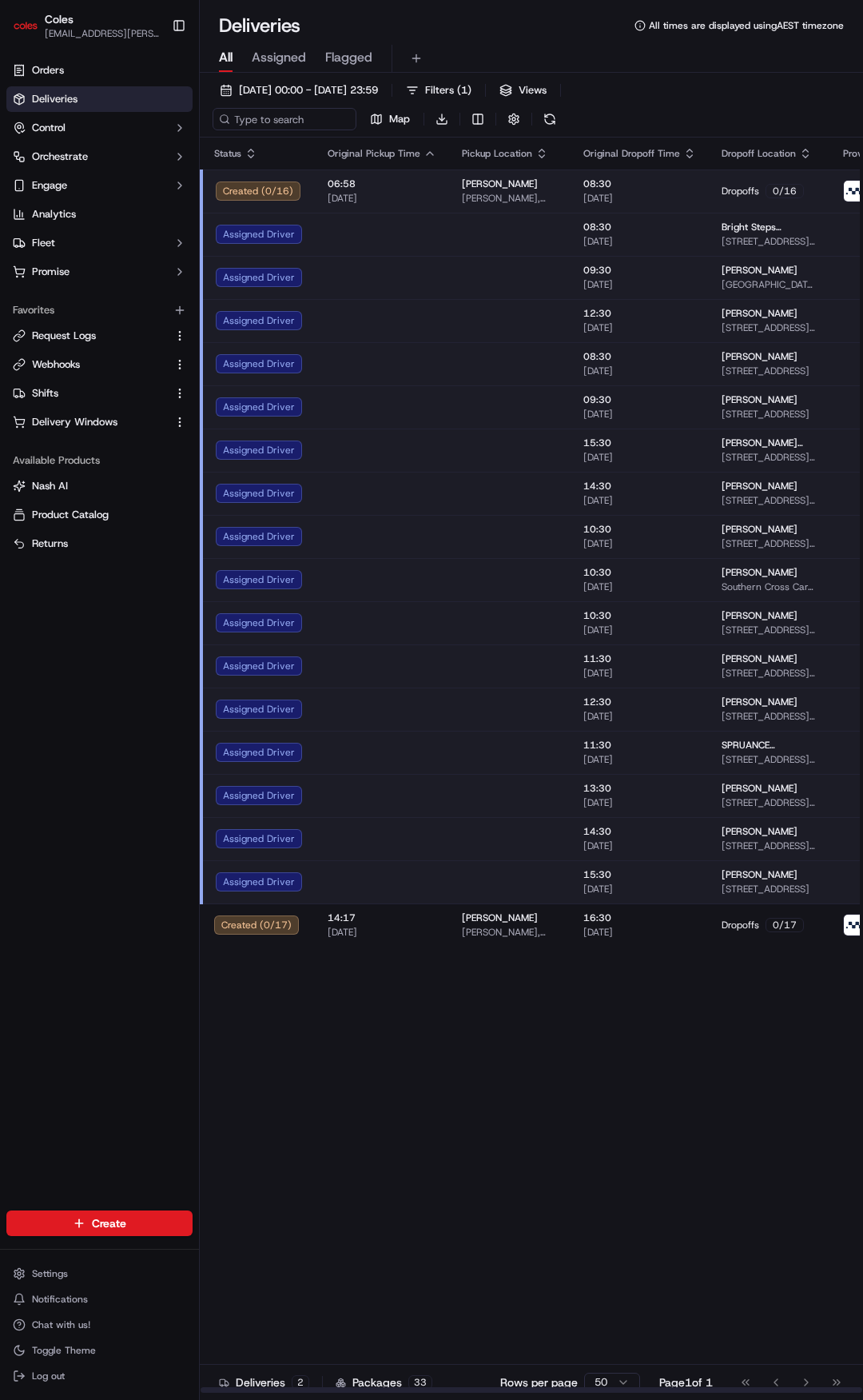
click at [401, 267] on td at bounding box center [382, 278] width 134 height 43
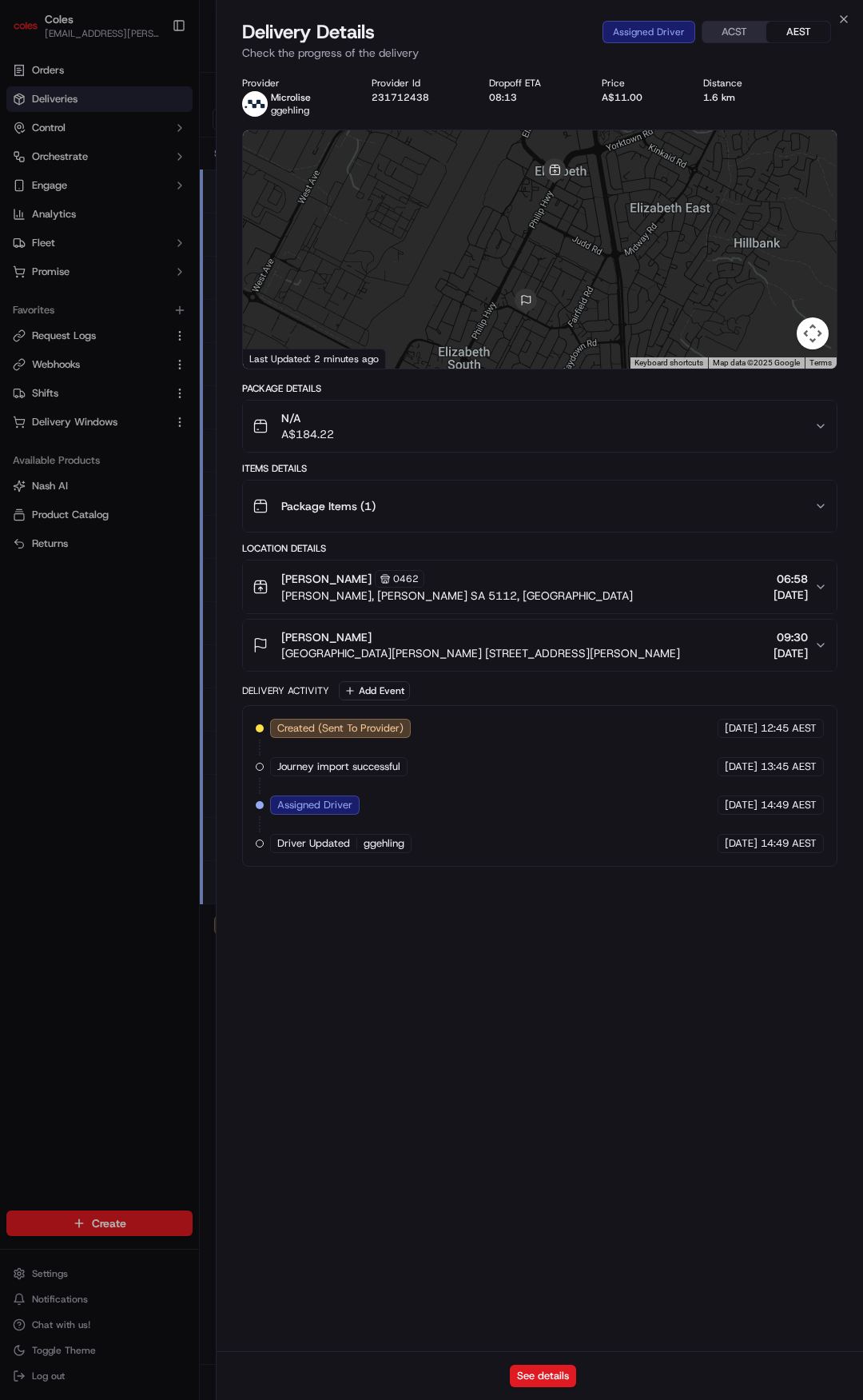
click at [555, 524] on button "Package Items ( 1 )" at bounding box center [540, 506] width 593 height 52
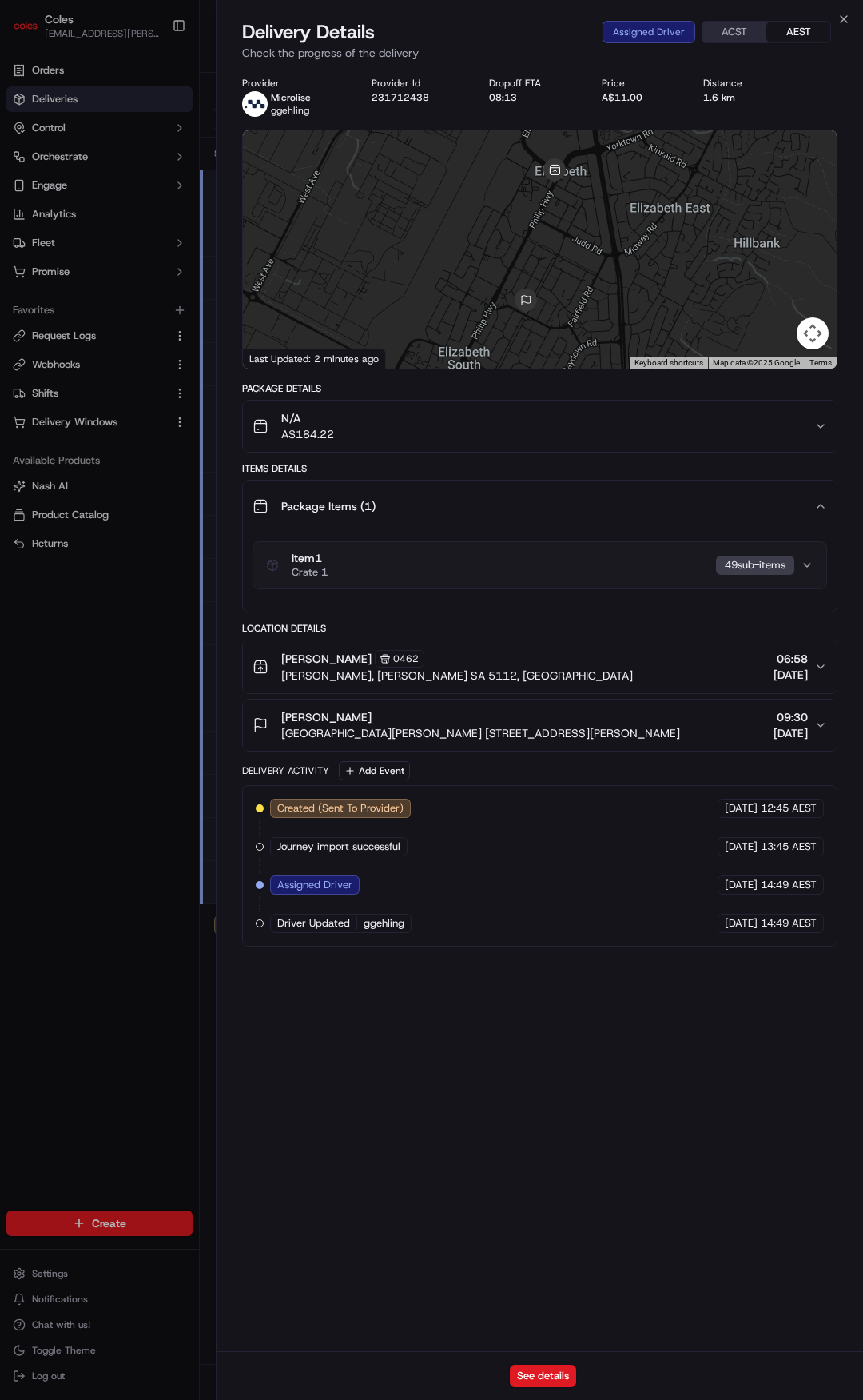
click at [545, 586] on button "Item 1 Crate 1 49 sub-item s" at bounding box center [539, 565] width 573 height 46
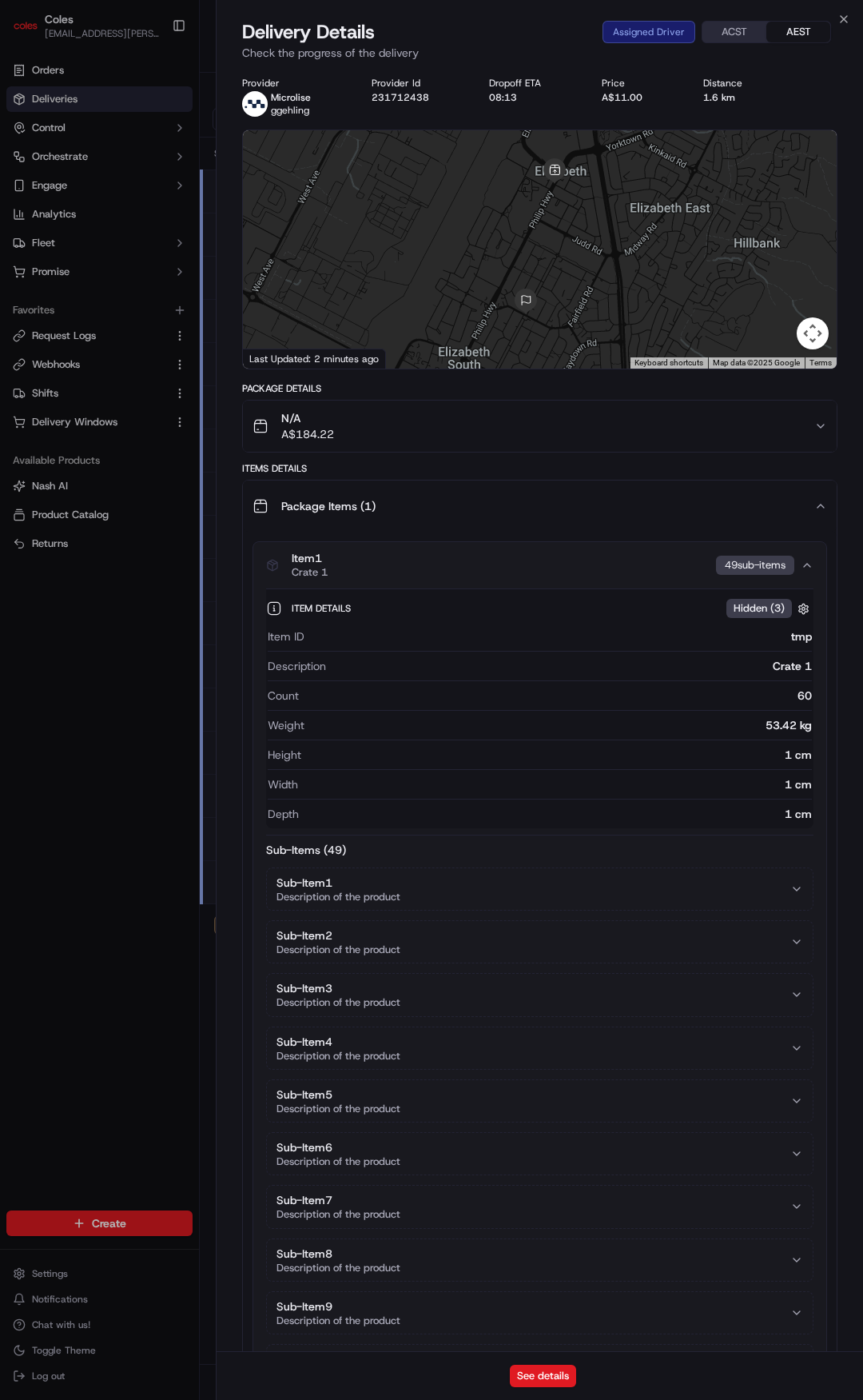
click at [550, 566] on div "Item 1 Crate 1 49 sub-item s" at bounding box center [533, 566] width 535 height 27
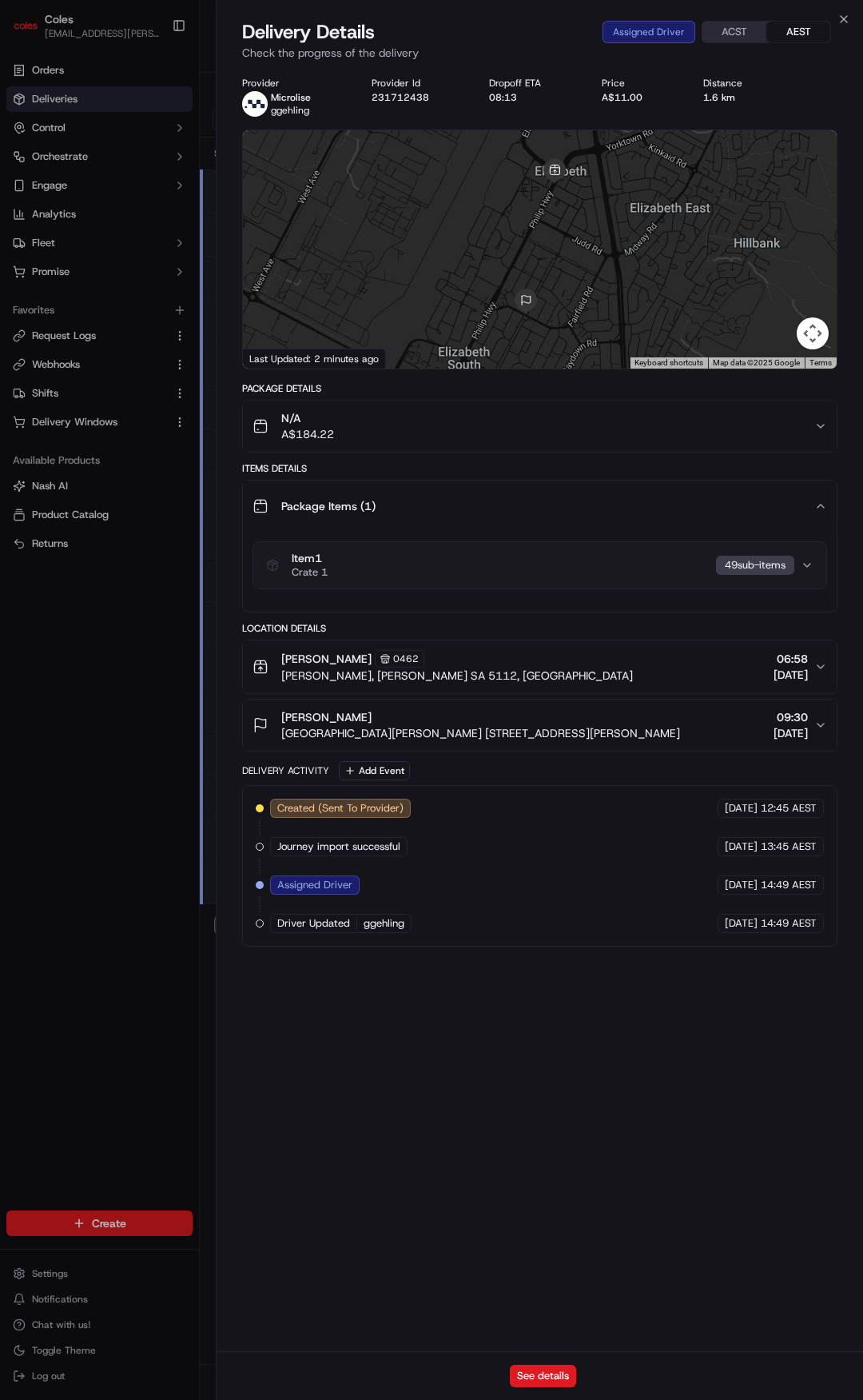
click at [550, 565] on div "Item 1 Crate 1 49 sub-item s" at bounding box center [533, 566] width 535 height 27
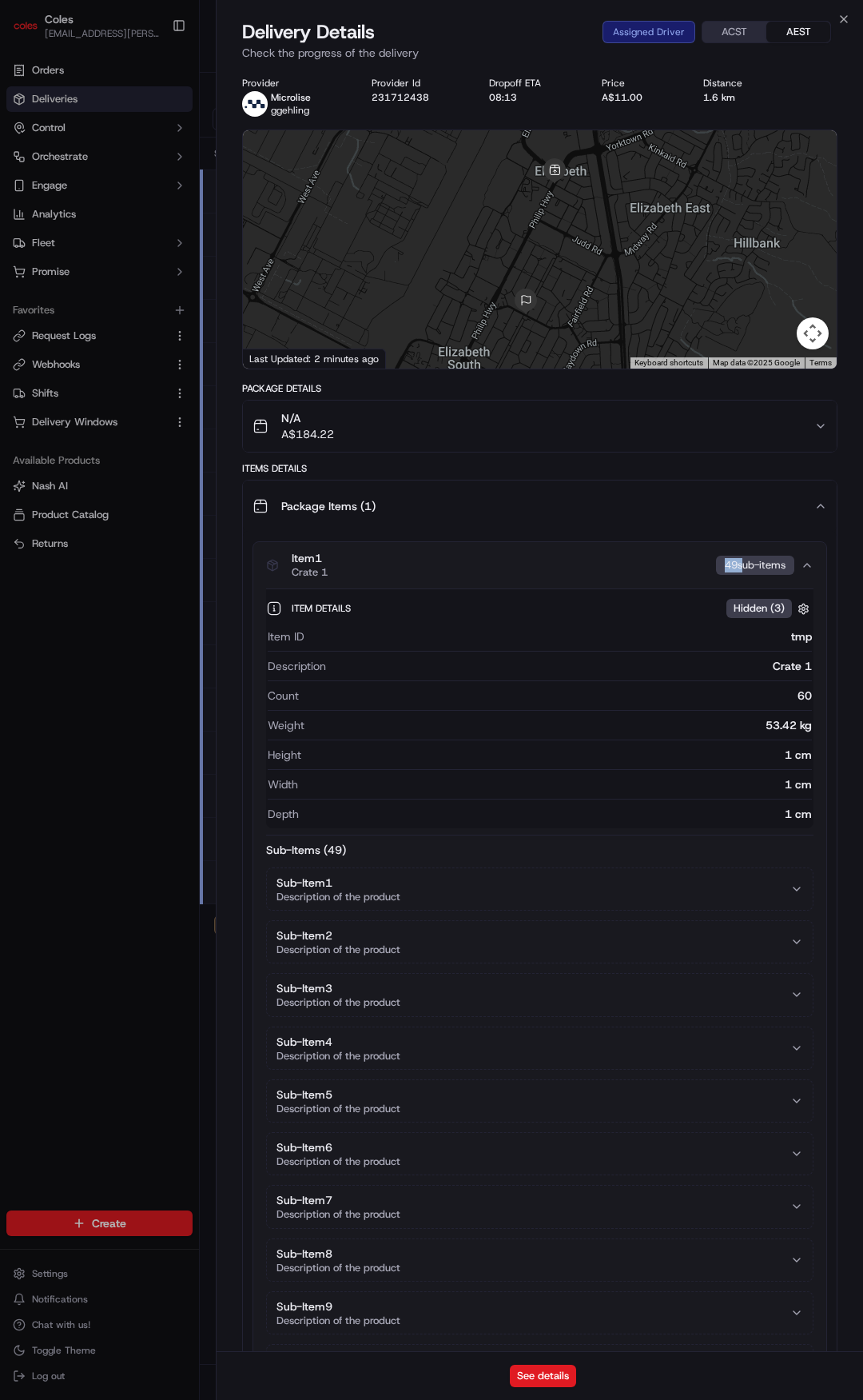
click at [550, 565] on div "Item 1 Crate 1 49 sub-item s" at bounding box center [533, 566] width 535 height 27
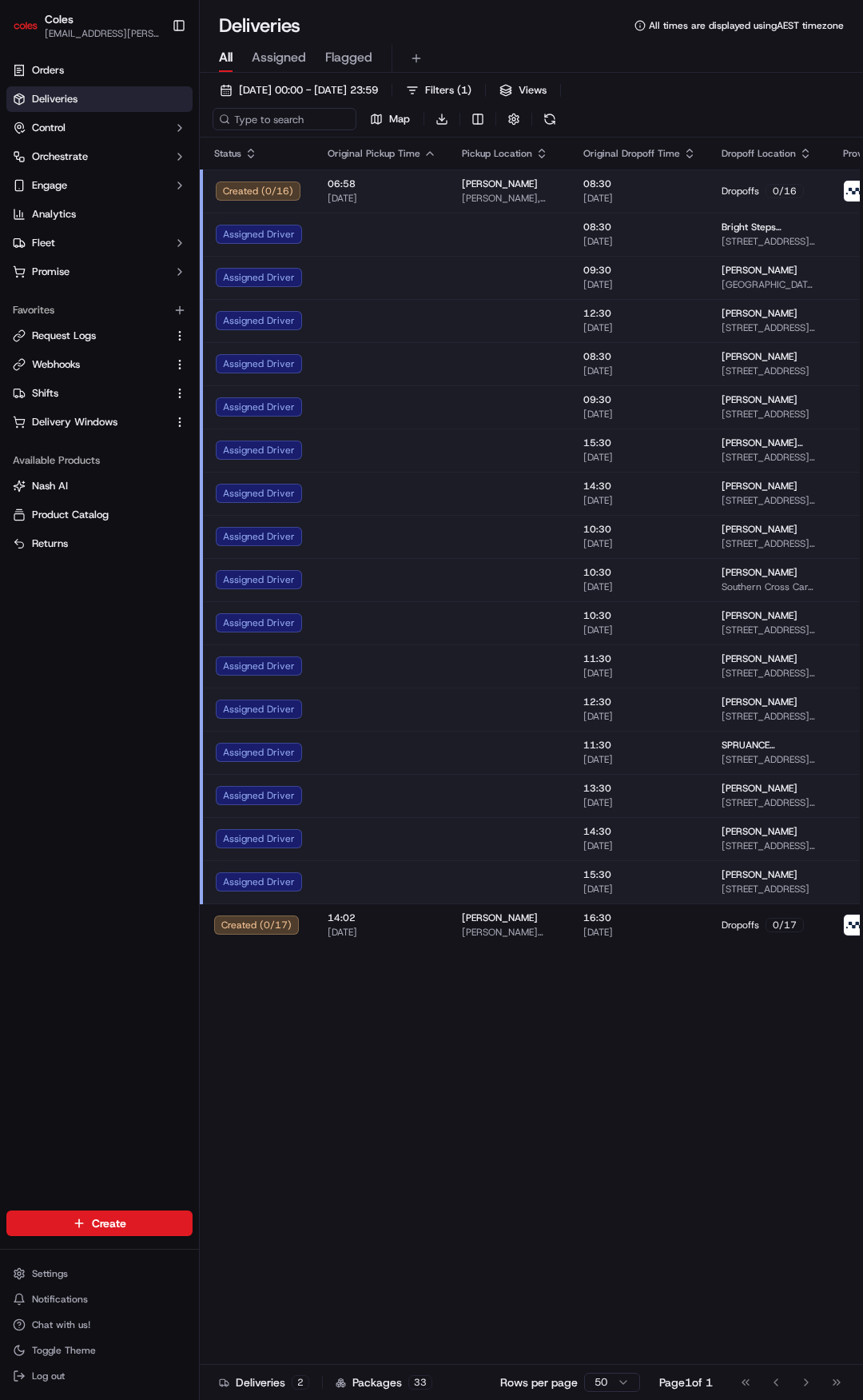
click at [101, 744] on div "Orders Deliveries Control Orchestrate Engage Analytics Fleet Promise Favorites …" at bounding box center [100, 624] width 199 height 1147
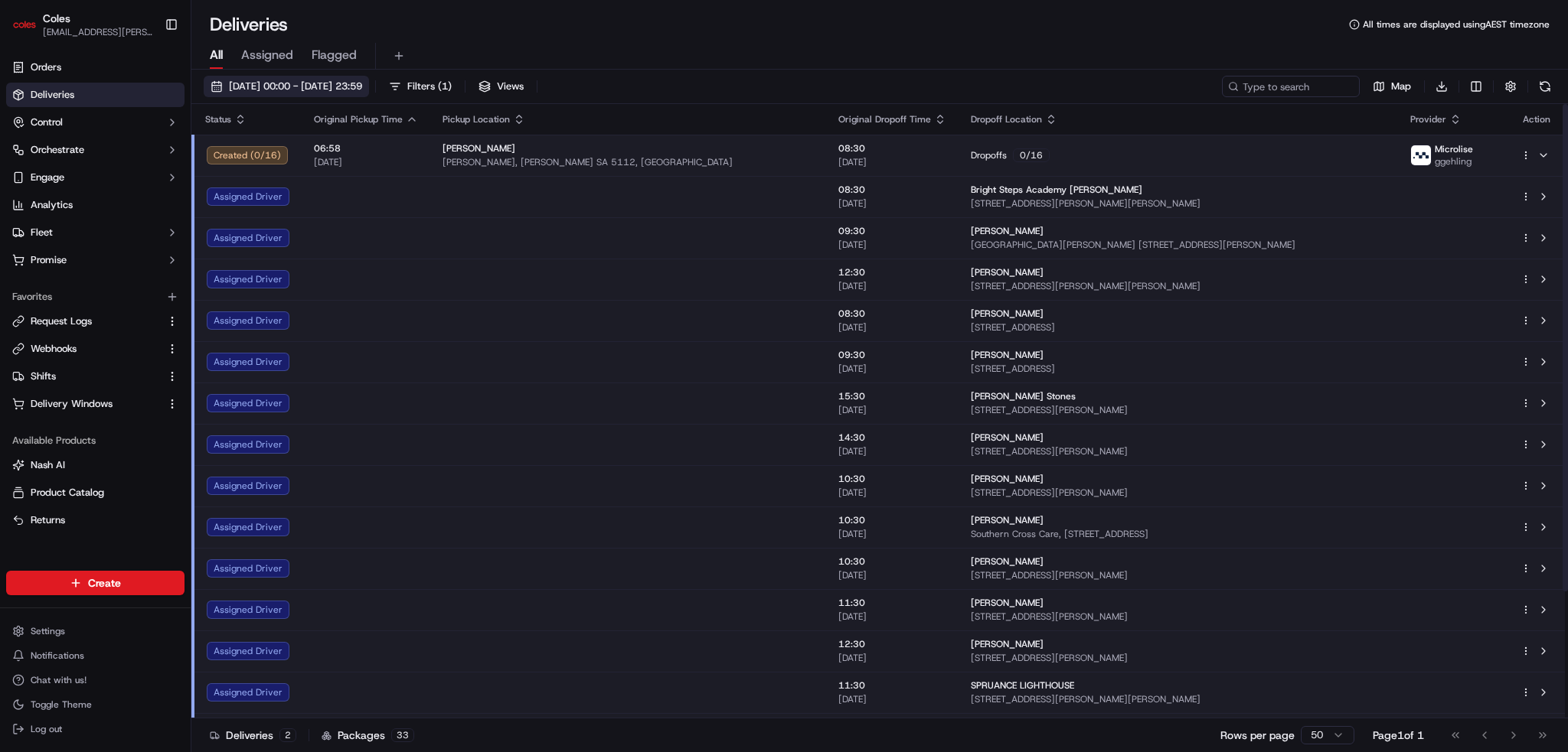
click at [277, 80] on span "16/09/2025 00:00 - 16/09/2025 23:59" at bounding box center [296, 87] width 133 height 14
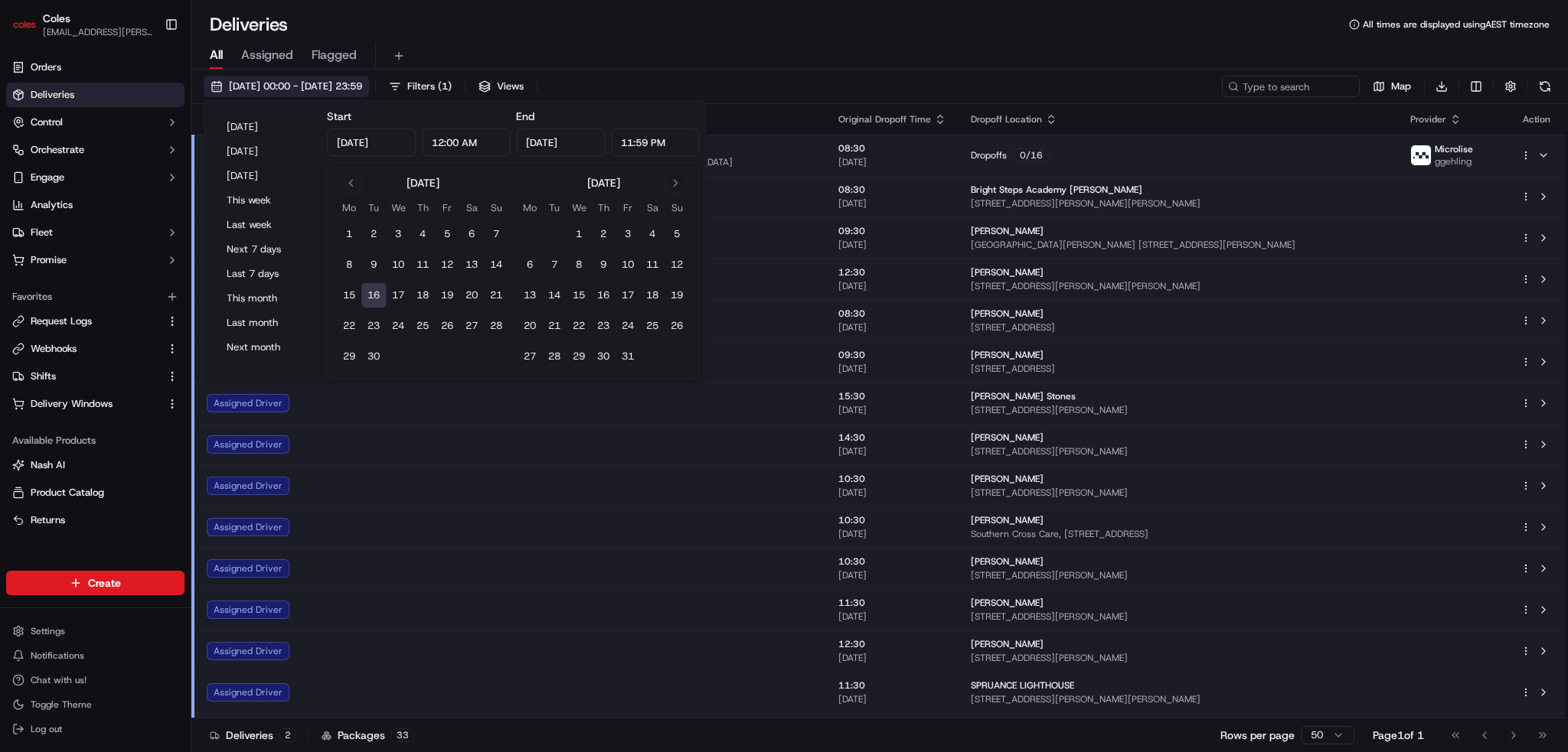
click at [362, 88] on span "16/09/2025 00:00 - 16/09/2025 23:59" at bounding box center [296, 87] width 133 height 14
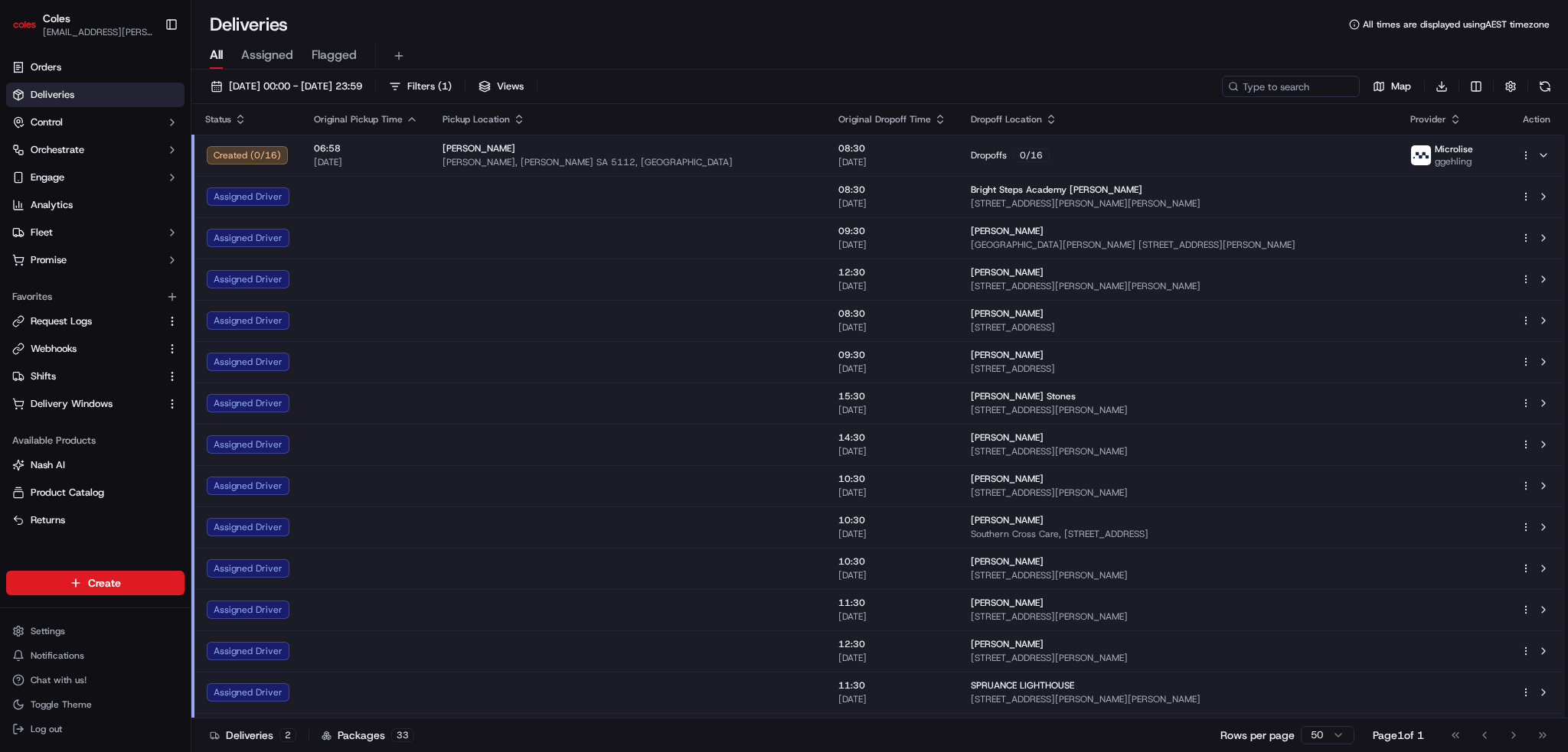
click at [119, 103] on link "Deliveries" at bounding box center [95, 94] width 179 height 24
click at [55, 94] on span "Deliveries" at bounding box center [52, 95] width 43 height 14
click at [452, 88] on span "Filters ( 1 )" at bounding box center [429, 87] width 44 height 14
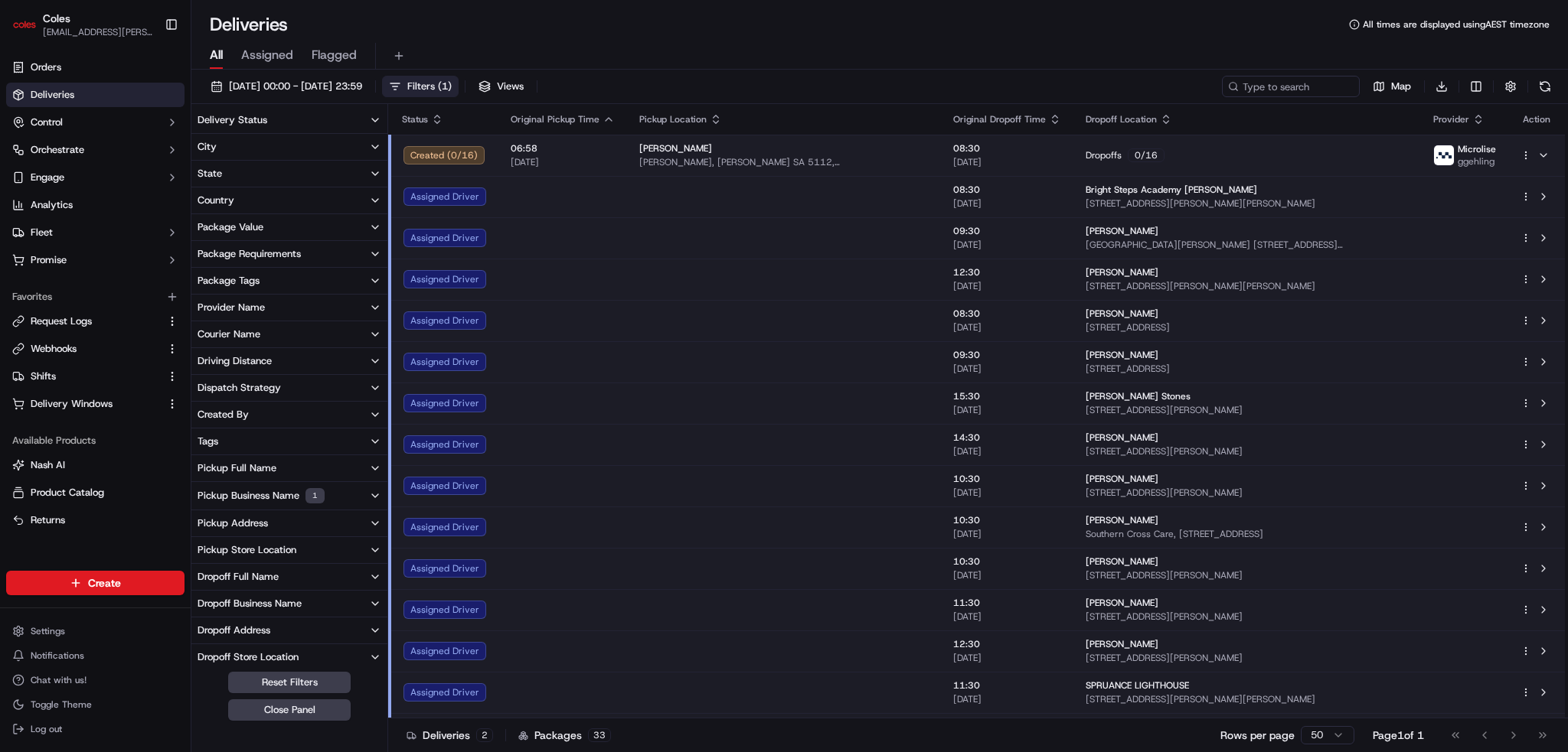
click at [452, 85] on span "Filters ( 1 )" at bounding box center [429, 87] width 44 height 14
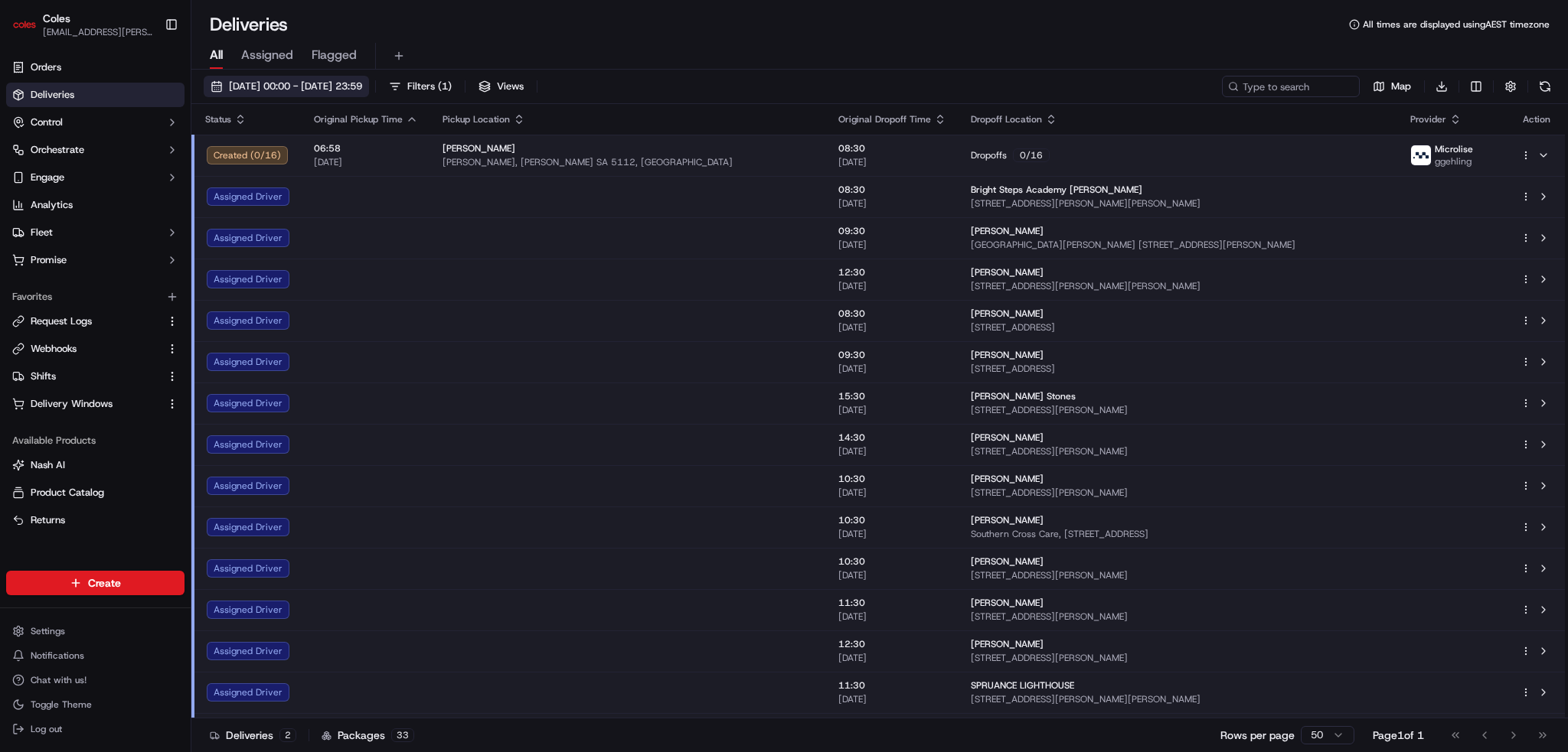
click at [362, 85] on span "16/09/2025 00:00 - 16/09/2025 23:59" at bounding box center [296, 87] width 133 height 14
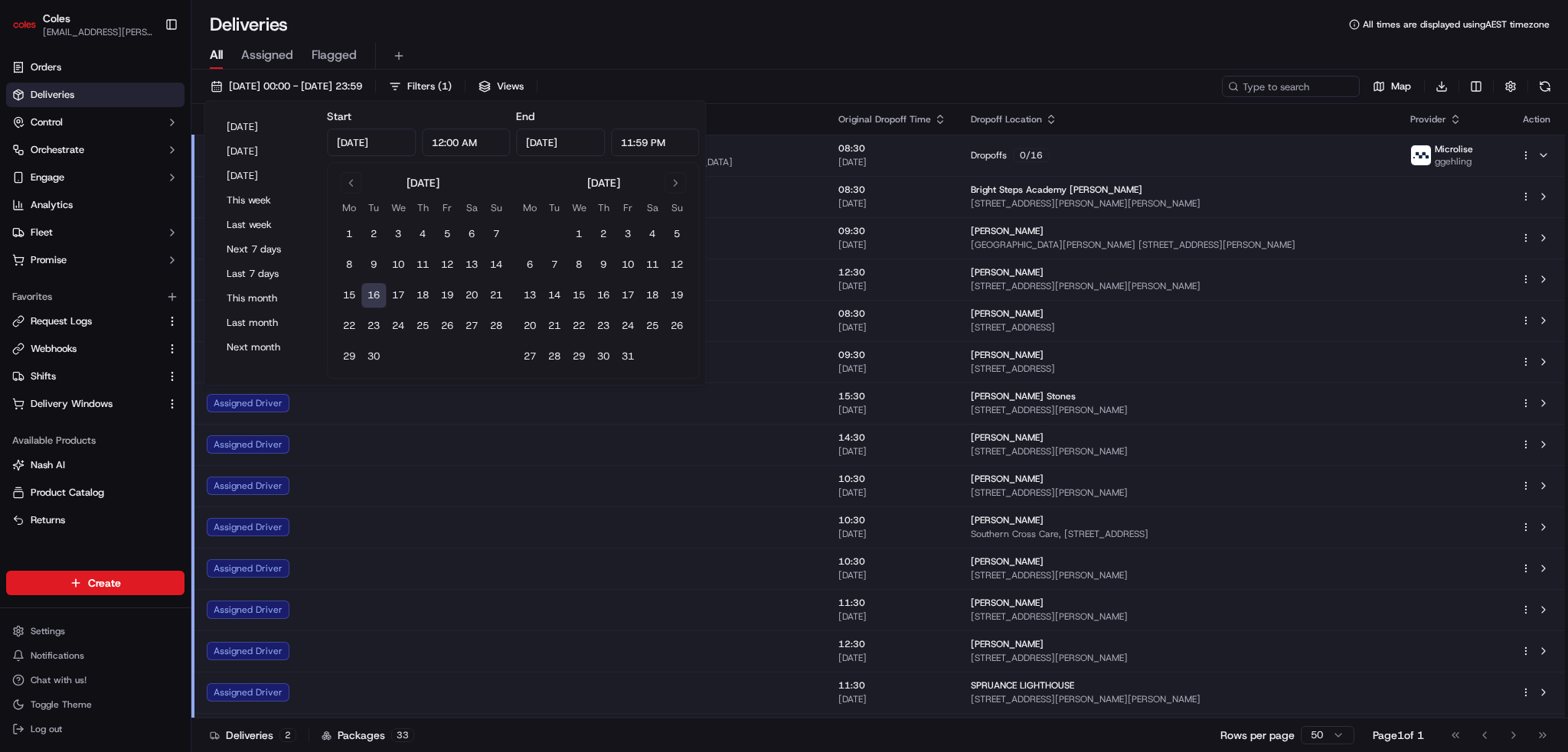
click at [656, 42] on div "All Assigned Flagged" at bounding box center [880, 53] width 1376 height 33
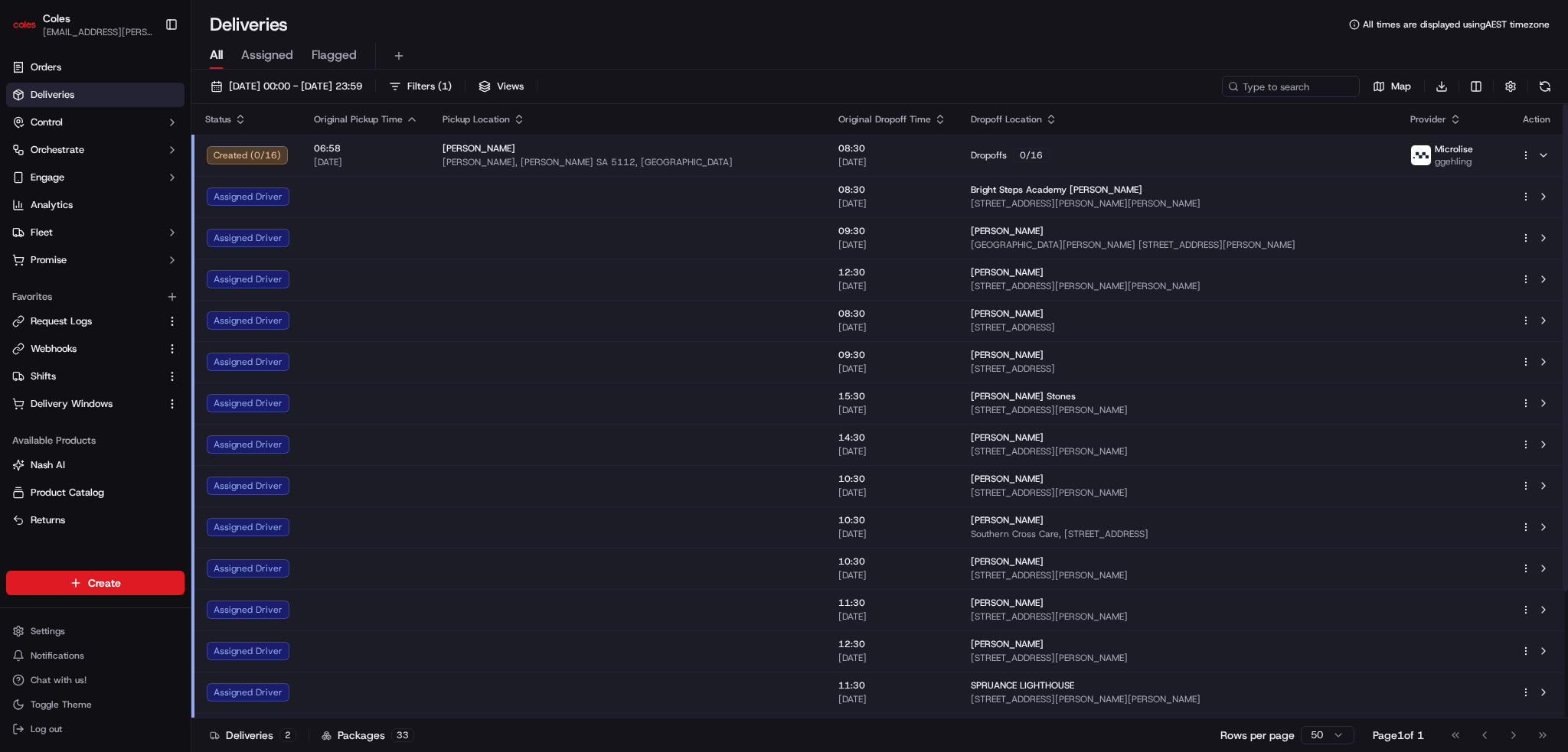
click at [470, 198] on td at bounding box center [628, 197] width 396 height 42
click at [611, 152] on div "[PERSON_NAME]" at bounding box center [628, 148] width 371 height 12
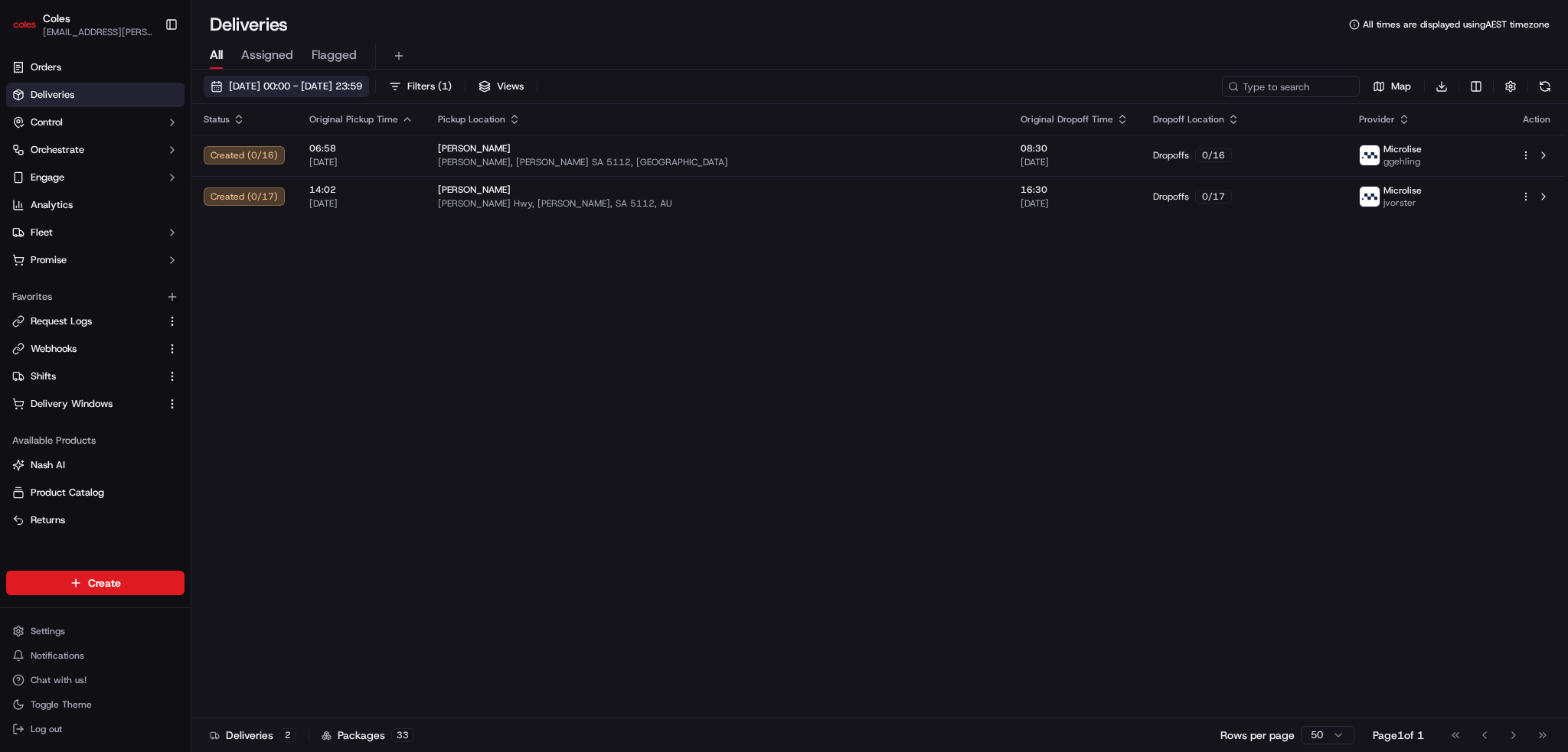
click at [322, 88] on span "16/09/2025 00:00 - 16/09/2025 23:59" at bounding box center [296, 87] width 133 height 14
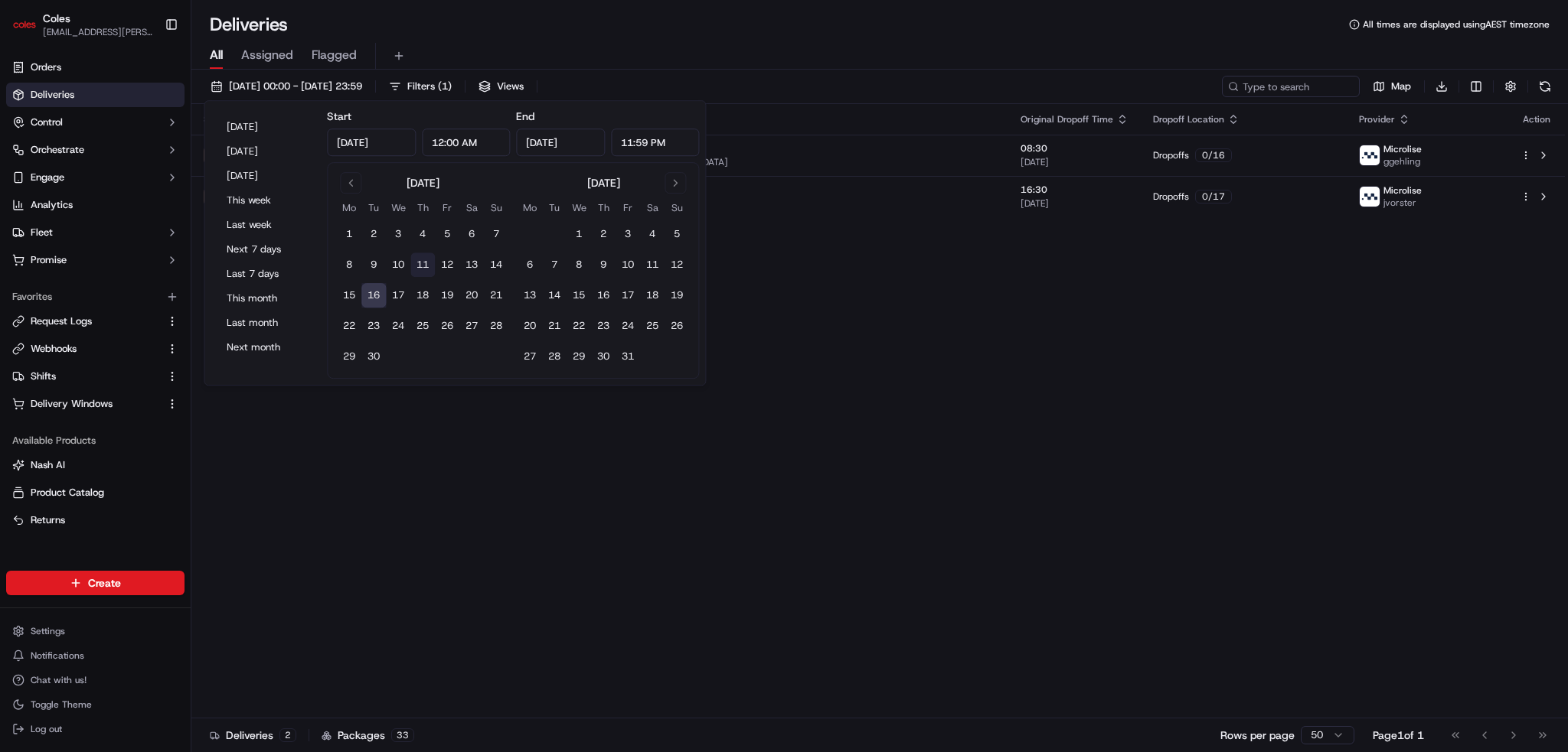
click at [417, 262] on button "11" at bounding box center [422, 265] width 24 height 24
type input "Sep 11, 2025"
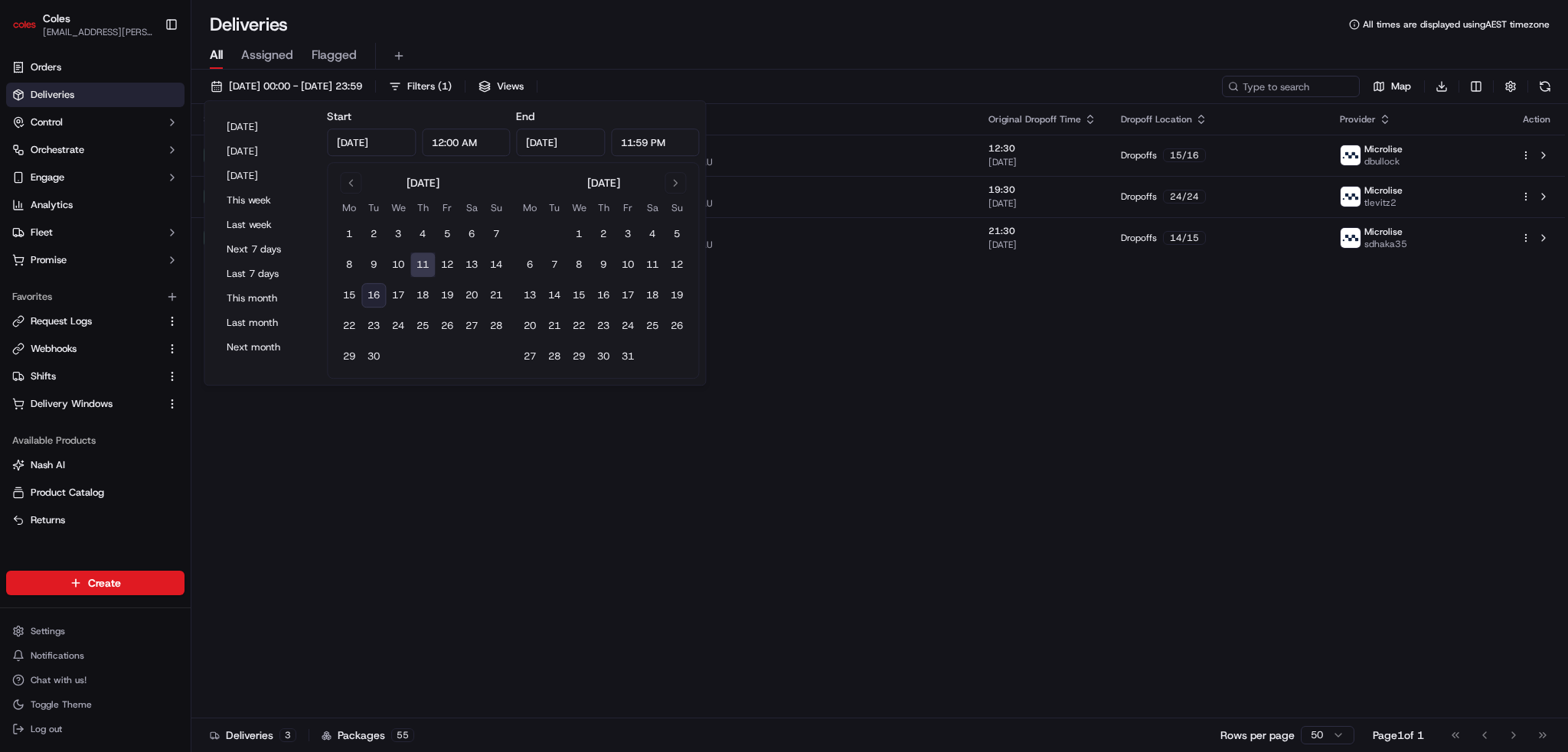
click at [797, 436] on div "Status Original Pickup Time Pickup Location Original Dropoff Time Dropoff Locat…" at bounding box center [878, 411] width 1374 height 614
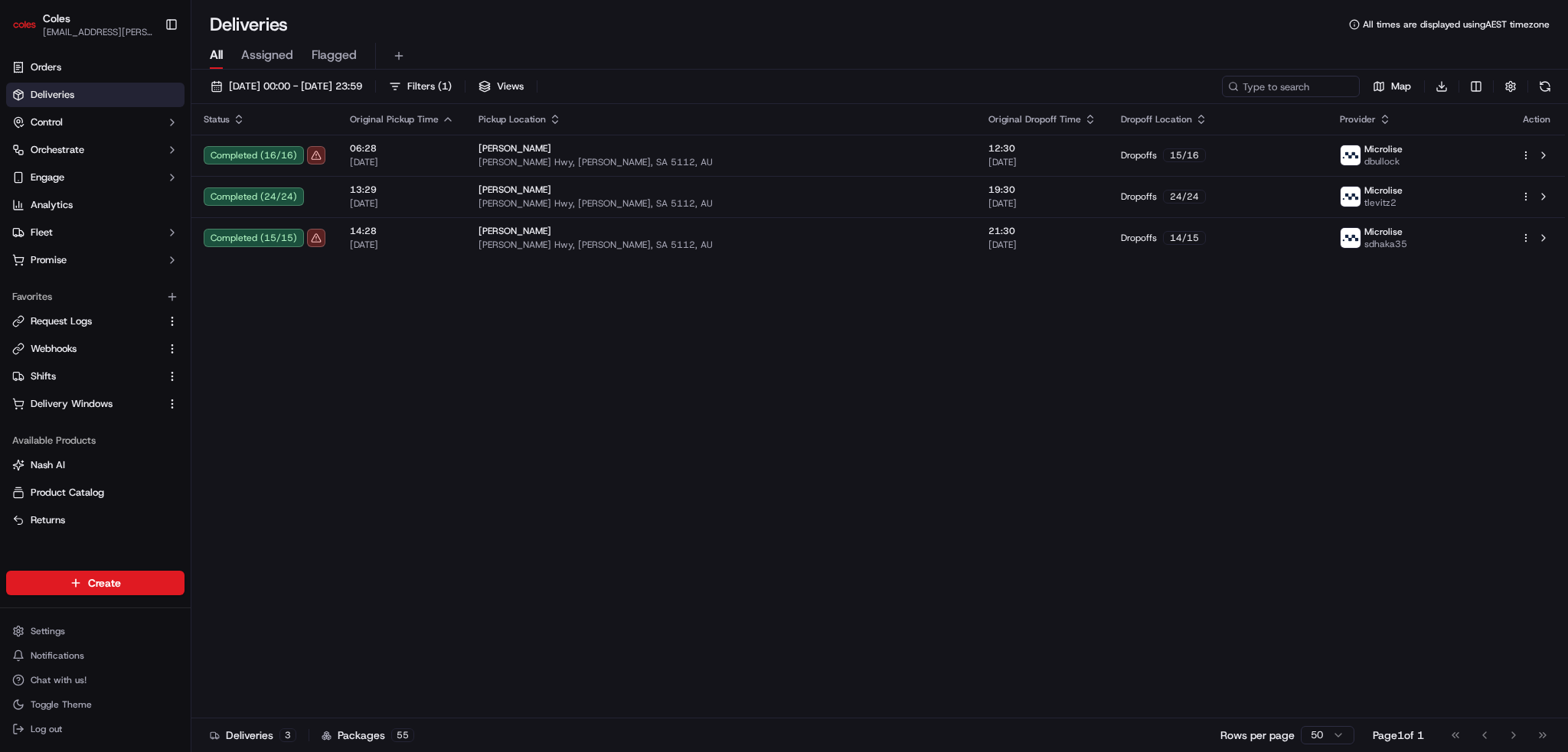
click at [826, 84] on html "Coles ben.ellis@coles.com.au Toggle Sidebar Orders Deliveries Control Orchestra…" at bounding box center [784, 376] width 1568 height 752
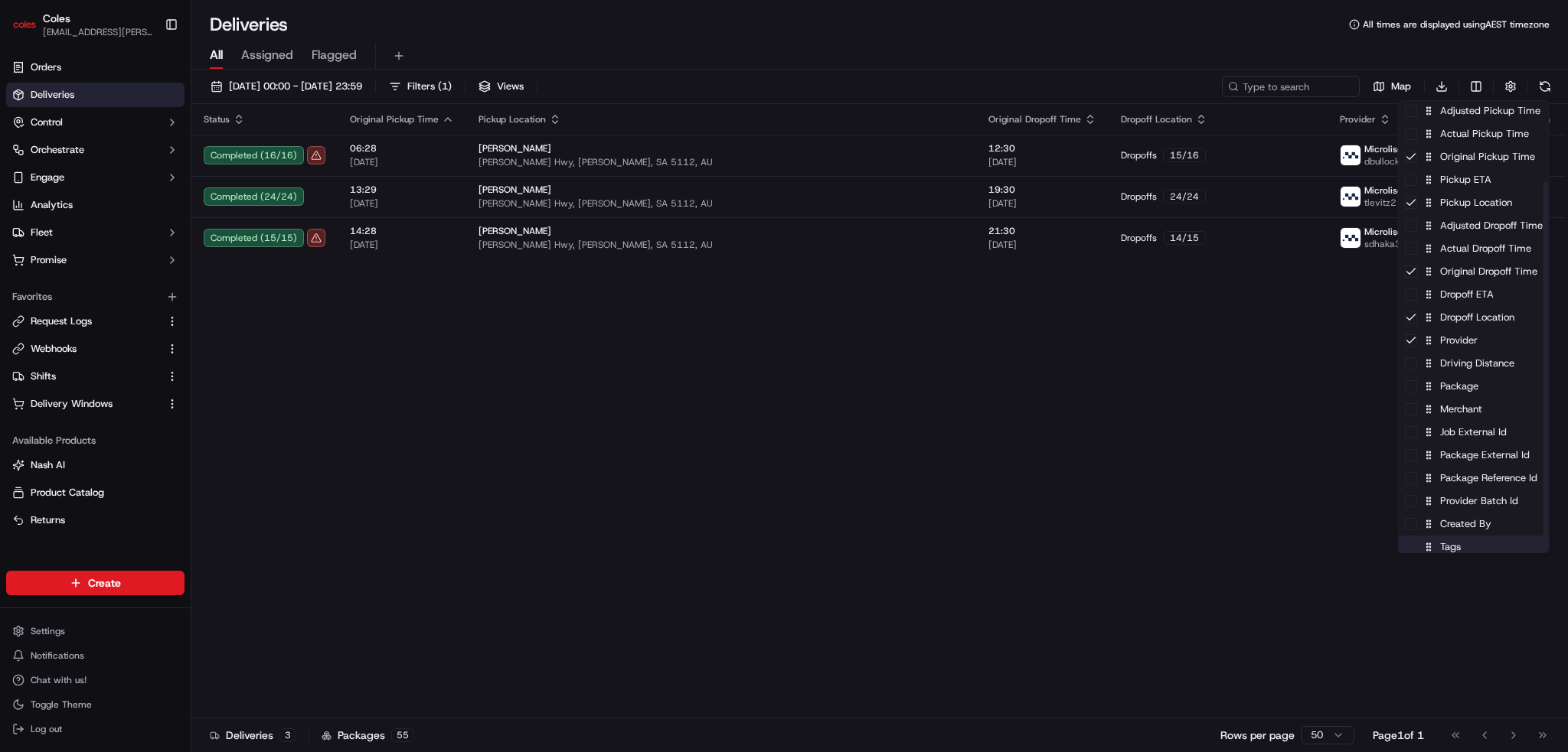
scroll to position [100, 0]
click at [826, 483] on html "Coles ben.ellis@coles.com.au Toggle Sidebar Orders Deliveries Control Orchestra…" at bounding box center [784, 376] width 1568 height 752
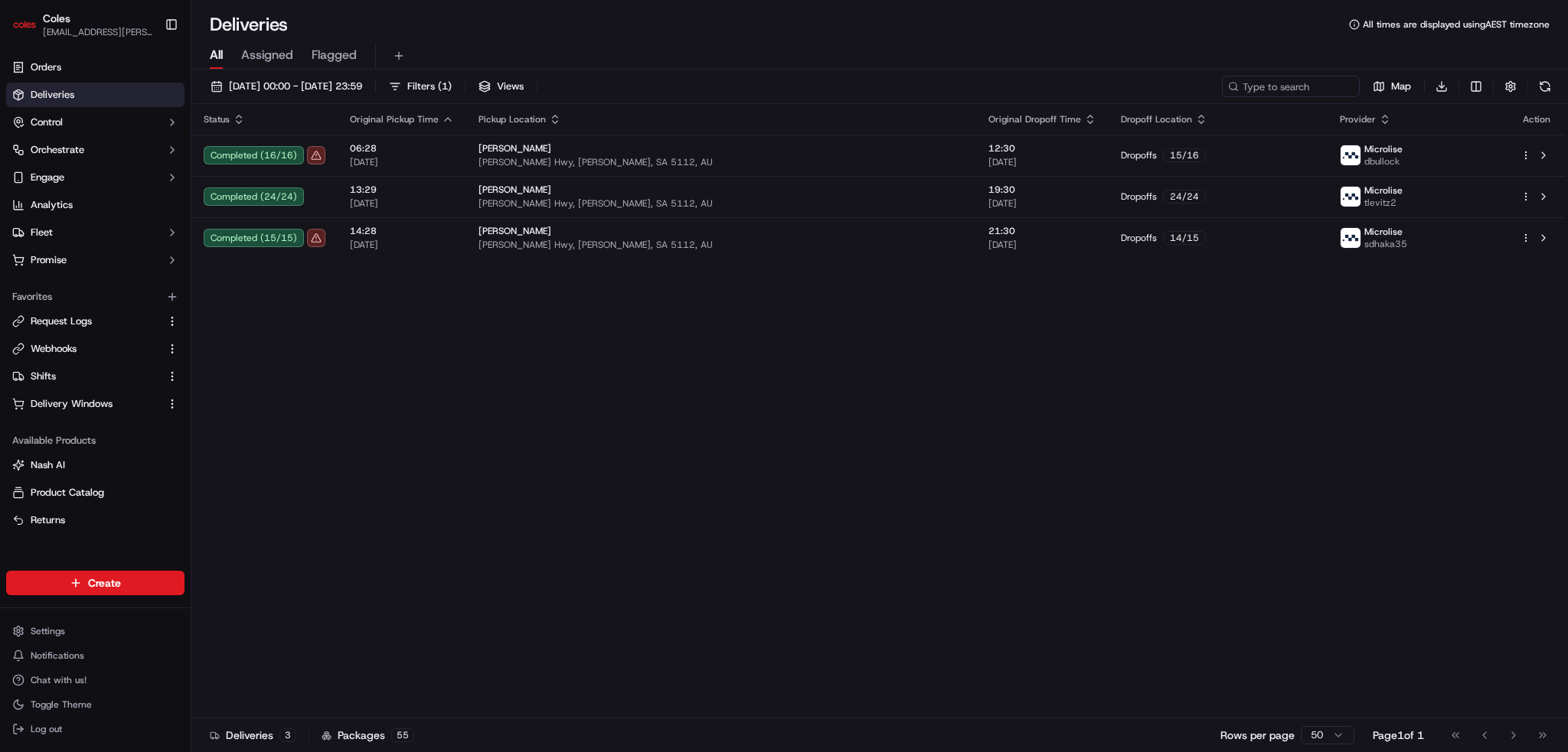
click at [826, 81] on html "Coles ben.ellis@coles.com.au Toggle Sidebar Orders Deliveries Control Orchestra…" at bounding box center [784, 376] width 1568 height 752
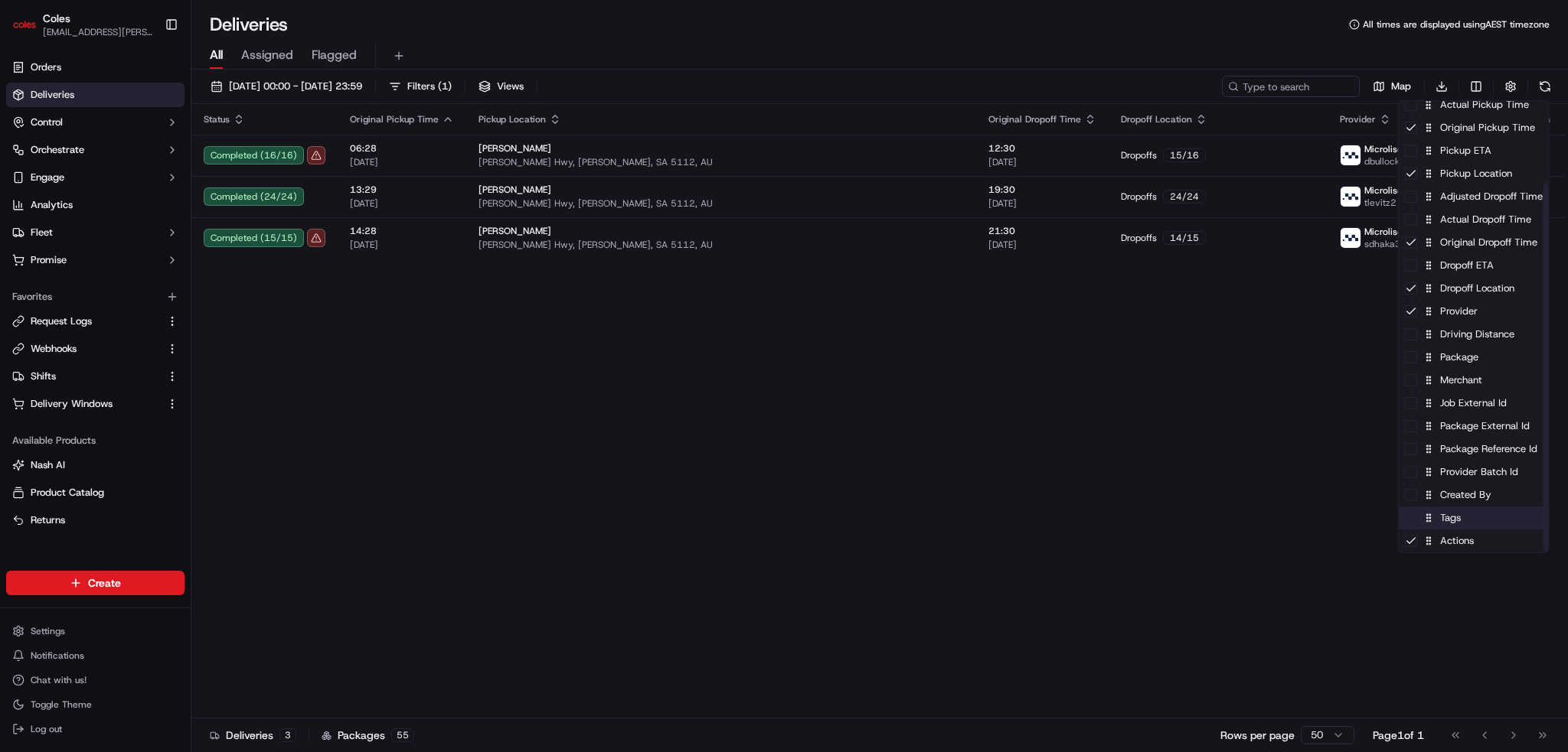
click at [826, 522] on div "Tags" at bounding box center [1474, 518] width 150 height 23
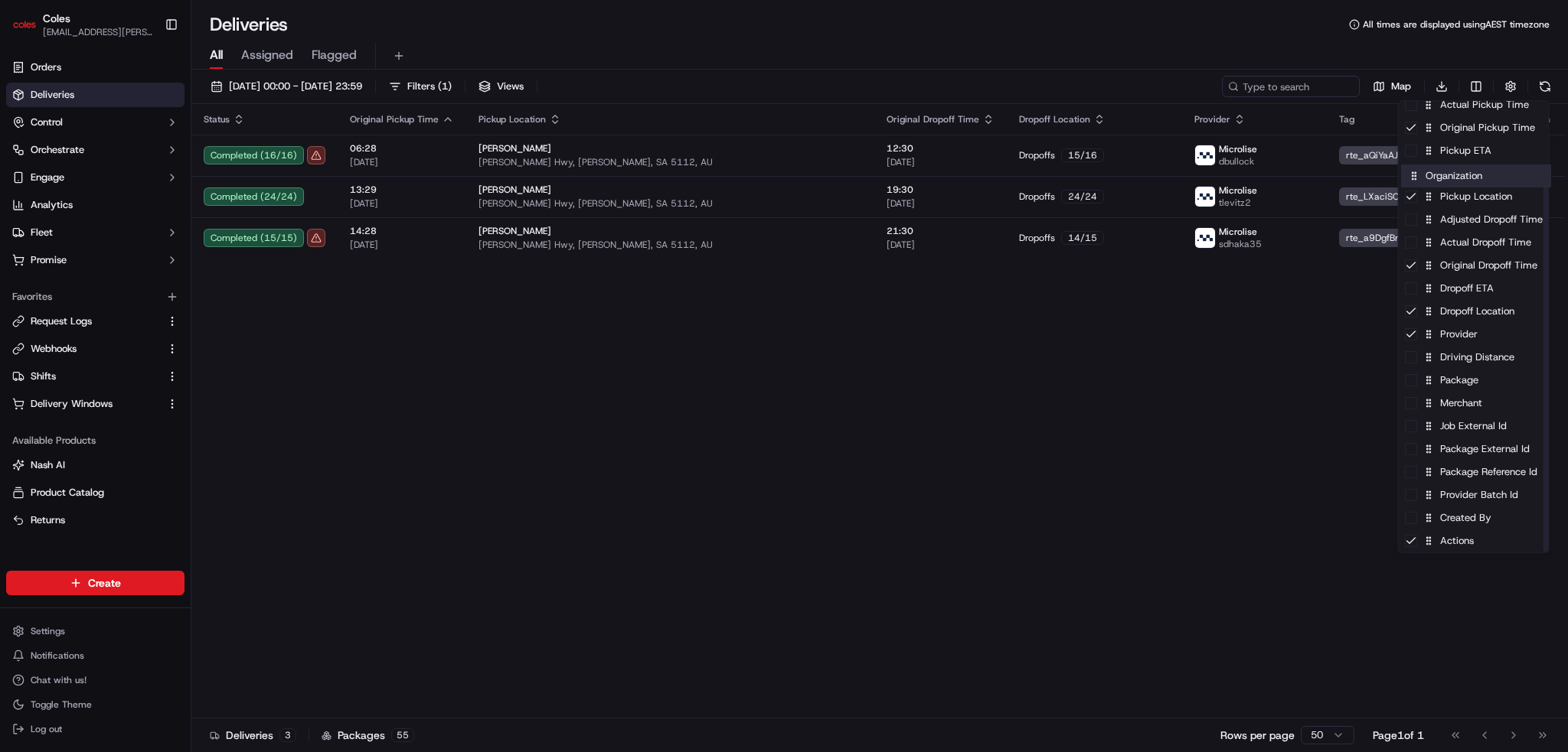
drag, startPoint x: 1442, startPoint y: 464, endPoint x: 1446, endPoint y: 178, distance: 286.0
click at [826, 474] on html "Coles ben.ellis@coles.com.au Toggle Sidebar Orders Deliveries Control Orchestra…" at bounding box center [784, 376] width 1568 height 752
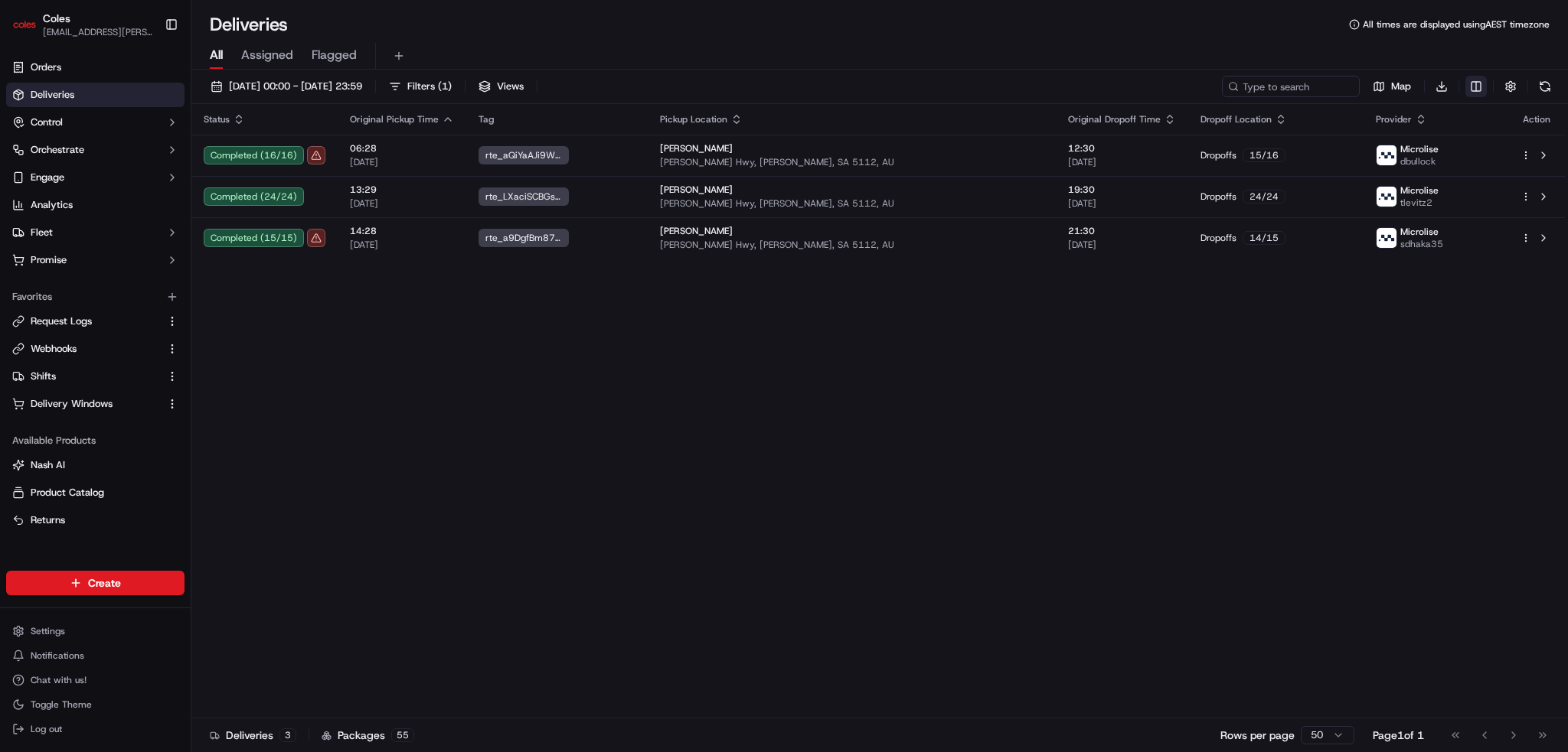
click at [826, 82] on html "Coles ben.ellis@coles.com.au Toggle Sidebar Orders Deliveries Control Orchestra…" at bounding box center [784, 376] width 1568 height 752
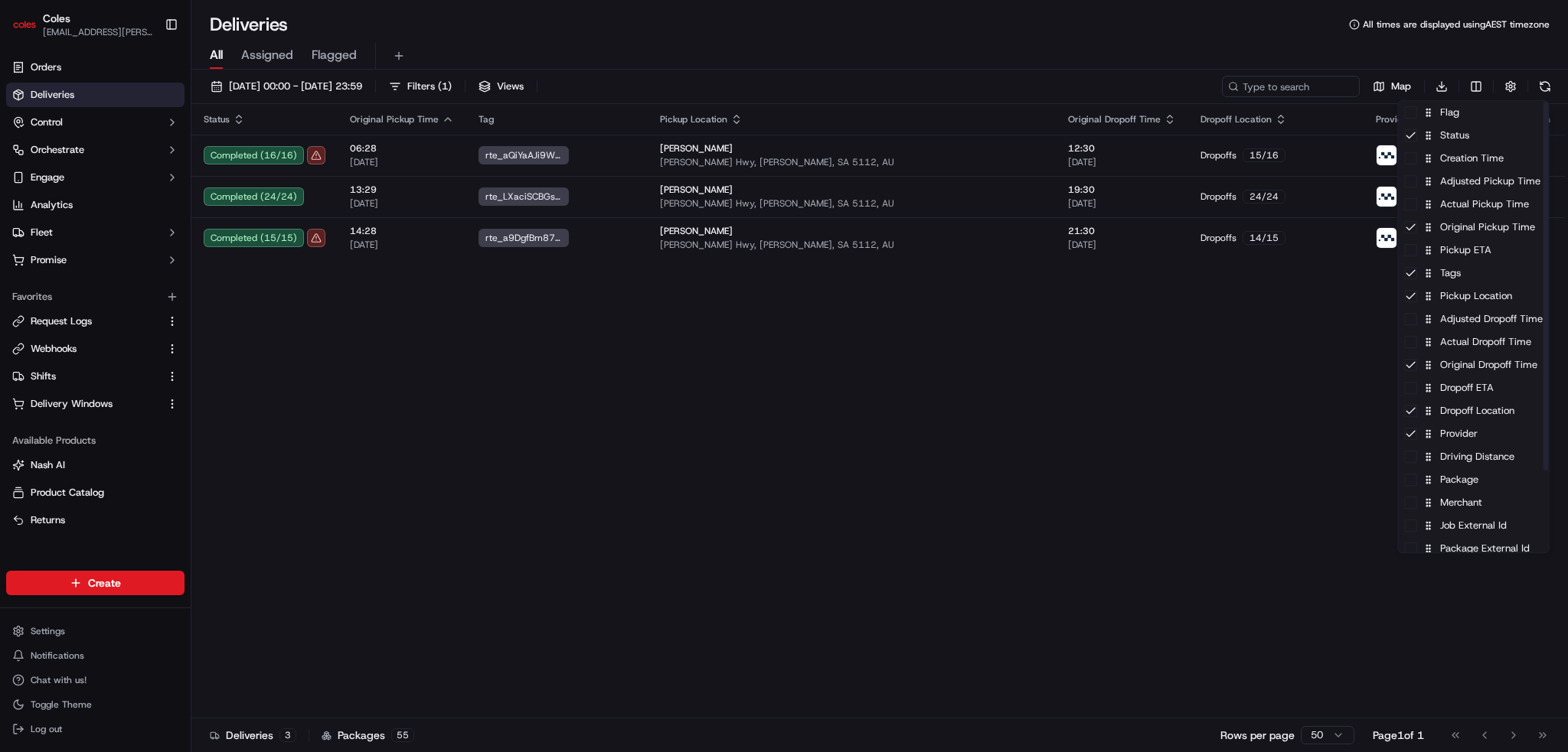
click at [826, 439] on html "Coles ben.ellis@coles.com.au Toggle Sidebar Orders Deliveries Control Orchestra…" at bounding box center [784, 376] width 1568 height 752
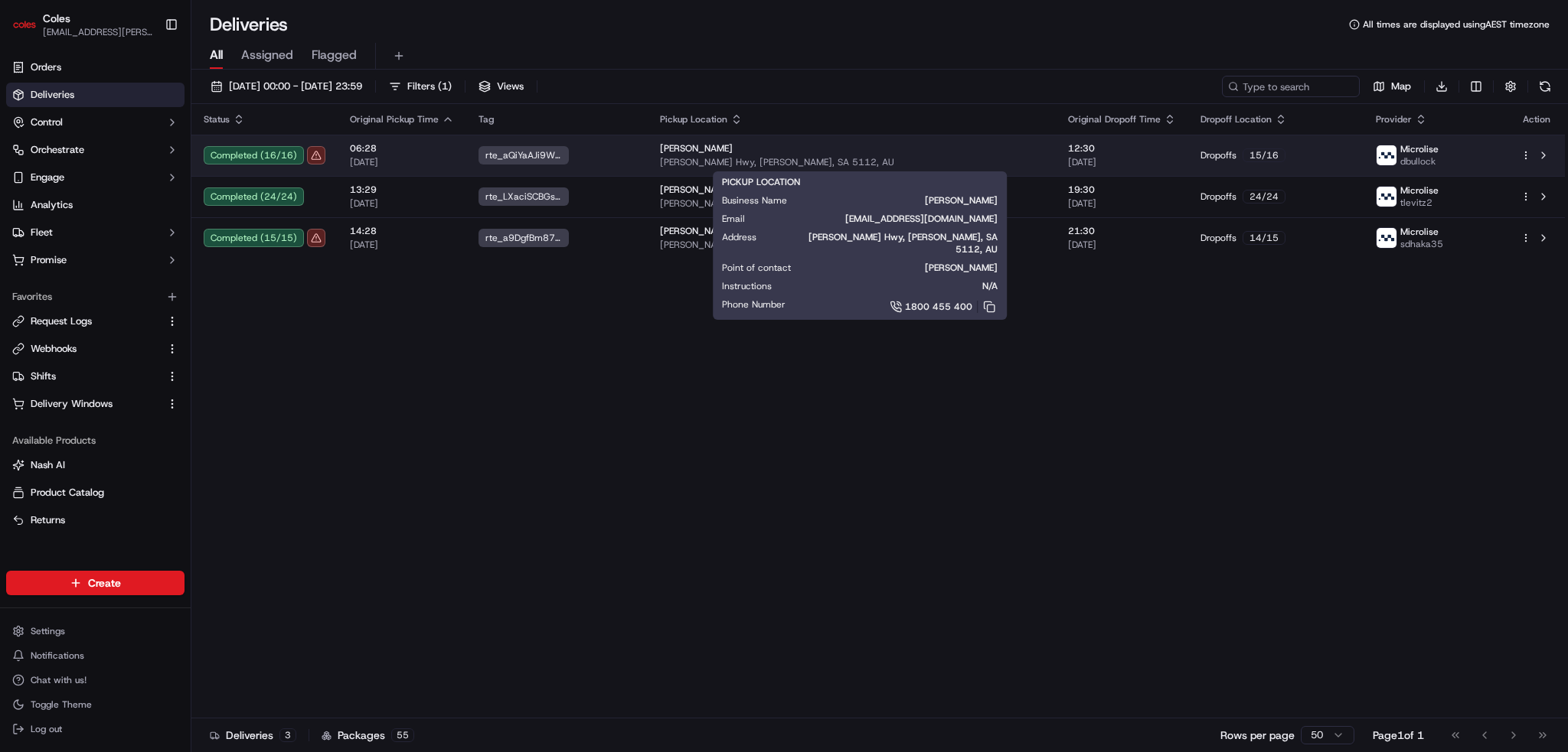
click at [826, 152] on div "[PERSON_NAME]" at bounding box center [851, 148] width 384 height 12
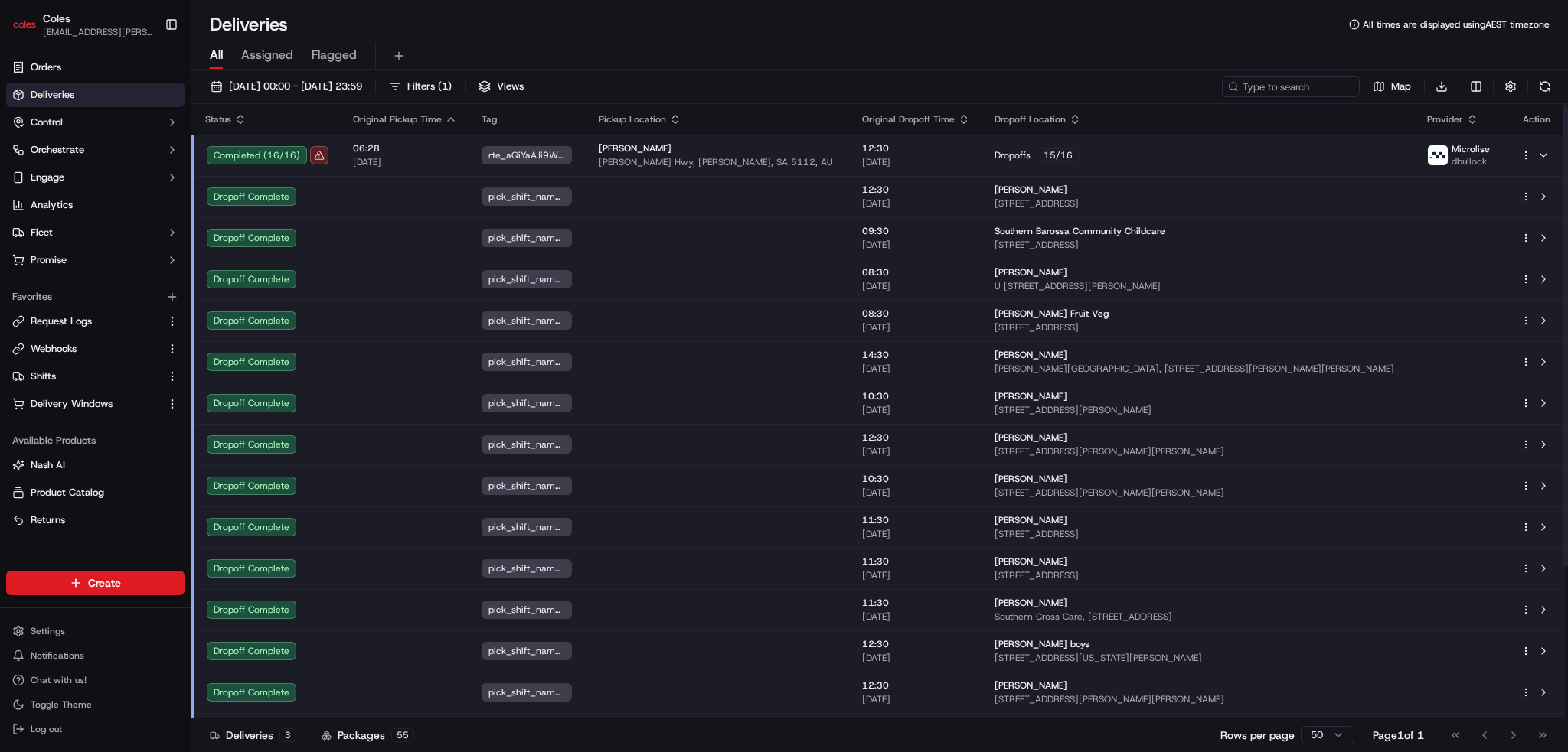
click at [766, 147] on div "[PERSON_NAME]" at bounding box center [719, 148] width 239 height 12
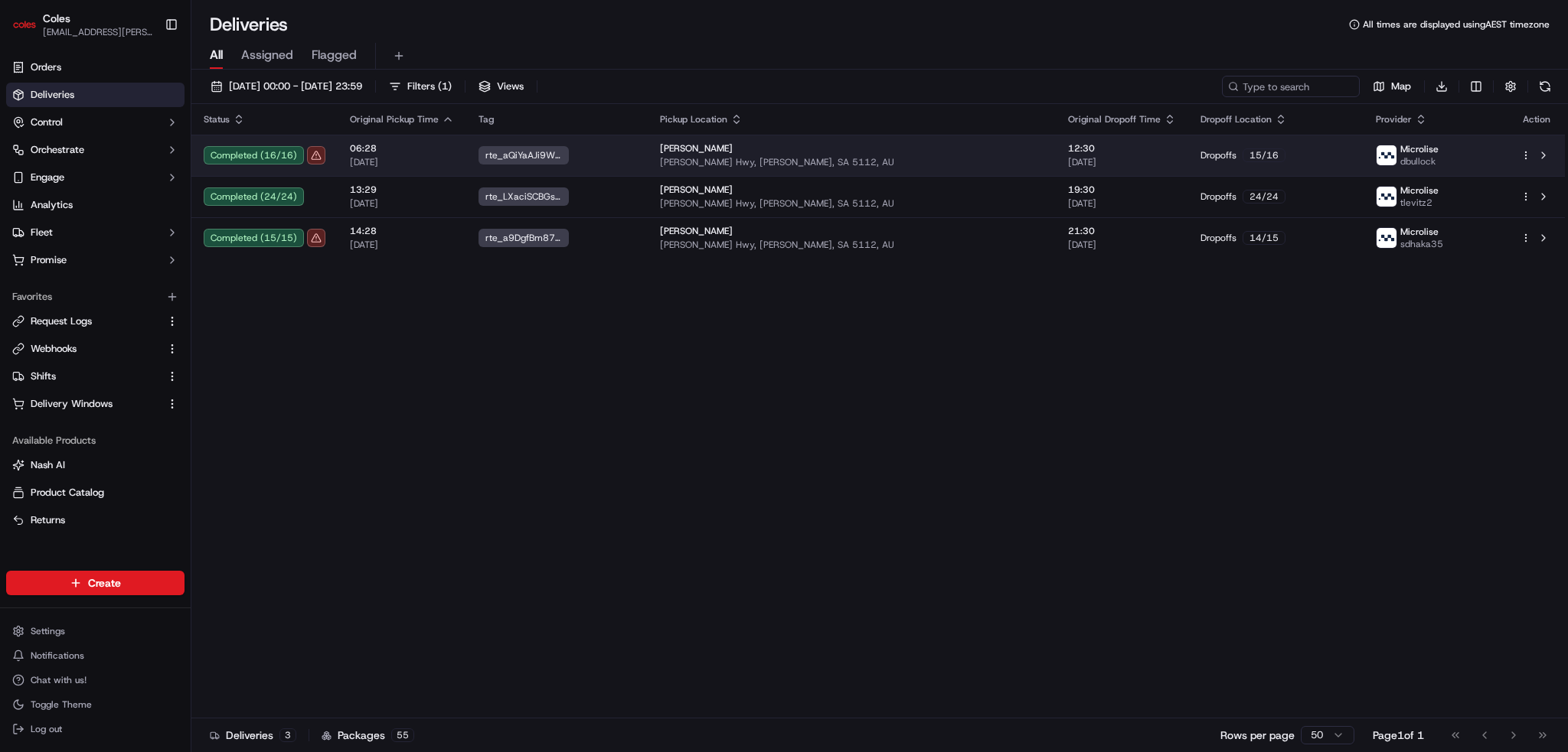
click at [826, 149] on html "Coles ben.ellis@coles.com.au Toggle Sidebar Orders Deliveries Control Orchestra…" at bounding box center [784, 376] width 1568 height 752
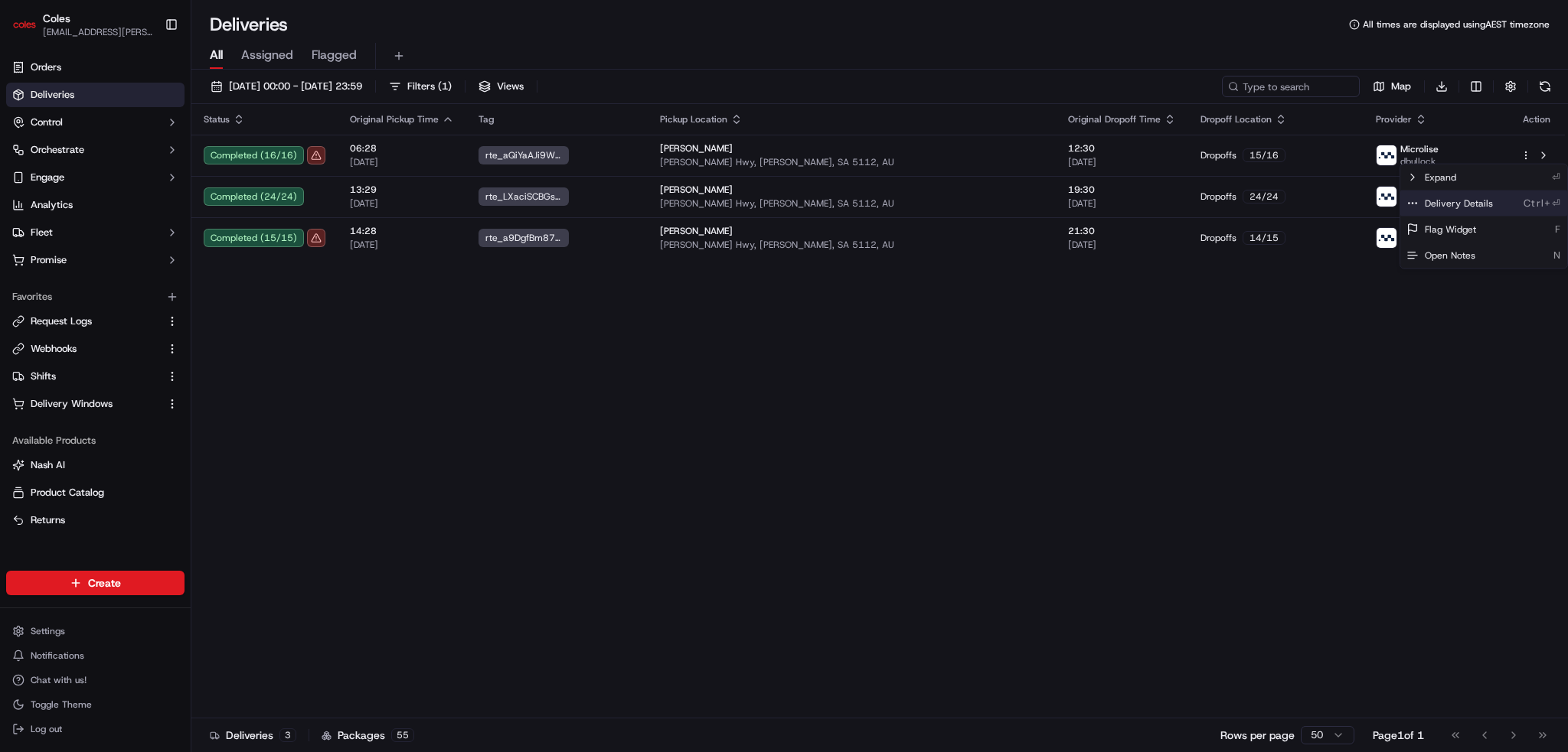
click at [826, 195] on div "Delivery Details Ctrl+⏎" at bounding box center [1484, 204] width 167 height 26
click at [278, 82] on html "Coles ben.ellis@coles.com.au Toggle Sidebar Orders Deliveries Control Orchestra…" at bounding box center [784, 376] width 1568 height 752
click at [362, 82] on span "11/09/2025 00:00 - 11/09/2025 23:59" at bounding box center [296, 87] width 133 height 14
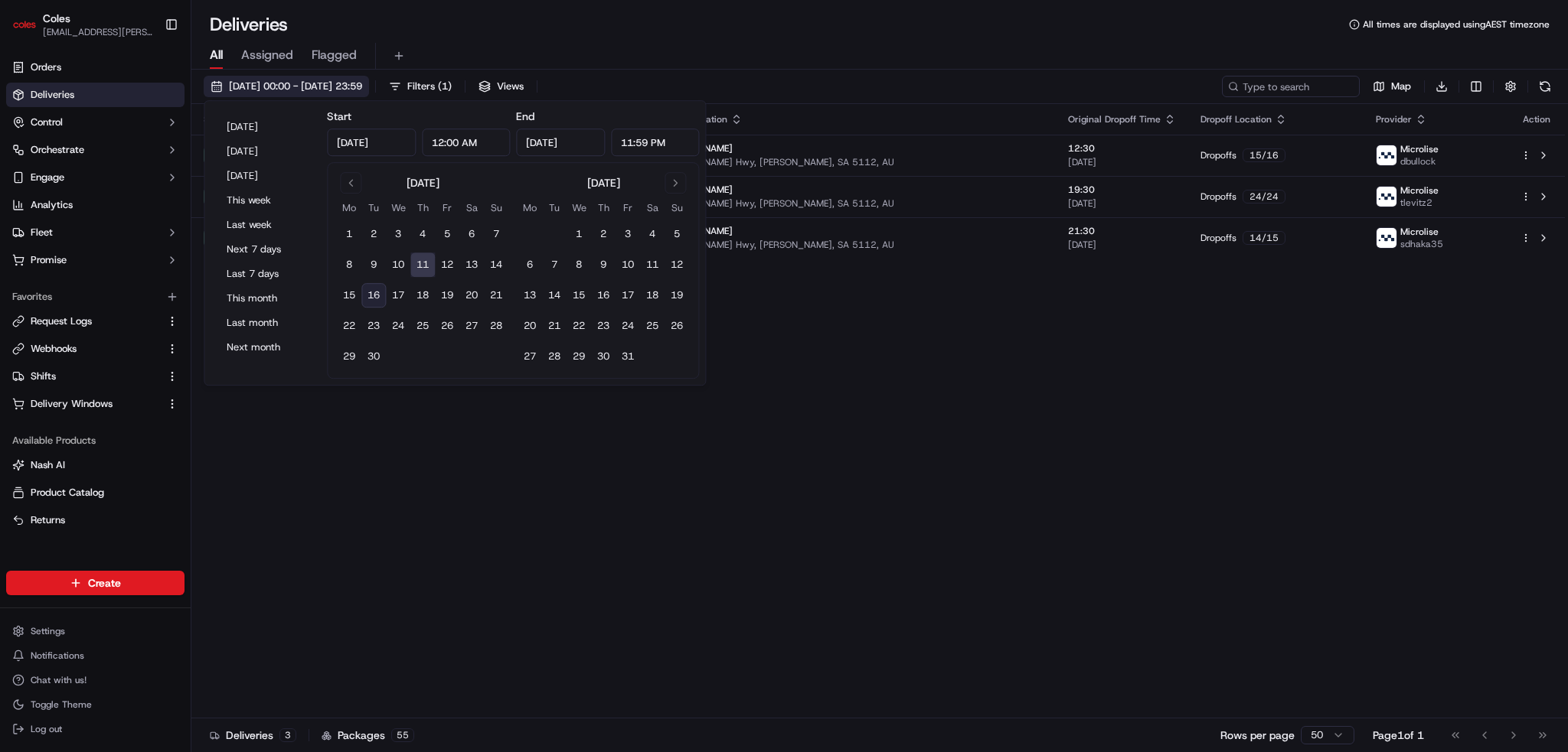
click at [362, 88] on span "11/09/2025 00:00 - 11/09/2025 23:59" at bounding box center [296, 87] width 133 height 14
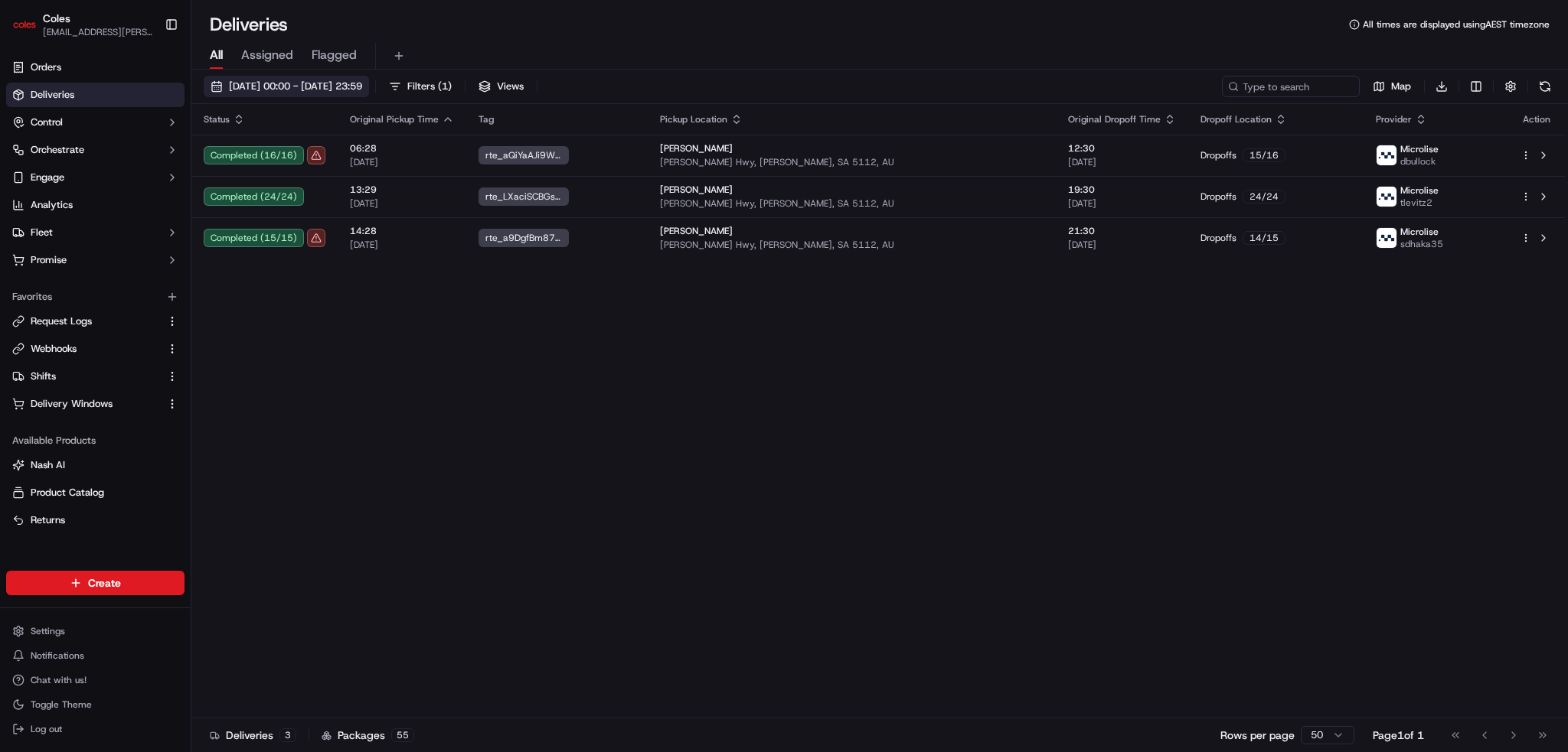
click at [325, 88] on span "11/09/2025 00:00 - 11/09/2025 23:59" at bounding box center [296, 87] width 133 height 14
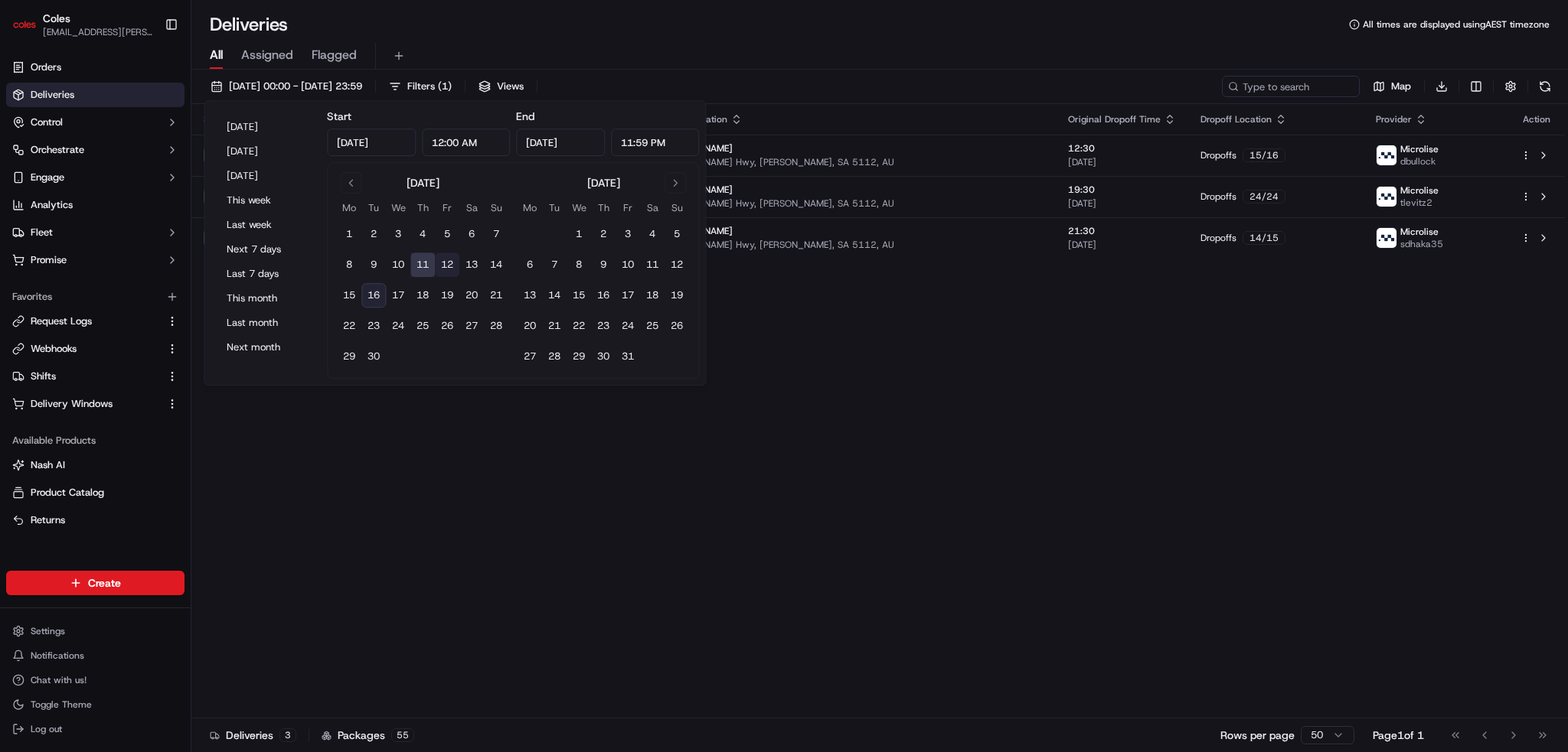
click at [446, 266] on button "12" at bounding box center [447, 265] width 24 height 24
type input "Sep 12, 2025"
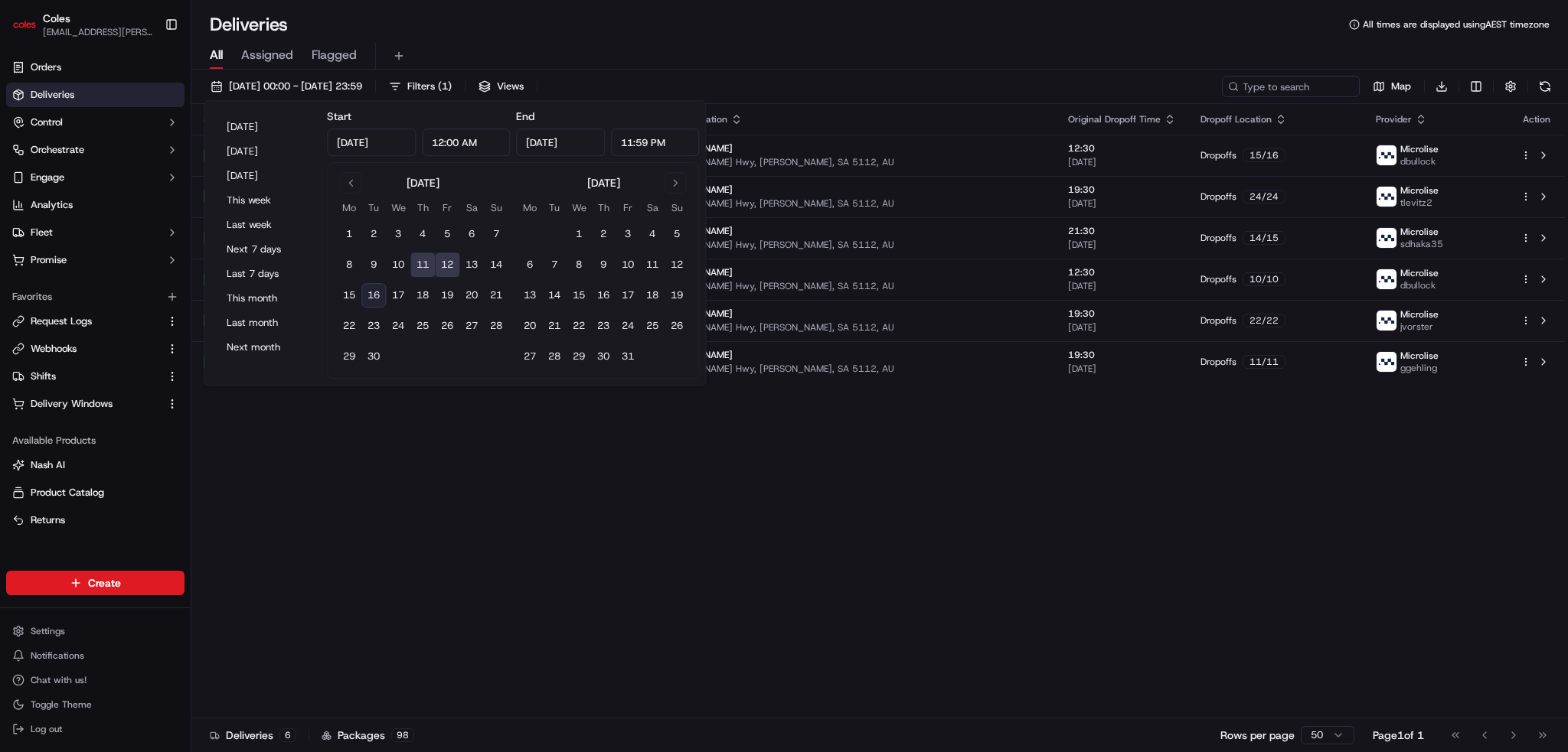
click at [447, 267] on button "12" at bounding box center [447, 265] width 24 height 24
type input "Sep 12, 2025"
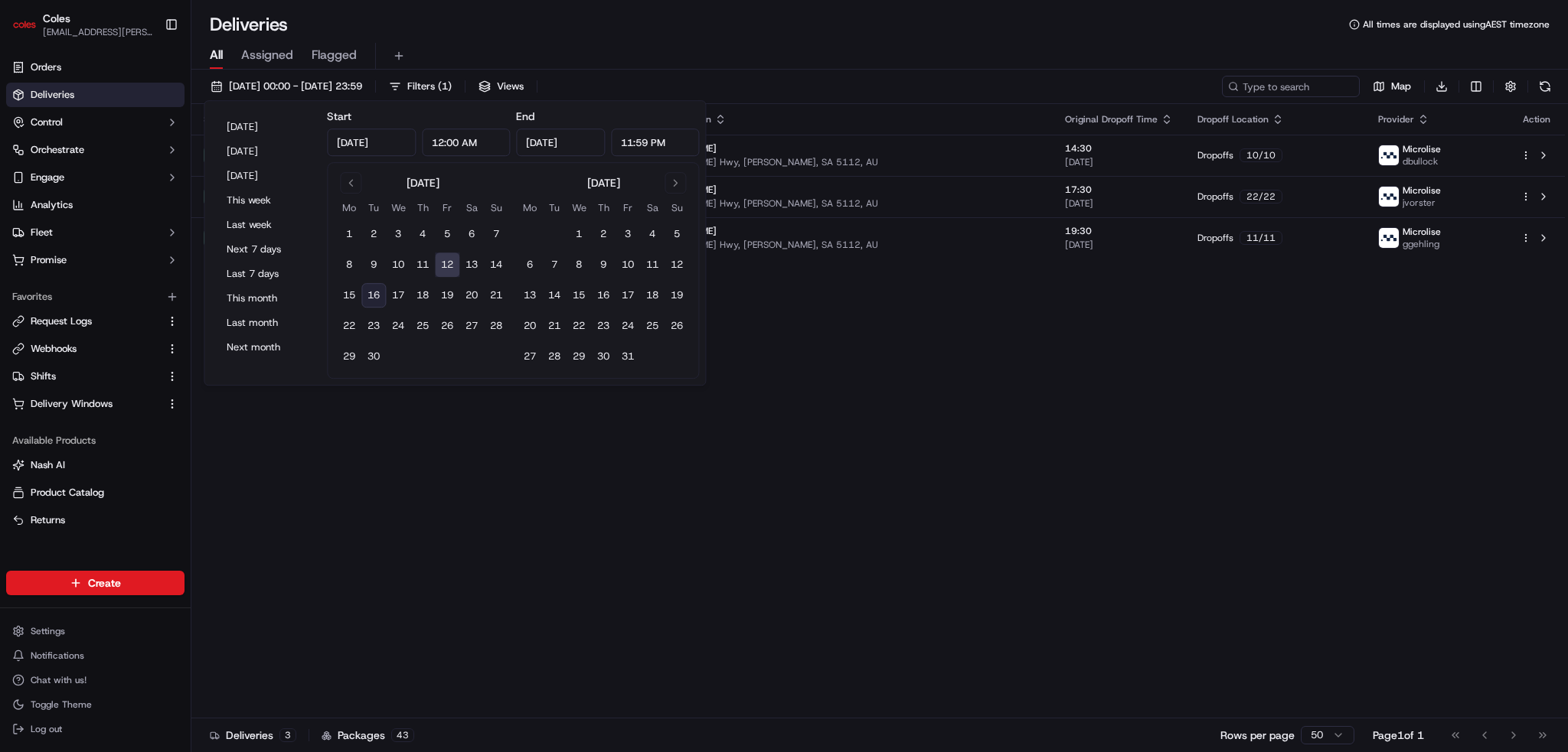
click at [826, 54] on div "All Assigned Flagged" at bounding box center [880, 55] width 1376 height 27
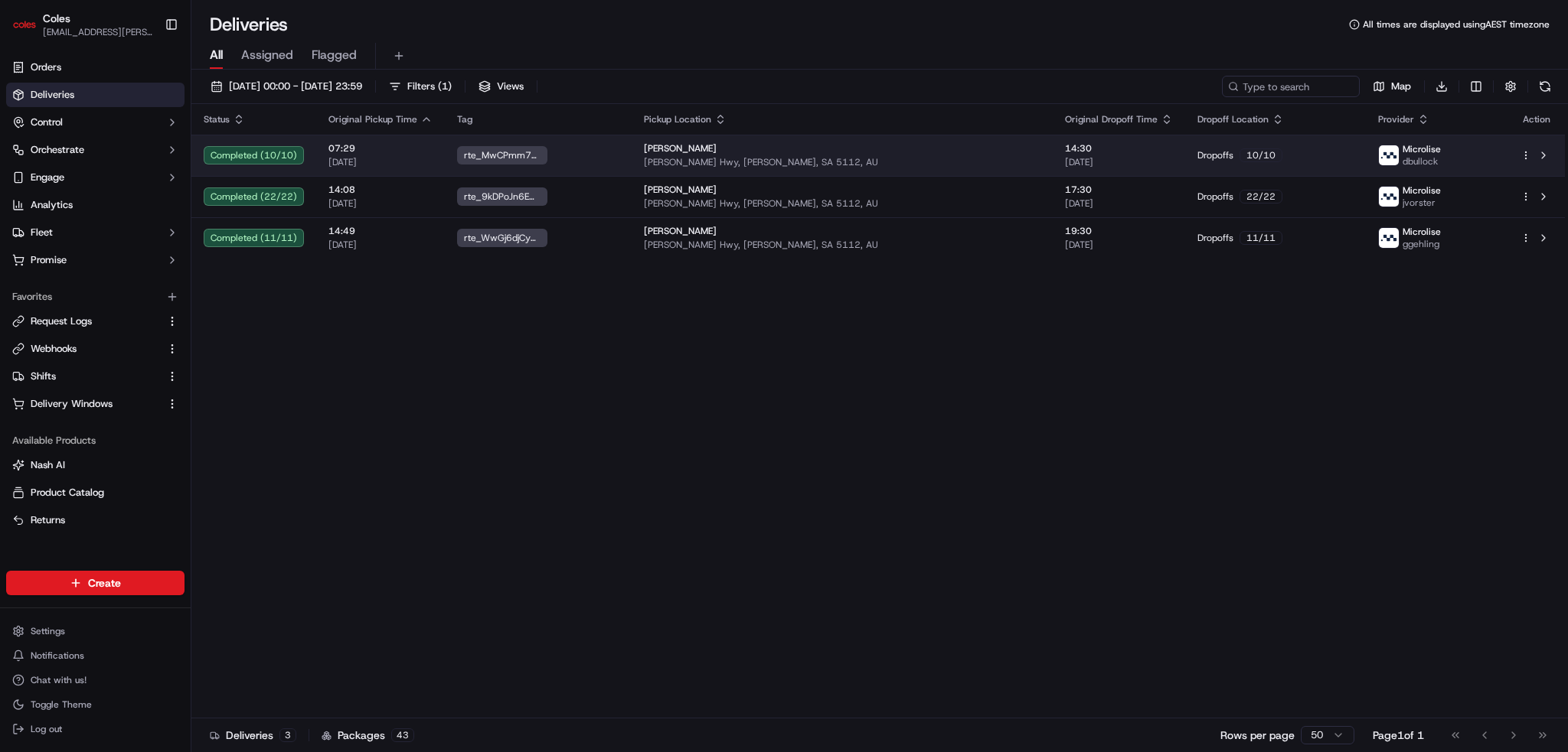
click at [826, 165] on td "Dropoffs 10 / 10" at bounding box center [1275, 155] width 180 height 42
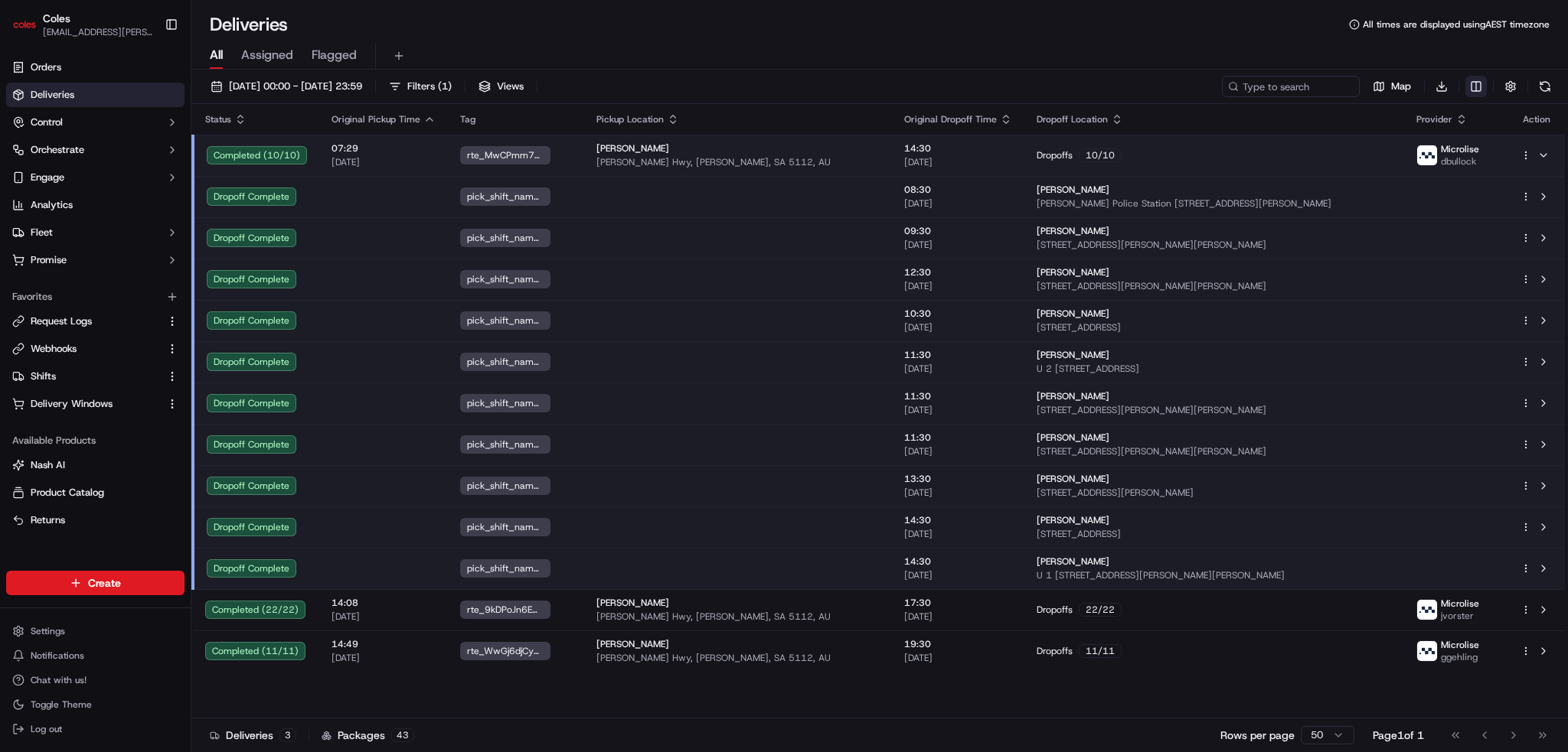
click at [826, 88] on html "Coles ben.ellis@coles.com.au Toggle Sidebar Orders Deliveries Control Orchestra…" at bounding box center [784, 376] width 1568 height 752
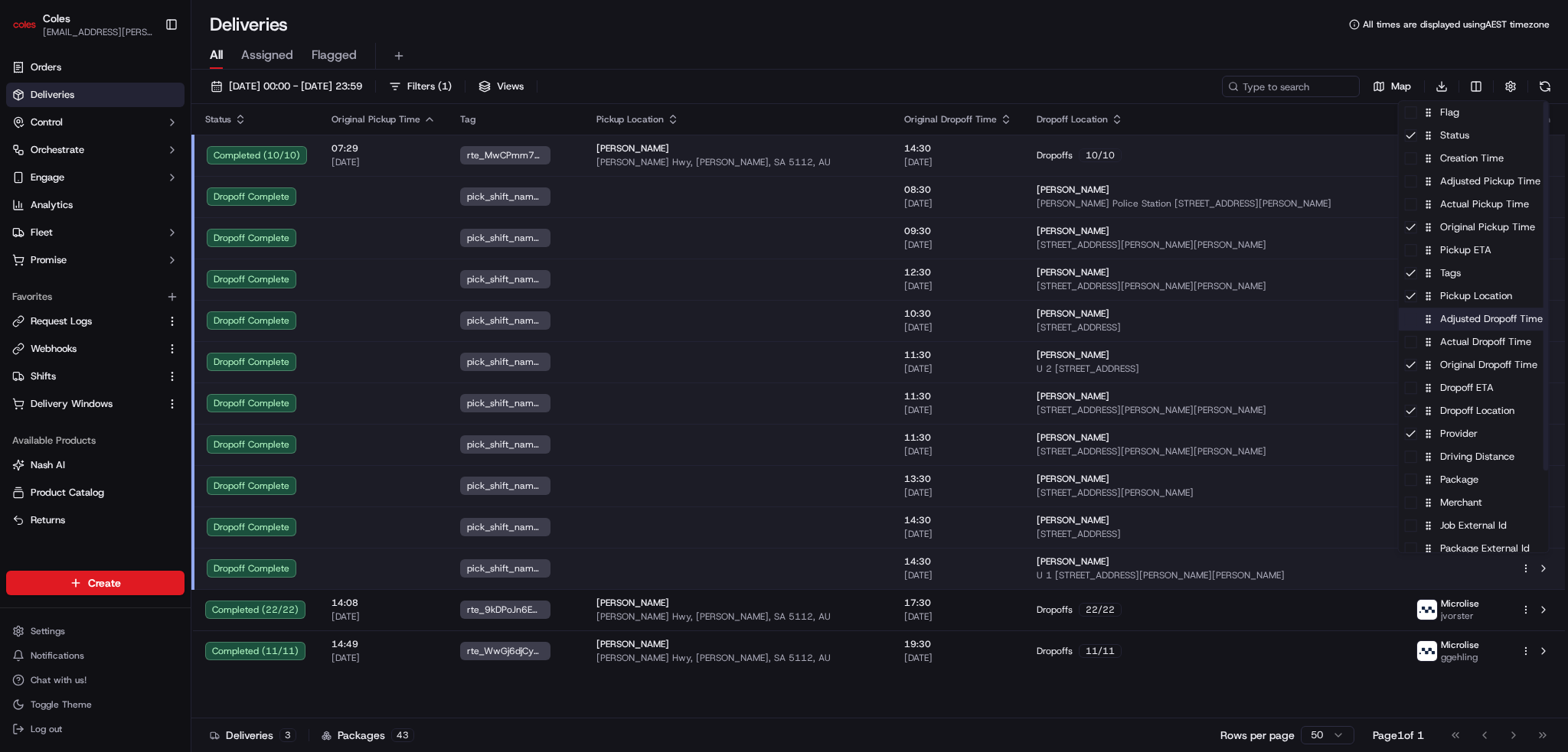
click at [826, 322] on div "Adjusted Dropoff Time" at bounding box center [1474, 319] width 150 height 23
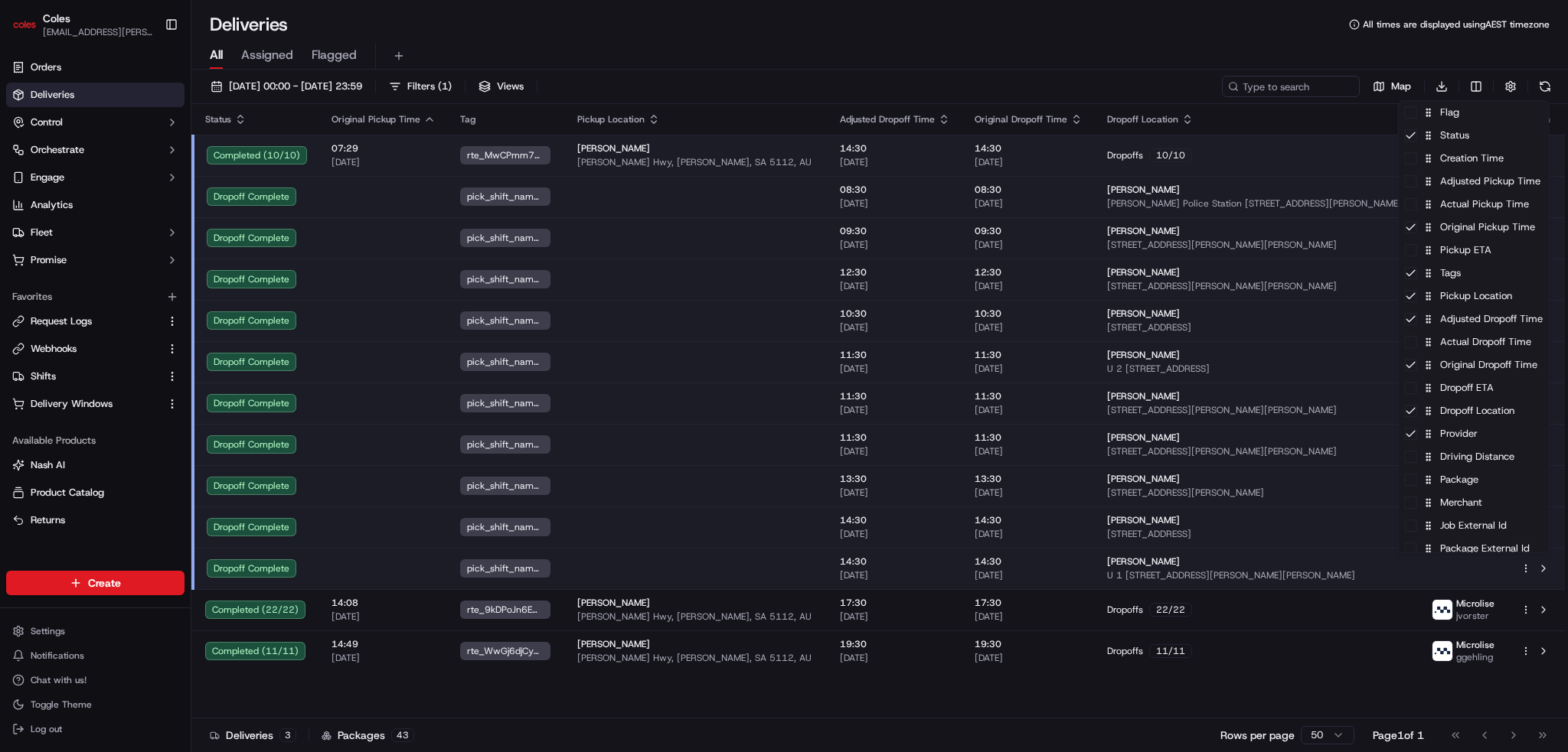
click at [826, 39] on html "Coles ben.ellis@coles.com.au Toggle Sidebar Orders Deliveries Control Orchestra…" at bounding box center [784, 376] width 1568 height 752
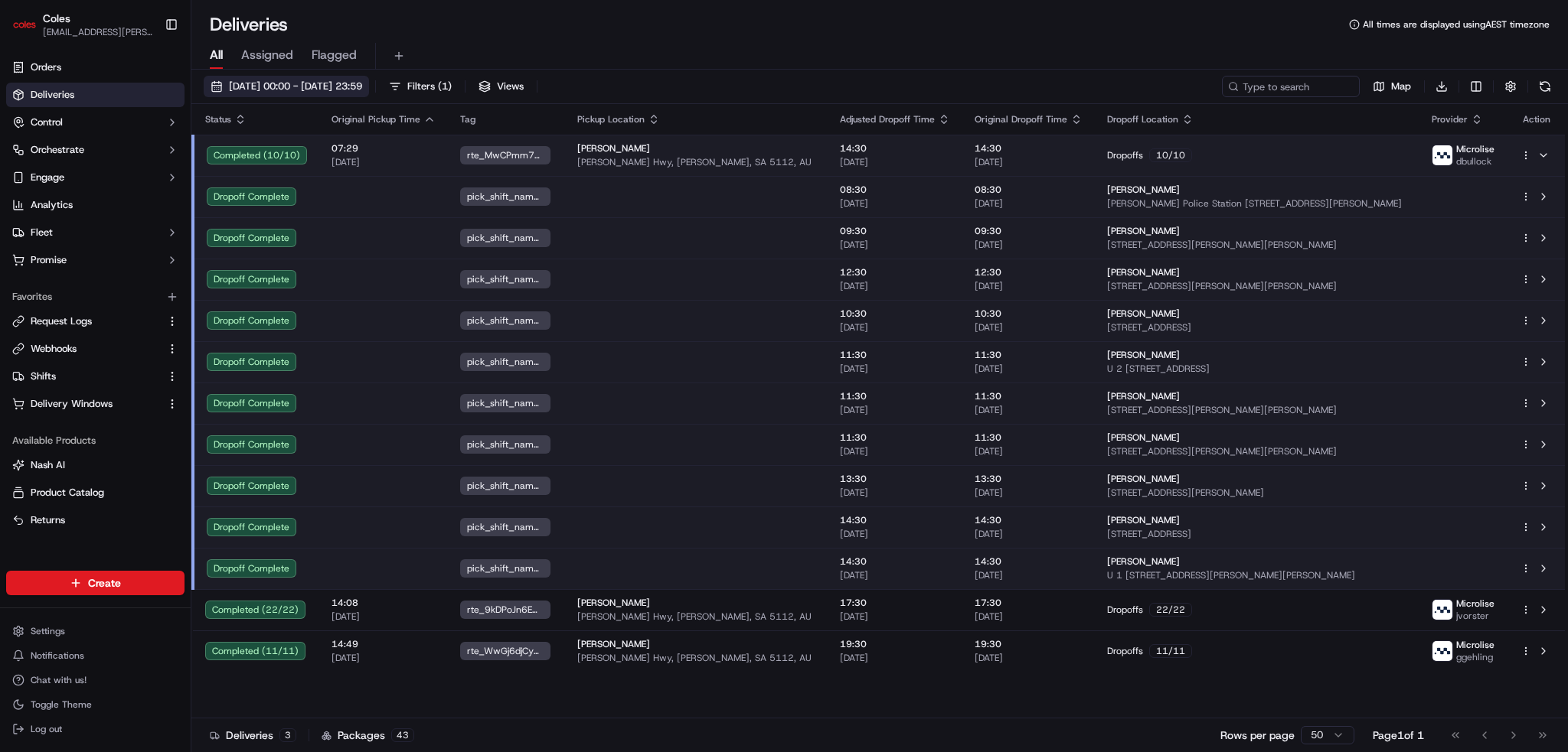
click at [362, 85] on span "12/09/2025 00:00 - 12/09/2025 23:59" at bounding box center [296, 87] width 133 height 14
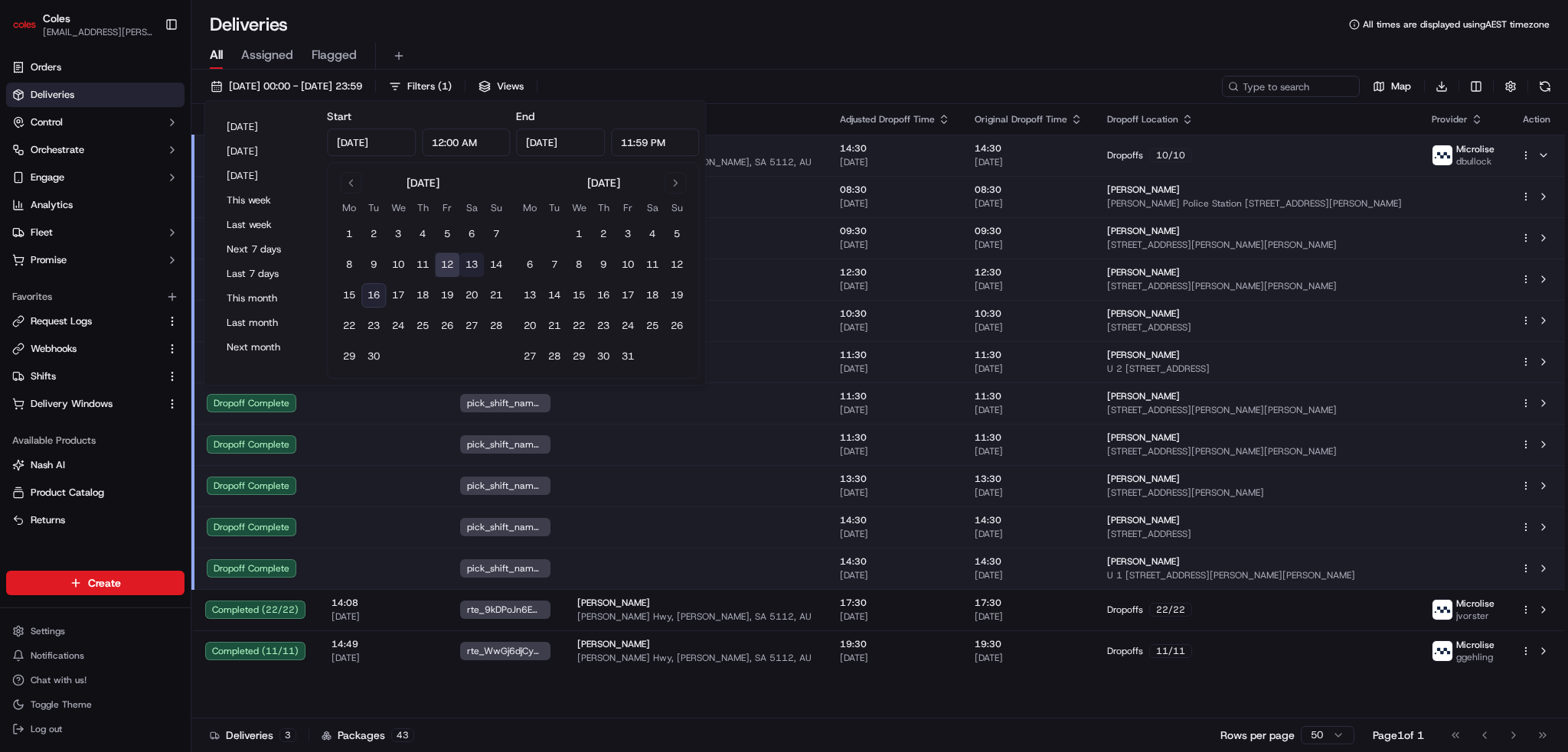
click at [472, 260] on button "13" at bounding box center [472, 265] width 24 height 24
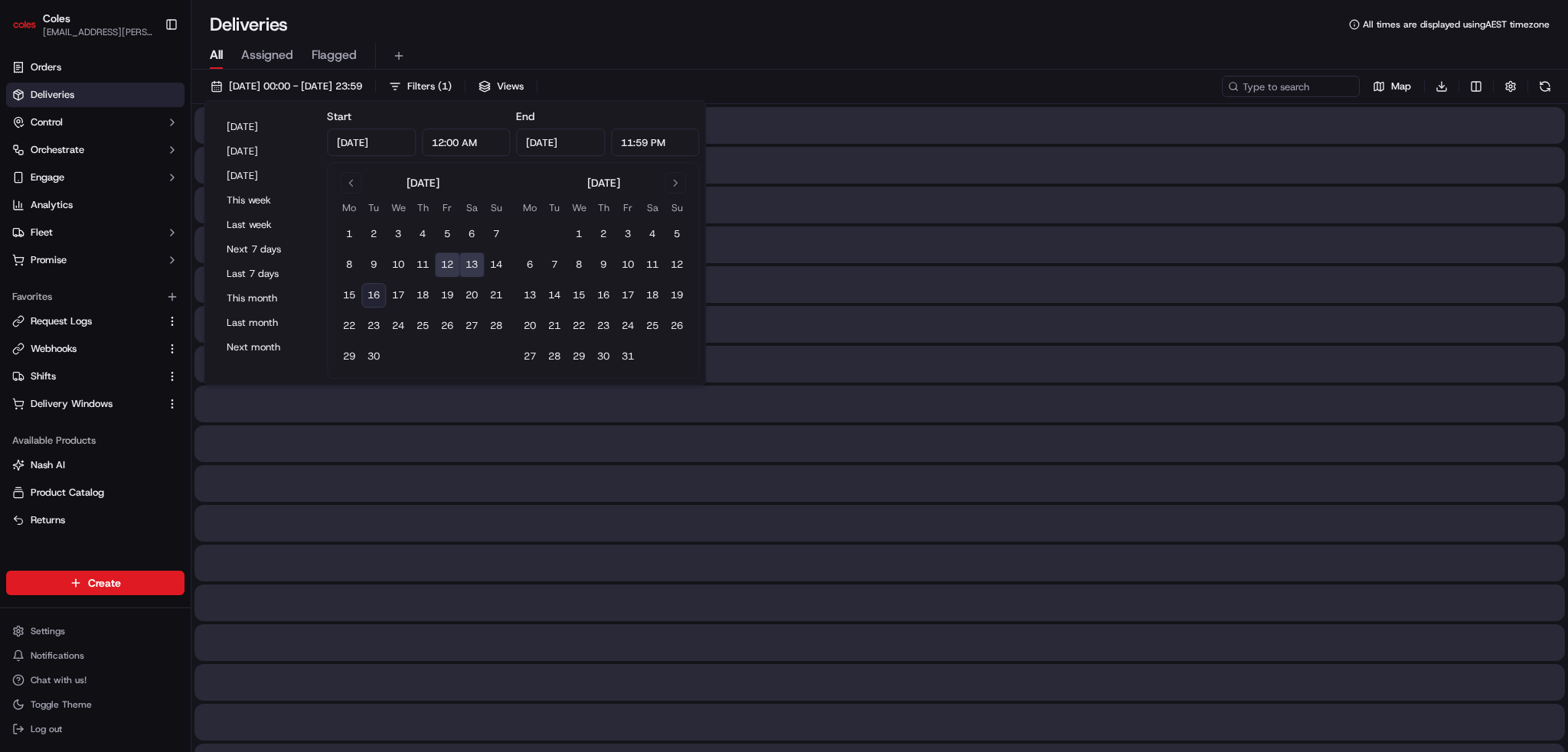
type input "Sep 13, 2025"
click at [472, 263] on button "13" at bounding box center [472, 265] width 24 height 24
type input "Sep 13, 2025"
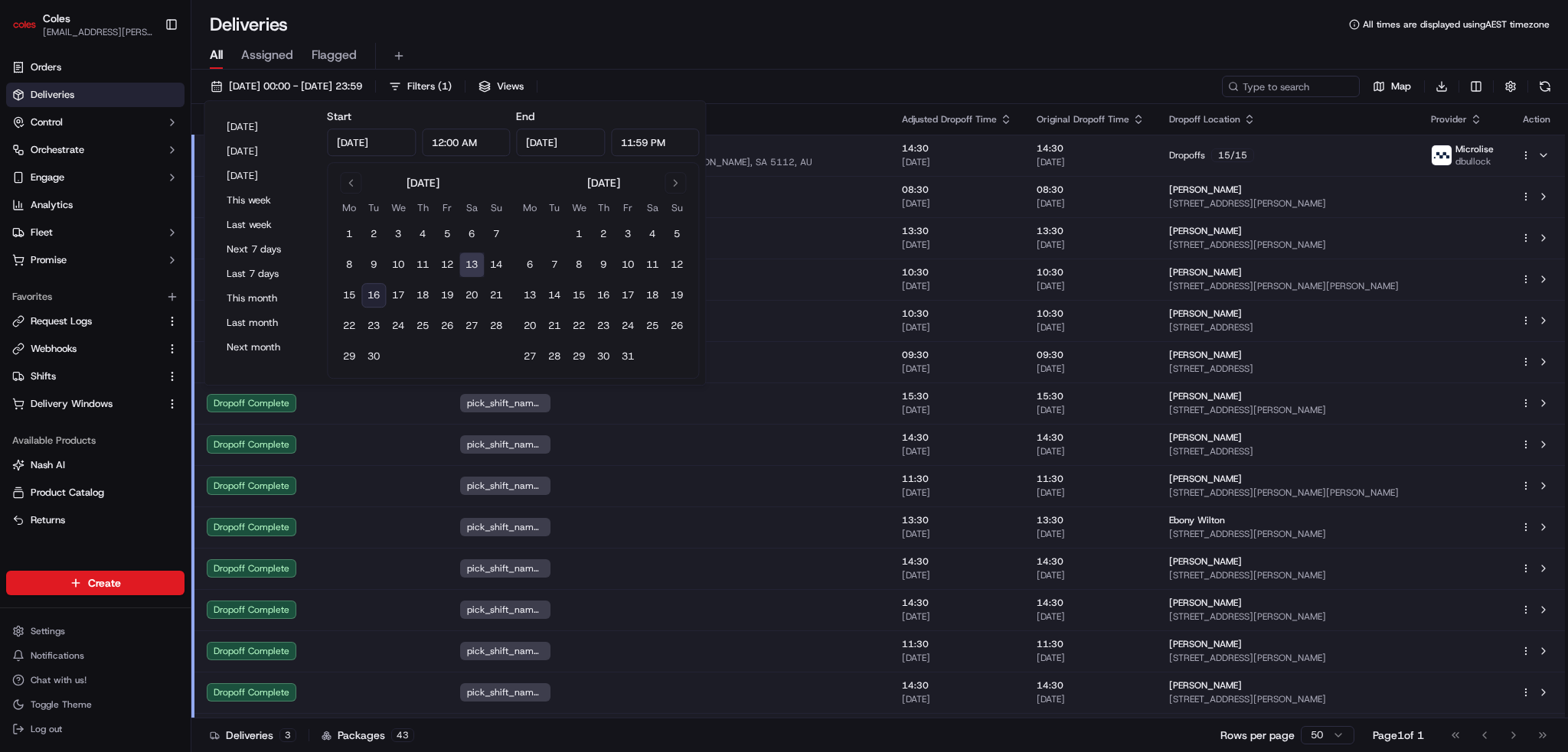
click at [659, 56] on div "All Assigned Flagged" at bounding box center [880, 55] width 1376 height 27
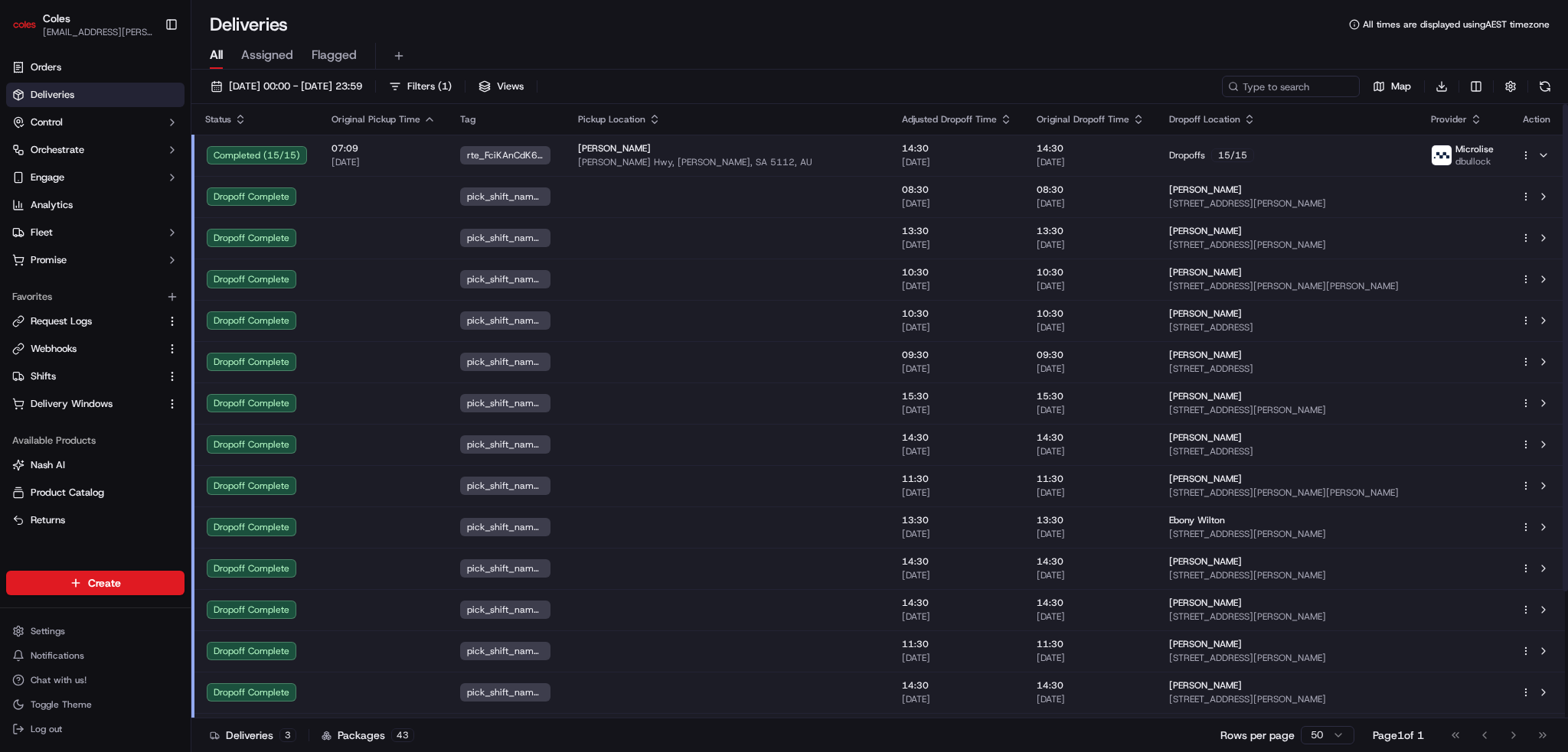
click at [732, 148] on div "[PERSON_NAME]" at bounding box center [727, 148] width 299 height 12
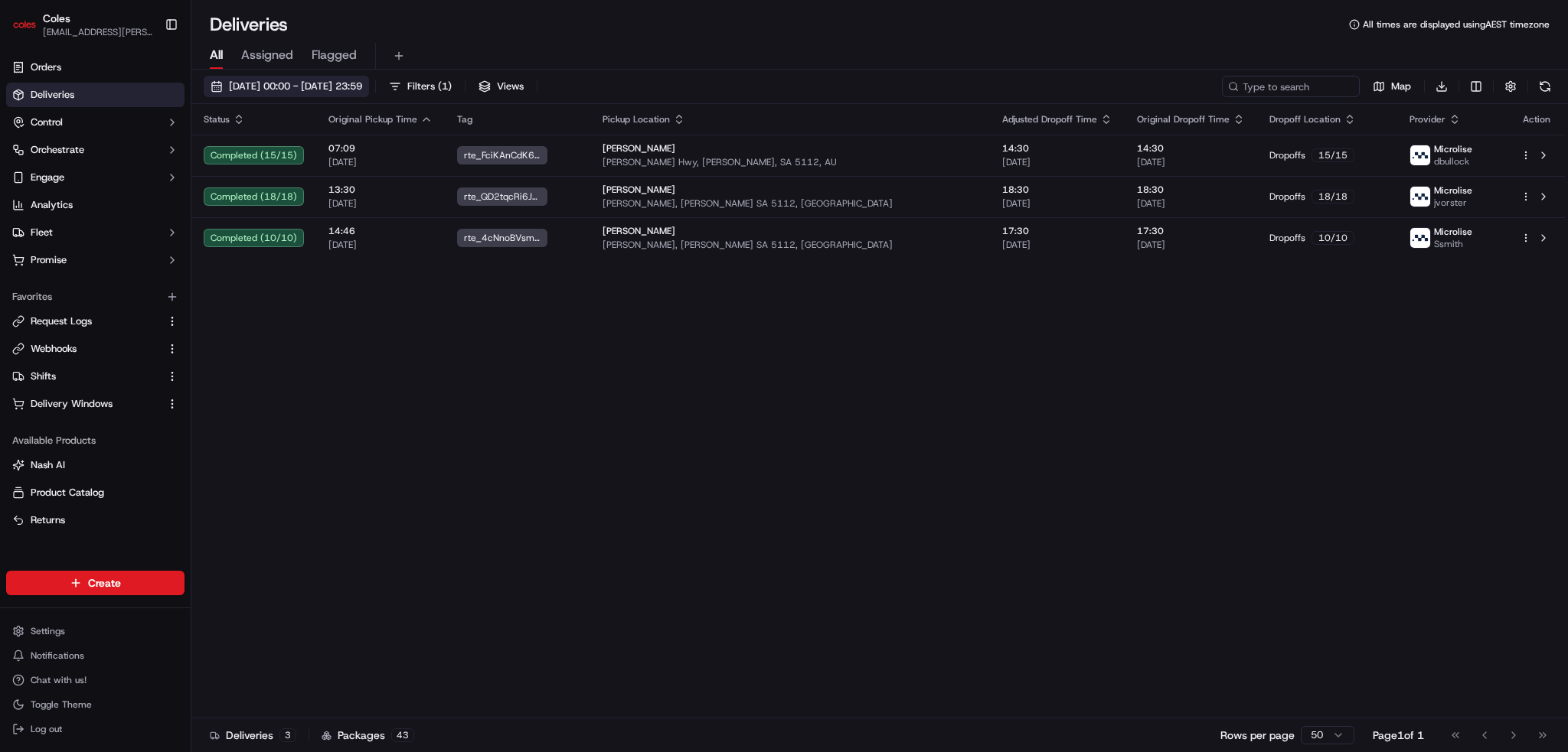
click at [362, 81] on span "13/09/2025 00:00 - 13/09/2025 23:59" at bounding box center [296, 87] width 133 height 14
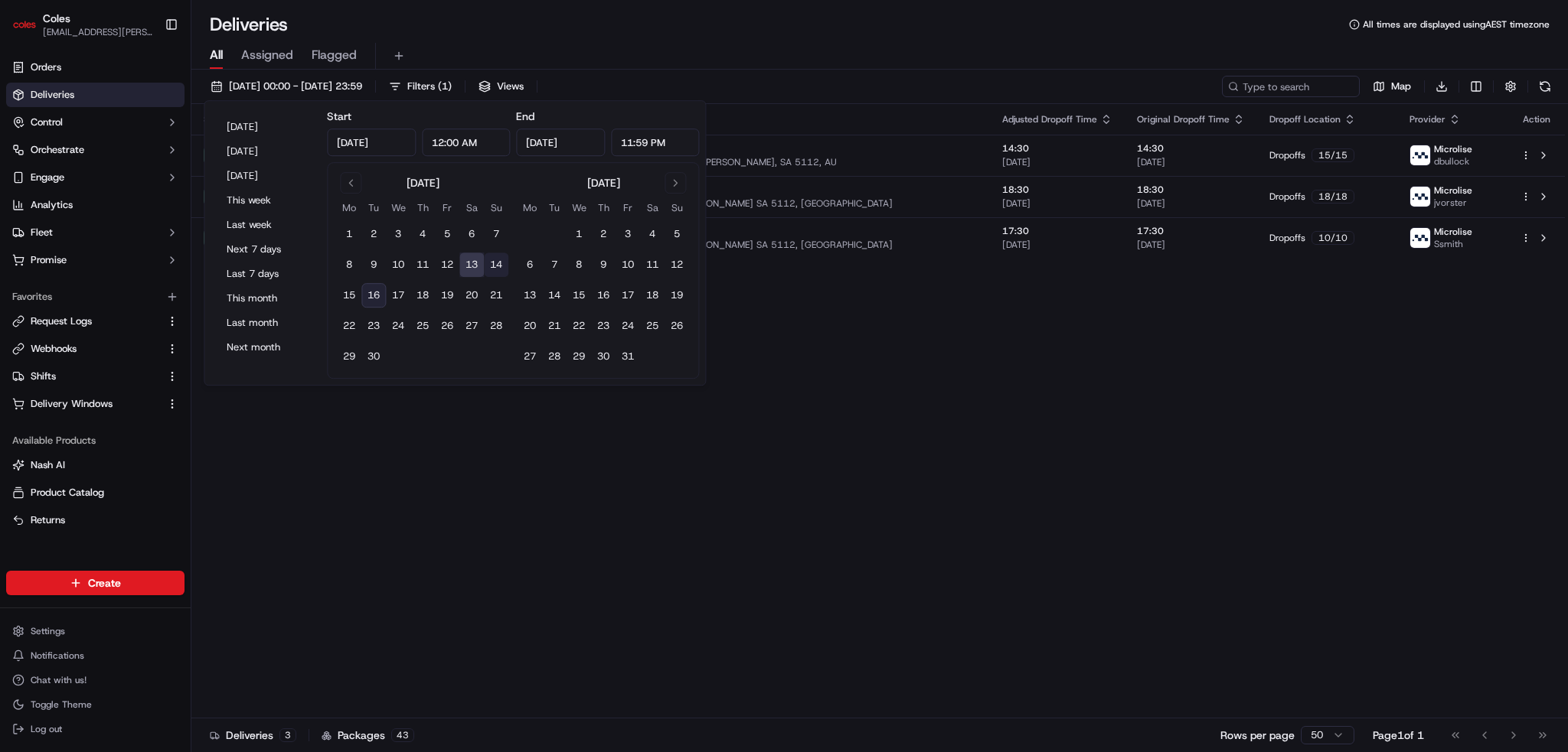
click at [496, 263] on button "14" at bounding box center [496, 265] width 24 height 24
type input "Sep 14, 2025"
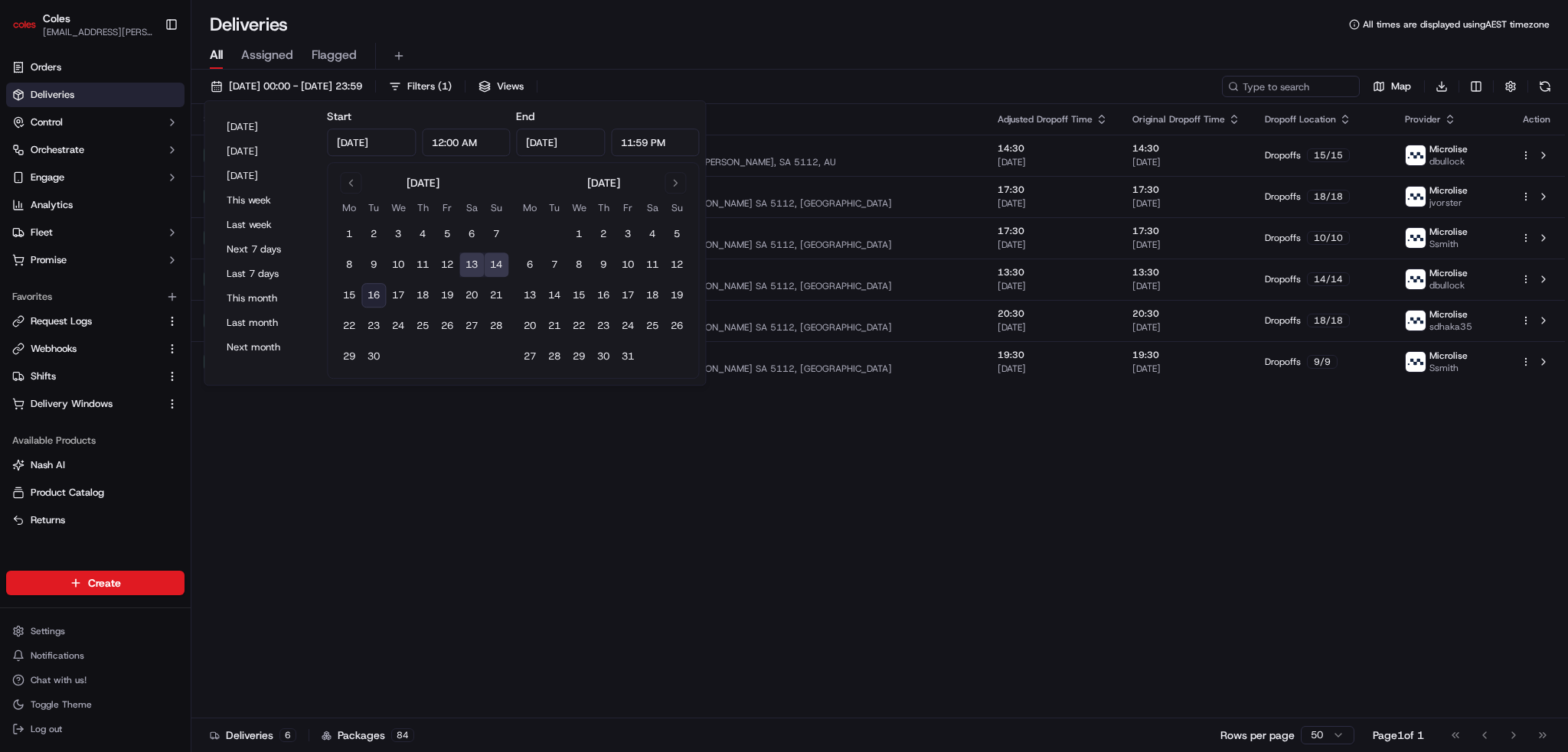
click at [498, 266] on button "14" at bounding box center [496, 265] width 24 height 24
type input "Sep 14, 2025"
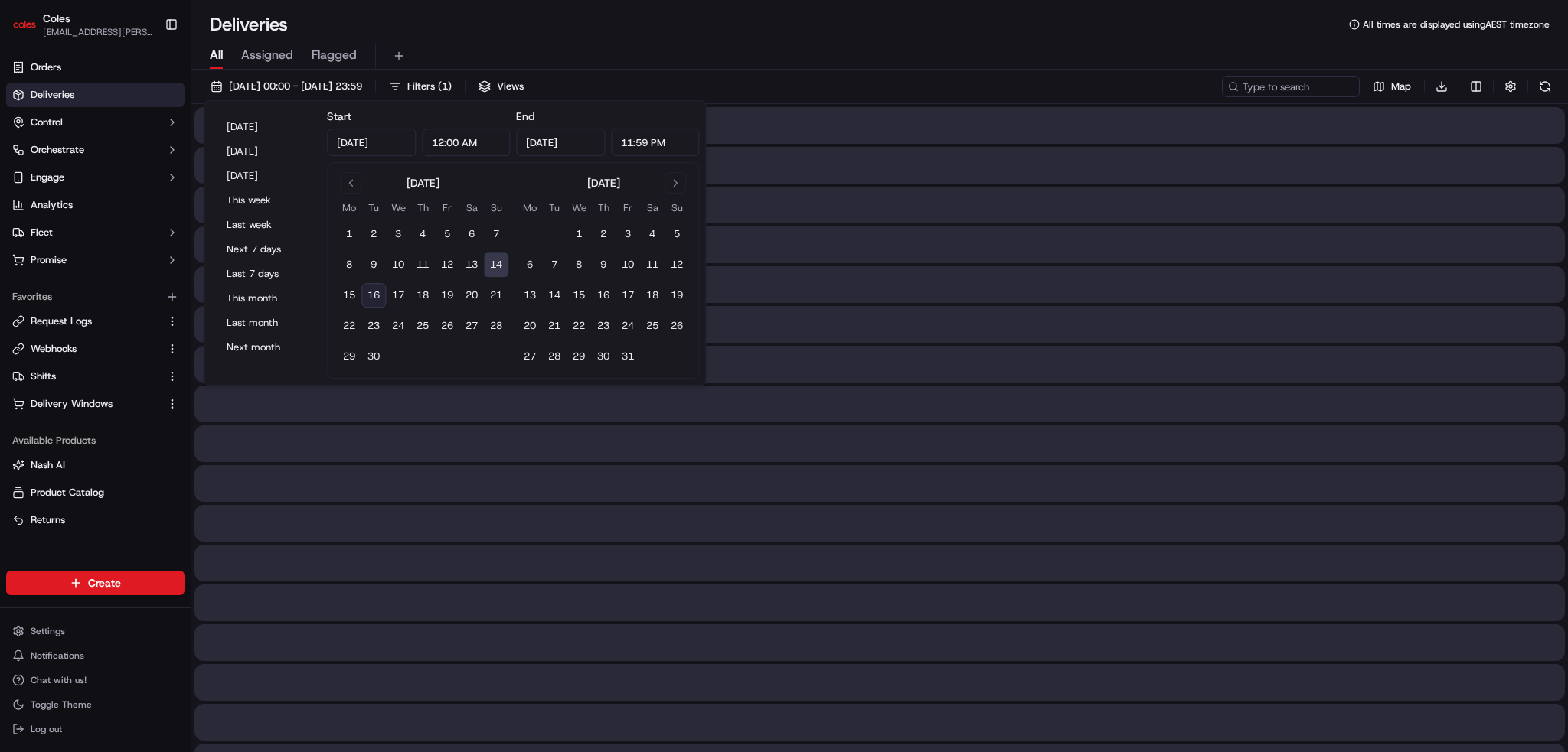
click at [809, 65] on div "All Assigned Flagged" at bounding box center [880, 55] width 1376 height 27
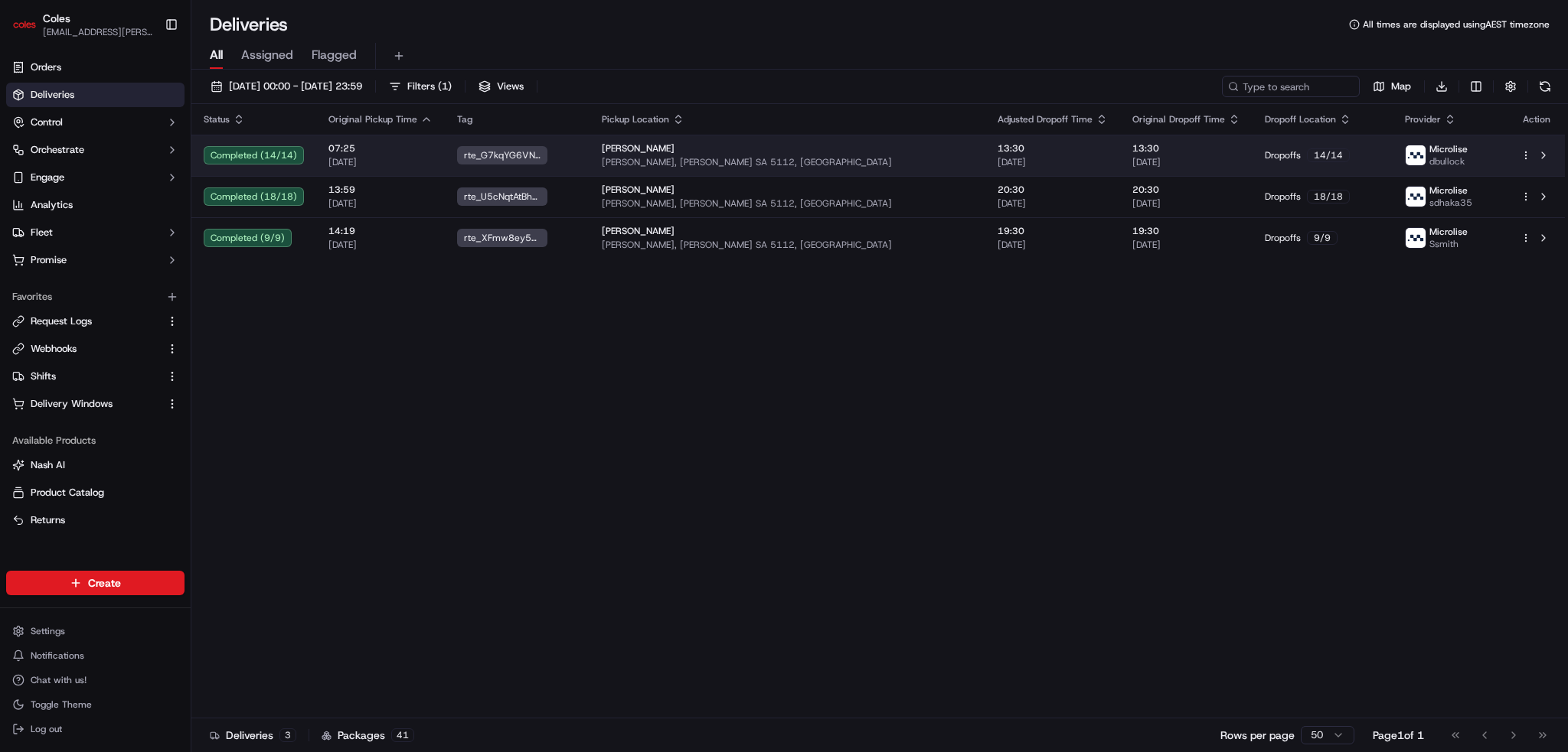
click at [623, 151] on td "Elizabeth Philip Hwy, Elizabeth SA 5112, Australia" at bounding box center [787, 155] width 396 height 42
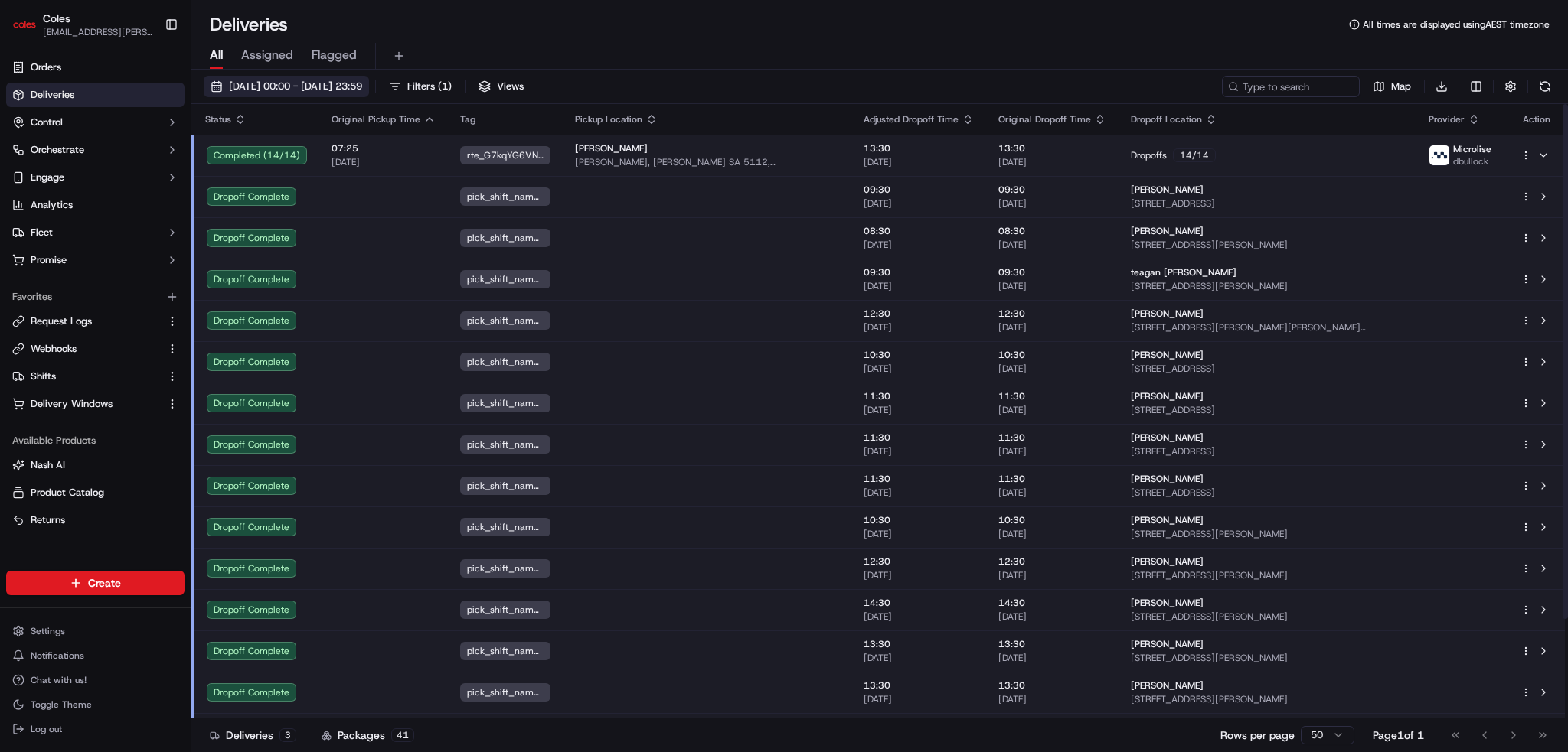
click at [311, 84] on span "14/09/2025 00:00 - 14/09/2025 23:59" at bounding box center [296, 87] width 133 height 14
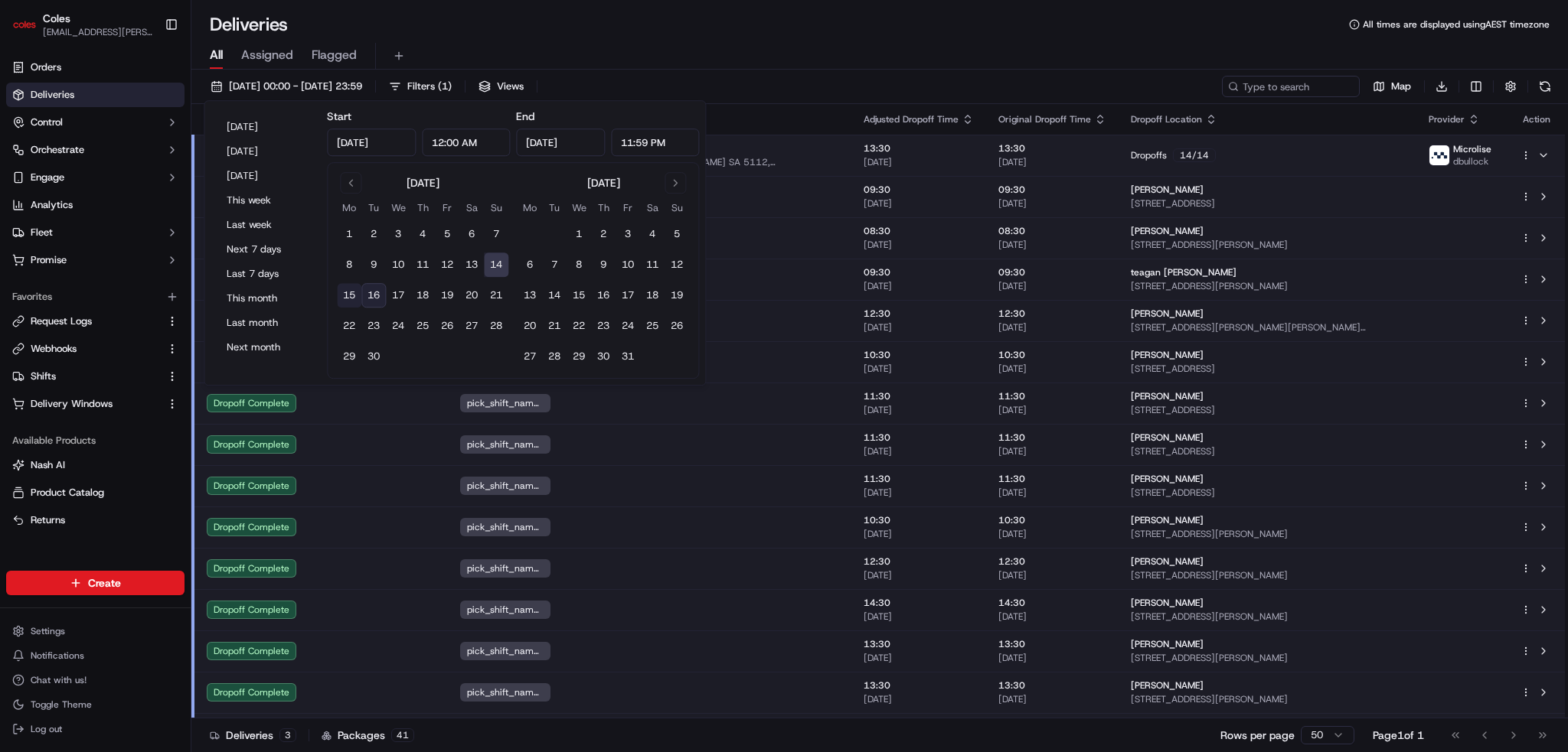
click at [347, 291] on button "15" at bounding box center [349, 295] width 24 height 24
type input "Sep 15, 2025"
click at [350, 296] on button "15" at bounding box center [349, 295] width 24 height 24
type input "Sep 15, 2025"
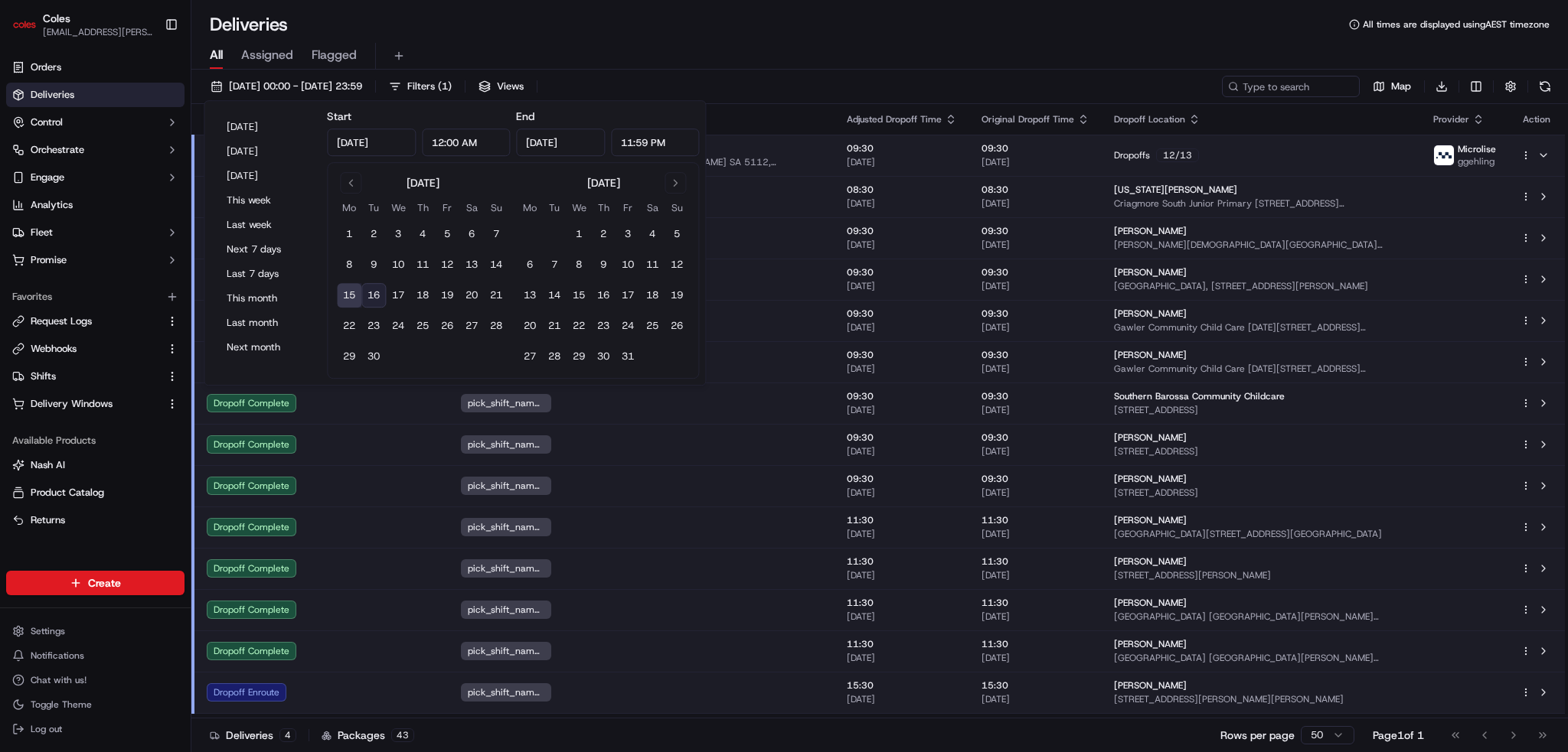
click at [826, 62] on div "All Assigned Flagged" at bounding box center [880, 55] width 1376 height 27
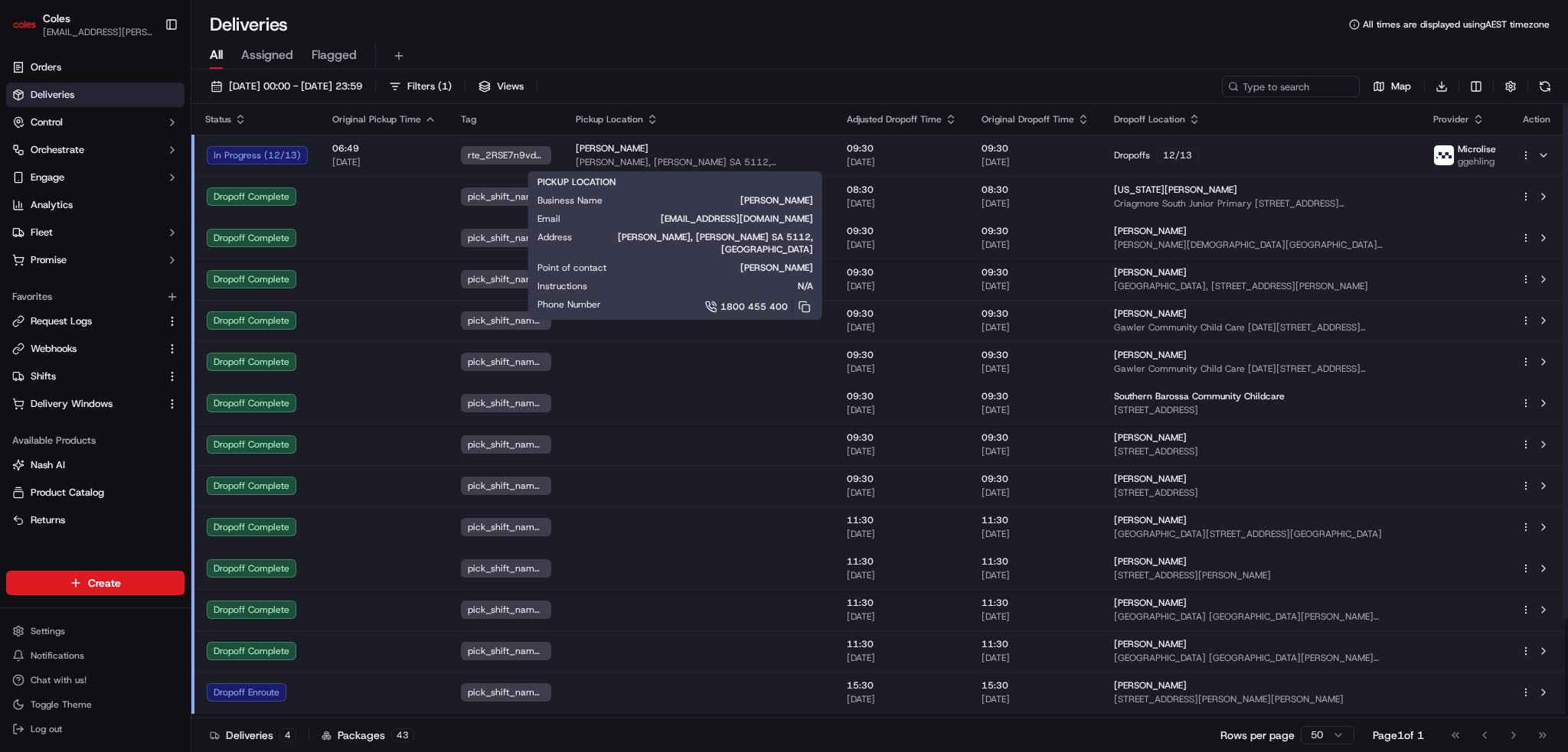
click at [725, 156] on span "[PERSON_NAME], [PERSON_NAME] SA 5112, [GEOGRAPHIC_DATA]" at bounding box center [699, 162] width 246 height 12
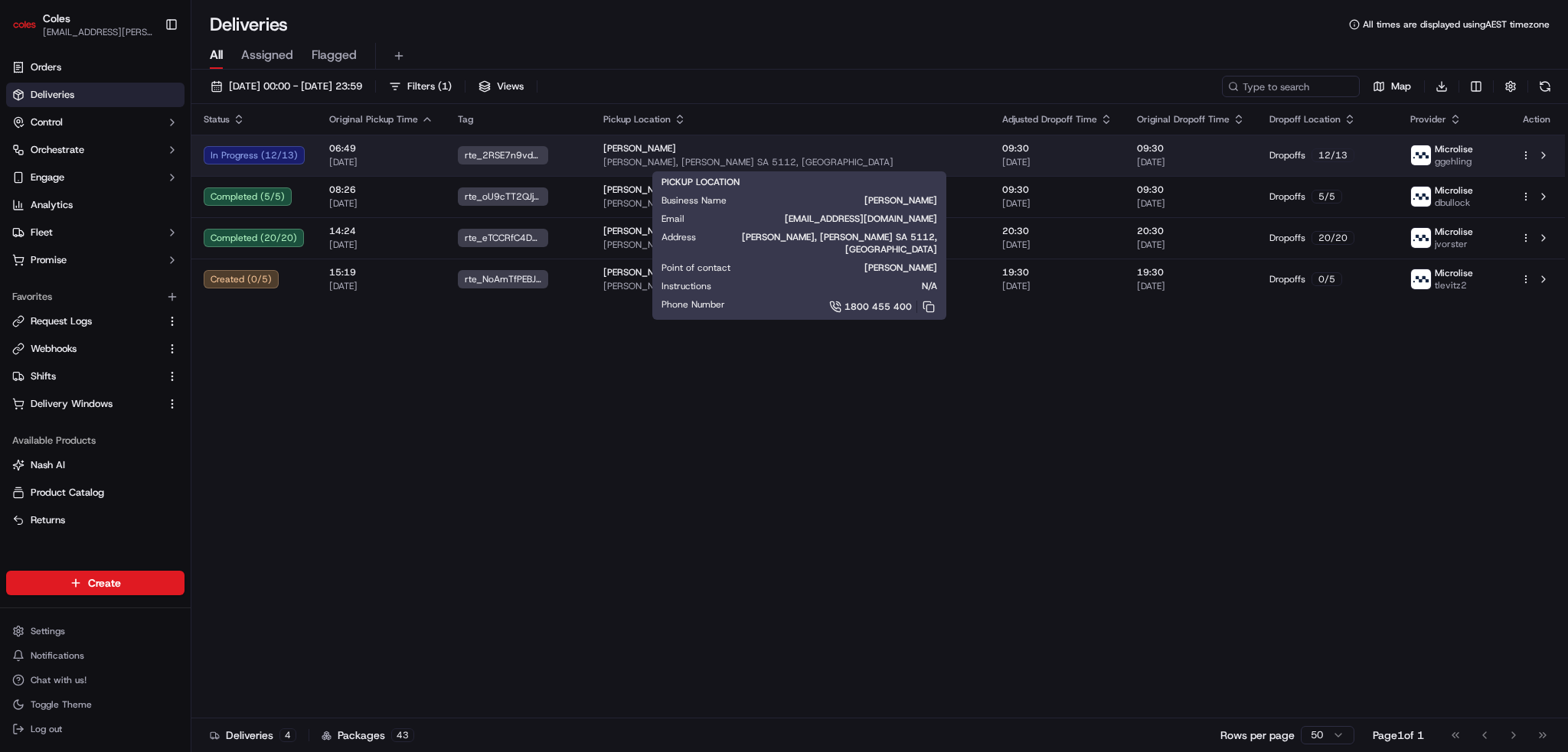
click at [826, 156] on span "[PERSON_NAME], [PERSON_NAME] SA 5112, [GEOGRAPHIC_DATA]" at bounding box center [791, 162] width 374 height 12
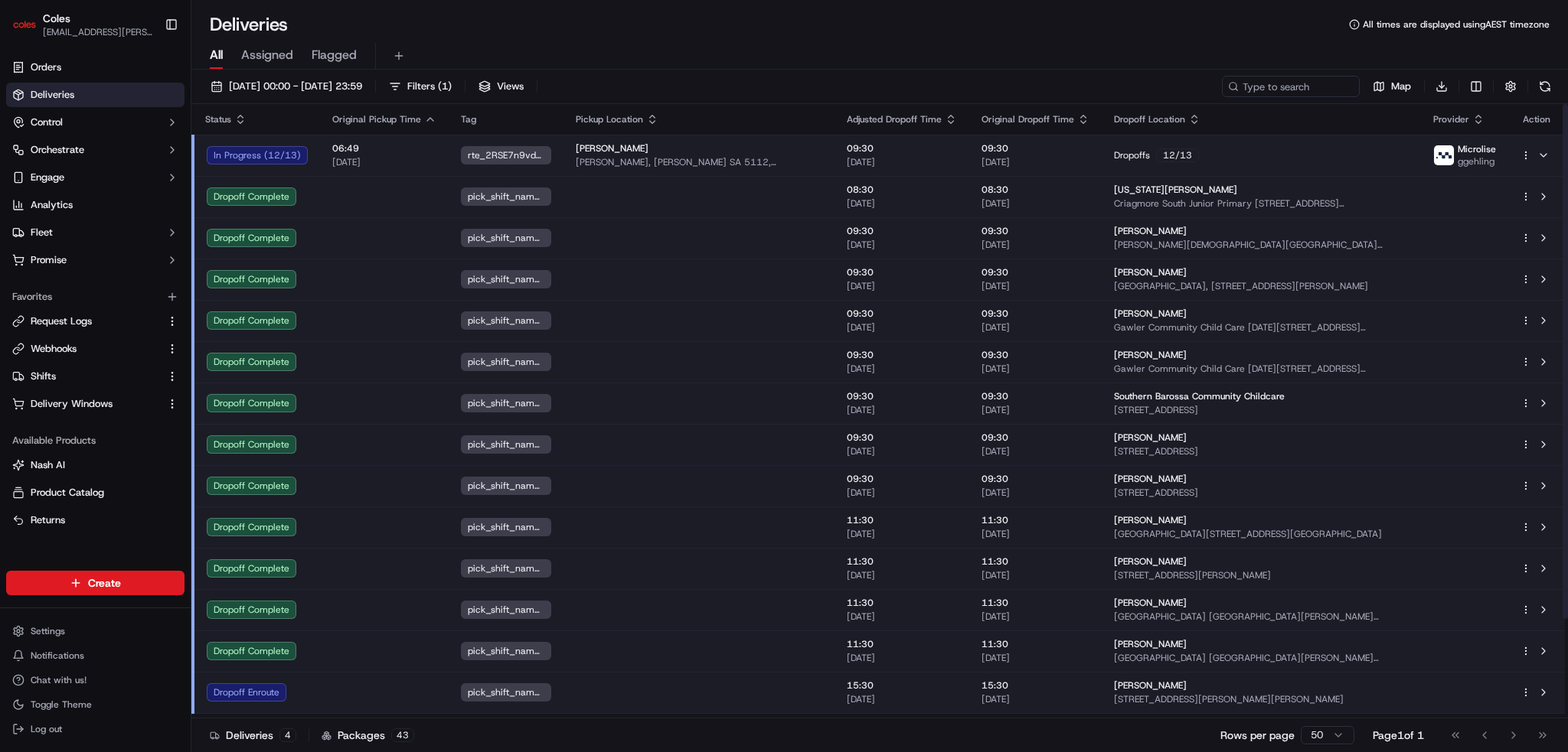
click at [717, 151] on div "[PERSON_NAME]" at bounding box center [699, 148] width 246 height 12
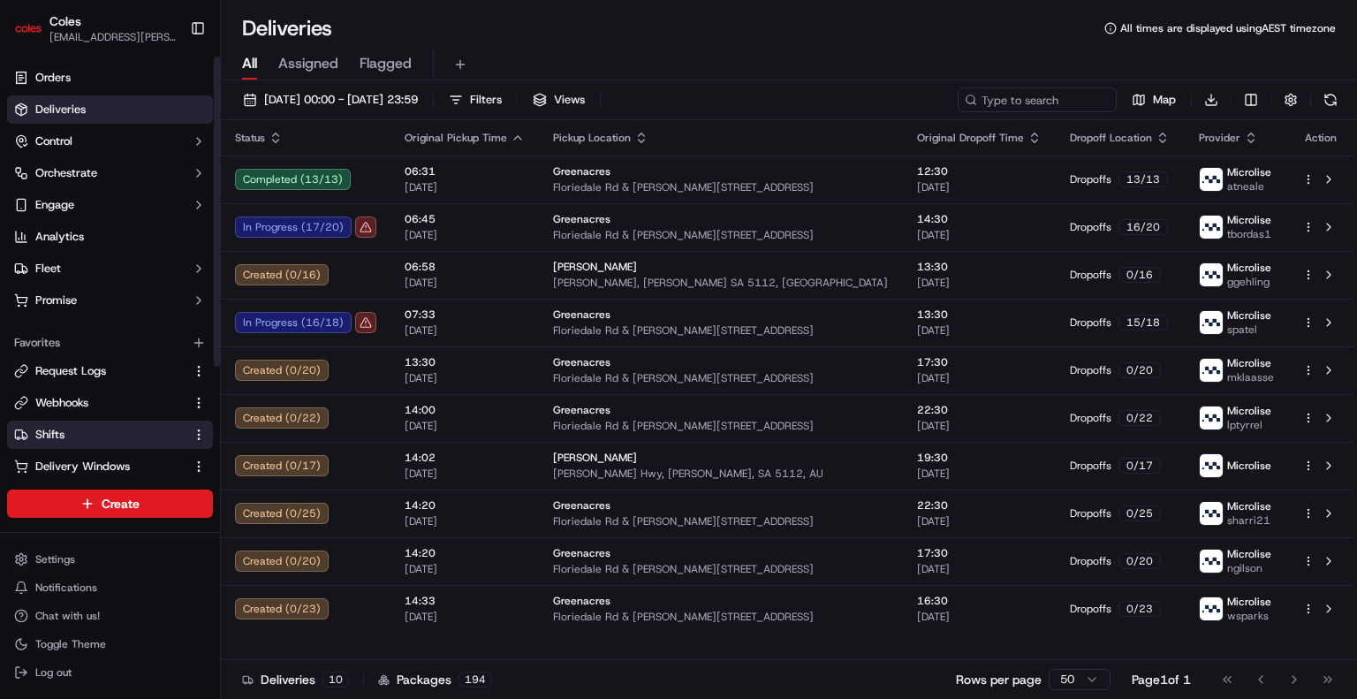
click at [72, 434] on link "Shifts" at bounding box center [99, 435] width 170 height 16
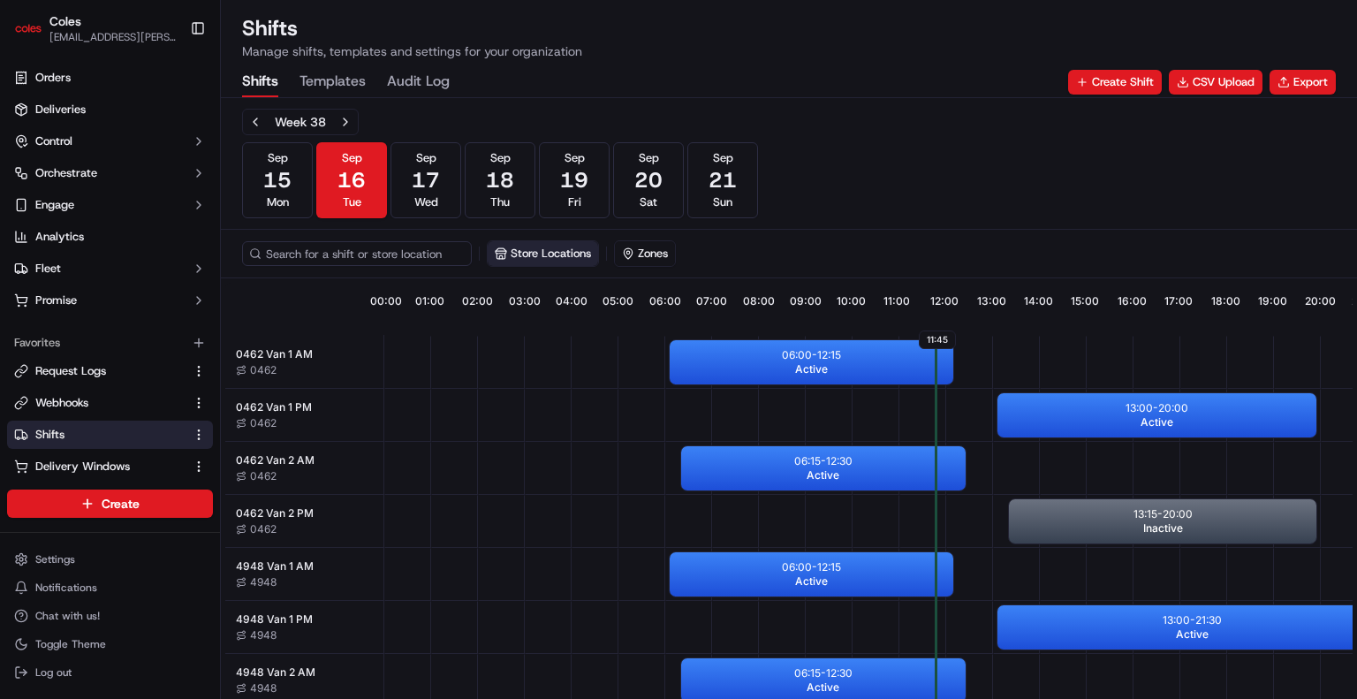
click at [564, 256] on button "Store Locations" at bounding box center [543, 253] width 110 height 25
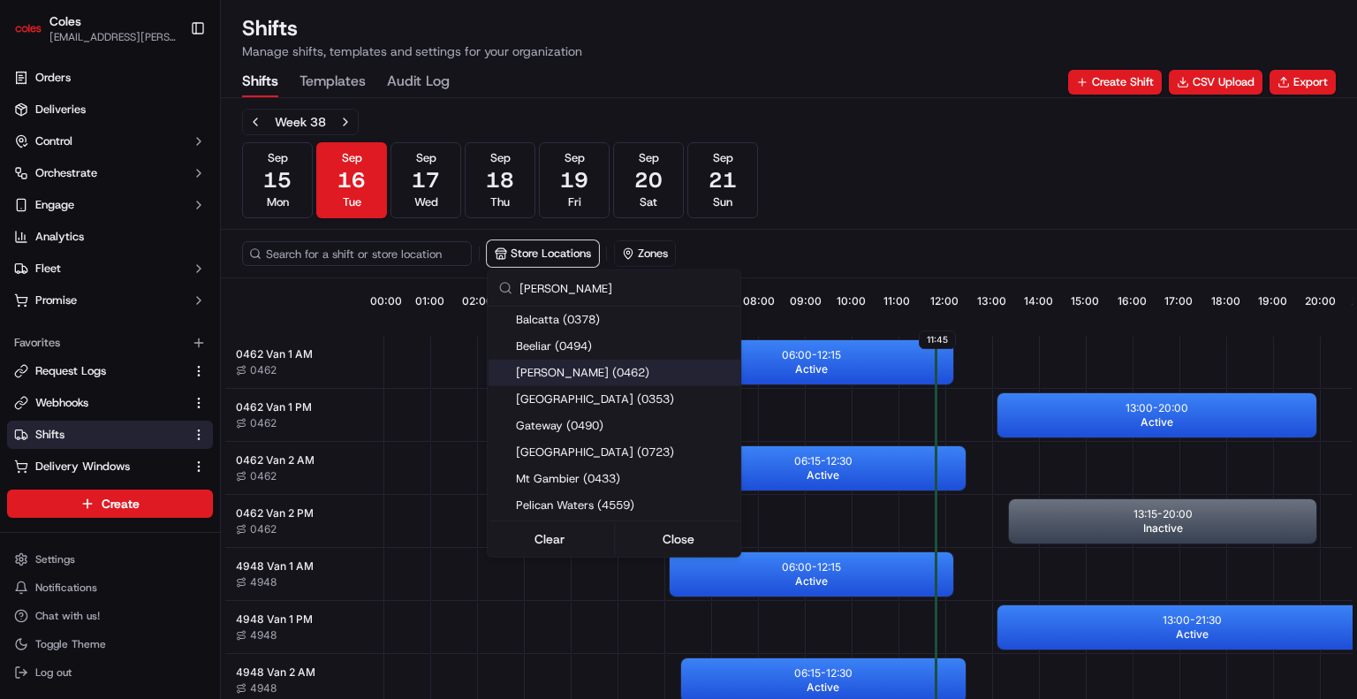
type input "[PERSON_NAME]"
click at [603, 370] on span "[PERSON_NAME] (0462)" at bounding box center [624, 373] width 217 height 16
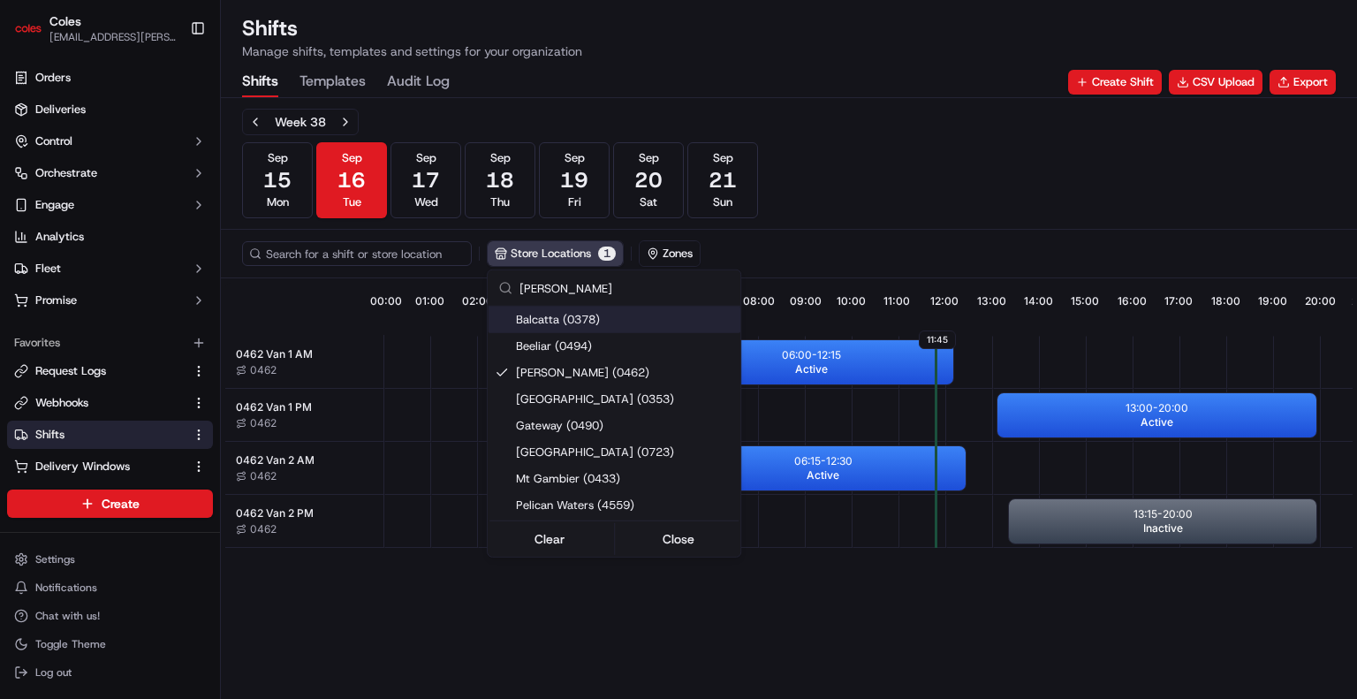
click at [947, 162] on html "Coles [EMAIL_ADDRESS][PERSON_NAME][PERSON_NAME][DOMAIN_NAME] Toggle Sidebar Ord…" at bounding box center [678, 349] width 1357 height 699
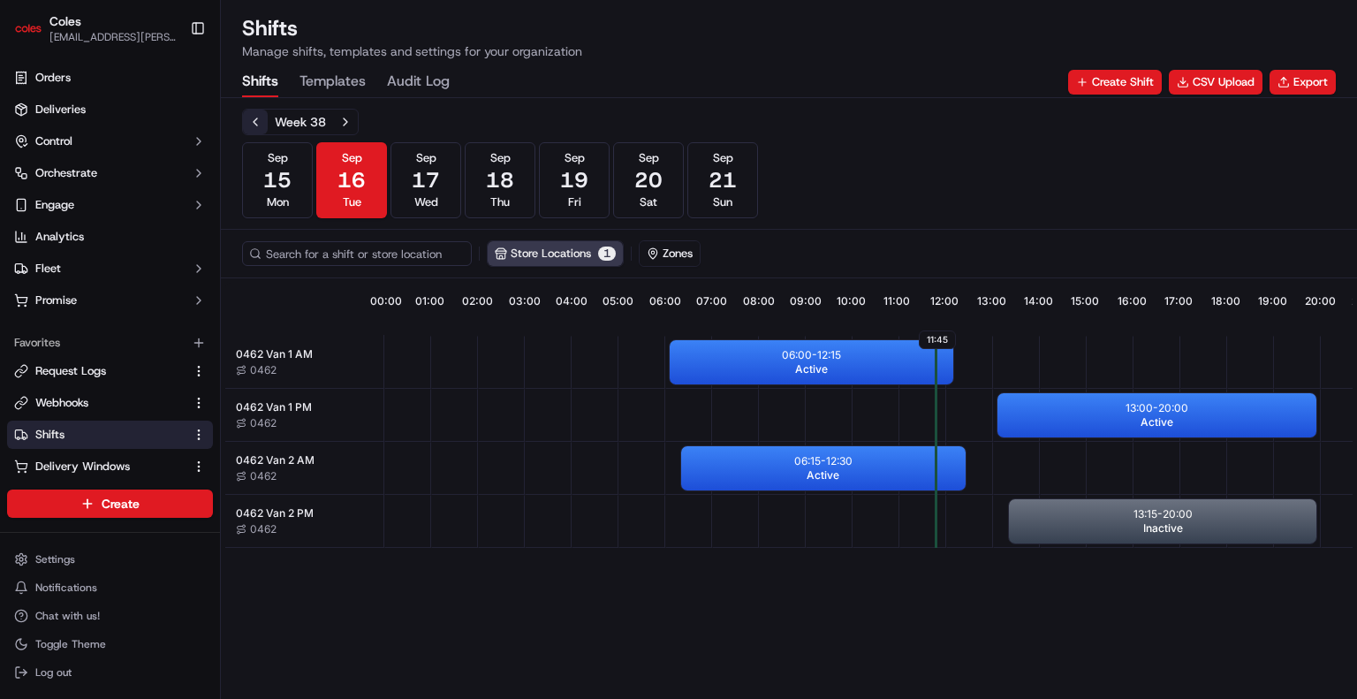
click at [256, 113] on button "Previous week" at bounding box center [255, 122] width 25 height 25
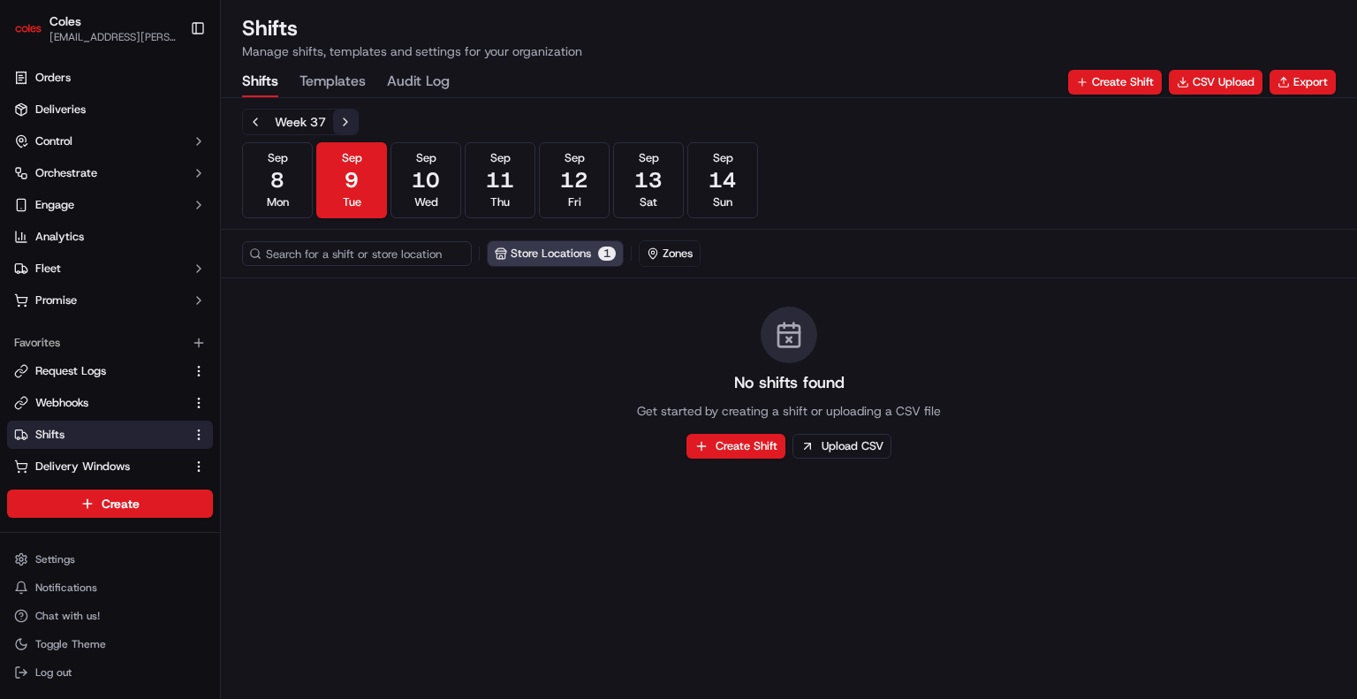
click at [350, 119] on button "Next week" at bounding box center [345, 122] width 25 height 25
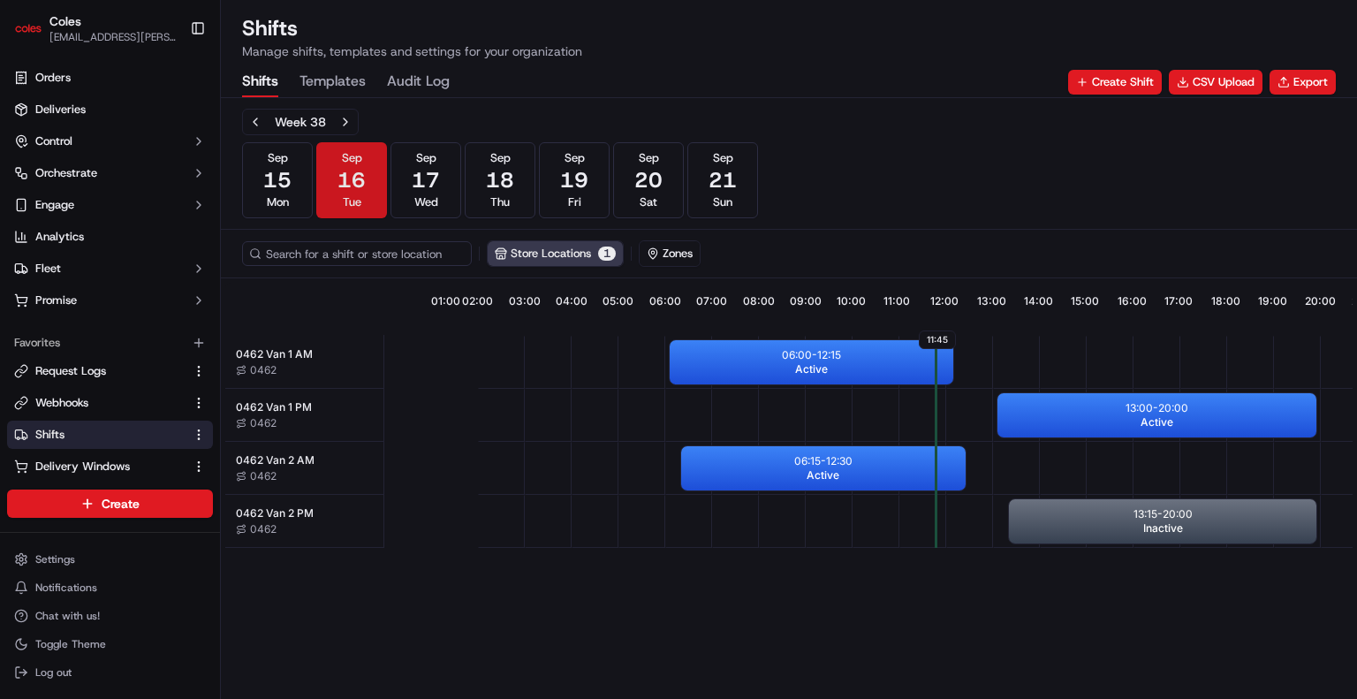
scroll to position [0, 155]
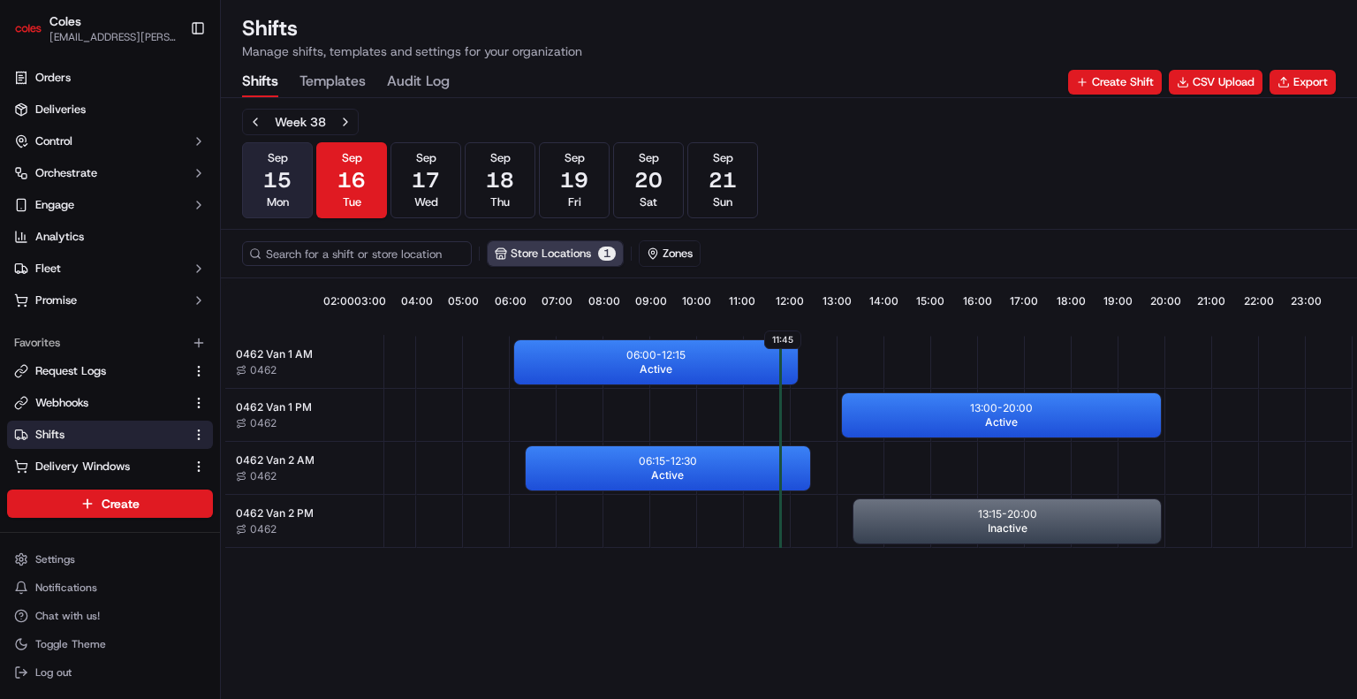
click at [269, 178] on span "15" at bounding box center [277, 180] width 28 height 28
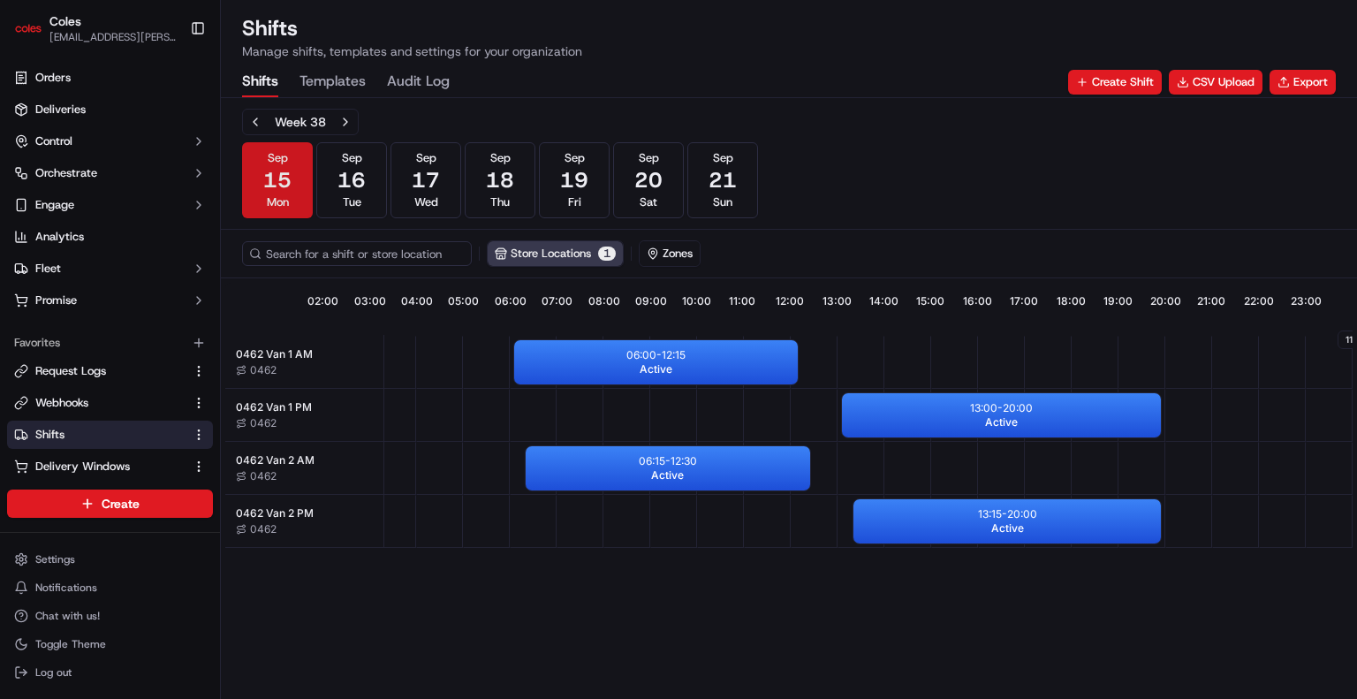
scroll to position [0, 155]
click at [246, 118] on button "Previous week" at bounding box center [255, 122] width 25 height 25
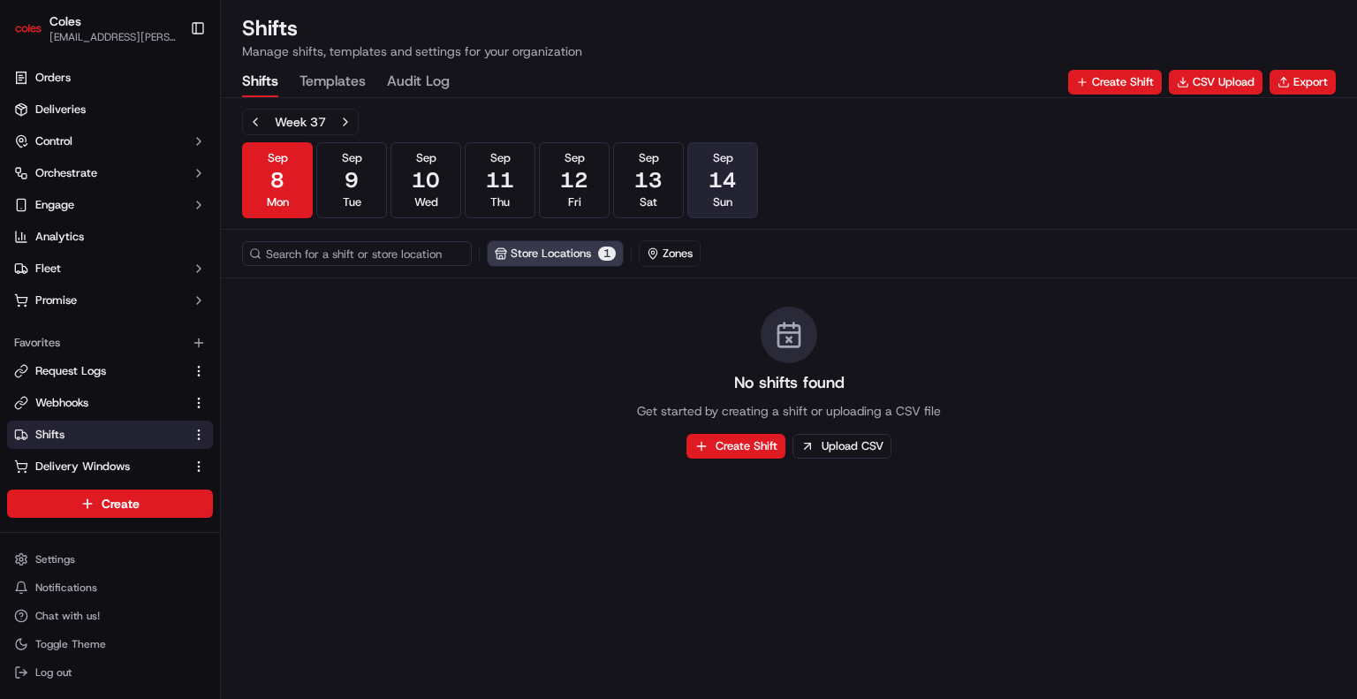
click at [731, 176] on span "14" at bounding box center [722, 180] width 28 height 28
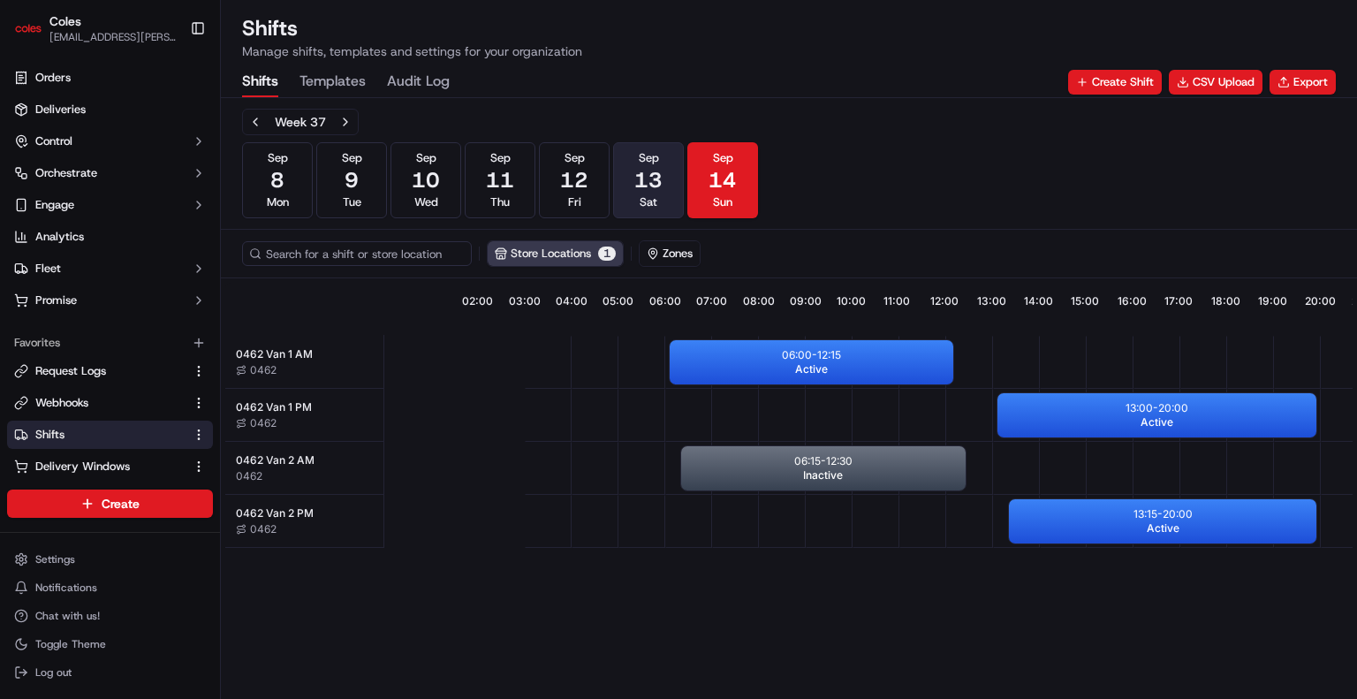
click at [652, 172] on span "13" at bounding box center [648, 180] width 28 height 28
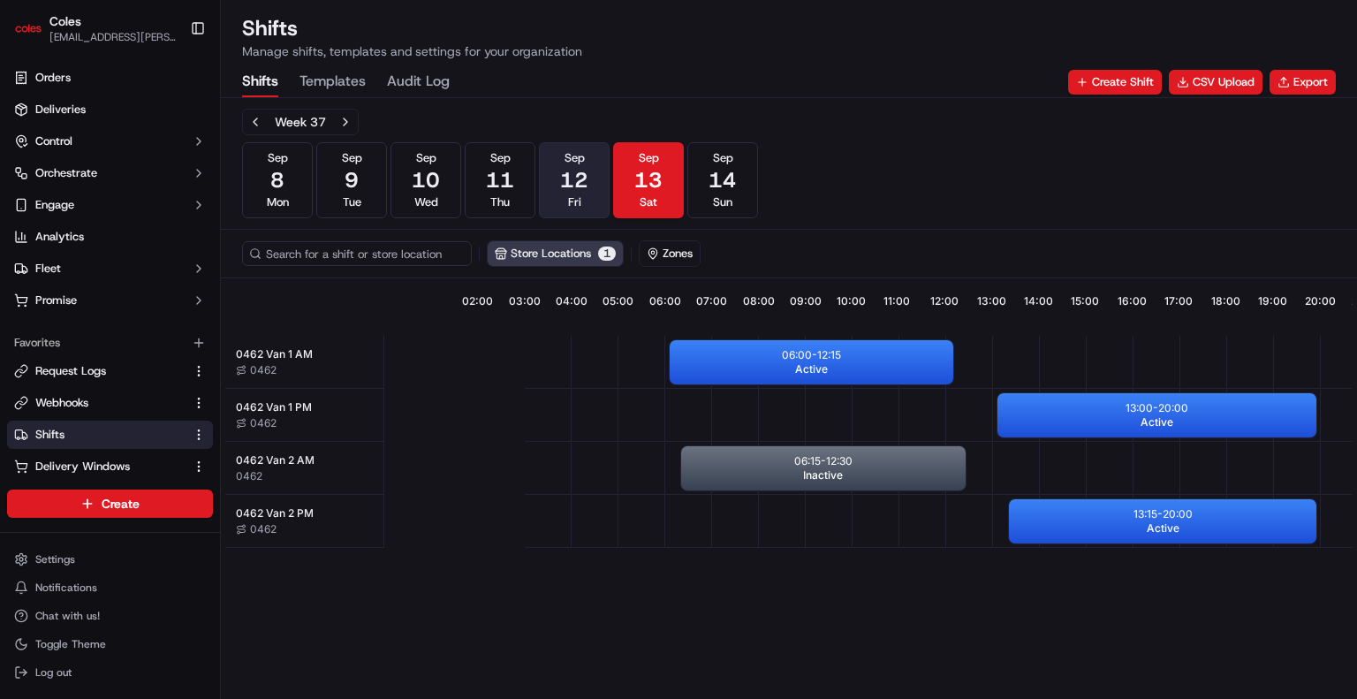
drag, startPoint x: 581, startPoint y: 175, endPoint x: 584, endPoint y: 163, distance: 12.6
click at [582, 172] on span "12" at bounding box center [574, 180] width 28 height 28
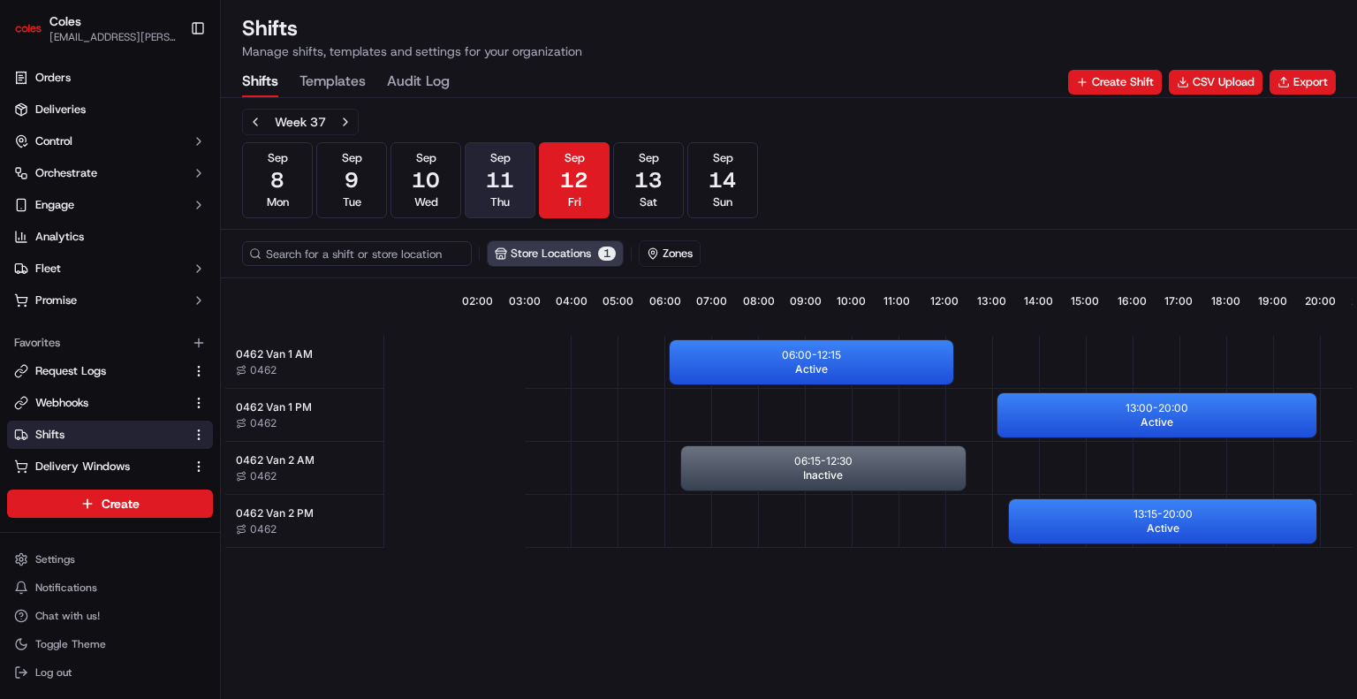
click at [504, 189] on span "11" at bounding box center [500, 180] width 28 height 28
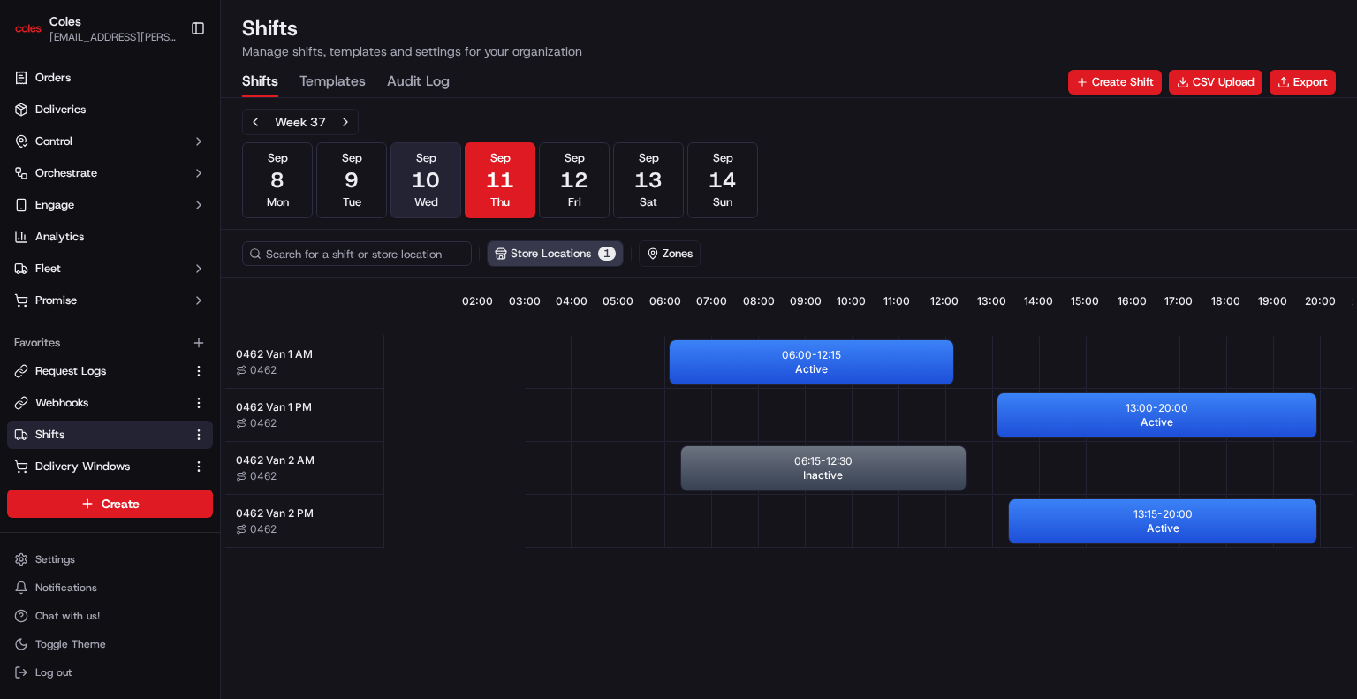
click at [411, 190] on button "[DATE] Wed" at bounding box center [425, 180] width 71 height 76
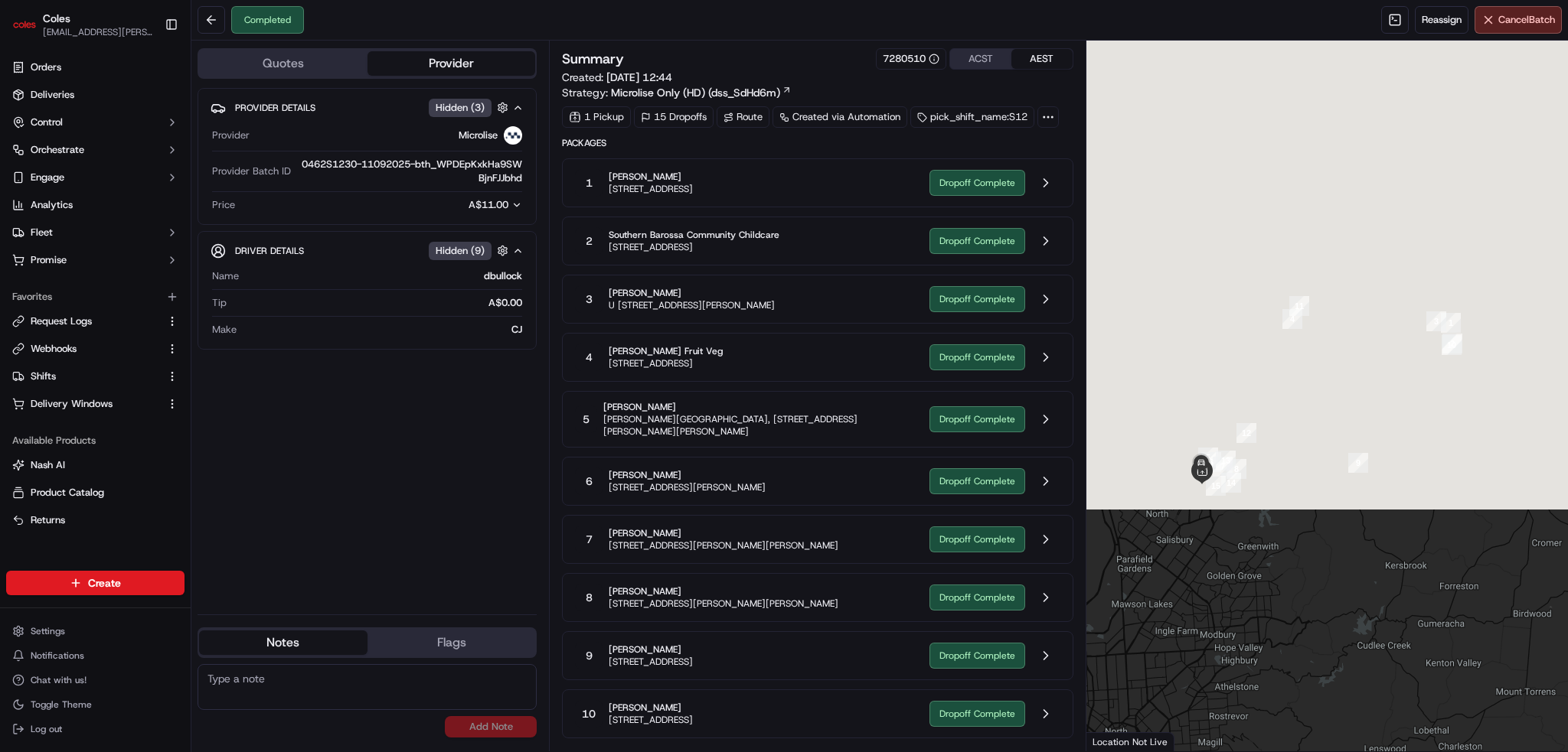
scroll to position [334, 0]
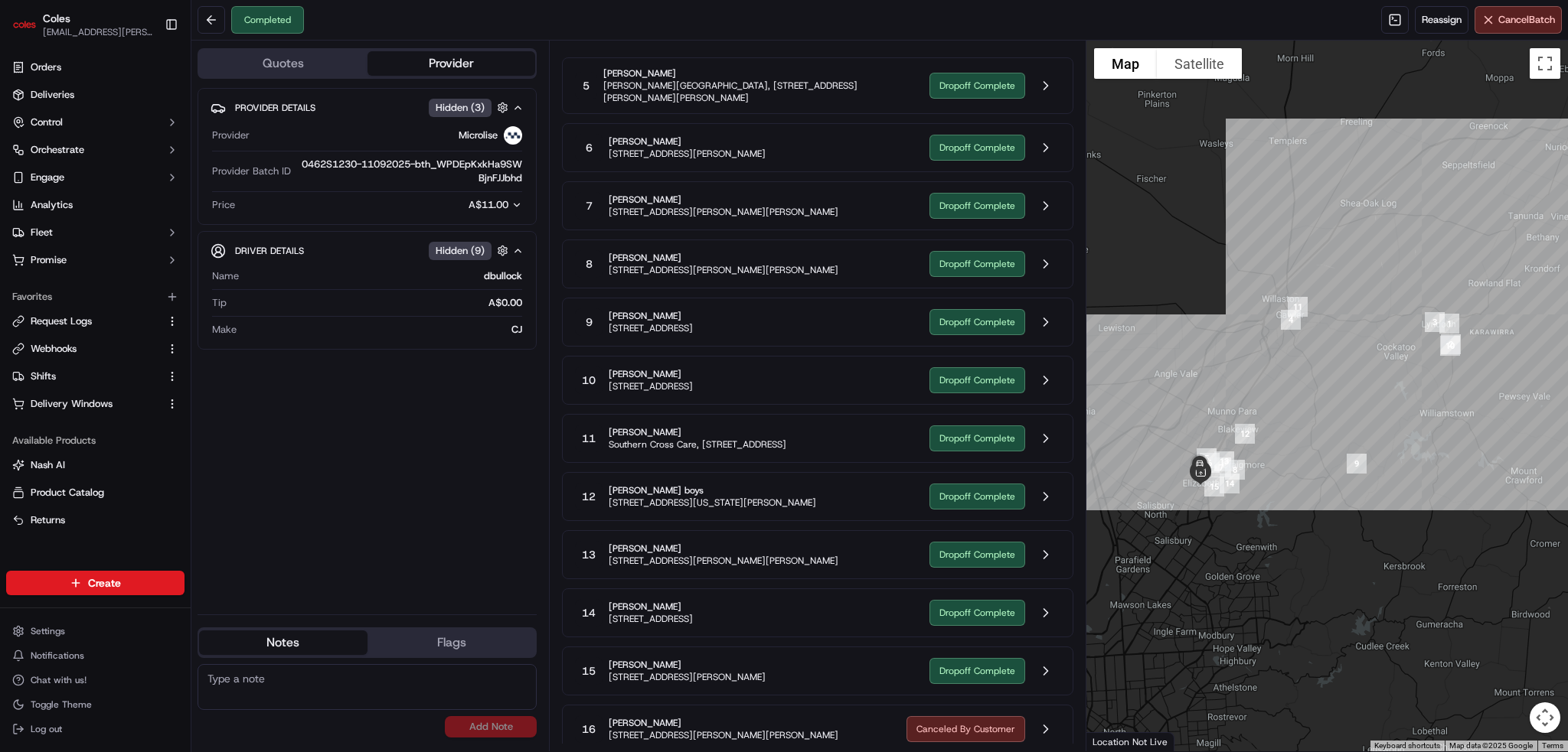
click at [882, 671] on div "15 [PERSON_NAME] [STREET_ADDRESS][PERSON_NAME]" at bounding box center [745, 671] width 342 height 28
click at [1047, 660] on button at bounding box center [1046, 671] width 29 height 29
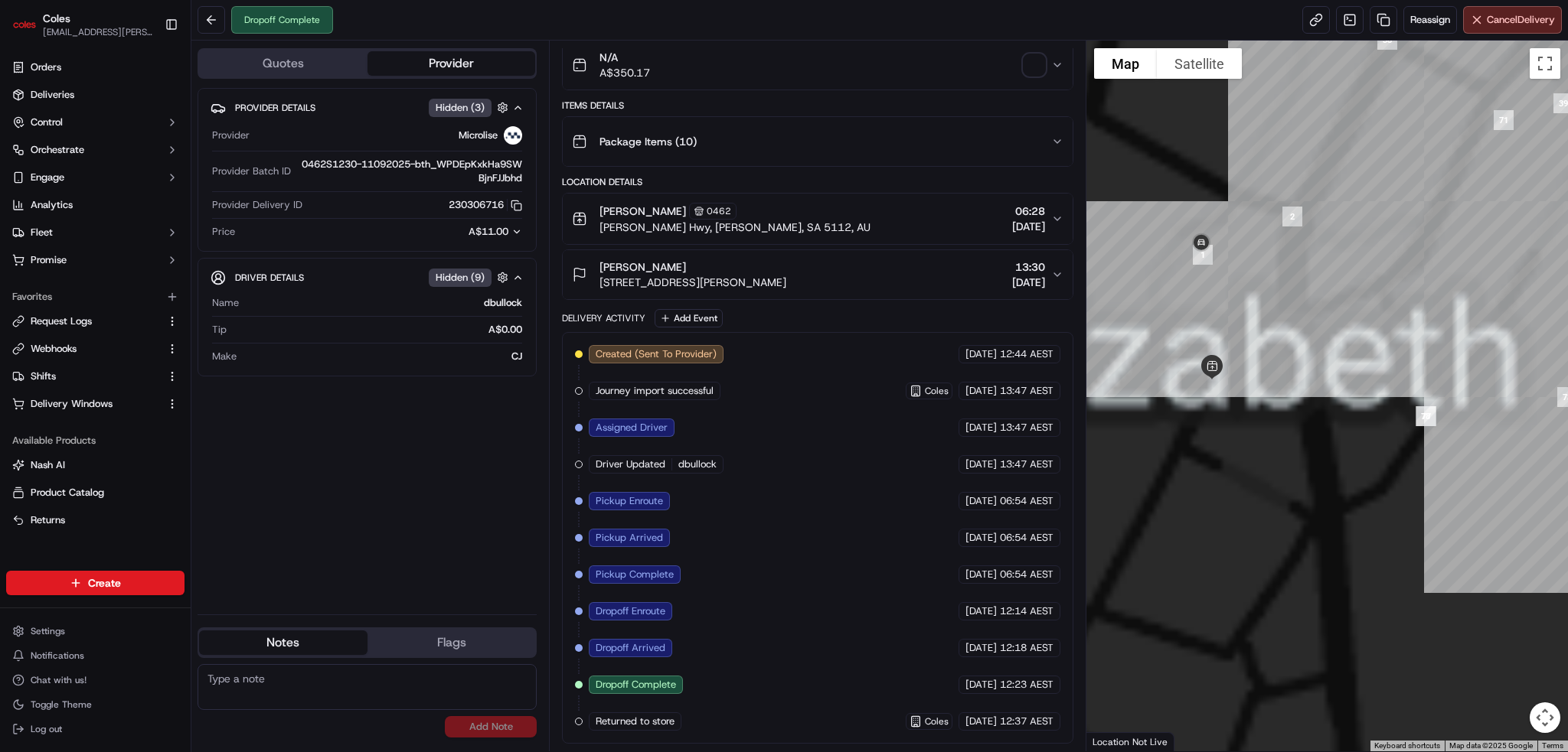
scroll to position [132, 0]
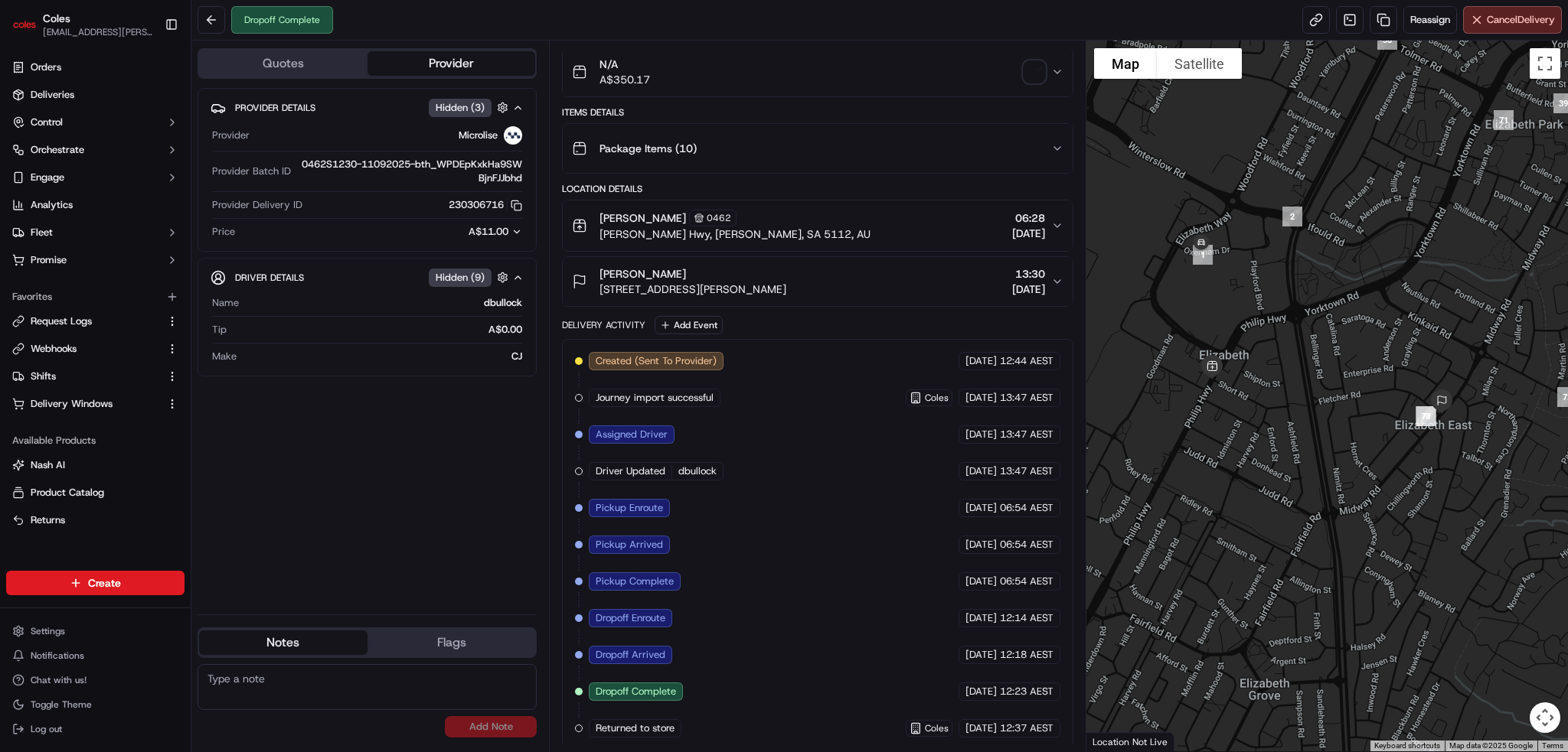
click at [342, 468] on div "Provider Details Hidden ( 3 ) Provider Microlise Provider Batch ID 0462S1230-11…" at bounding box center [367, 346] width 339 height 515
click at [101, 68] on link "Orders" at bounding box center [95, 68] width 179 height 24
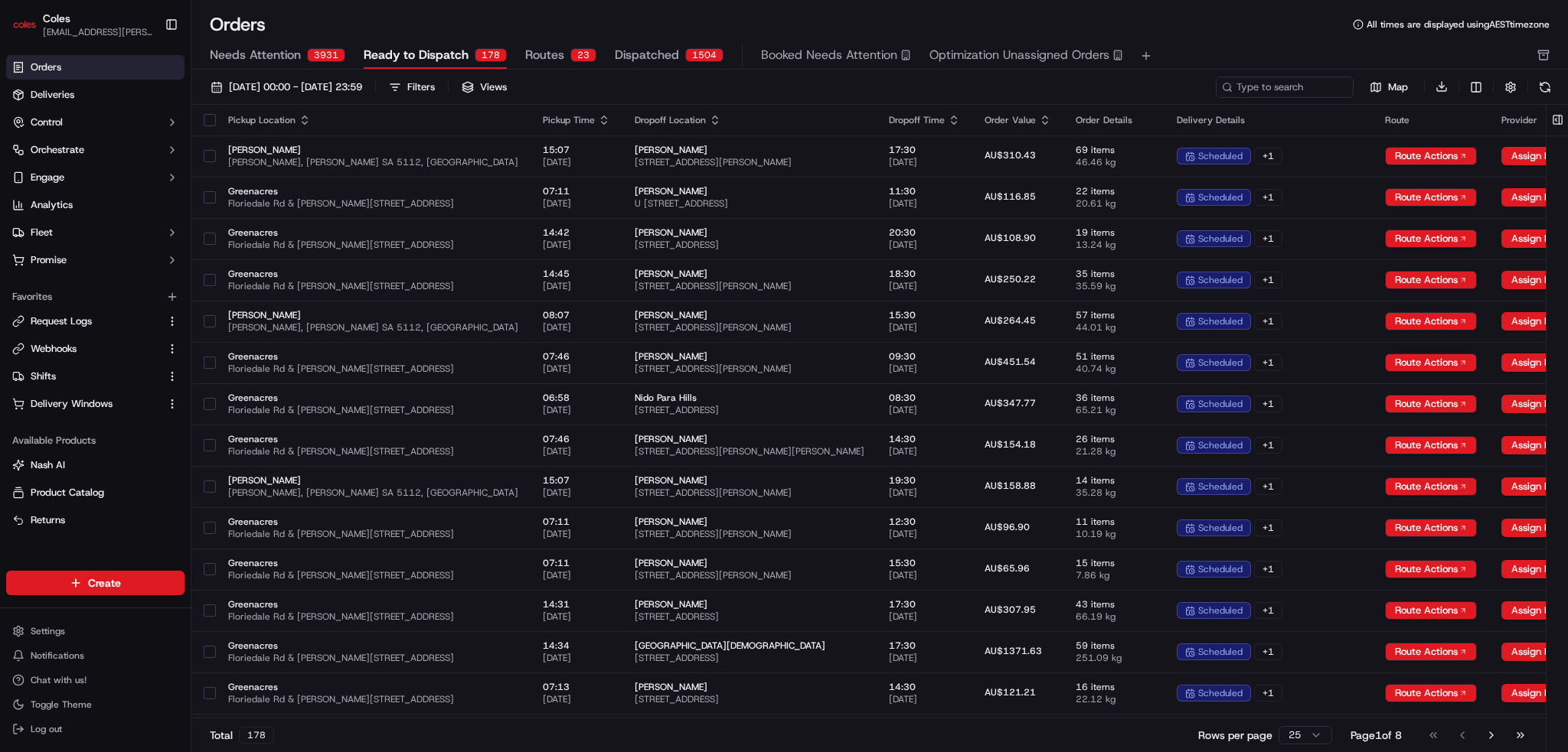
click at [74, 55] on div "Orders Deliveries Control Orchestrate Engage Analytics Fleet Promise" at bounding box center [95, 164] width 191 height 230
click at [68, 68] on link "Orders" at bounding box center [95, 68] width 179 height 24
click at [1255, 82] on input at bounding box center [1262, 87] width 184 height 22
type input "ben"
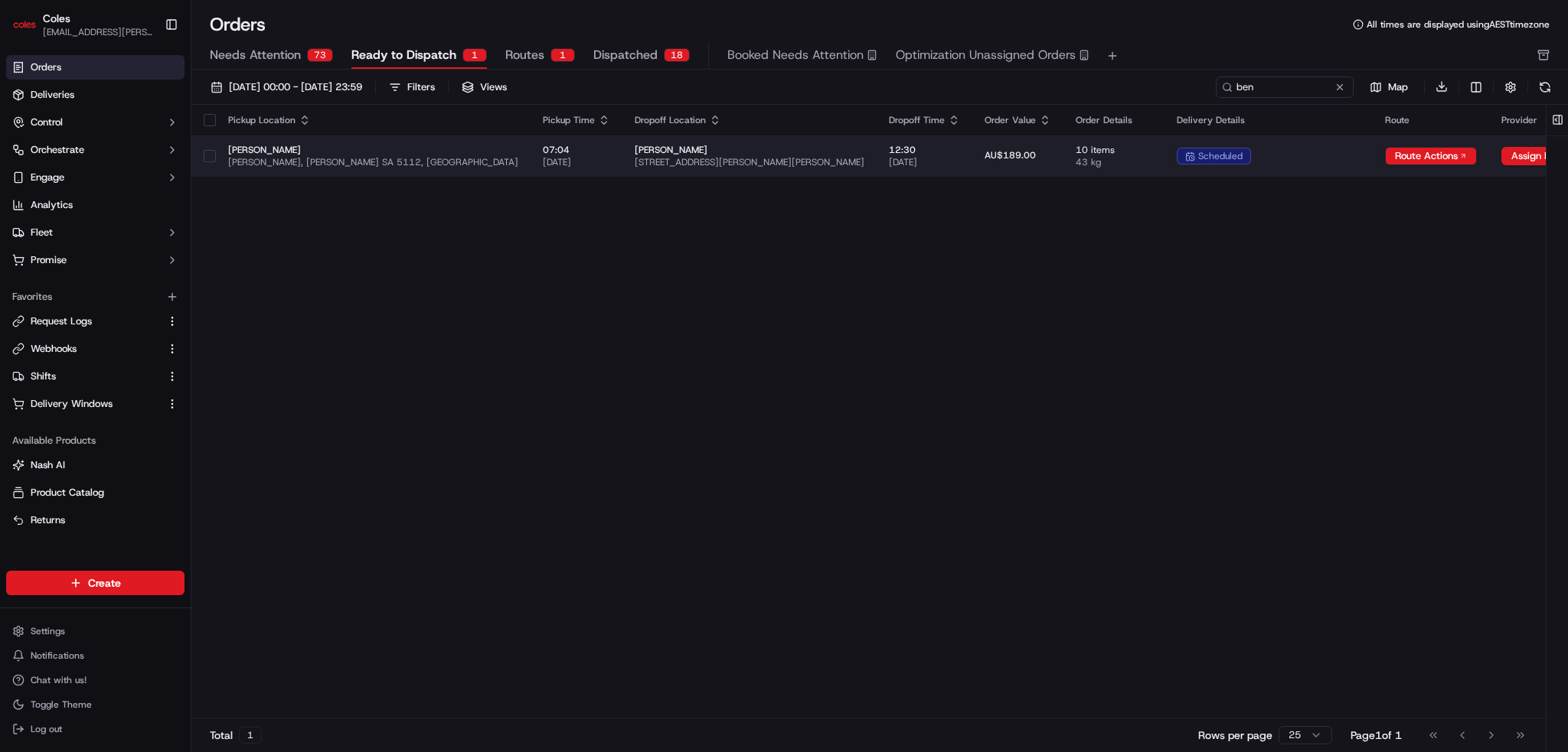
click at [686, 148] on span "[PERSON_NAME]" at bounding box center [749, 150] width 230 height 12
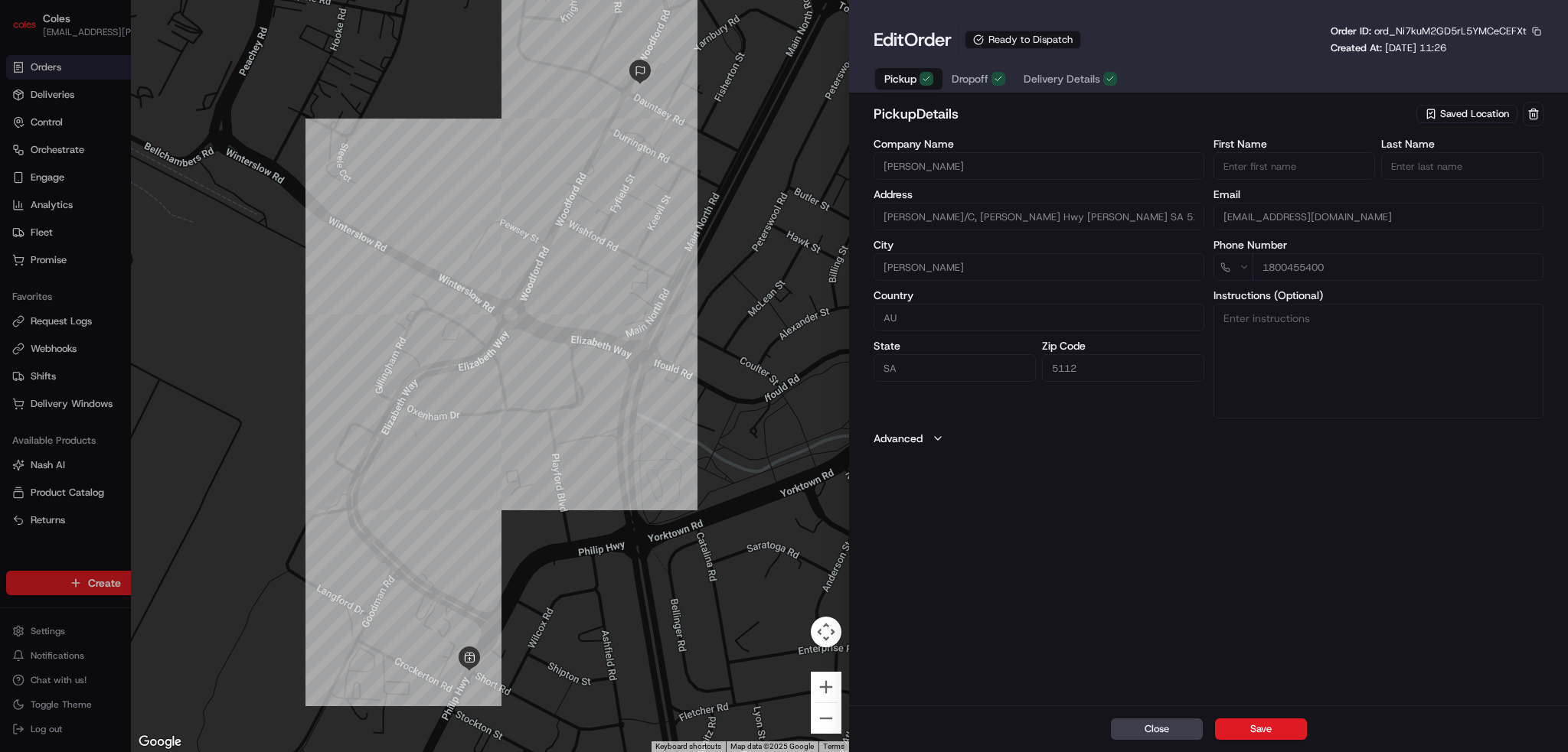
click at [1155, 725] on button "Close" at bounding box center [1157, 729] width 92 height 22
type input "+1"
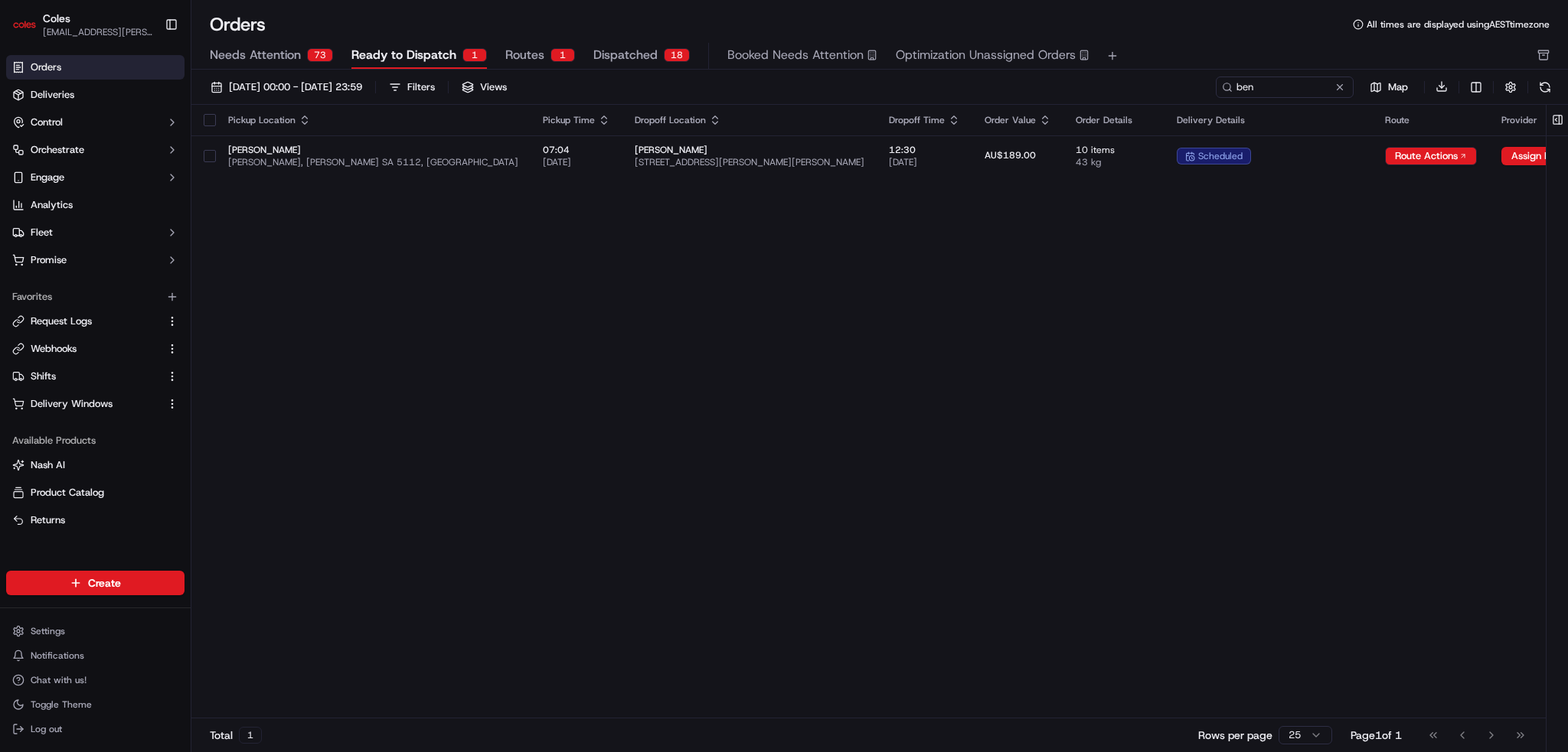
click at [515, 45] on button "Routes 1" at bounding box center [540, 55] width 69 height 26
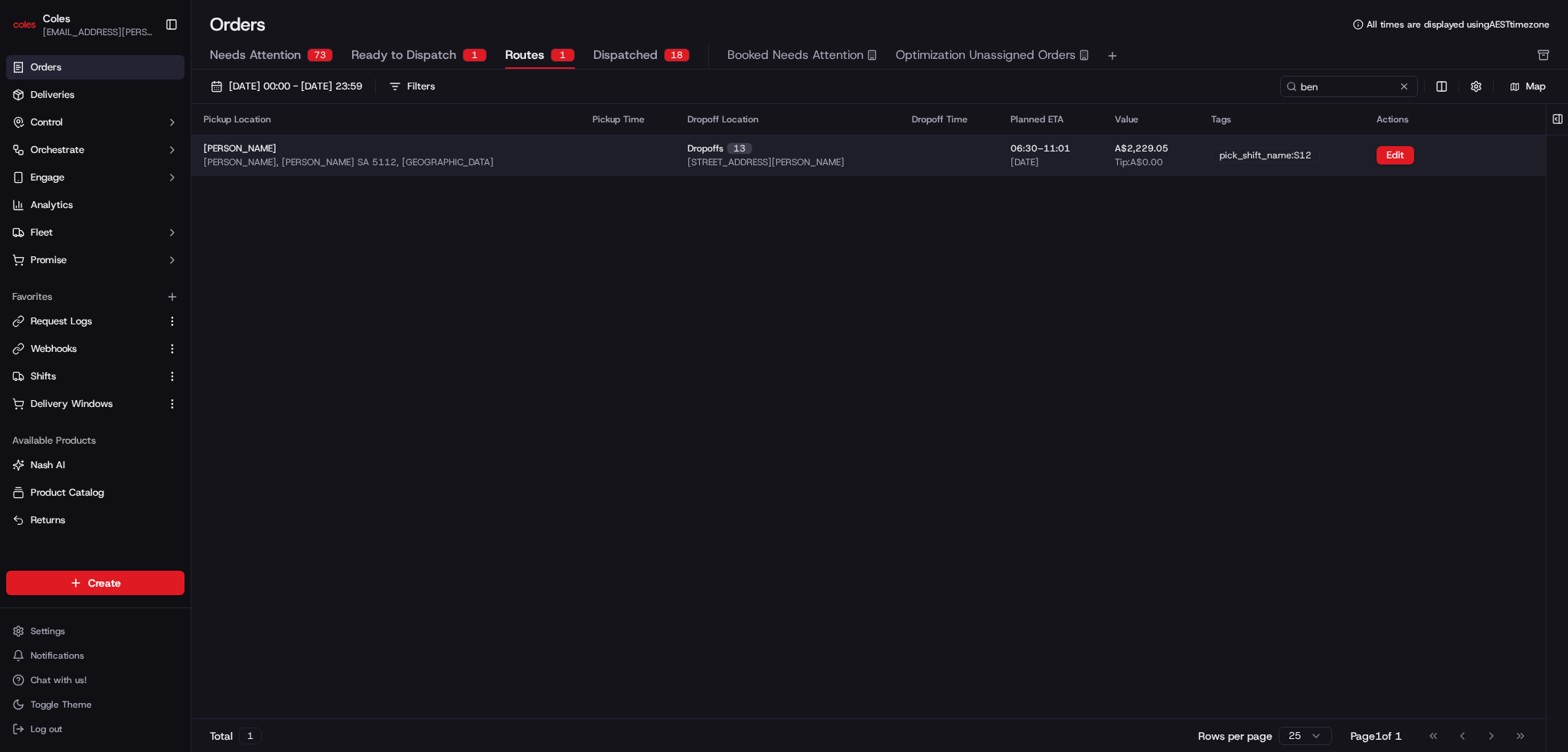
click at [581, 155] on td at bounding box center [628, 155] width 95 height 42
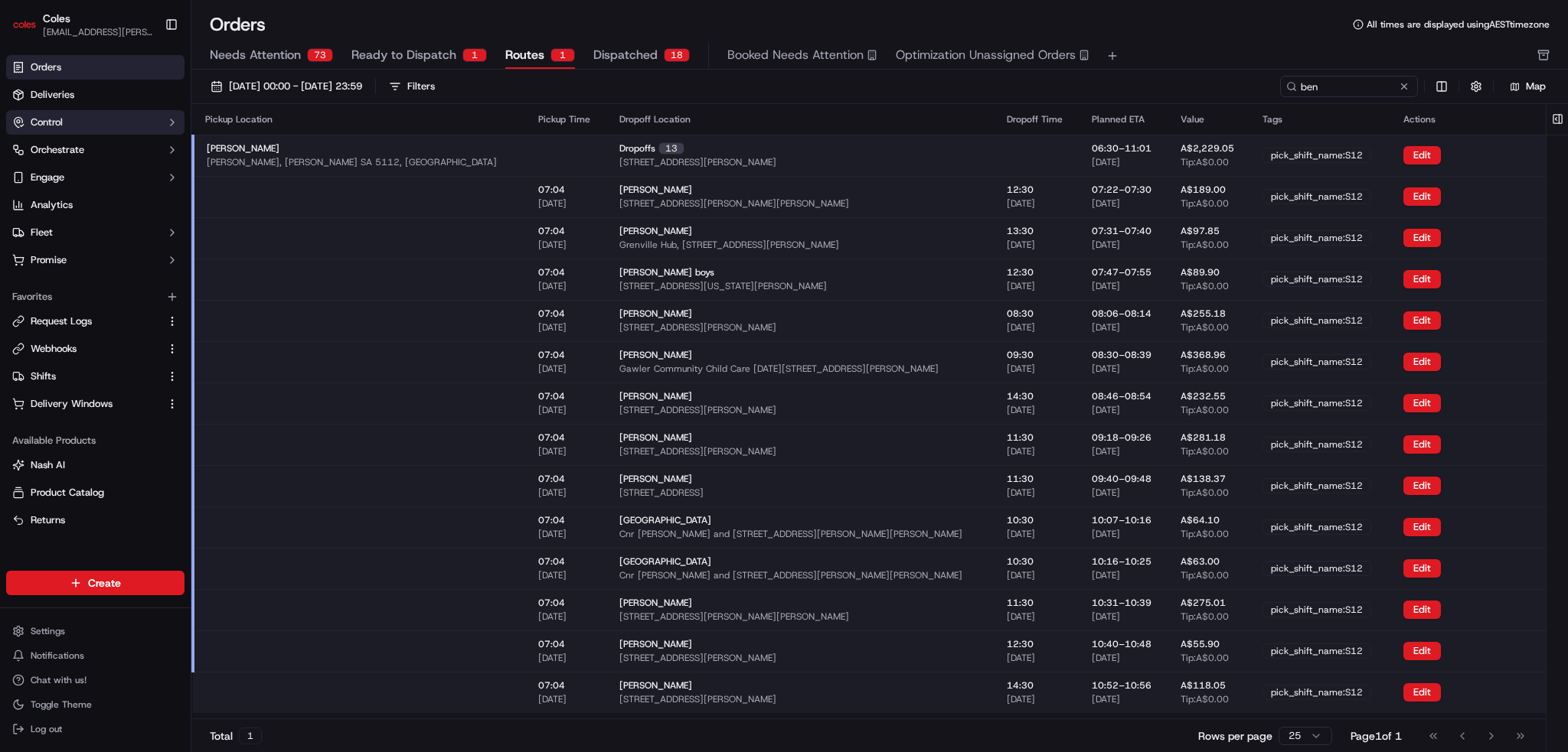
click at [58, 126] on span "Control" at bounding box center [46, 122] width 32 height 14
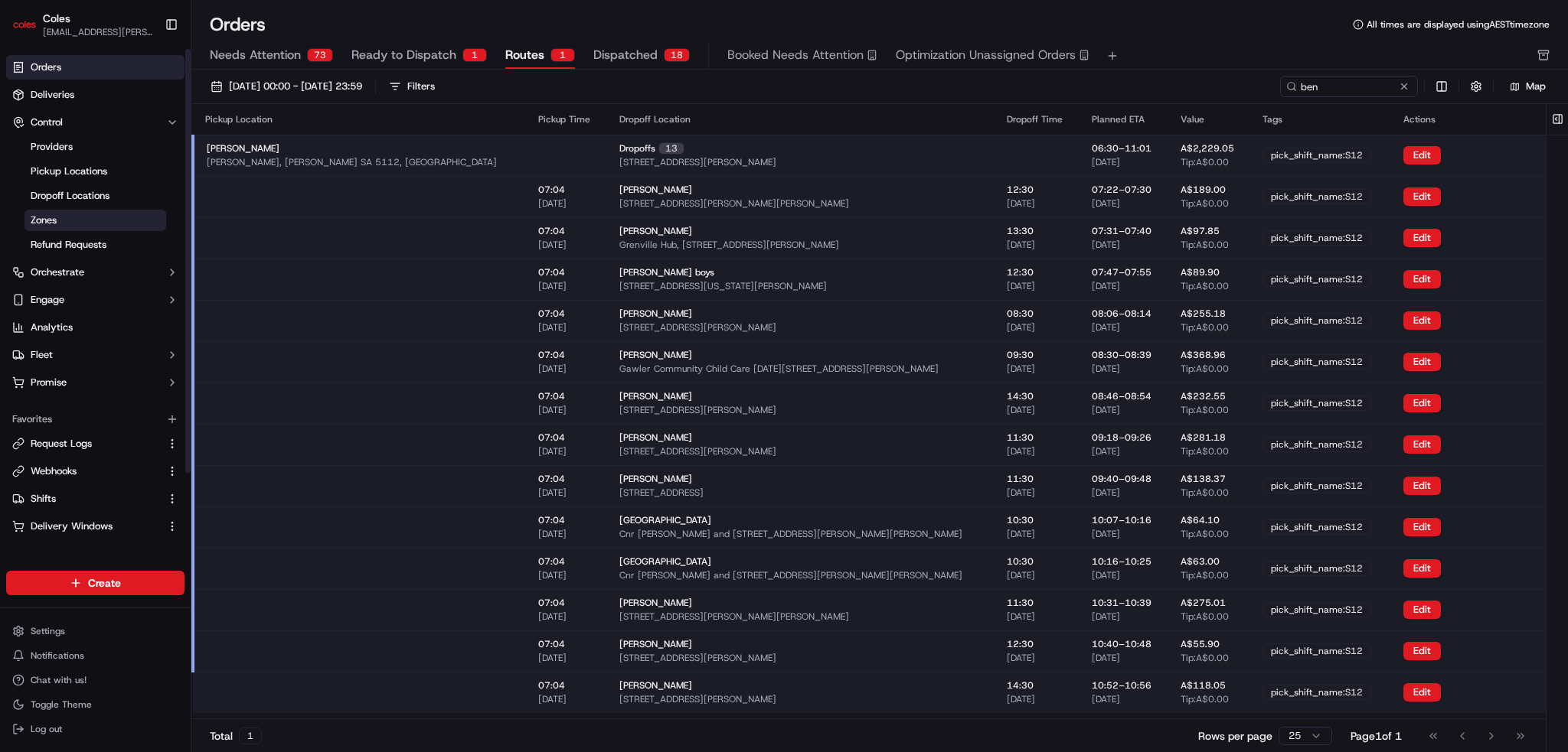
click at [55, 220] on span "Zones" at bounding box center [43, 220] width 26 height 14
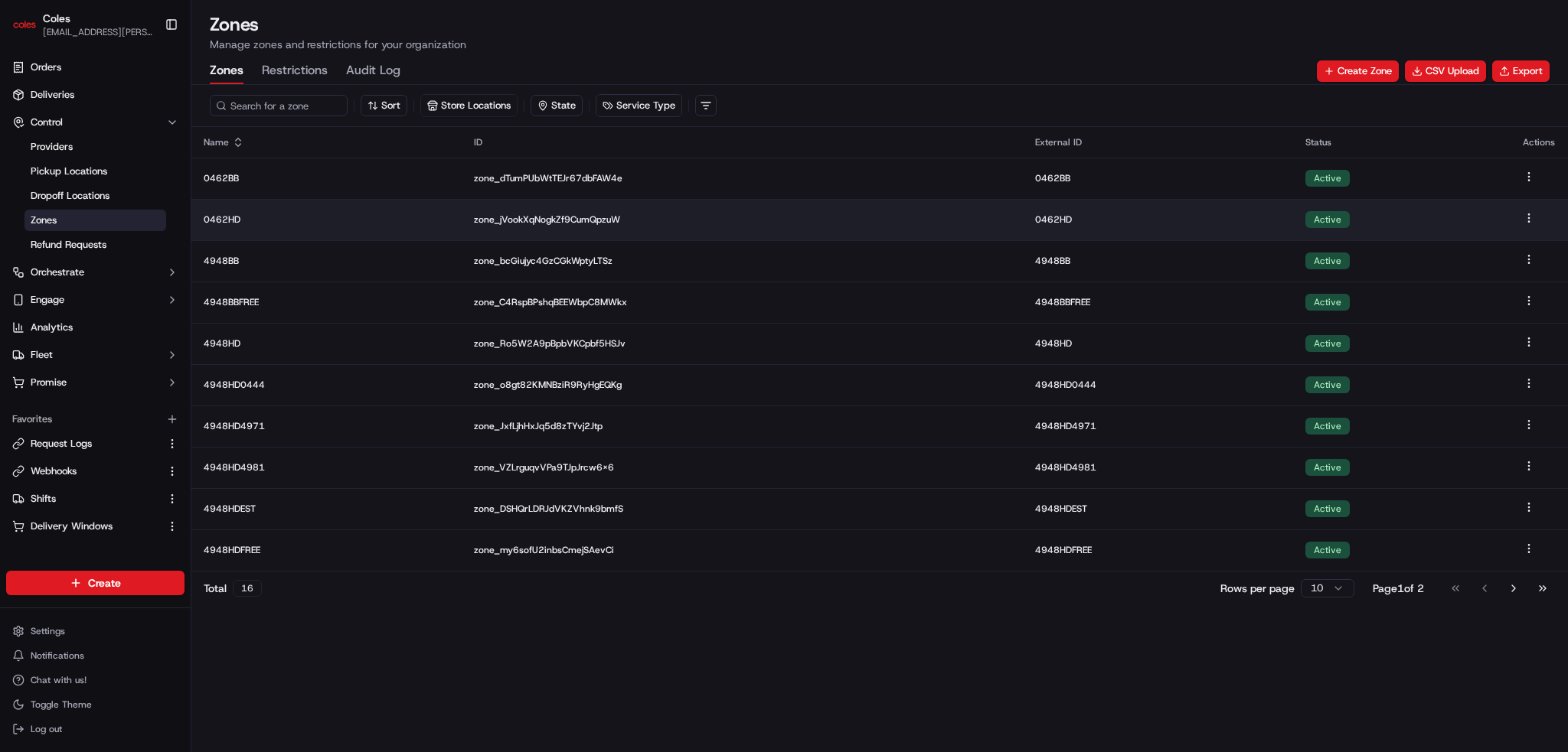
click at [218, 213] on p "0462HD" at bounding box center [327, 219] width 246 height 12
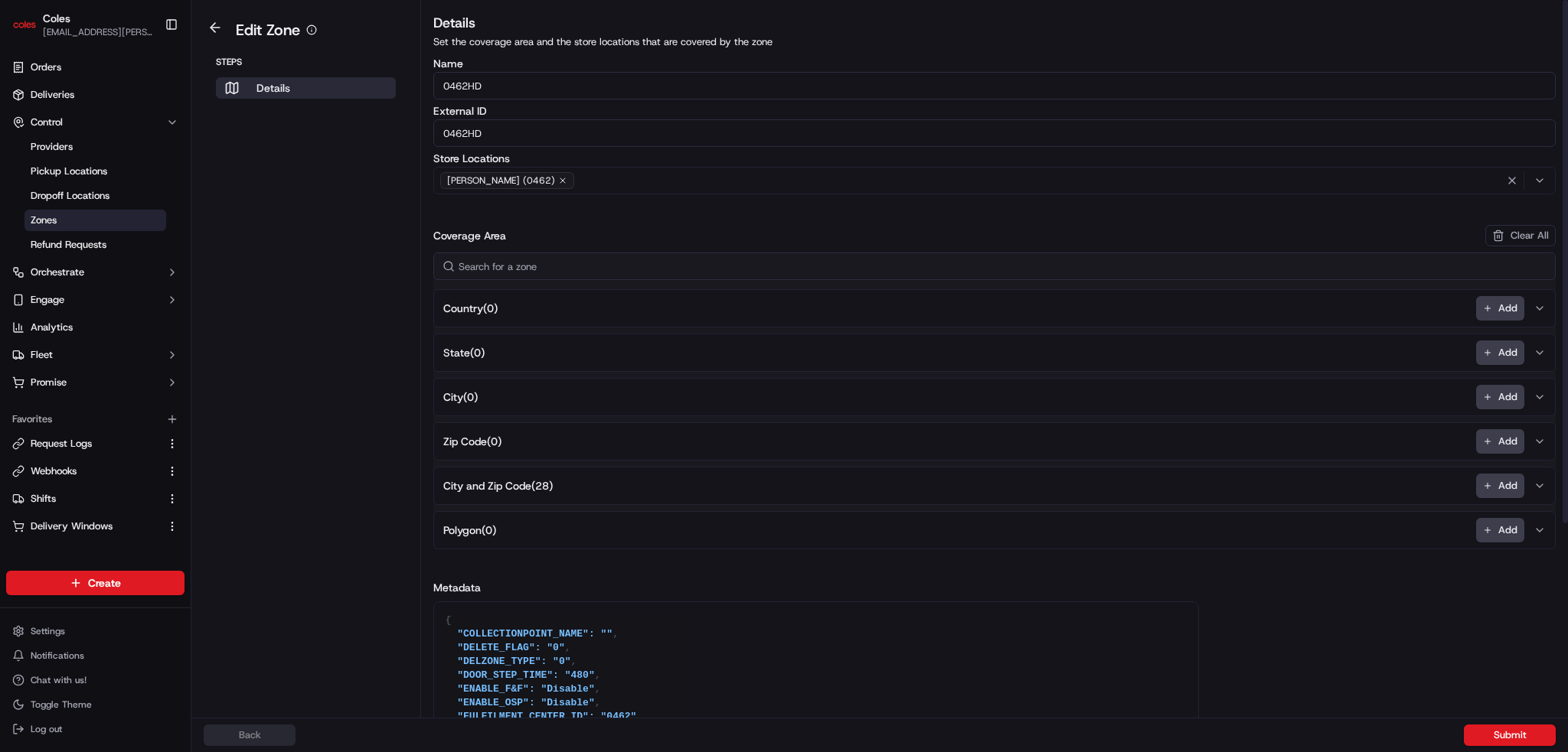
click at [1539, 483] on icon "button" at bounding box center [1539, 486] width 12 height 12
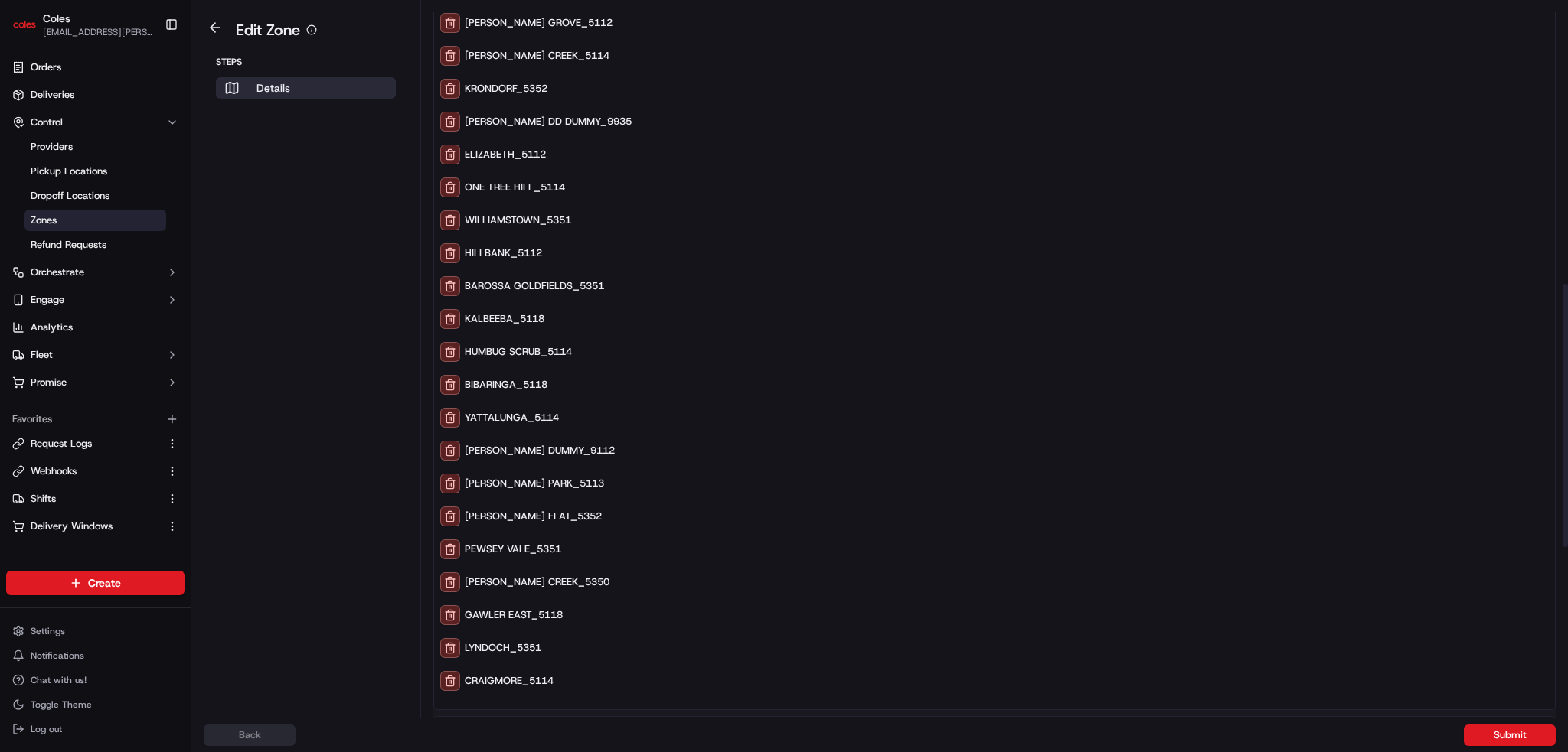
scroll to position [762, 0]
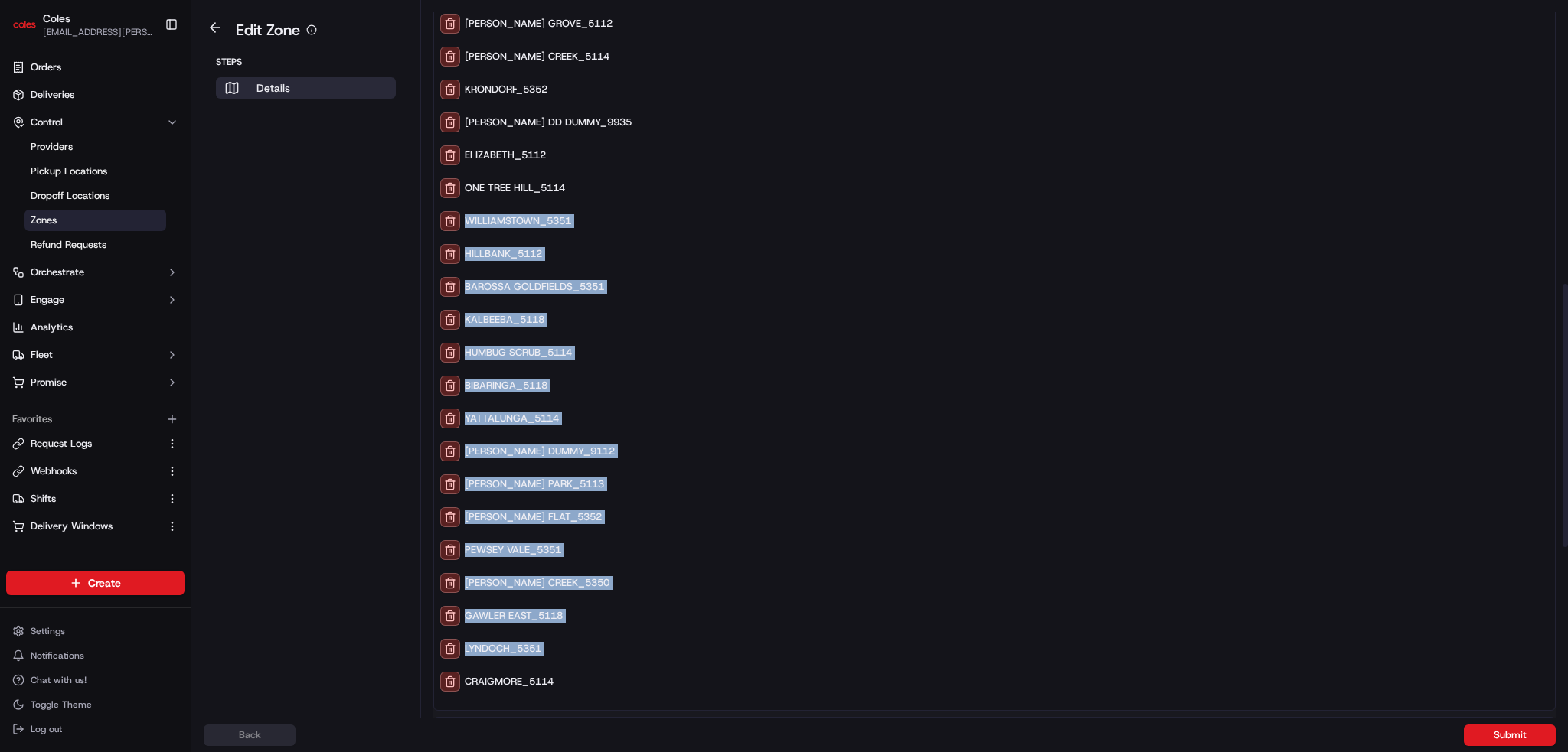
drag, startPoint x: 551, startPoint y: 593, endPoint x: 472, endPoint y: 237, distance: 364.7
click at [468, 228] on div "ALTONA_5351 [PERSON_NAME] DOWNS_5113 [PERSON_NAME] NORTH_5113 [GEOGRAPHIC_DATA]…" at bounding box center [994, 221] width 1109 height 955
click at [730, 574] on div "[PERSON_NAME] CREEK_5350" at bounding box center [994, 583] width 1109 height 20
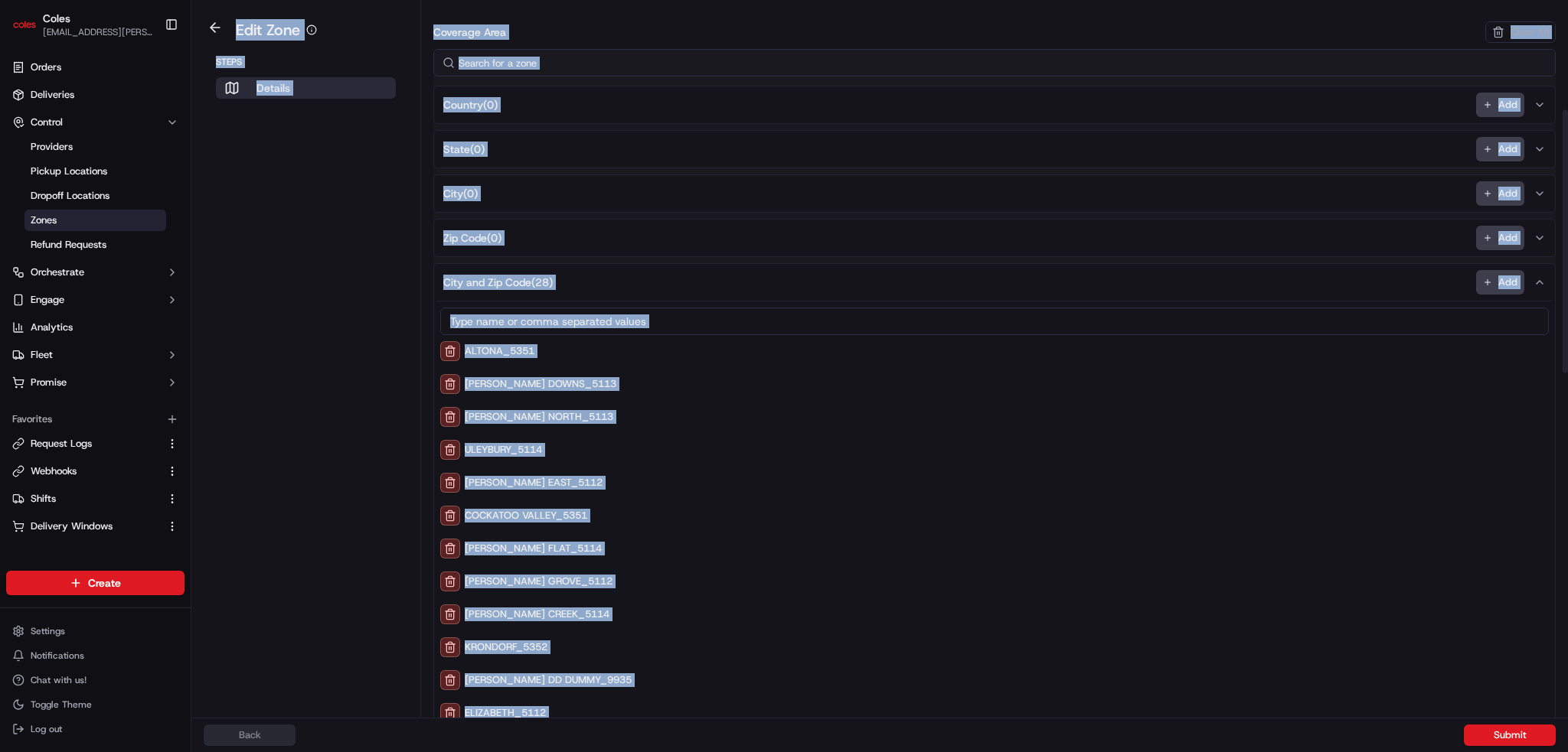
scroll to position [0, 0]
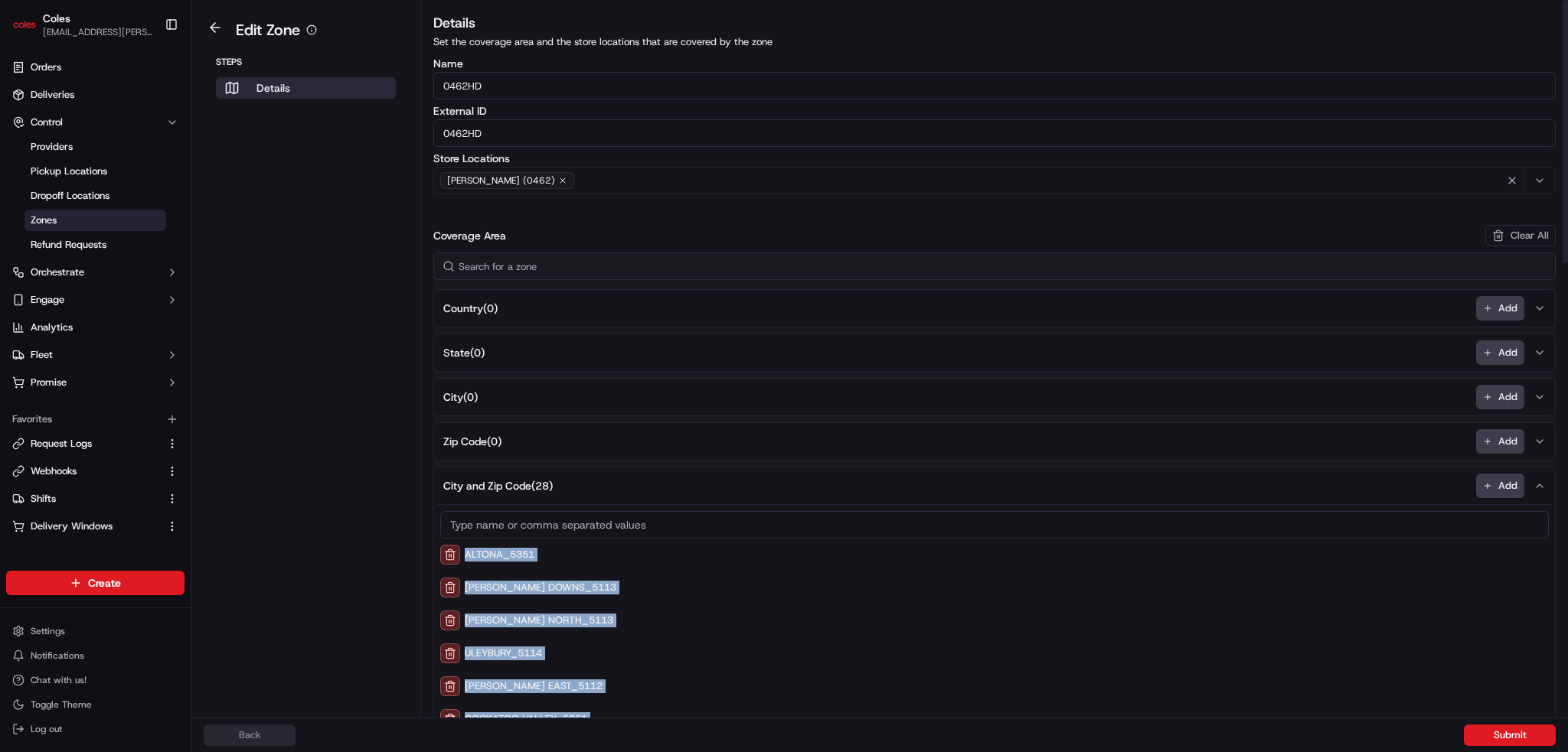
drag, startPoint x: 597, startPoint y: 684, endPoint x: 470, endPoint y: 541, distance: 191.3
copy div "ALTONA_5351 [PERSON_NAME] DOWNS_5113 [PERSON_NAME] NORTH_5113 [GEOGRAPHIC_DATA]…"
click at [215, 28] on button at bounding box center [215, 27] width 36 height 18
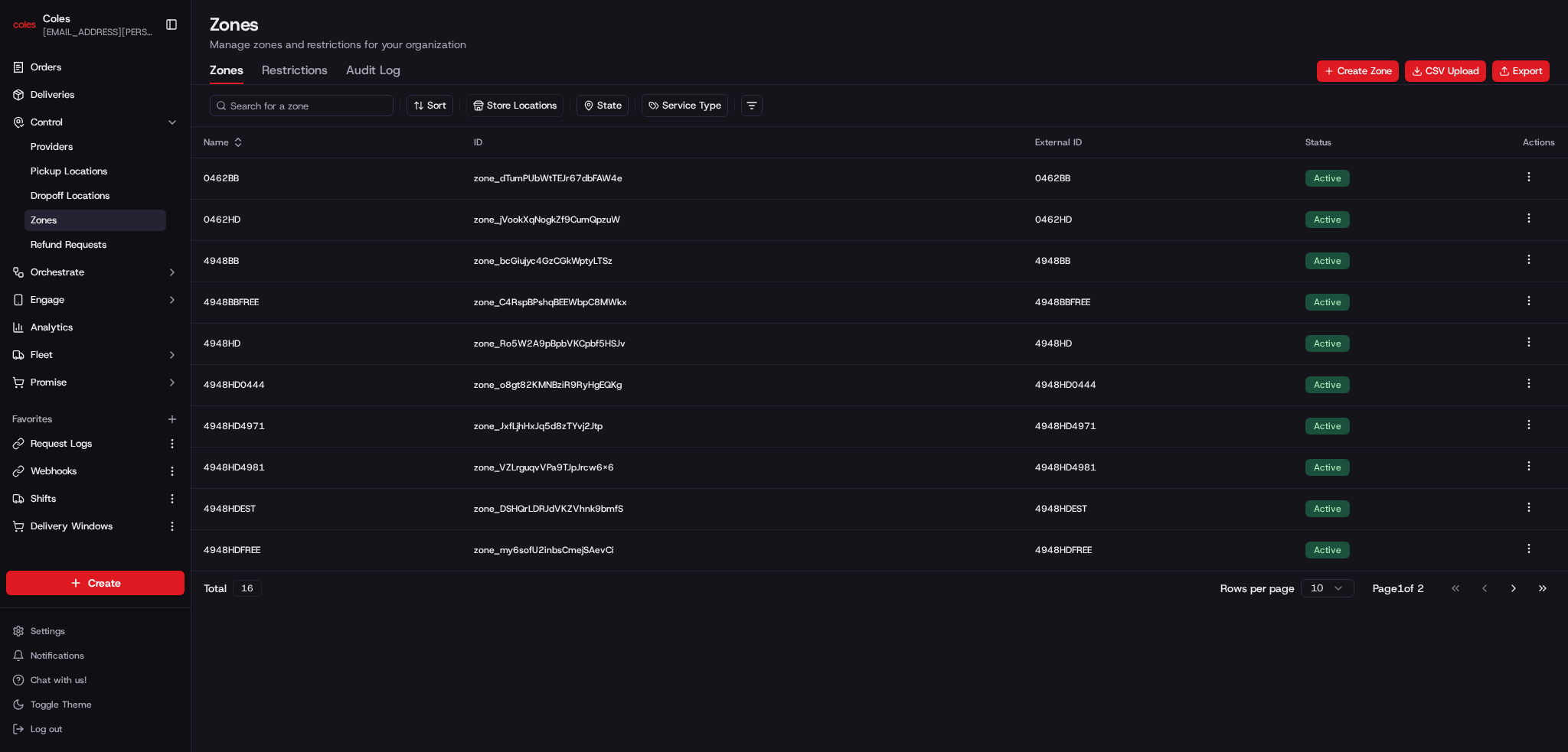
click at [272, 111] on input at bounding box center [302, 106] width 184 height 22
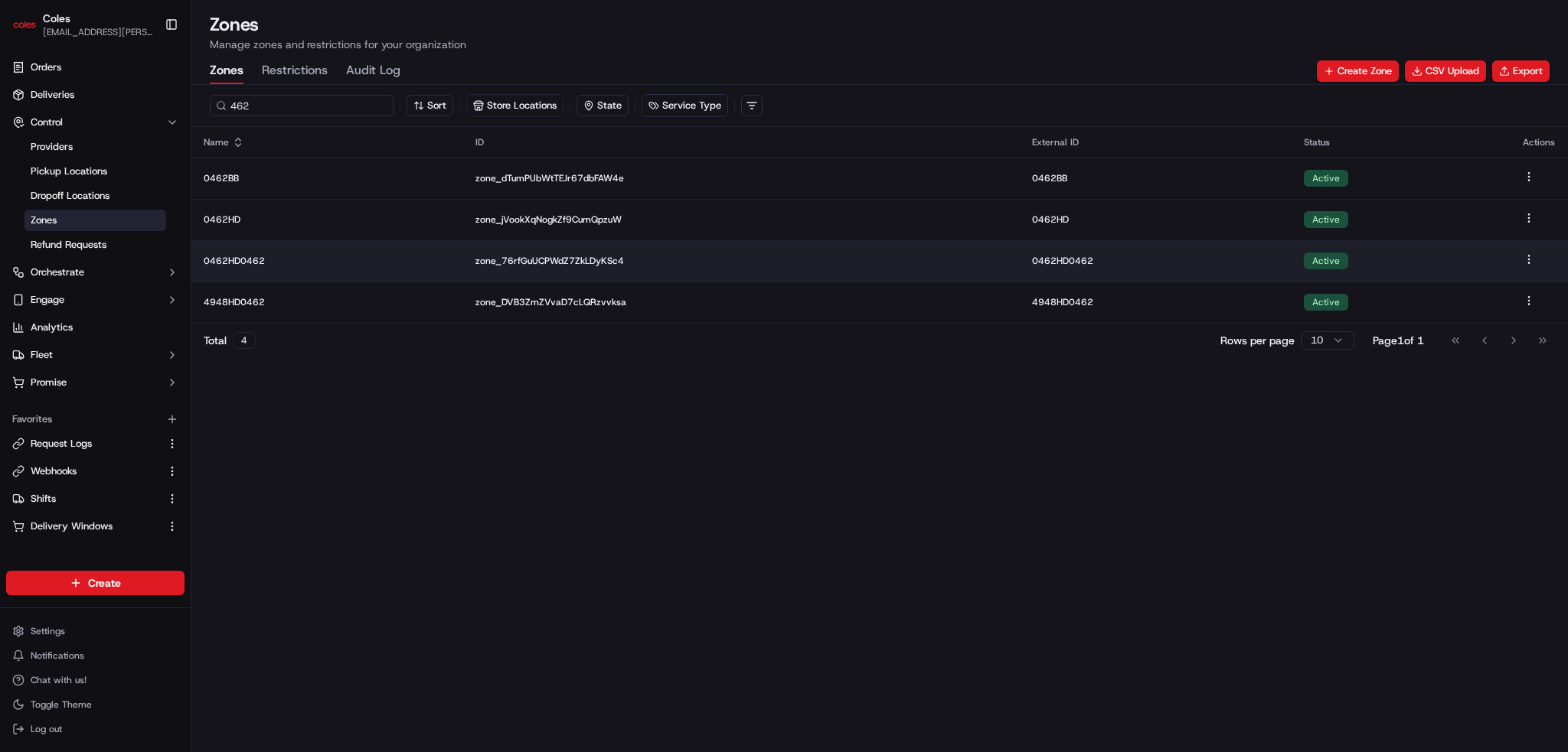
type input "462"
click at [244, 258] on p "0462HD0462" at bounding box center [327, 261] width 247 height 12
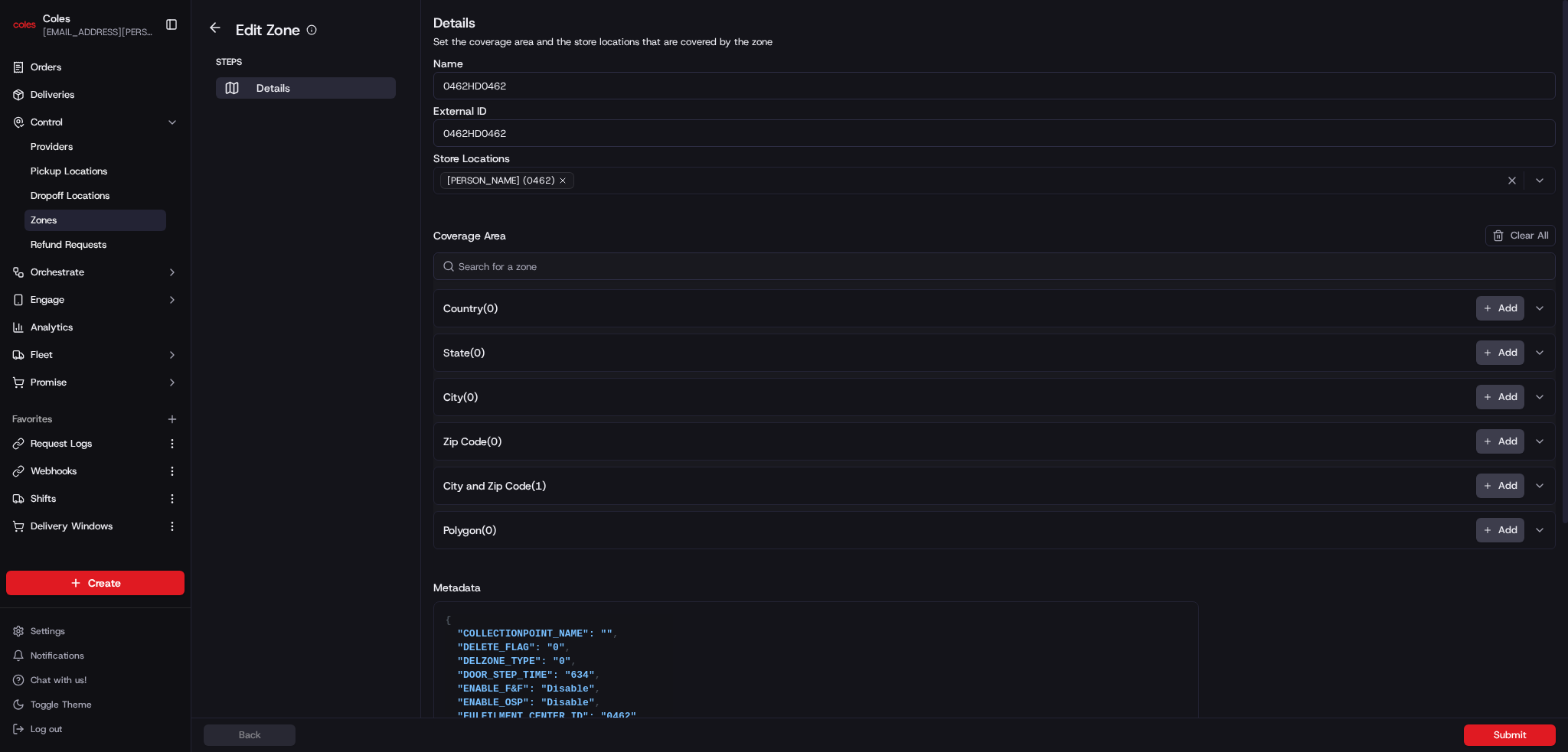
click at [540, 482] on span "City and Zip Code ( 1 )" at bounding box center [494, 486] width 102 height 16
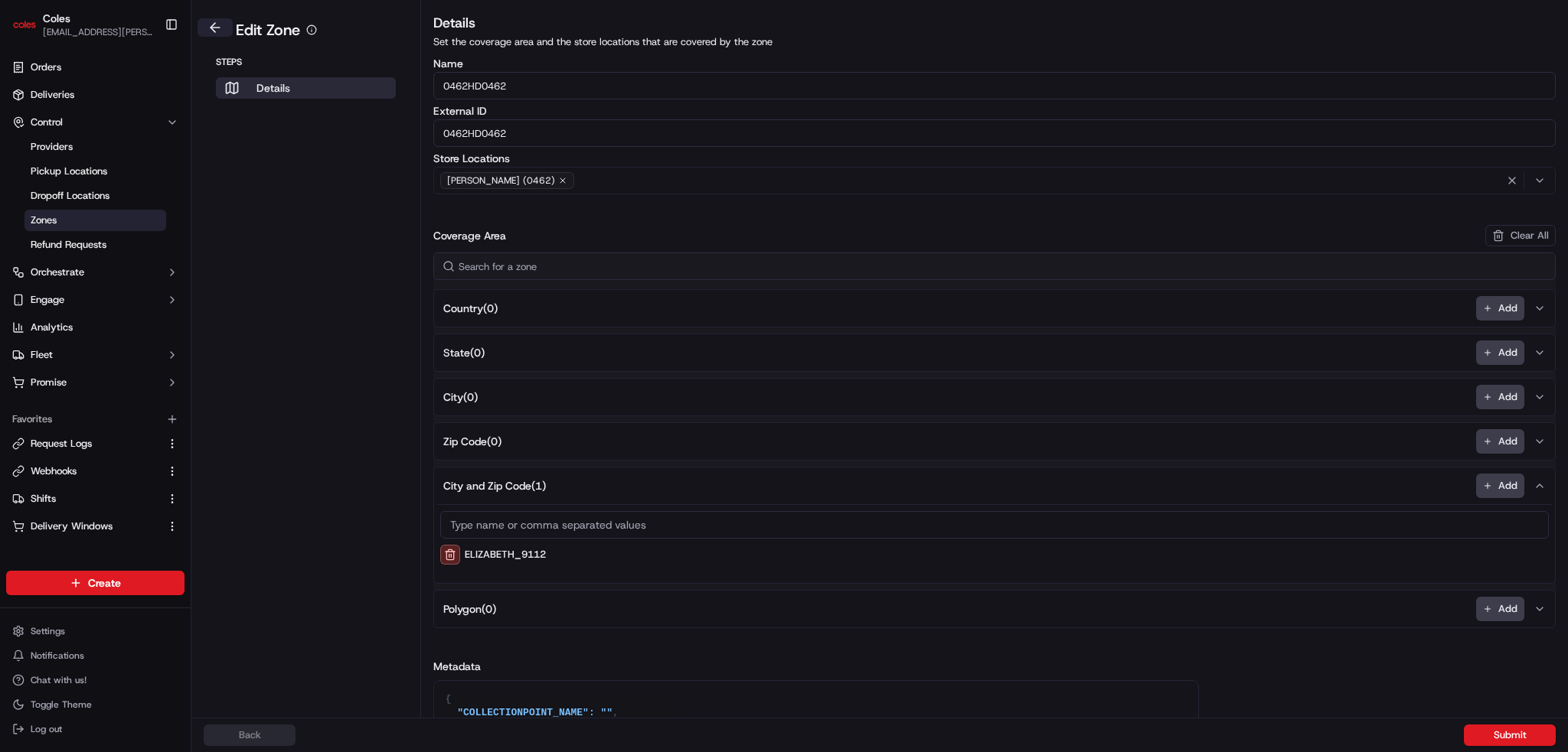
click at [220, 22] on button at bounding box center [215, 27] width 36 height 18
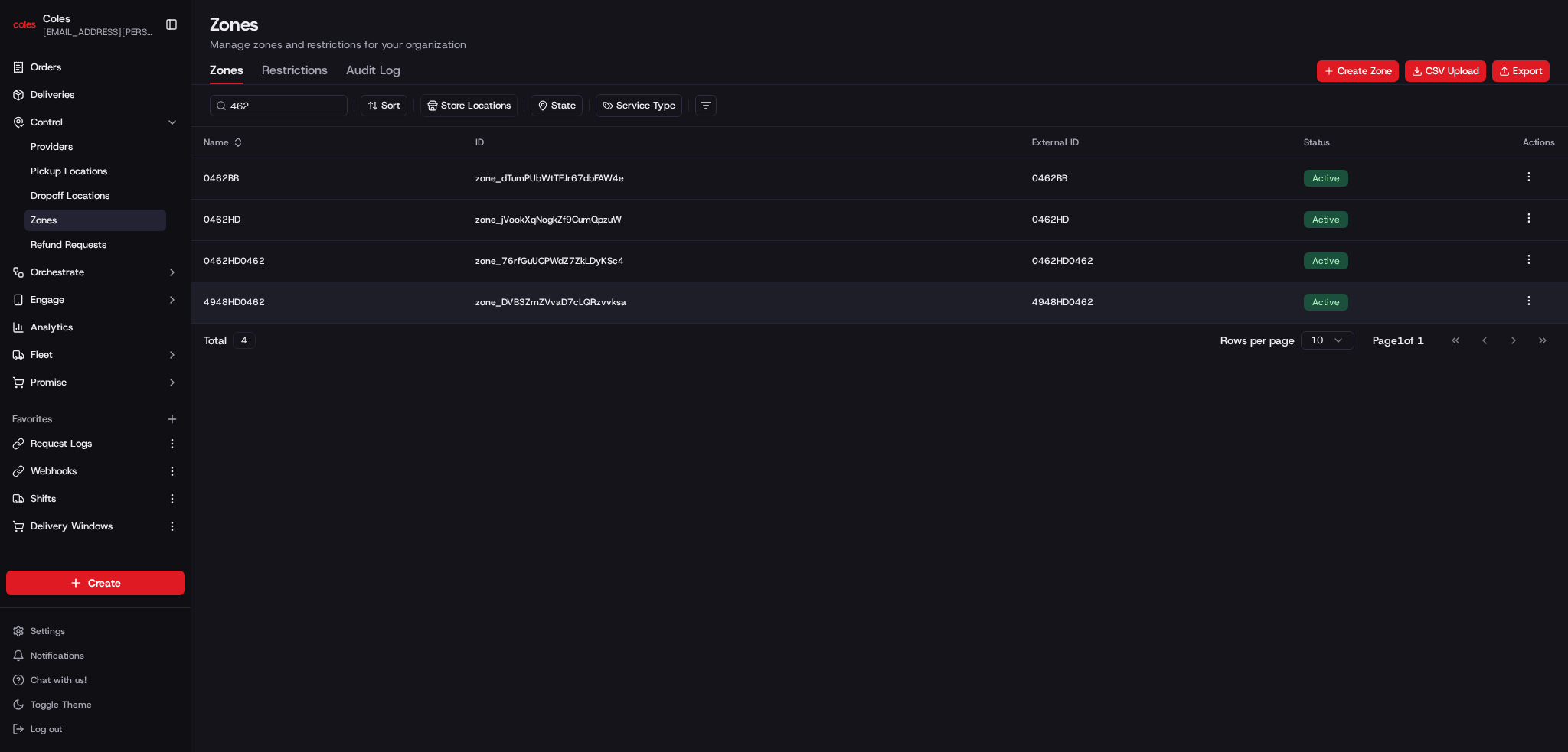
click at [233, 308] on td "4948HD0462" at bounding box center [328, 302] width 272 height 42
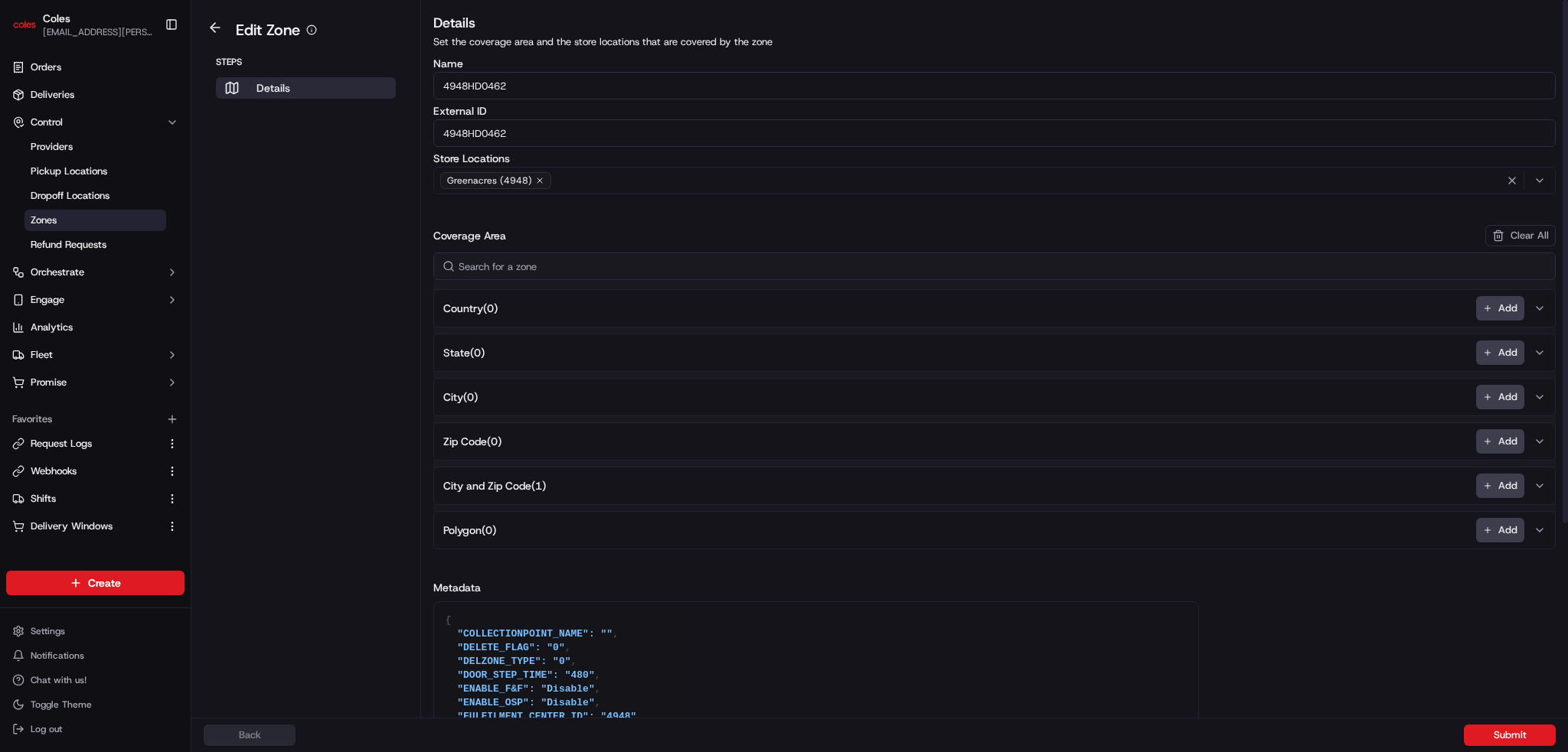
click at [573, 491] on button "City and Zip Code ( 1 ) Add" at bounding box center [994, 486] width 1115 height 36
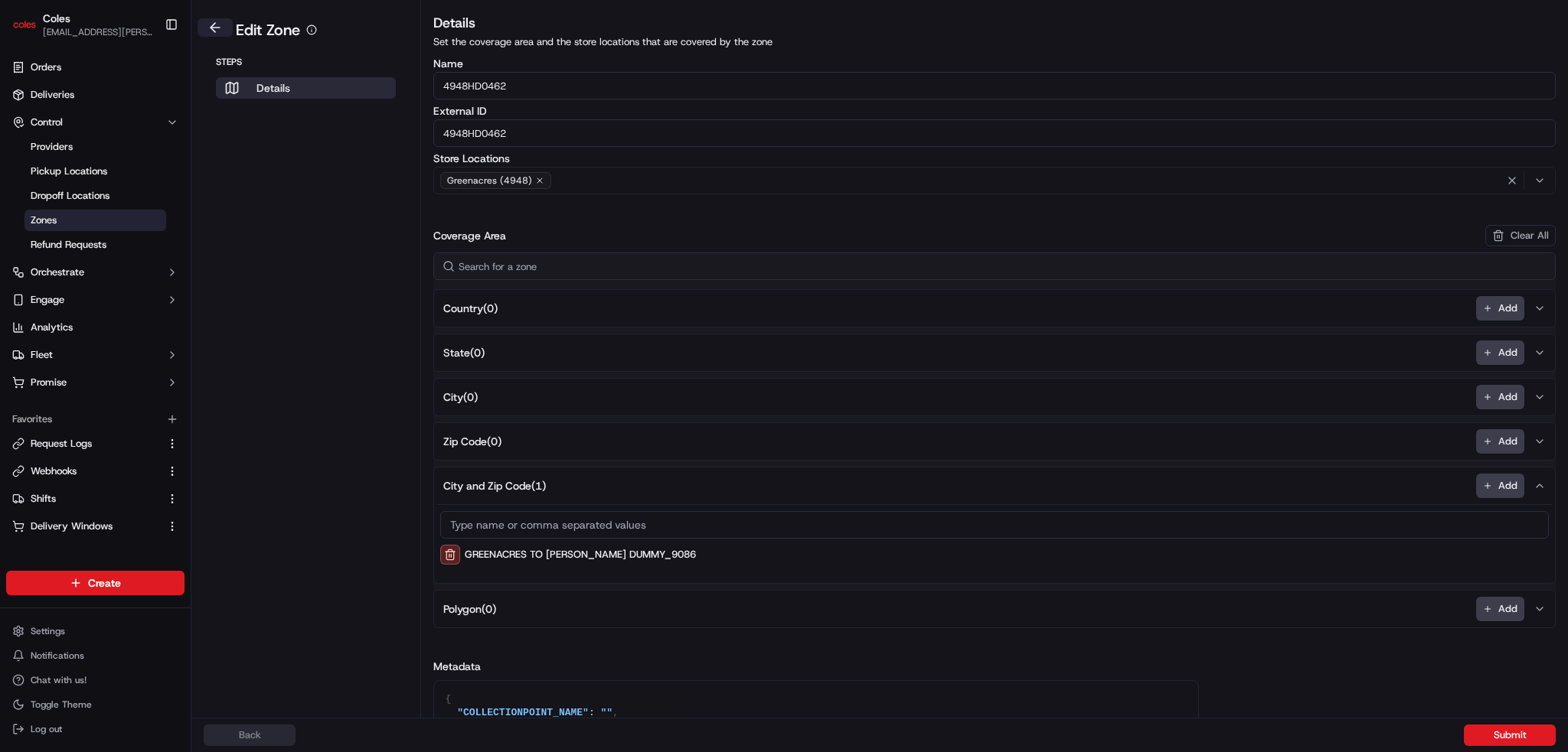
click at [211, 22] on button at bounding box center [215, 27] width 36 height 18
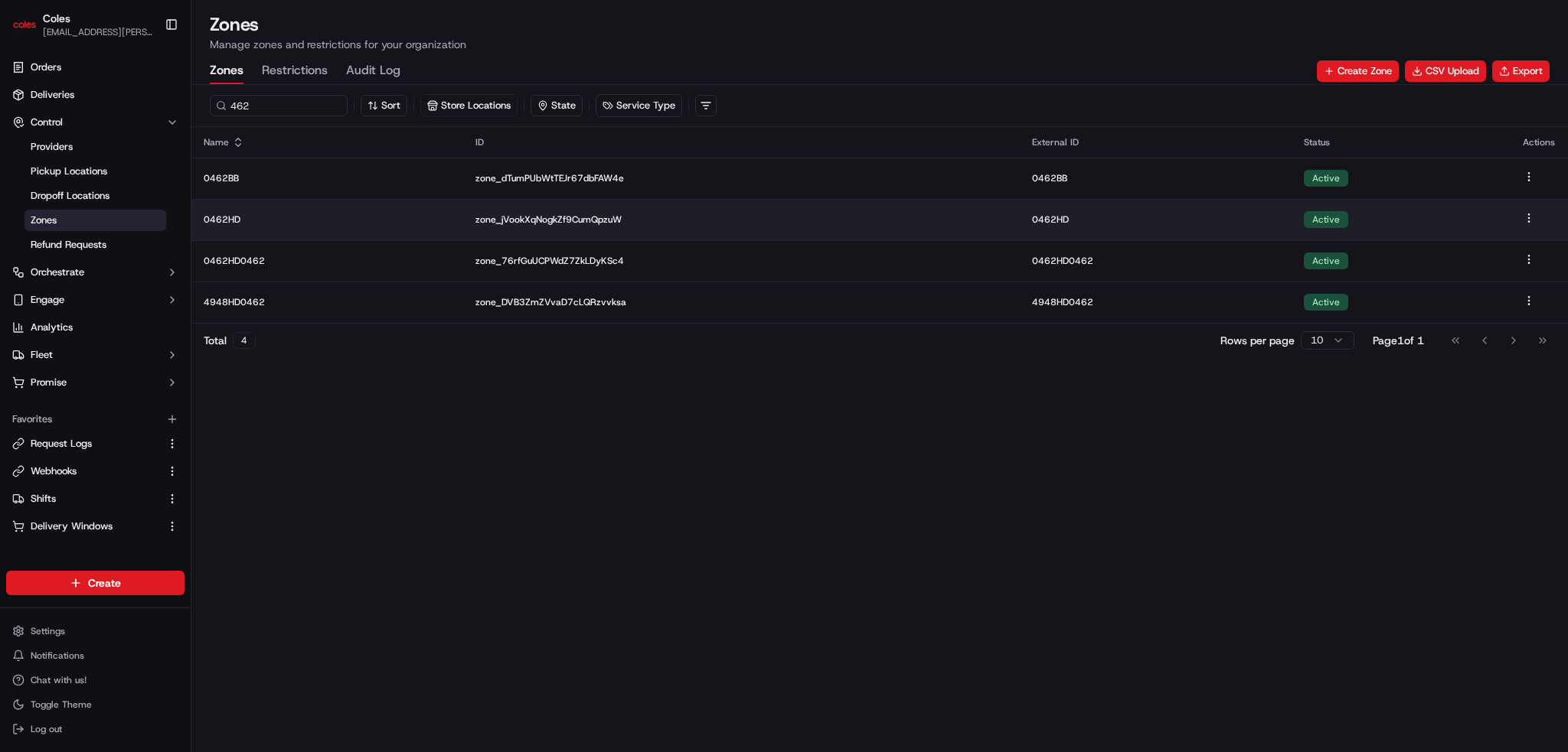
click at [218, 213] on p "0462HD" at bounding box center [327, 219] width 247 height 12
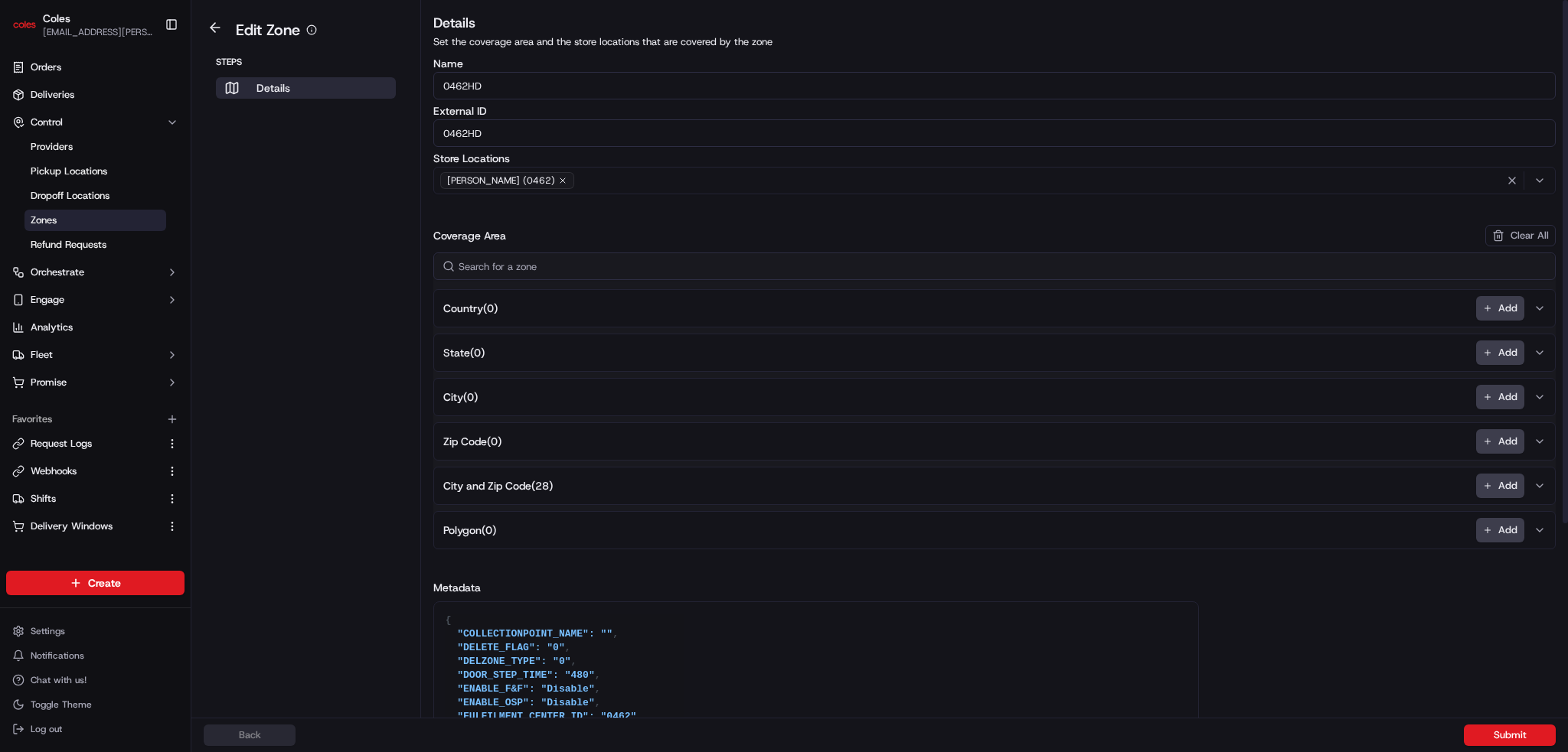
click at [480, 496] on button "City and Zip Code ( 28 ) Add" at bounding box center [994, 486] width 1115 height 36
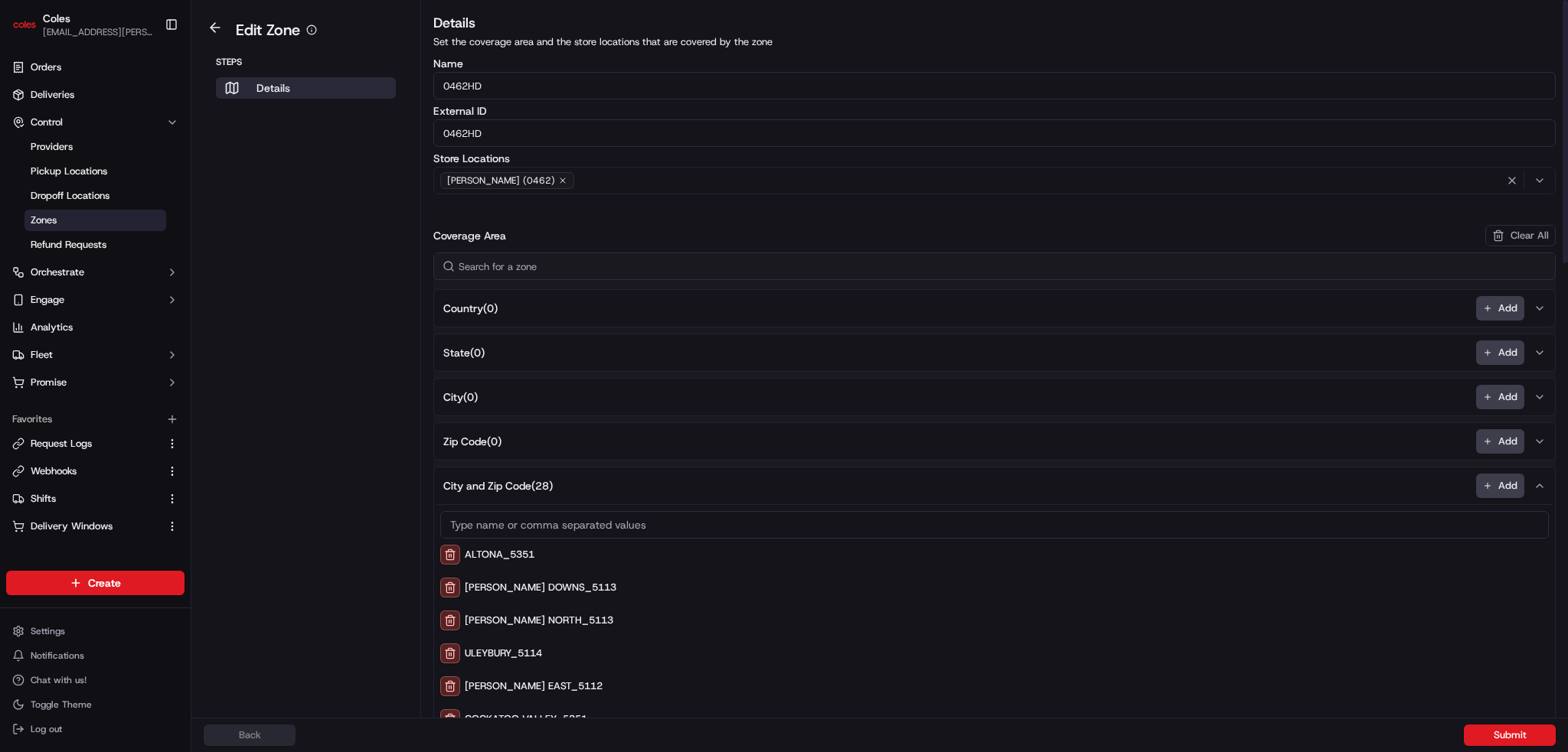
click at [484, 481] on span "City and Zip Code ( 28 )" at bounding box center [498, 486] width 109 height 16
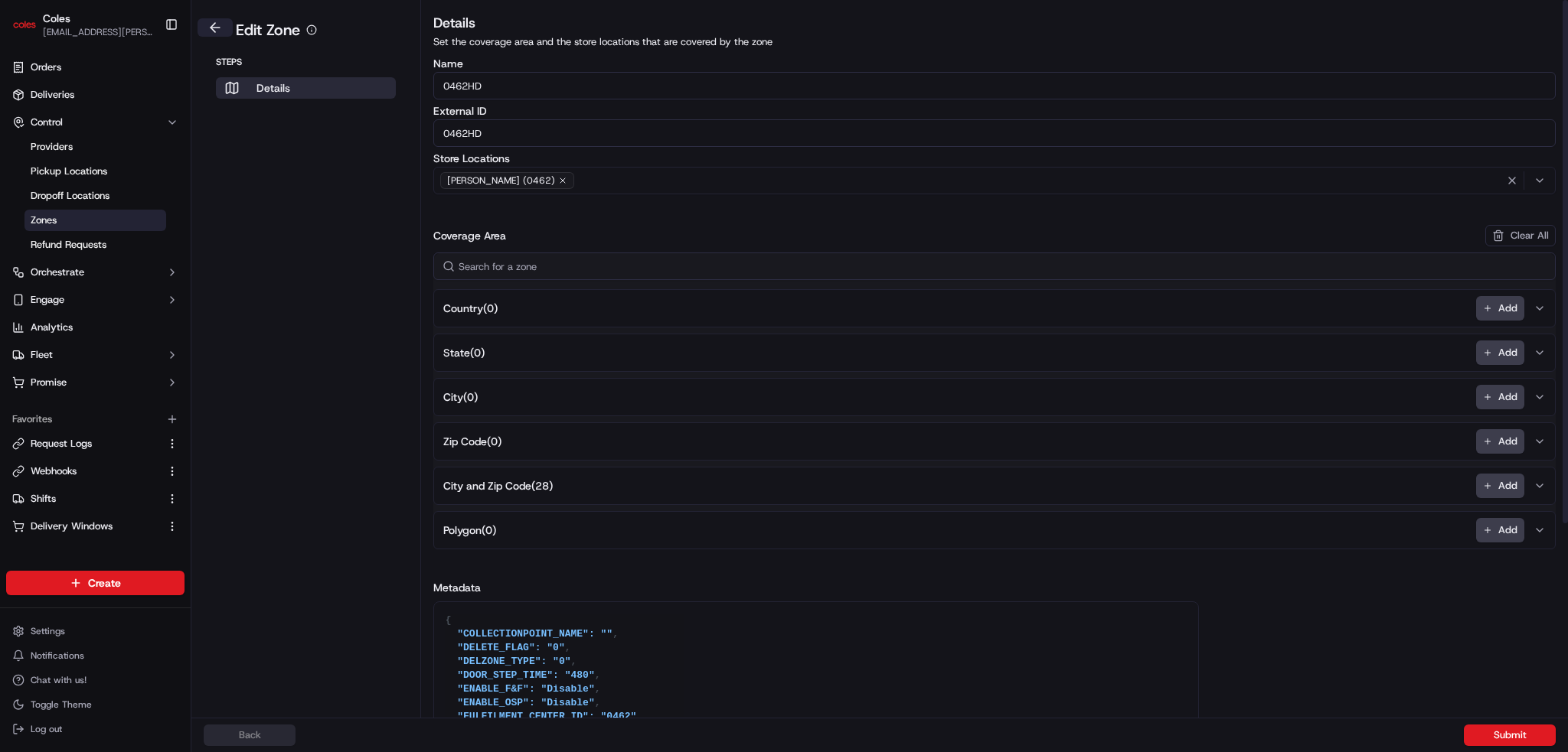
click at [221, 29] on button at bounding box center [215, 27] width 36 height 18
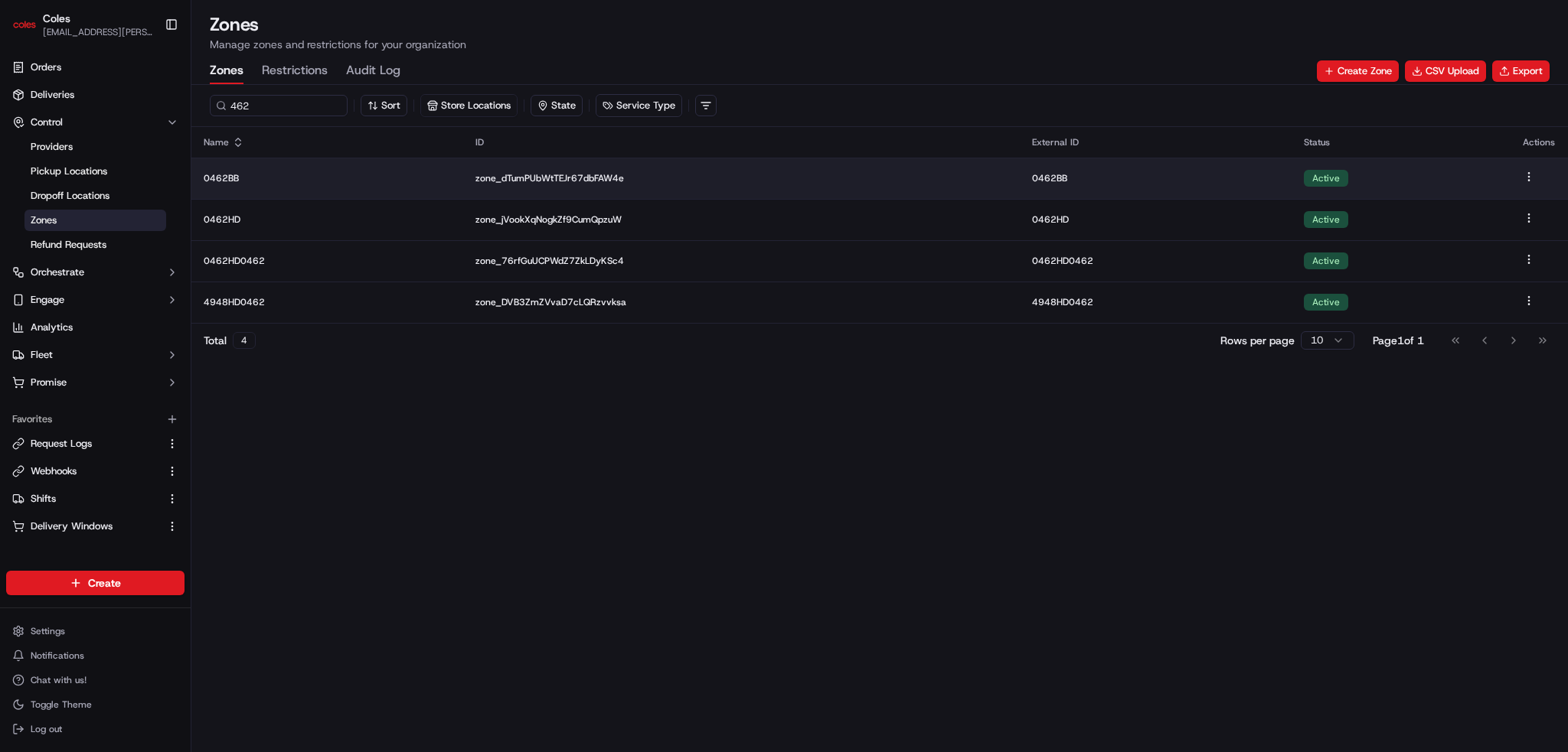
click at [254, 181] on p "0462BB" at bounding box center [327, 178] width 247 height 12
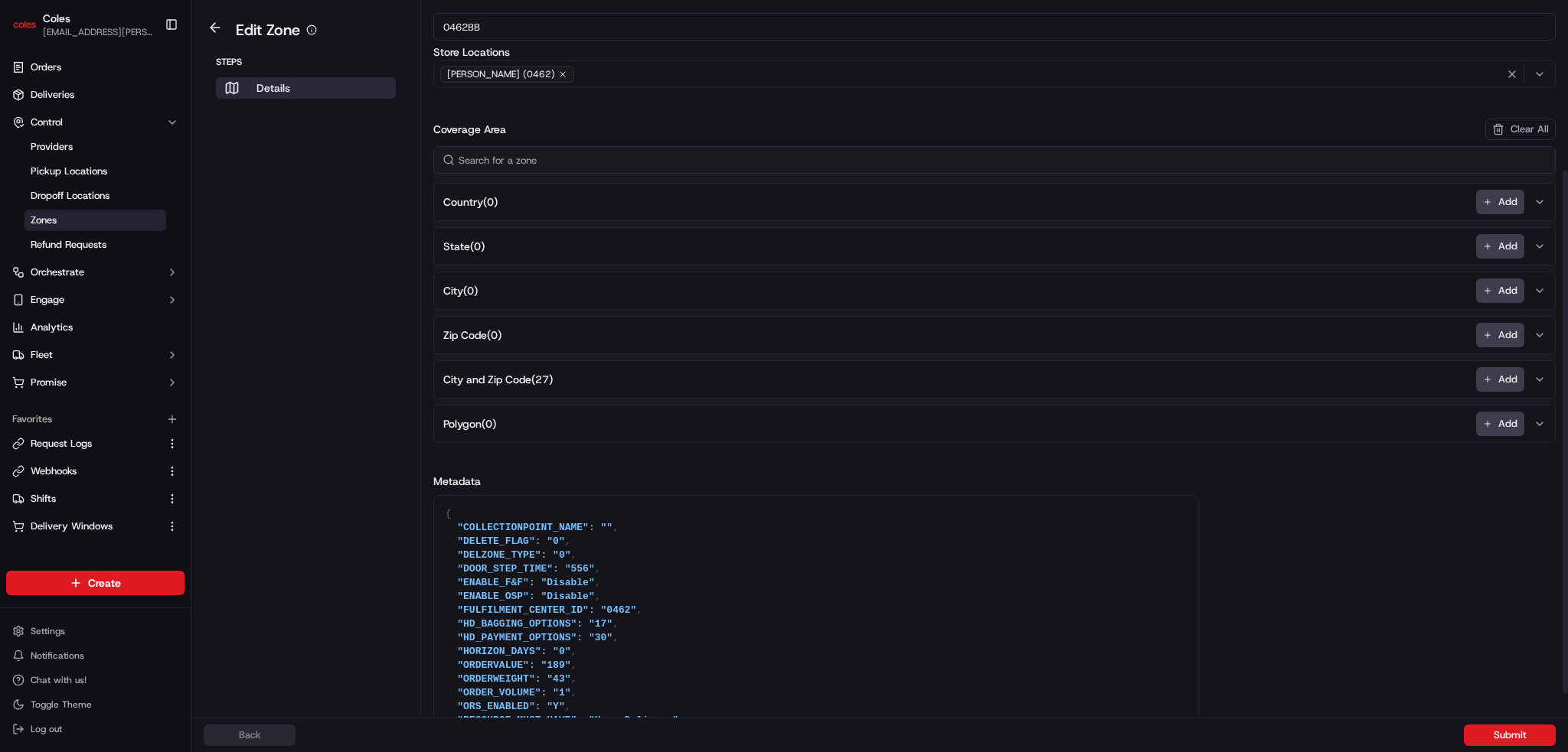
scroll to position [230, 0]
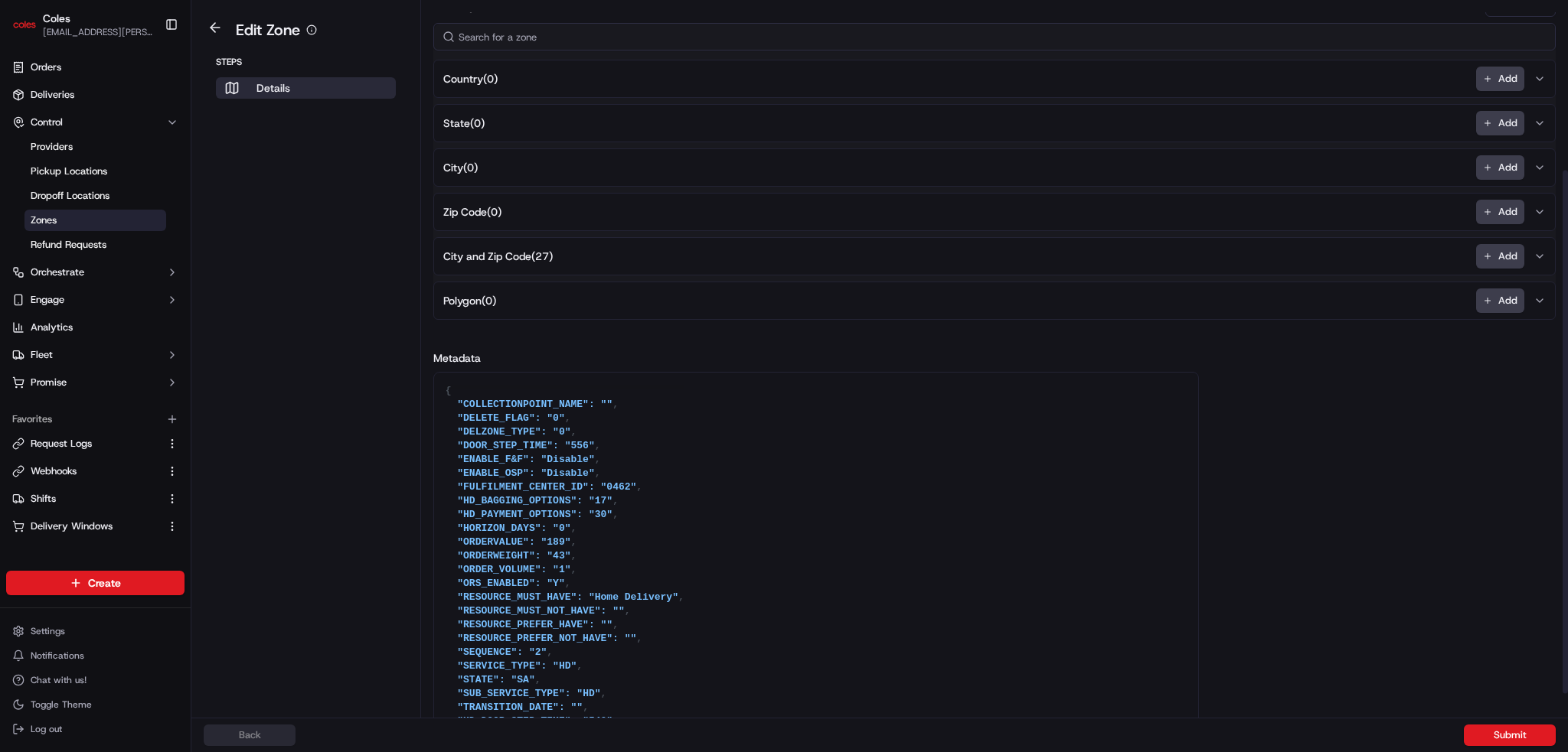
click at [521, 256] on span "City and Zip Code ( 27 )" at bounding box center [498, 256] width 109 height 16
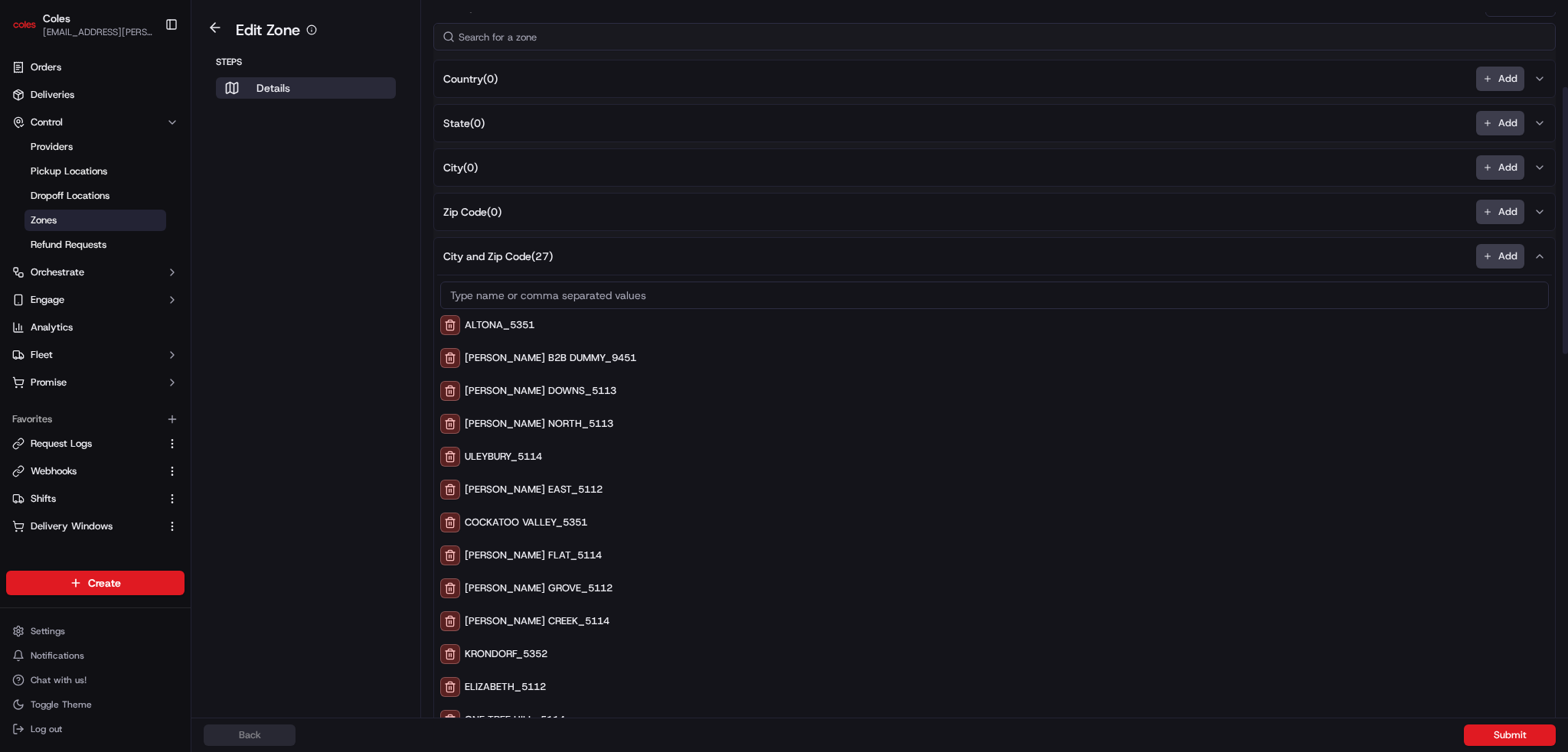
click at [525, 249] on span "City and Zip Code ( 27 )" at bounding box center [498, 256] width 109 height 16
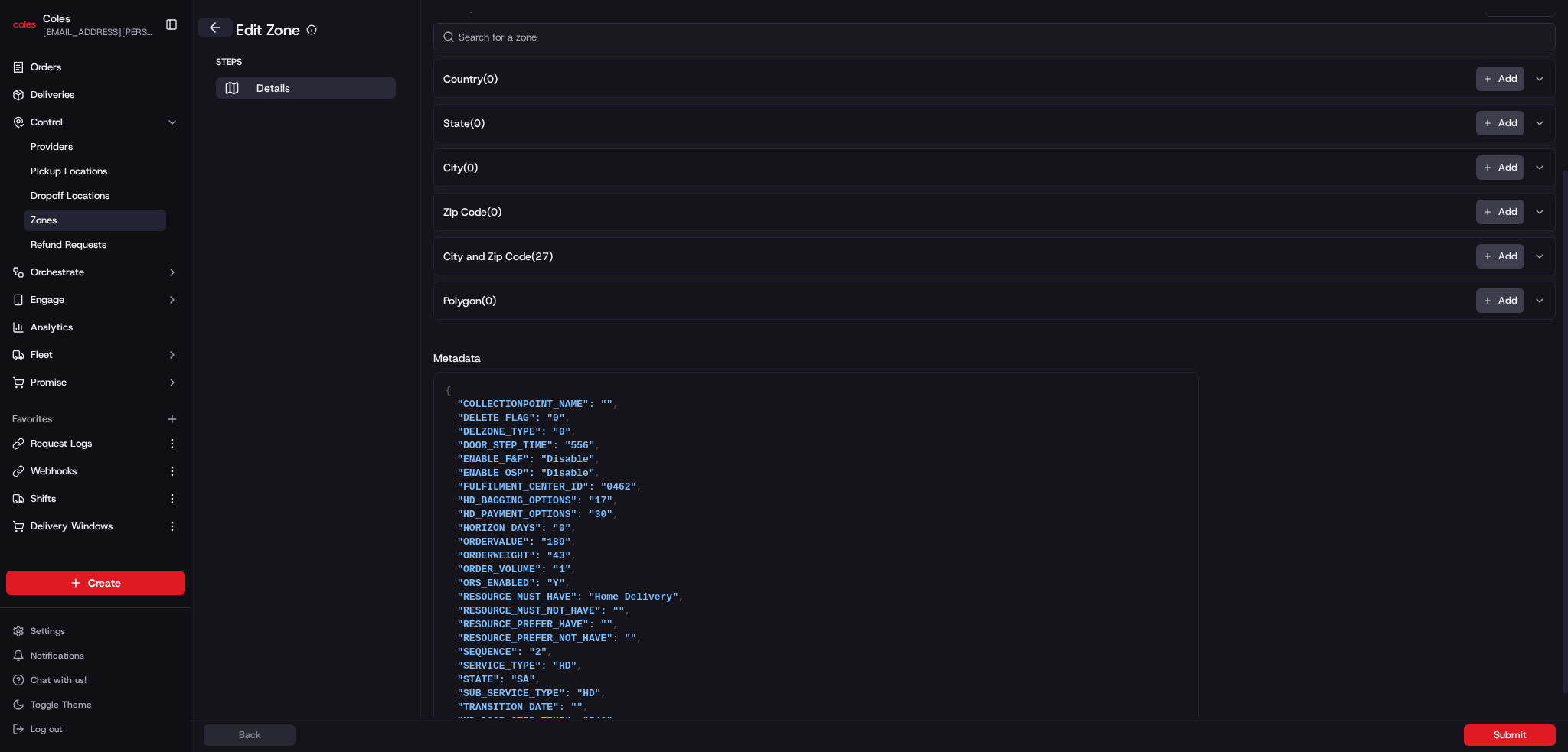
click at [209, 23] on button at bounding box center [215, 27] width 36 height 18
